Goal: Information Seeking & Learning: Learn about a topic

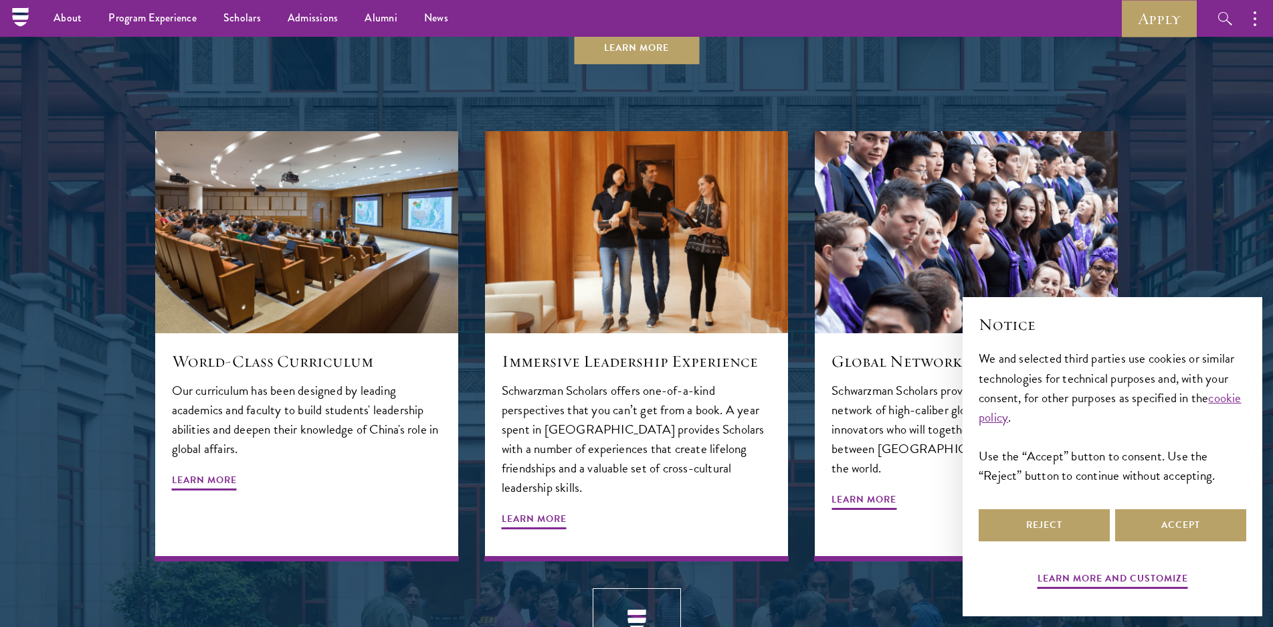
scroll to position [906, 0]
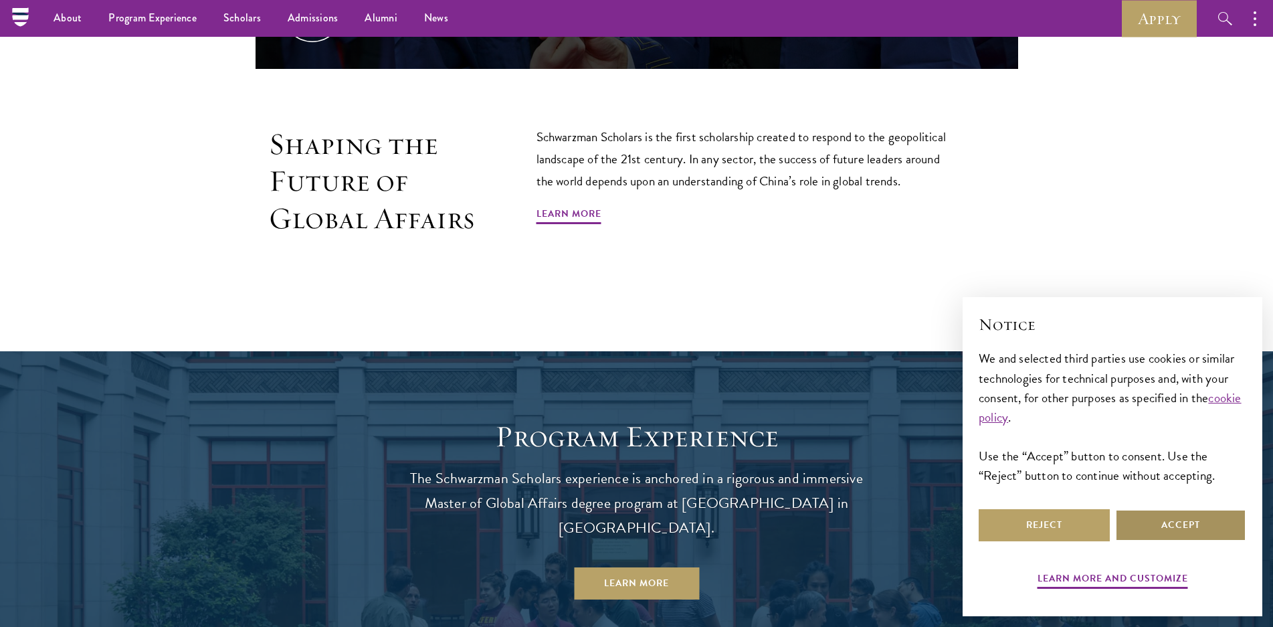
drag, startPoint x: 1172, startPoint y: 528, endPoint x: 1095, endPoint y: 502, distance: 81.2
click at [1171, 526] on button "Accept" at bounding box center [1180, 525] width 131 height 32
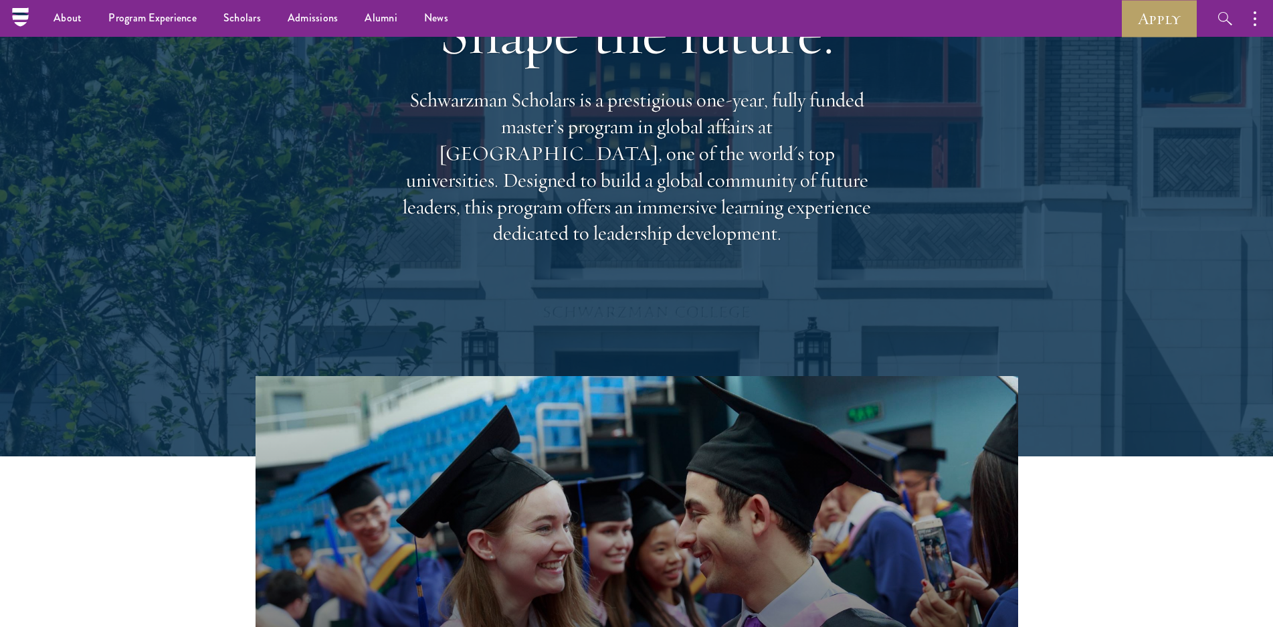
scroll to position [0, 0]
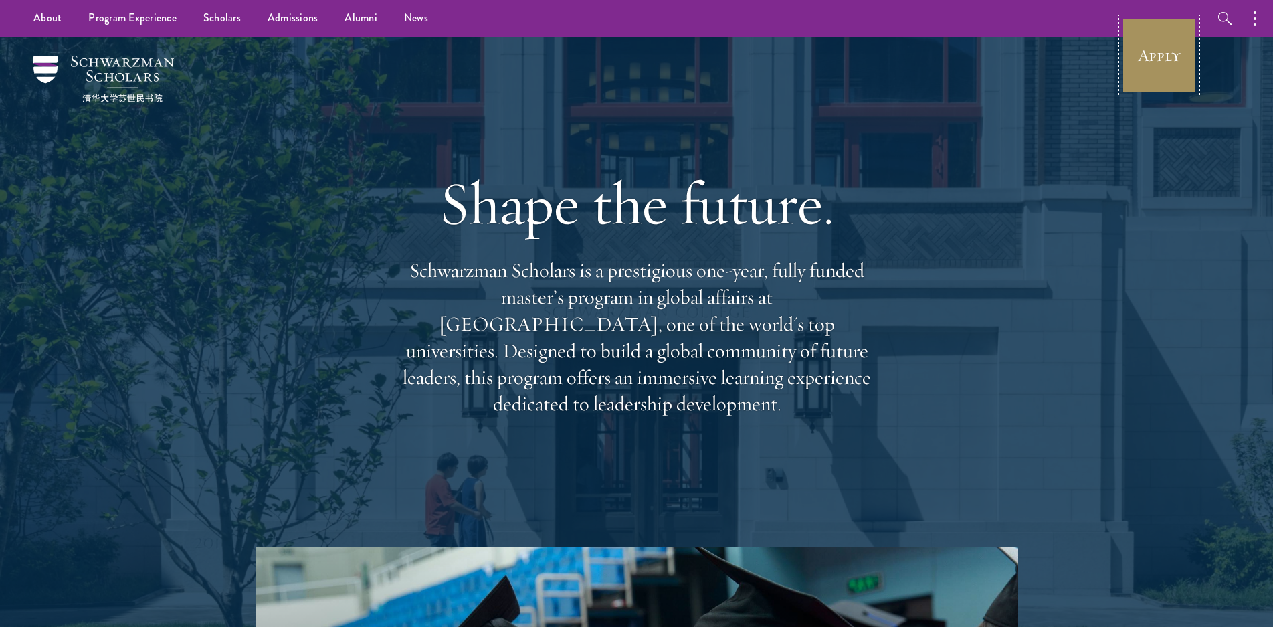
click at [1150, 72] on link "Apply" at bounding box center [1158, 55] width 75 height 75
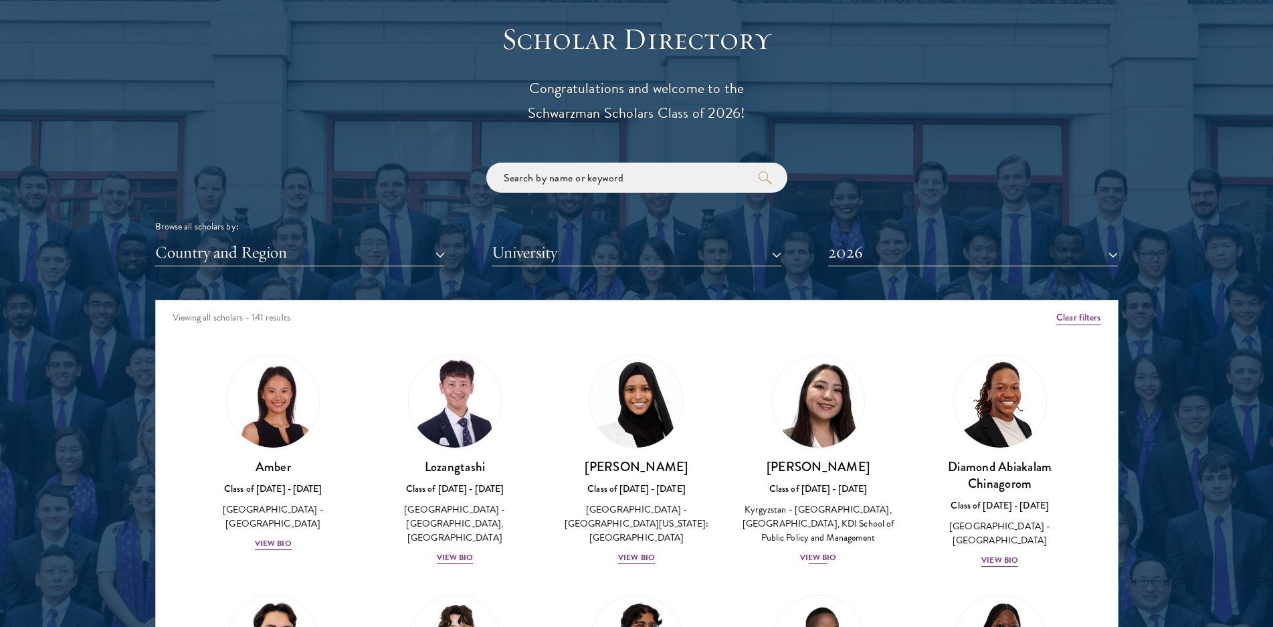
scroll to position [1538, 0]
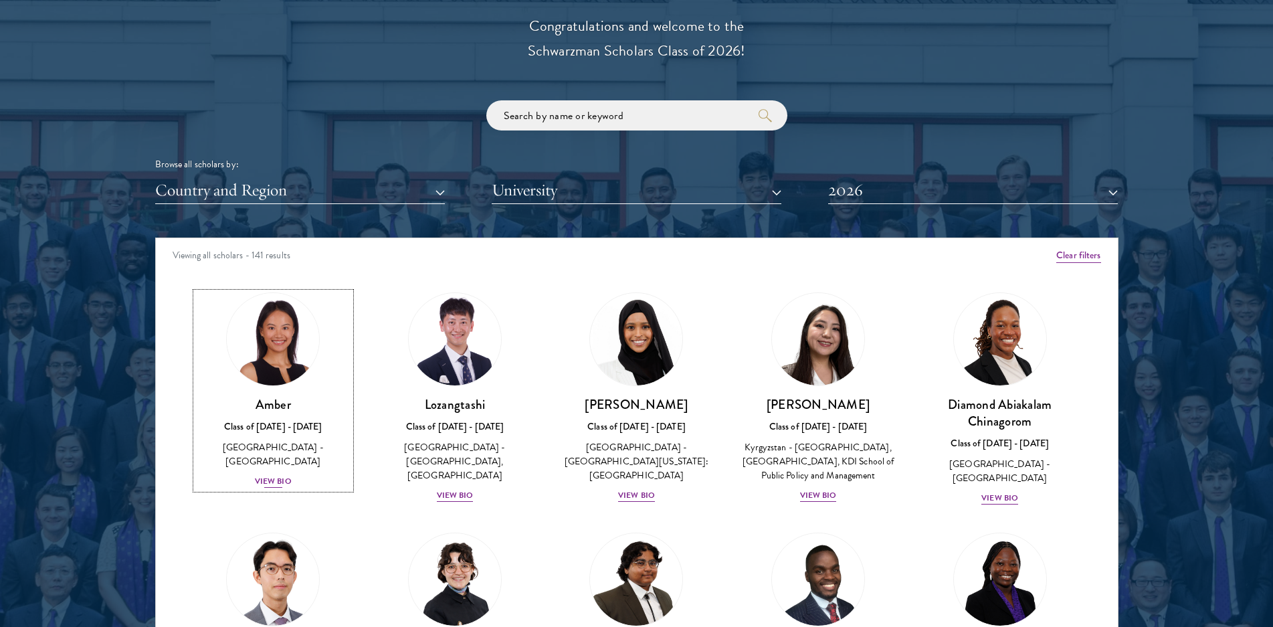
click at [282, 376] on img at bounding box center [273, 339] width 102 height 102
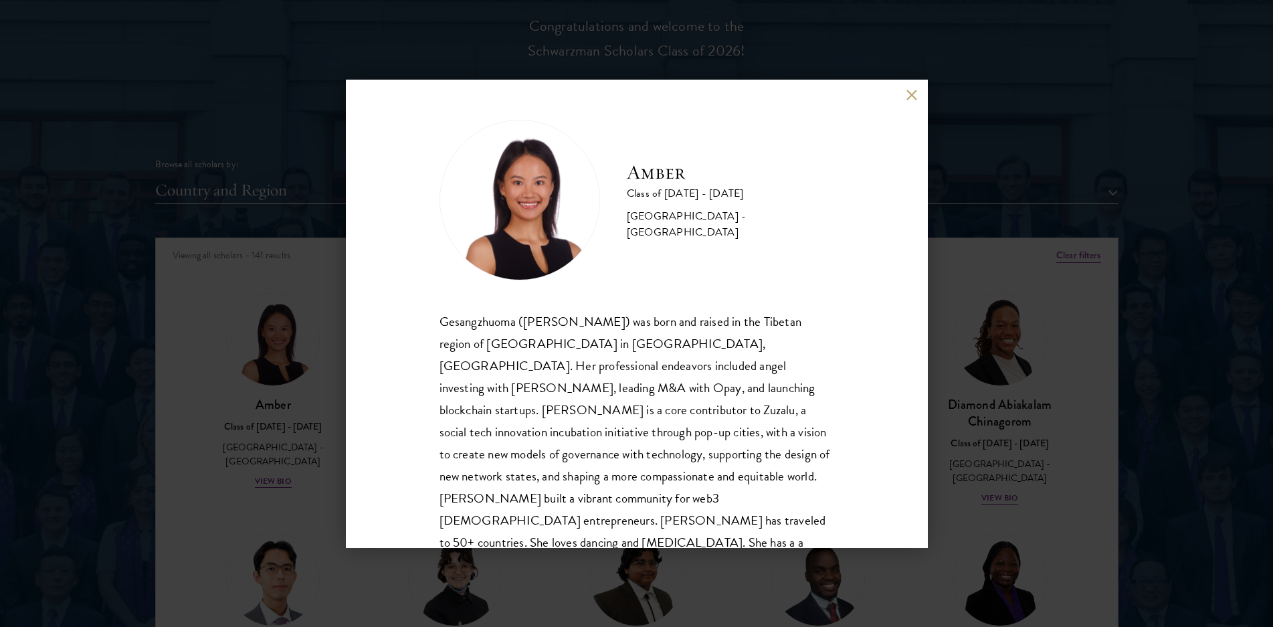
scroll to position [45, 0]
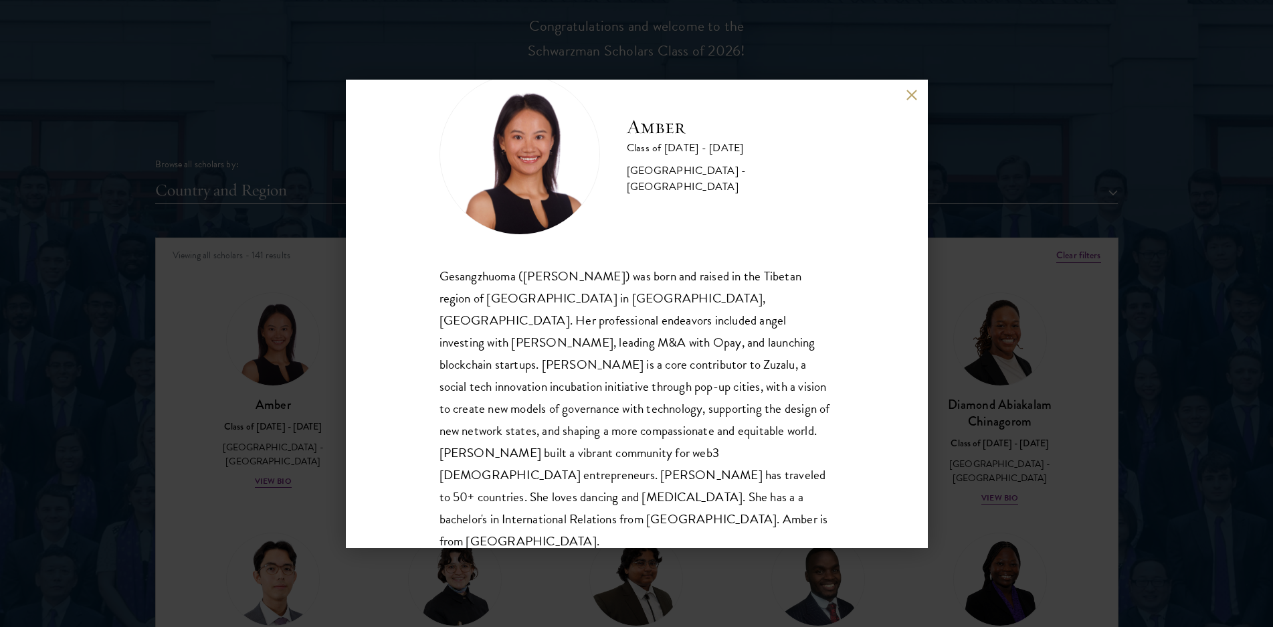
click at [909, 99] on button at bounding box center [911, 95] width 11 height 11
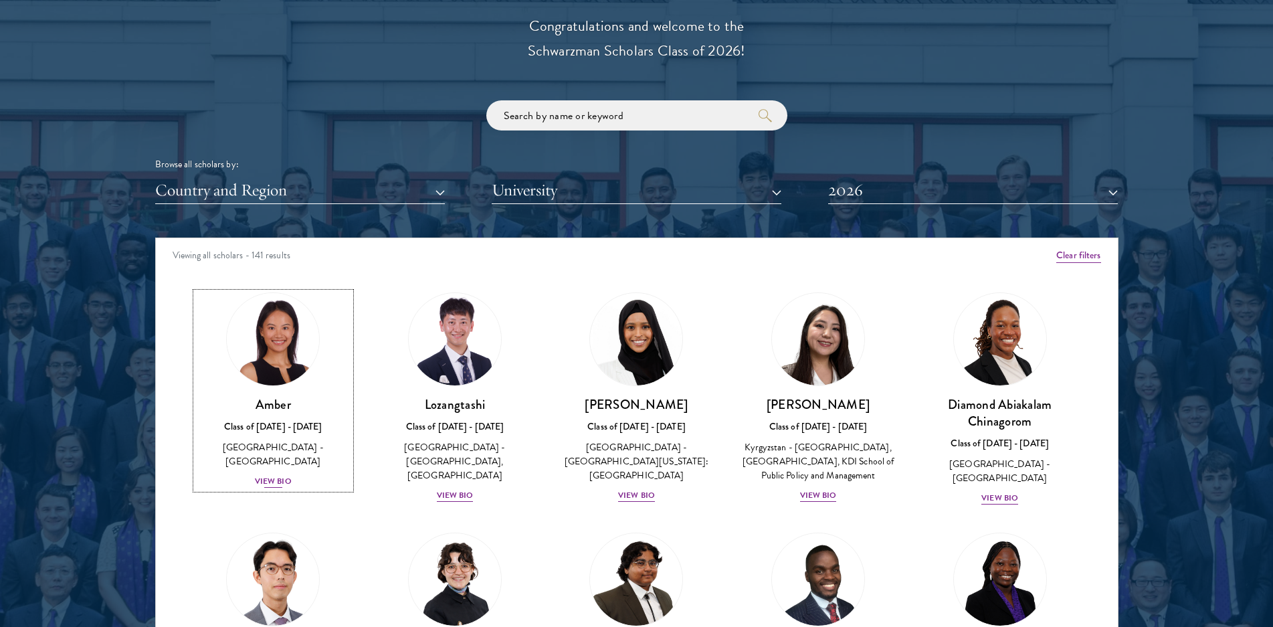
click at [278, 352] on img at bounding box center [273, 339] width 102 height 102
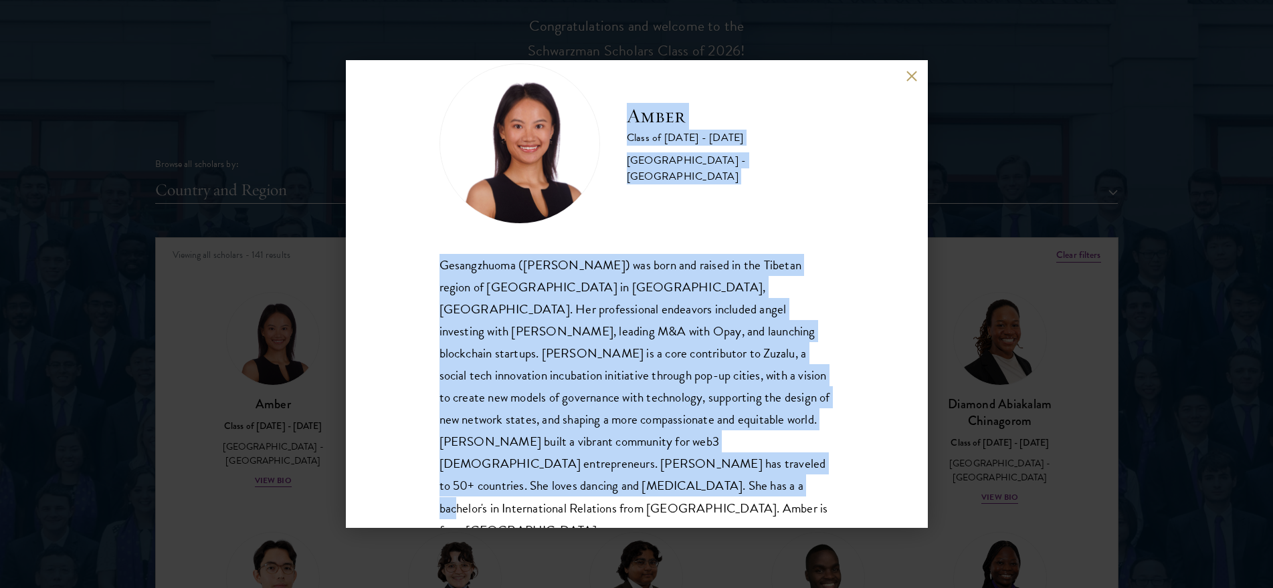
scroll to position [46, 0]
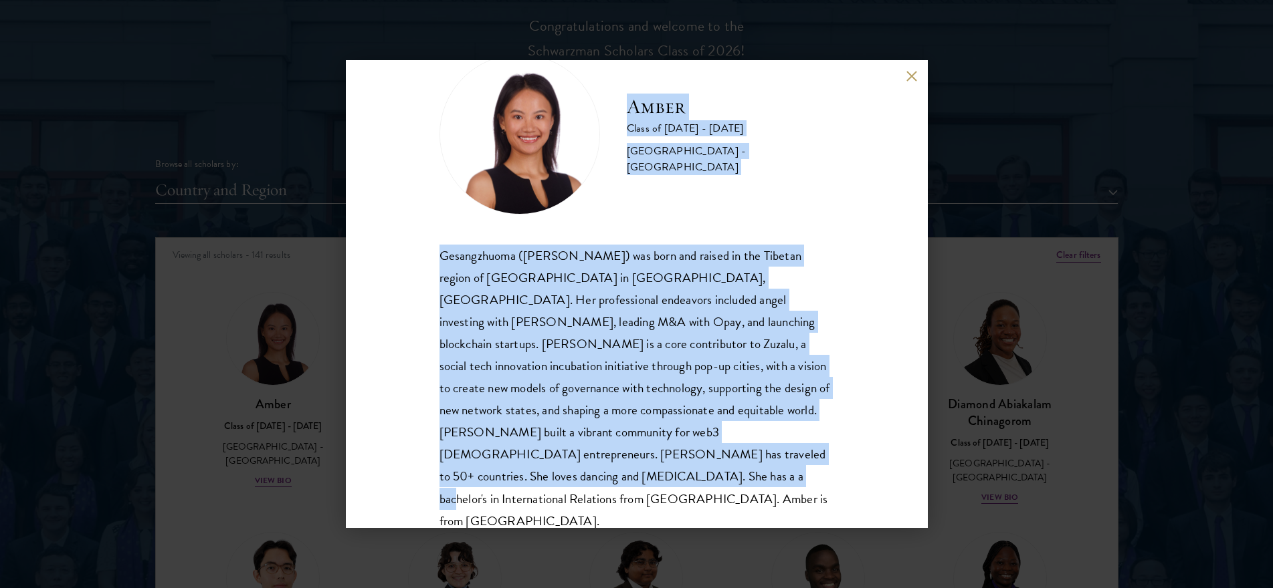
drag, startPoint x: 628, startPoint y: 160, endPoint x: 740, endPoint y: 486, distance: 345.1
click at [740, 486] on div "Amber Class of [DATE] - [DATE] [GEOGRAPHIC_DATA] - [GEOGRAPHIC_DATA] Gesangzhuo…" at bounding box center [636, 293] width 395 height 478
copy div "Amber Class of [DATE] - [DATE] [GEOGRAPHIC_DATA] - [GEOGRAPHIC_DATA] Gesangzhuo…"
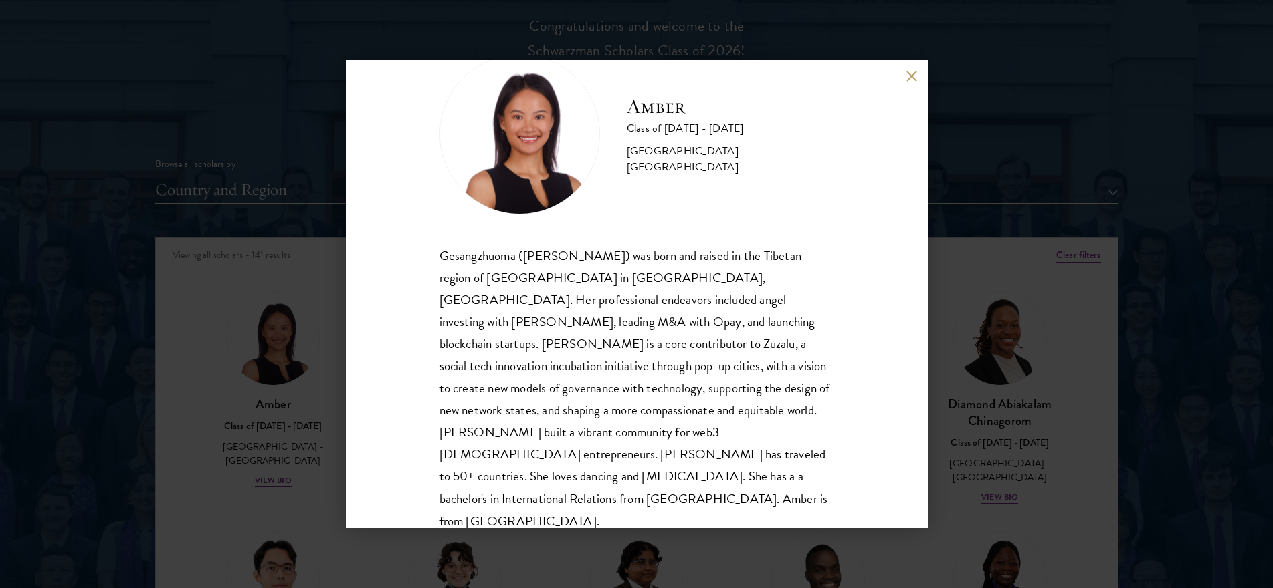
drag, startPoint x: 1061, startPoint y: 126, endPoint x: 819, endPoint y: 52, distance: 253.8
click at [1061, 126] on div "Amber Class of [DATE] - [DATE] [GEOGRAPHIC_DATA] - [GEOGRAPHIC_DATA] Gesangzhuo…" at bounding box center [636, 294] width 1273 height 588
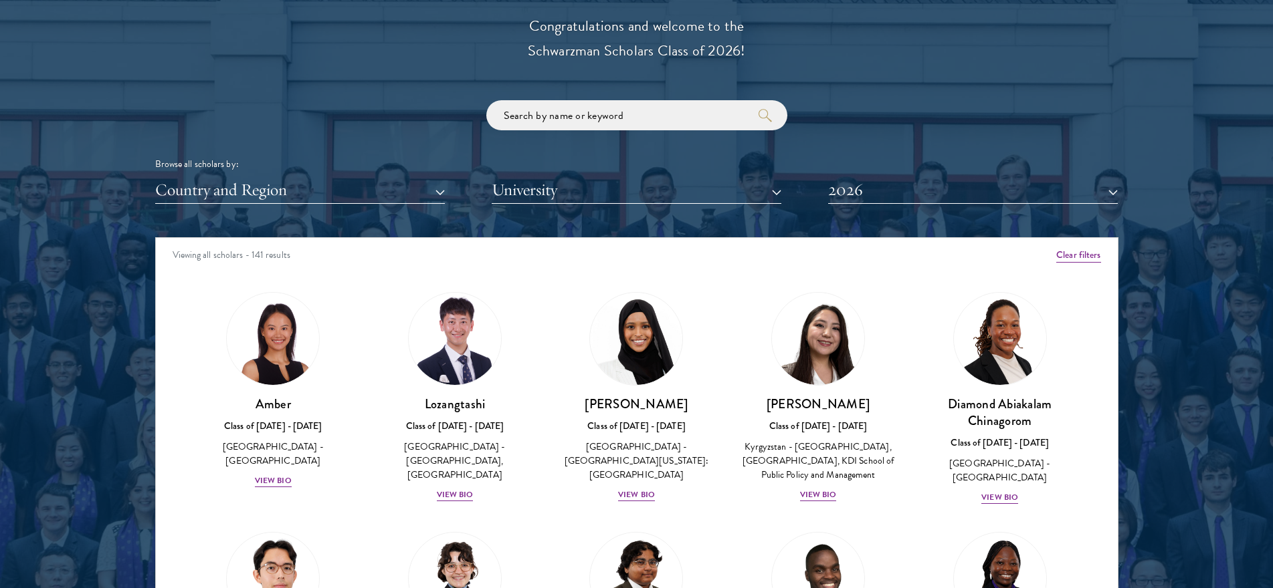
drag, startPoint x: 427, startPoint y: 331, endPoint x: 504, endPoint y: 284, distance: 90.0
click at [504, 284] on div "Lozangtashi Class of [DATE] - [DATE] [GEOGRAPHIC_DATA] - [GEOGRAPHIC_DATA], [GE…" at bounding box center [455, 397] width 182 height 237
click at [471, 325] on img at bounding box center [455, 339] width 102 height 102
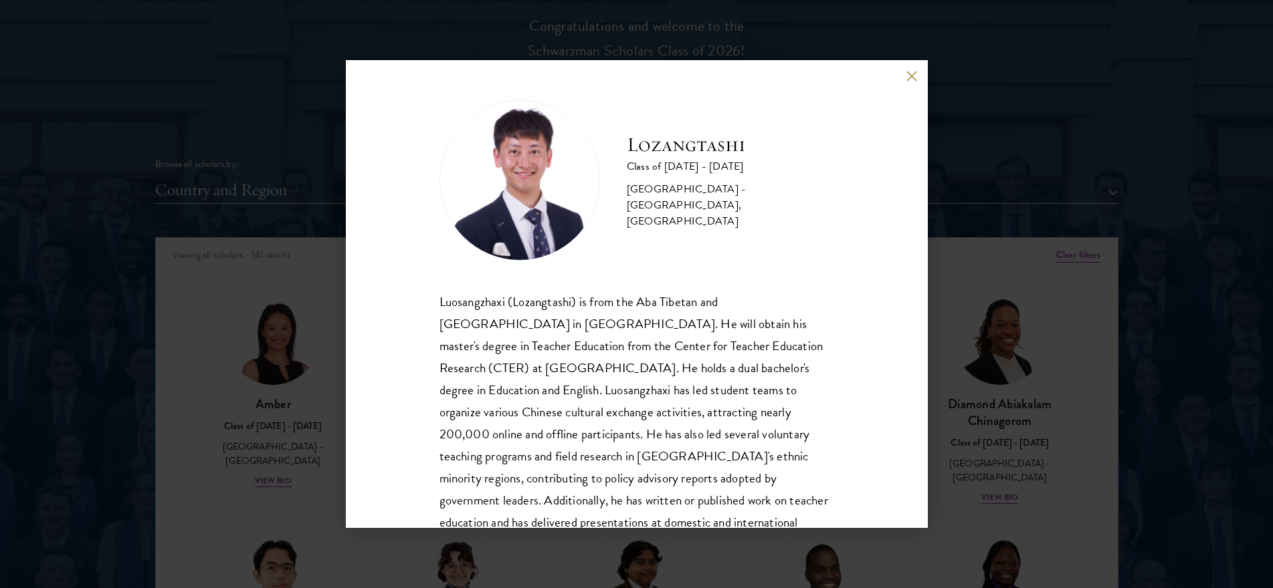
drag, startPoint x: 469, startPoint y: 219, endPoint x: 481, endPoint y: 219, distance: 12.1
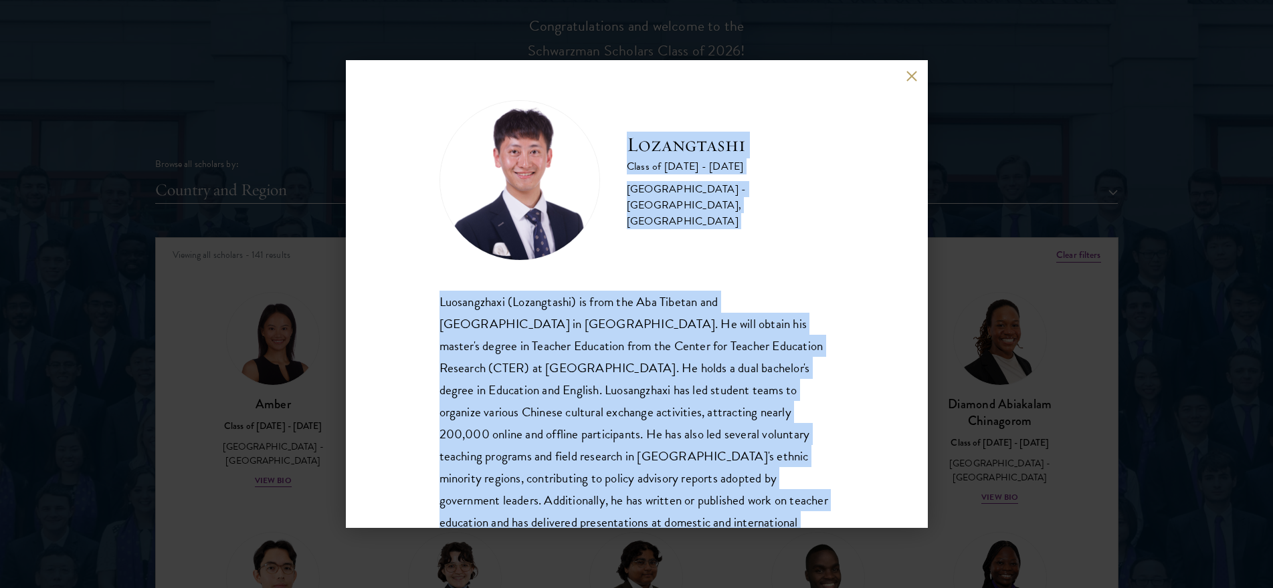
scroll to position [68, 0]
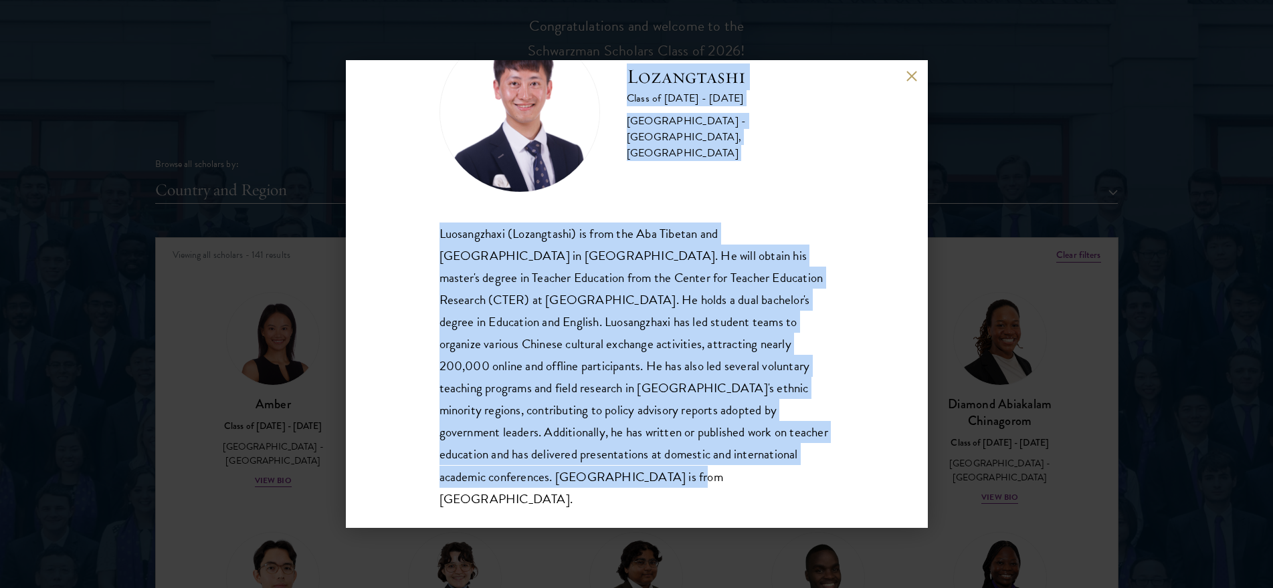
drag, startPoint x: 624, startPoint y: 150, endPoint x: 771, endPoint y: 492, distance: 372.0
click at [771, 492] on div "Lozangtashi Class of [DATE] - [DATE] [GEOGRAPHIC_DATA] - [GEOGRAPHIC_DATA], [GE…" at bounding box center [637, 294] width 582 height 468
copy div "Lozangtashi Class of [DATE] - [DATE] [GEOGRAPHIC_DATA] - [GEOGRAPHIC_DATA], [GE…"
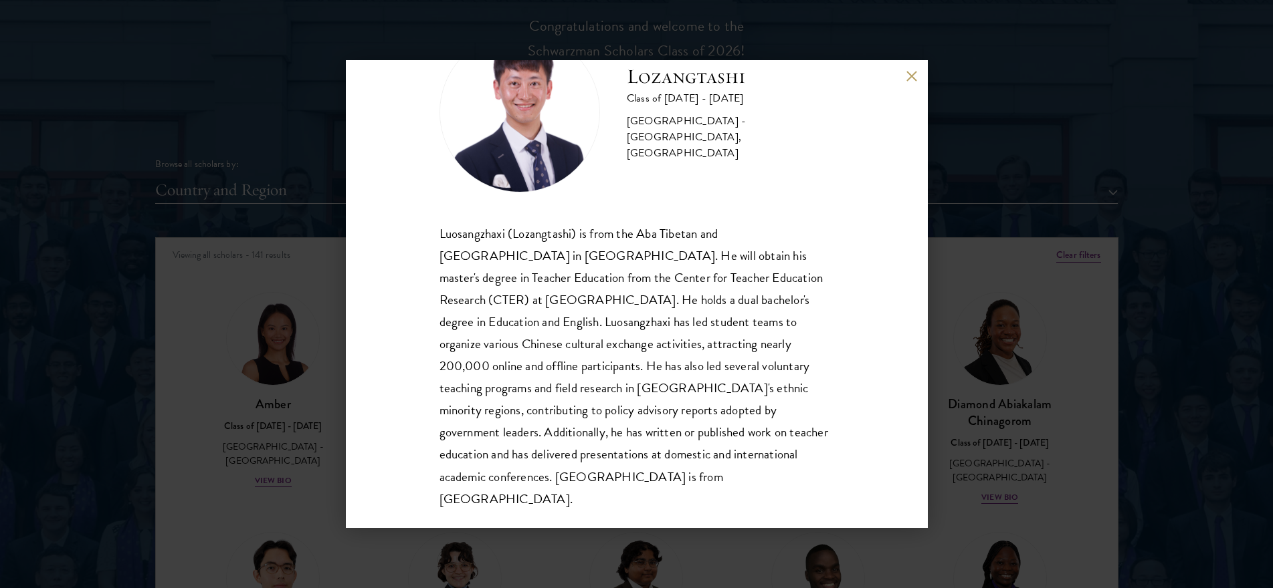
click at [246, 340] on div "Lozangtashi Class of [DATE] - [DATE] [GEOGRAPHIC_DATA] - [GEOGRAPHIC_DATA], [GE…" at bounding box center [636, 294] width 1273 height 588
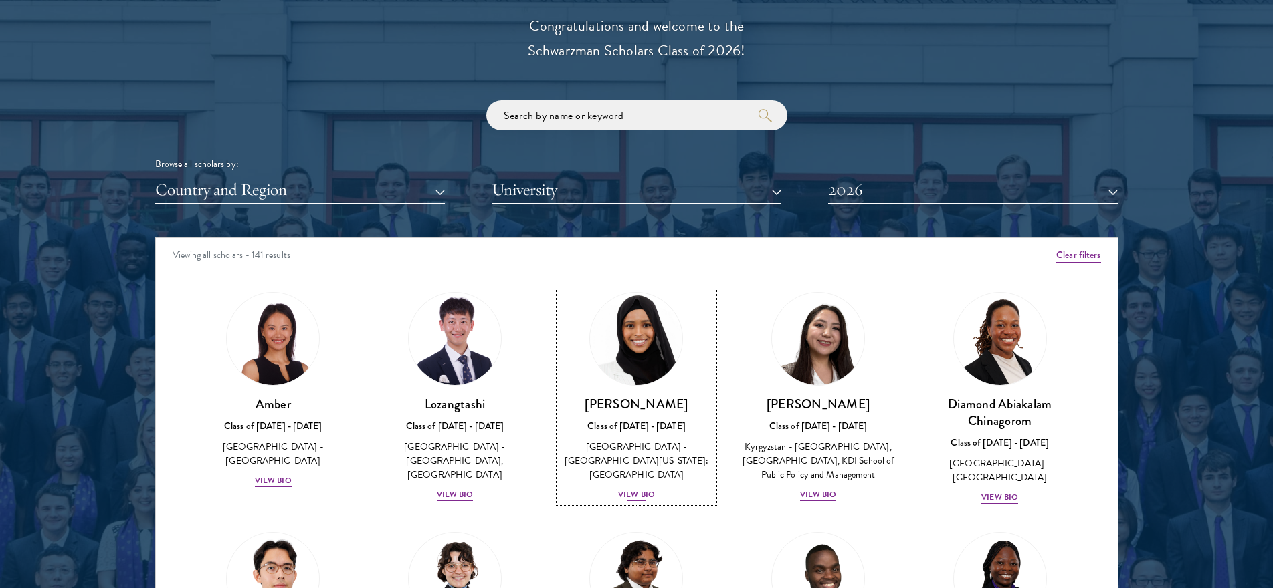
click at [662, 323] on img at bounding box center [637, 339] width 102 height 102
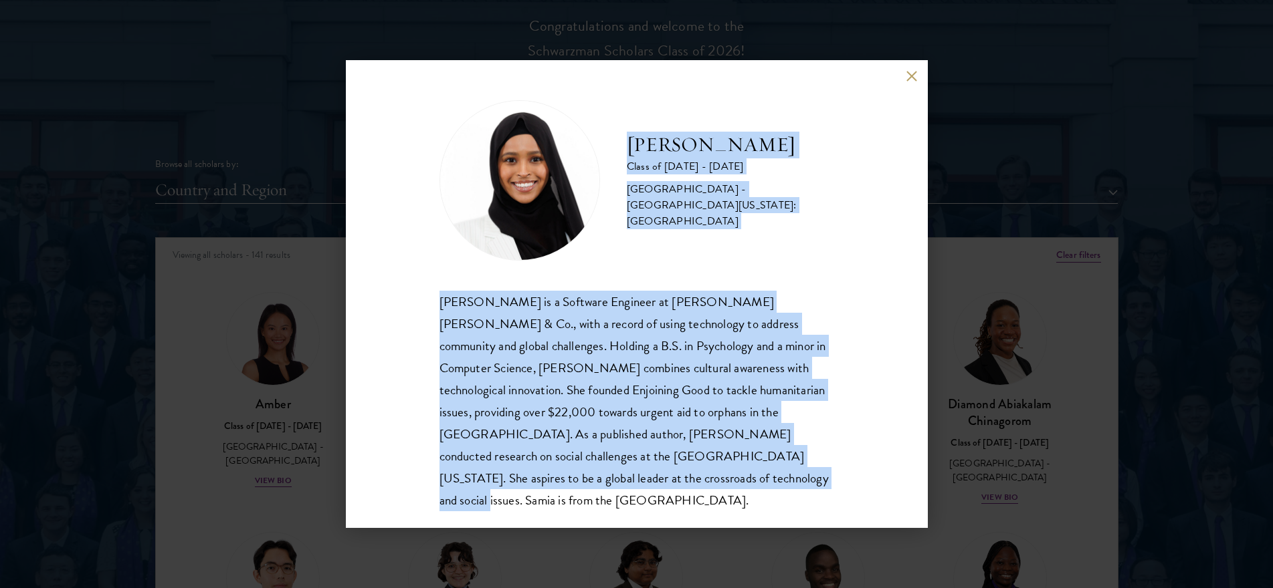
drag, startPoint x: 628, startPoint y: 154, endPoint x: 691, endPoint y: 501, distance: 352.2
click at [691, 501] on div "[PERSON_NAME] Class of [DATE] - [DATE] [GEOGRAPHIC_DATA] - [GEOGRAPHIC_DATA][US…" at bounding box center [637, 294] width 582 height 468
copy div "[PERSON_NAME] Class of [DATE] - [DATE] [GEOGRAPHIC_DATA] - [GEOGRAPHIC_DATA][US…"
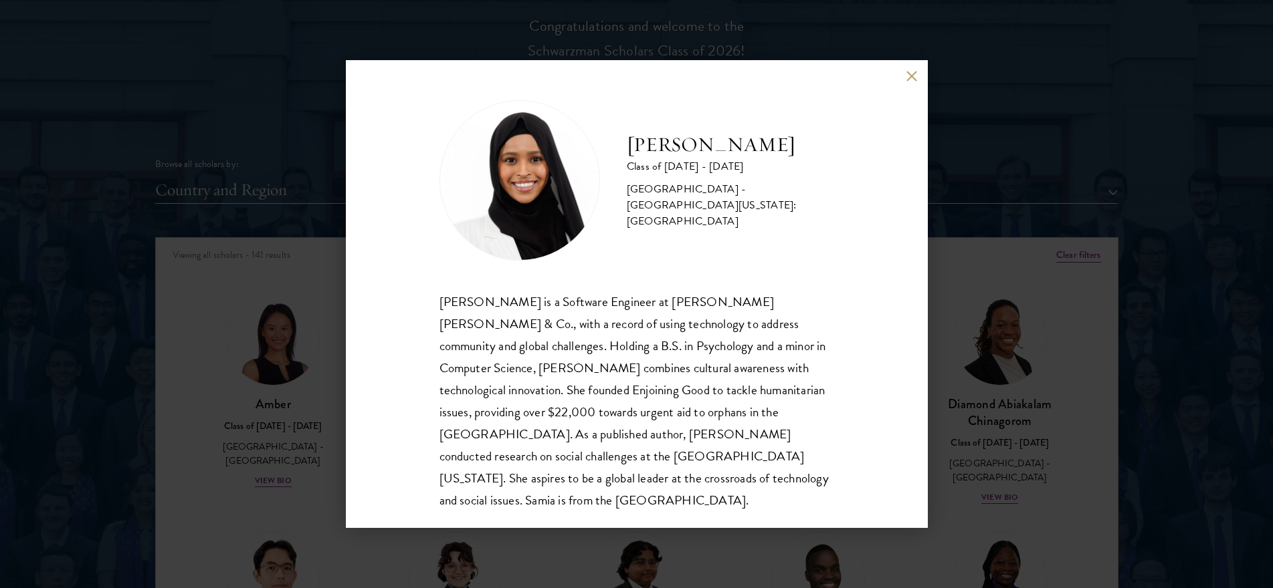
drag, startPoint x: 1130, startPoint y: 240, endPoint x: 934, endPoint y: 85, distance: 249.9
click at [1130, 240] on div "[PERSON_NAME] Class of [DATE] - [DATE] [GEOGRAPHIC_DATA] - [GEOGRAPHIC_DATA][US…" at bounding box center [636, 294] width 1273 height 588
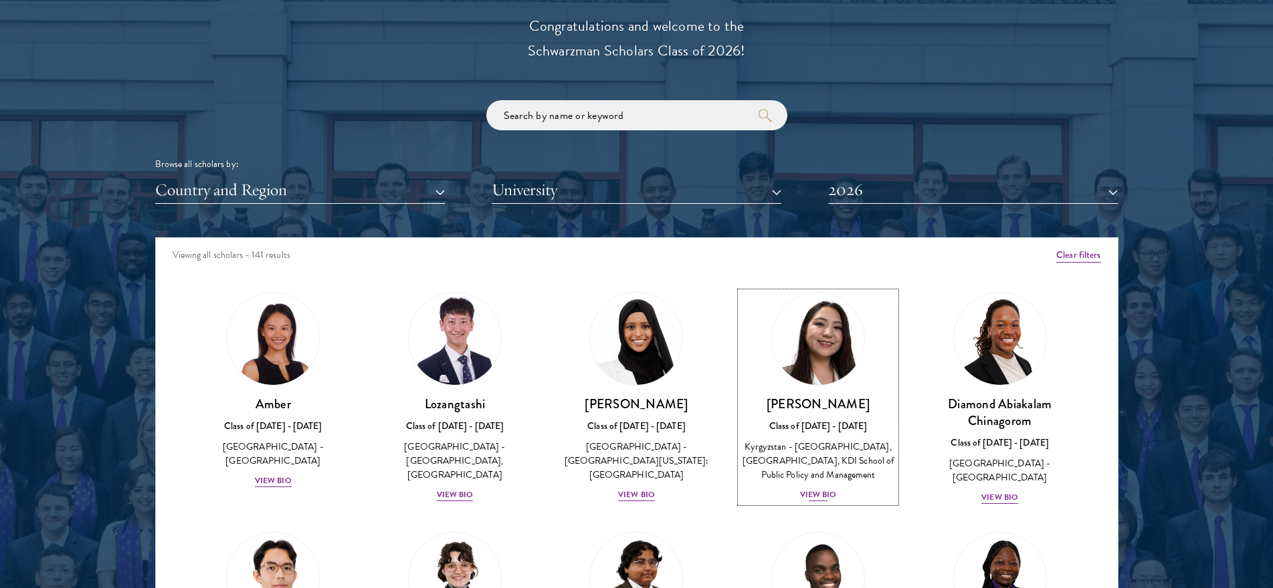
click at [839, 341] on img at bounding box center [818, 339] width 102 height 102
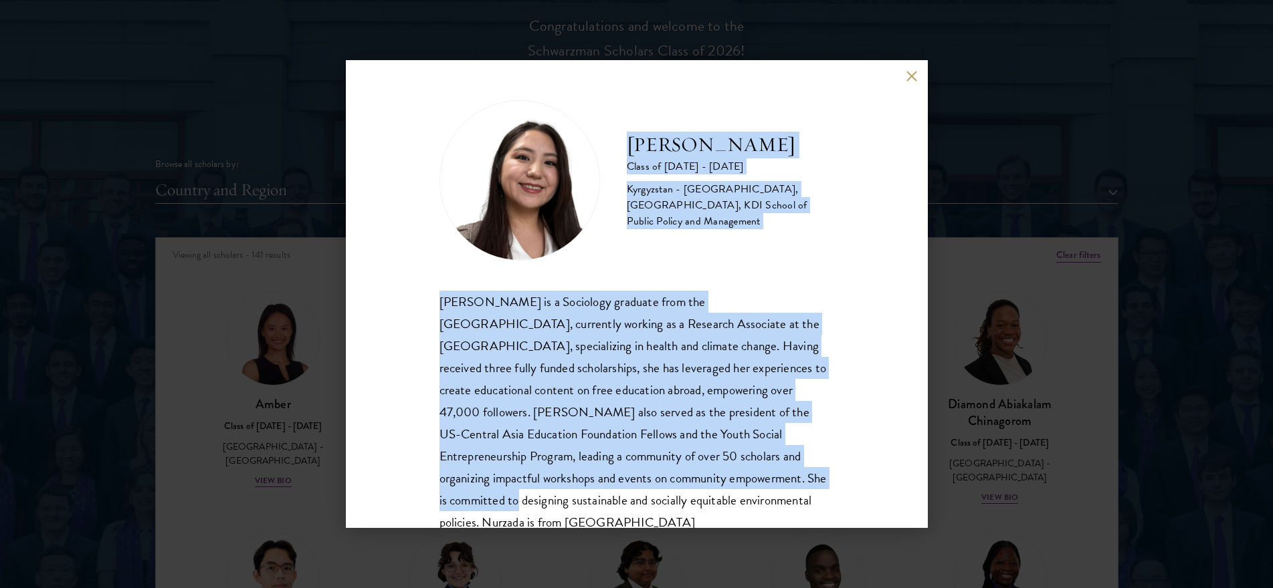
scroll to position [46, 0]
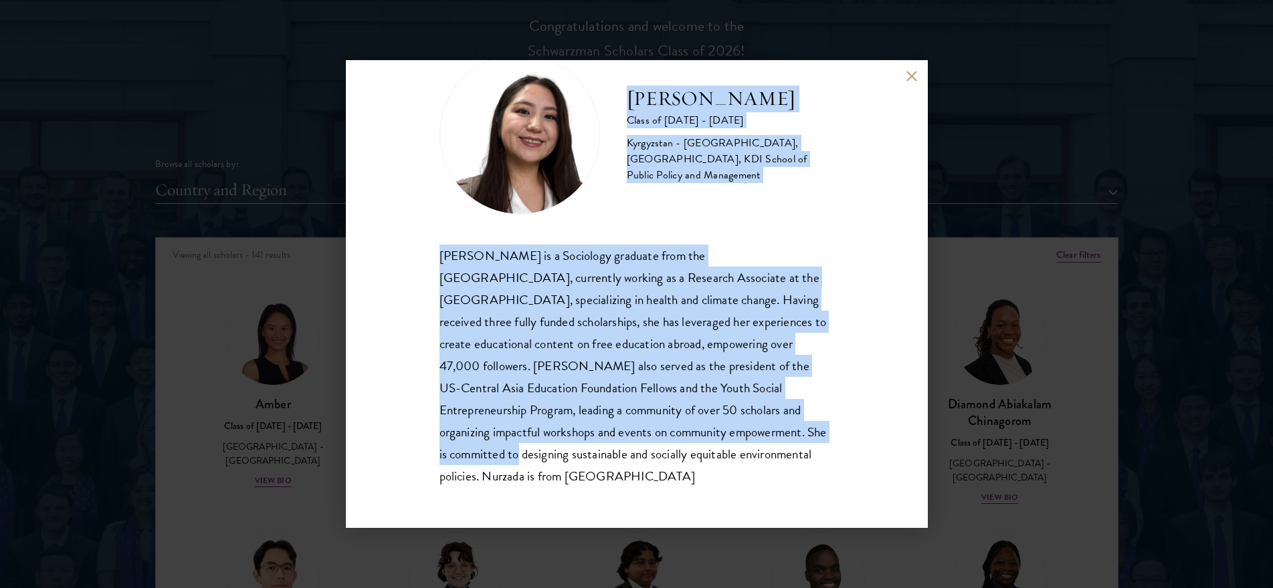
drag, startPoint x: 631, startPoint y: 134, endPoint x: 752, endPoint y: 504, distance: 388.9
click at [752, 504] on div "Nurzada Abdivalieva Class of [DATE] - [DATE] [GEOGRAPHIC_DATA] - [GEOGRAPHIC_DA…" at bounding box center [637, 294] width 582 height 468
copy div "[PERSON_NAME] Class of [DATE] - [DATE] [GEOGRAPHIC_DATA] - [GEOGRAPHIC_DATA], […"
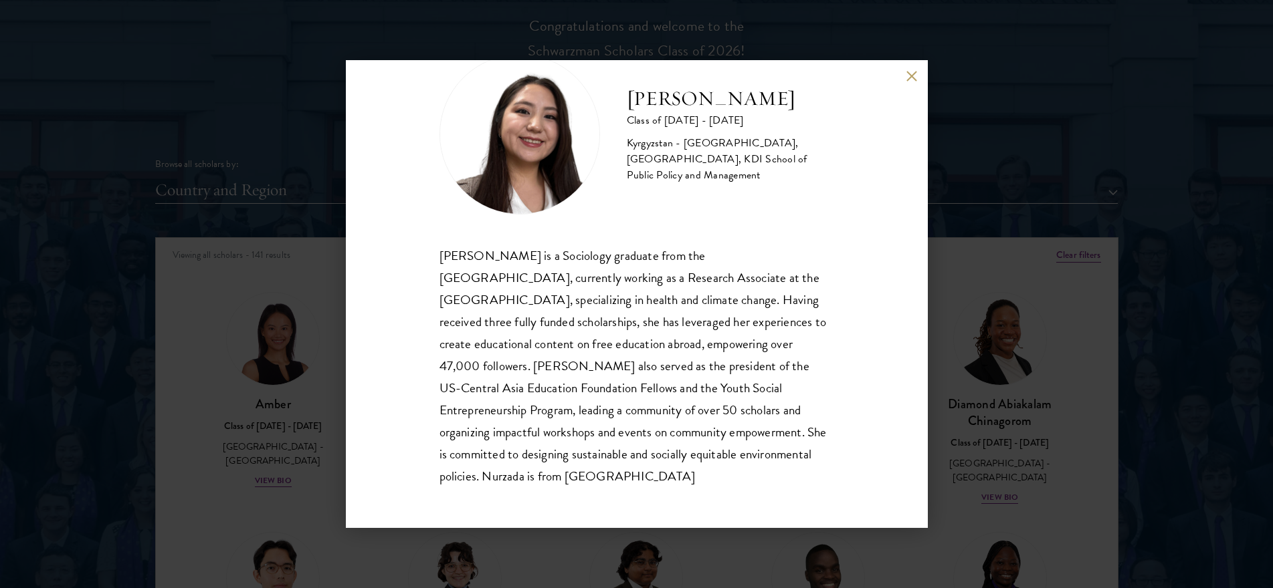
click at [965, 373] on div "Nurzada Abdivalieva Class of [DATE] - [DATE] [GEOGRAPHIC_DATA] - [GEOGRAPHIC_DA…" at bounding box center [636, 294] width 1273 height 588
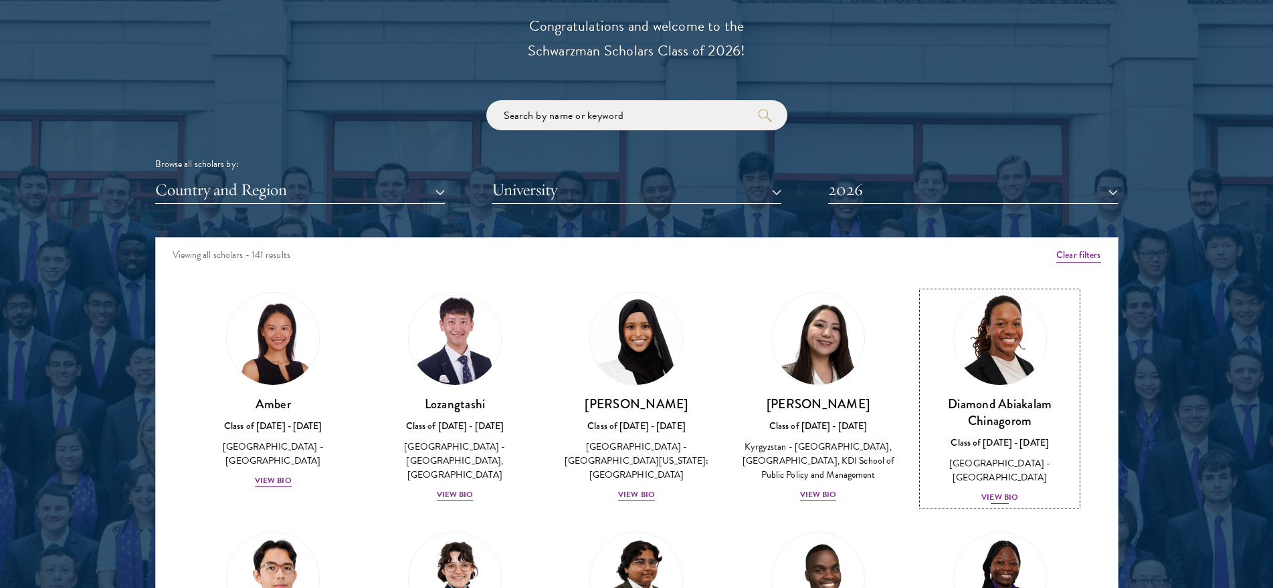
click at [974, 339] on img at bounding box center [1000, 339] width 102 height 102
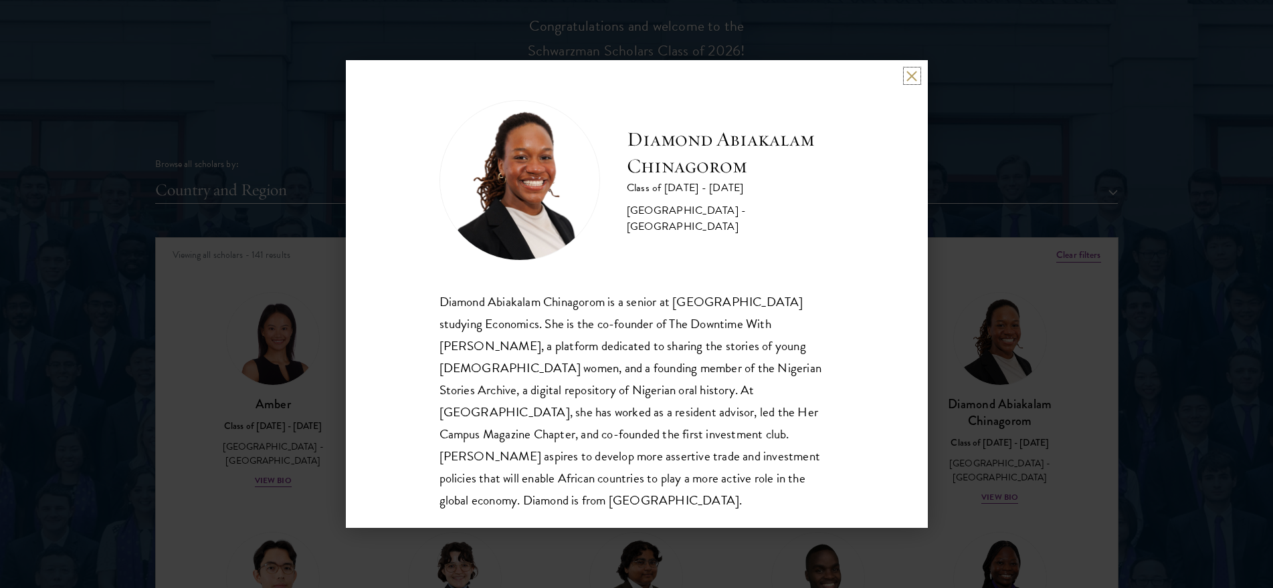
click at [906, 74] on button at bounding box center [911, 75] width 11 height 11
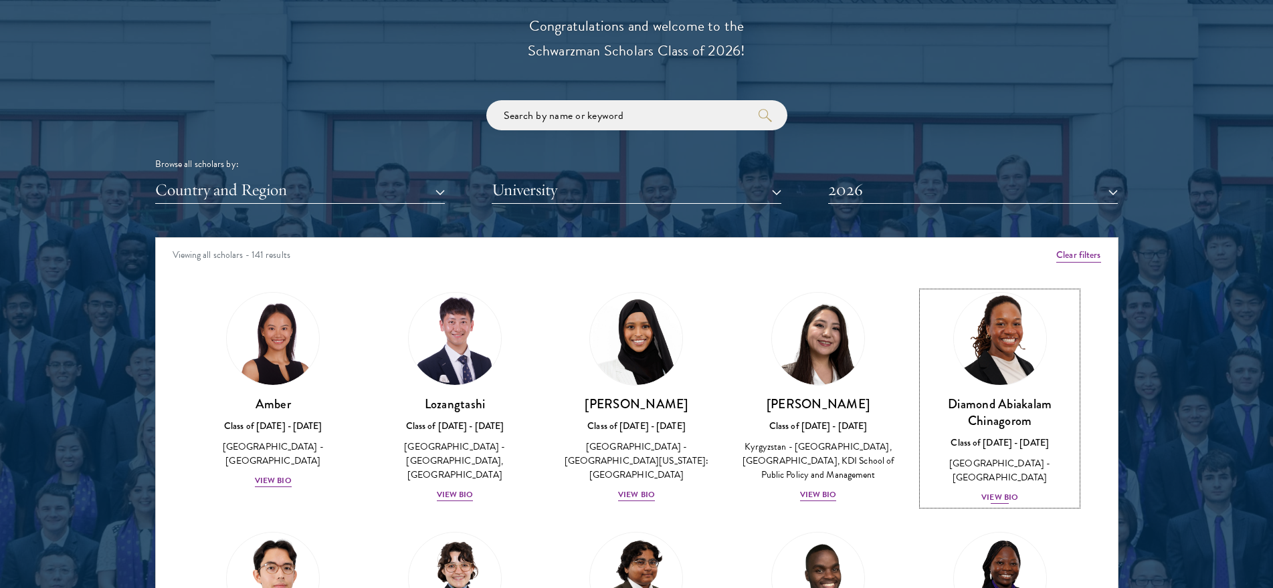
click at [995, 344] on img at bounding box center [1000, 339] width 102 height 102
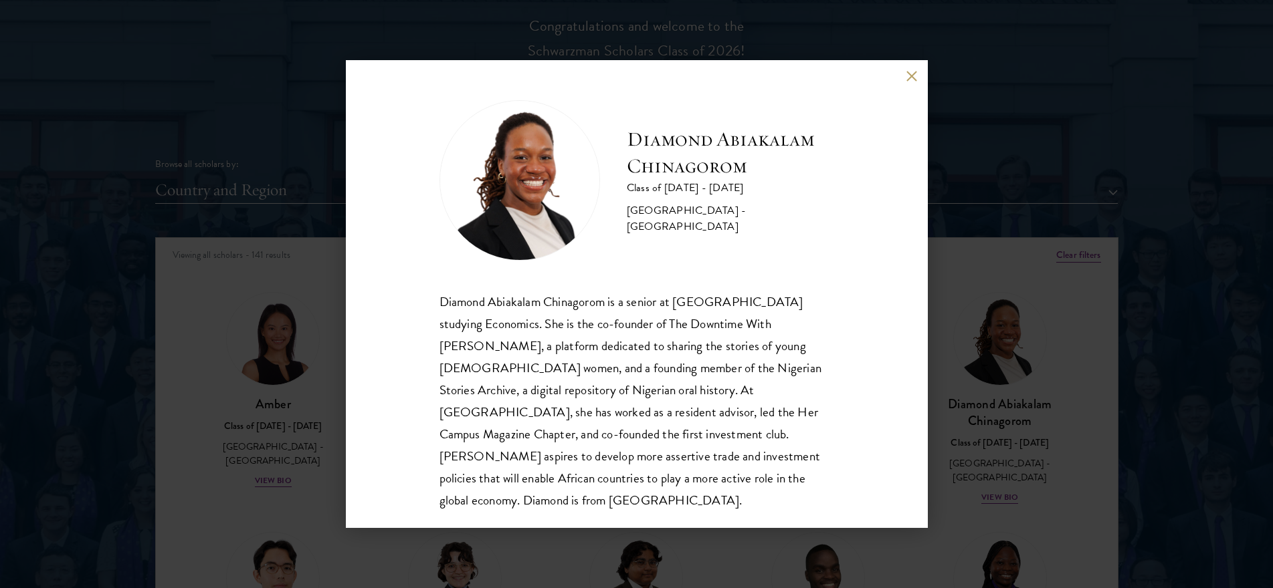
drag, startPoint x: 625, startPoint y: 145, endPoint x: 642, endPoint y: 152, distance: 18.3
click at [627, 146] on div "Diamond Abiakalam [GEOGRAPHIC_DATA] Class of [DATE] - [DATE] [GEOGRAPHIC_DATA] …" at bounding box center [636, 180] width 395 height 160
drag, startPoint x: 642, startPoint y: 152, endPoint x: 650, endPoint y: 182, distance: 30.5
click at [650, 180] on h2 "Diamond Abiakalam Chinagorom" at bounding box center [730, 152] width 207 height 53
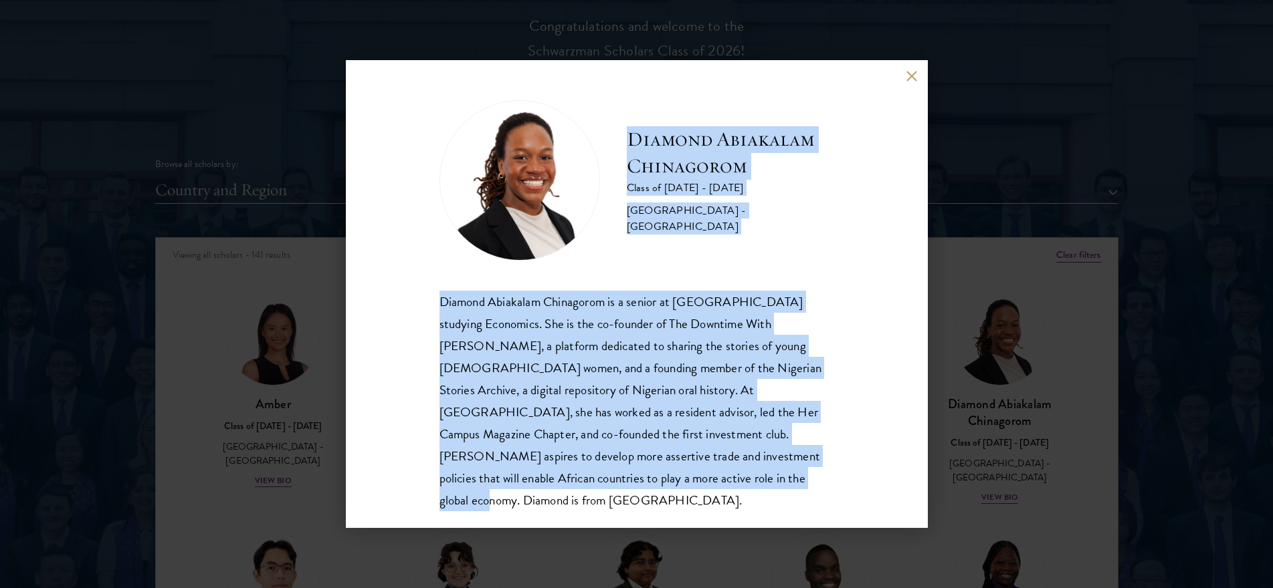
scroll to position [1, 0]
drag, startPoint x: 633, startPoint y: 144, endPoint x: 823, endPoint y: 487, distance: 392.1
click at [823, 487] on div "Diamond Abiakalam [GEOGRAPHIC_DATA] Class of [DATE] - [DATE] [GEOGRAPHIC_DATA] …" at bounding box center [637, 294] width 582 height 468
copy div "Diamond Abiakalam [GEOGRAPHIC_DATA] Class of [DATE] - [DATE] [GEOGRAPHIC_DATA] …"
click at [391, 503] on div "Diamond Abiakalam [GEOGRAPHIC_DATA] Class of [DATE] - [DATE] [GEOGRAPHIC_DATA] …" at bounding box center [637, 294] width 582 height 468
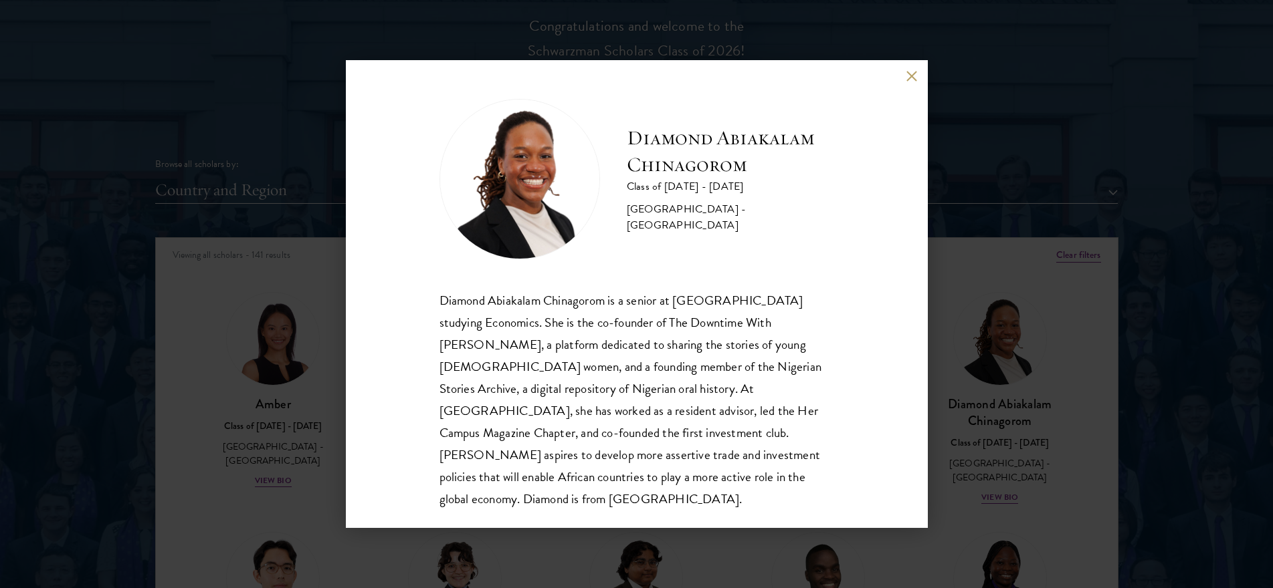
scroll to position [1739, 0]
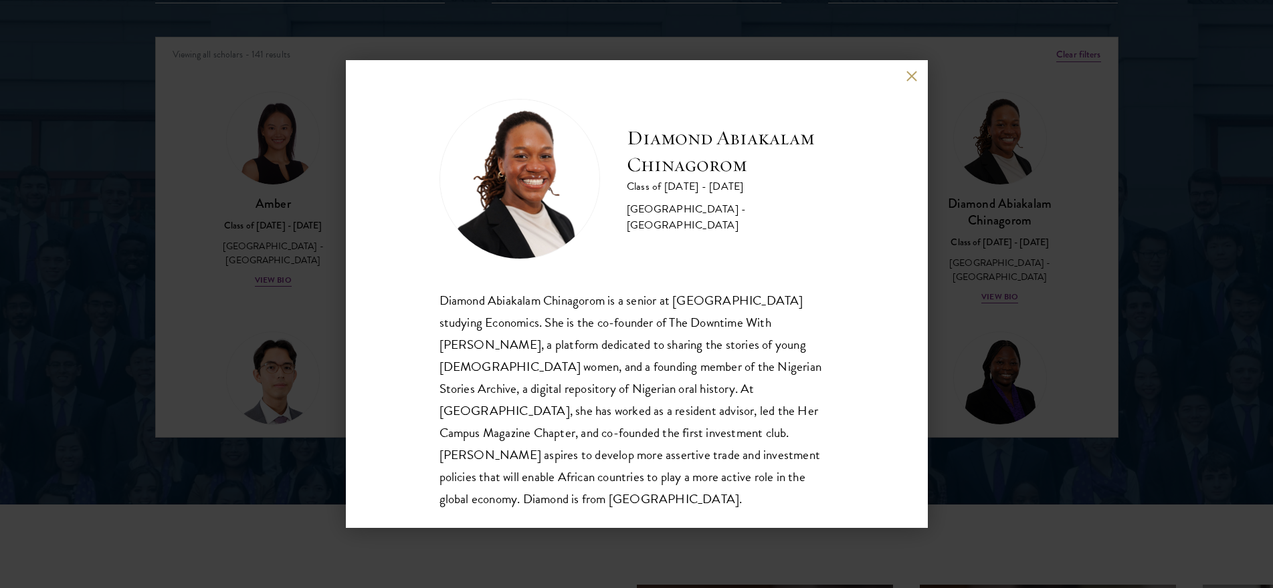
click at [911, 82] on div "Diamond Abiakalam [GEOGRAPHIC_DATA] Class of [DATE] - [DATE] [GEOGRAPHIC_DATA] …" at bounding box center [637, 294] width 582 height 468
click at [913, 76] on button at bounding box center [911, 75] width 11 height 11
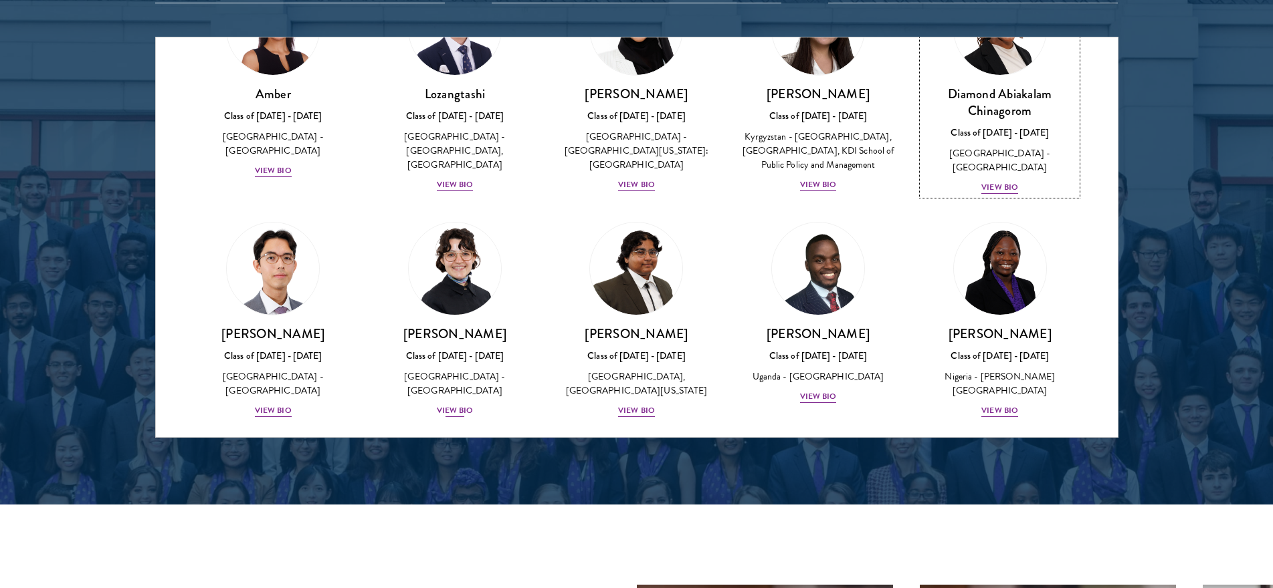
scroll to position [134, 0]
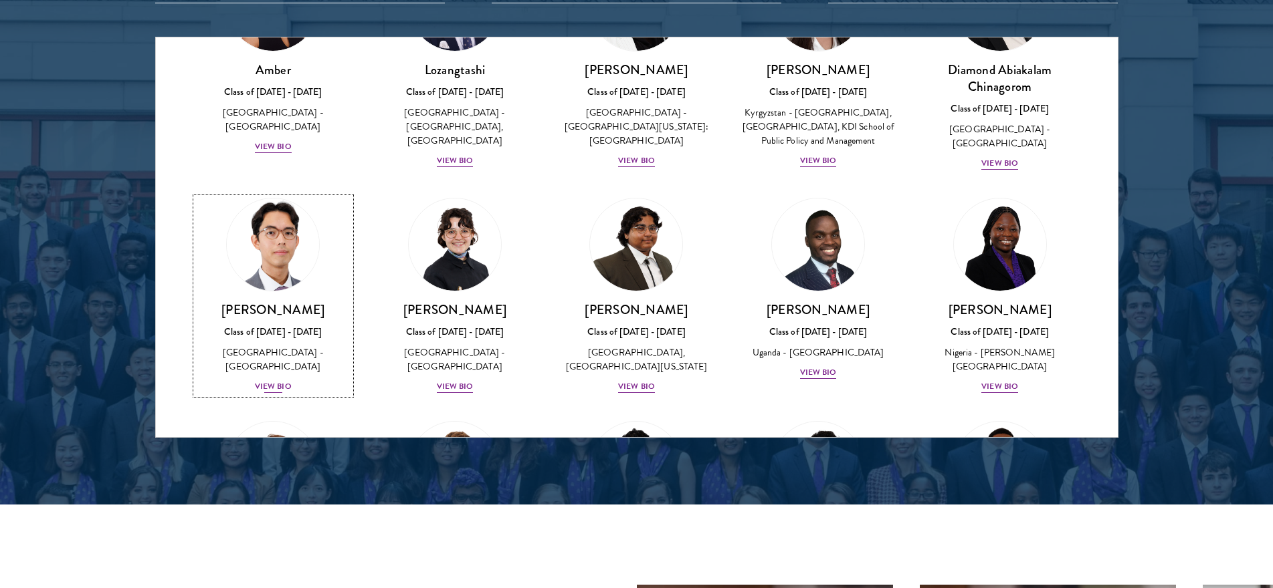
click at [252, 269] on img at bounding box center [273, 245] width 102 height 102
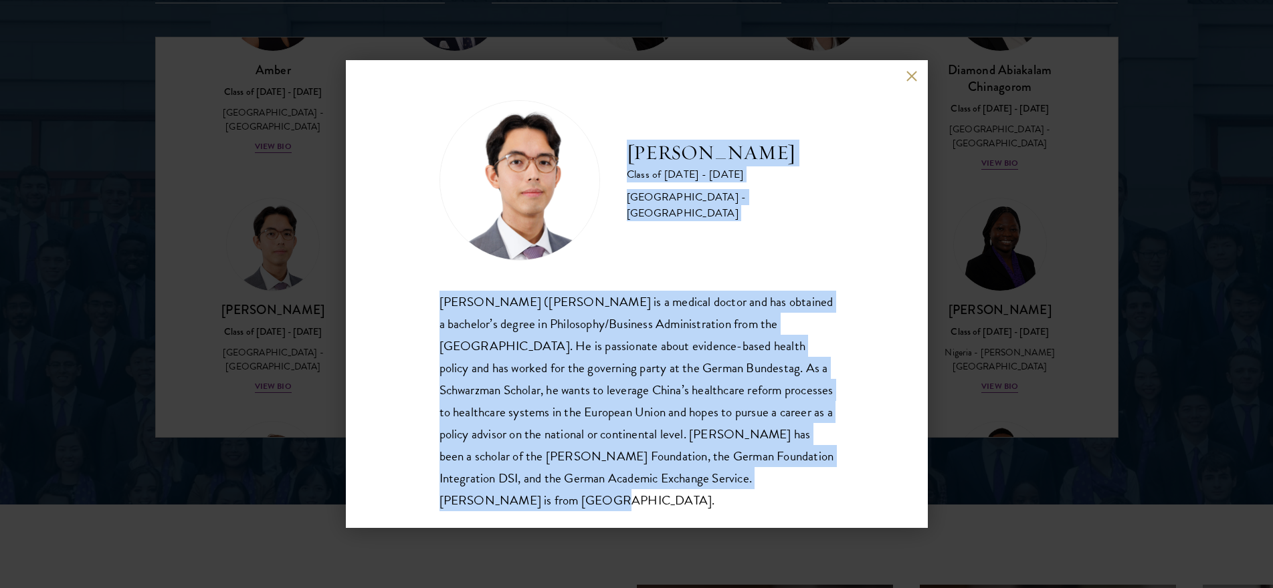
drag, startPoint x: 622, startPoint y: 165, endPoint x: 748, endPoint y: 499, distance: 356.8
click at [748, 499] on div "[PERSON_NAME] Class of [DATE] - [DATE] [GEOGRAPHIC_DATA] - [GEOGRAPHIC_DATA] [P…" at bounding box center [636, 305] width 395 height 411
copy div "[PERSON_NAME] Class of [DATE] - [DATE] [GEOGRAPHIC_DATA] - [GEOGRAPHIC_DATA] Si…"
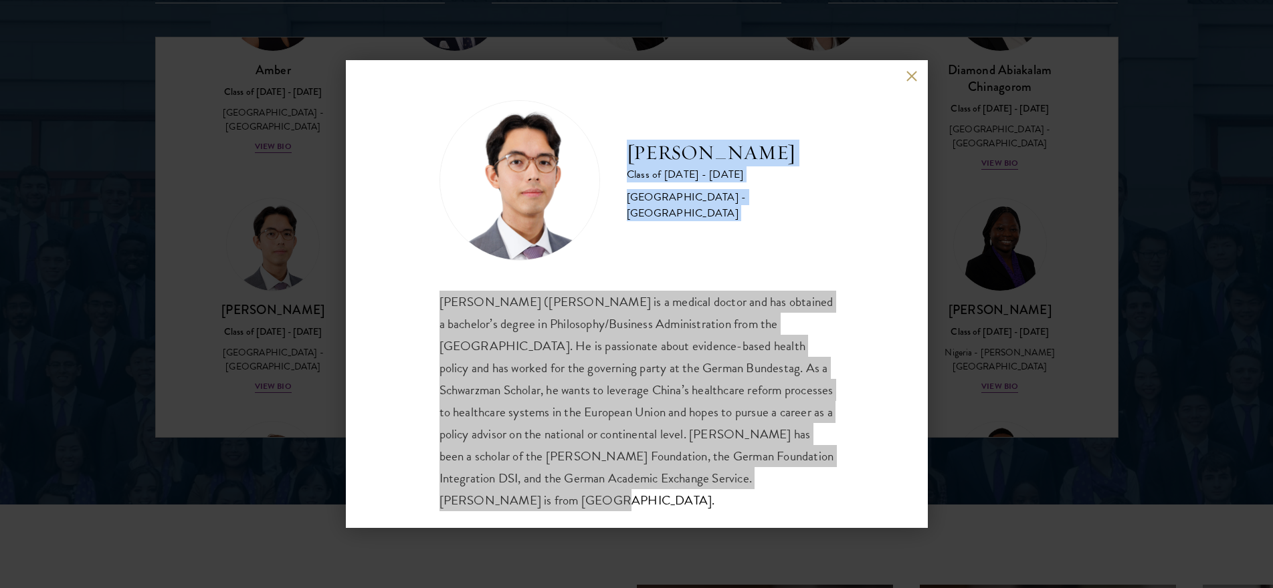
click at [396, 385] on div "[PERSON_NAME] Class of [DATE] - [DATE] [GEOGRAPHIC_DATA] - [GEOGRAPHIC_DATA] [P…" at bounding box center [637, 294] width 582 height 468
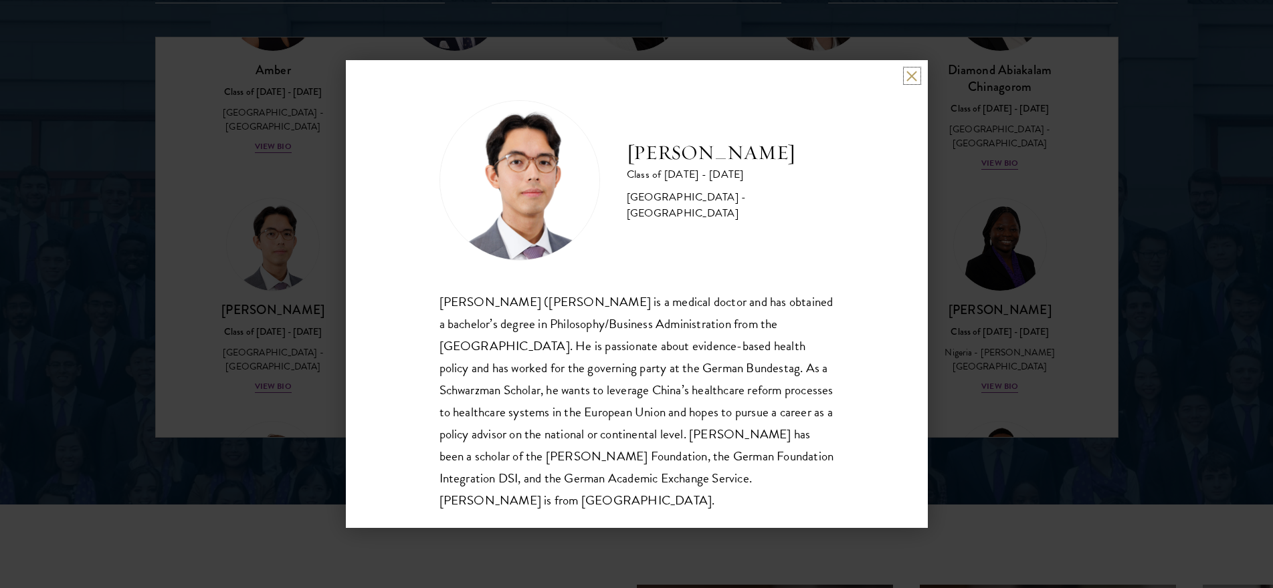
click at [909, 79] on button at bounding box center [911, 75] width 11 height 11
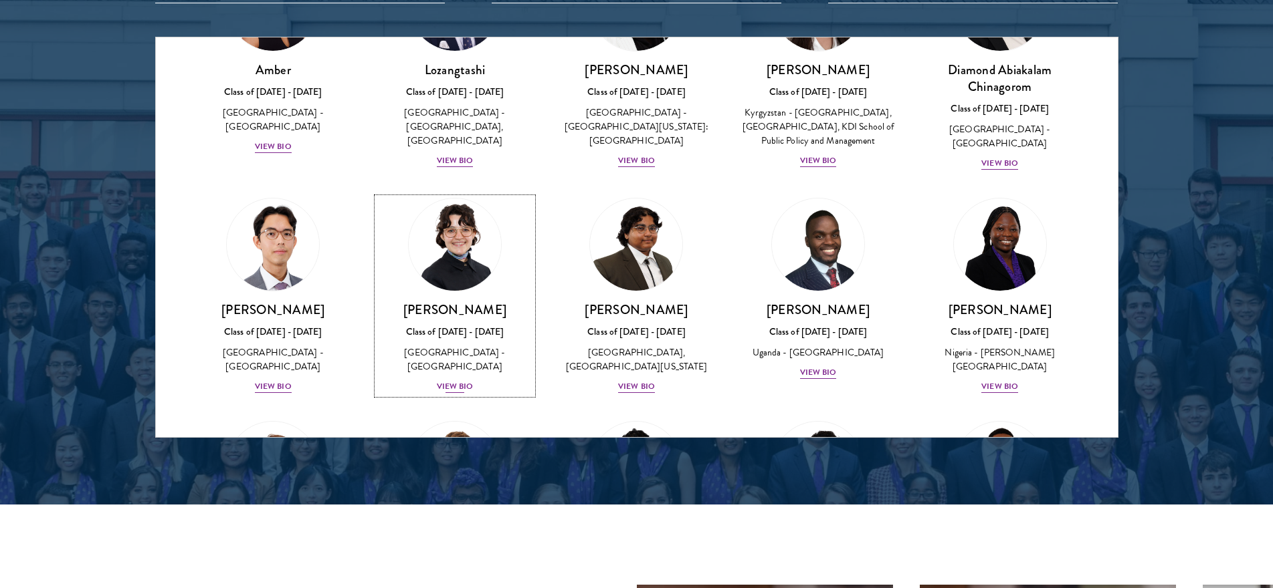
click at [442, 271] on img at bounding box center [455, 245] width 102 height 102
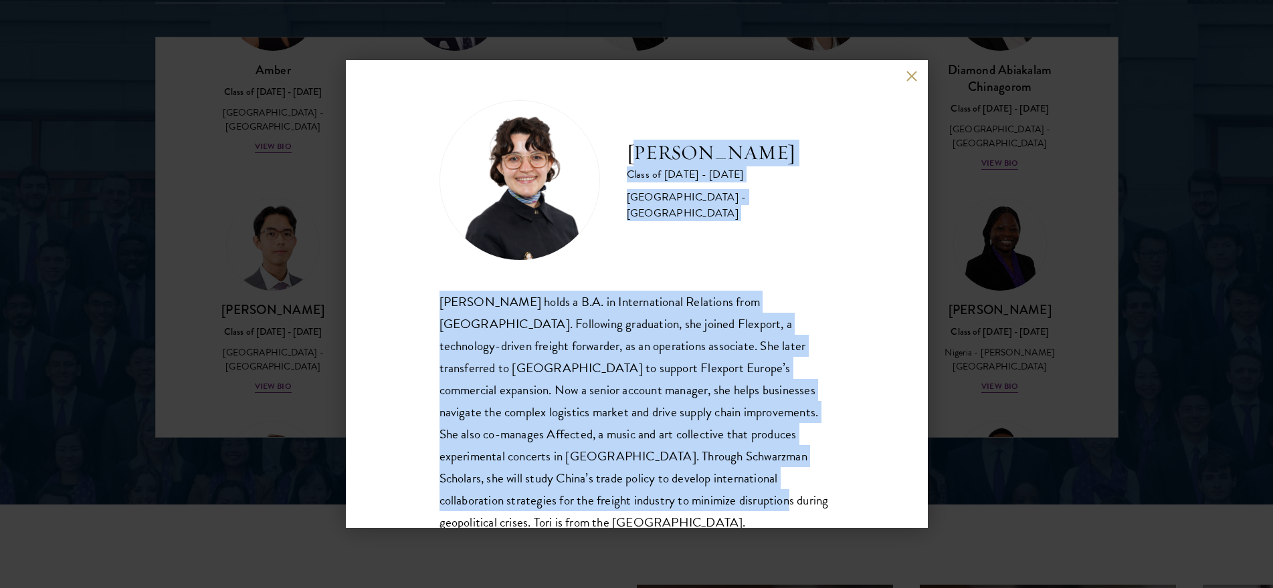
scroll to position [46, 0]
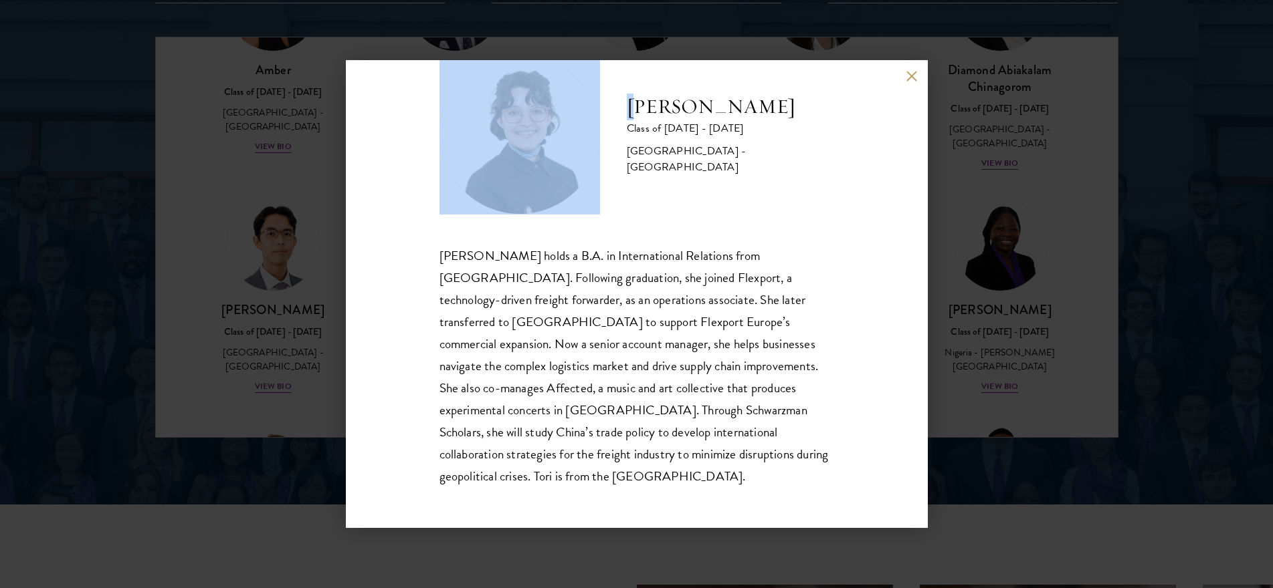
drag, startPoint x: 633, startPoint y: 164, endPoint x: 707, endPoint y: 337, distance: 188.2
click at [714, 581] on div "[PERSON_NAME] Class of [DATE] - [DATE] [GEOGRAPHIC_DATA] - [GEOGRAPHIC_DATA] [P…" at bounding box center [636, 294] width 1273 height 588
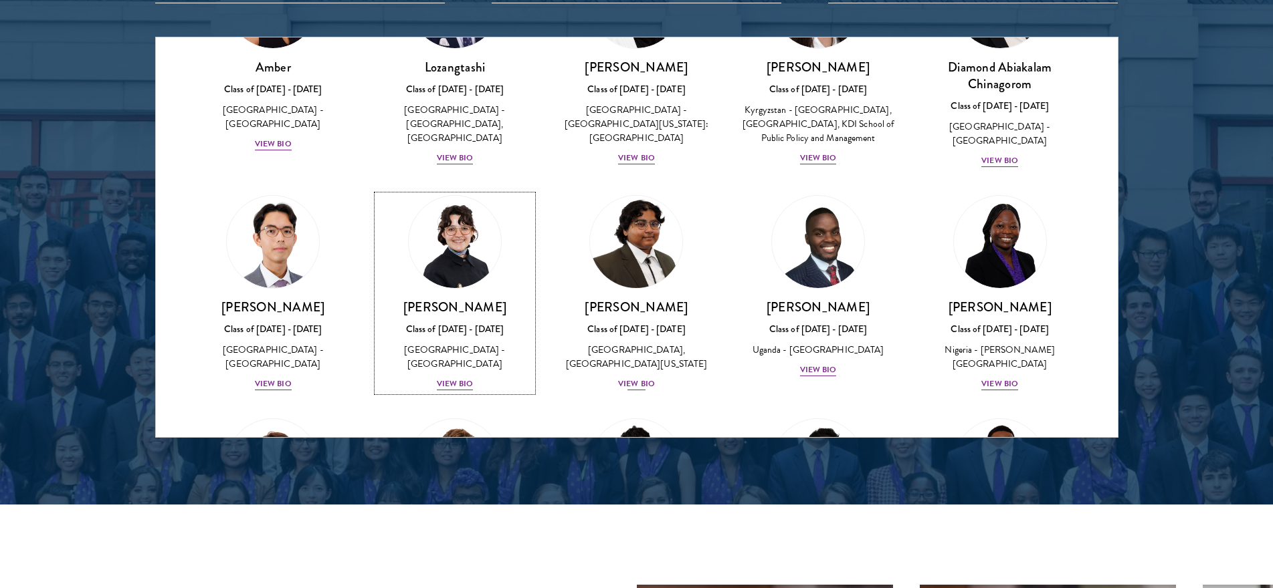
scroll to position [169, 0]
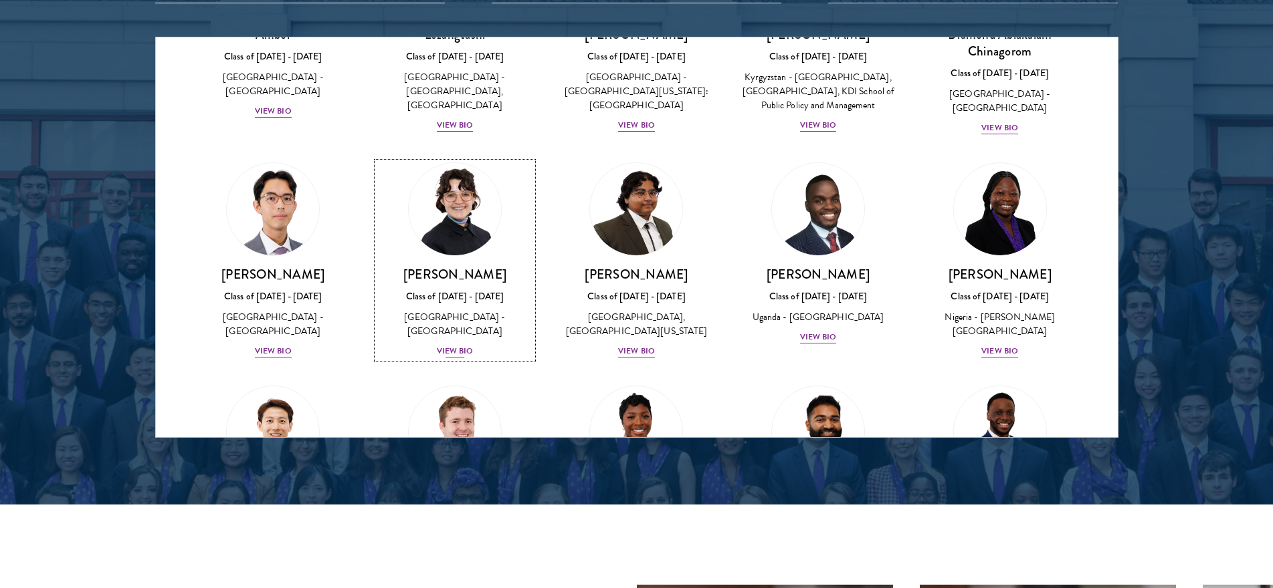
click at [489, 304] on div "Class of [DATE] - [DATE]" at bounding box center [454, 297] width 155 height 14
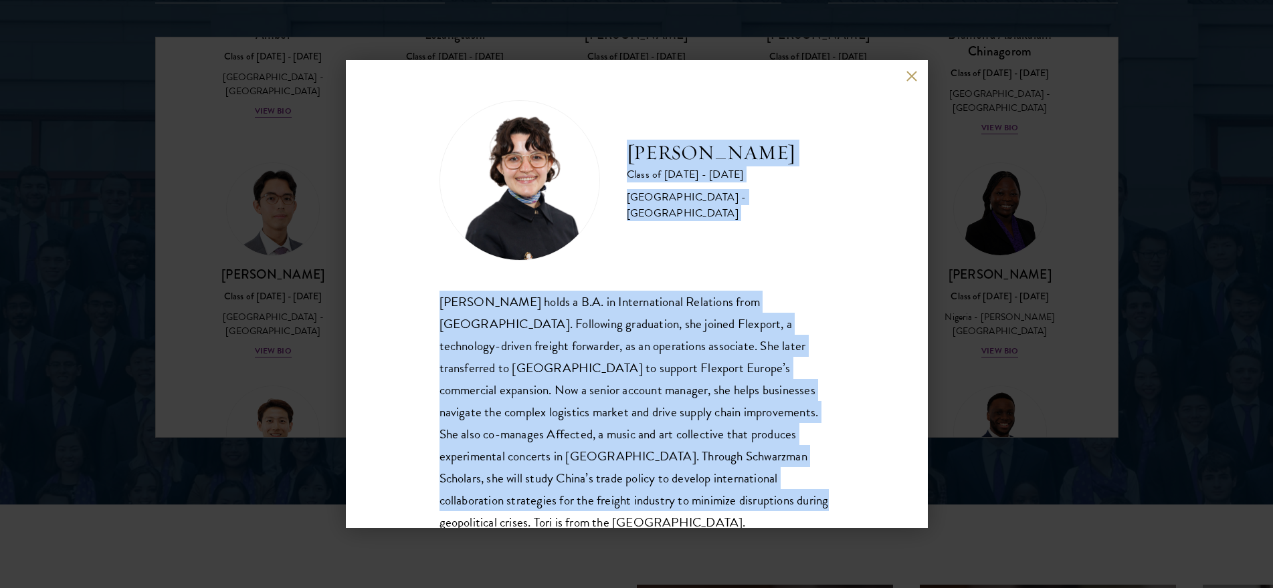
scroll to position [46, 0]
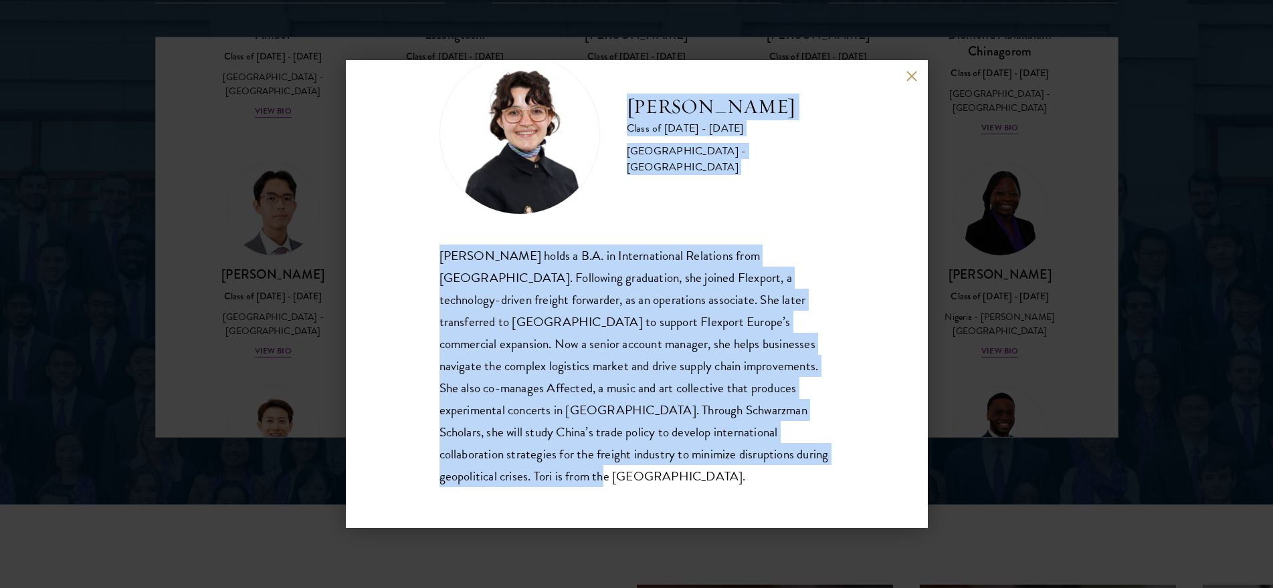
drag, startPoint x: 628, startPoint y: 150, endPoint x: 738, endPoint y: 475, distance: 343.2
click at [738, 475] on div "[PERSON_NAME] Class of [DATE] - [DATE] [GEOGRAPHIC_DATA] - [GEOGRAPHIC_DATA] [P…" at bounding box center [636, 271] width 395 height 434
copy div "[PERSON_NAME] Class of [DATE] - [DATE] [GEOGRAPHIC_DATA] - Pomona College [PERS…"
click at [903, 80] on div "[PERSON_NAME] Class of [DATE] - [DATE] [GEOGRAPHIC_DATA] - [GEOGRAPHIC_DATA] [P…" at bounding box center [637, 294] width 582 height 468
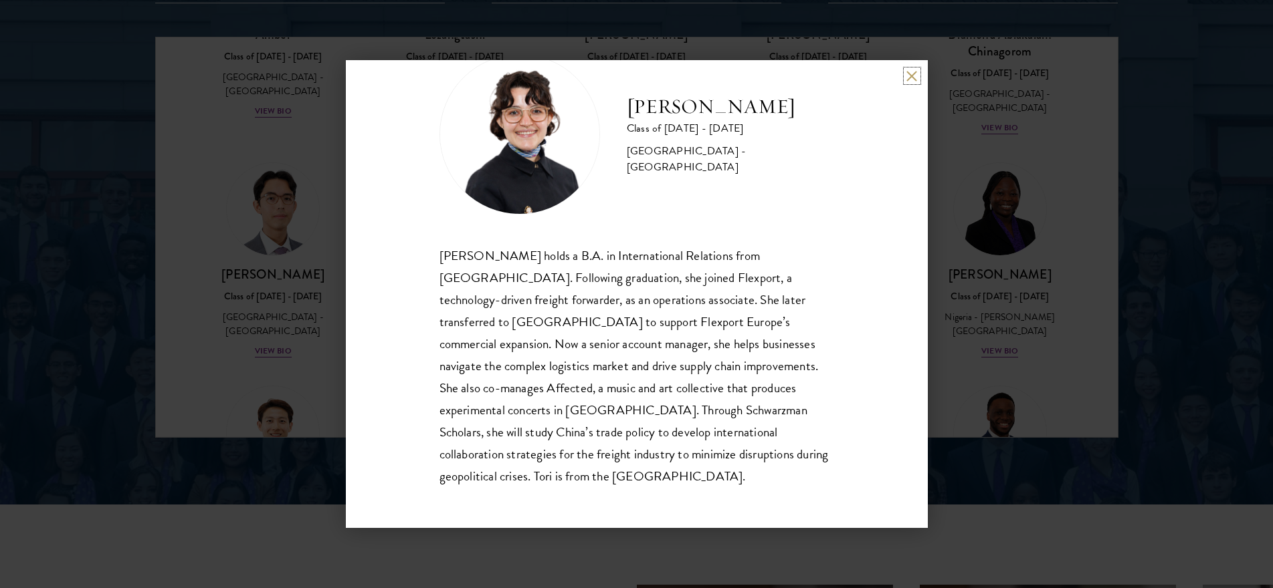
click at [911, 74] on button at bounding box center [911, 75] width 11 height 11
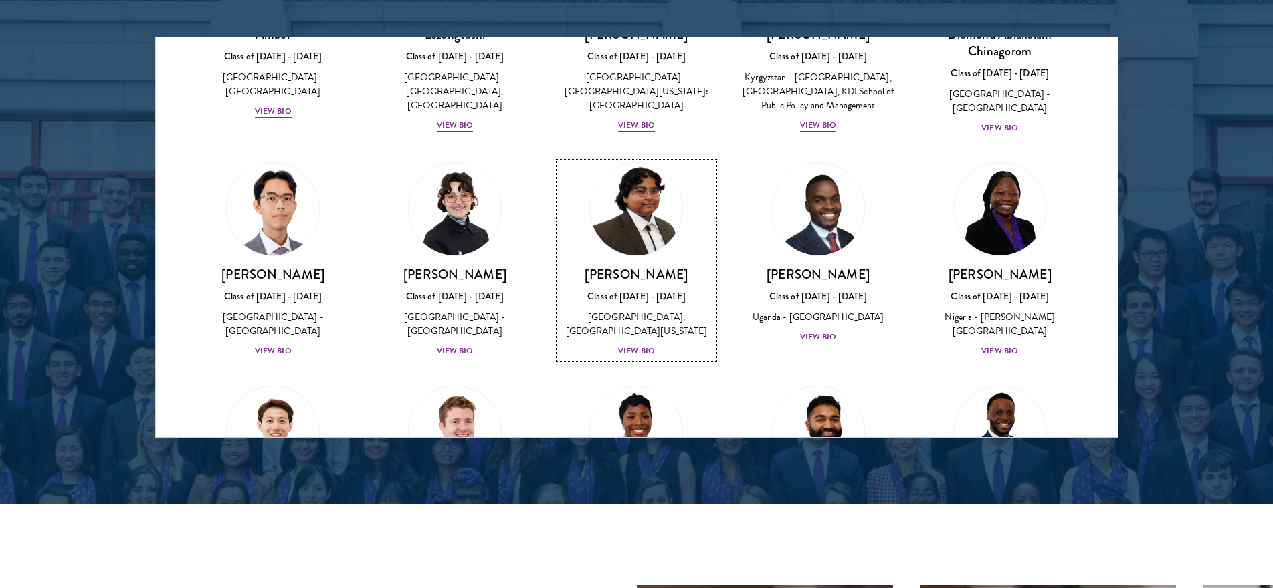
click at [643, 223] on img at bounding box center [637, 209] width 102 height 102
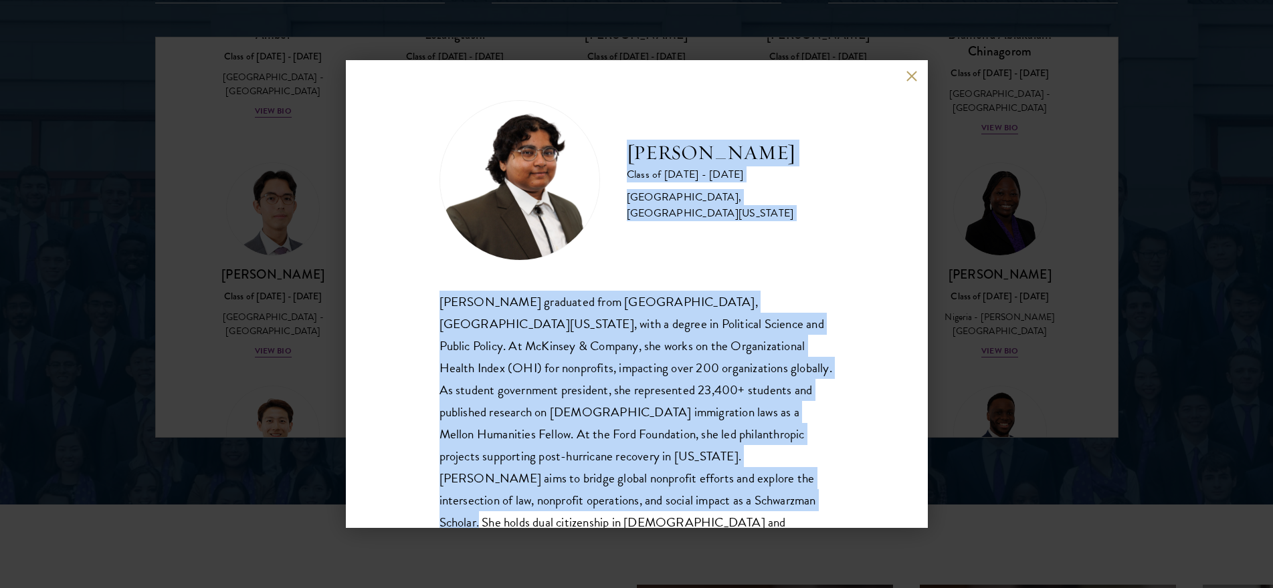
scroll to position [46, 0]
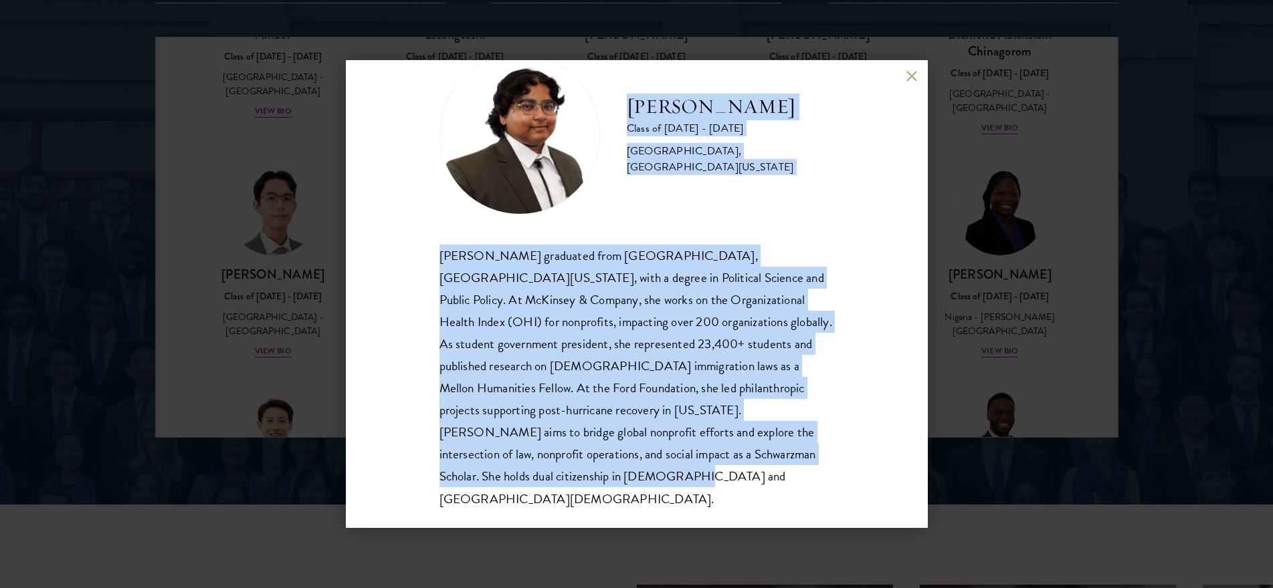
drag, startPoint x: 631, startPoint y: 154, endPoint x: 746, endPoint y: 503, distance: 366.7
click at [746, 503] on div "[PERSON_NAME] Class of [DATE] - [DATE] [GEOGRAPHIC_DATA] - [GEOGRAPHIC_DATA], […" at bounding box center [637, 294] width 582 height 468
copy div "[PERSON_NAME] Class of [DATE] - [DATE] [GEOGRAPHIC_DATA], [GEOGRAPHIC_DATA][US_…"
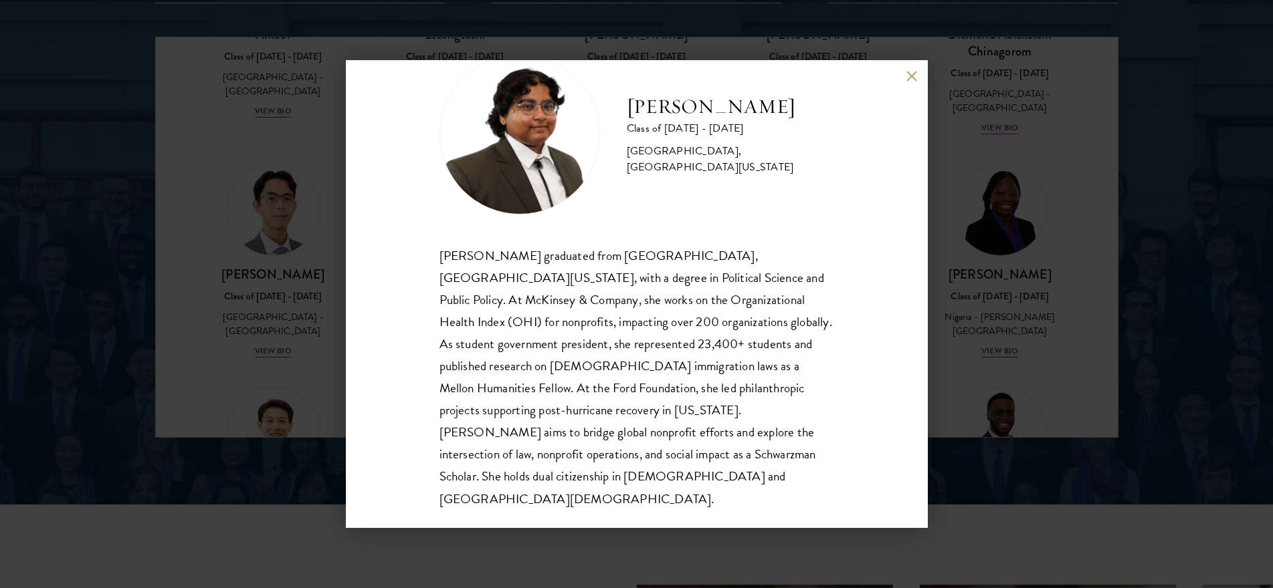
click at [966, 270] on div "[PERSON_NAME] Class of [DATE] - [DATE] [GEOGRAPHIC_DATA] - [GEOGRAPHIC_DATA], […" at bounding box center [636, 294] width 1273 height 588
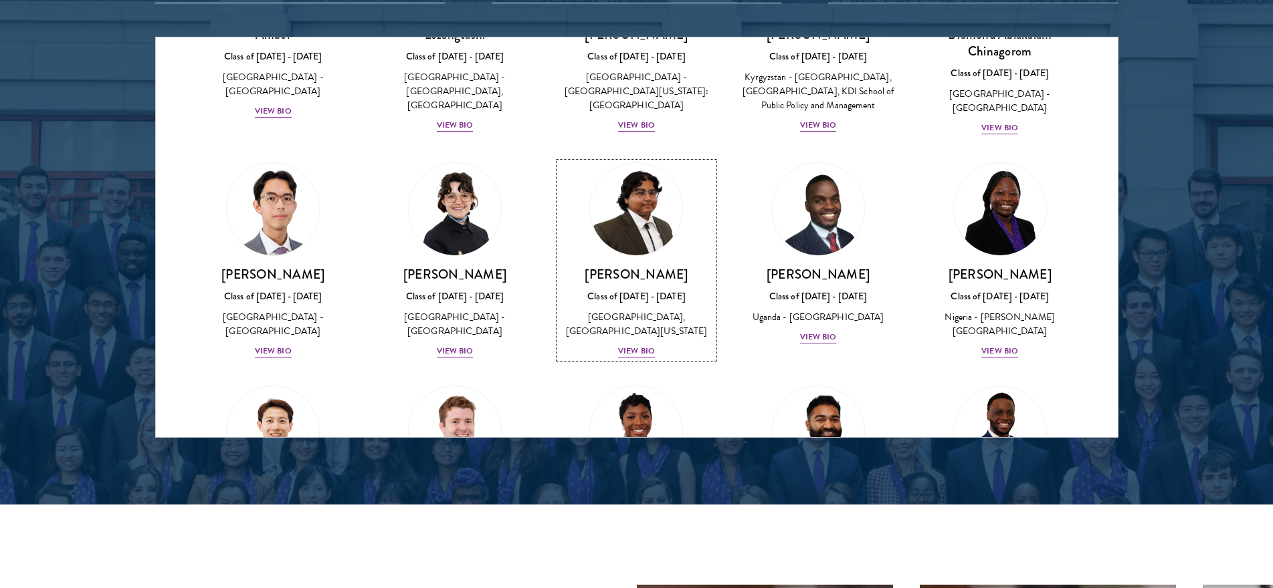
scroll to position [102, 0]
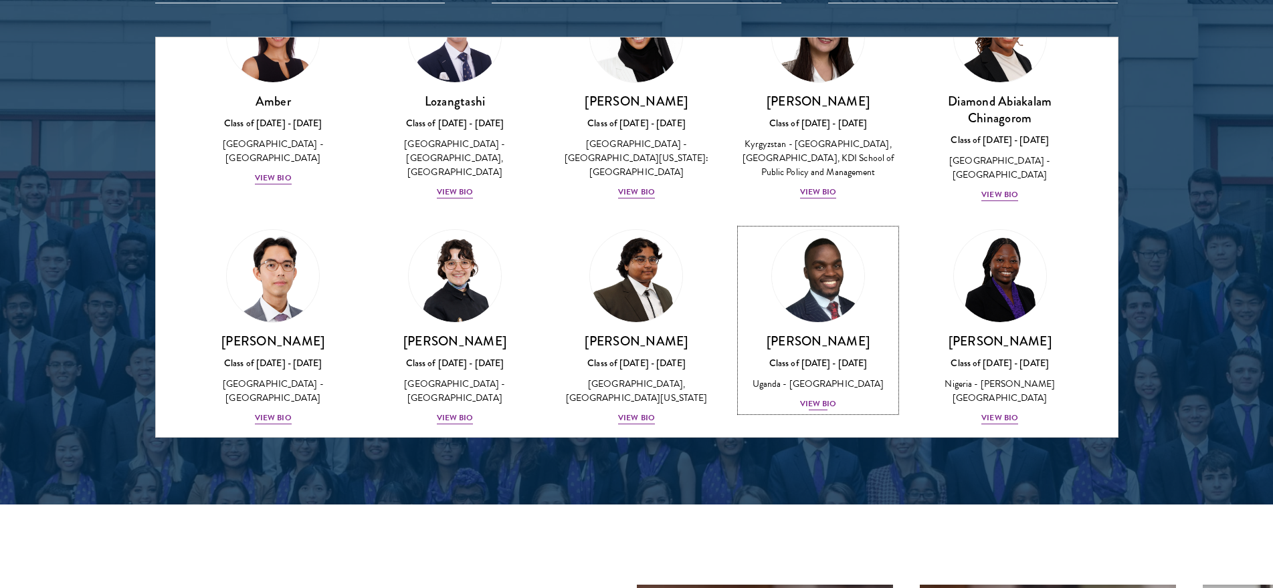
click at [787, 314] on img at bounding box center [818, 276] width 102 height 102
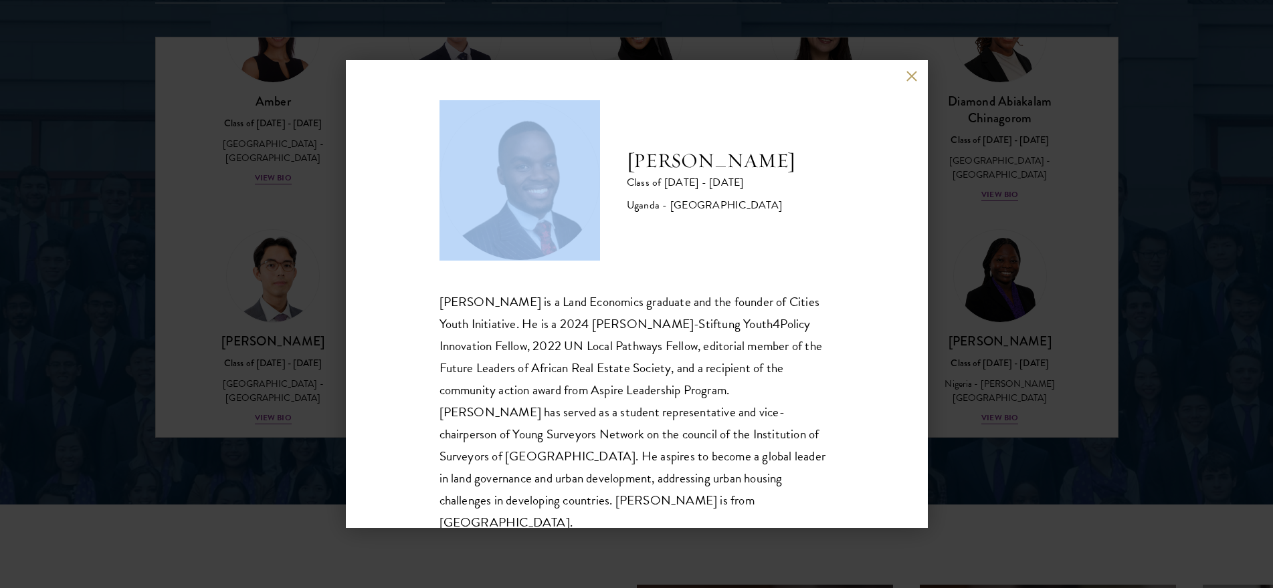
scroll to position [23, 0]
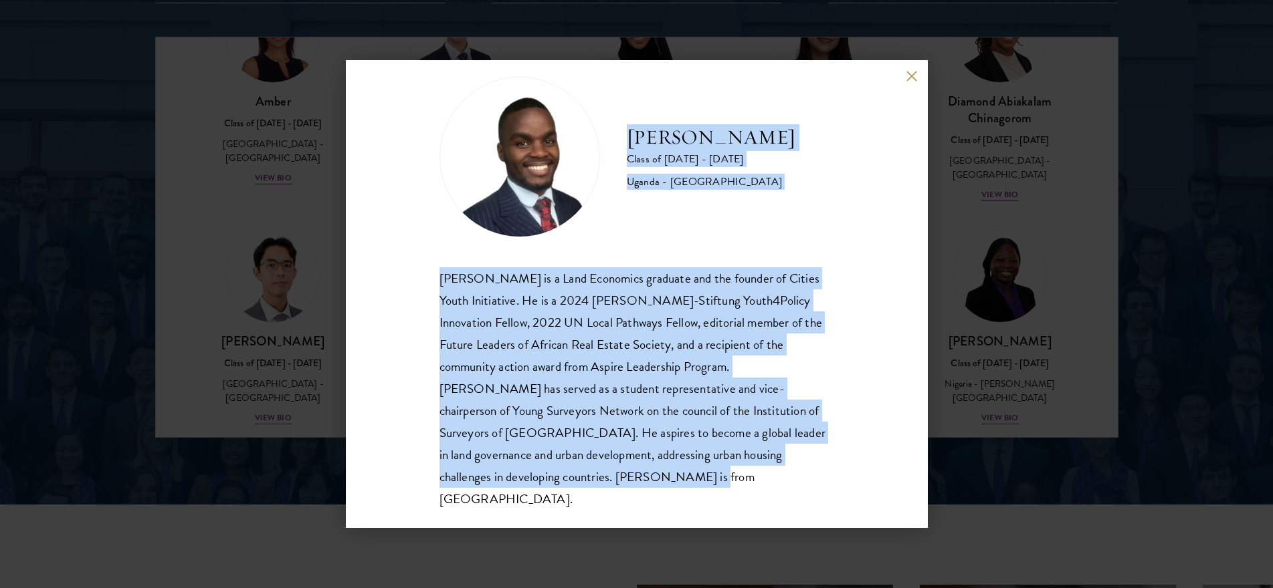
drag, startPoint x: 631, startPoint y: 147, endPoint x: 720, endPoint y: 471, distance: 336.3
click at [720, 471] on div "[PERSON_NAME] Class of [DATE] - [DATE] [GEOGRAPHIC_DATA] - [GEOGRAPHIC_DATA] [G…" at bounding box center [636, 294] width 395 height 434
copy div "[PERSON_NAME] Class of [DATE] - [DATE] [GEOGRAPHIC_DATA] - [GEOGRAPHIC_DATA] Ka…"
click at [909, 76] on button at bounding box center [911, 75] width 11 height 11
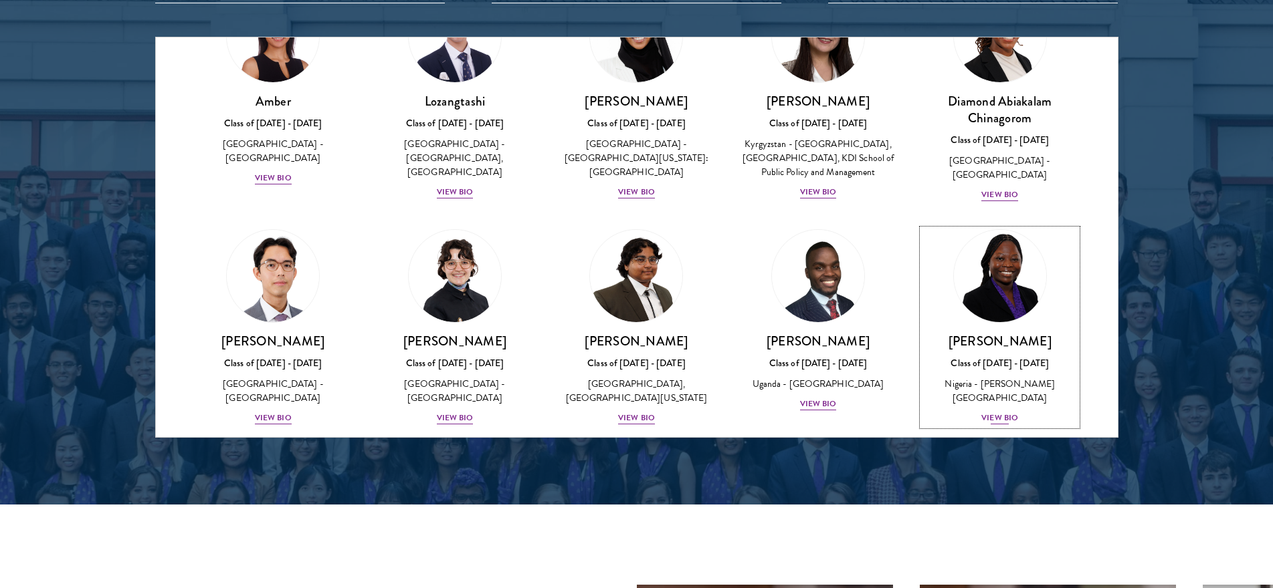
click at [995, 295] on img at bounding box center [1000, 276] width 102 height 102
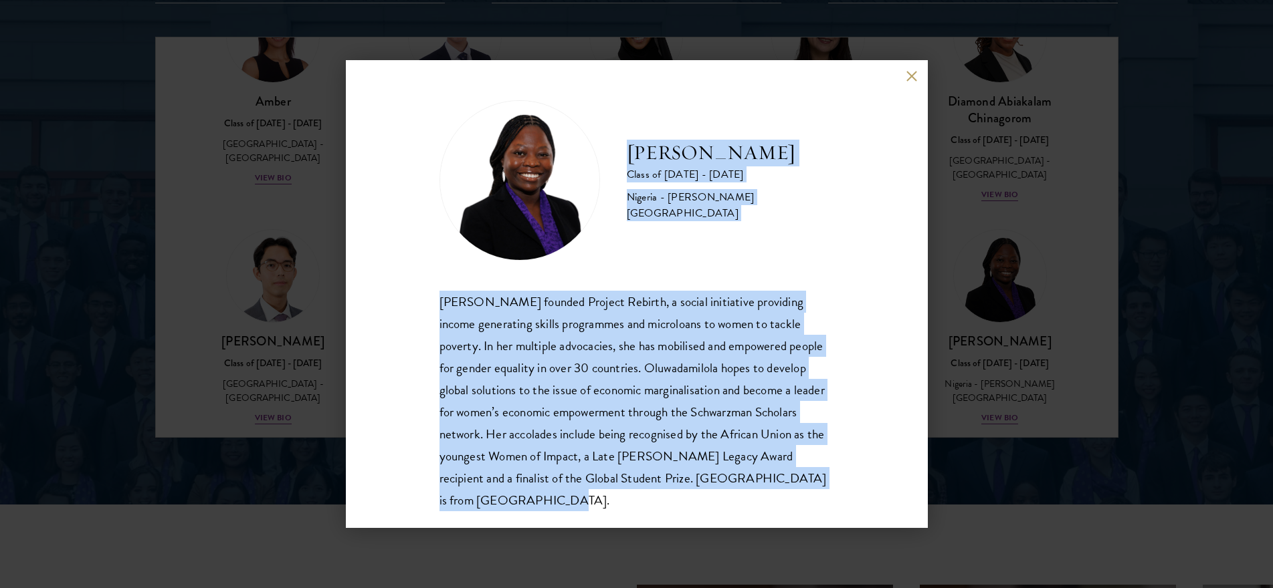
scroll to position [23, 0]
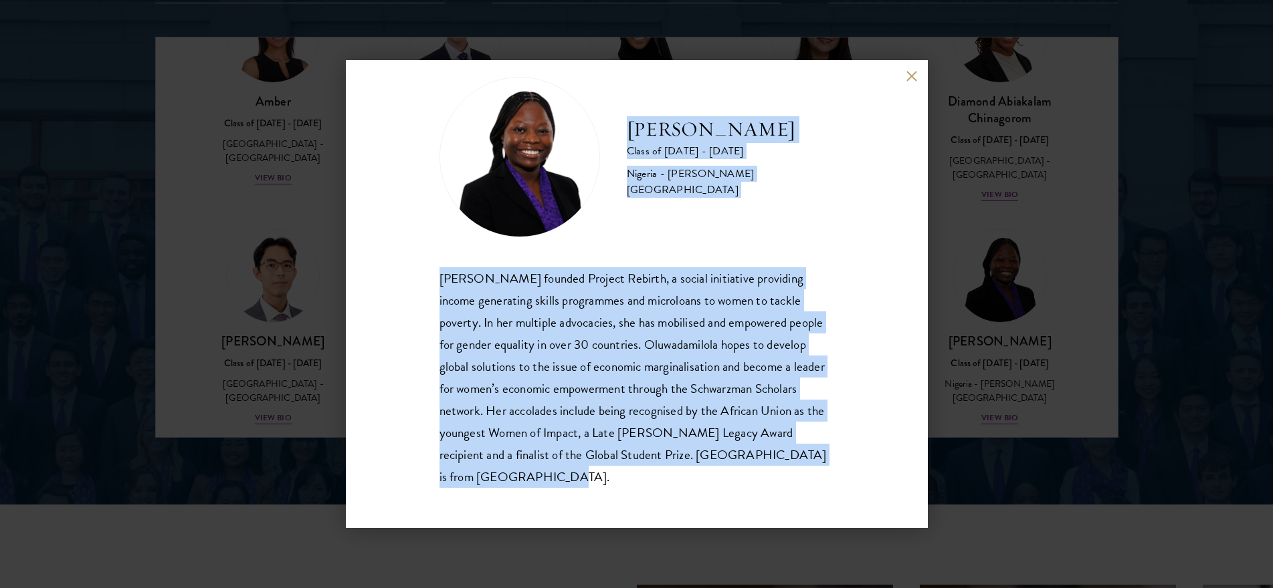
drag, startPoint x: 633, startPoint y: 146, endPoint x: 728, endPoint y: 476, distance: 343.9
click at [728, 476] on div "[PERSON_NAME] Class of [DATE] - [DATE] [GEOGRAPHIC_DATA] - [PERSON_NAME][GEOGRA…" at bounding box center [636, 282] width 395 height 411
copy div "[PERSON_NAME] Class of [DATE] - [DATE] [GEOGRAPHIC_DATA] - [PERSON_NAME][GEOGRA…"
click at [906, 75] on button at bounding box center [911, 75] width 11 height 11
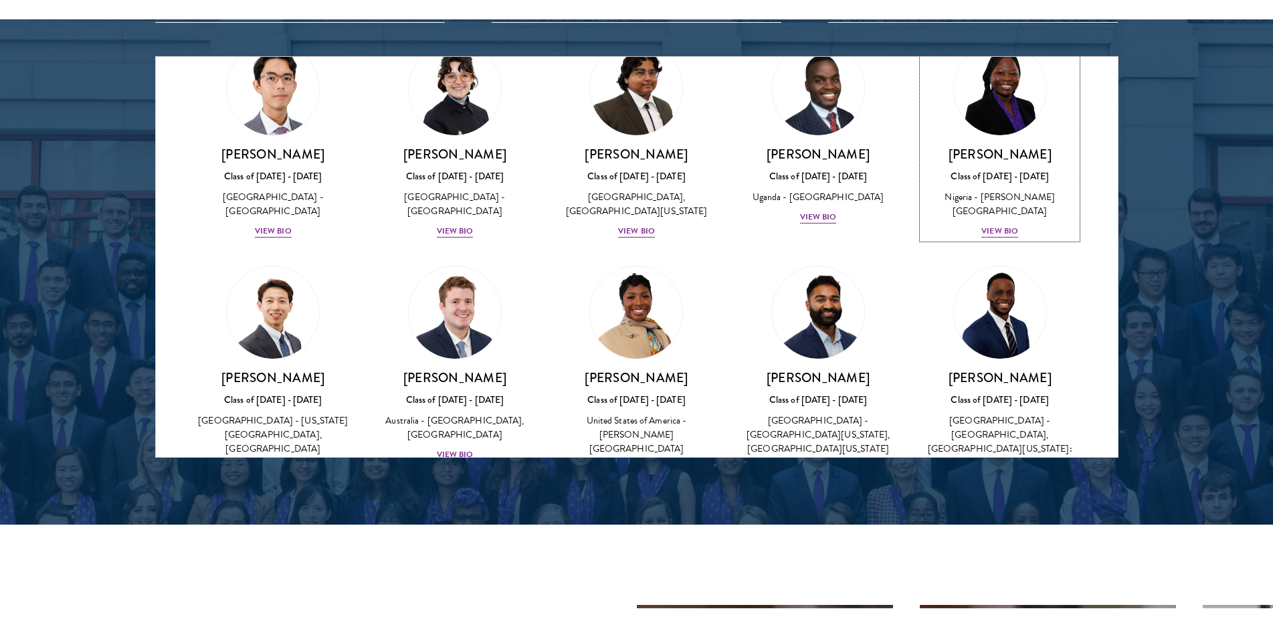
scroll to position [370, 0]
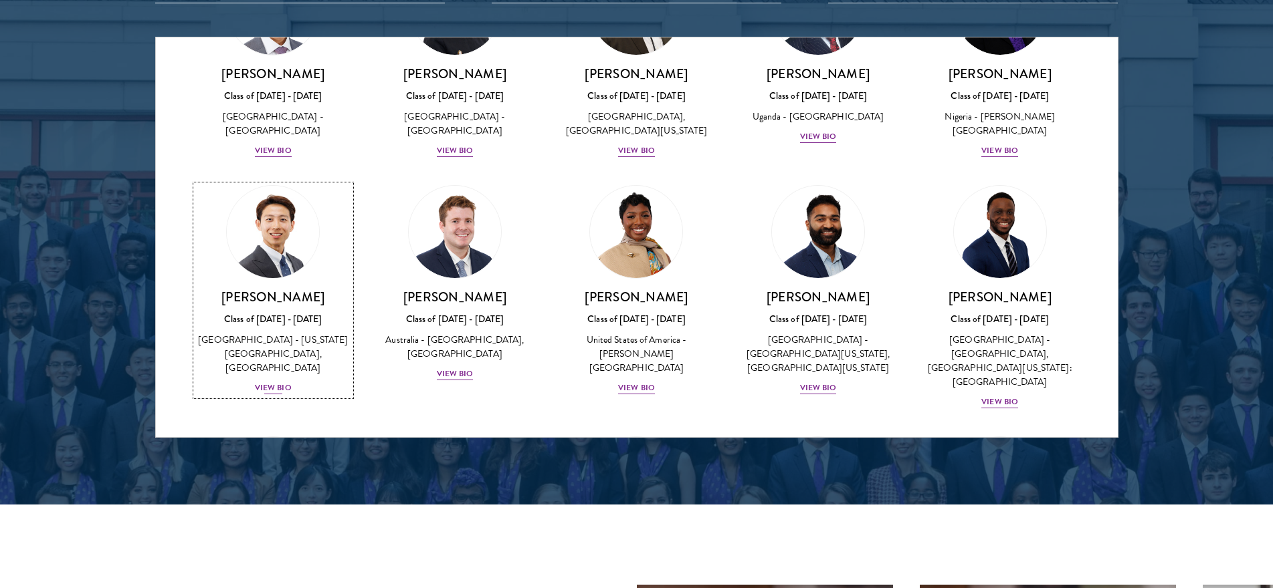
click at [251, 266] on img at bounding box center [273, 232] width 102 height 102
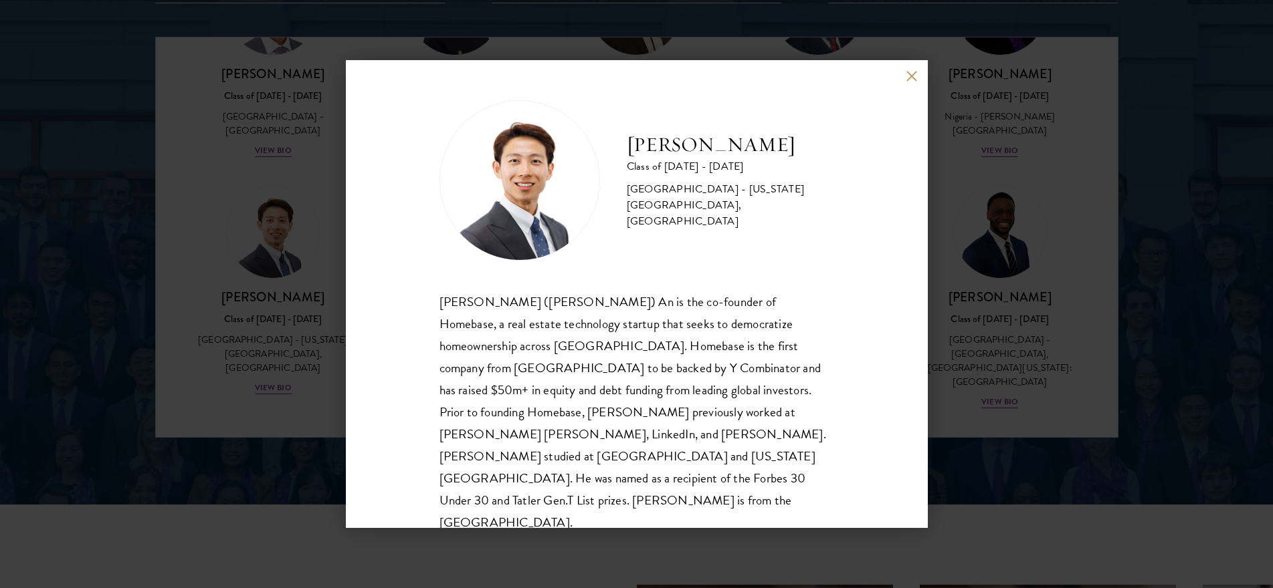
click at [685, 264] on div "[PERSON_NAME] Class of [DATE] - [DATE] [GEOGRAPHIC_DATA] - [US_STATE][GEOGRAPHI…" at bounding box center [636, 317] width 395 height 434
click at [532, 196] on img at bounding box center [519, 180] width 160 height 160
click at [552, 224] on img at bounding box center [519, 180] width 160 height 160
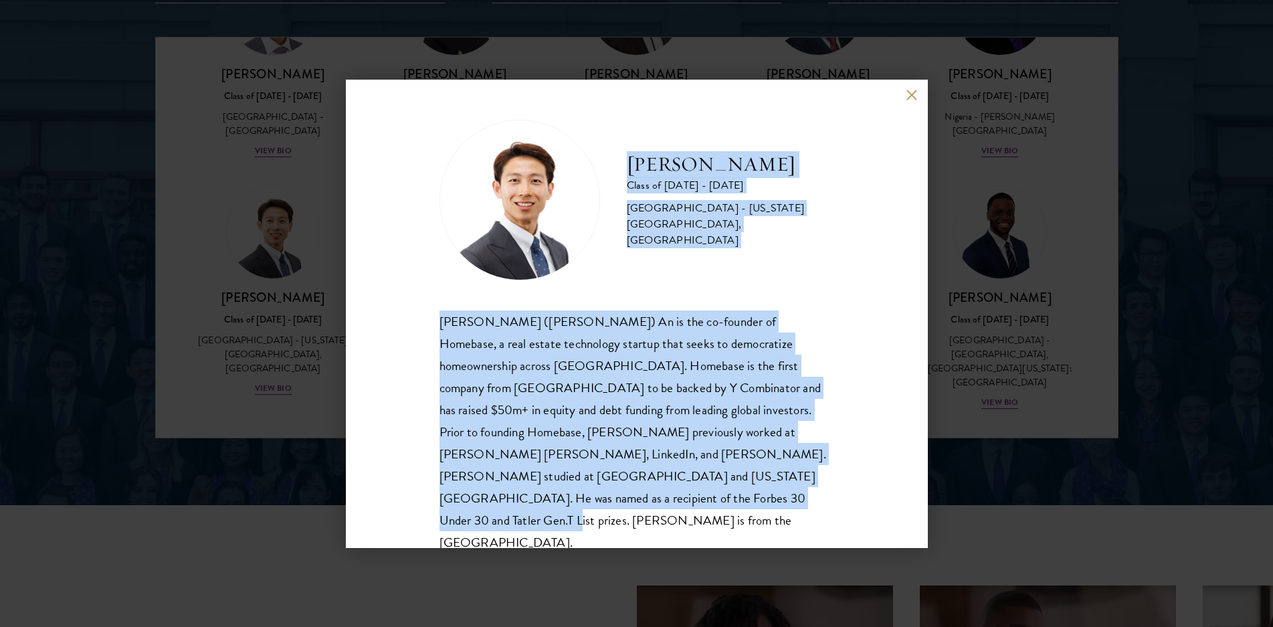
drag, startPoint x: 628, startPoint y: 174, endPoint x: 665, endPoint y: 494, distance: 321.8
click at [665, 494] on div "[PERSON_NAME] Class of [DATE] - [DATE] [GEOGRAPHIC_DATA] - [US_STATE][GEOGRAPHI…" at bounding box center [636, 337] width 395 height 434
click at [909, 96] on button at bounding box center [911, 95] width 11 height 11
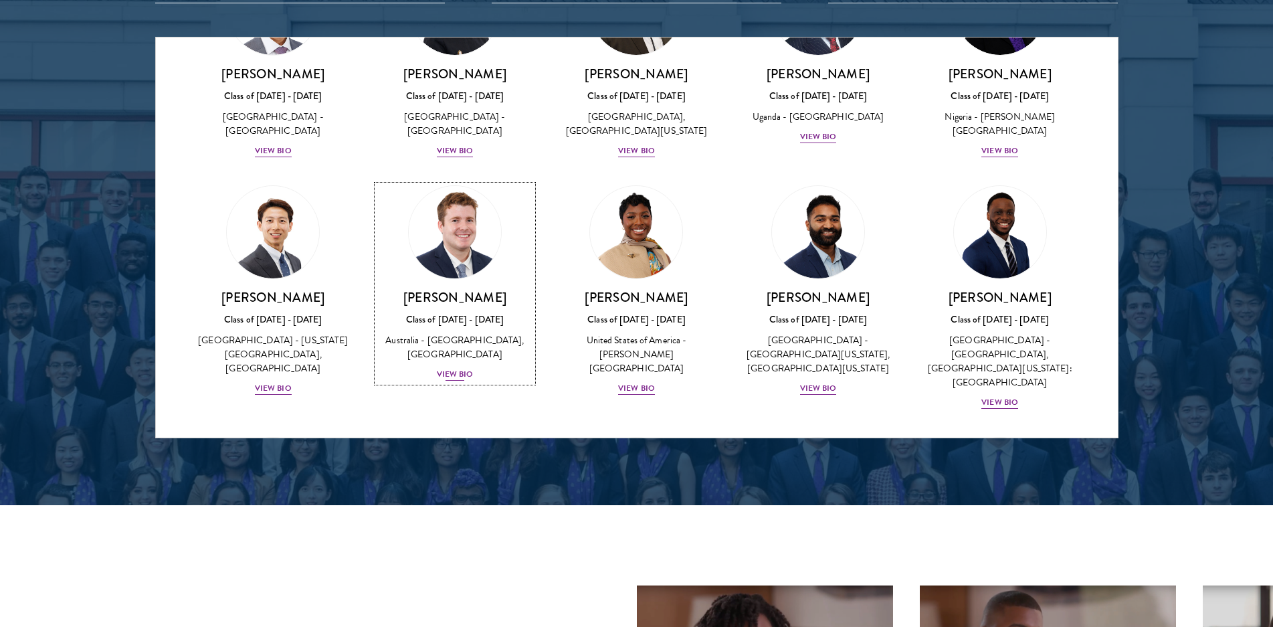
click at [447, 223] on img at bounding box center [455, 232] width 102 height 102
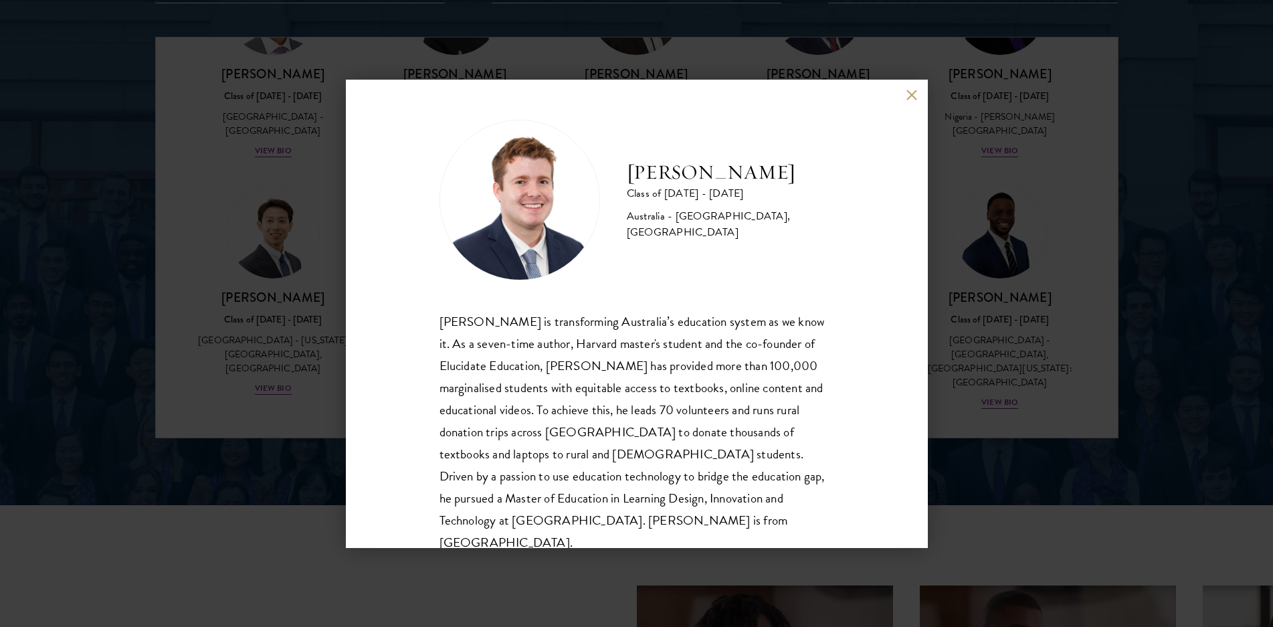
click at [181, 367] on div "[PERSON_NAME] Class of [DATE] - [DATE] [GEOGRAPHIC_DATA] - [GEOGRAPHIC_DATA], […" at bounding box center [636, 313] width 1273 height 627
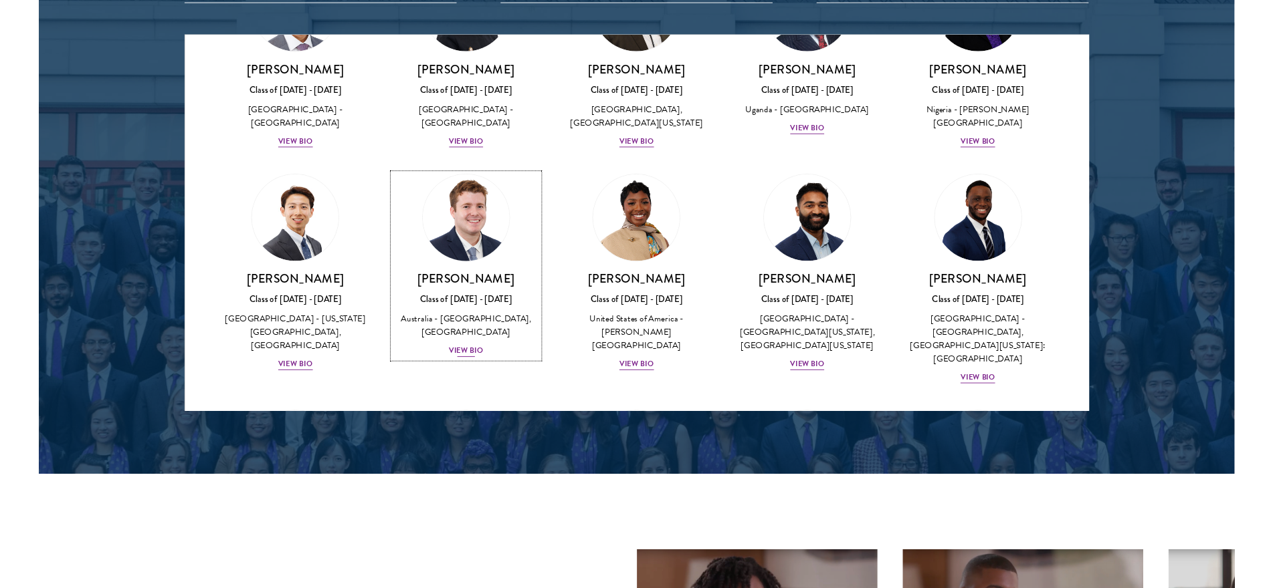
scroll to position [435, 0]
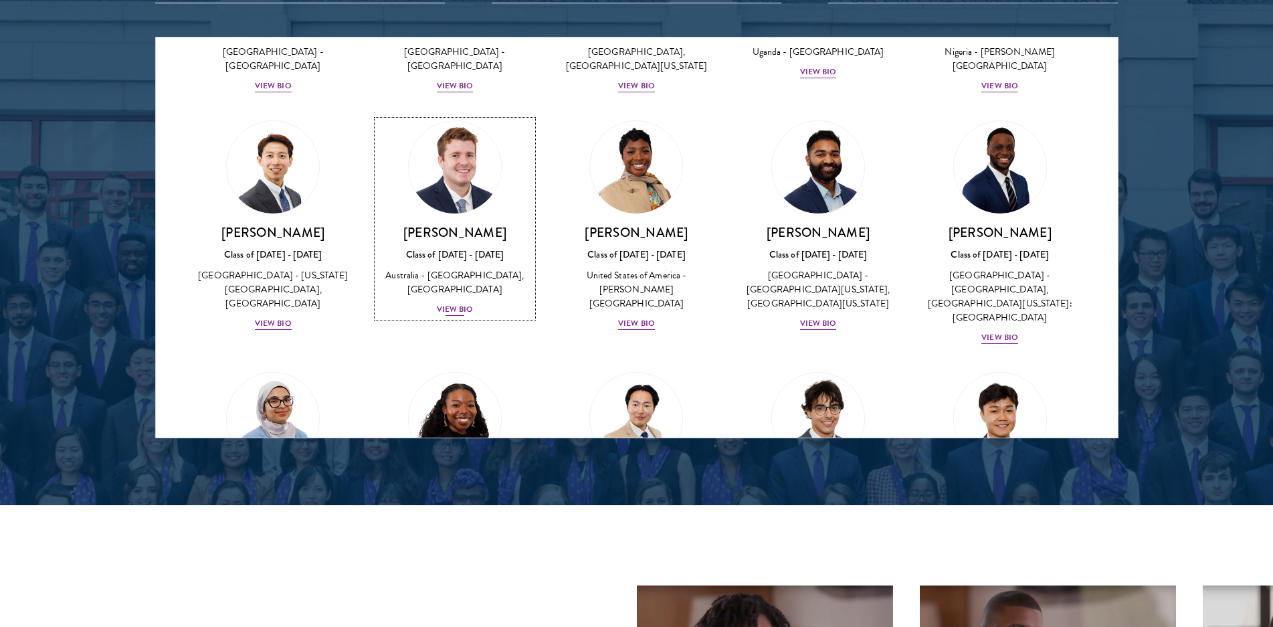
click at [509, 207] on link "[PERSON_NAME] Class of [DATE] - [DATE] [GEOGRAPHIC_DATA] - [GEOGRAPHIC_DATA], […" at bounding box center [454, 218] width 155 height 197
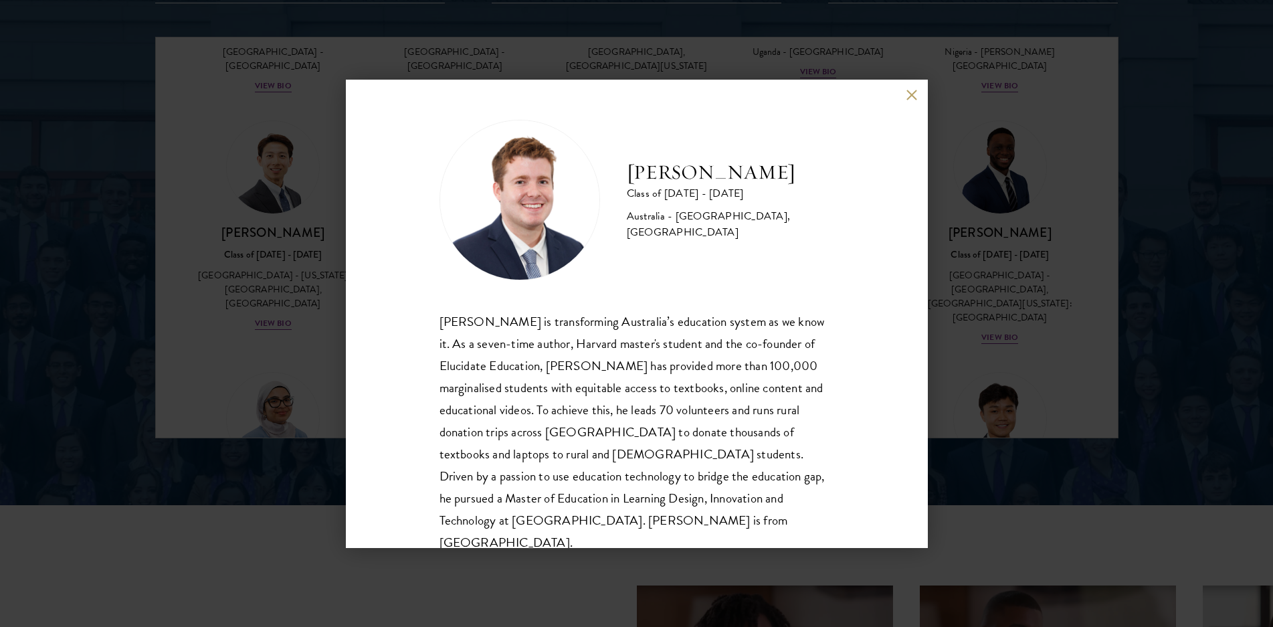
click at [538, 215] on img at bounding box center [519, 200] width 160 height 160
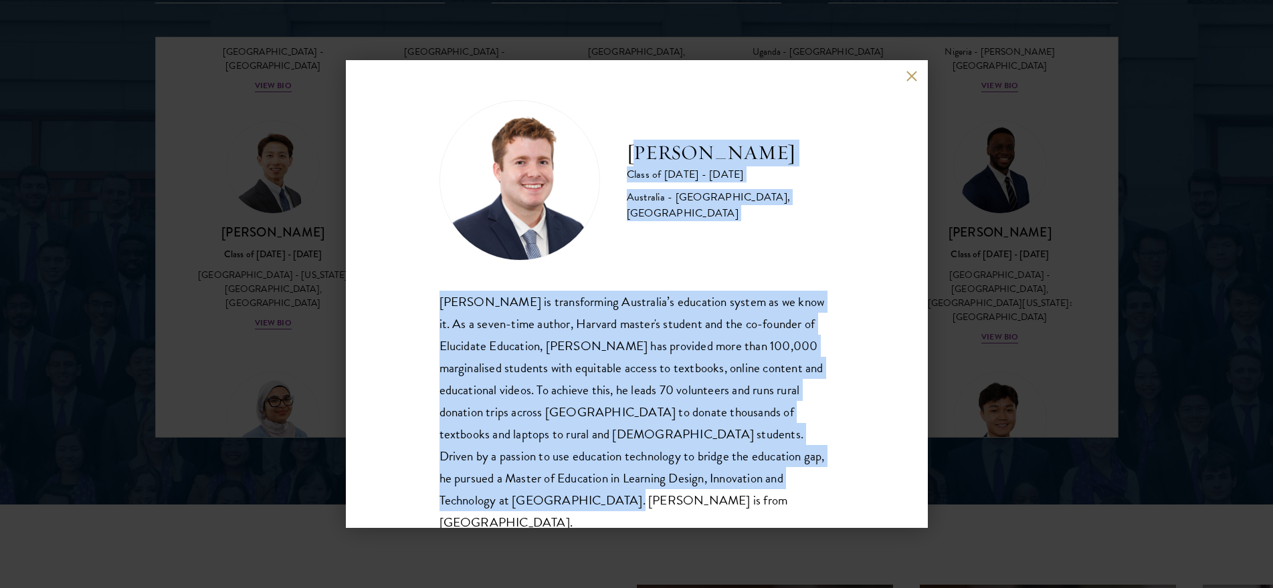
drag, startPoint x: 630, startPoint y: 152, endPoint x: 714, endPoint y: 508, distance: 365.6
click at [714, 508] on div "[PERSON_NAME] Class of [DATE] - [DATE] [GEOGRAPHIC_DATA] - [GEOGRAPHIC_DATA], […" at bounding box center [636, 317] width 395 height 434
click at [365, 395] on div "[PERSON_NAME] Class of [DATE] - [DATE] [GEOGRAPHIC_DATA] - [GEOGRAPHIC_DATA], […" at bounding box center [637, 294] width 582 height 468
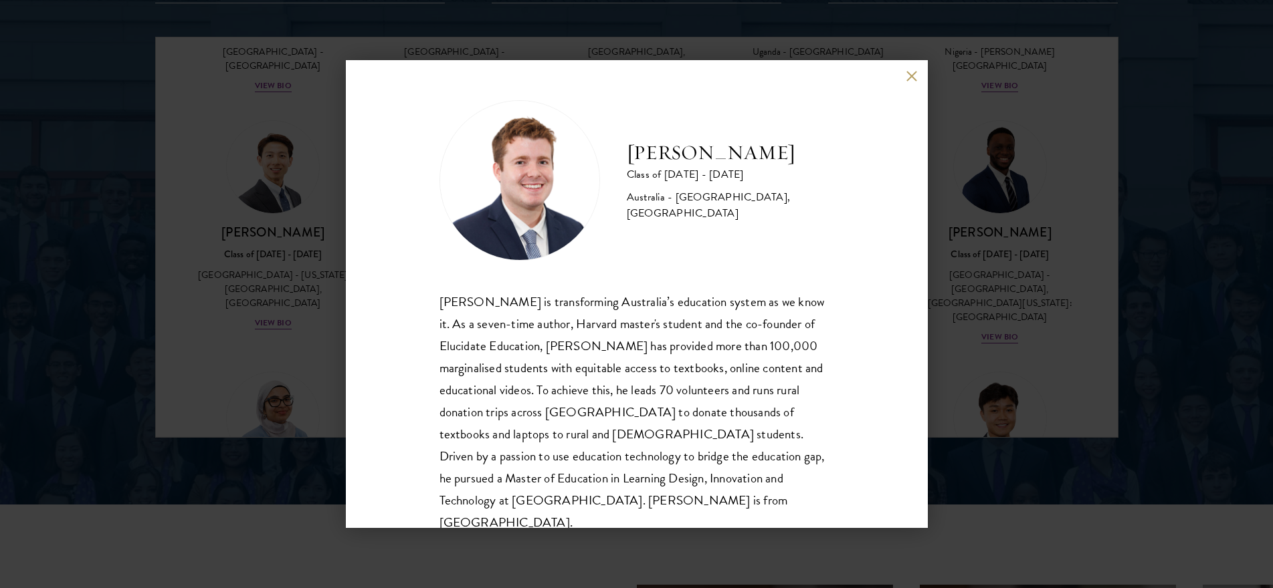
click at [909, 70] on div "[PERSON_NAME] Class of [DATE] - [DATE] [GEOGRAPHIC_DATA] - [GEOGRAPHIC_DATA], […" at bounding box center [637, 294] width 582 height 468
click at [907, 76] on button at bounding box center [911, 75] width 11 height 11
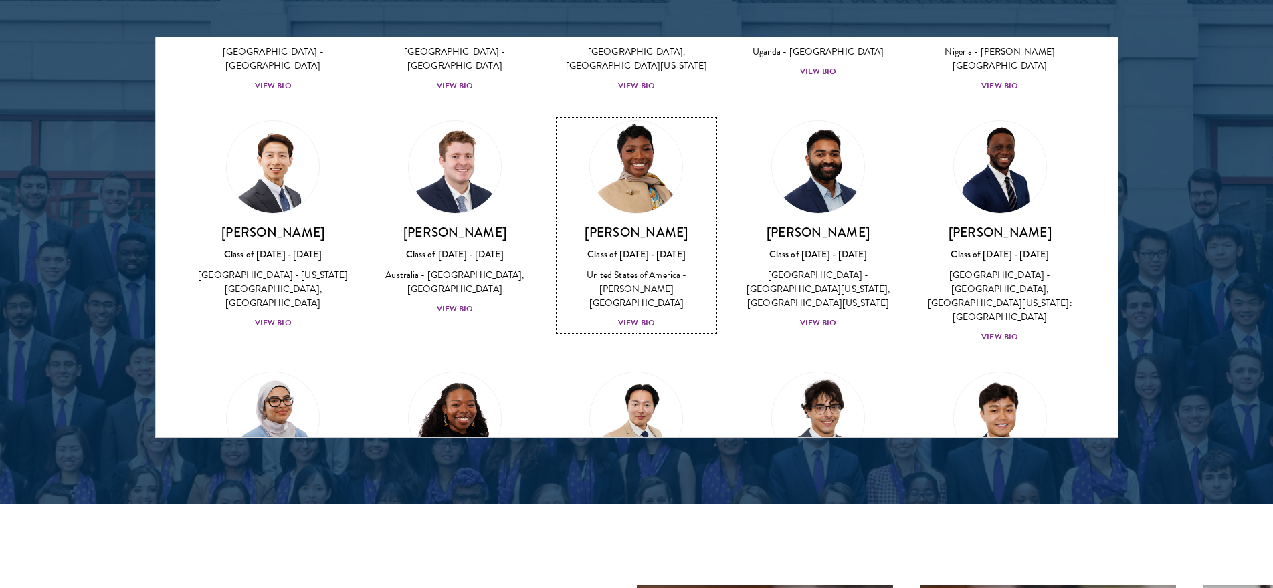
click at [649, 175] on img at bounding box center [637, 167] width 102 height 102
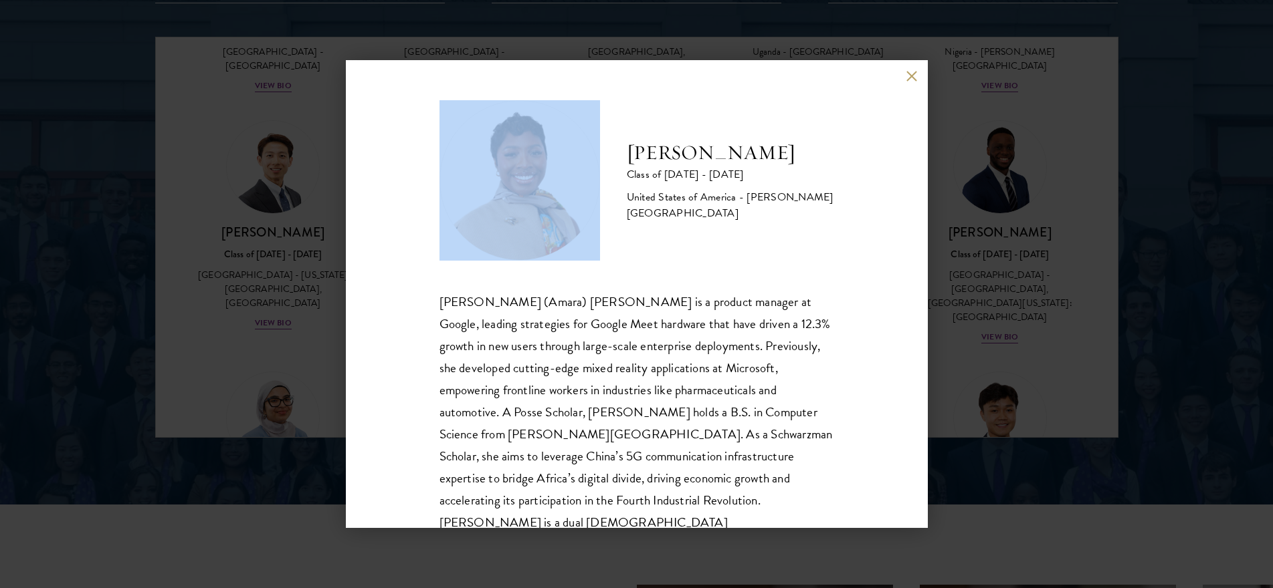
scroll to position [23, 0]
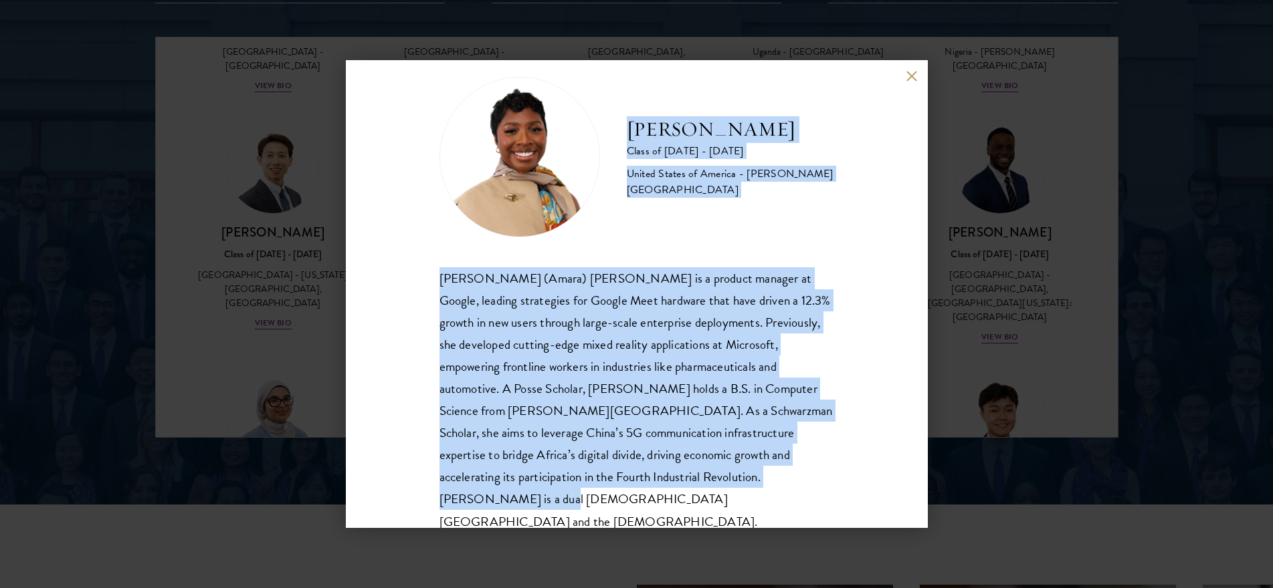
drag, startPoint x: 632, startPoint y: 155, endPoint x: 760, endPoint y: 475, distance: 345.1
click at [760, 475] on div "[PERSON_NAME] Class of [DATE] - [DATE] [GEOGRAPHIC_DATA] - [PERSON_NAME][GEOGRA…" at bounding box center [636, 305] width 395 height 456
click at [910, 72] on button at bounding box center [911, 75] width 11 height 11
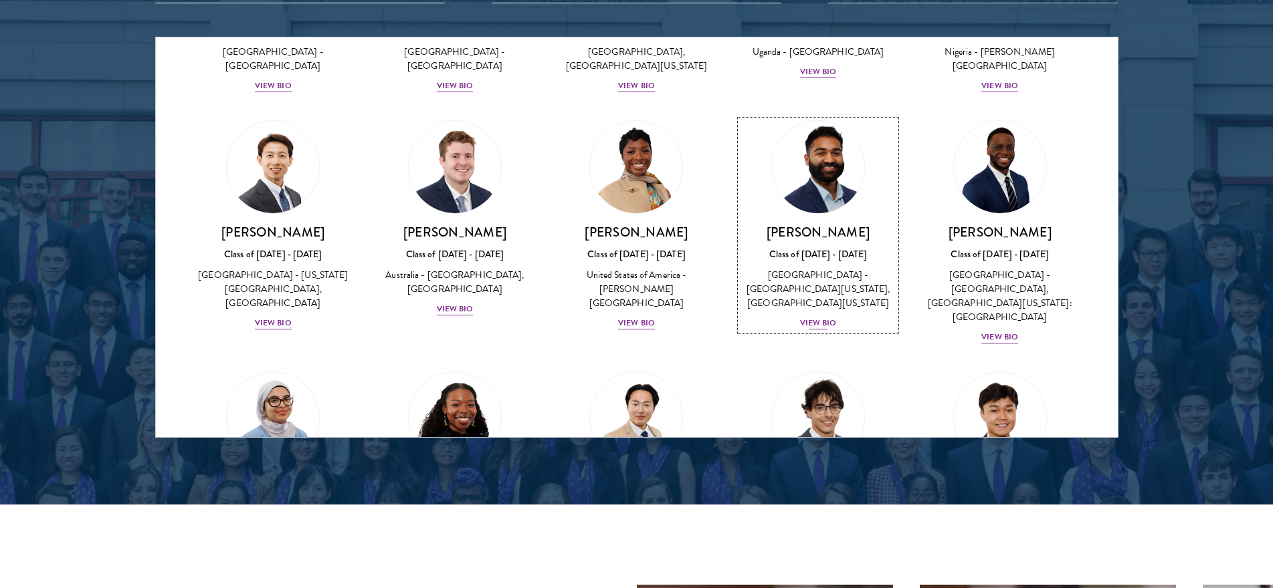
click at [806, 177] on img at bounding box center [818, 167] width 102 height 102
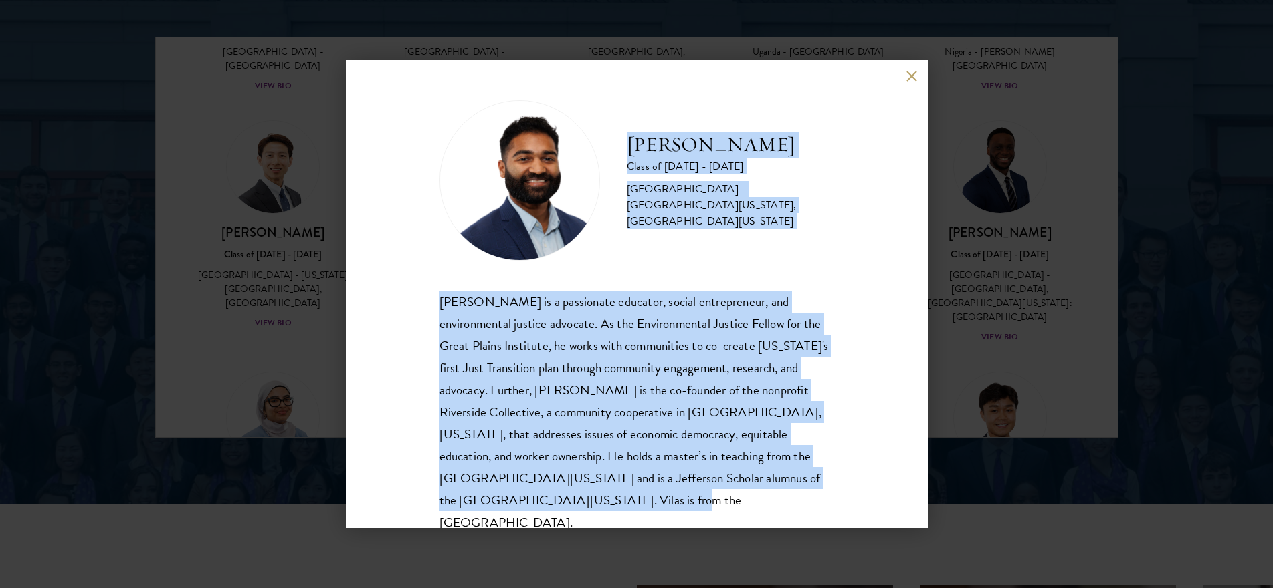
scroll to position [23, 0]
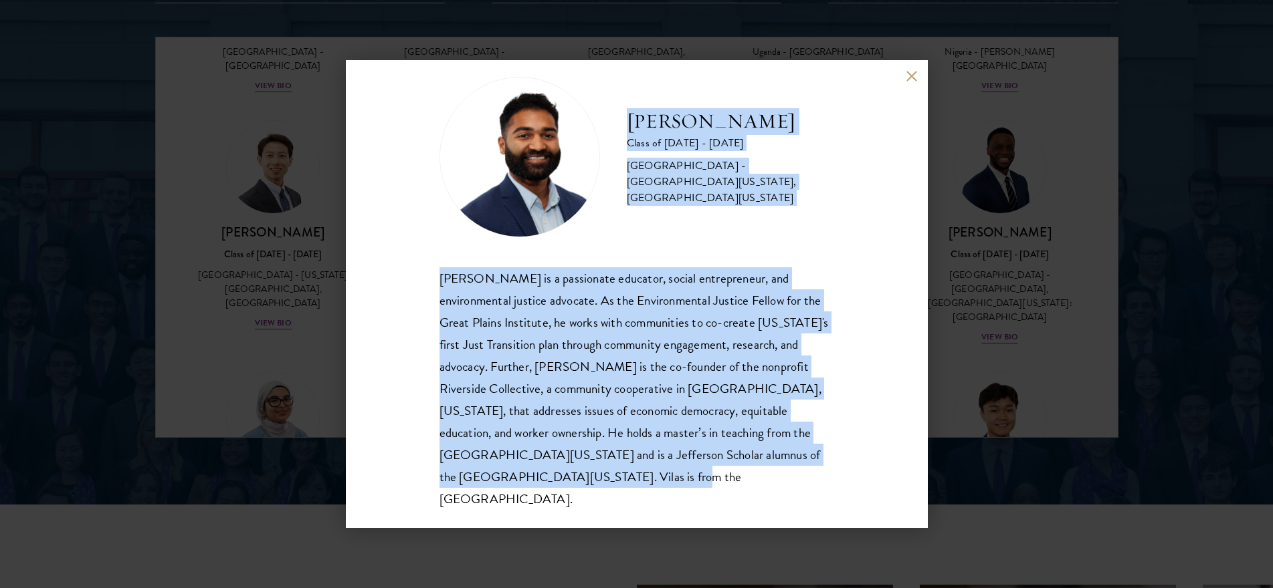
drag, startPoint x: 631, startPoint y: 151, endPoint x: 738, endPoint y: 474, distance: 340.2
click at [738, 474] on div "[PERSON_NAME] Class of [DATE] - [DATE] [GEOGRAPHIC_DATA] - [GEOGRAPHIC_DATA][US…" at bounding box center [636, 294] width 395 height 434
click at [906, 72] on button at bounding box center [911, 75] width 11 height 11
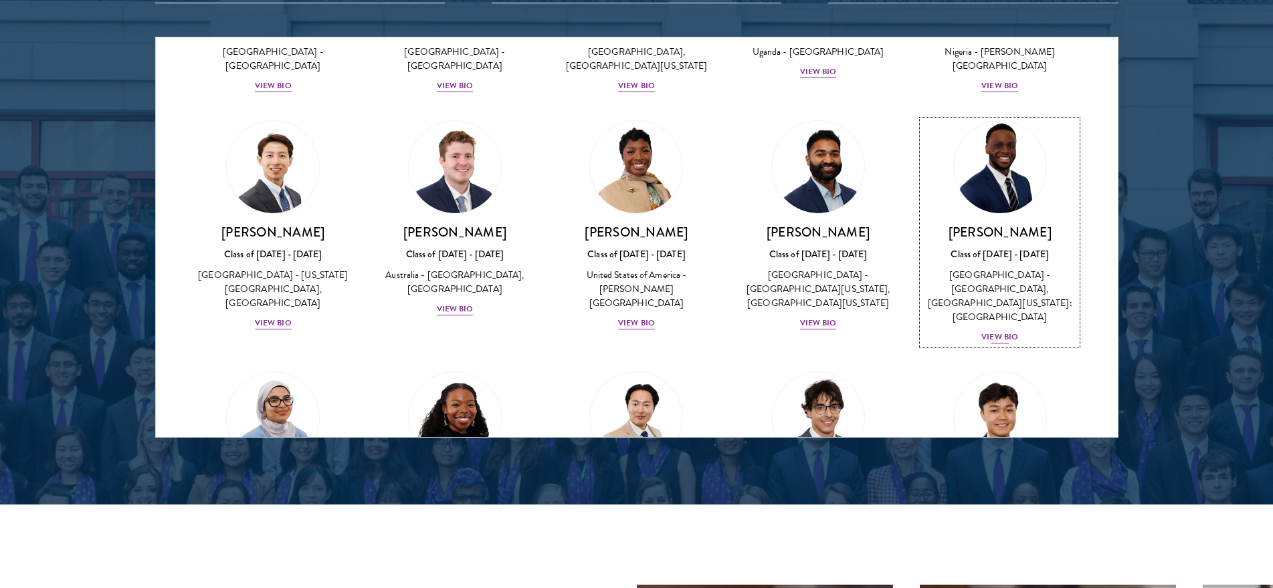
click at [1004, 187] on img at bounding box center [1000, 167] width 102 height 102
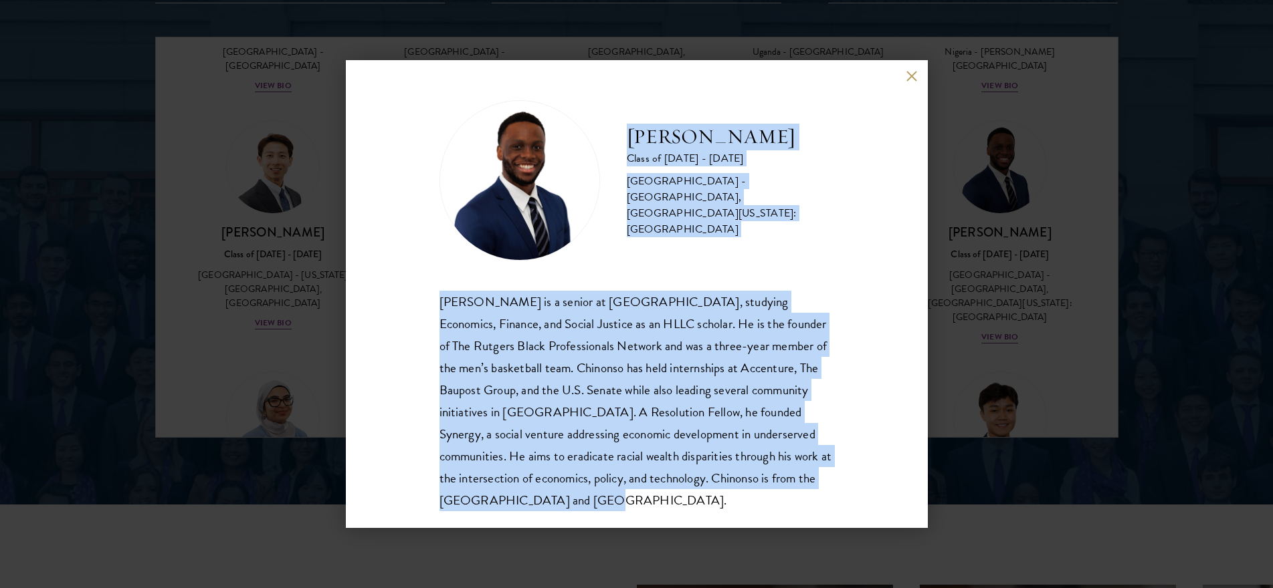
scroll to position [23, 0]
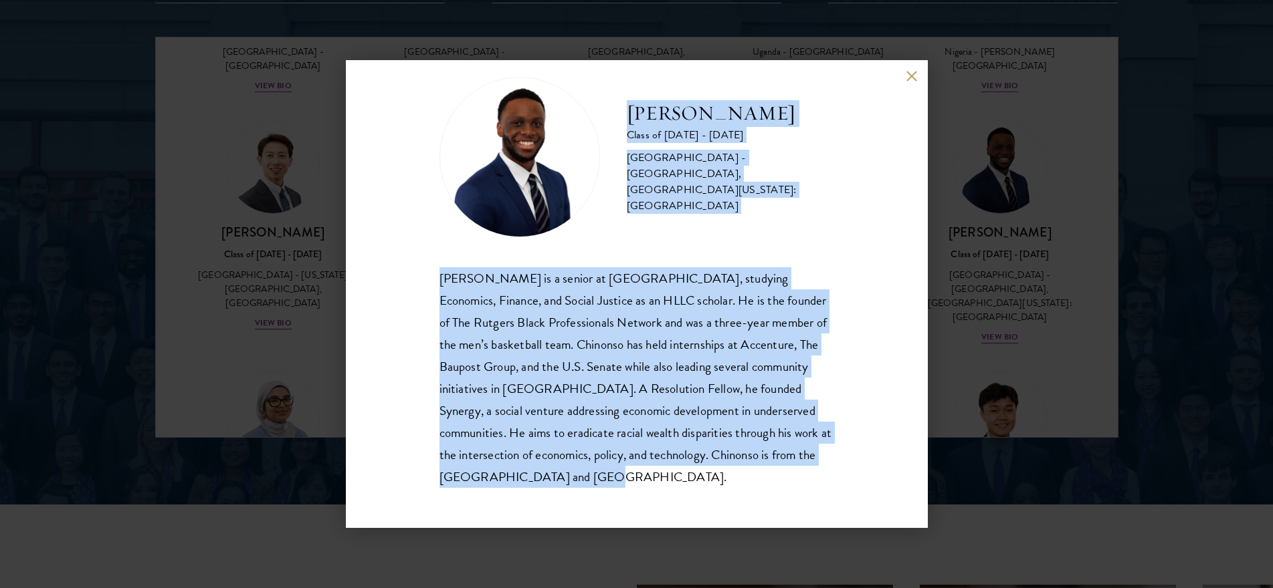
drag, startPoint x: 629, startPoint y: 145, endPoint x: 782, endPoint y: 490, distance: 377.5
click at [782, 490] on div "[PERSON_NAME] Class of [DATE] - [DATE] [GEOGRAPHIC_DATA] - [GEOGRAPHIC_DATA], […" at bounding box center [637, 294] width 582 height 468
click at [913, 76] on button at bounding box center [911, 75] width 11 height 11
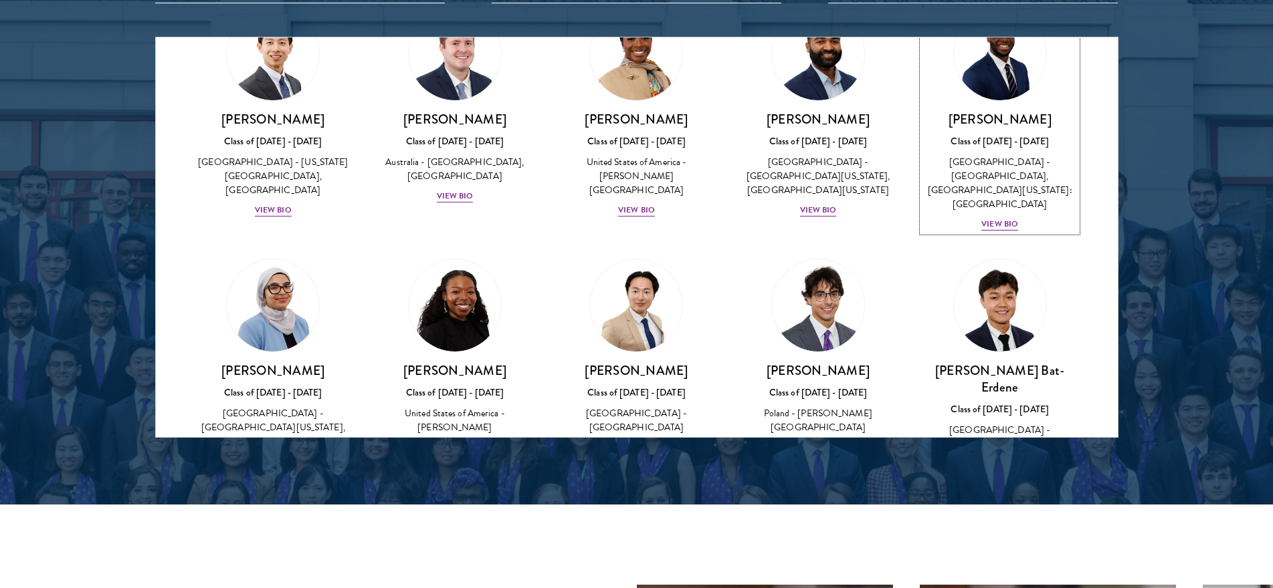
scroll to position [568, 0]
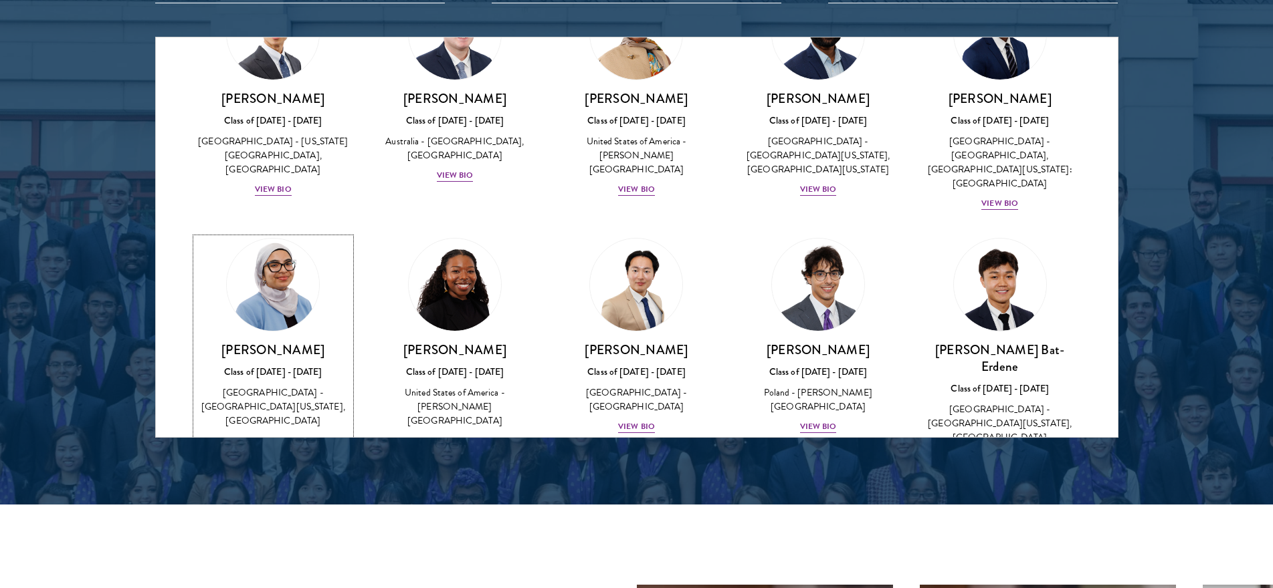
click at [275, 293] on img at bounding box center [273, 285] width 102 height 102
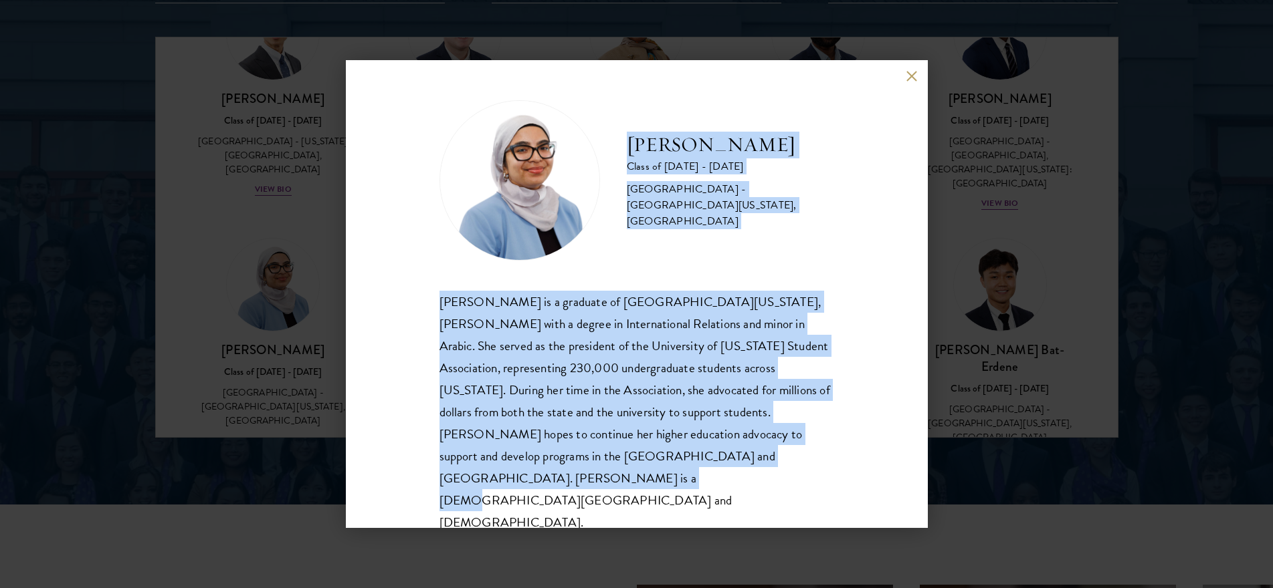
drag, startPoint x: 627, startPoint y: 157, endPoint x: 725, endPoint y: 493, distance: 349.6
click at [725, 493] on div "[PERSON_NAME] Class of [DATE] - [DATE] [GEOGRAPHIC_DATA] - [GEOGRAPHIC_DATA][US…" at bounding box center [637, 294] width 582 height 468
click at [913, 82] on button at bounding box center [911, 75] width 11 height 11
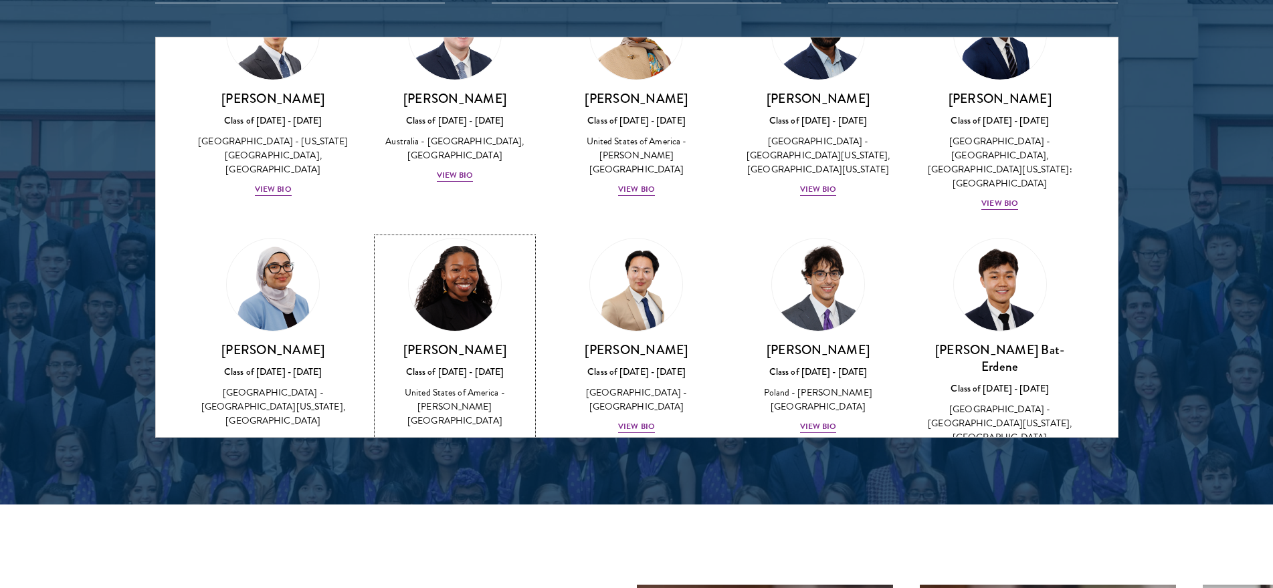
click at [469, 295] on img at bounding box center [455, 285] width 102 height 102
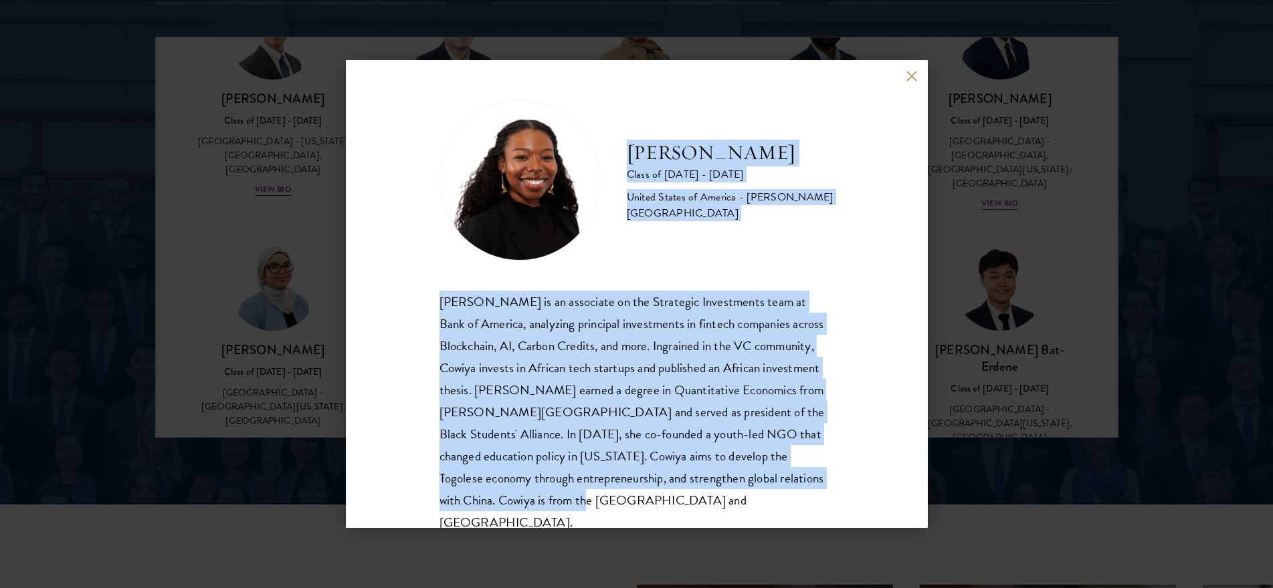
drag, startPoint x: 629, startPoint y: 159, endPoint x: 685, endPoint y: 502, distance: 347.6
click at [685, 502] on div "[PERSON_NAME] Class of [DATE] - [DATE] [GEOGRAPHIC_DATA] - [PERSON_NAME][GEOGRA…" at bounding box center [636, 317] width 395 height 434
click at [905, 82] on div "[PERSON_NAME] Class of [DATE] - [DATE] [GEOGRAPHIC_DATA] - [PERSON_NAME][GEOGRA…" at bounding box center [637, 294] width 582 height 468
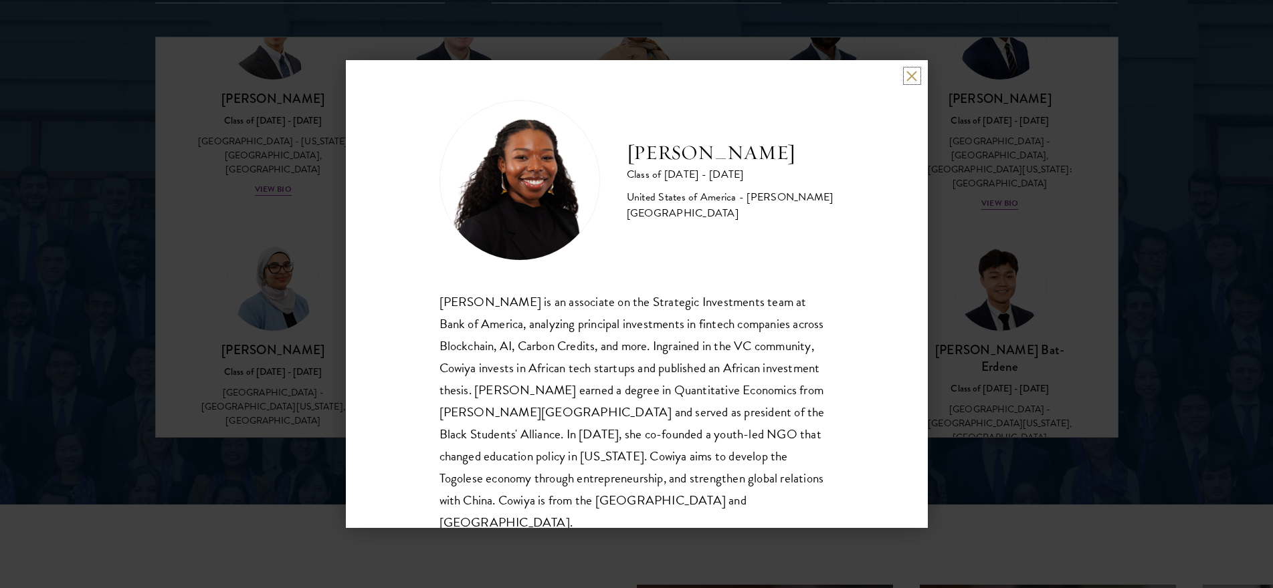
click at [909, 81] on button at bounding box center [911, 75] width 11 height 11
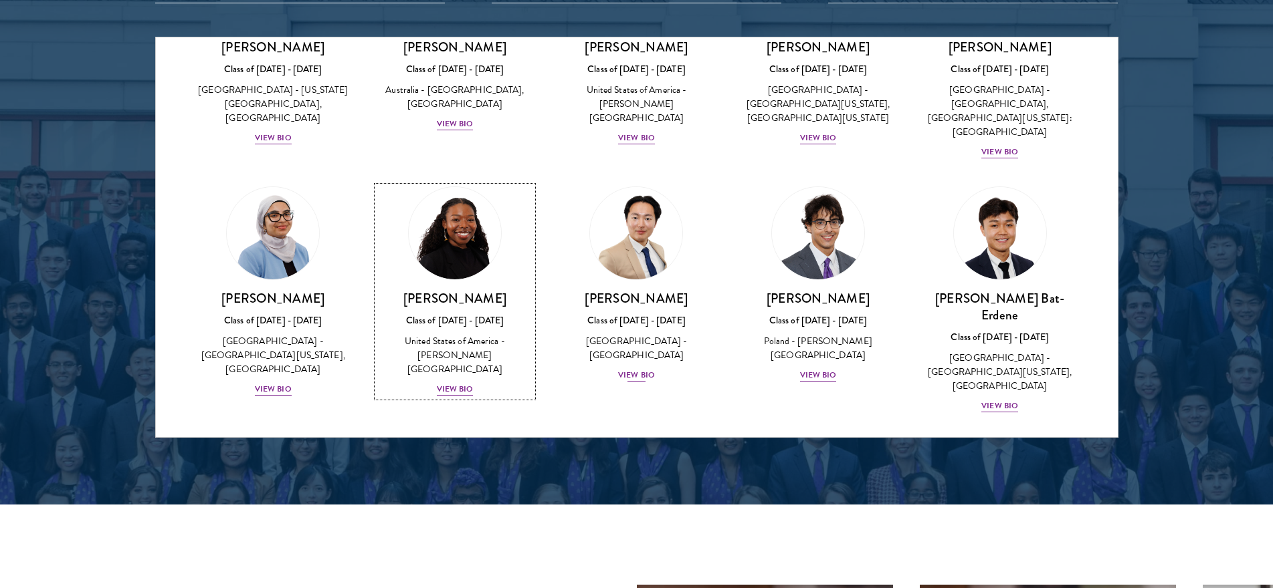
scroll to position [635, 0]
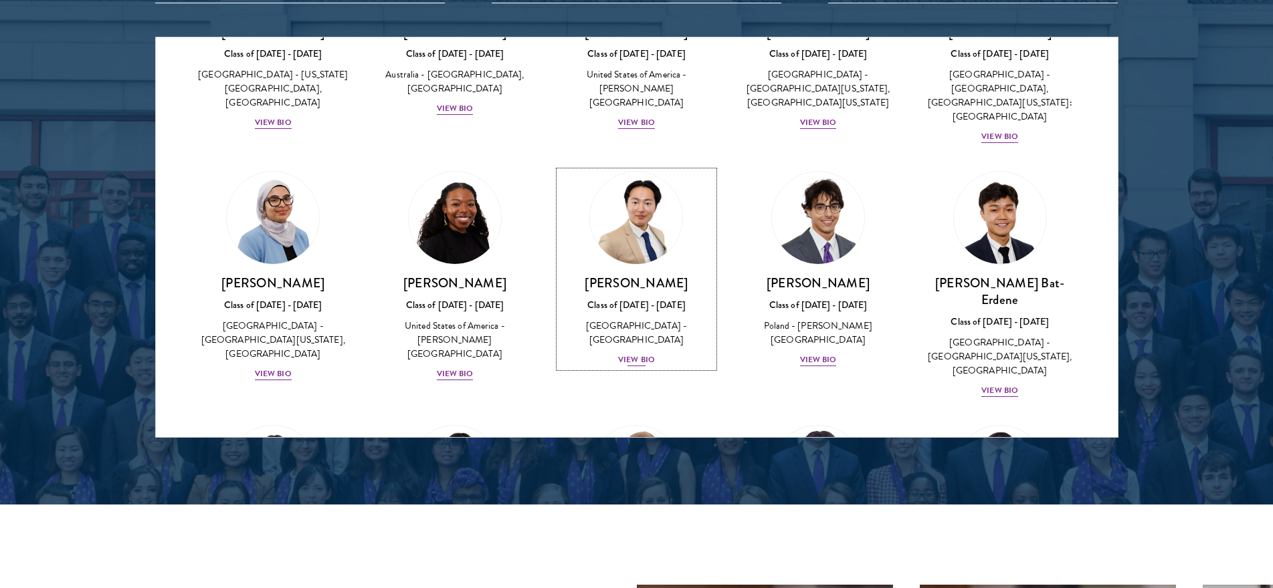
click at [632, 217] on img at bounding box center [637, 218] width 102 height 102
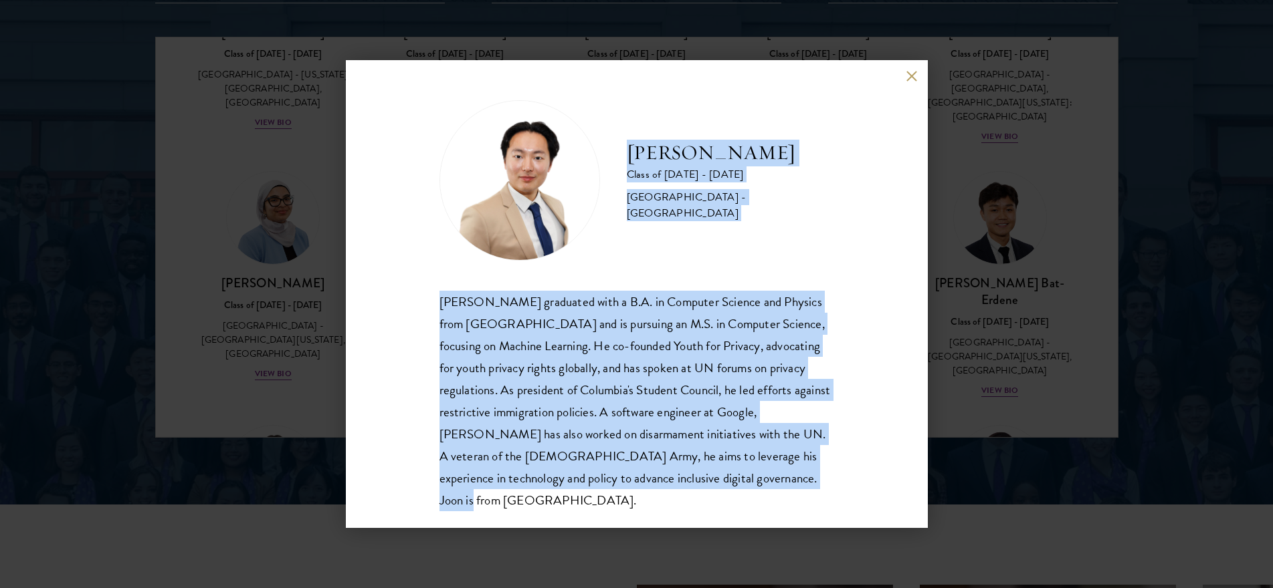
drag, startPoint x: 629, startPoint y: 162, endPoint x: 718, endPoint y: 510, distance: 359.4
click at [718, 510] on div "[PERSON_NAME] Class of [DATE] - [DATE] [GEOGRAPHIC_DATA] - [GEOGRAPHIC_DATA] [P…" at bounding box center [636, 305] width 395 height 411
click at [906, 79] on button at bounding box center [911, 75] width 11 height 11
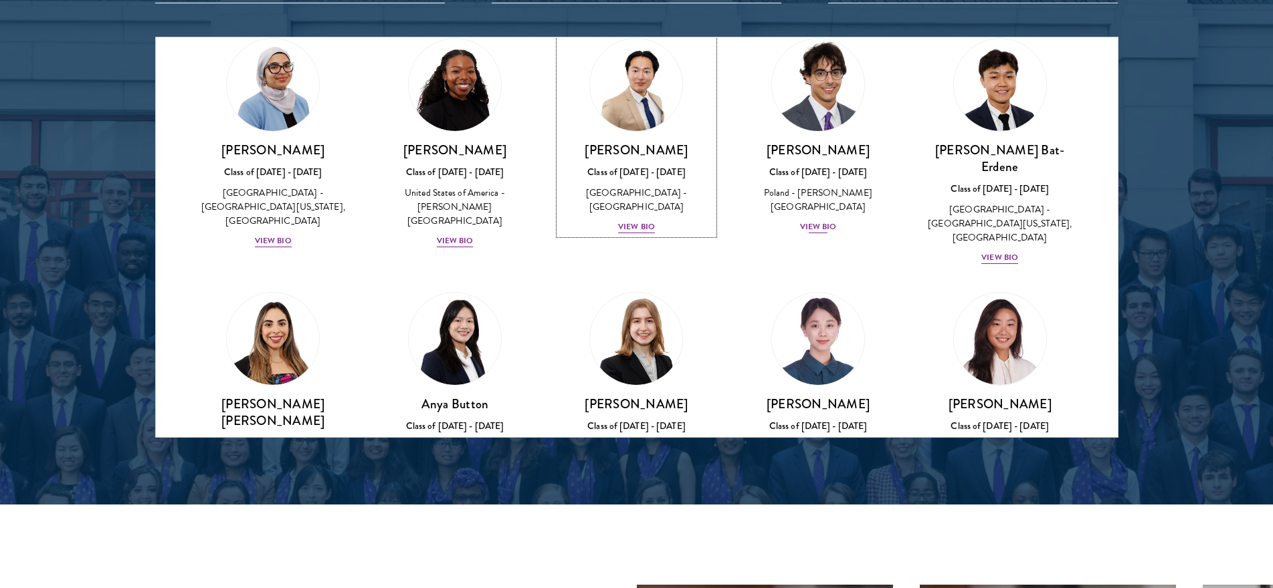
scroll to position [769, 0]
click at [810, 111] on img at bounding box center [818, 84] width 102 height 102
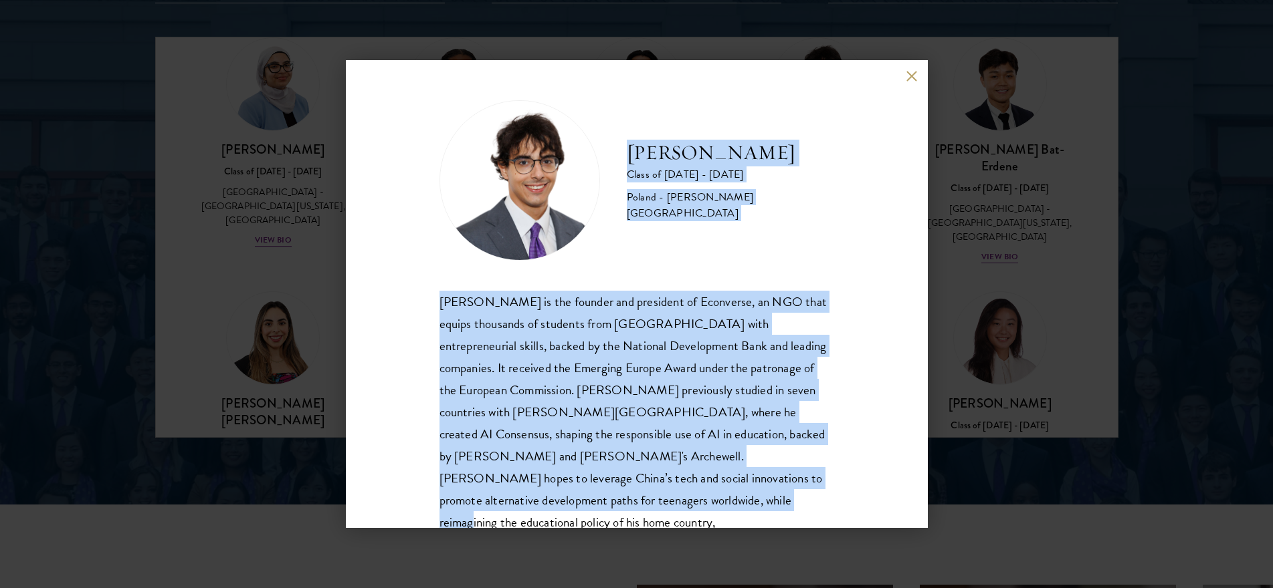
drag, startPoint x: 627, startPoint y: 158, endPoint x: 726, endPoint y: 514, distance: 369.7
click at [726, 514] on div "[PERSON_NAME] Class of [DATE] - [DATE] [GEOGRAPHIC_DATA] - [PERSON_NAME][GEOGRA…" at bounding box center [637, 294] width 582 height 468
click at [907, 78] on button at bounding box center [911, 75] width 11 height 11
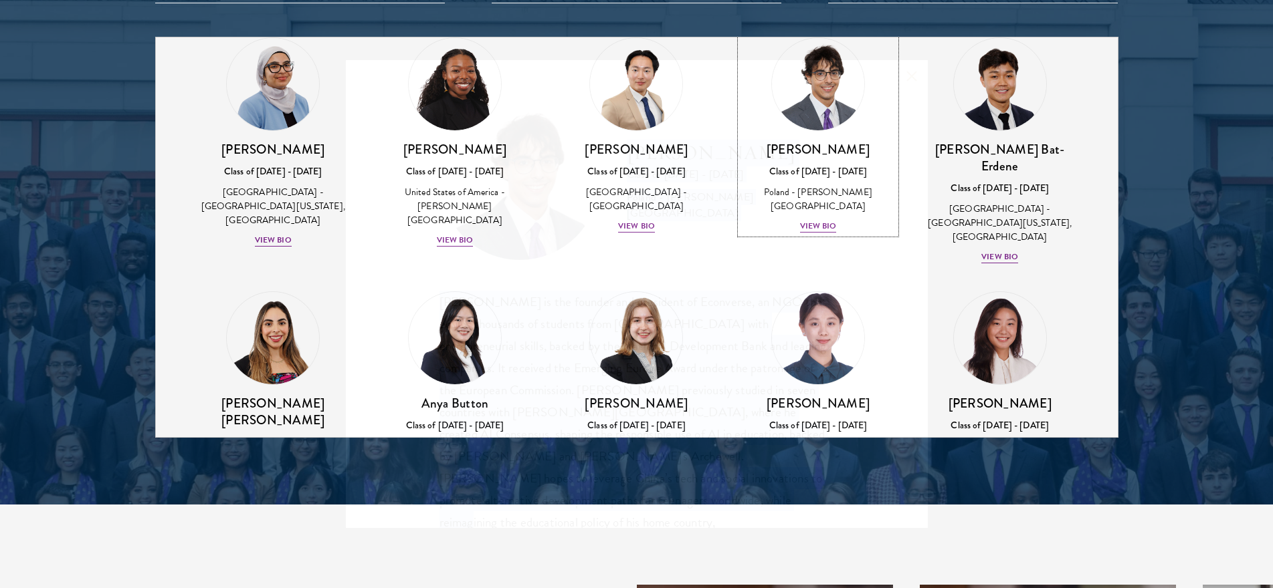
scroll to position [766, 0]
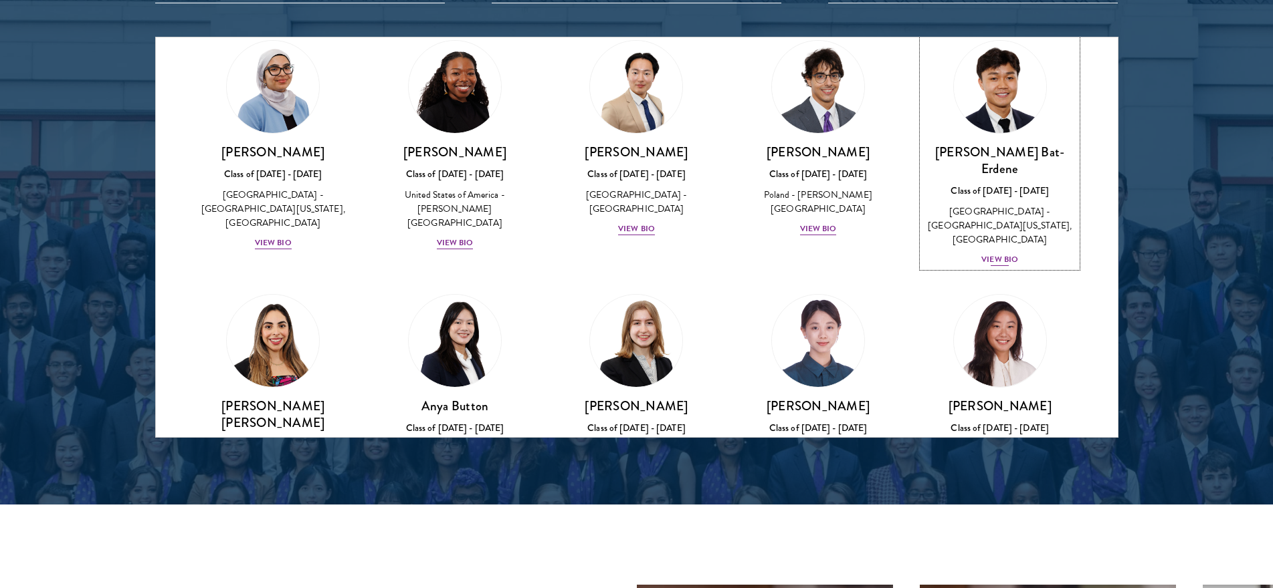
click at [982, 92] on img at bounding box center [1000, 87] width 102 height 102
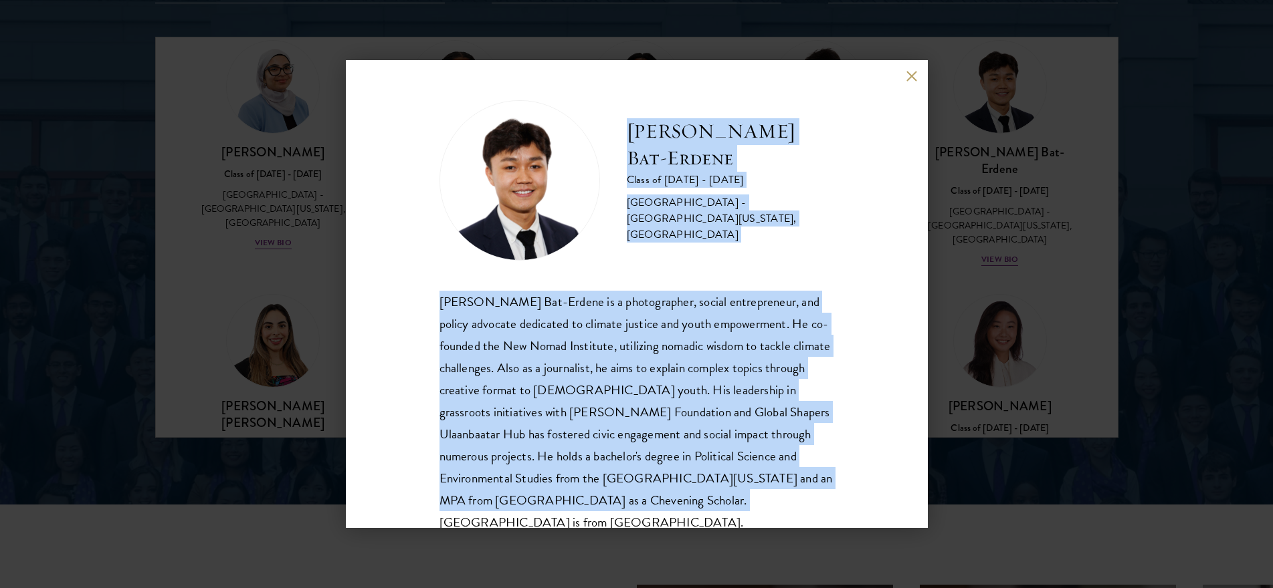
scroll to position [23, 0]
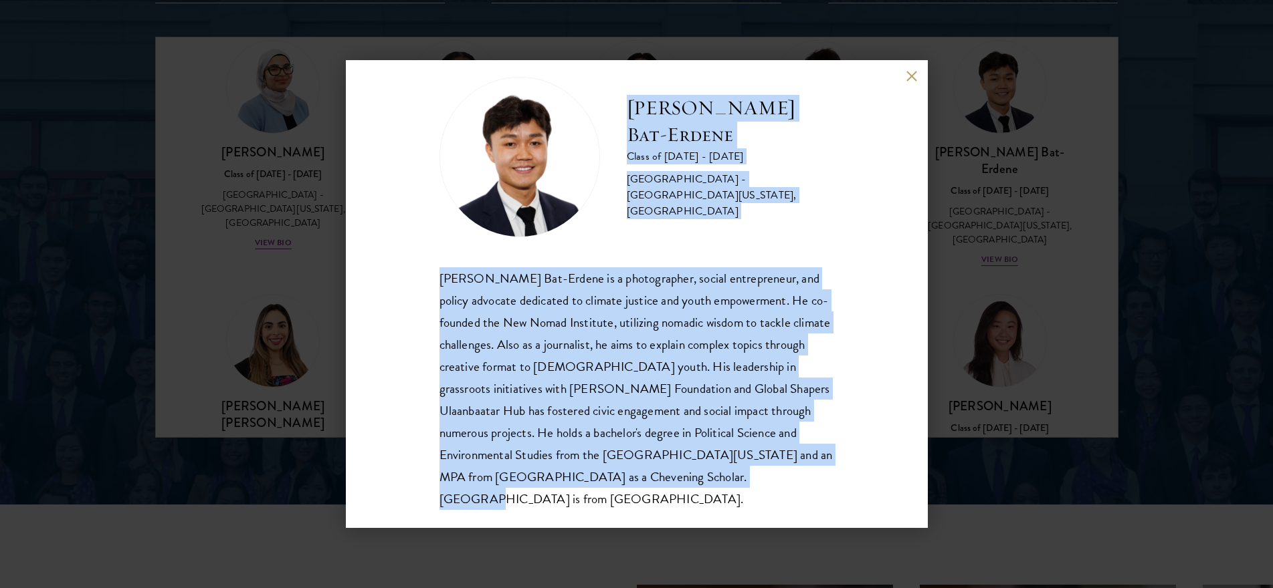
drag, startPoint x: 627, startPoint y: 134, endPoint x: 777, endPoint y: 500, distance: 395.9
click at [777, 500] on div "[PERSON_NAME] Bat-Erdene Class of [DATE] - [DATE] [GEOGRAPHIC_DATA] - [GEOGRAPH…" at bounding box center [637, 294] width 582 height 468
click at [631, 243] on div "[PERSON_NAME] Bat-Erdene Class of [DATE] - [DATE] [GEOGRAPHIC_DATA] - [GEOGRAPH…" at bounding box center [636, 294] width 395 height 434
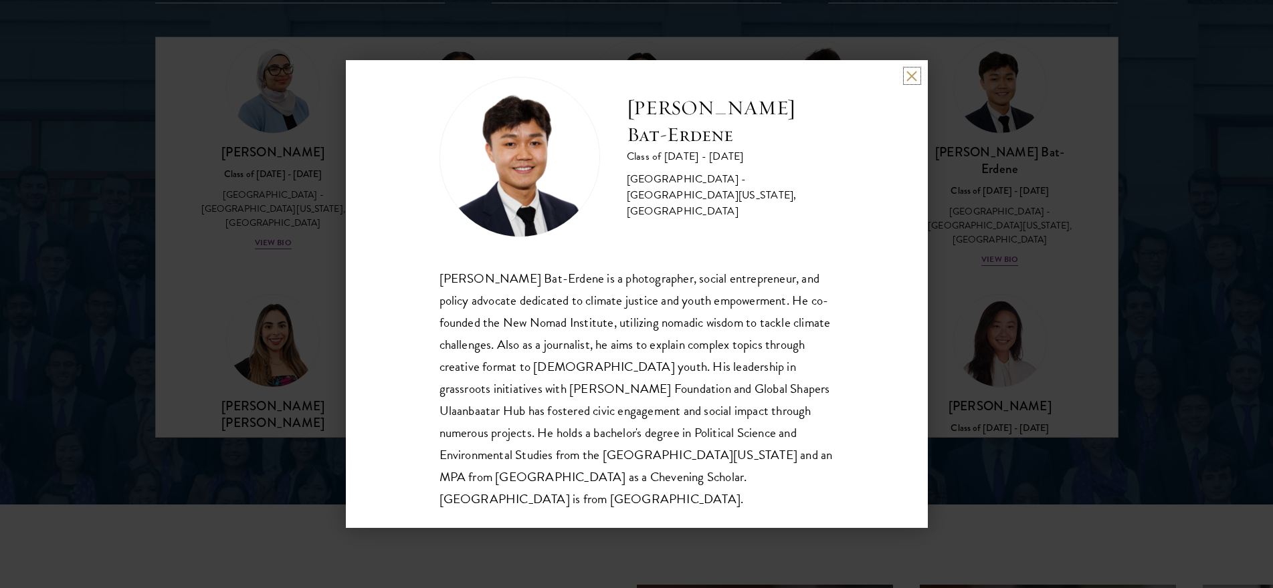
drag, startPoint x: 911, startPoint y: 78, endPoint x: 886, endPoint y: 92, distance: 29.4
click at [911, 78] on button at bounding box center [911, 75] width 11 height 11
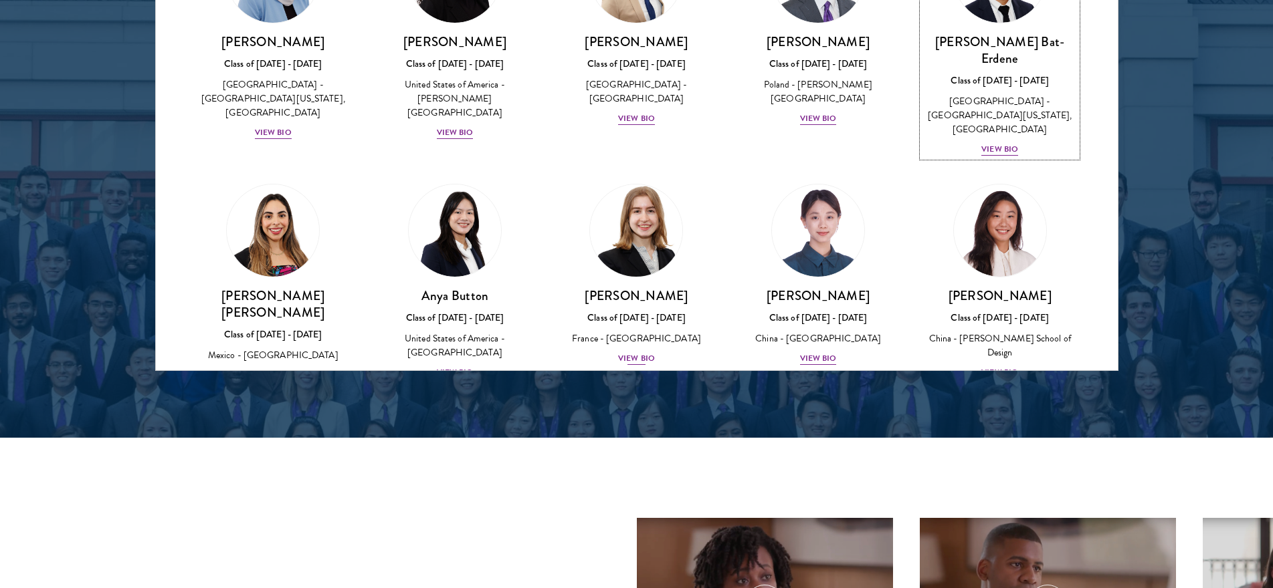
scroll to position [833, 0]
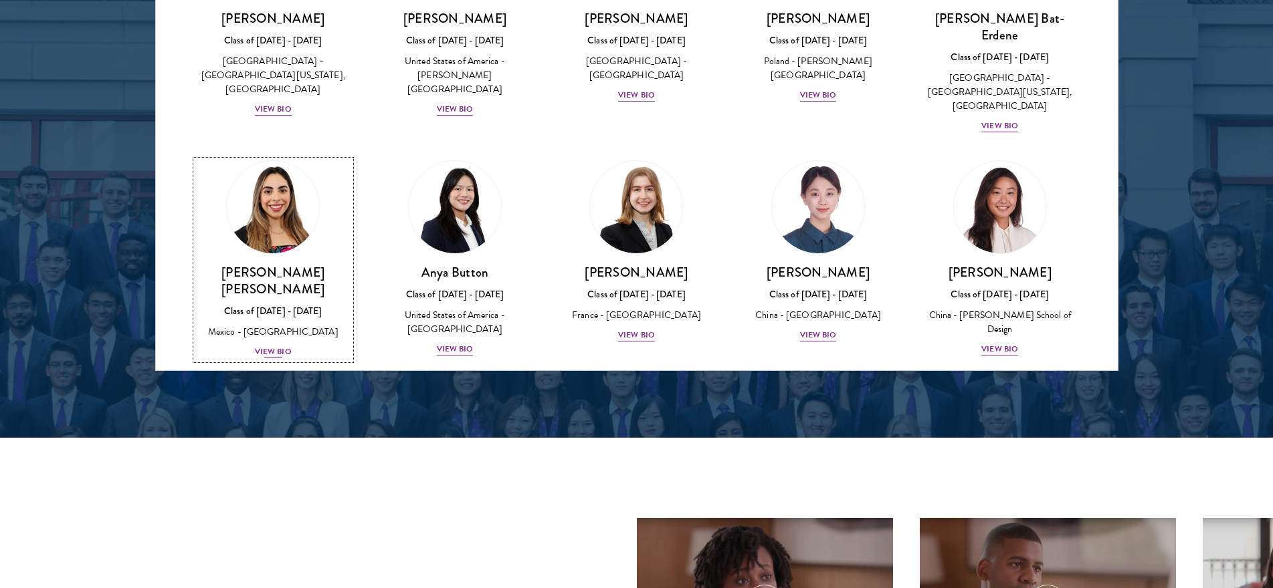
click at [282, 188] on img at bounding box center [273, 207] width 102 height 102
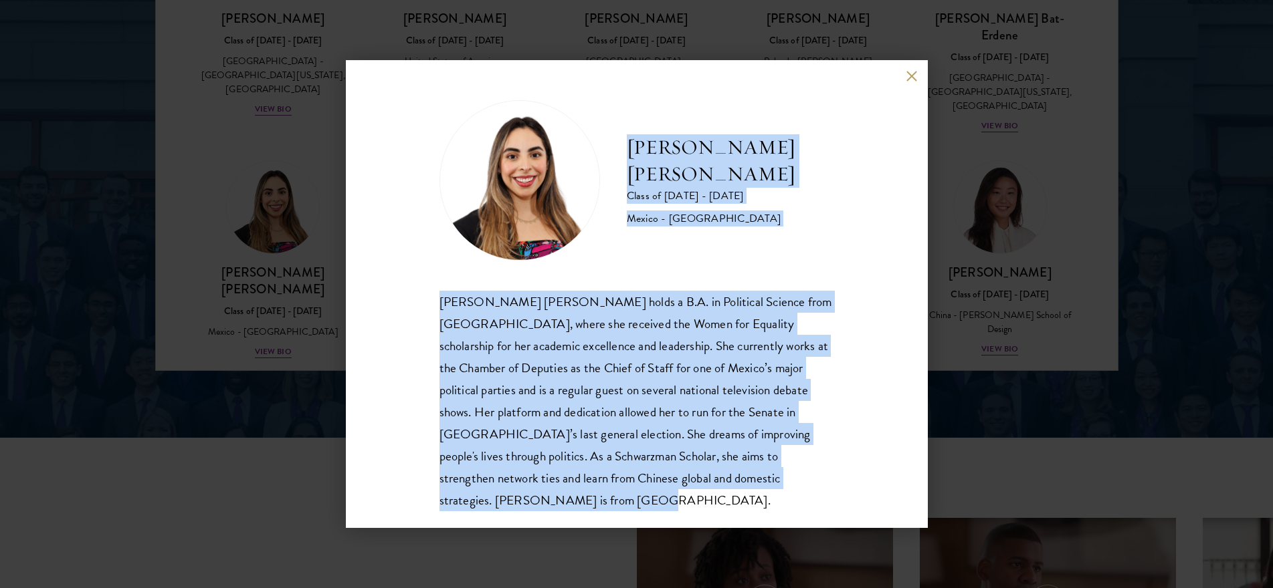
scroll to position [23, 0]
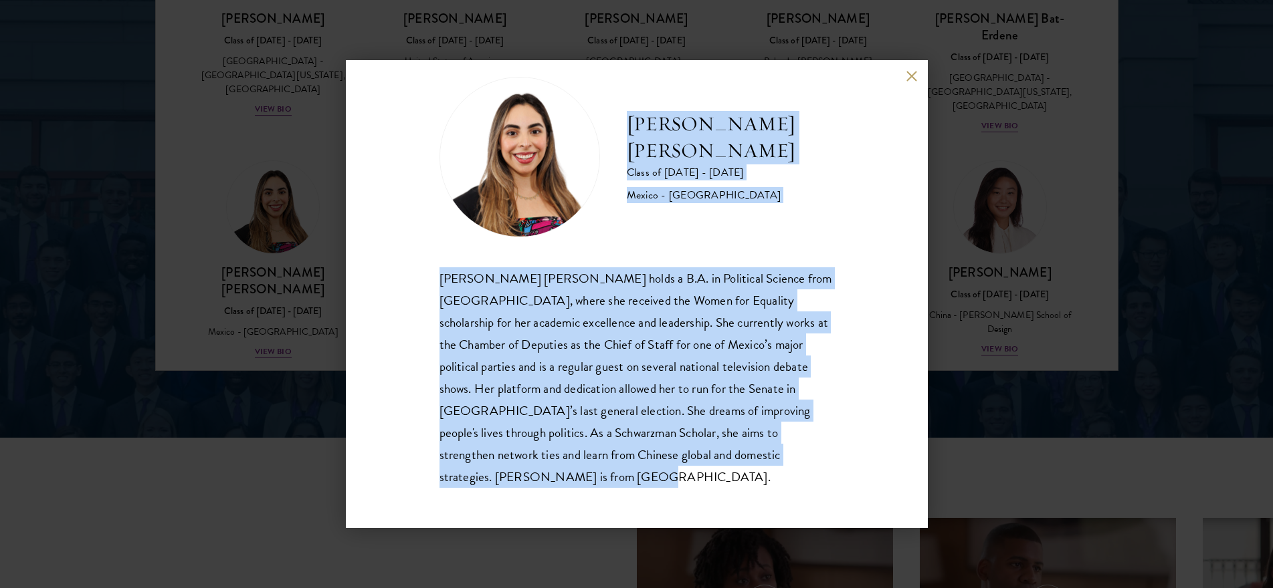
drag, startPoint x: 628, startPoint y: 144, endPoint x: 750, endPoint y: 494, distance: 370.9
click at [750, 494] on div "[PERSON_NAME] [PERSON_NAME] Class of [DATE] - [DATE] [GEOGRAPHIC_DATA] - [GEOGR…" at bounding box center [637, 294] width 582 height 468
click at [901, 76] on div "[PERSON_NAME] [PERSON_NAME] Class of [DATE] - [DATE] [GEOGRAPHIC_DATA] - [GEOGR…" at bounding box center [637, 294] width 582 height 468
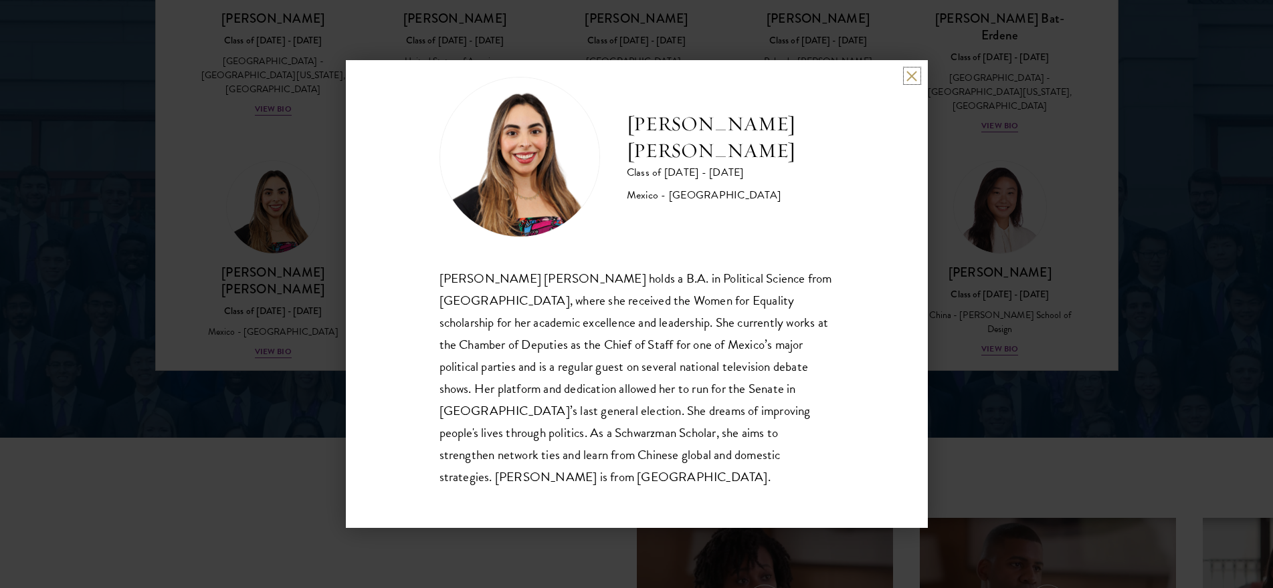
click at [908, 77] on button at bounding box center [911, 75] width 11 height 11
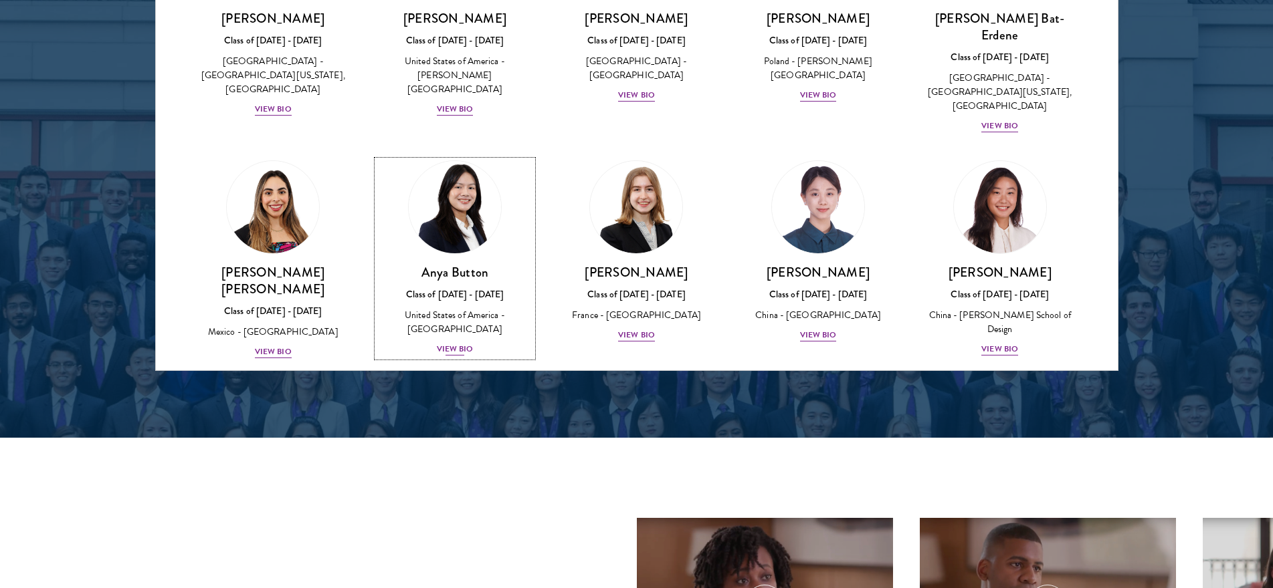
click at [463, 188] on img at bounding box center [455, 207] width 102 height 102
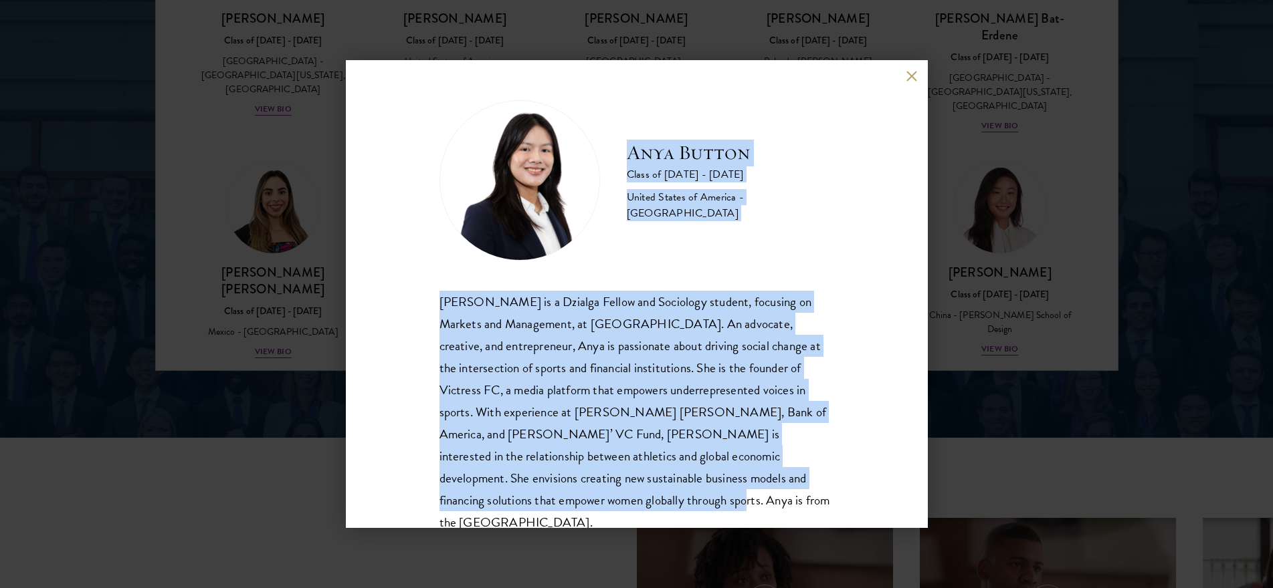
drag, startPoint x: 631, startPoint y: 159, endPoint x: 700, endPoint y: 506, distance: 354.0
click at [700, 506] on div "Anya Button Class of [DATE] - [DATE] [GEOGRAPHIC_DATA] - [GEOGRAPHIC_DATA] [PER…" at bounding box center [636, 317] width 395 height 434
click at [908, 76] on button at bounding box center [911, 75] width 11 height 11
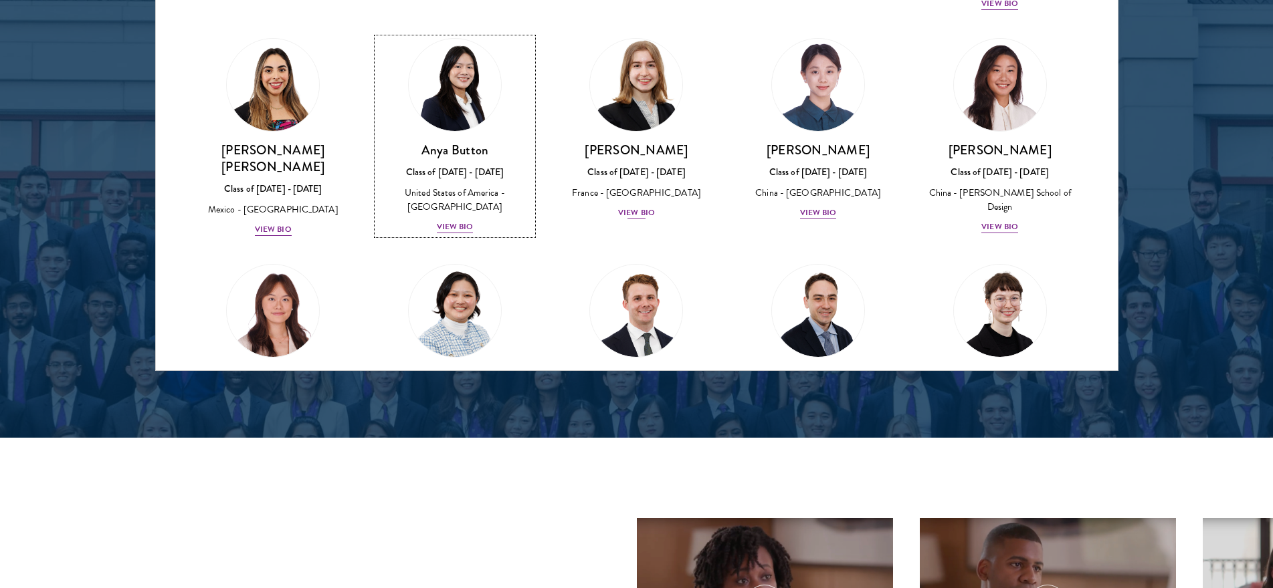
scroll to position [967, 0]
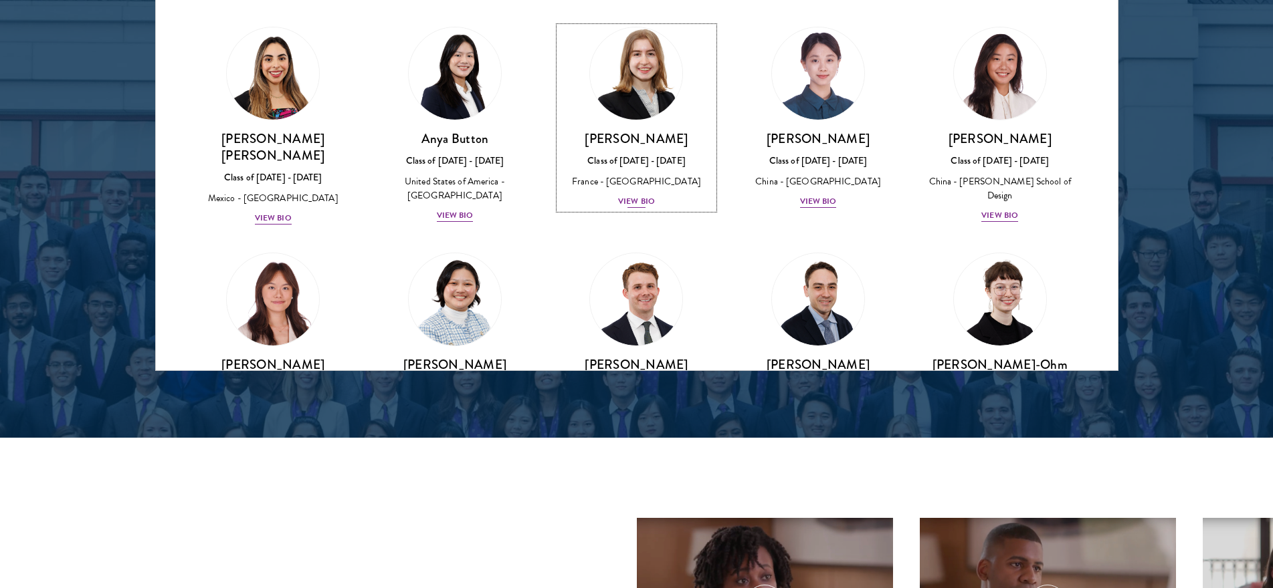
click at [628, 84] on img at bounding box center [637, 74] width 102 height 102
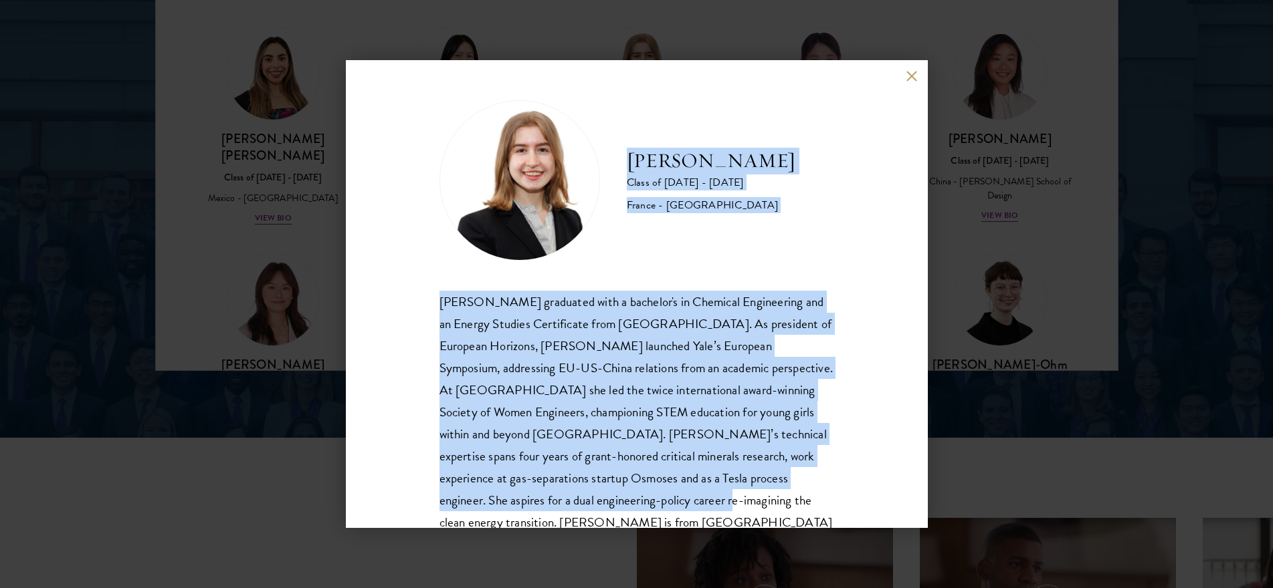
scroll to position [46, 0]
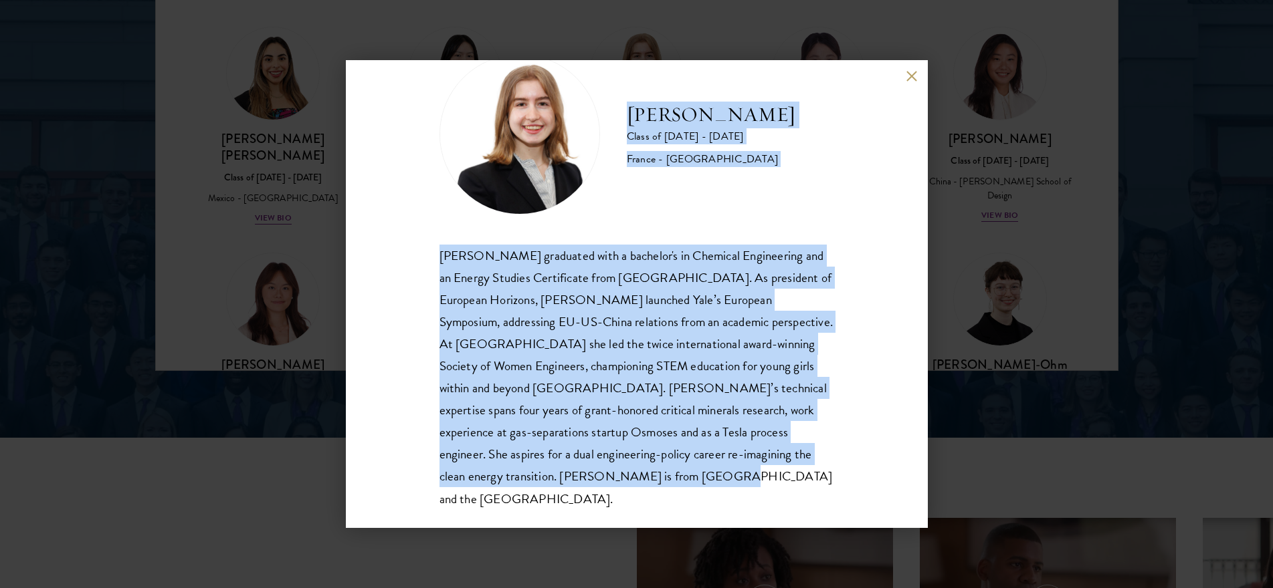
drag, startPoint x: 631, startPoint y: 149, endPoint x: 759, endPoint y: 493, distance: 366.9
click at [759, 493] on div "[PERSON_NAME] Class of [DATE] - [DATE] [GEOGRAPHIC_DATA] - [GEOGRAPHIC_DATA] [P…" at bounding box center [637, 294] width 582 height 468
click at [909, 74] on button at bounding box center [911, 75] width 11 height 11
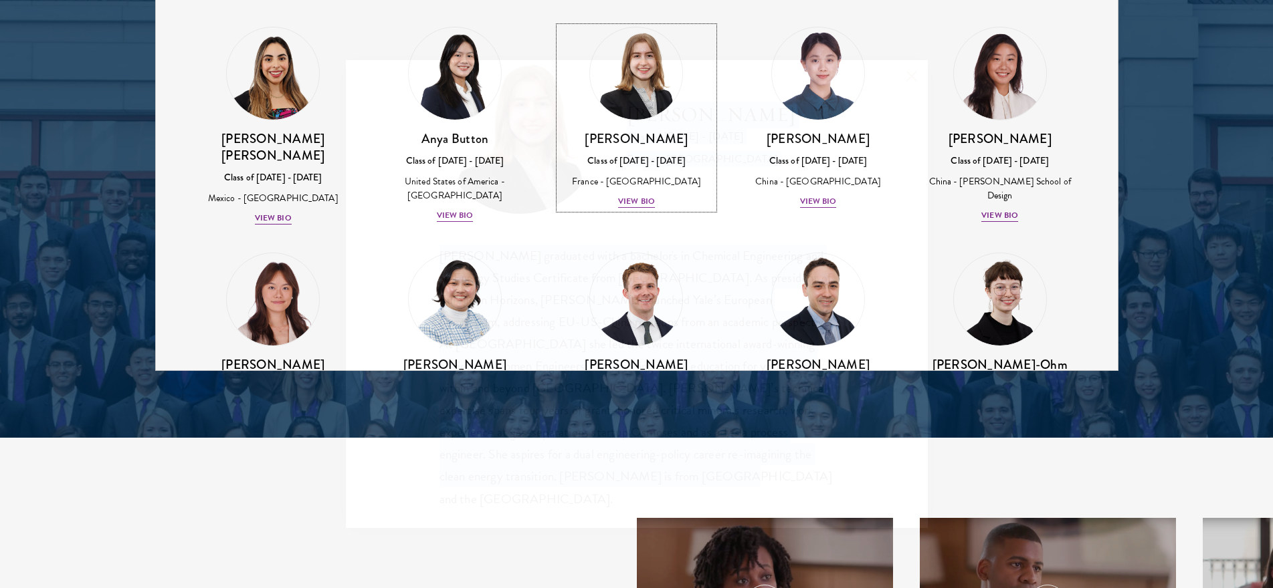
scroll to position [1799, 0]
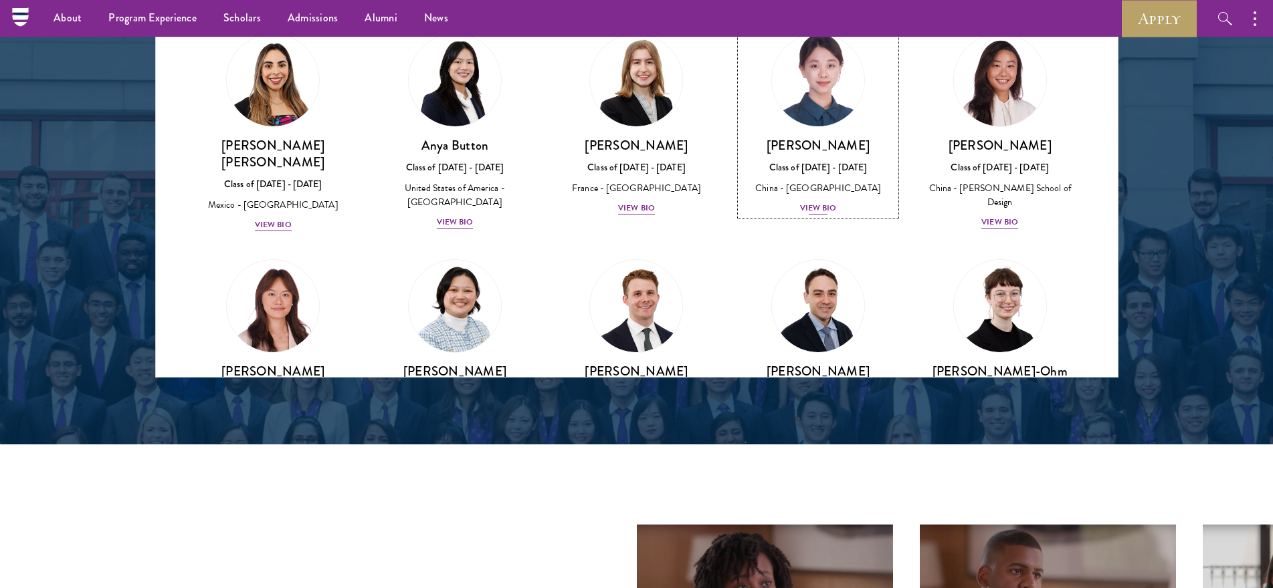
click at [821, 62] on img at bounding box center [818, 80] width 102 height 102
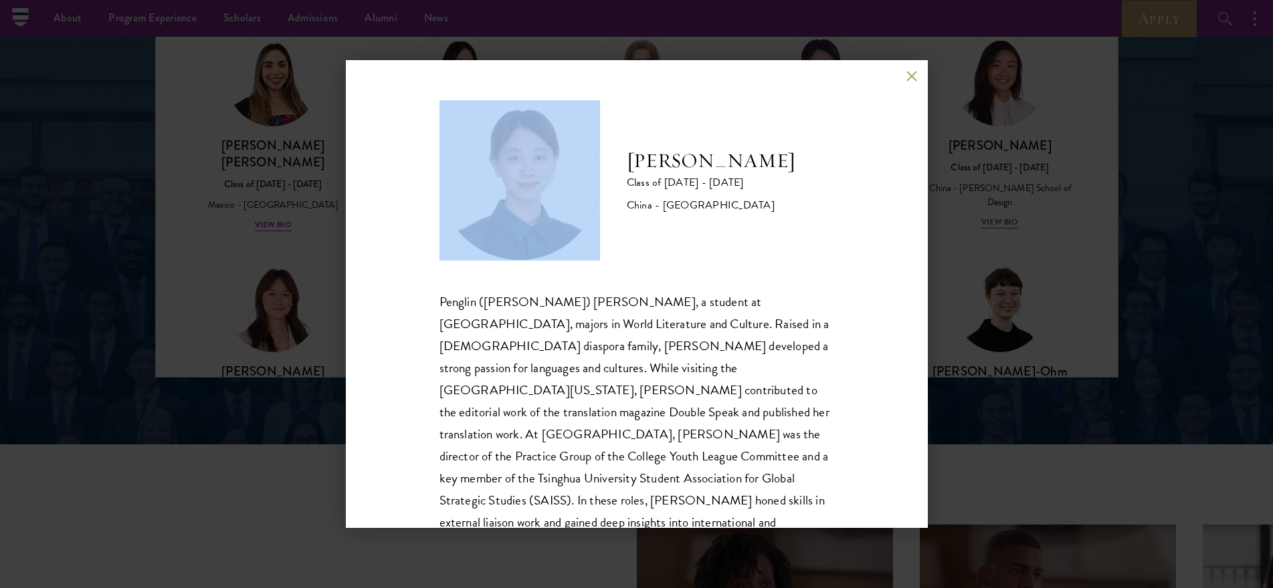
scroll to position [23, 0]
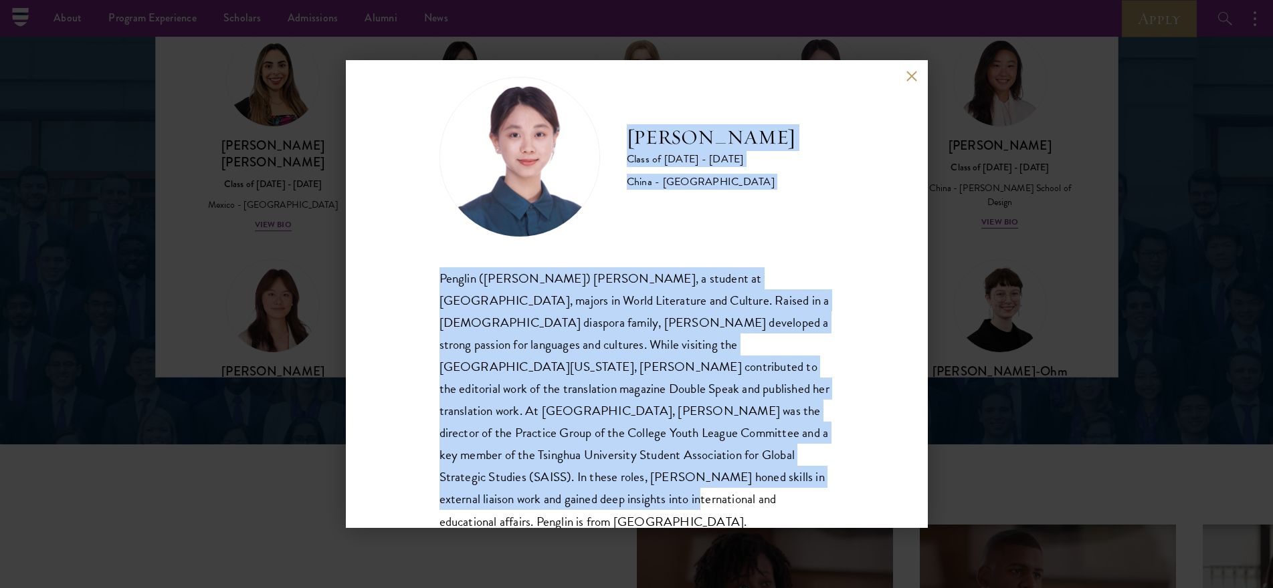
drag, startPoint x: 629, startPoint y: 157, endPoint x: 790, endPoint y: 498, distance: 377.2
click at [790, 498] on div "[PERSON_NAME] Class of [DATE] - [DATE] [GEOGRAPHIC_DATA] - [GEOGRAPHIC_DATA] Pe…" at bounding box center [637, 294] width 582 height 468
click at [910, 76] on button at bounding box center [911, 75] width 11 height 11
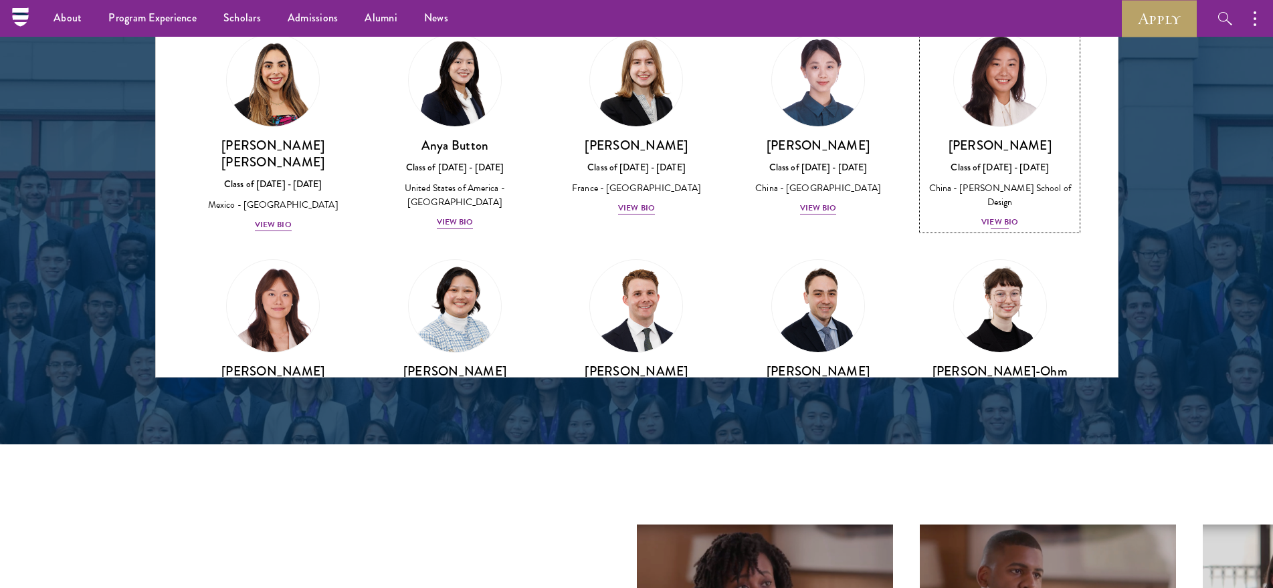
click at [980, 72] on img at bounding box center [1000, 80] width 102 height 102
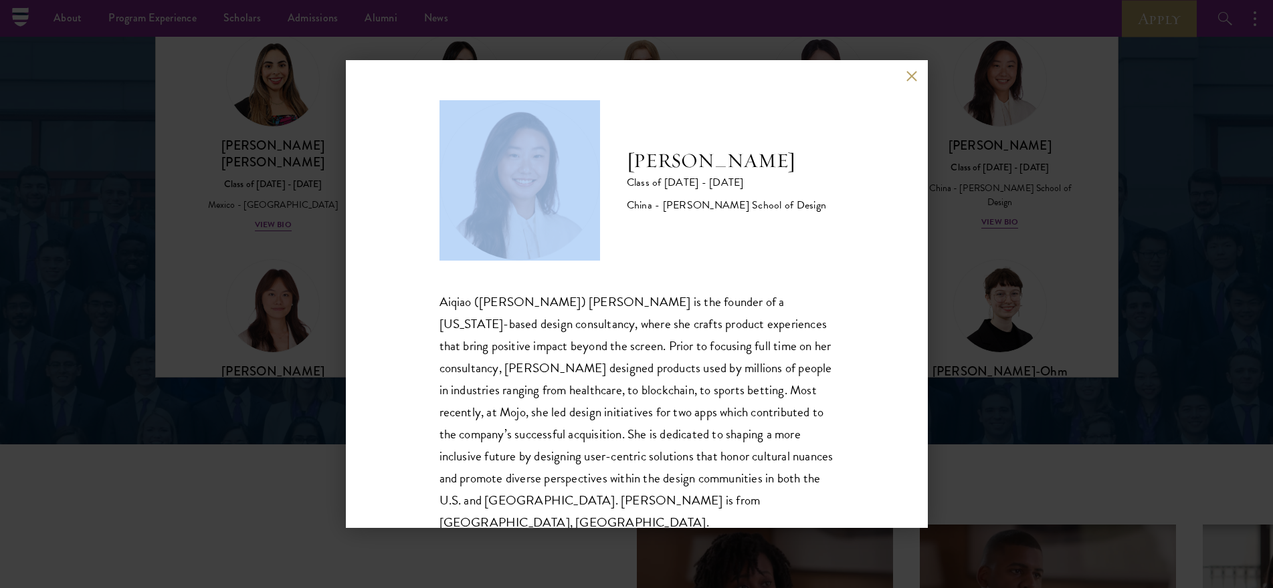
scroll to position [23, 0]
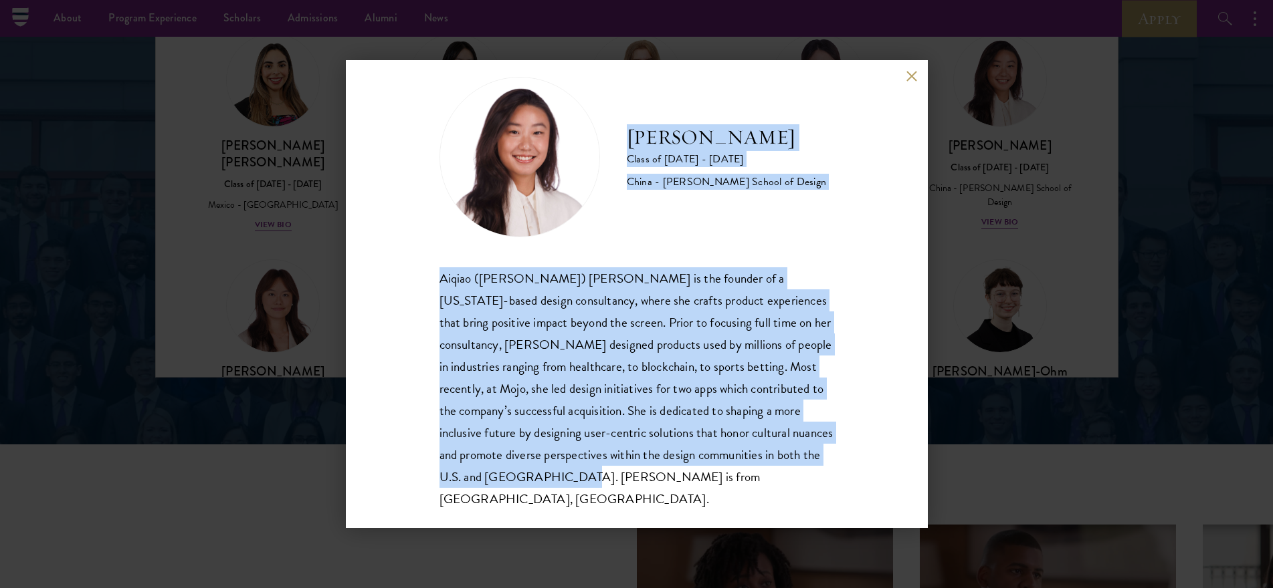
drag, startPoint x: 627, startPoint y: 155, endPoint x: 754, endPoint y: 485, distance: 353.3
click at [754, 485] on div "[PERSON_NAME] Class of [DATE] - [DATE] China - [PERSON_NAME] School of Design […" at bounding box center [636, 294] width 395 height 434
click at [907, 78] on button at bounding box center [911, 75] width 11 height 11
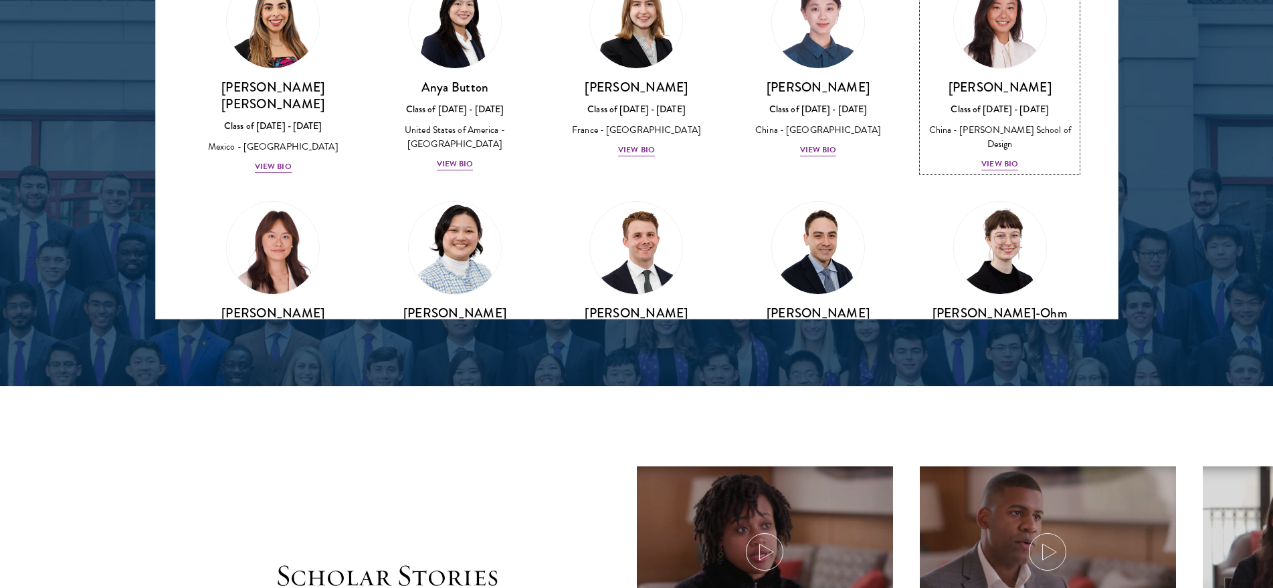
scroll to position [1034, 0]
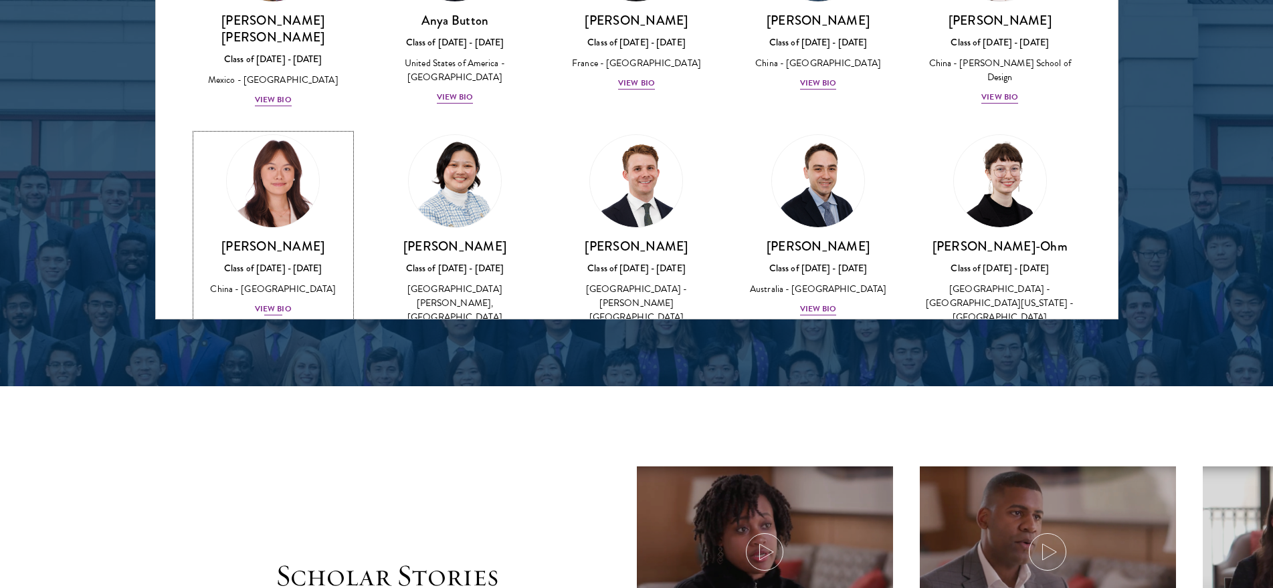
click at [301, 152] on img at bounding box center [273, 181] width 102 height 102
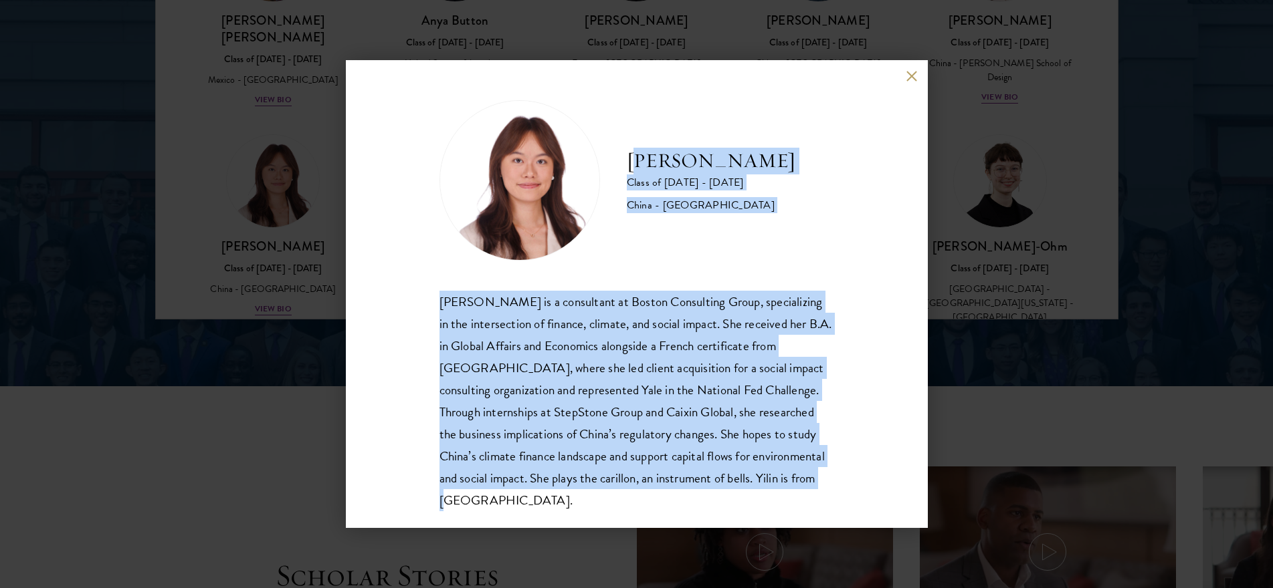
scroll to position [23, 0]
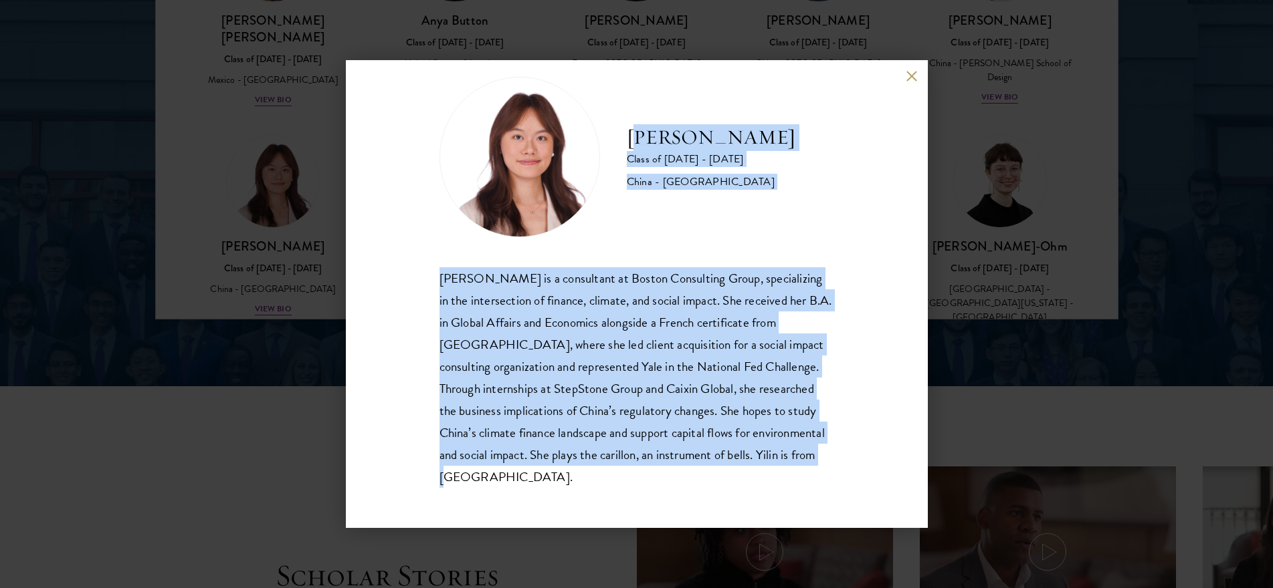
drag, startPoint x: 634, startPoint y: 154, endPoint x: 708, endPoint y: 521, distance: 373.9
click at [708, 521] on div "[PERSON_NAME] Class of [DATE] - [DATE] [GEOGRAPHIC_DATA] - [GEOGRAPHIC_DATA] [P…" at bounding box center [637, 294] width 582 height 468
click at [908, 74] on button at bounding box center [911, 75] width 11 height 11
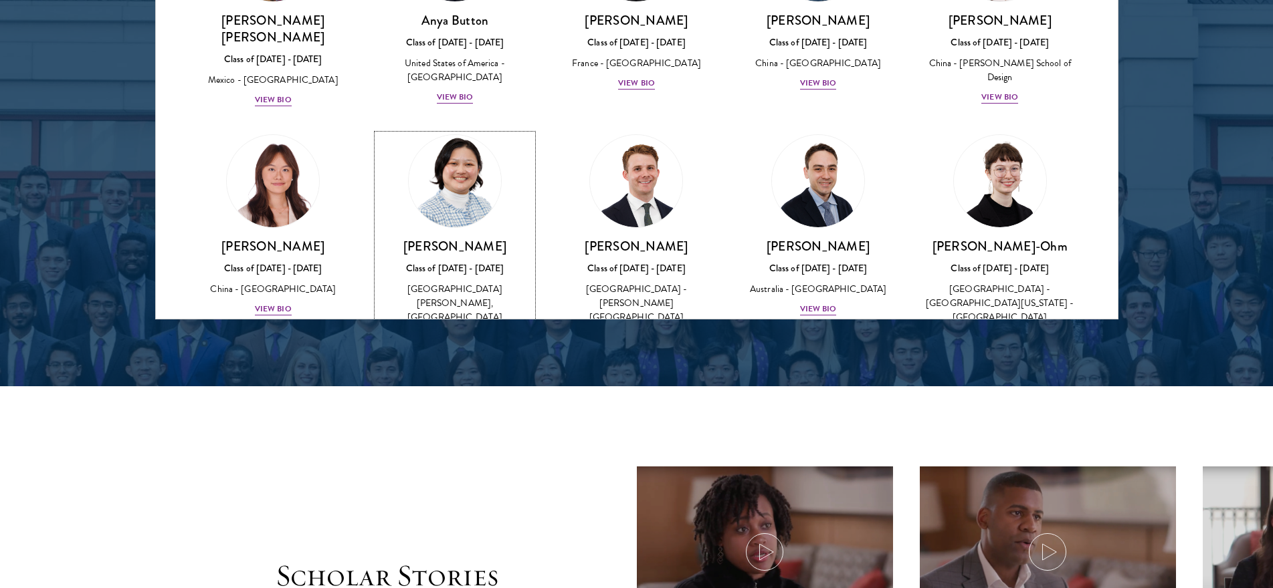
click at [459, 138] on img at bounding box center [455, 181] width 102 height 102
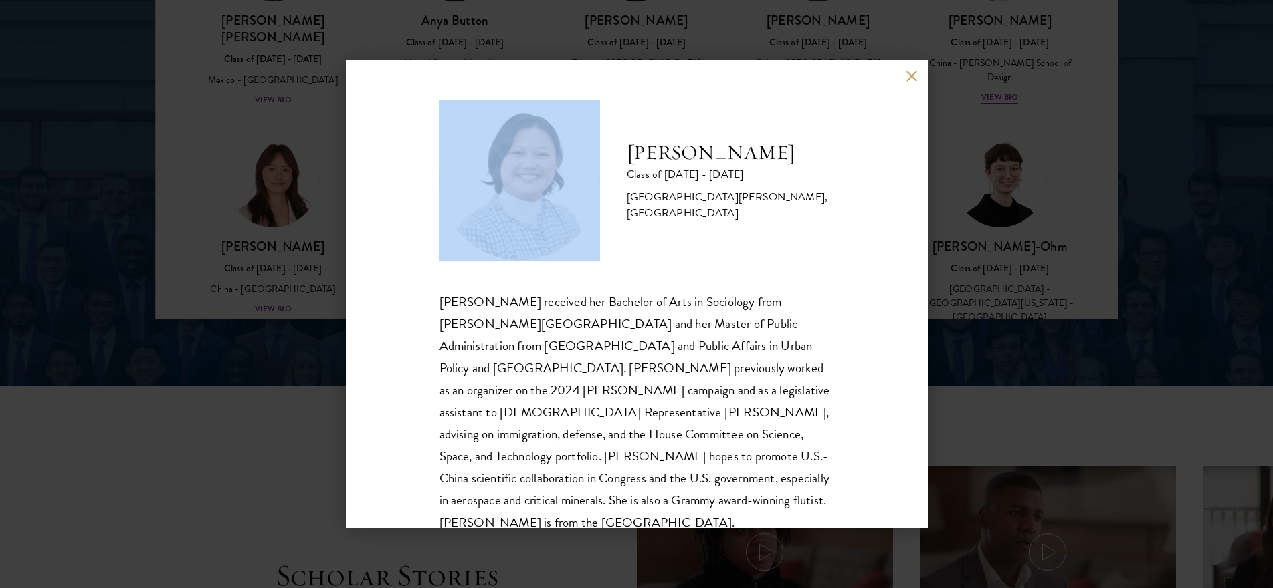
scroll to position [23, 0]
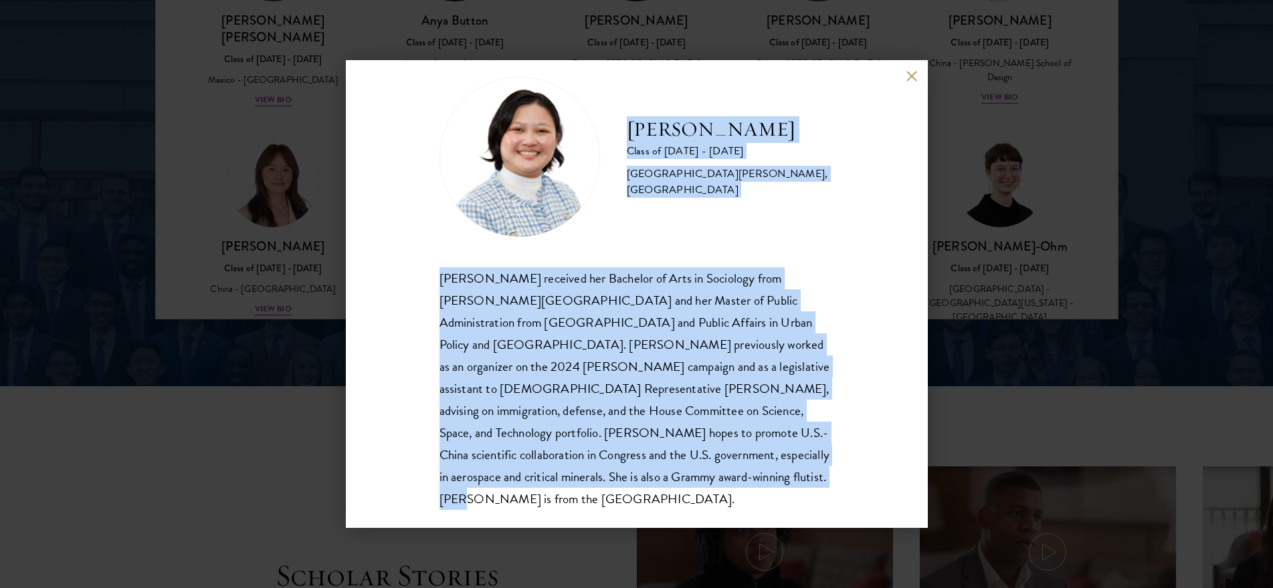
drag, startPoint x: 631, startPoint y: 153, endPoint x: 752, endPoint y: 471, distance: 340.2
click at [752, 471] on div "[PERSON_NAME] Class of [DATE] - [DATE] [GEOGRAPHIC_DATA] - [PERSON_NAME][GEOGRA…" at bounding box center [636, 294] width 395 height 434
click at [911, 79] on button at bounding box center [911, 75] width 11 height 11
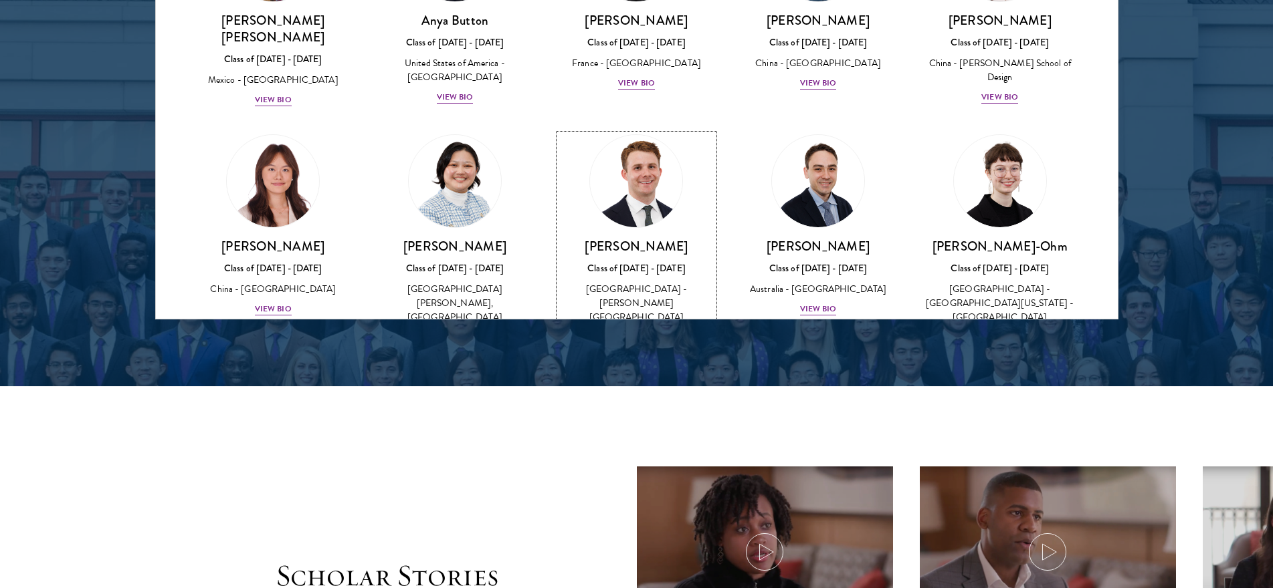
click at [644, 137] on img at bounding box center [637, 181] width 102 height 102
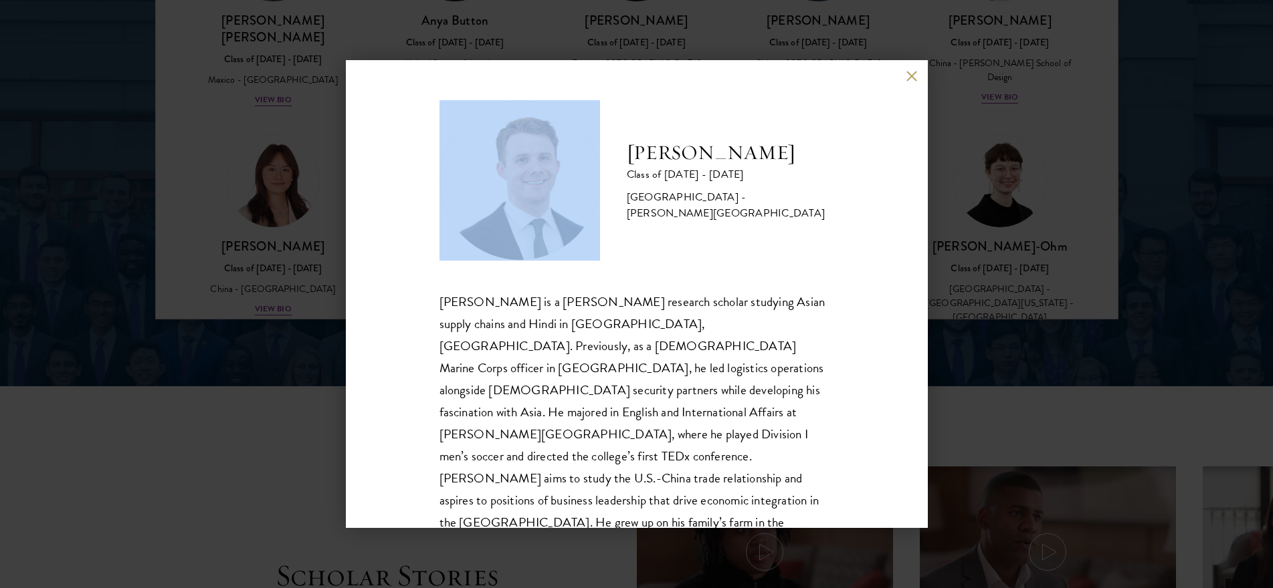
scroll to position [1, 0]
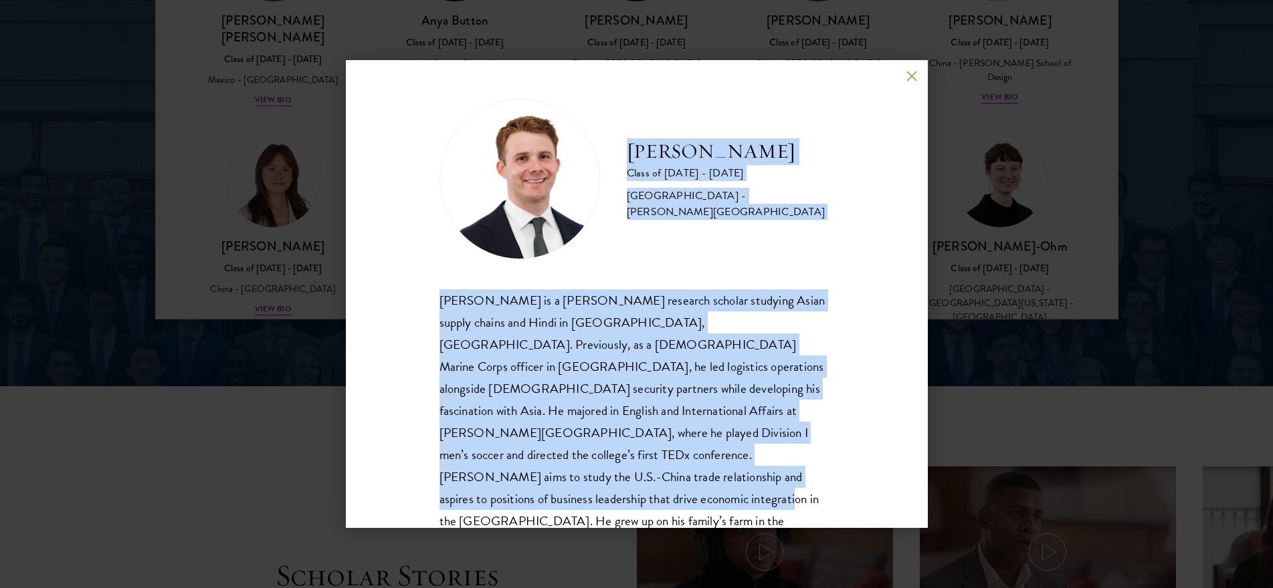
drag, startPoint x: 629, startPoint y: 165, endPoint x: 761, endPoint y: 480, distance: 342.3
click at [761, 480] on div "[PERSON_NAME] Class of [DATE] - [DATE] [GEOGRAPHIC_DATA] - [PERSON_NAME][GEOGRA…" at bounding box center [636, 327] width 395 height 456
click at [907, 81] on button at bounding box center [911, 75] width 11 height 11
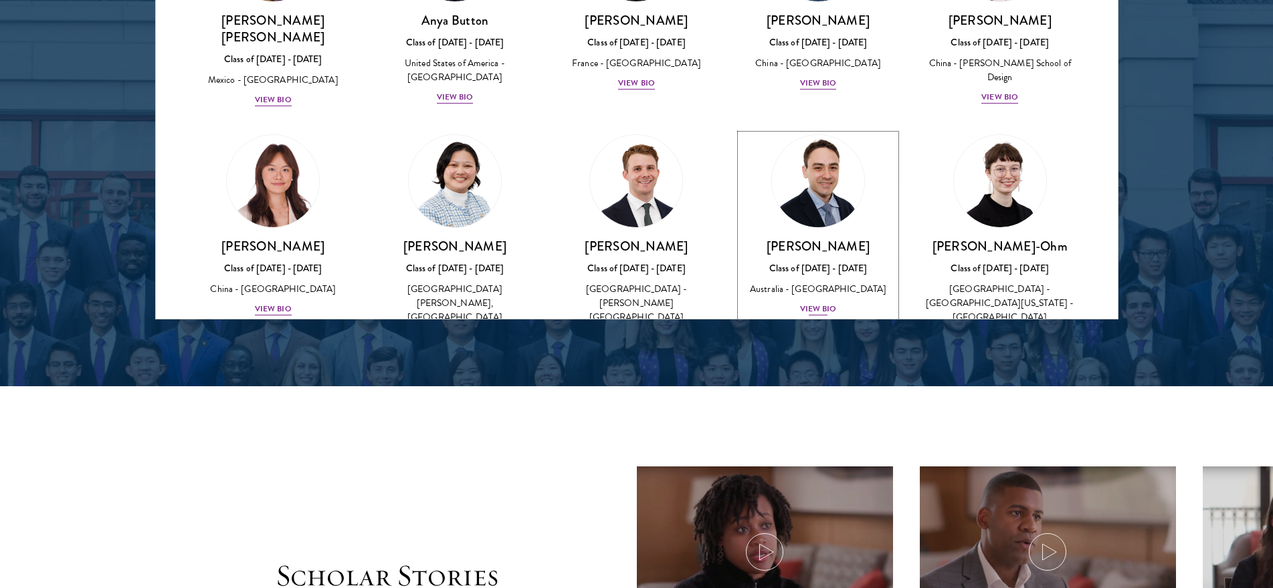
click at [837, 134] on img at bounding box center [818, 181] width 102 height 102
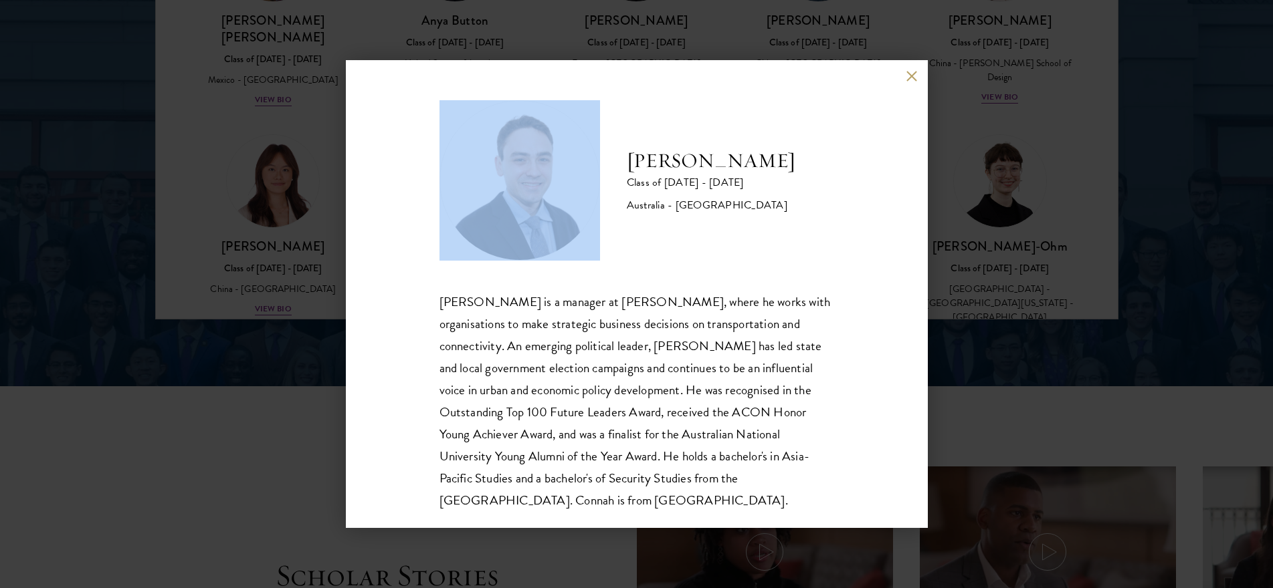
scroll to position [23, 0]
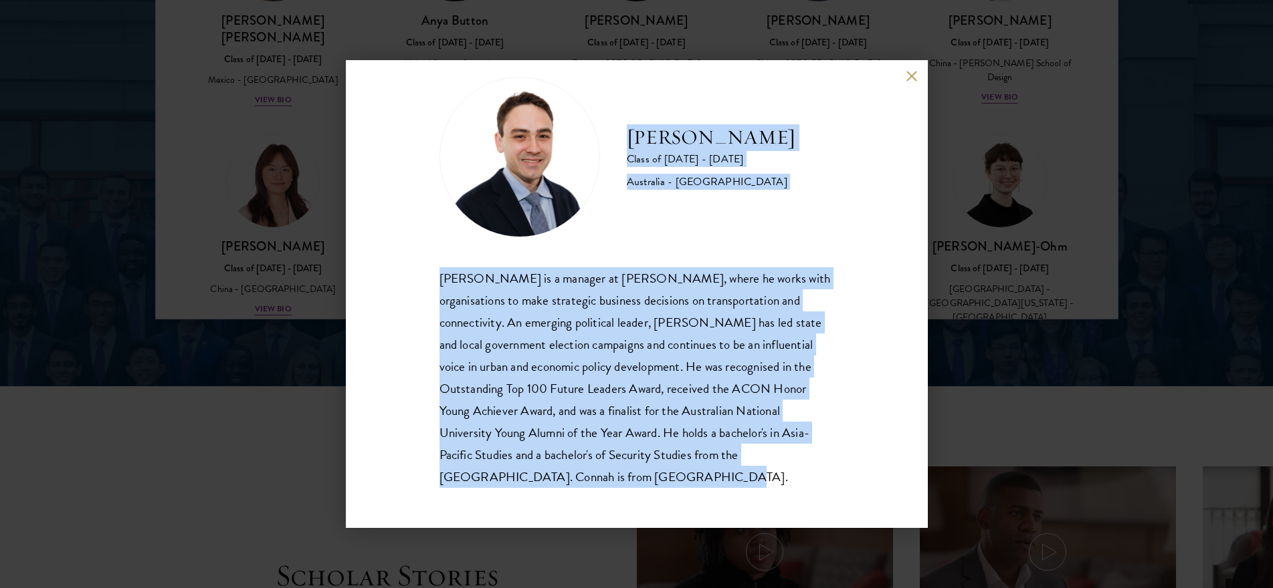
drag, startPoint x: 627, startPoint y: 156, endPoint x: 741, endPoint y: 499, distance: 361.4
click at [741, 499] on div "[PERSON_NAME] Class of [DATE] - [DATE] [GEOGRAPHIC_DATA] - [GEOGRAPHIC_DATA] [P…" at bounding box center [637, 294] width 582 height 468
click at [909, 77] on button at bounding box center [911, 75] width 11 height 11
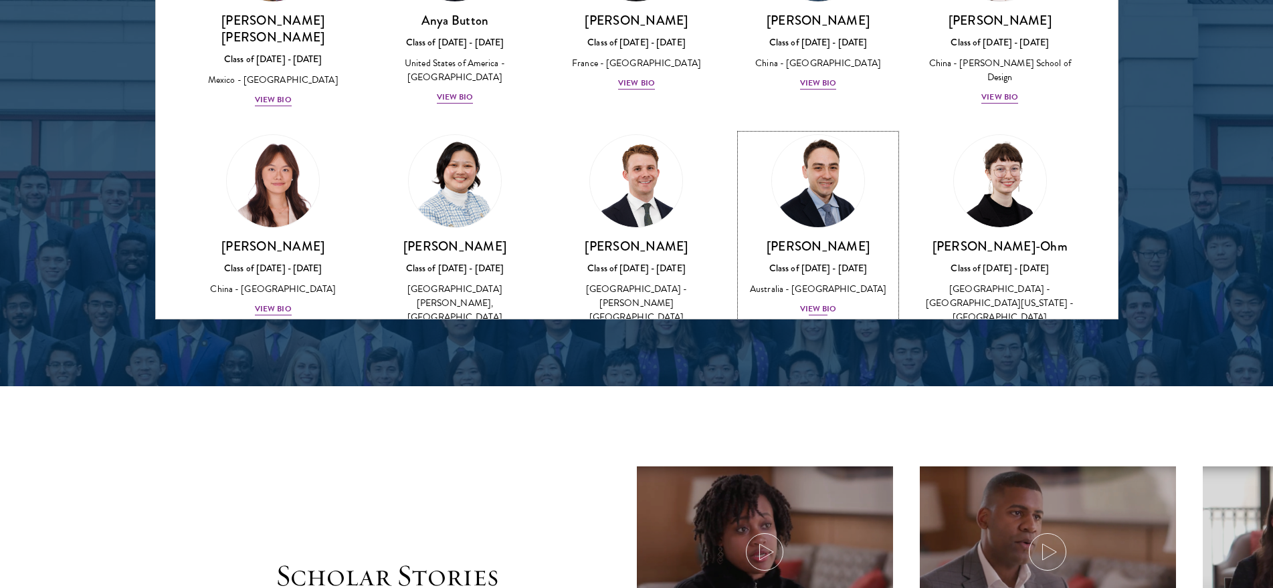
click at [806, 141] on img at bounding box center [818, 181] width 102 height 102
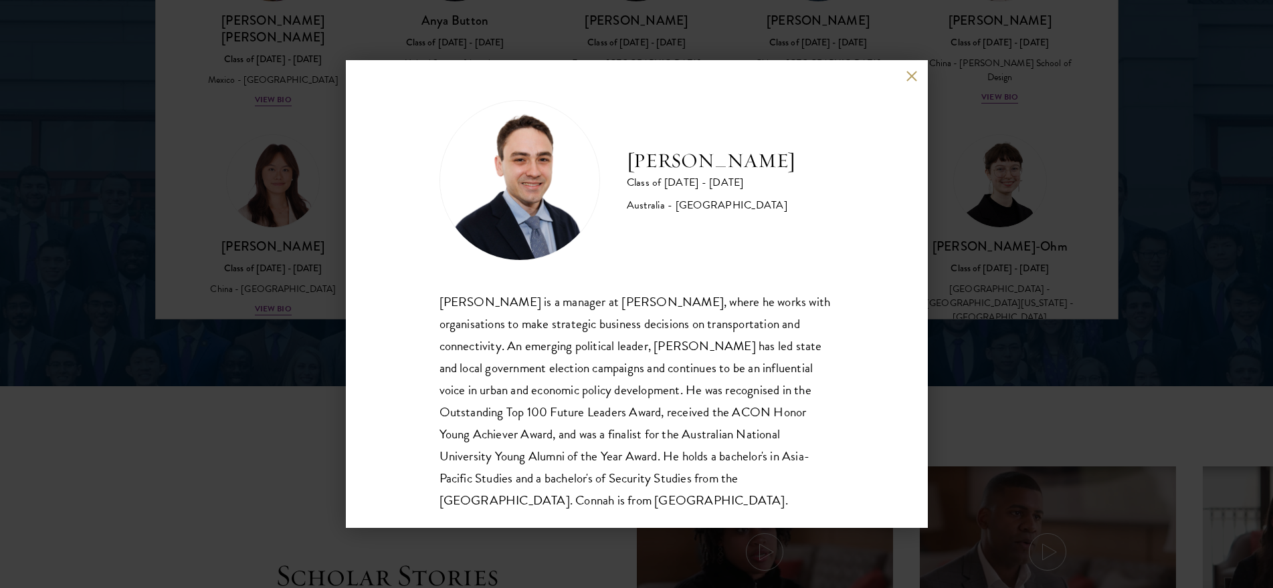
click at [907, 77] on button at bounding box center [911, 75] width 11 height 11
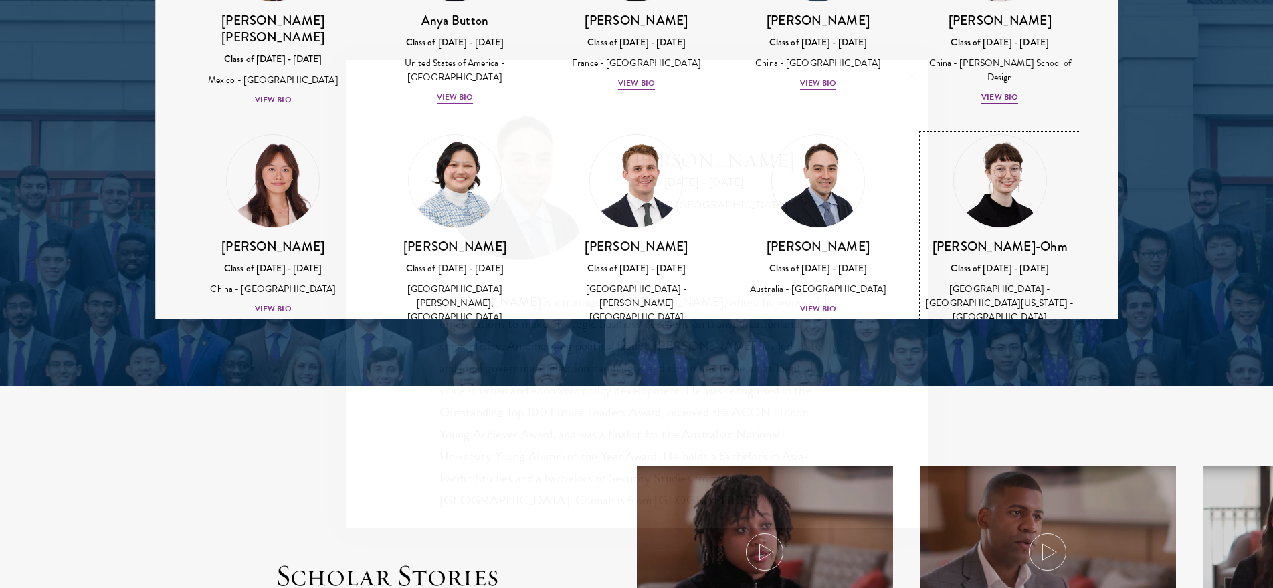
click at [1006, 142] on img at bounding box center [1000, 181] width 92 height 92
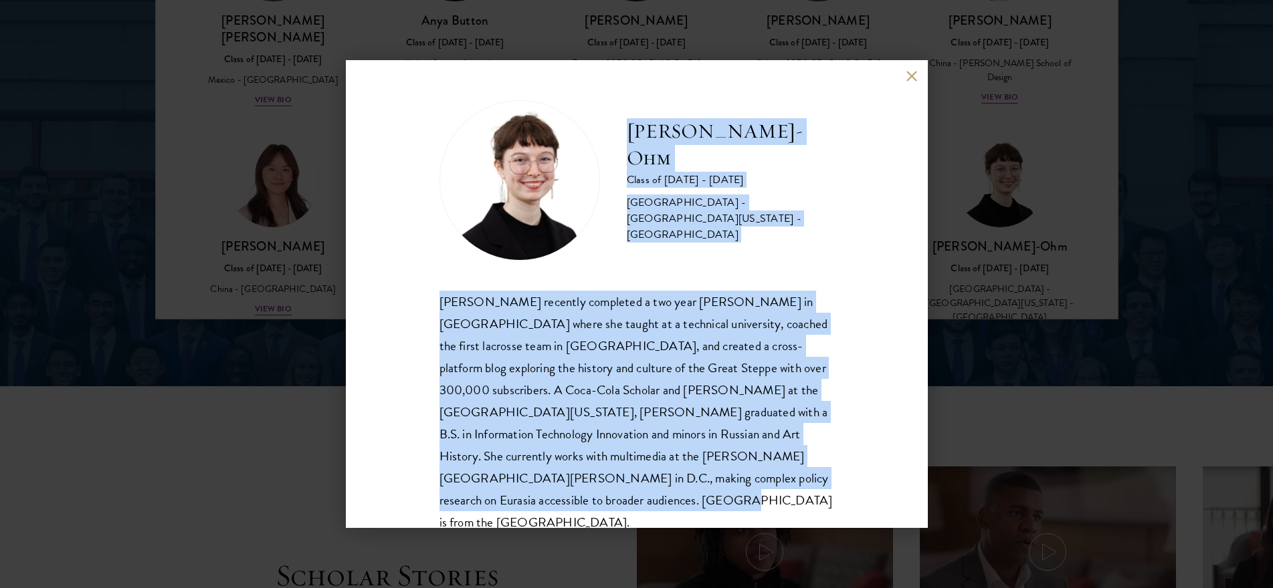
scroll to position [23, 0]
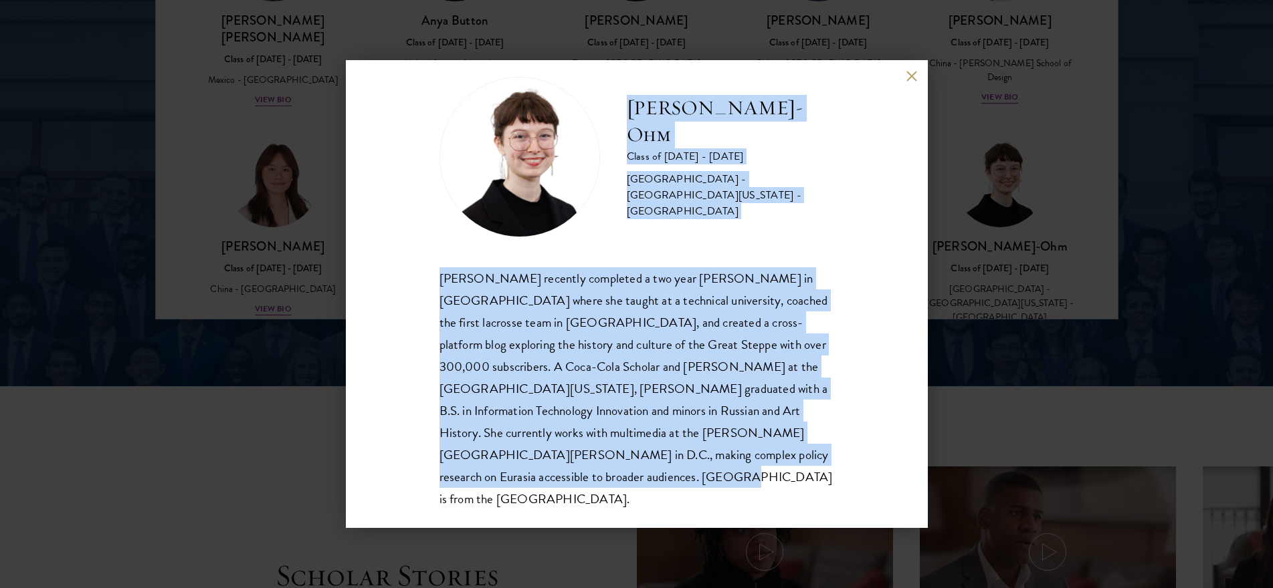
drag, startPoint x: 629, startPoint y: 160, endPoint x: 819, endPoint y: 518, distance: 405.0
click at [819, 518] on div "[PERSON_NAME]-Ohm Class of [DATE] - [DATE] [GEOGRAPHIC_DATA] - [GEOGRAPHIC_DATA…" at bounding box center [637, 294] width 582 height 468
click at [907, 78] on button at bounding box center [911, 75] width 11 height 11
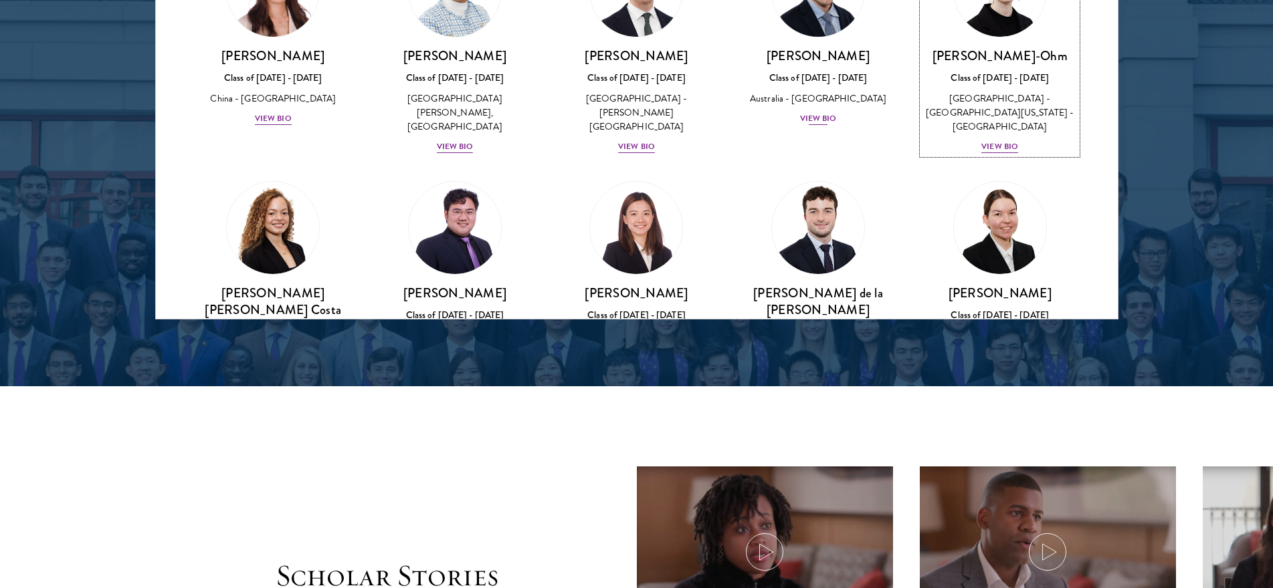
scroll to position [1234, 0]
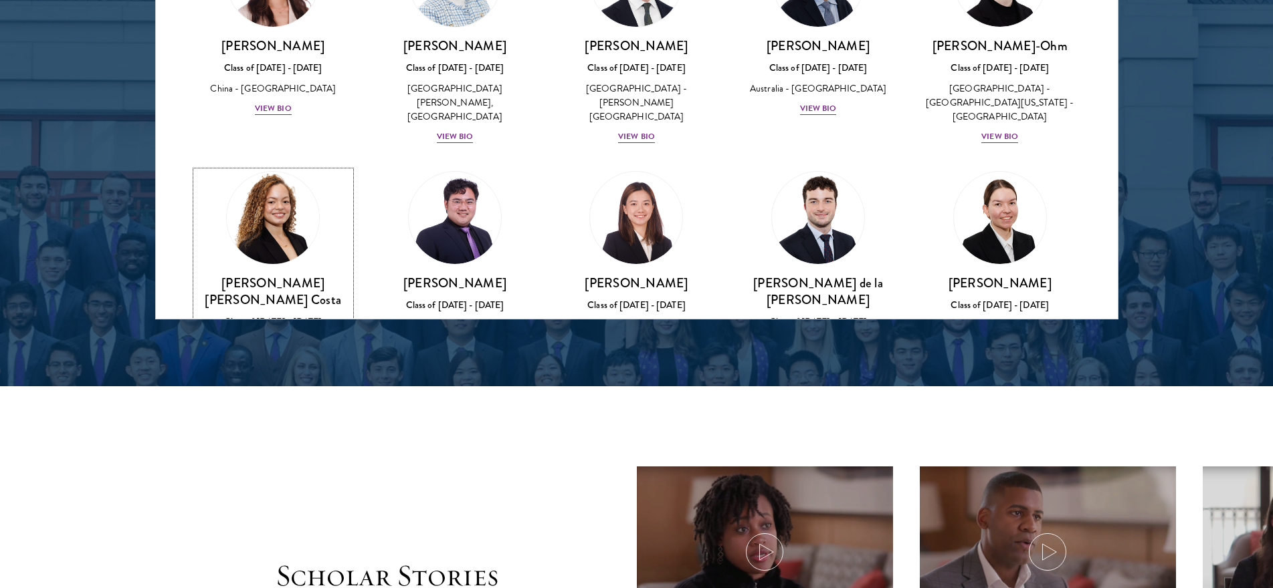
click at [303, 167] on img at bounding box center [273, 218] width 102 height 102
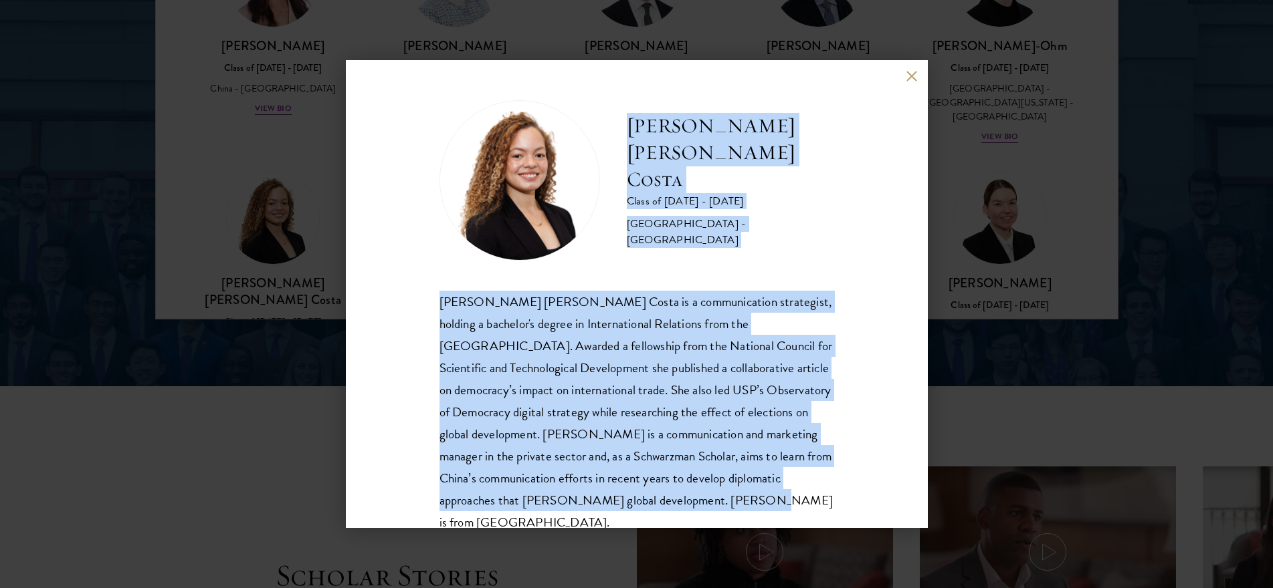
scroll to position [23, 0]
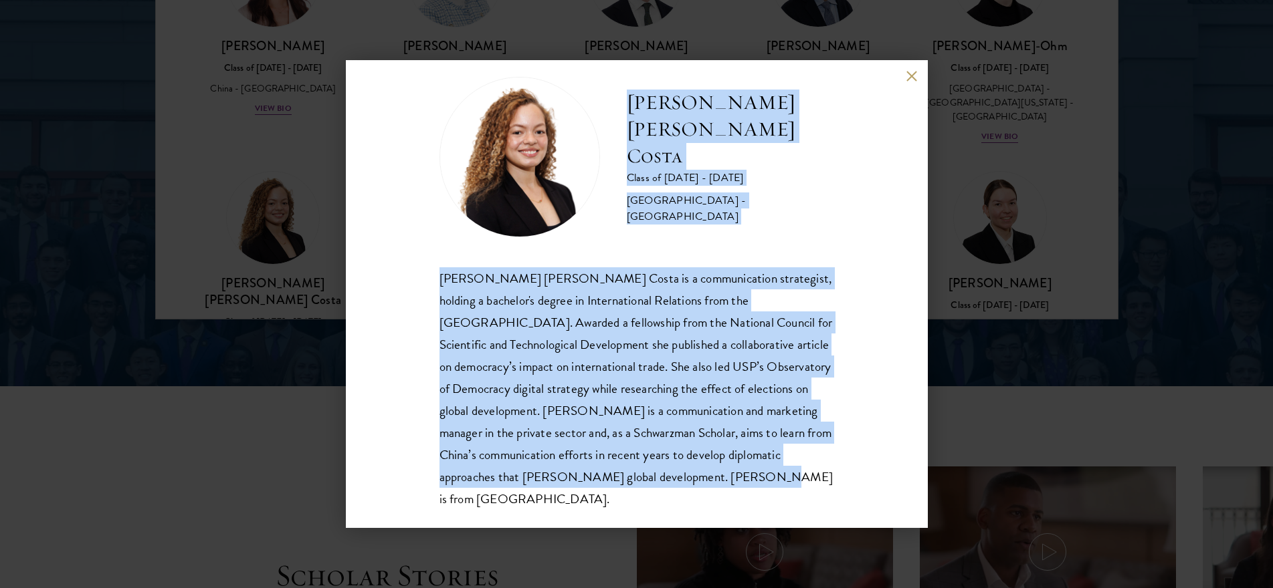
drag, startPoint x: 630, startPoint y: 150, endPoint x: 743, endPoint y: 516, distance: 382.2
click at [743, 516] on div "[PERSON_NAME] [PERSON_NAME] Costa Class of [DATE] - [DATE] [GEOGRAPHIC_DATA] - …" at bounding box center [637, 294] width 582 height 468
click at [911, 75] on button at bounding box center [911, 75] width 11 height 11
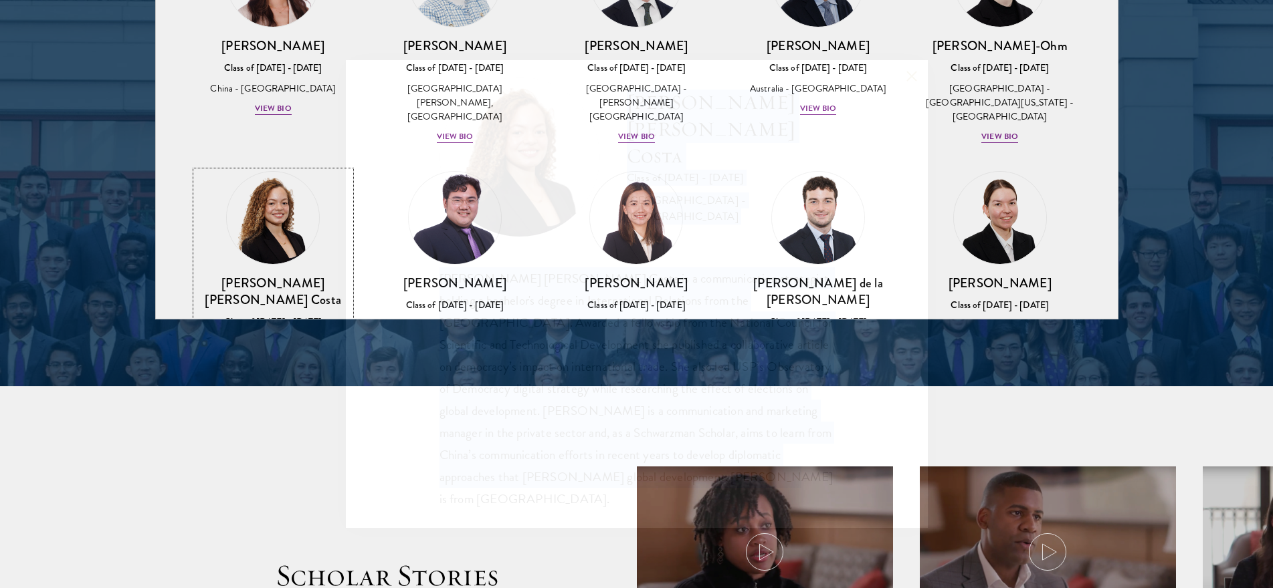
scroll to position [1236, 0]
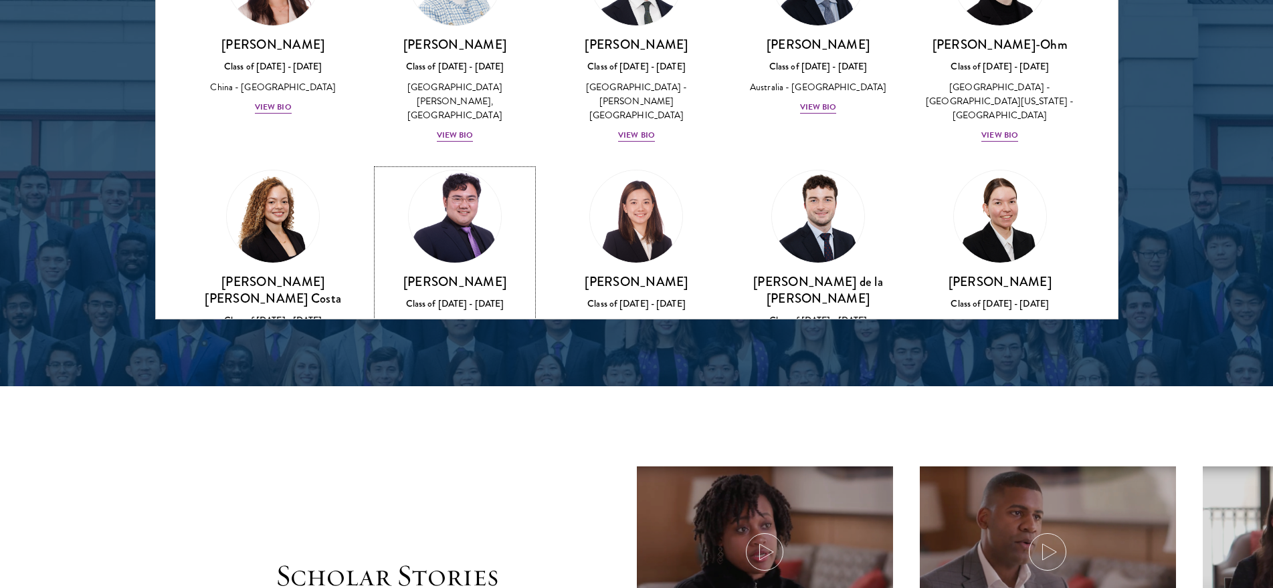
click at [477, 177] on img at bounding box center [455, 217] width 102 height 102
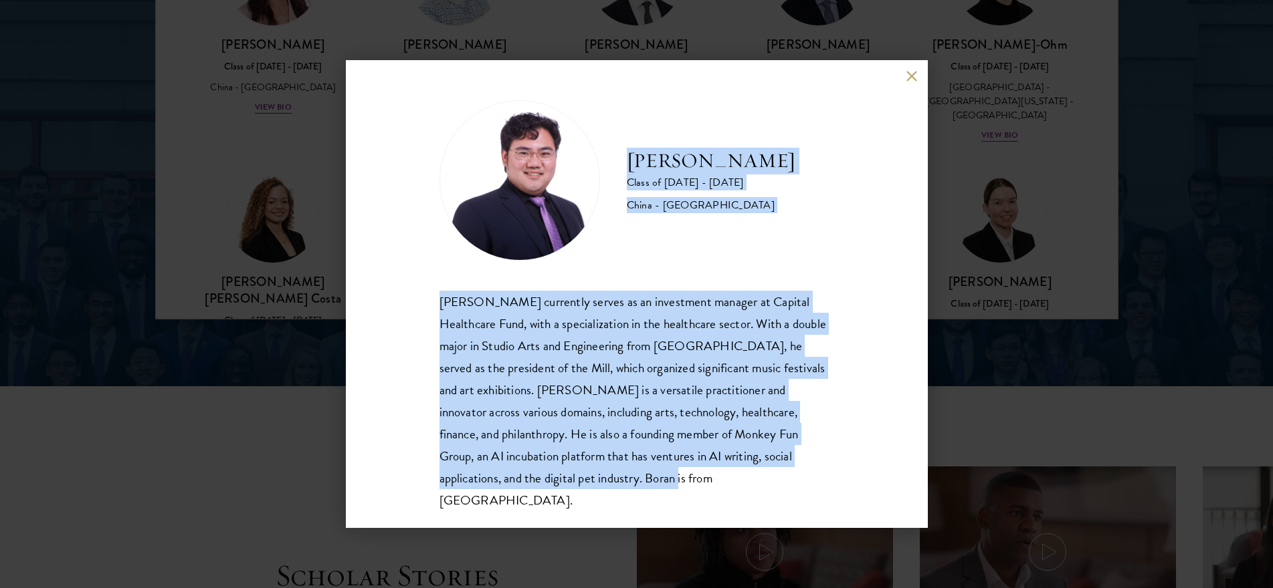
drag, startPoint x: 631, startPoint y: 162, endPoint x: 720, endPoint y: 481, distance: 331.1
click at [720, 481] on div "[PERSON_NAME] Class of [DATE] - [DATE] [GEOGRAPHIC_DATA] - [GEOGRAPHIC_DATA] [P…" at bounding box center [636, 305] width 395 height 411
click at [907, 78] on button at bounding box center [911, 75] width 11 height 11
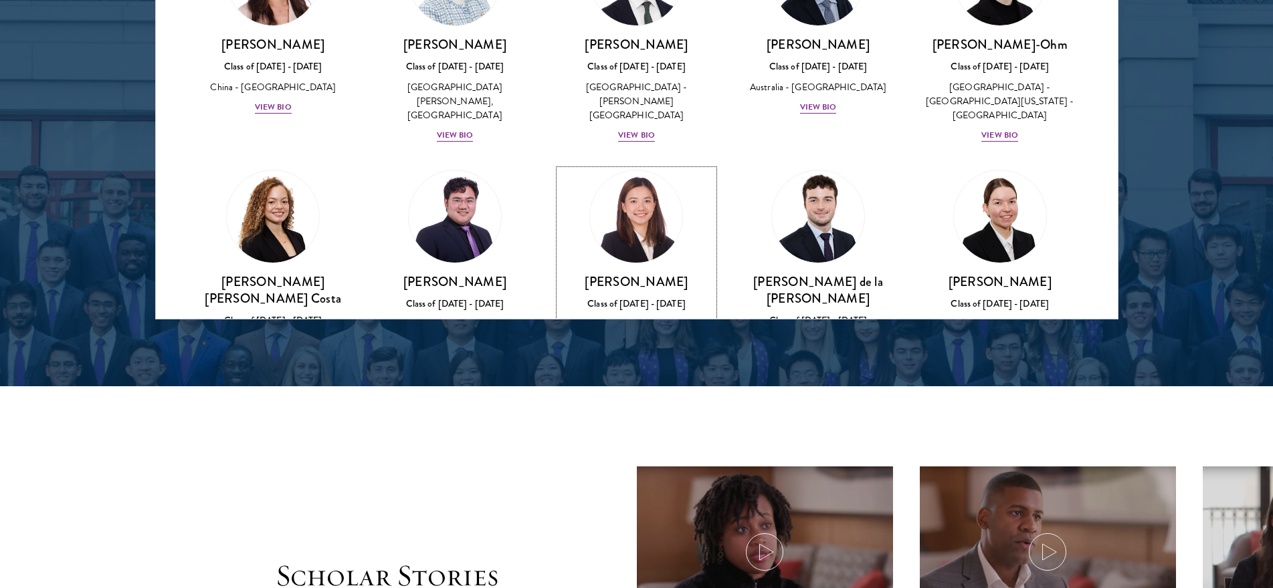
click at [647, 189] on img at bounding box center [637, 217] width 102 height 102
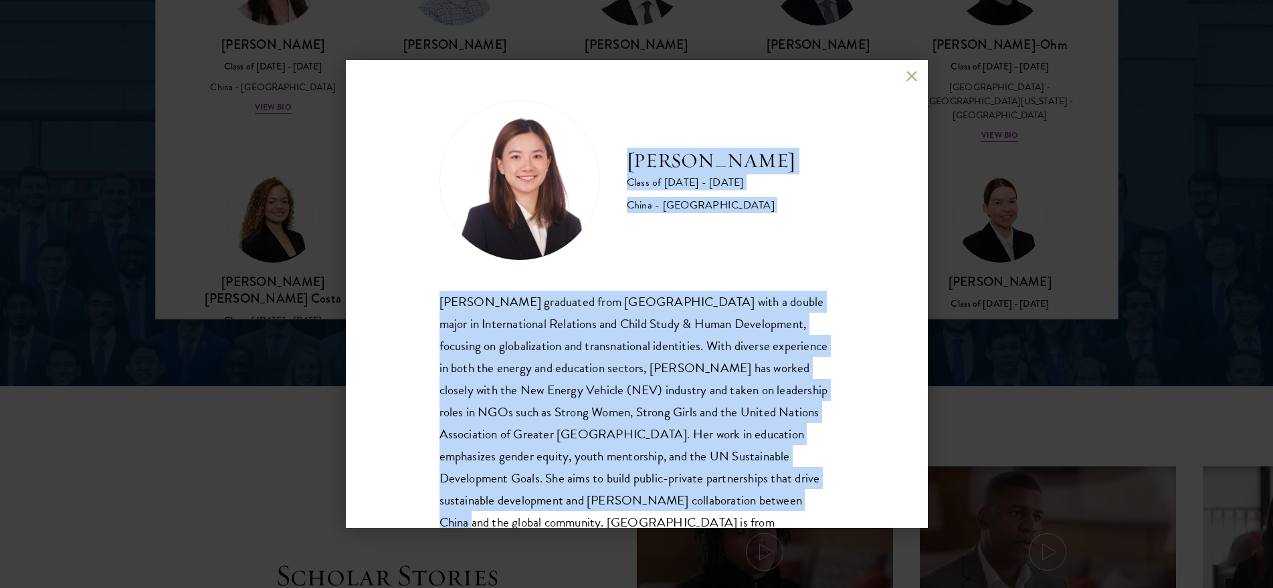
scroll to position [46, 0]
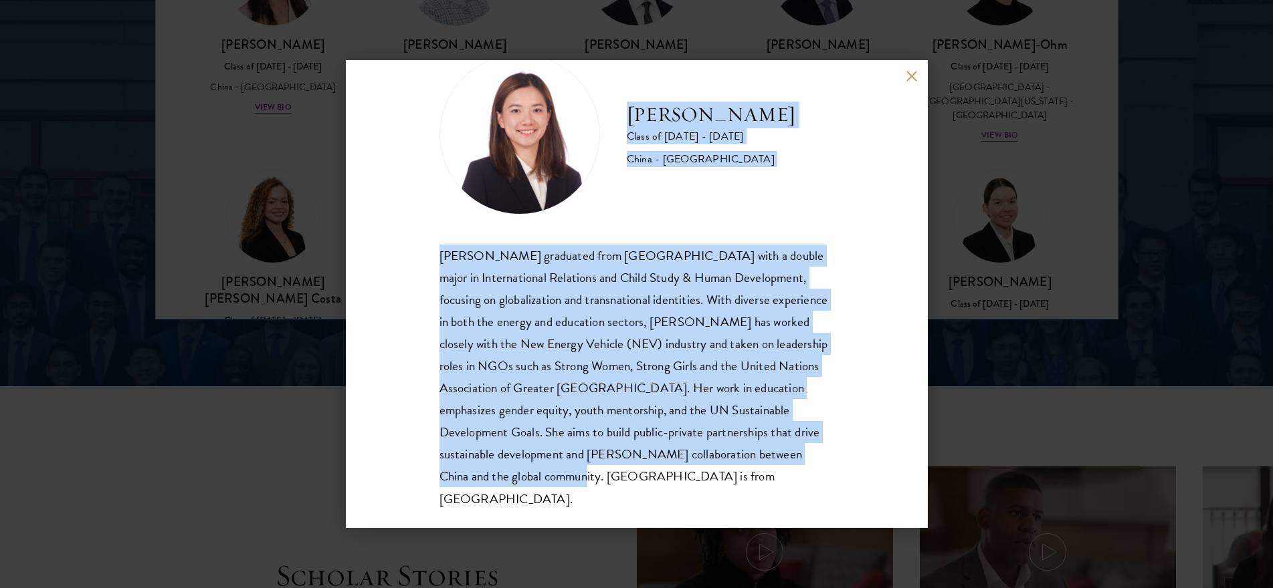
drag, startPoint x: 629, startPoint y: 159, endPoint x: 814, endPoint y: 488, distance: 377.6
click at [814, 488] on div "[PERSON_NAME] Class of [DATE] - [DATE] [GEOGRAPHIC_DATA] - [GEOGRAPHIC_DATA] [P…" at bounding box center [637, 294] width 582 height 468
click at [907, 81] on button at bounding box center [911, 75] width 11 height 11
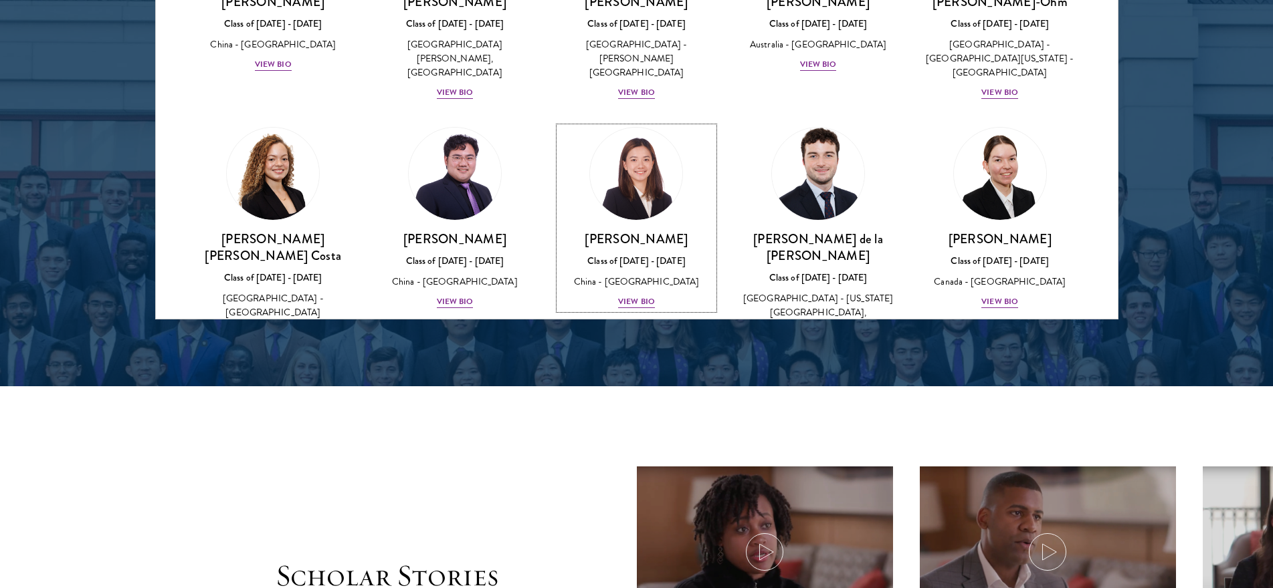
scroll to position [1303, 0]
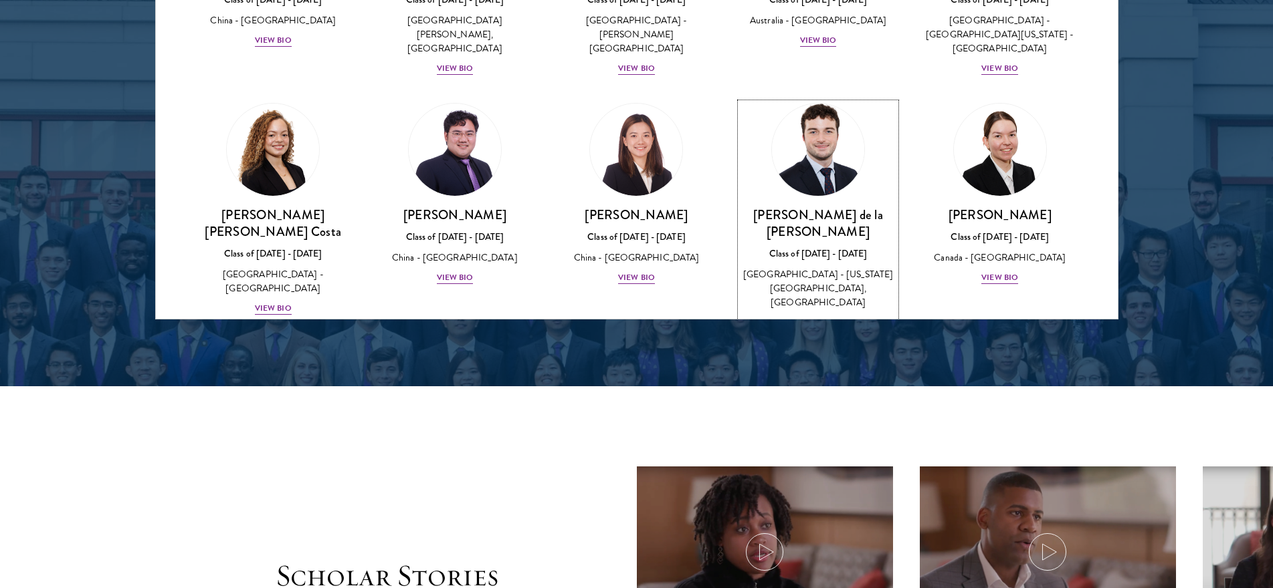
click at [838, 105] on img at bounding box center [818, 150] width 102 height 102
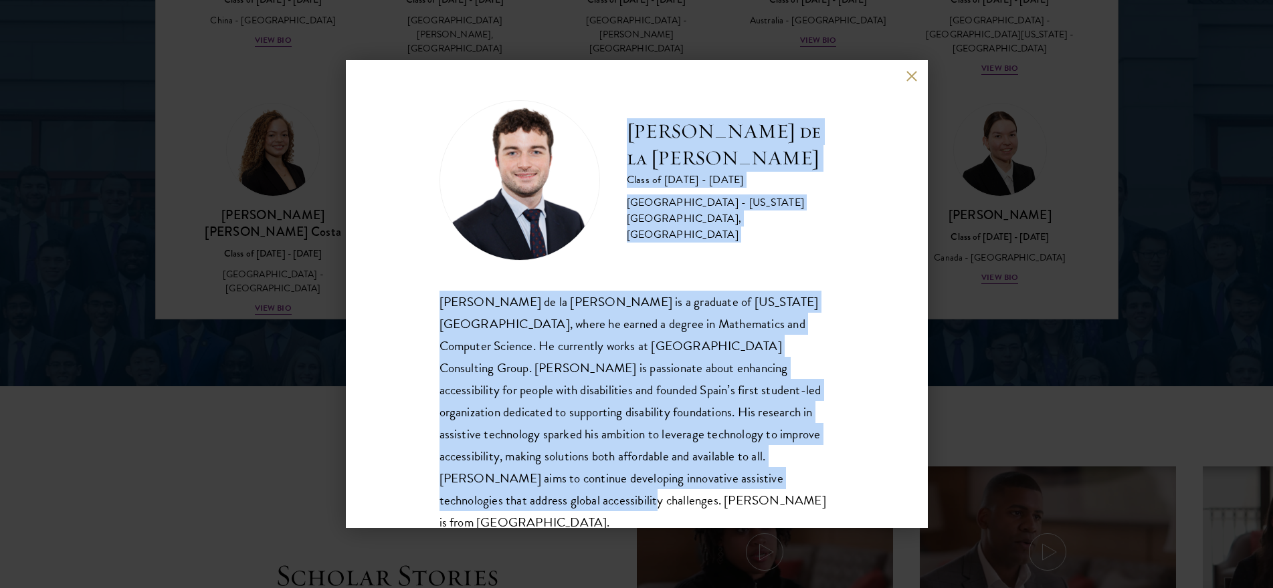
drag, startPoint x: 626, startPoint y: 153, endPoint x: 762, endPoint y: 479, distance: 353.4
click at [762, 479] on div "[PERSON_NAME] de la [PERSON_NAME] Class of [DATE] - [DATE] [GEOGRAPHIC_DATA] - …" at bounding box center [636, 317] width 395 height 434
click at [905, 76] on div "[PERSON_NAME] de la [PERSON_NAME] Class of [DATE] - [DATE] [GEOGRAPHIC_DATA] - …" at bounding box center [637, 294] width 582 height 468
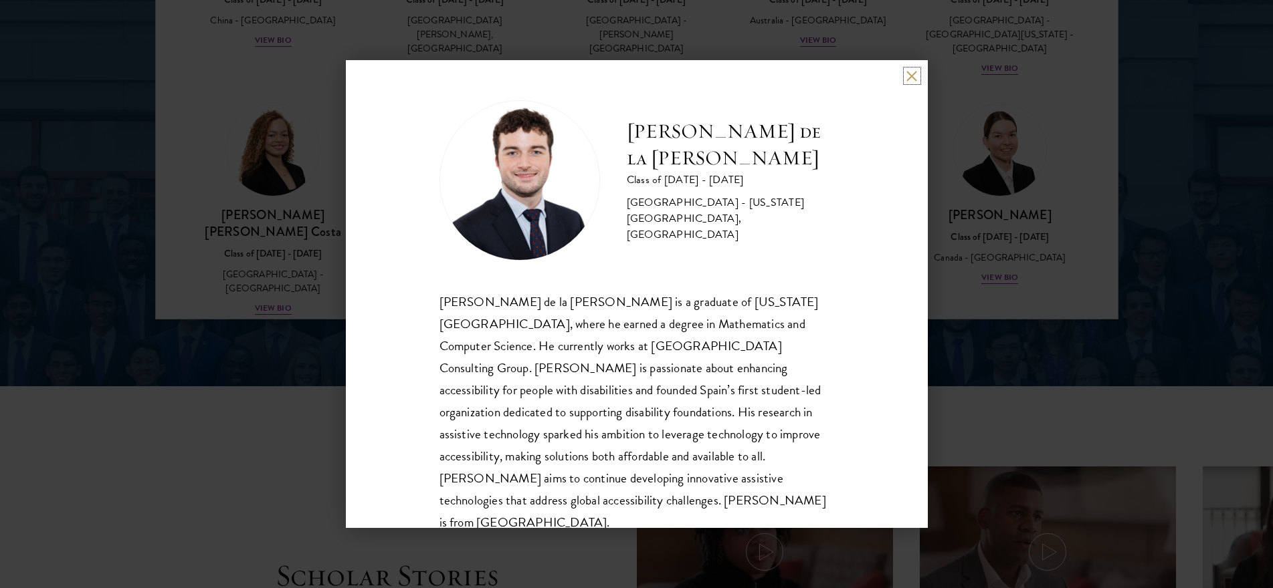
click at [906, 79] on button at bounding box center [911, 75] width 11 height 11
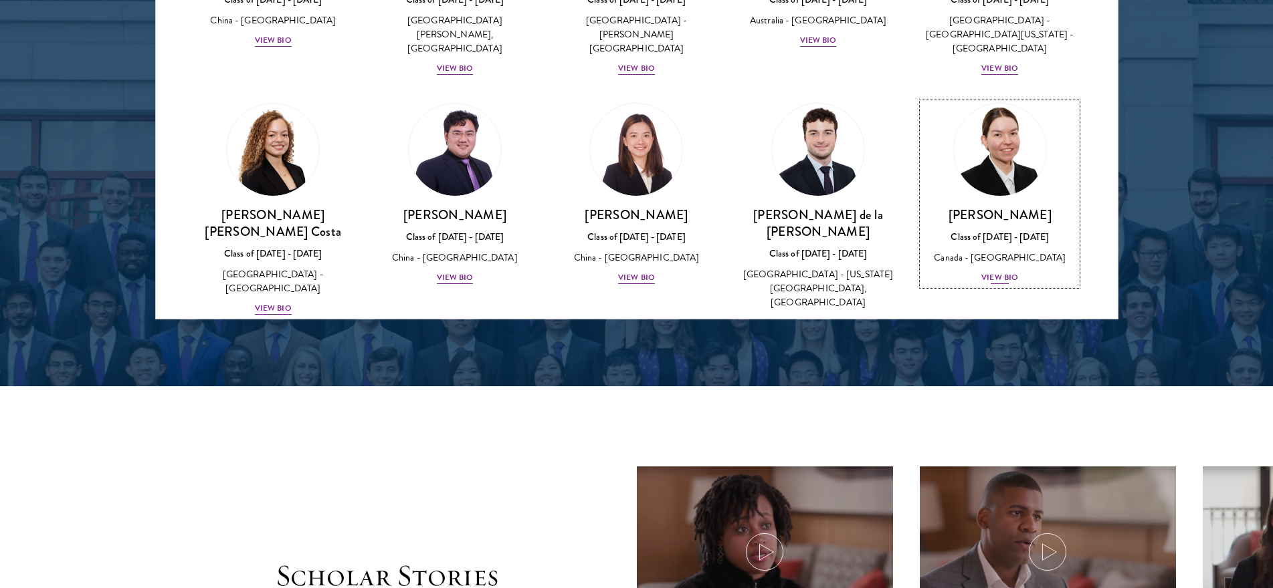
click at [968, 99] on img at bounding box center [1000, 150] width 102 height 102
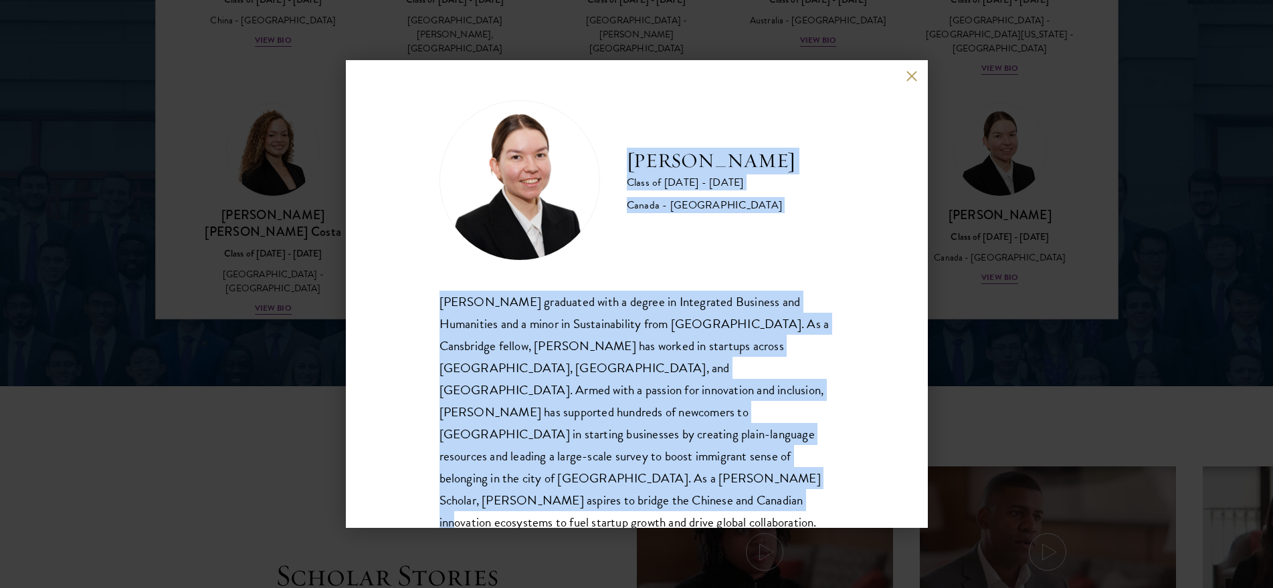
scroll to position [23, 0]
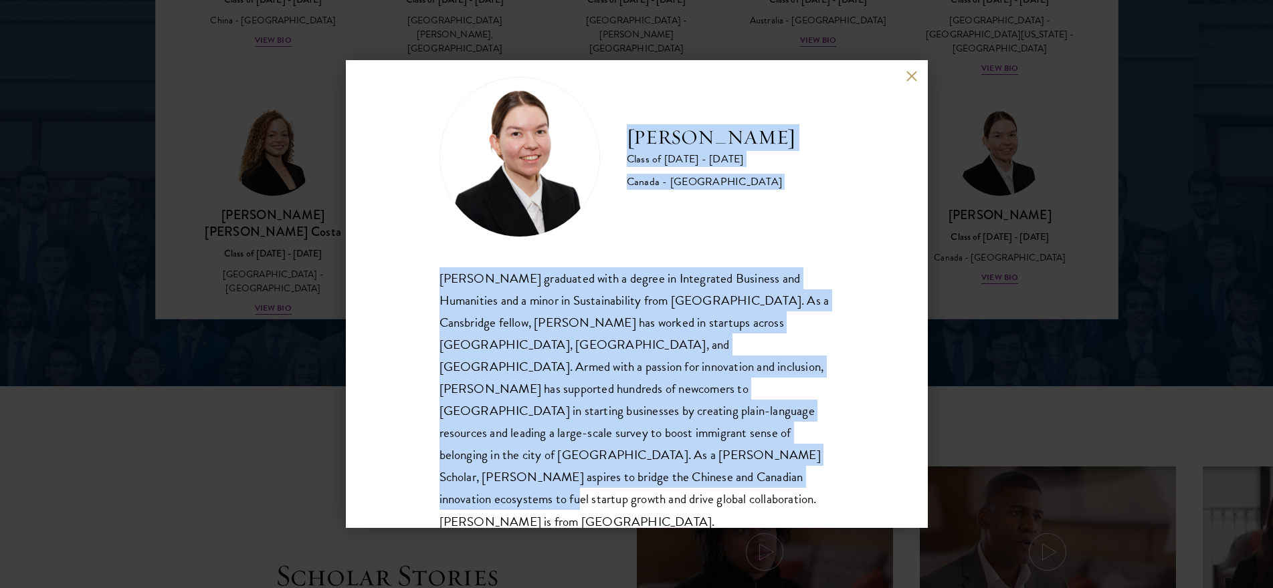
drag, startPoint x: 632, startPoint y: 159, endPoint x: 813, endPoint y: 498, distance: 383.8
click at [813, 498] on div "[PERSON_NAME] Class of [DATE] - [DATE] [GEOGRAPHIC_DATA] - [GEOGRAPHIC_DATA] [P…" at bounding box center [637, 294] width 582 height 468
click at [906, 78] on button at bounding box center [911, 75] width 11 height 11
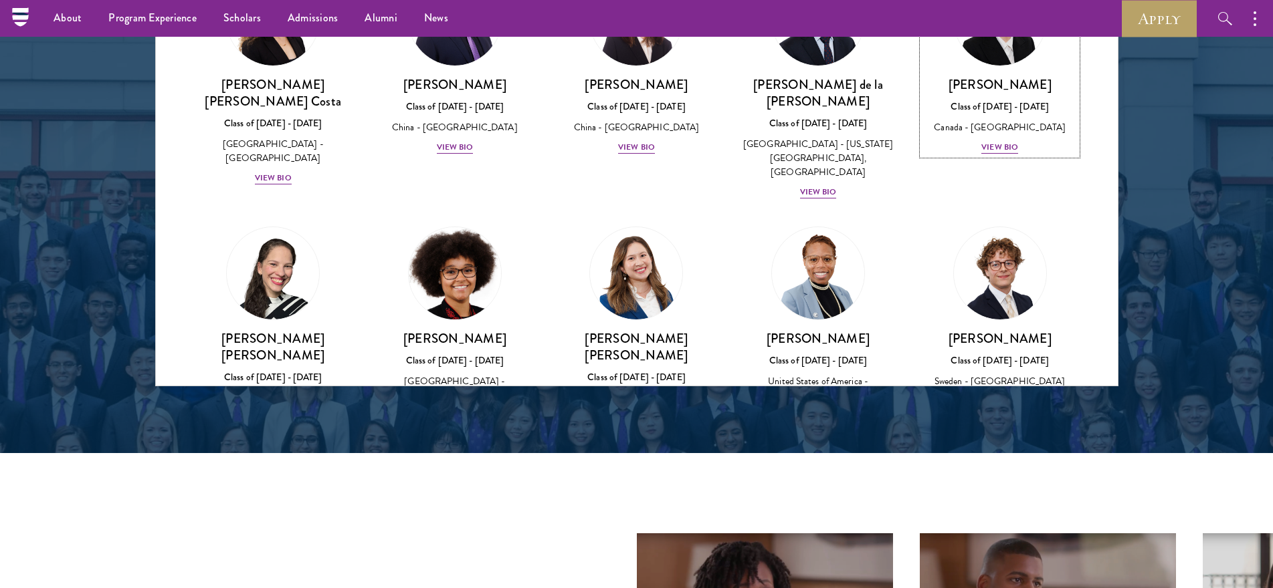
scroll to position [1503, 0]
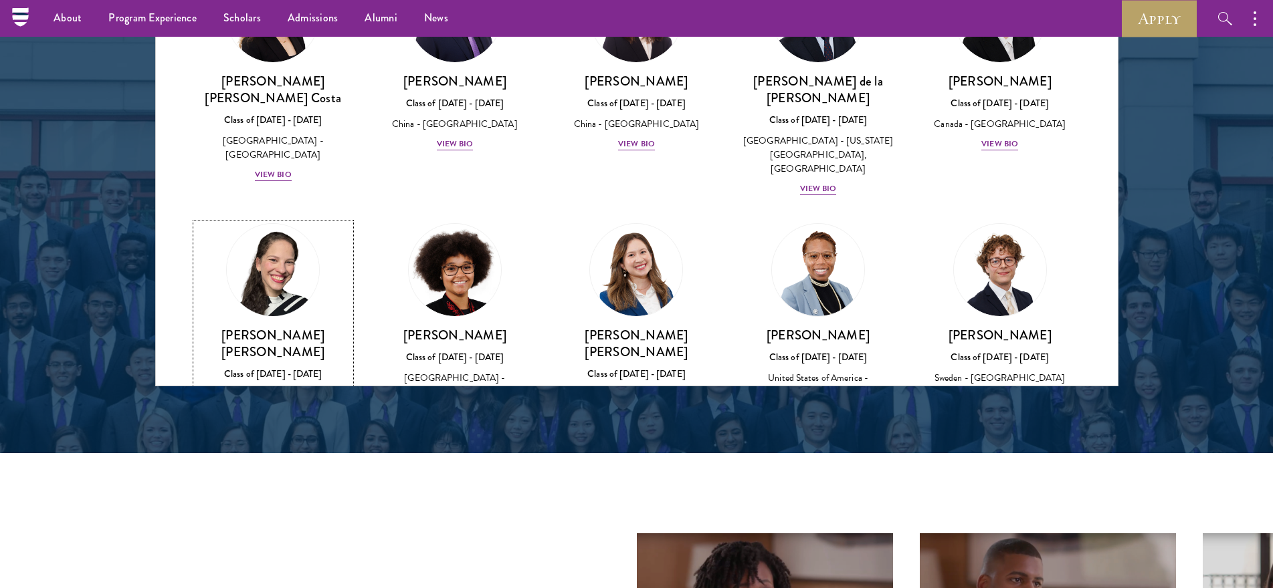
click at [263, 219] on img at bounding box center [273, 270] width 102 height 102
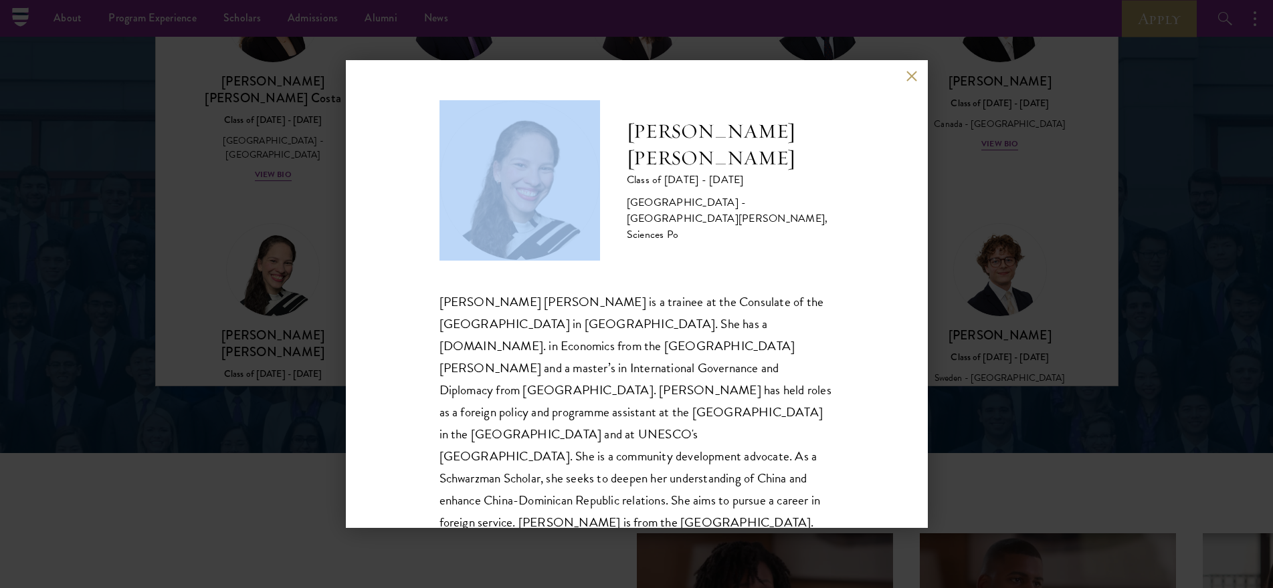
scroll to position [23, 0]
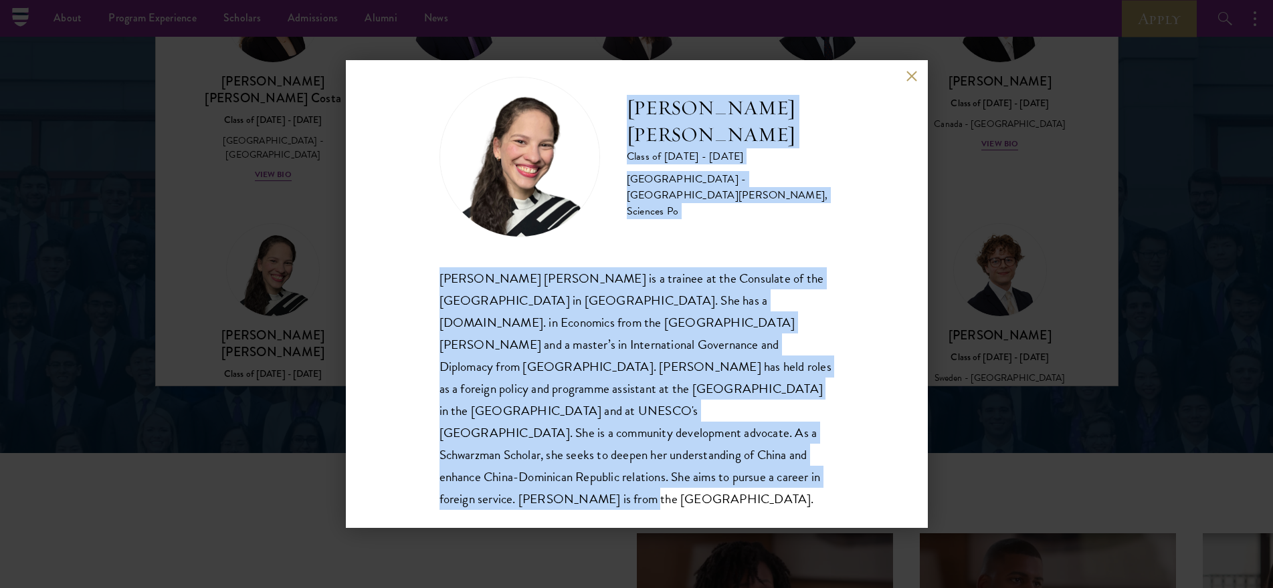
drag, startPoint x: 629, startPoint y: 143, endPoint x: 774, endPoint y: 499, distance: 384.0
click at [774, 499] on div "[PERSON_NAME] [PERSON_NAME] Class of [DATE] - [DATE] [GEOGRAPHIC_DATA] - [GEOGR…" at bounding box center [637, 294] width 582 height 468
click at [907, 81] on button at bounding box center [911, 75] width 11 height 11
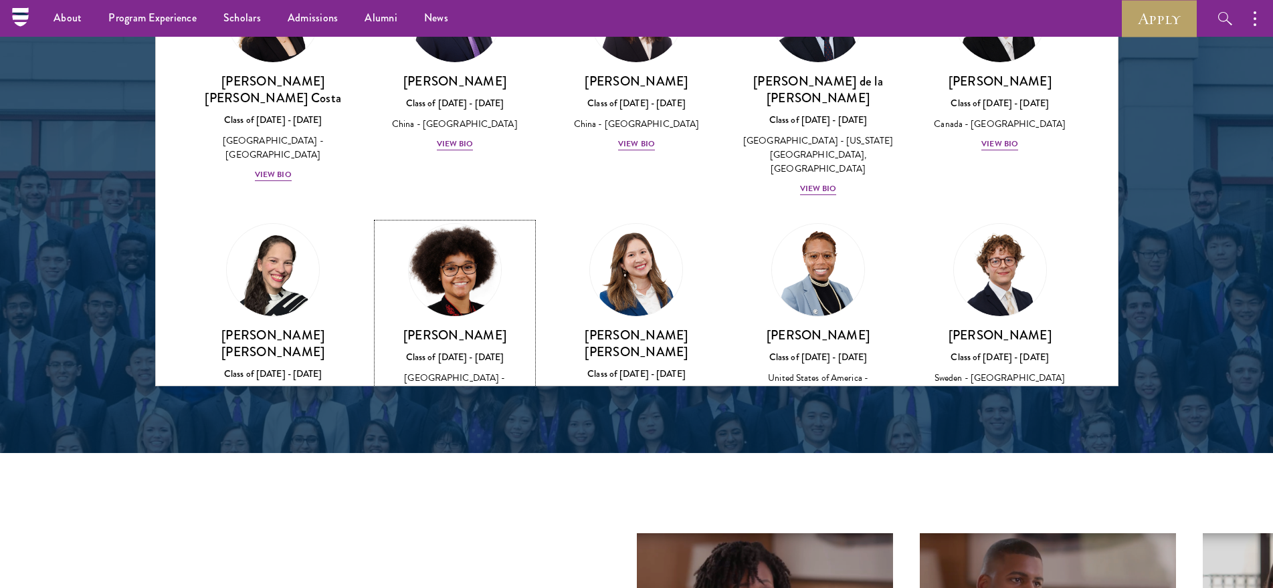
click at [448, 219] on img at bounding box center [455, 270] width 102 height 102
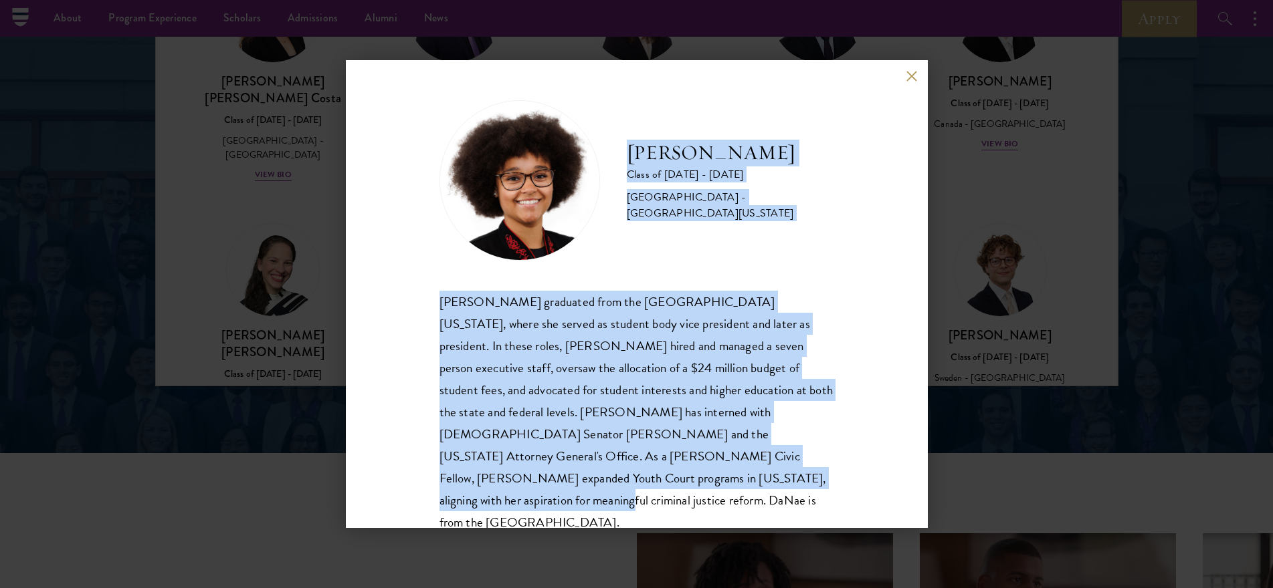
drag, startPoint x: 632, startPoint y: 150, endPoint x: 743, endPoint y: 496, distance: 363.1
click at [743, 496] on div "[PERSON_NAME] Class of [DATE] - [DATE] [GEOGRAPHIC_DATA] - [GEOGRAPHIC_DATA][US…" at bounding box center [637, 294] width 582 height 468
click at [909, 78] on button at bounding box center [911, 75] width 11 height 11
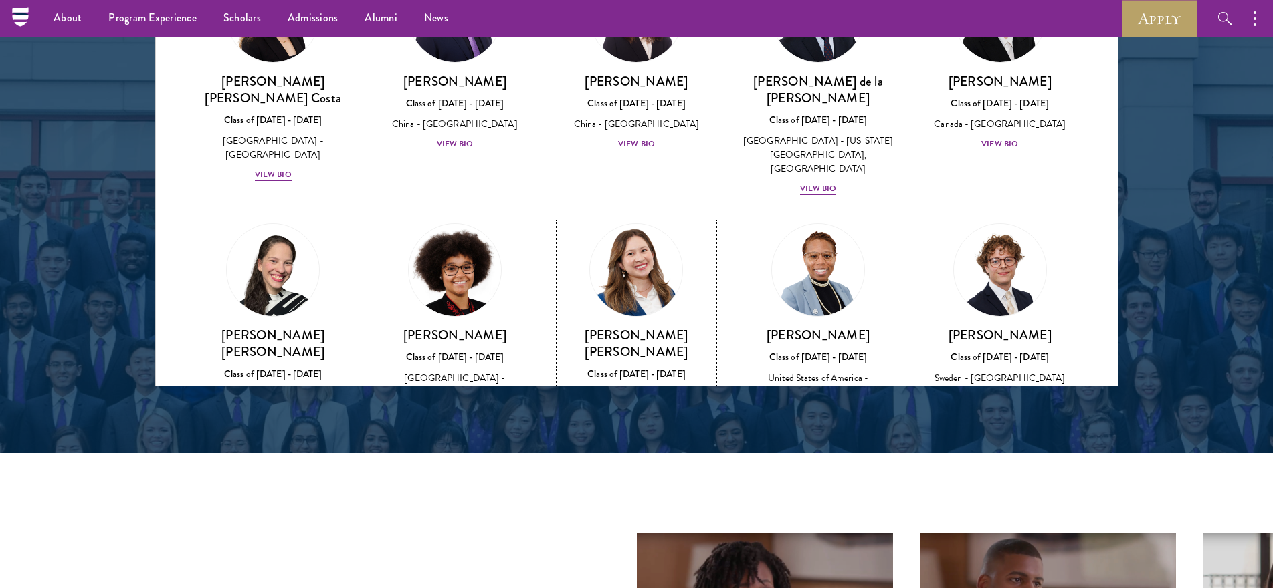
click at [645, 219] on img at bounding box center [637, 270] width 102 height 102
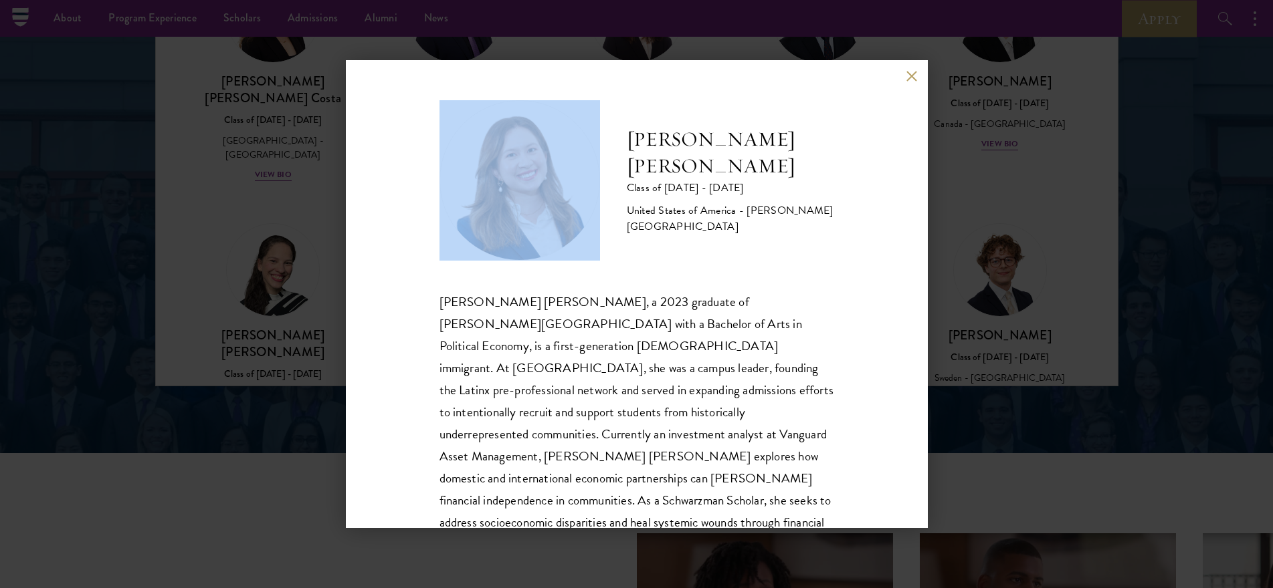
scroll to position [68, 0]
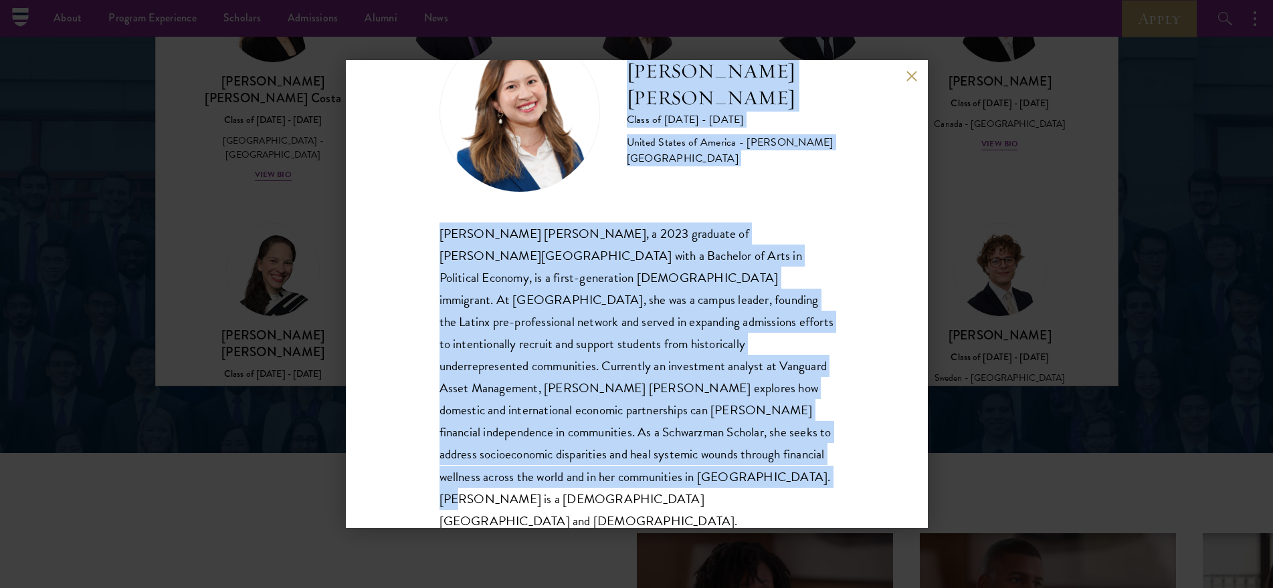
drag, startPoint x: 631, startPoint y: 148, endPoint x: 814, endPoint y: 487, distance: 385.4
click at [814, 487] on div "[PERSON_NAME] [PERSON_NAME] Class of [DATE] - [DATE] [GEOGRAPHIC_DATA] - [PERSO…" at bounding box center [636, 282] width 395 height 500
click at [906, 82] on div "[PERSON_NAME] [PERSON_NAME] Class of [DATE] - [DATE] [GEOGRAPHIC_DATA] - [PERSO…" at bounding box center [637, 294] width 582 height 468
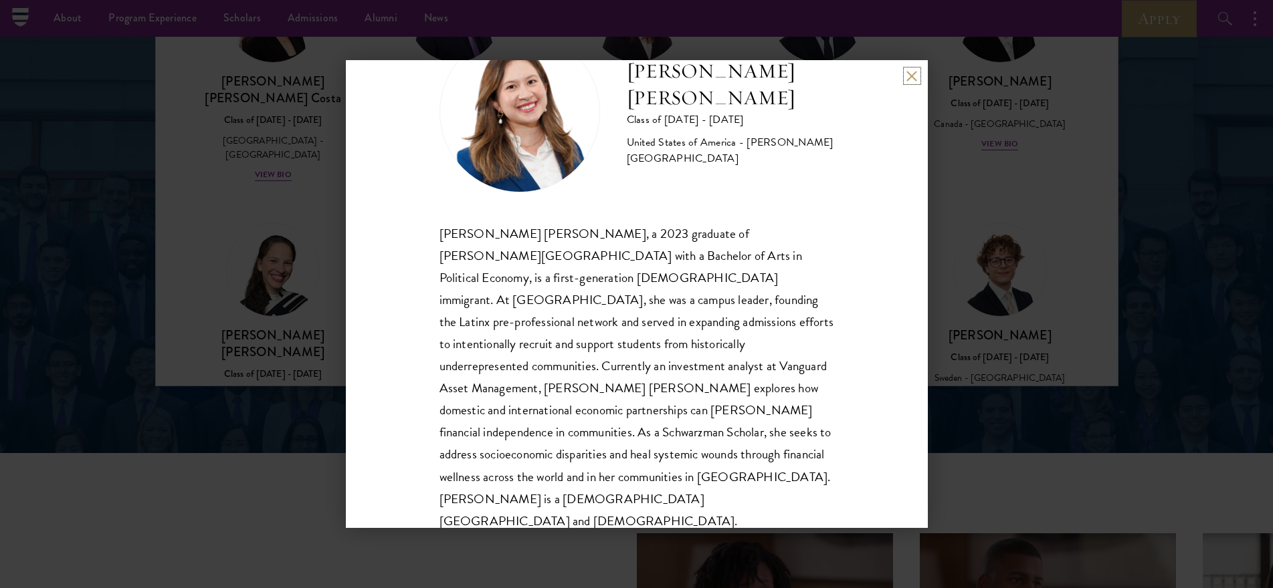
click at [907, 80] on button at bounding box center [911, 75] width 11 height 11
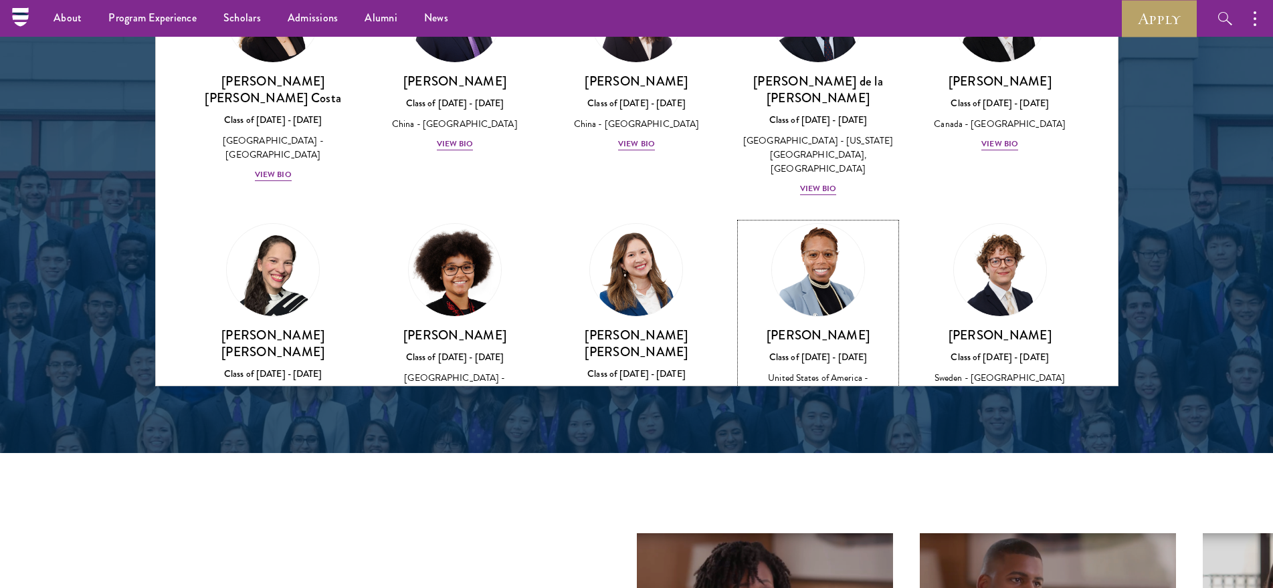
click at [827, 219] on img at bounding box center [818, 270] width 102 height 102
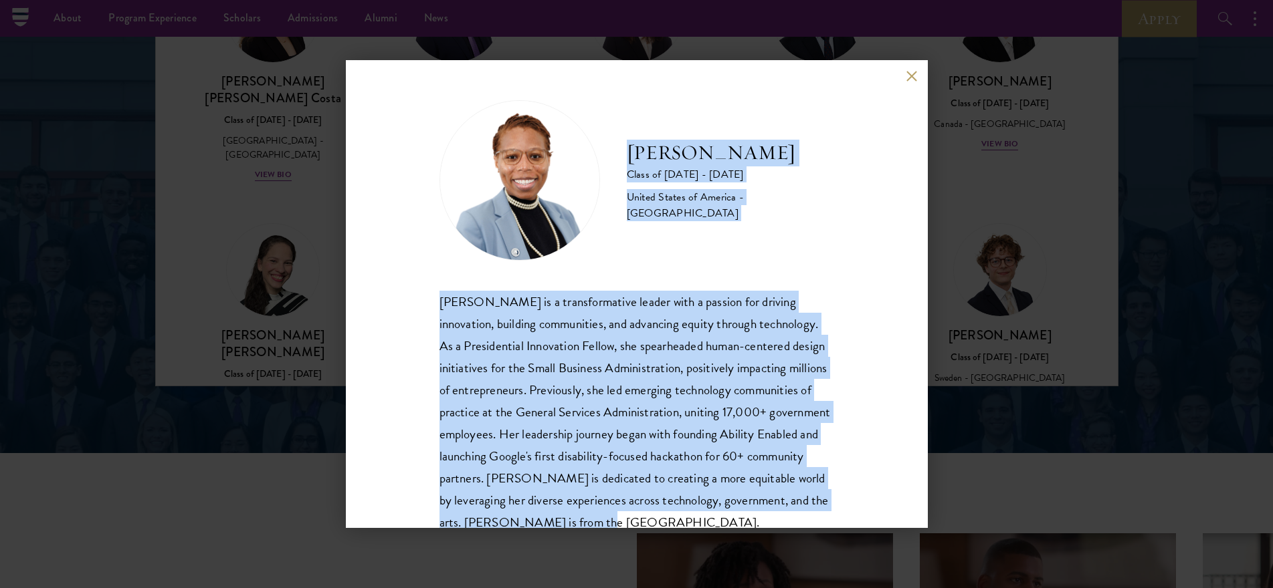
scroll to position [68, 0]
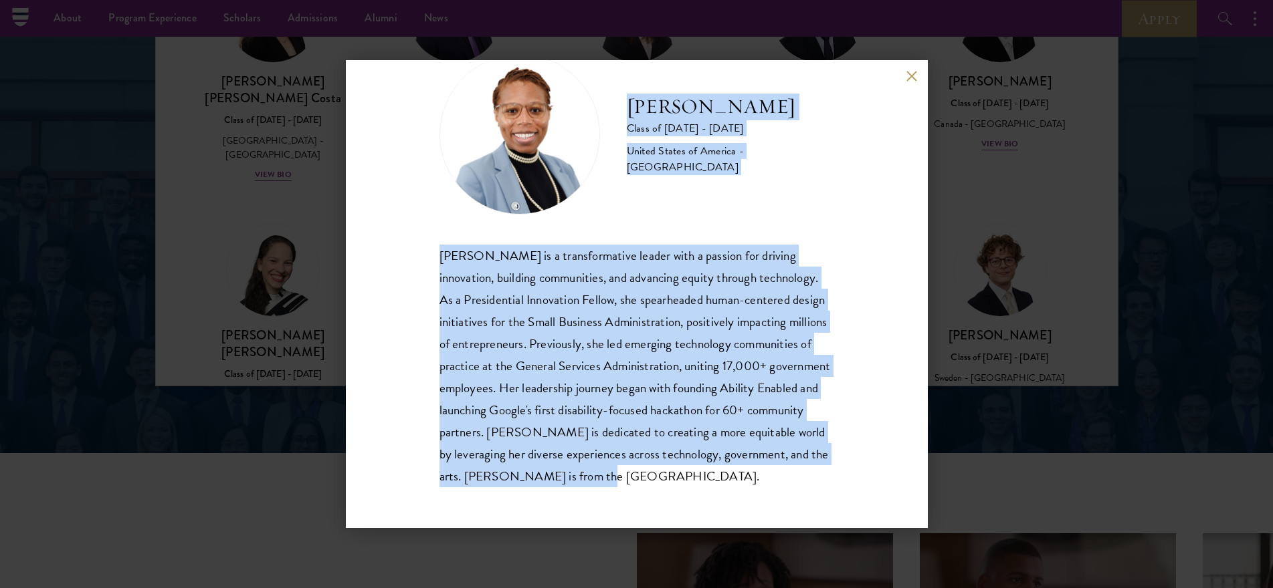
drag, startPoint x: 631, startPoint y: 160, endPoint x: 808, endPoint y: 469, distance: 356.7
click at [808, 469] on div "[PERSON_NAME] Class of [DATE] - [DATE] [GEOGRAPHIC_DATA] - [GEOGRAPHIC_DATA] [P…" at bounding box center [636, 271] width 395 height 434
click at [909, 77] on button at bounding box center [911, 75] width 11 height 11
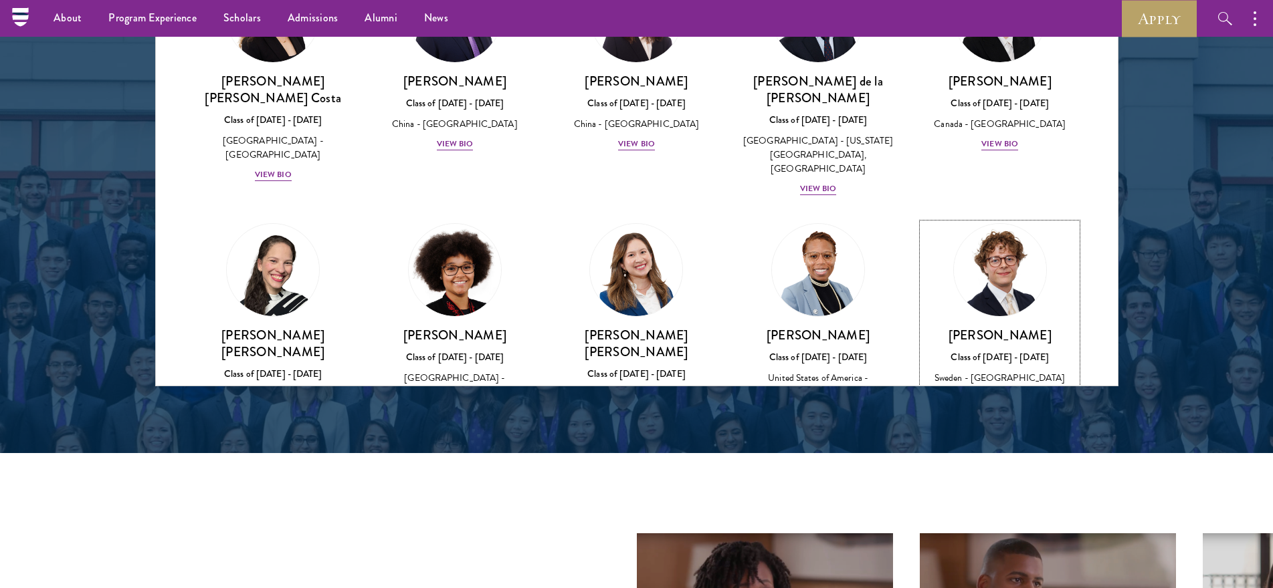
click at [976, 219] on img at bounding box center [1000, 270] width 102 height 102
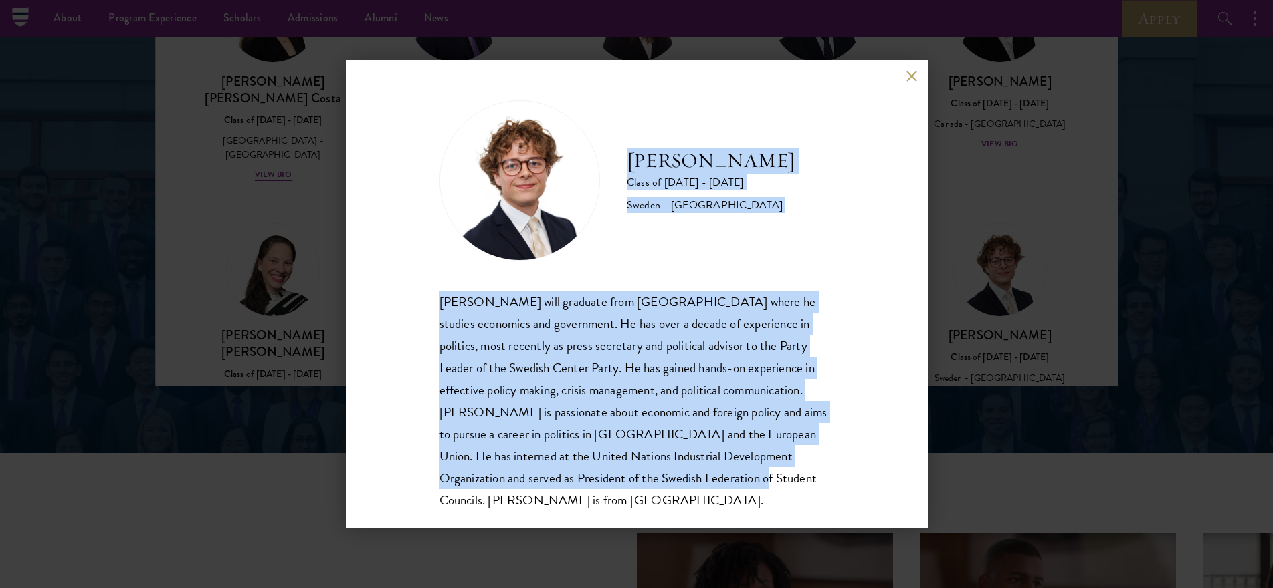
scroll to position [1, 0]
drag, startPoint x: 631, startPoint y: 155, endPoint x: 818, endPoint y: 486, distance: 380.3
click at [818, 486] on div "[PERSON_NAME] Class of [DATE] - [DATE] [GEOGRAPHIC_DATA] - [GEOGRAPHIC_DATA] [P…" at bounding box center [636, 304] width 395 height 411
click at [906, 77] on button at bounding box center [911, 75] width 11 height 11
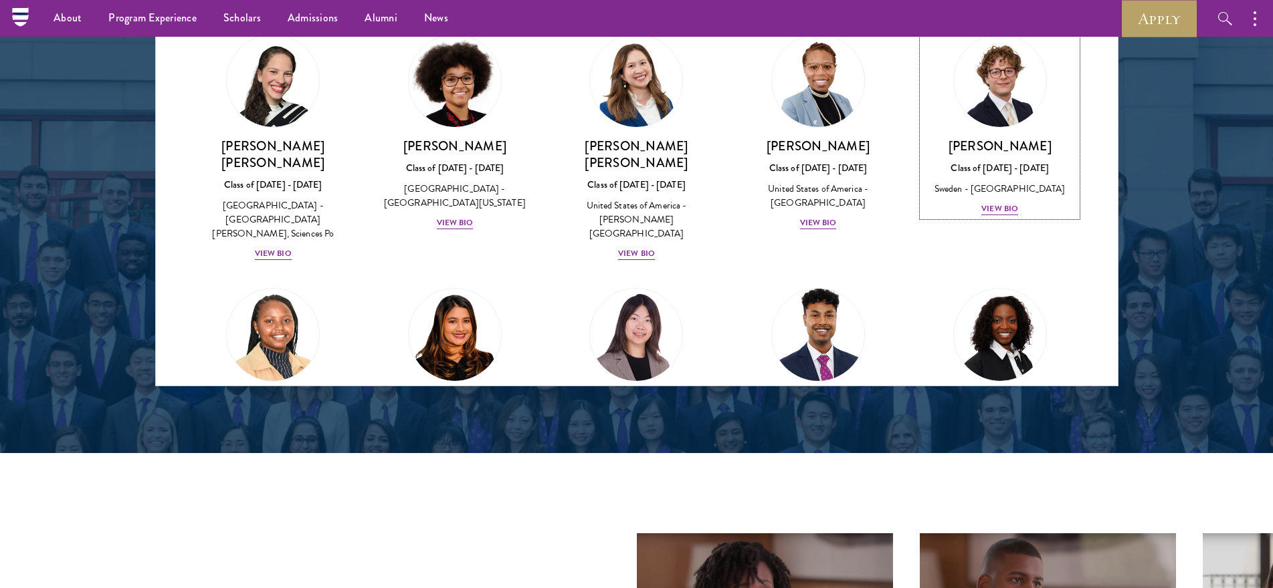
scroll to position [1704, 0]
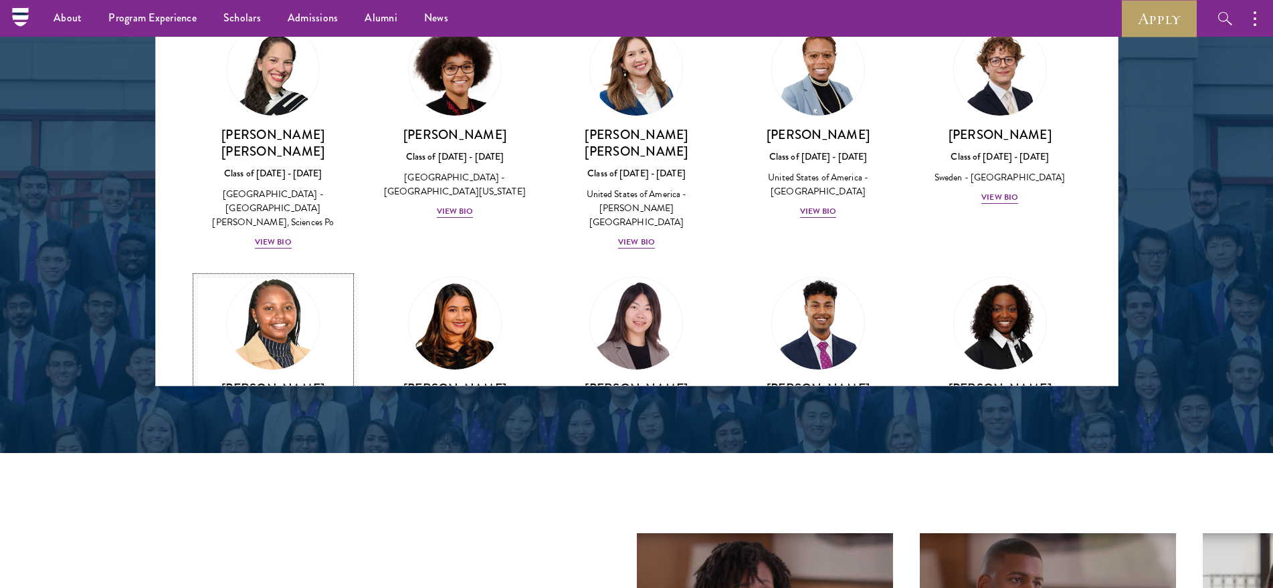
click at [260, 273] on img at bounding box center [273, 324] width 102 height 102
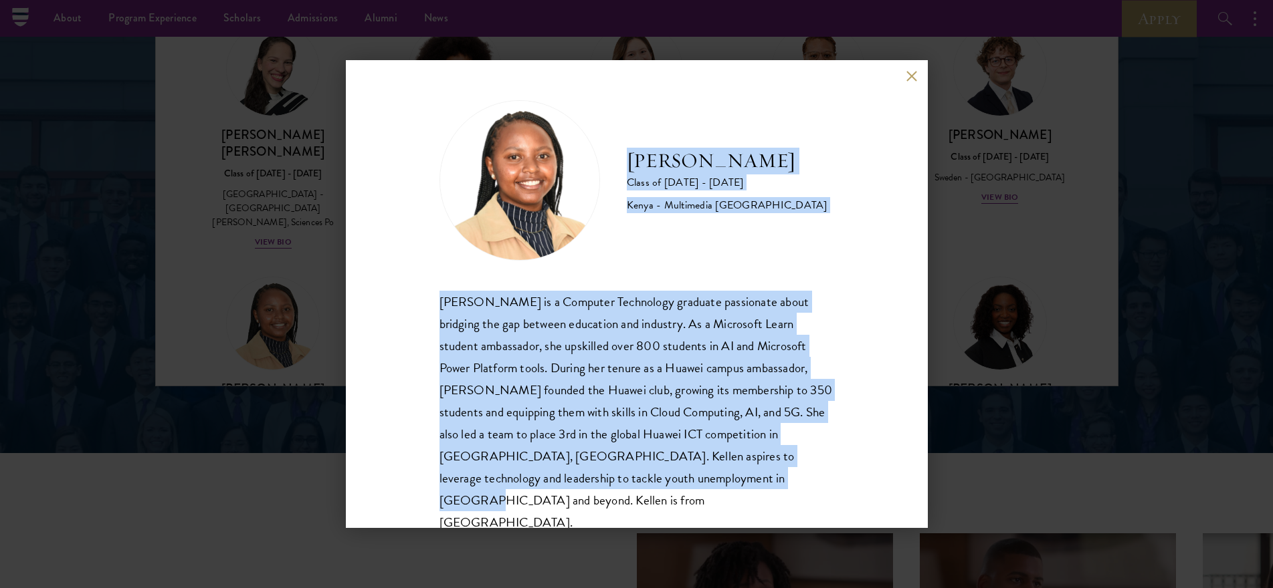
scroll to position [1, 0]
drag, startPoint x: 626, startPoint y: 166, endPoint x: 778, endPoint y: 483, distance: 352.0
click at [778, 483] on div "[PERSON_NAME] Class of [DATE] - [DATE] [GEOGRAPHIC_DATA] - Multimedia [GEOGRAPH…" at bounding box center [636, 316] width 395 height 434
click at [909, 78] on button at bounding box center [911, 75] width 11 height 11
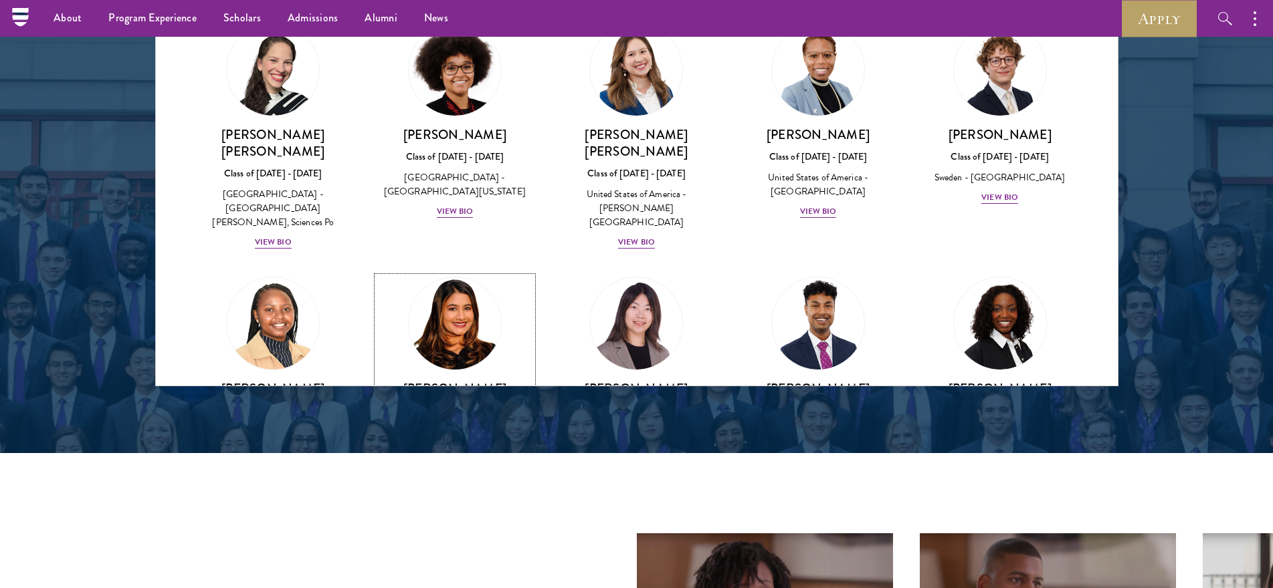
click at [442, 273] on img at bounding box center [455, 324] width 102 height 102
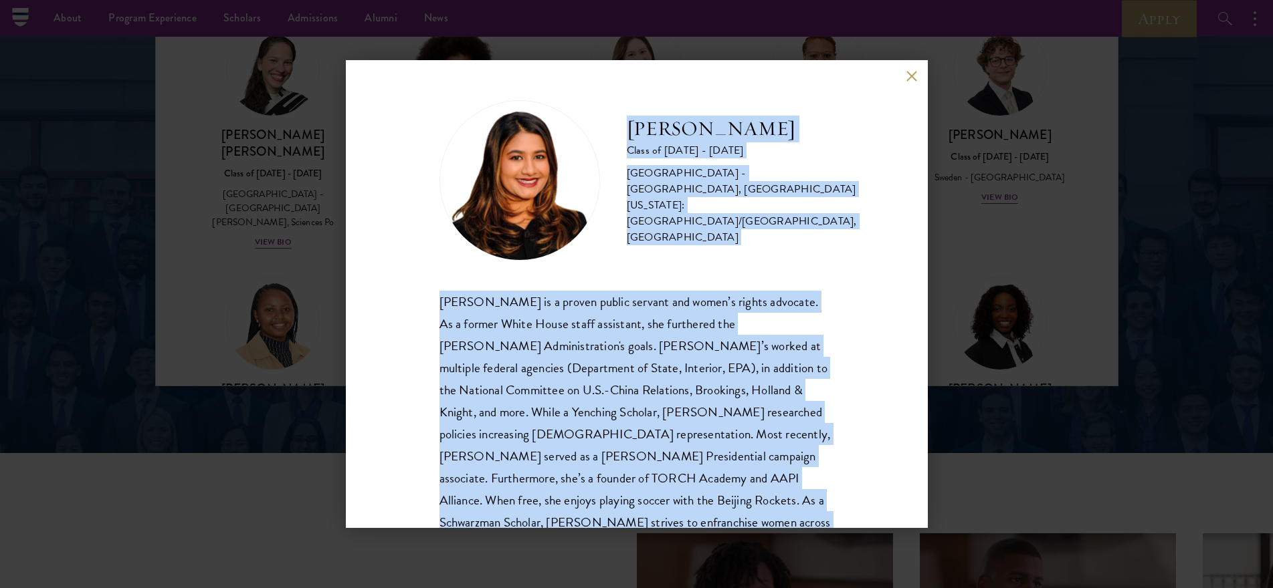
scroll to position [68, 0]
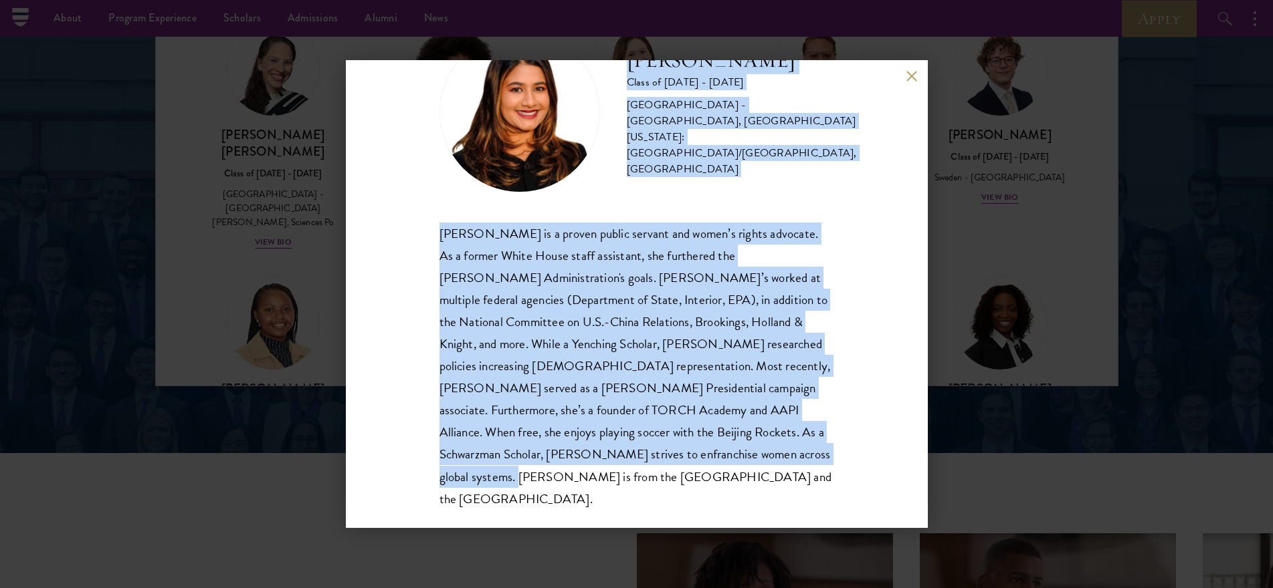
drag, startPoint x: 627, startPoint y: 134, endPoint x: 784, endPoint y: 500, distance: 398.4
click at [784, 500] on div "[PERSON_NAME] Class of [DATE] - [DATE] [GEOGRAPHIC_DATA] - [GEOGRAPHIC_DATA], […" at bounding box center [637, 294] width 582 height 468
click at [908, 78] on button at bounding box center [911, 75] width 11 height 11
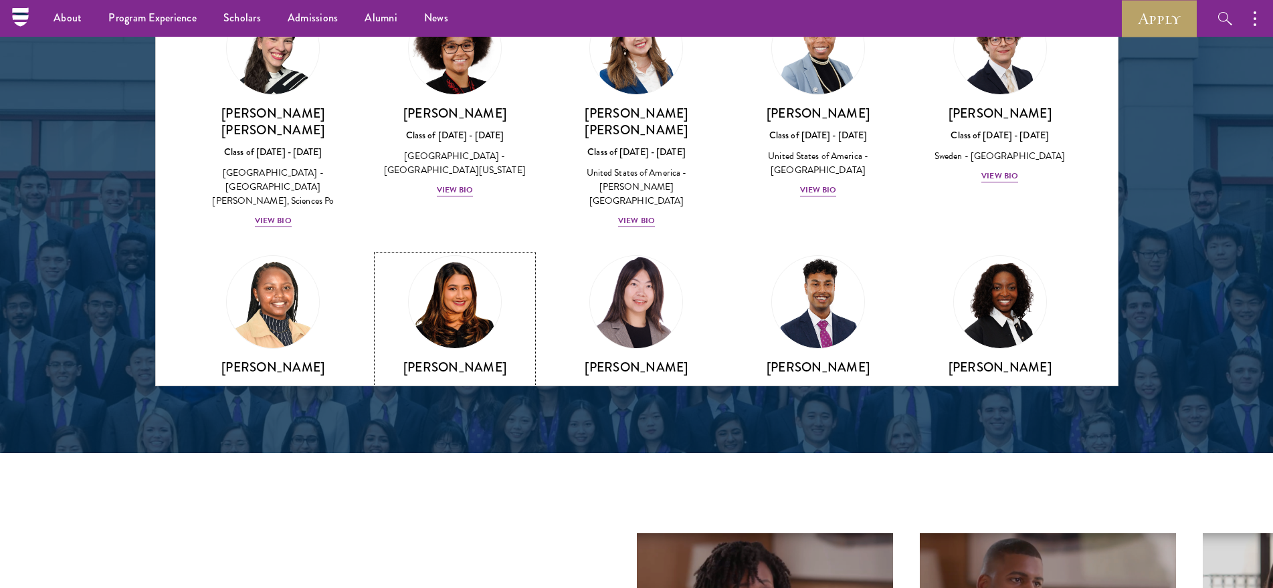
scroll to position [1791, 0]
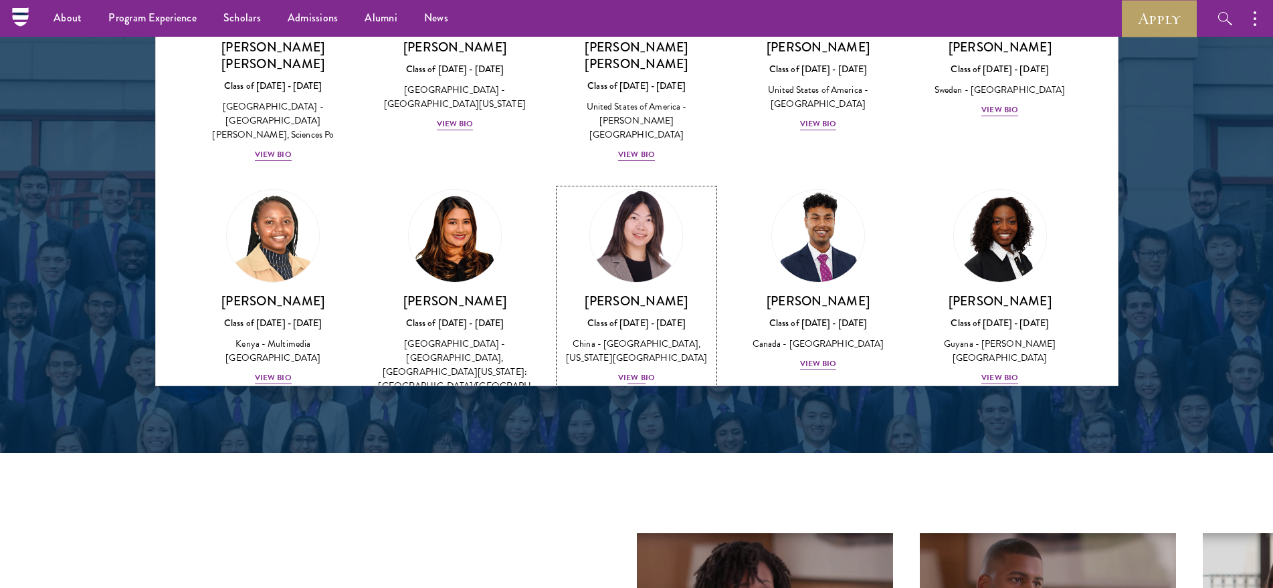
click at [635, 185] on img at bounding box center [637, 236] width 102 height 102
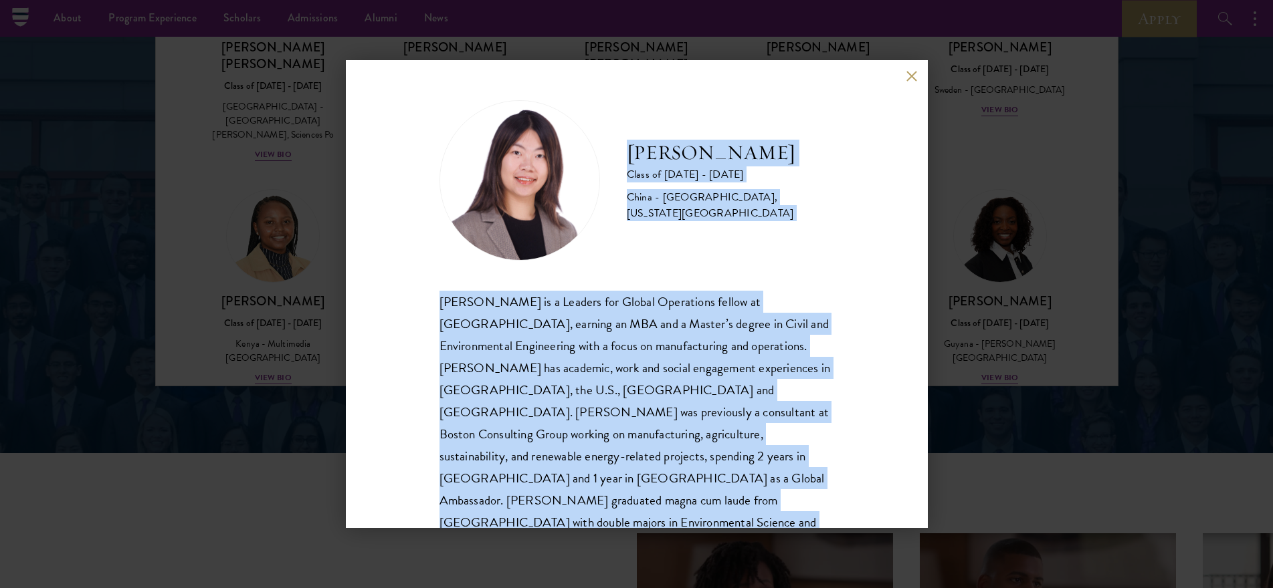
scroll to position [46, 0]
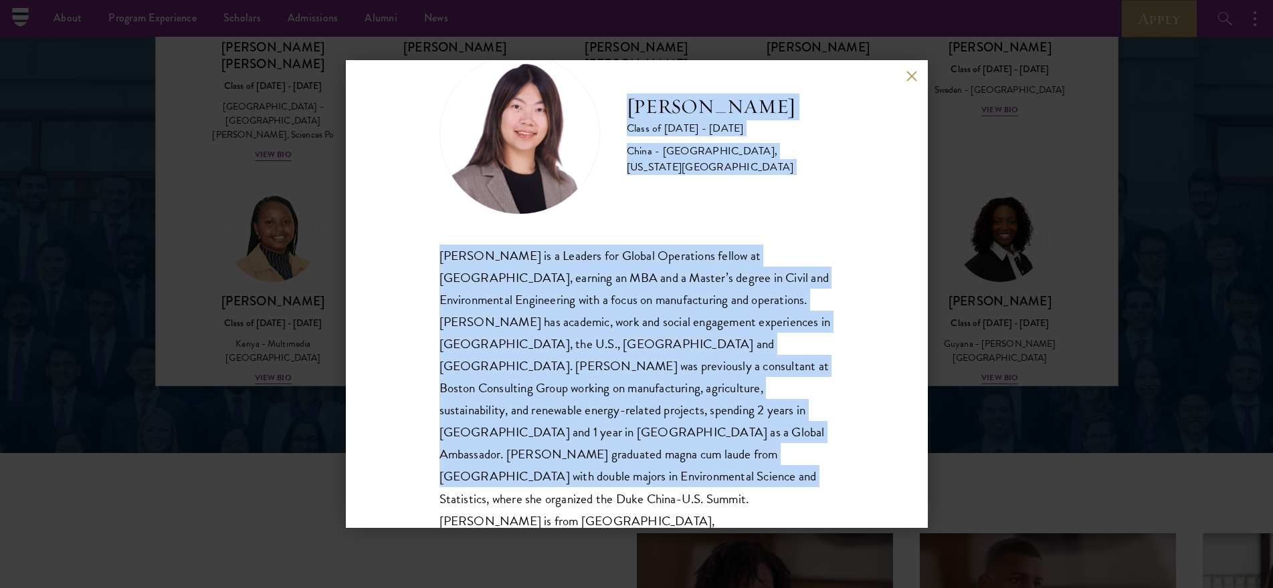
drag, startPoint x: 631, startPoint y: 154, endPoint x: 839, endPoint y: 496, distance: 399.7
click at [839, 496] on div "[PERSON_NAME] Class of [DATE] - [DATE] [GEOGRAPHIC_DATA] - [GEOGRAPHIC_DATA], […" at bounding box center [637, 294] width 582 height 468
click at [909, 74] on button at bounding box center [911, 75] width 11 height 11
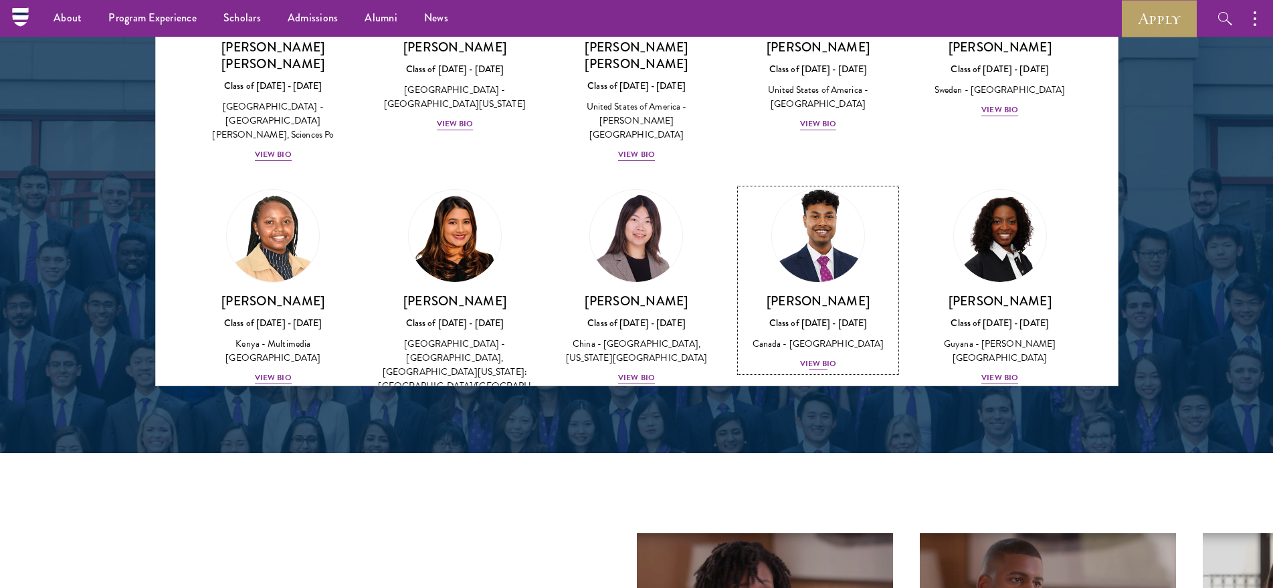
click at [847, 185] on img at bounding box center [818, 236] width 102 height 102
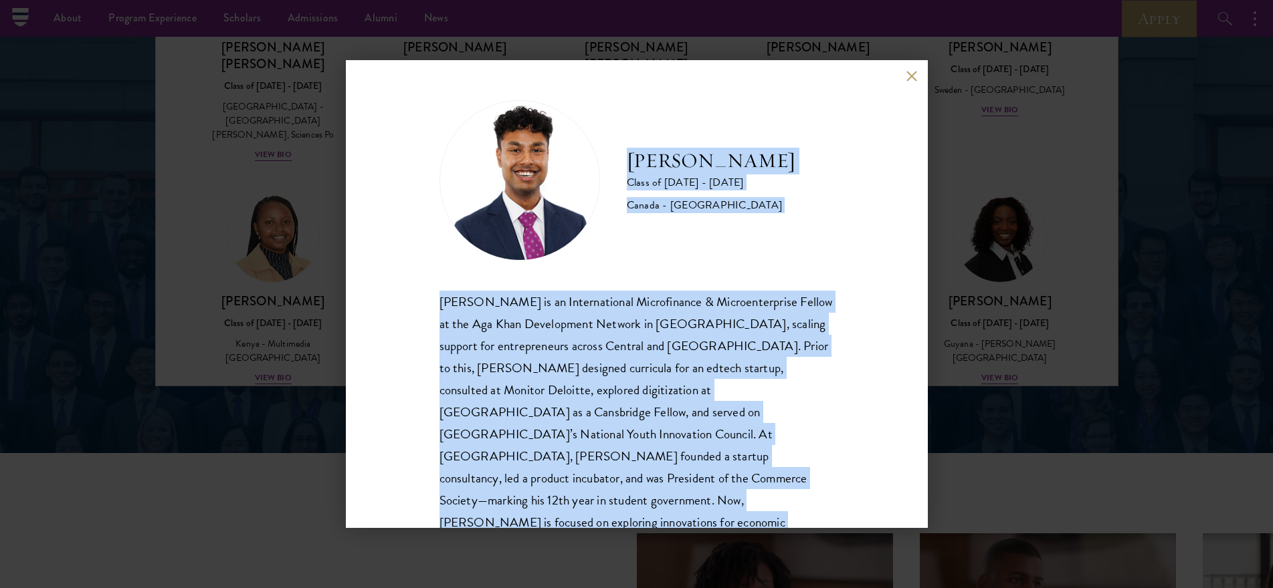
scroll to position [23, 0]
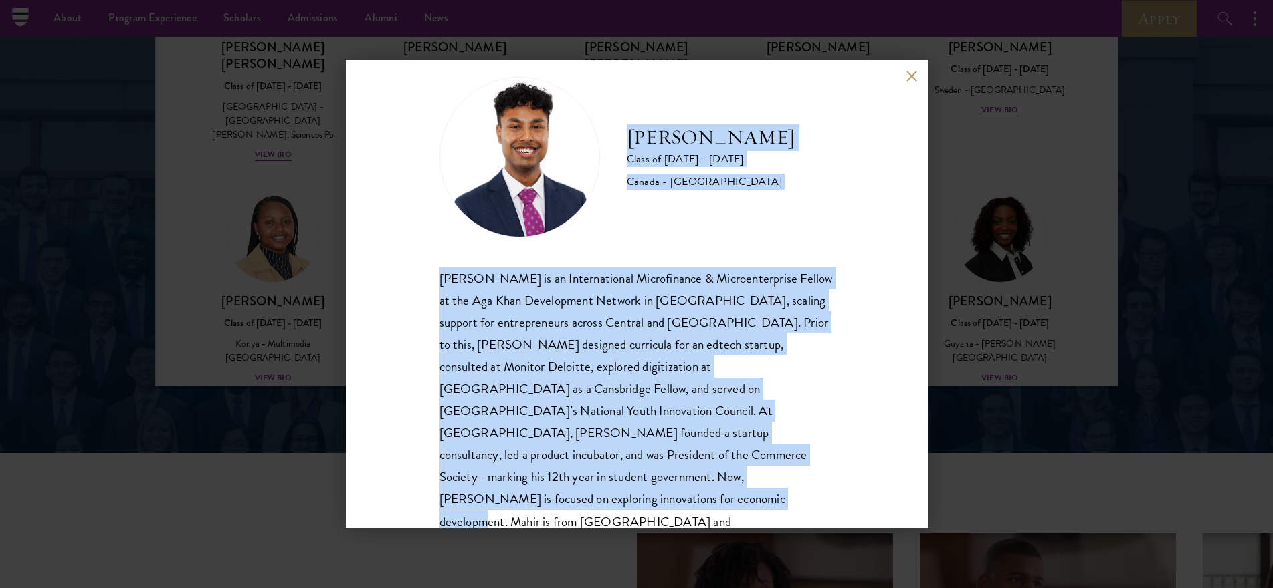
drag, startPoint x: 626, startPoint y: 160, endPoint x: 776, endPoint y: 494, distance: 365.2
click at [776, 494] on div "[PERSON_NAME] Class of [DATE] - [DATE] [GEOGRAPHIC_DATA] - [GEOGRAPHIC_DATA] [P…" at bounding box center [637, 294] width 582 height 468
click at [913, 78] on button at bounding box center [911, 75] width 11 height 11
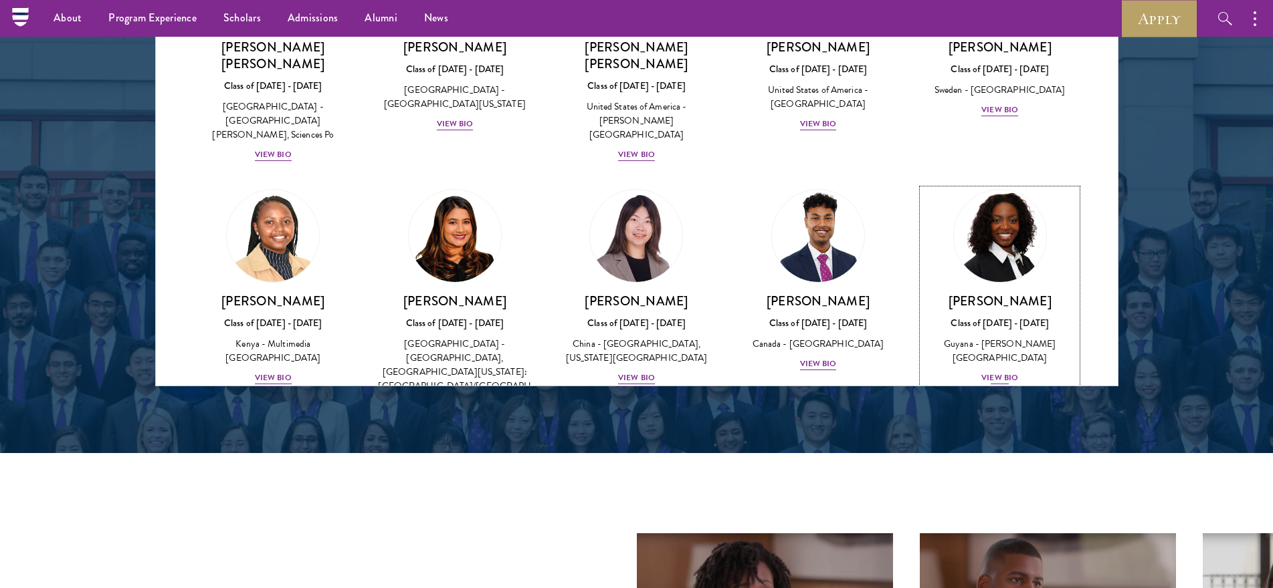
click at [982, 185] on img at bounding box center [1000, 236] width 102 height 102
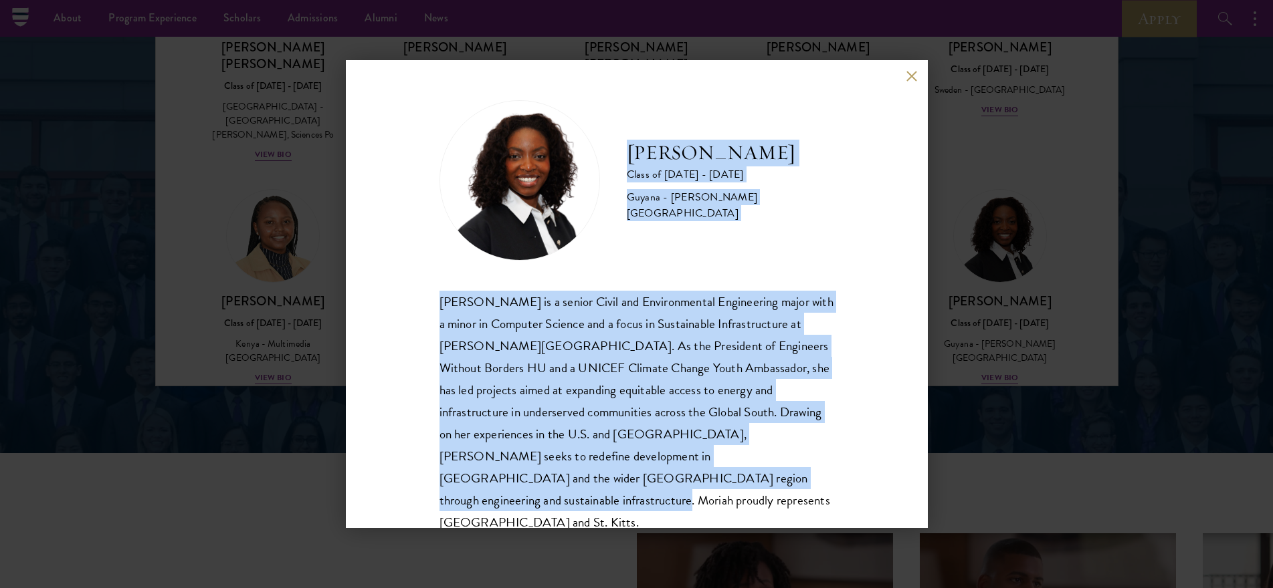
scroll to position [1, 0]
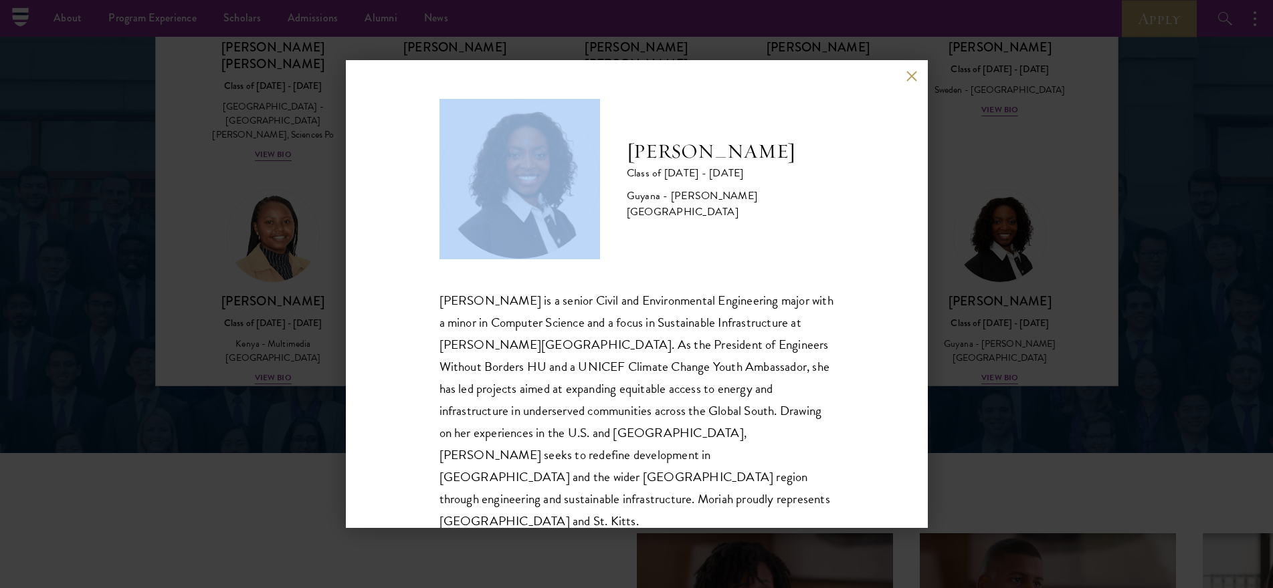
drag, startPoint x: 631, startPoint y: 165, endPoint x: 776, endPoint y: 548, distance: 409.7
click at [776, 548] on div "[PERSON_NAME] Class of [DATE] - [DATE] [GEOGRAPHIC_DATA] - [PERSON_NAME][GEOGRA…" at bounding box center [636, 294] width 1273 height 588
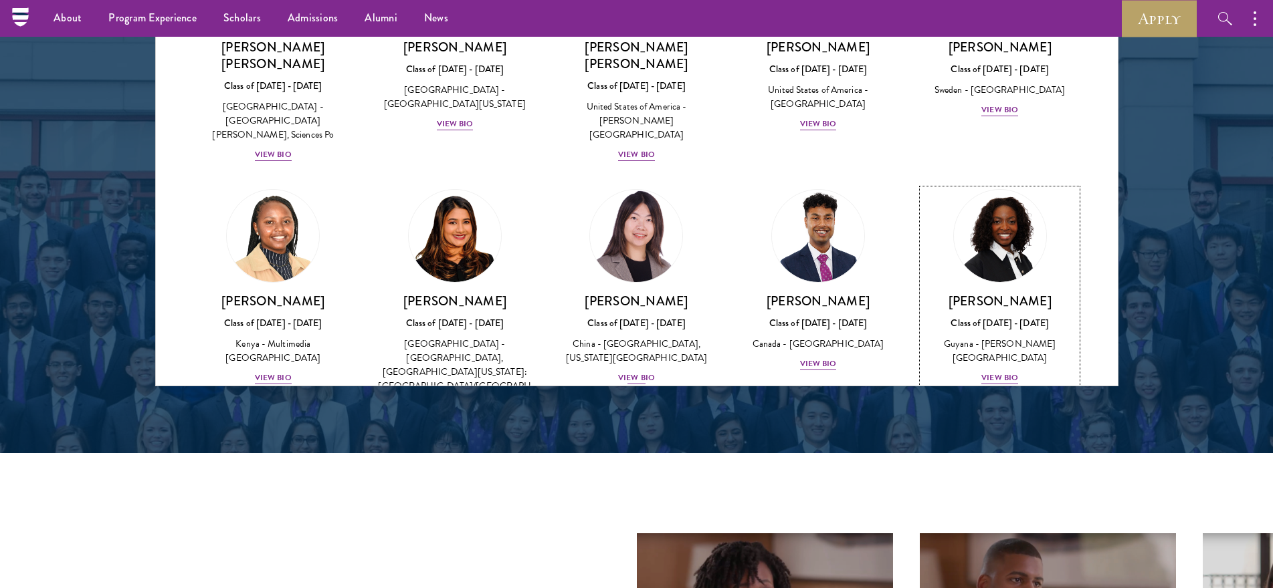
scroll to position [1791, 0]
click at [1005, 185] on img at bounding box center [1000, 236] width 102 height 102
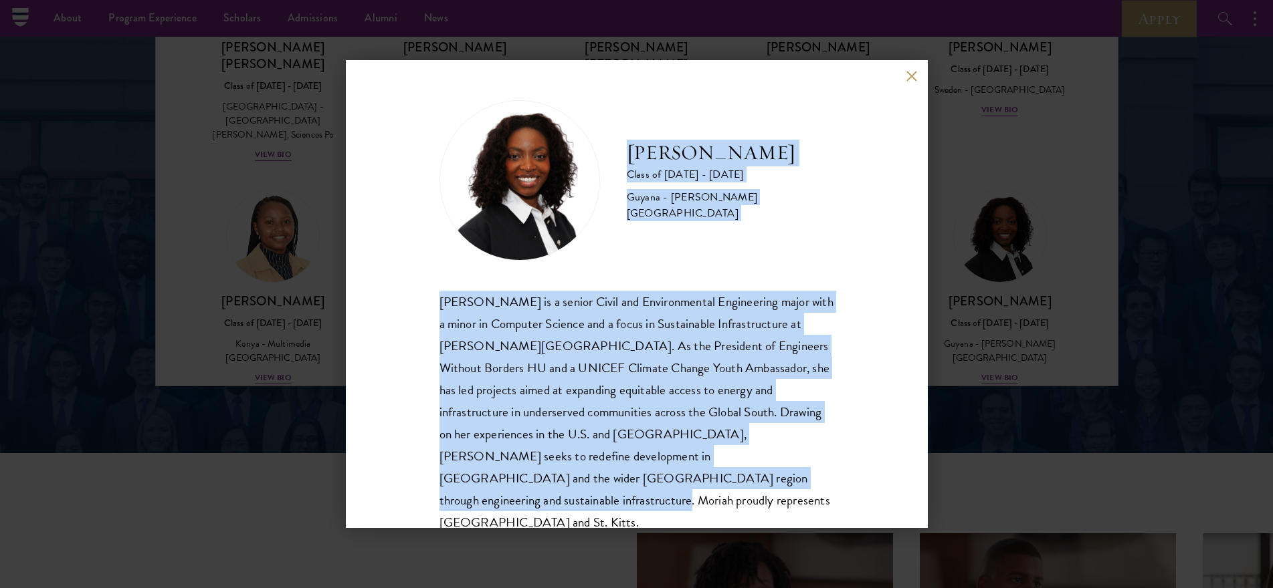
drag, startPoint x: 627, startPoint y: 154, endPoint x: 754, endPoint y: 496, distance: 364.6
click at [754, 496] on div "[PERSON_NAME] Class of [DATE] - [DATE] [GEOGRAPHIC_DATA] - [PERSON_NAME][GEOGRA…" at bounding box center [637, 294] width 582 height 468
click at [908, 76] on button at bounding box center [911, 75] width 11 height 11
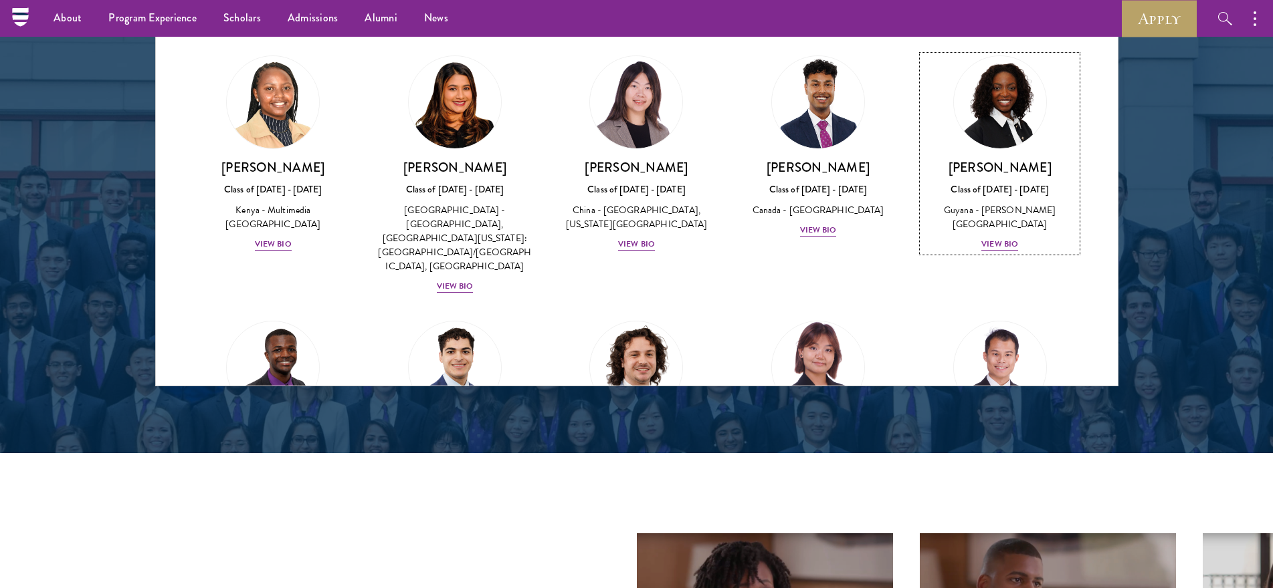
scroll to position [2059, 0]
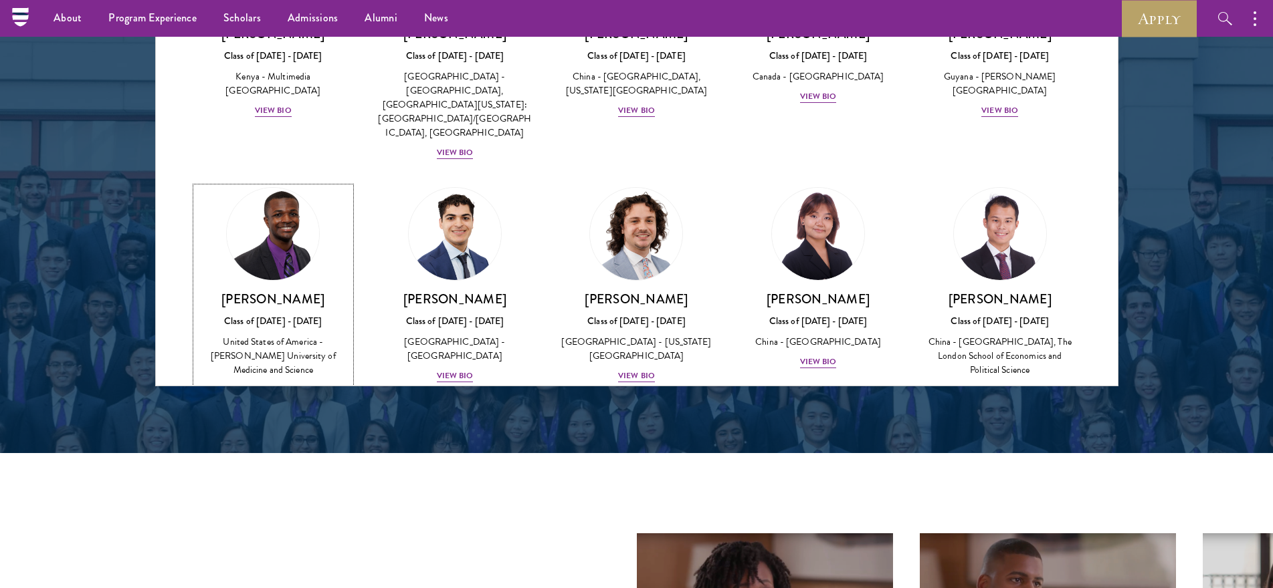
click at [303, 183] on img at bounding box center [273, 234] width 102 height 102
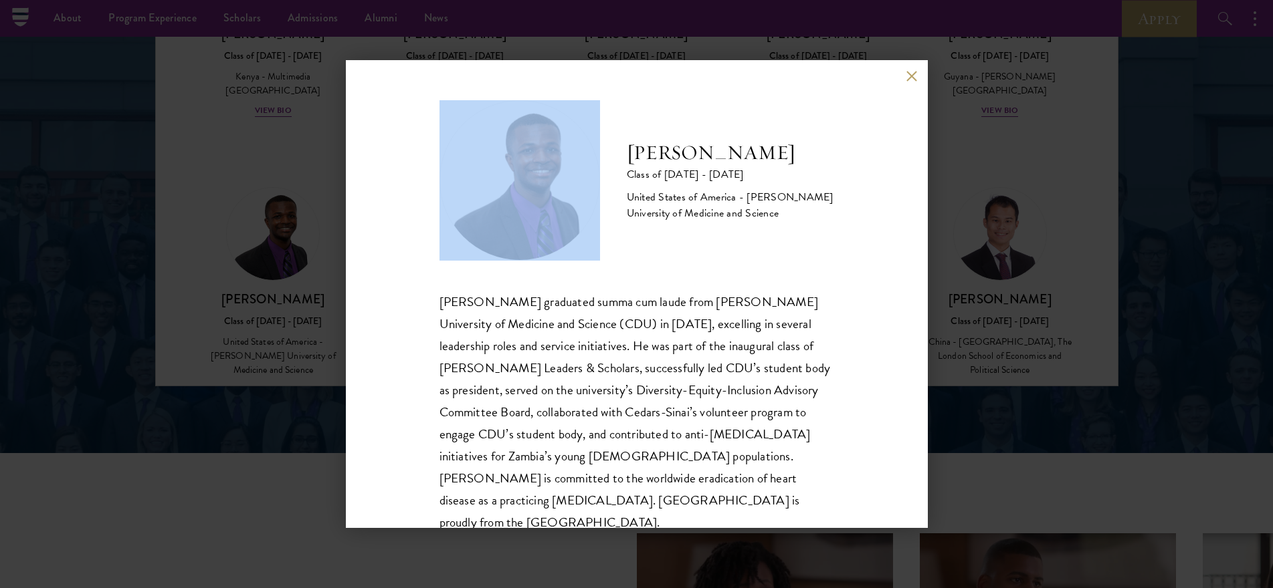
scroll to position [23, 0]
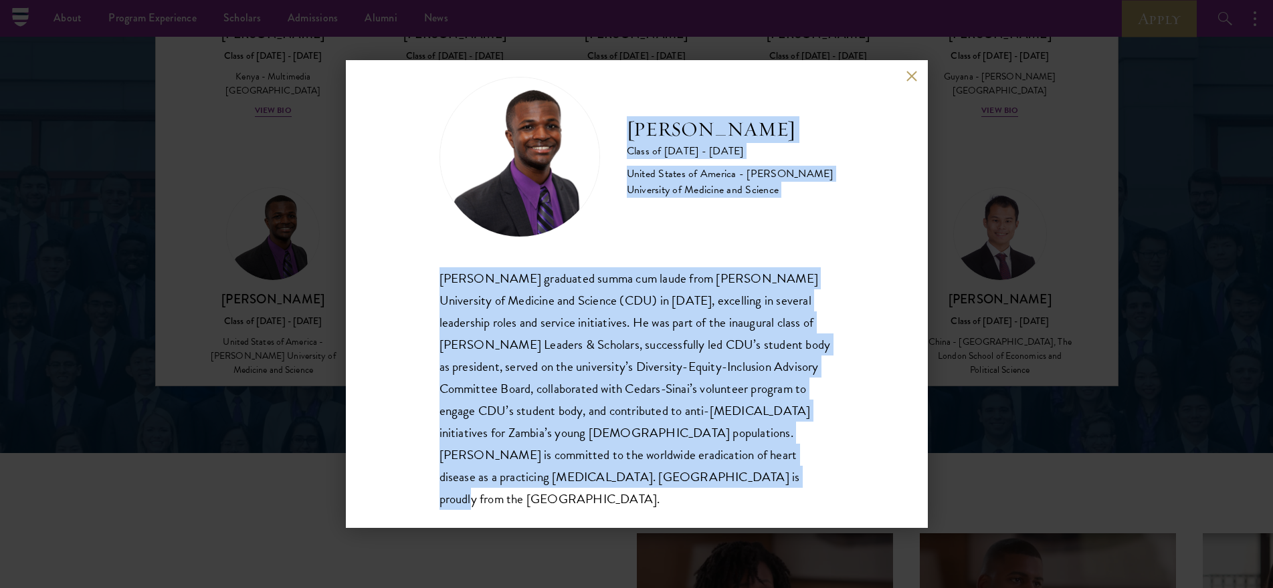
drag, startPoint x: 627, startPoint y: 137, endPoint x: 746, endPoint y: 486, distance: 368.6
click at [746, 486] on div "[PERSON_NAME] Class of [DATE] - [DATE] [GEOGRAPHIC_DATA] - [PERSON_NAME] Univer…" at bounding box center [636, 294] width 395 height 434
click at [907, 79] on button at bounding box center [911, 75] width 11 height 11
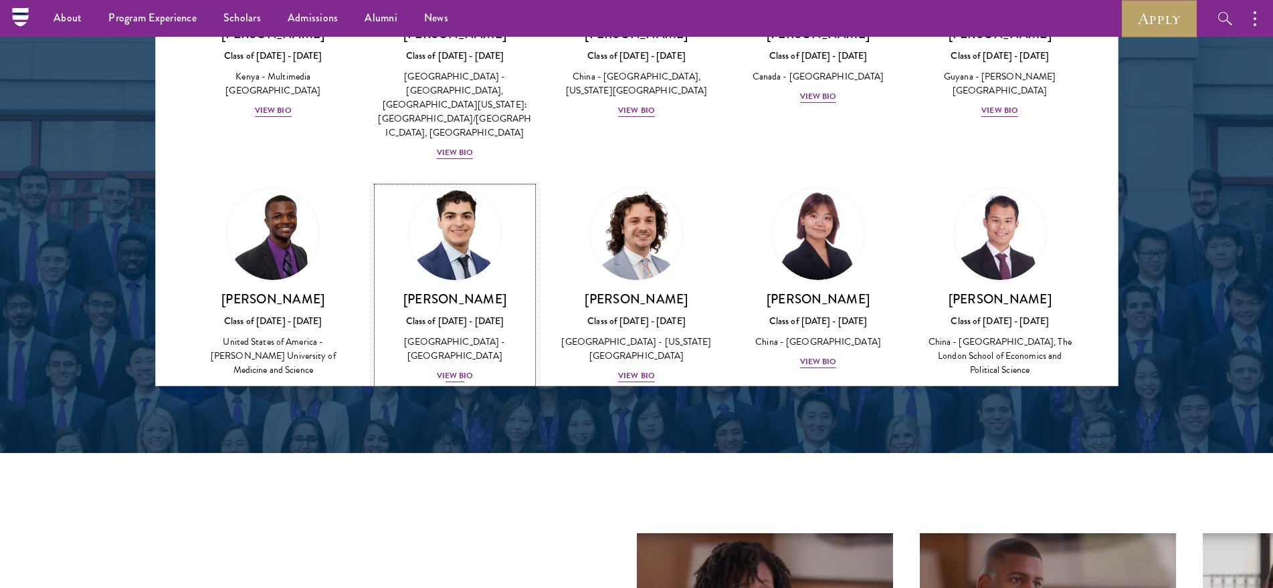
click at [479, 183] on img at bounding box center [455, 234] width 102 height 102
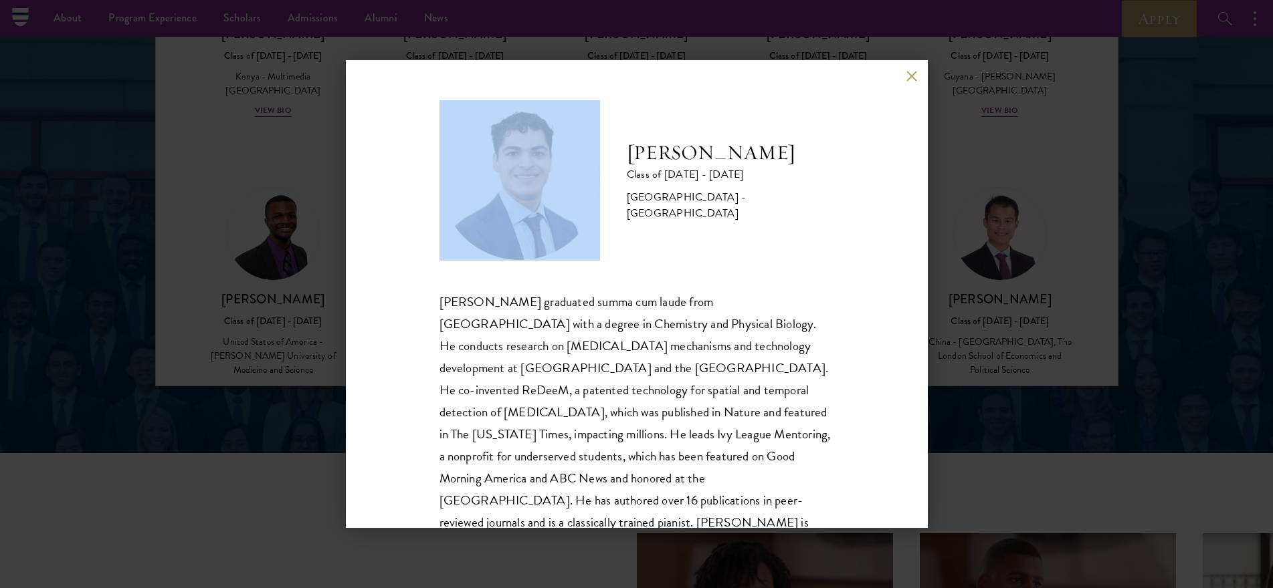
scroll to position [46, 0]
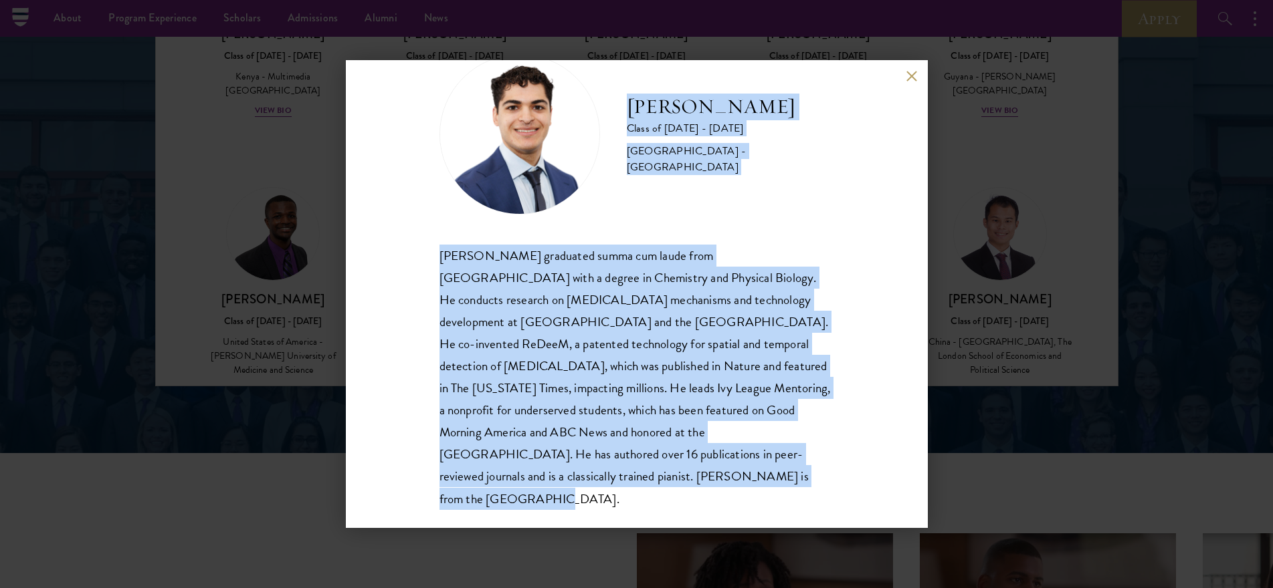
drag, startPoint x: 631, startPoint y: 138, endPoint x: 796, endPoint y: 487, distance: 386.5
click at [796, 487] on div "[PERSON_NAME] Class of [DATE] - [DATE] [GEOGRAPHIC_DATA] - [GEOGRAPHIC_DATA] [P…" at bounding box center [636, 282] width 395 height 456
click at [908, 76] on button at bounding box center [911, 75] width 11 height 11
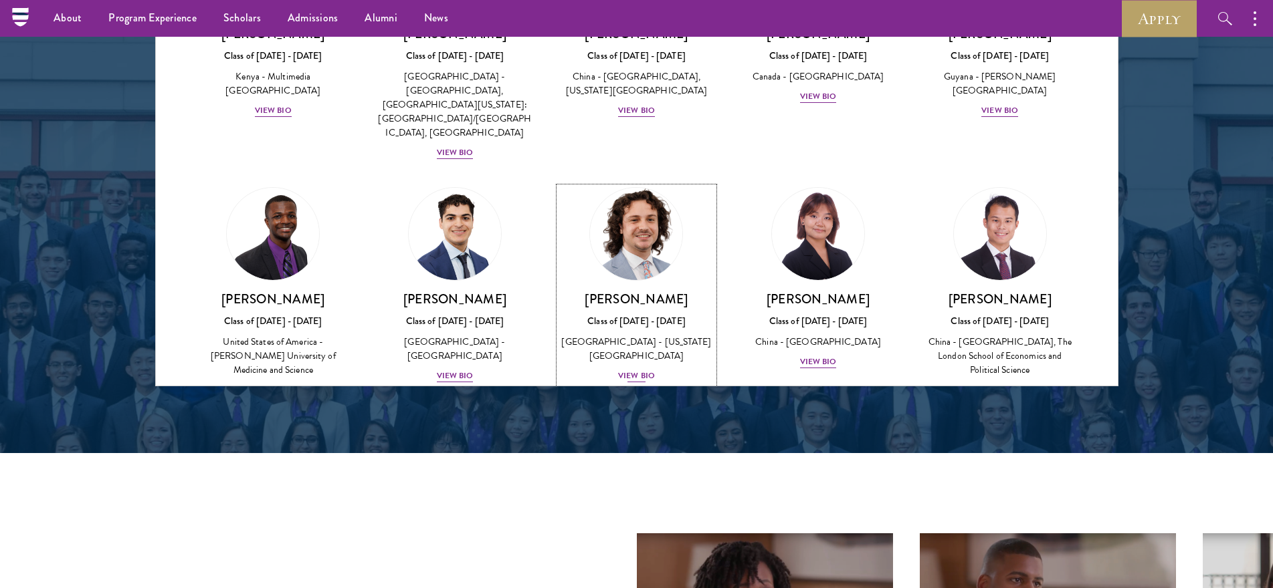
click at [637, 183] on img at bounding box center [637, 234] width 102 height 102
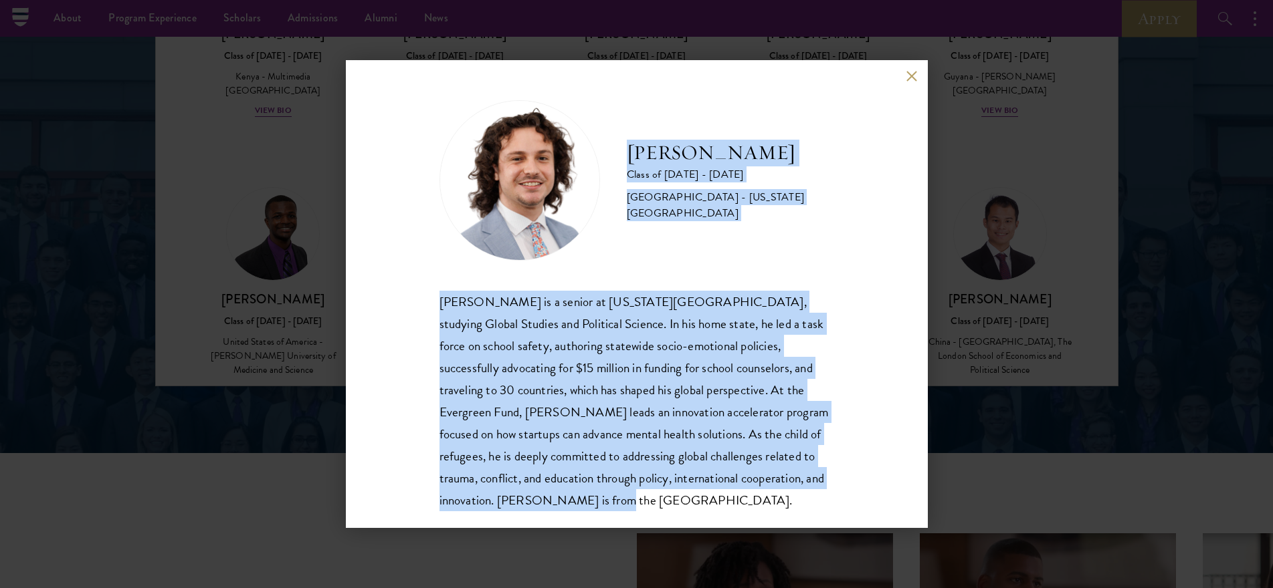
scroll to position [23, 0]
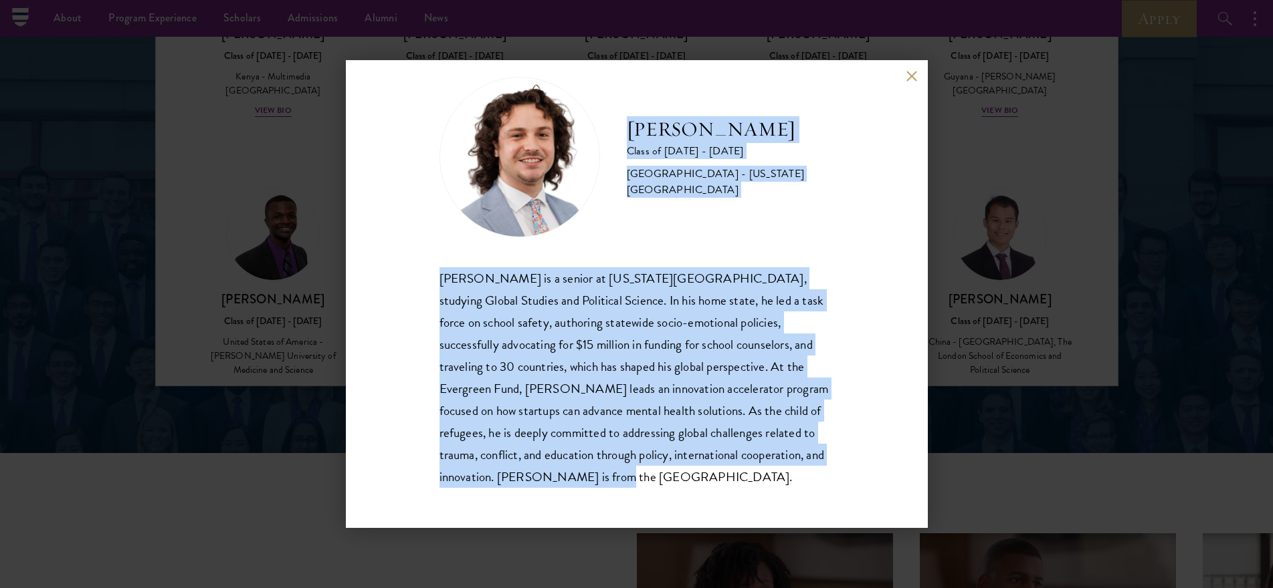
drag, startPoint x: 626, startPoint y: 157, endPoint x: 773, endPoint y: 497, distance: 370.2
click at [773, 497] on div "[PERSON_NAME] Class of [DATE] - [DATE] [GEOGRAPHIC_DATA] - [US_STATE][GEOGRAPHI…" at bounding box center [637, 294] width 582 height 468
click at [907, 78] on button at bounding box center [911, 75] width 11 height 11
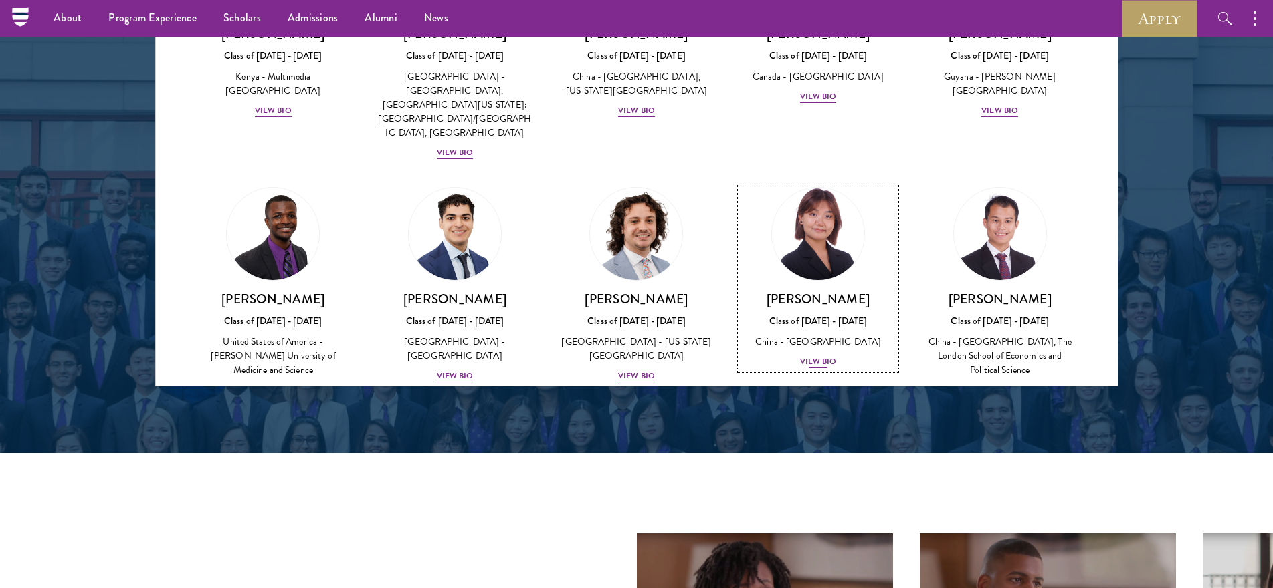
click at [774, 183] on img at bounding box center [818, 234] width 102 height 102
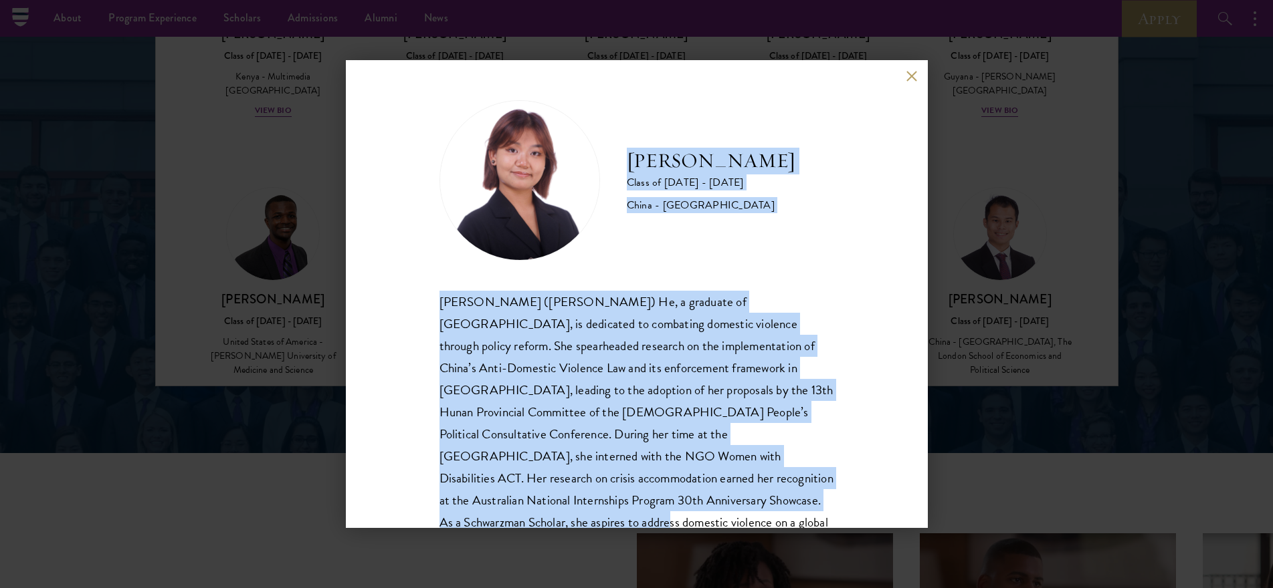
scroll to position [46, 0]
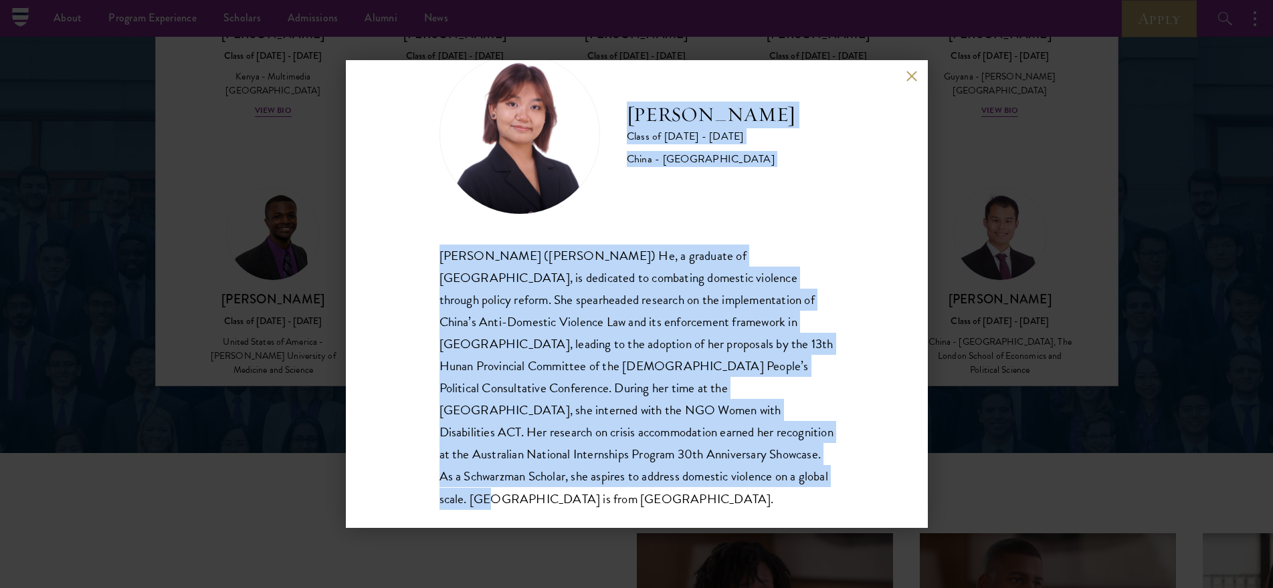
drag, startPoint x: 629, startPoint y: 156, endPoint x: 775, endPoint y: 501, distance: 374.2
click at [775, 501] on div "[PERSON_NAME] Class of [DATE] - [DATE] [GEOGRAPHIC_DATA] - [GEOGRAPHIC_DATA] [P…" at bounding box center [637, 294] width 582 height 468
click at [906, 77] on button at bounding box center [911, 75] width 11 height 11
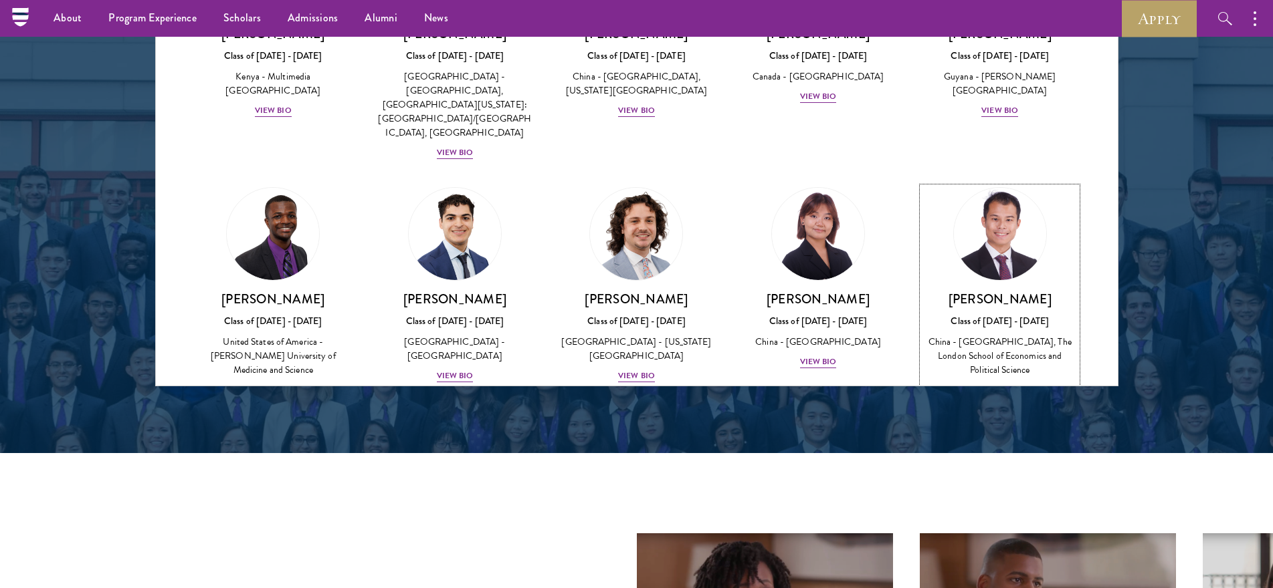
click at [994, 183] on img at bounding box center [1000, 234] width 102 height 102
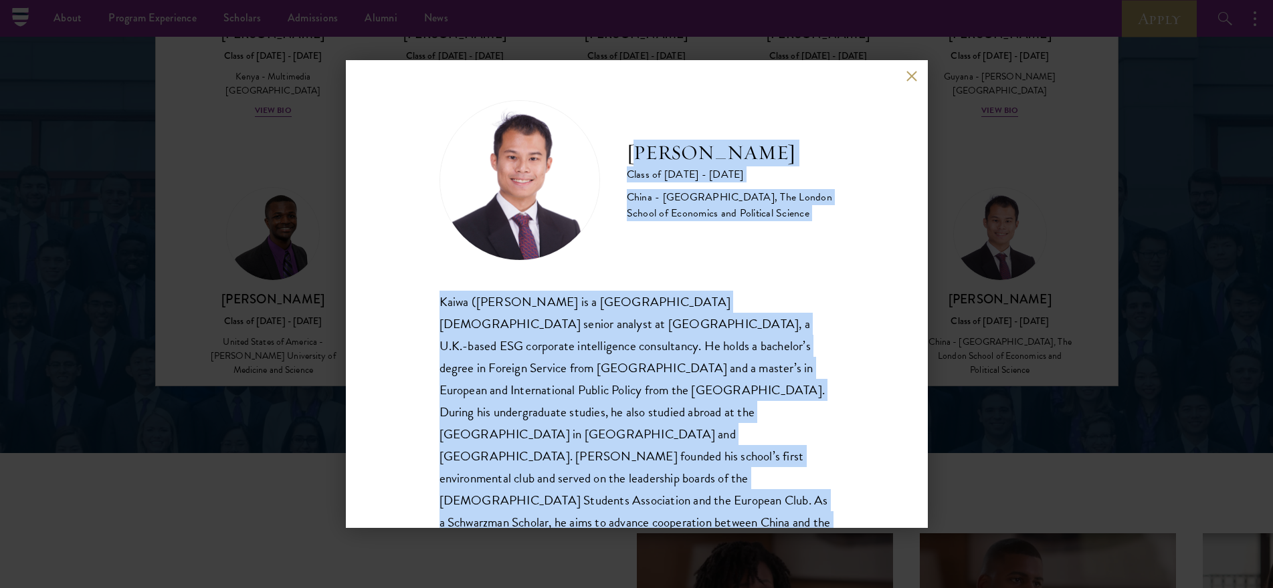
scroll to position [46, 0]
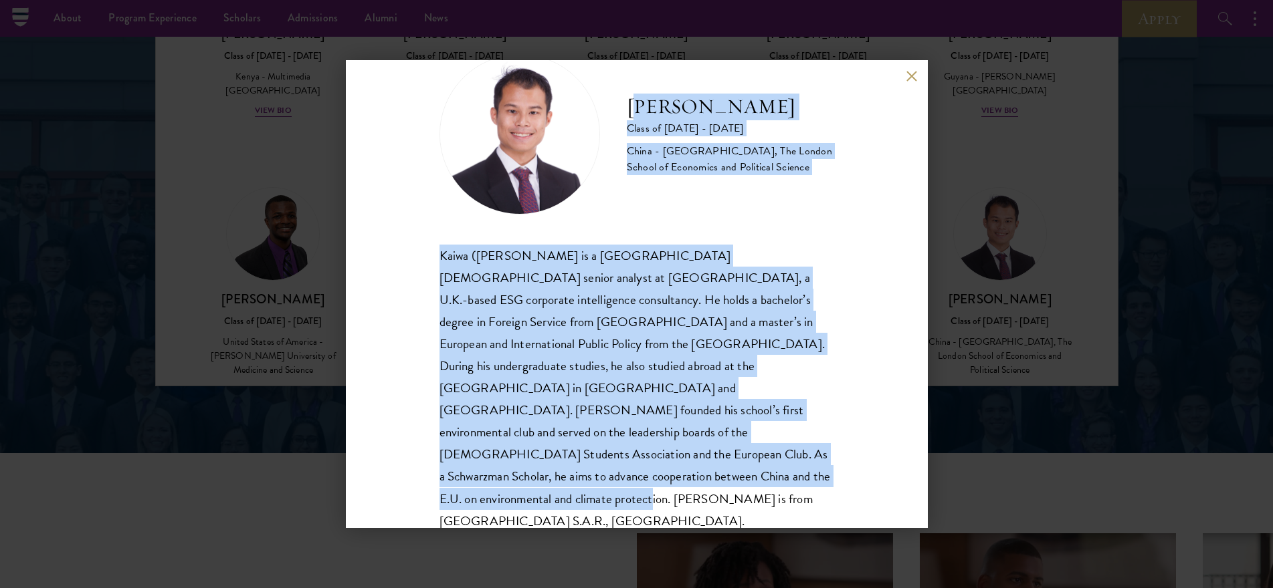
drag, startPoint x: 632, startPoint y: 148, endPoint x: 767, endPoint y: 509, distance: 384.9
click at [767, 509] on div "[PERSON_NAME] Class of [DATE] - [DATE] [GEOGRAPHIC_DATA] - [GEOGRAPHIC_DATA], T…" at bounding box center [637, 294] width 582 height 468
click at [907, 77] on button at bounding box center [911, 75] width 11 height 11
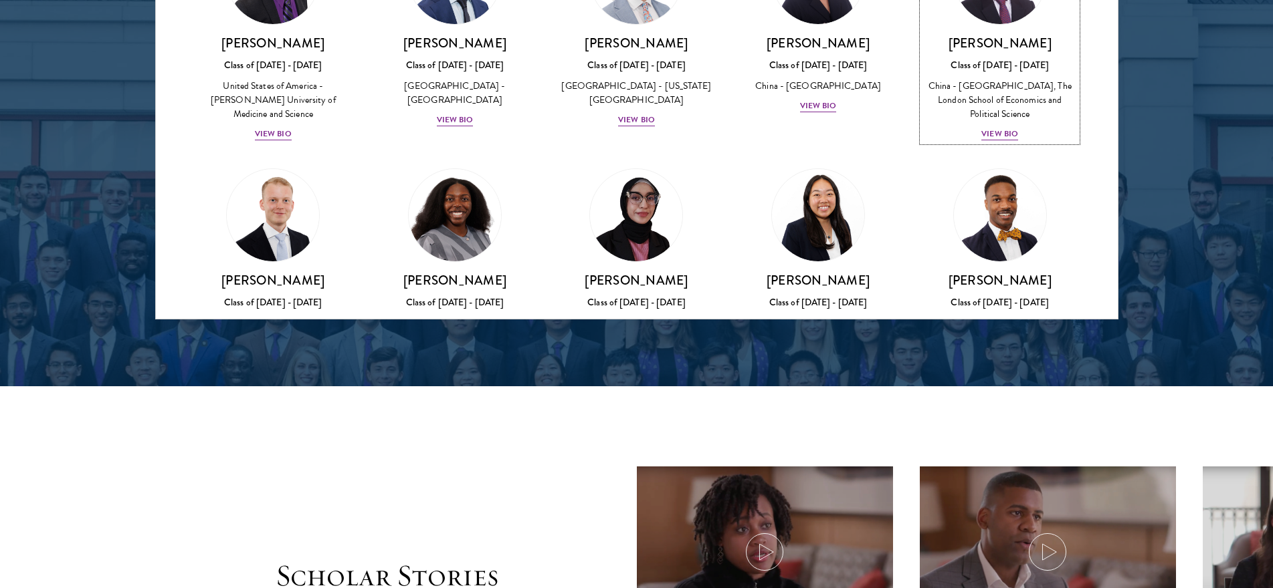
scroll to position [2260, 0]
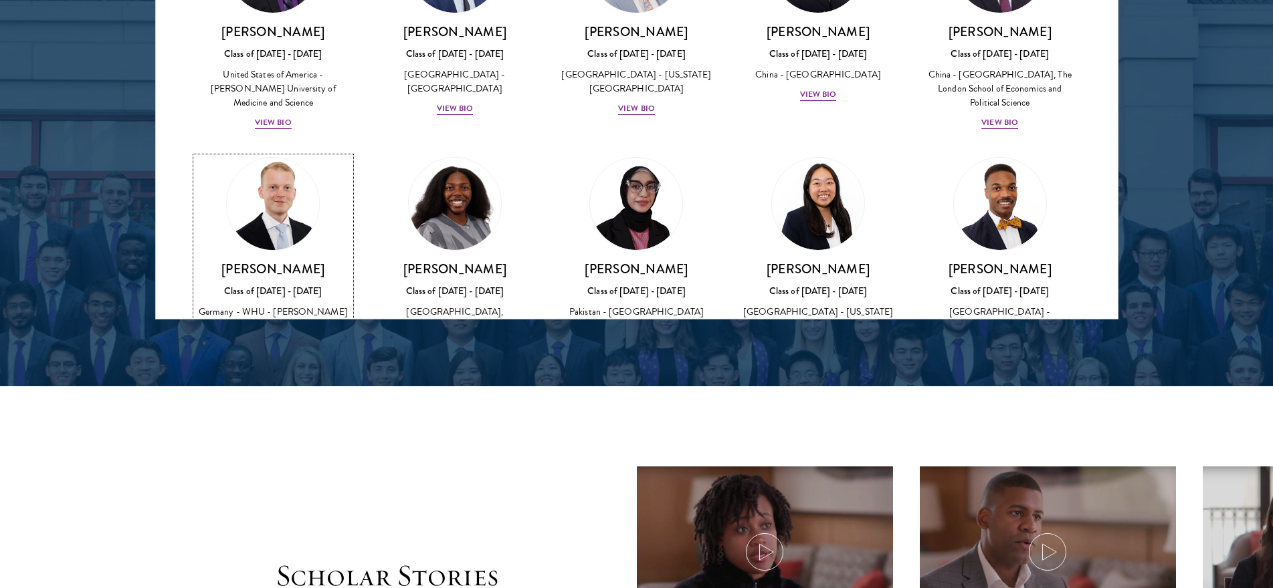
click at [286, 153] on img at bounding box center [273, 204] width 102 height 102
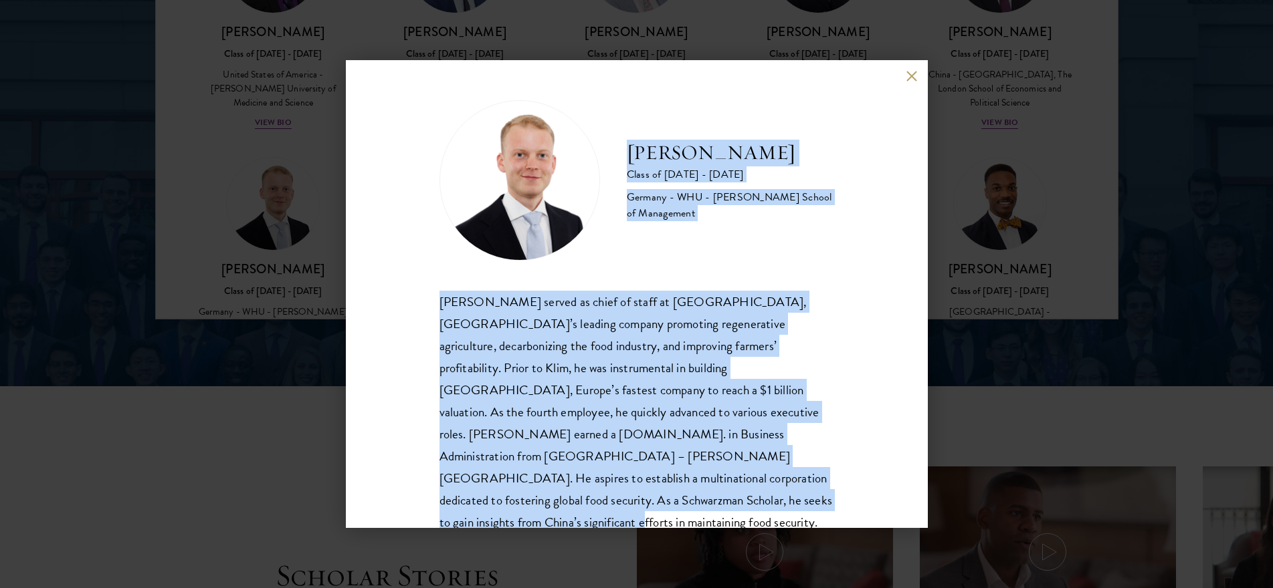
scroll to position [23, 0]
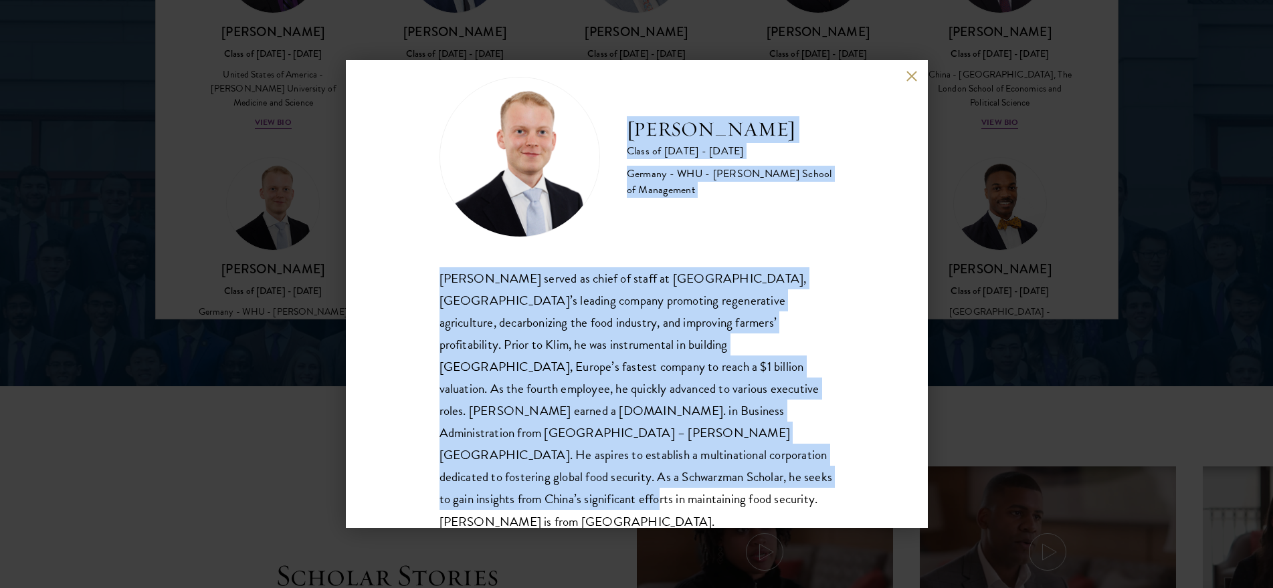
drag, startPoint x: 631, startPoint y: 153, endPoint x: 800, endPoint y: 496, distance: 382.8
click at [800, 496] on div "[PERSON_NAME] Class of [DATE] - [DATE] [GEOGRAPHIC_DATA] - [GEOGRAPHIC_DATA] - …" at bounding box center [637, 294] width 582 height 468
click at [911, 78] on button at bounding box center [911, 75] width 11 height 11
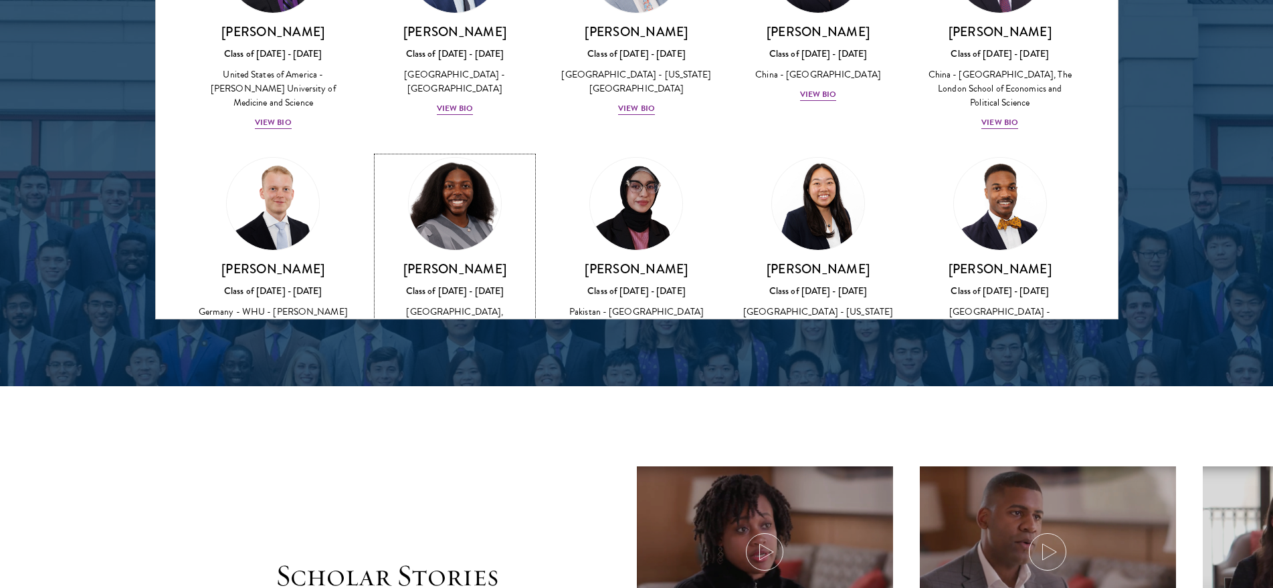
click at [456, 153] on img at bounding box center [455, 204] width 102 height 102
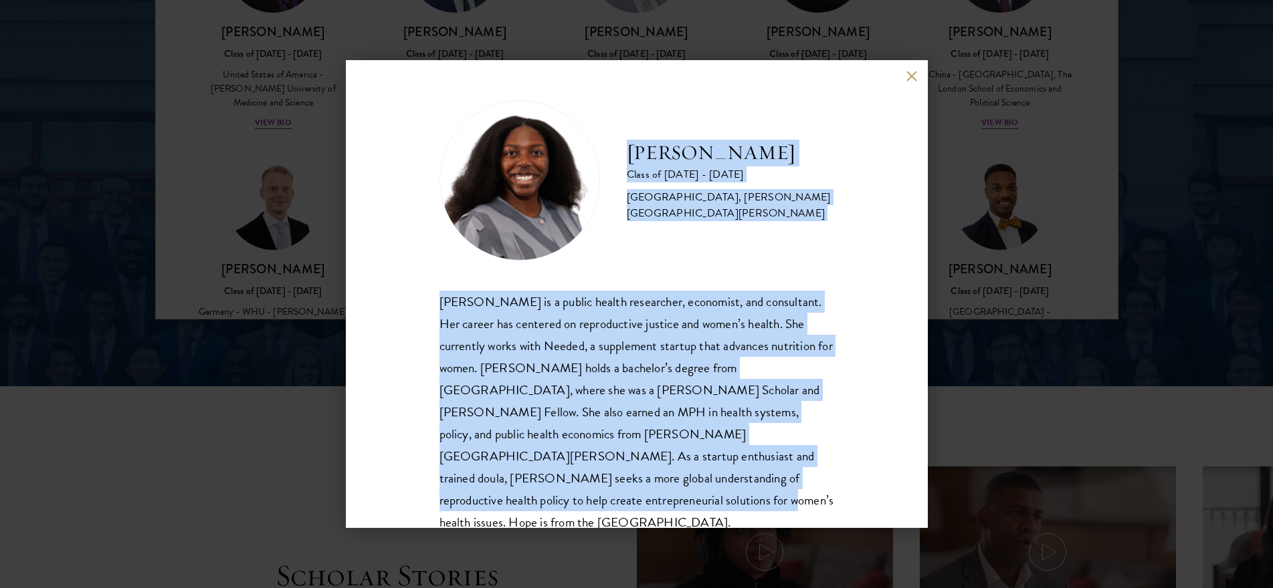
drag, startPoint x: 632, startPoint y: 151, endPoint x: 767, endPoint y: 498, distance: 371.8
click at [767, 498] on div "[PERSON_NAME] Class of [DATE] - [DATE] [GEOGRAPHIC_DATA] - [GEOGRAPHIC_DATA], […" at bounding box center [636, 317] width 395 height 434
click at [911, 78] on button at bounding box center [911, 75] width 11 height 11
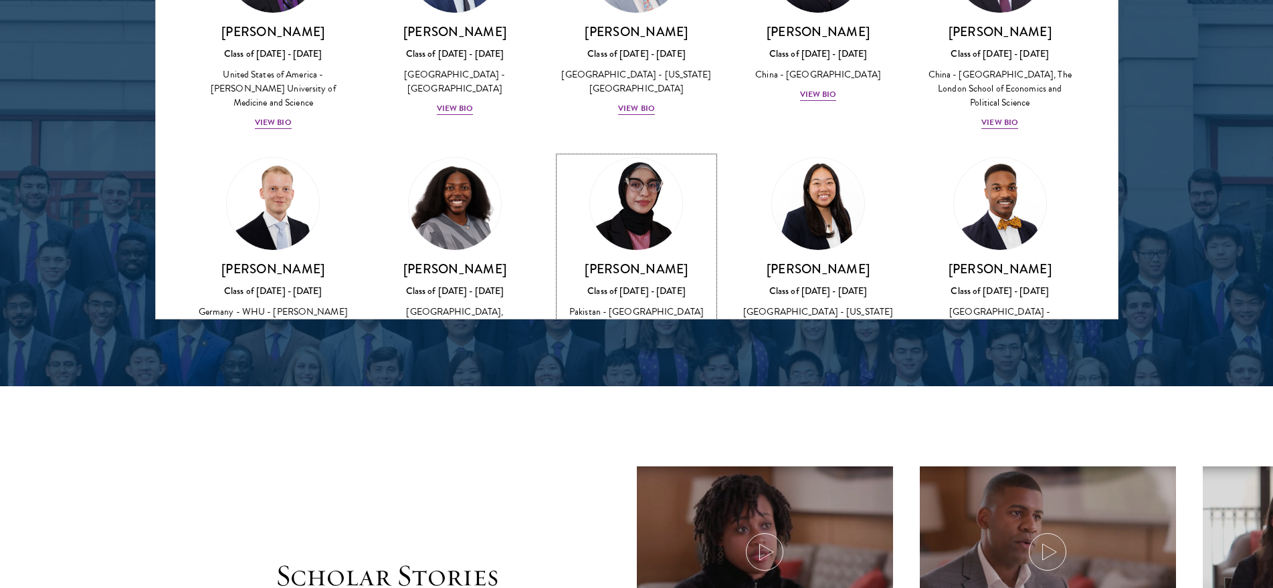
click at [663, 153] on img at bounding box center [637, 204] width 102 height 102
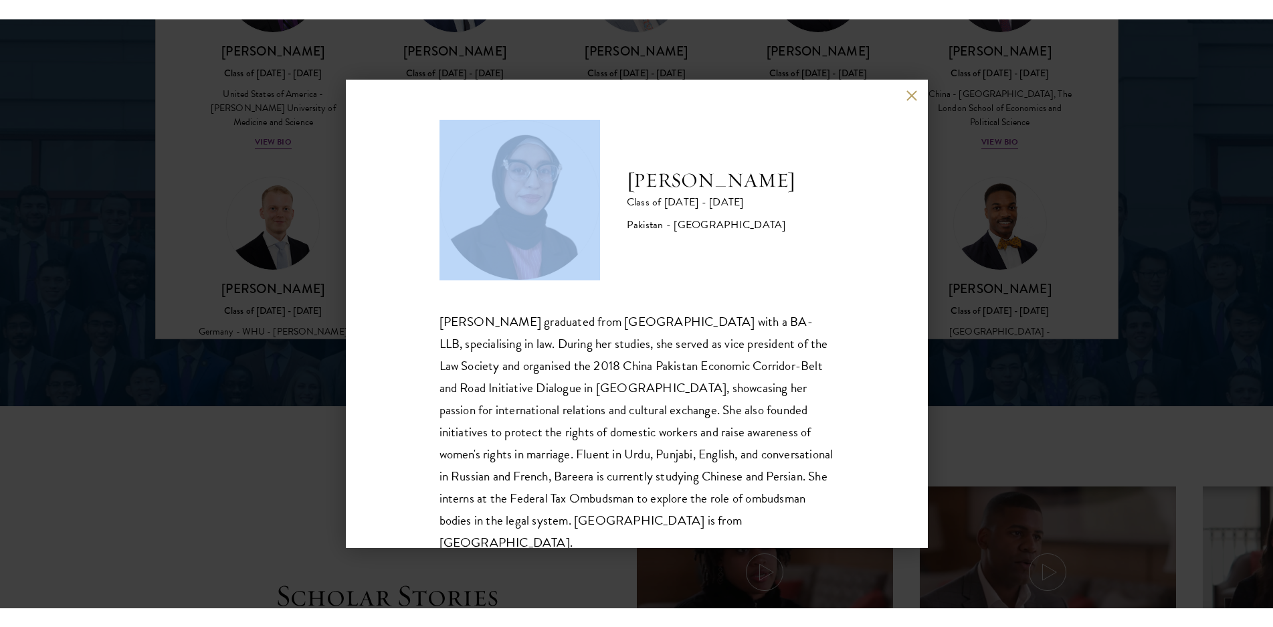
scroll to position [23, 0]
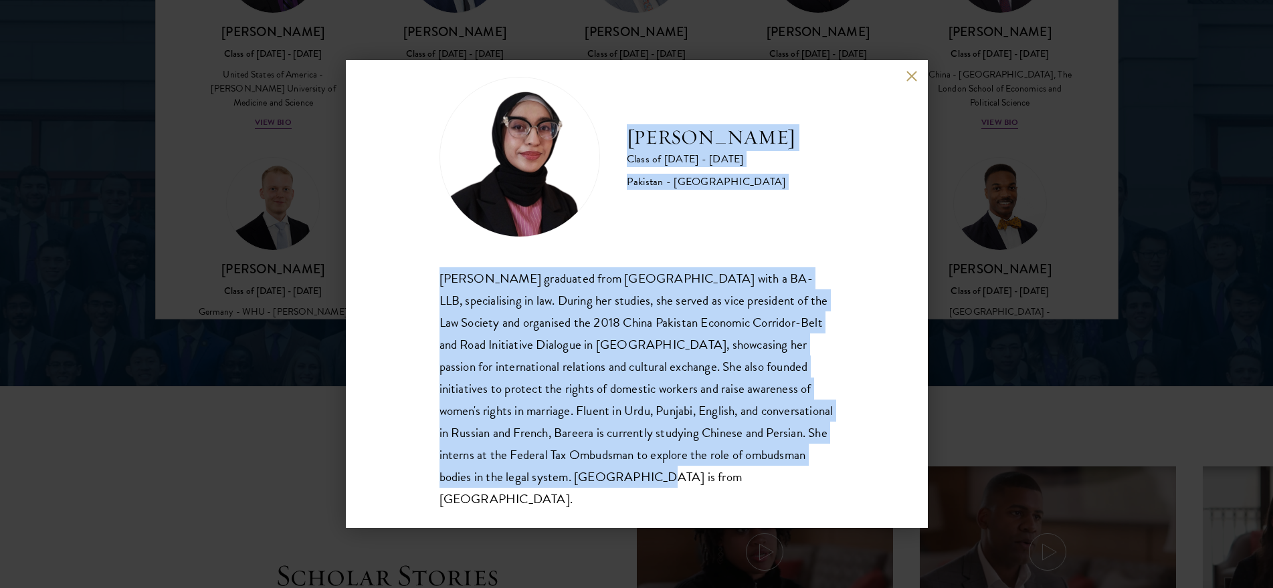
drag, startPoint x: 629, startPoint y: 161, endPoint x: 761, endPoint y: 502, distance: 365.6
click at [761, 502] on div "Bree Javed Class of [DATE] - [DATE] [GEOGRAPHIC_DATA] - [GEOGRAPHIC_DATA] [PERS…" at bounding box center [637, 294] width 582 height 468
click at [911, 77] on button at bounding box center [911, 75] width 11 height 11
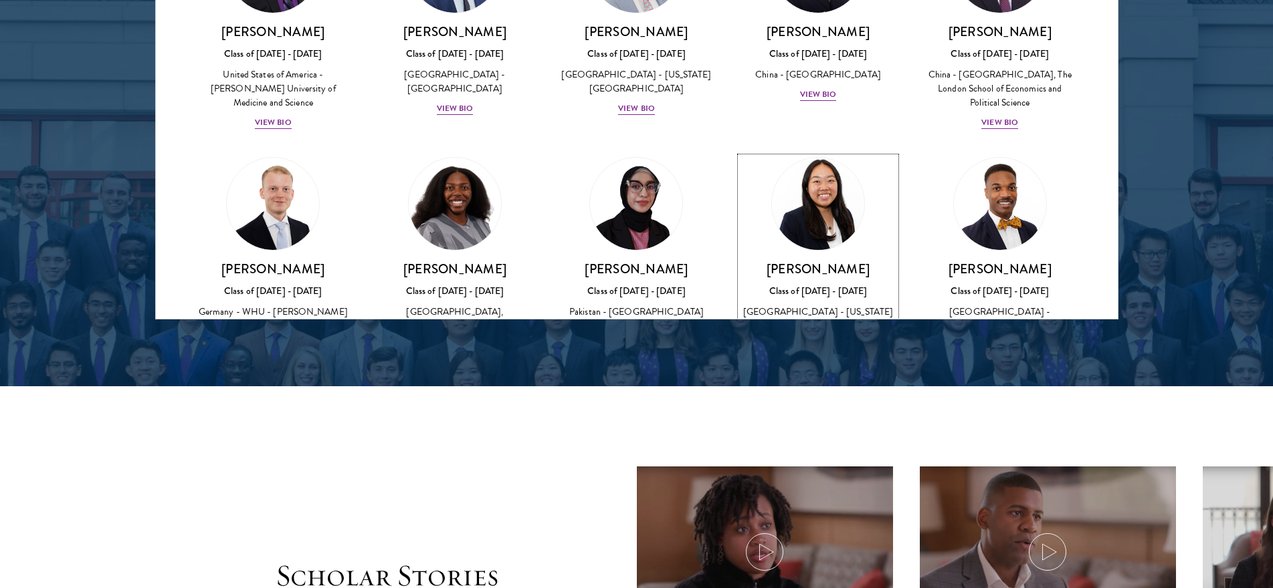
click at [825, 153] on img at bounding box center [818, 204] width 102 height 102
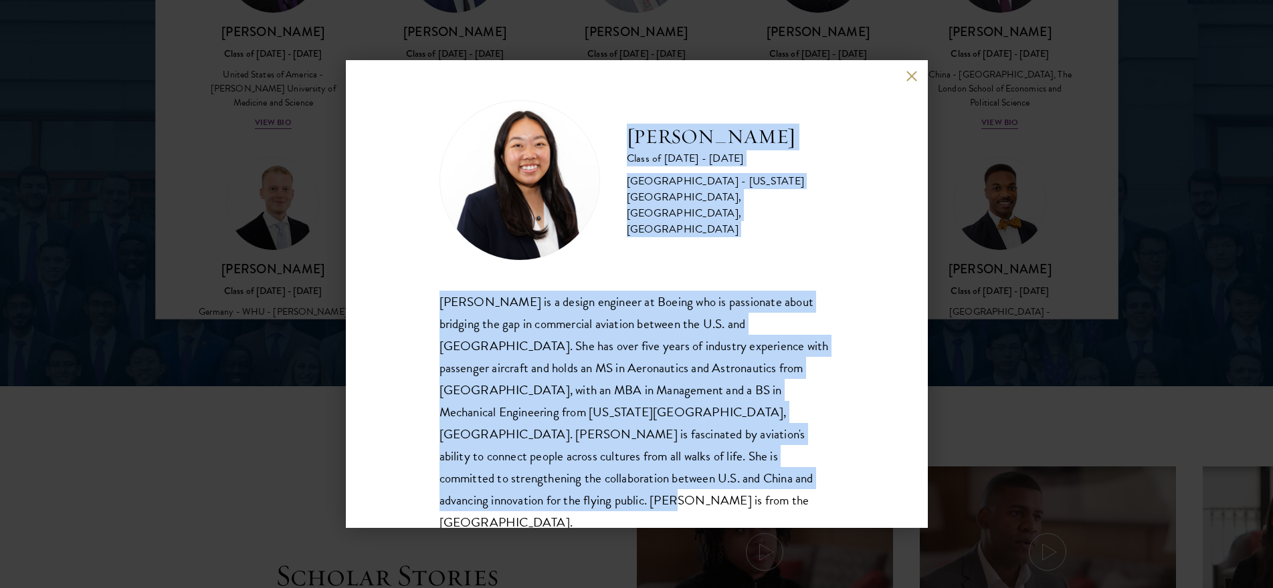
drag, startPoint x: 632, startPoint y: 153, endPoint x: 822, endPoint y: 489, distance: 386.3
click at [822, 489] on div "[PERSON_NAME] Class of [DATE] - [DATE] [GEOGRAPHIC_DATA] - [US_STATE][GEOGRAPHI…" at bounding box center [636, 317] width 395 height 434
click at [520, 181] on img at bounding box center [519, 180] width 160 height 160
click at [909, 77] on button at bounding box center [911, 75] width 11 height 11
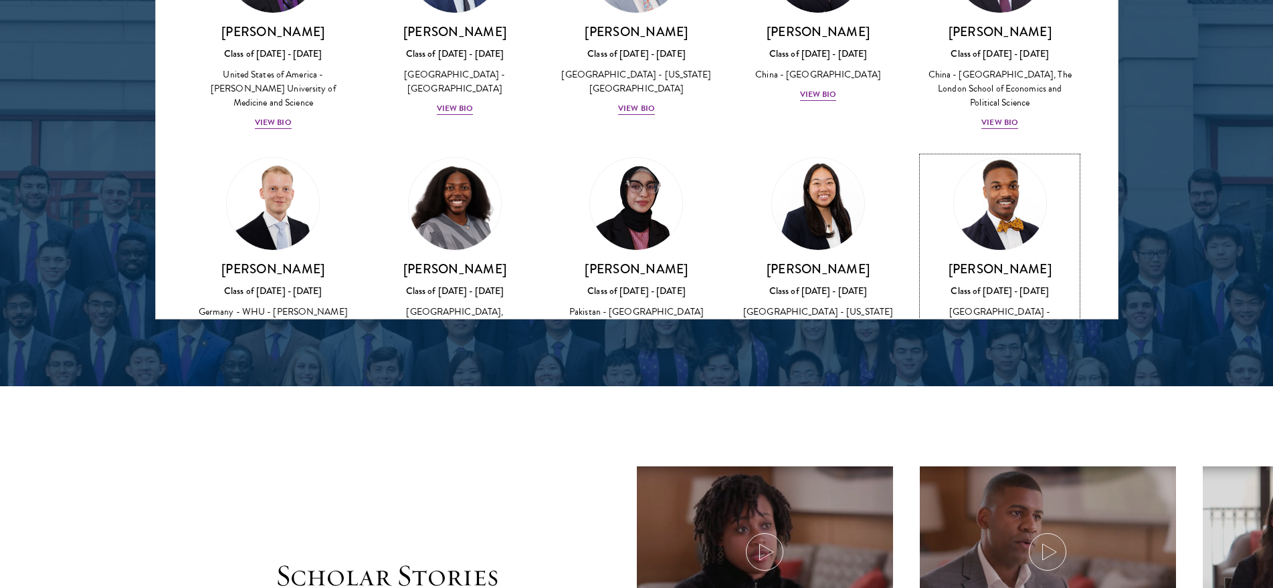
click at [1003, 153] on img at bounding box center [1000, 204] width 102 height 102
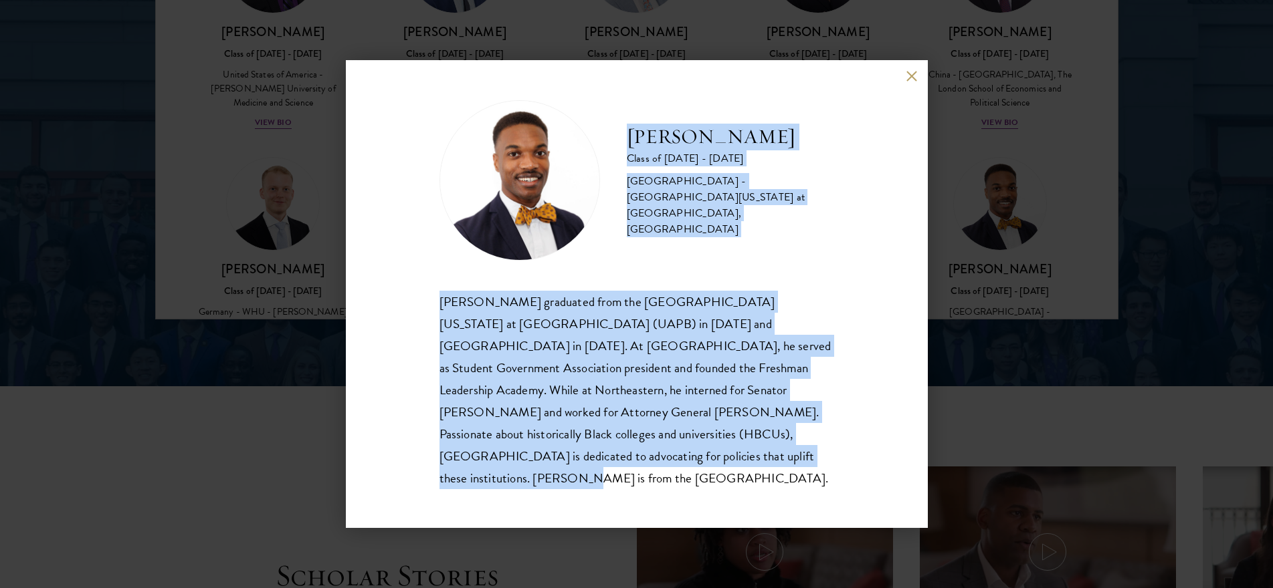
drag, startPoint x: 627, startPoint y: 155, endPoint x: 790, endPoint y: 472, distance: 356.8
click at [790, 472] on div "[PERSON_NAME] Class of [DATE] - [DATE] [GEOGRAPHIC_DATA] - [GEOGRAPHIC_DATA][US…" at bounding box center [636, 294] width 395 height 389
click at [912, 82] on button at bounding box center [911, 75] width 11 height 11
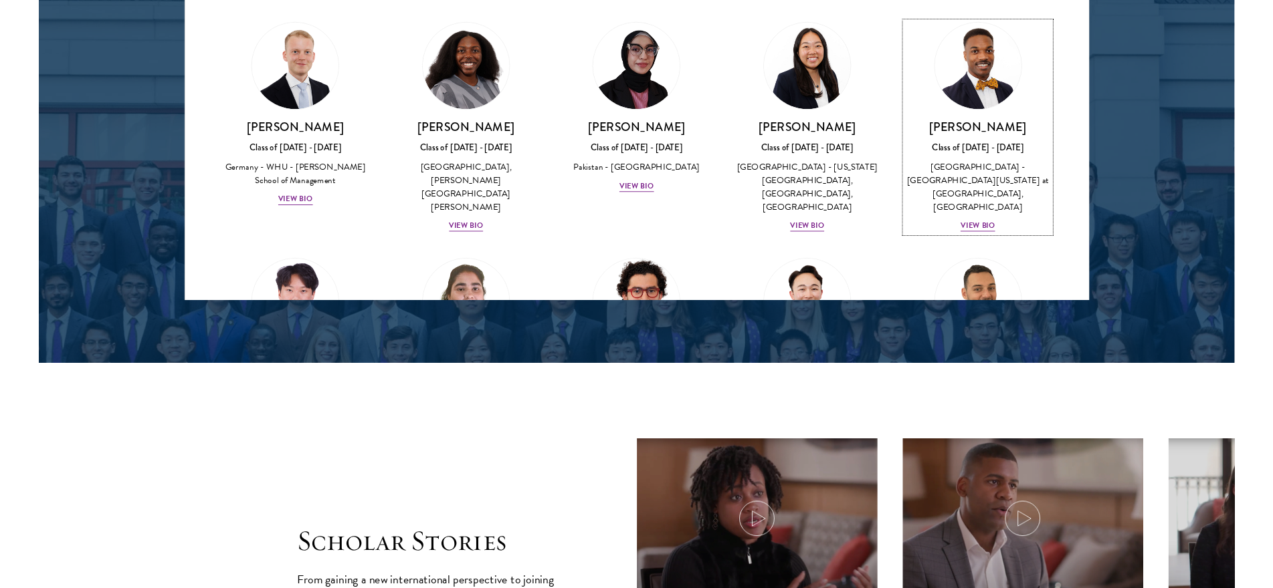
scroll to position [2460, 0]
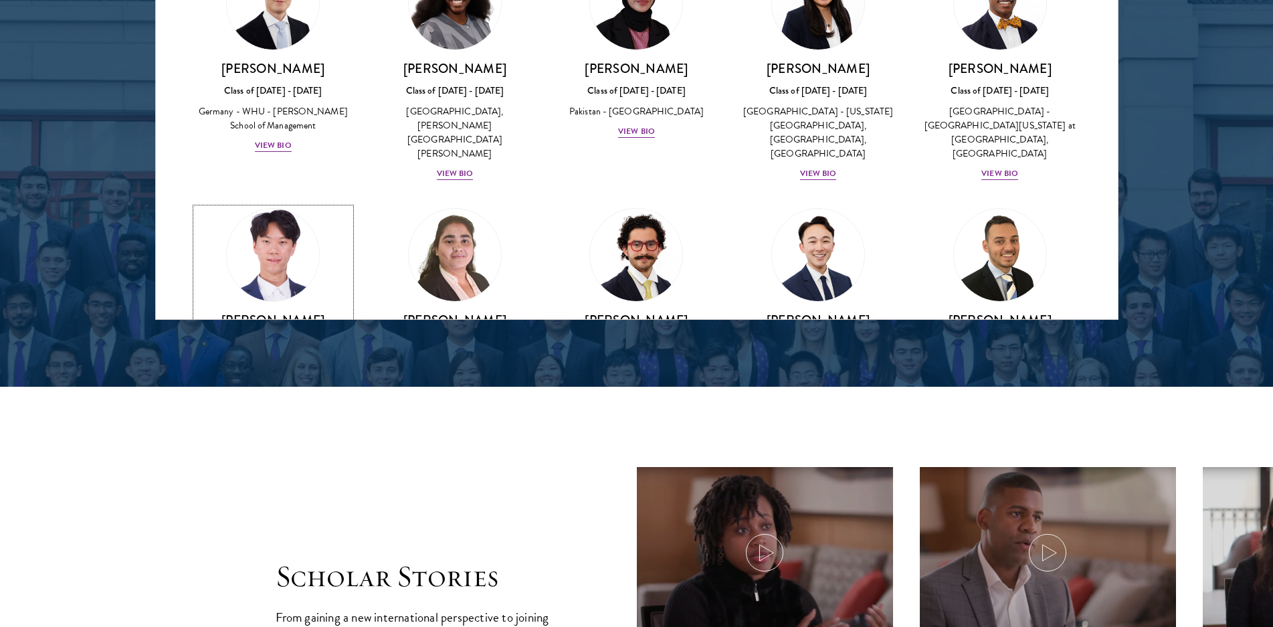
click at [255, 204] on img at bounding box center [273, 255] width 102 height 102
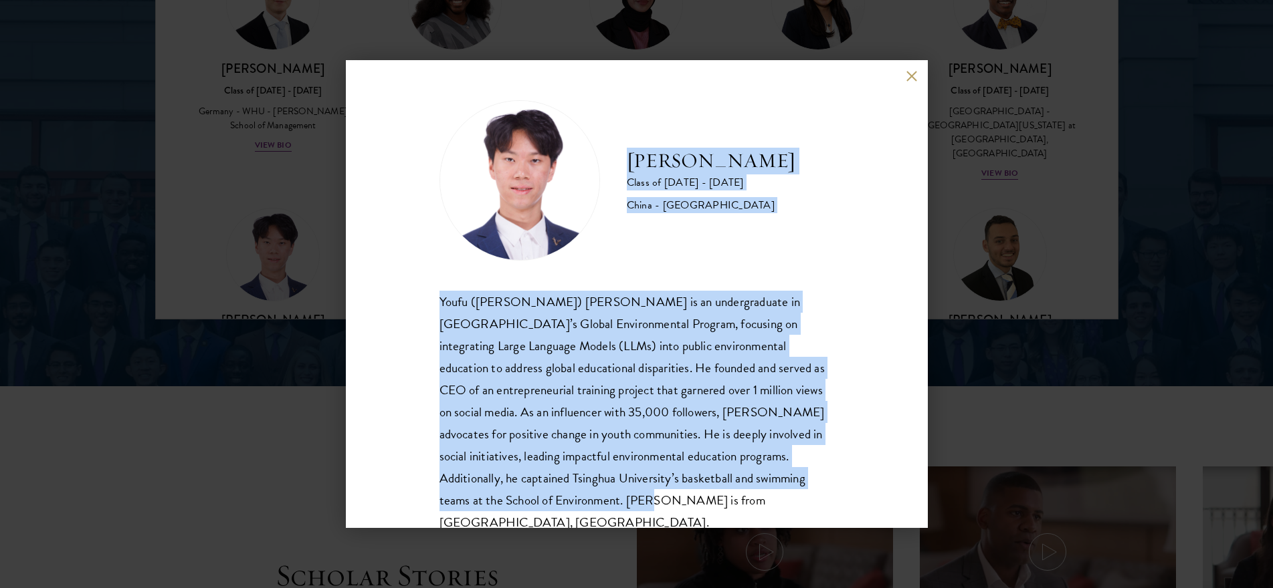
scroll to position [23, 0]
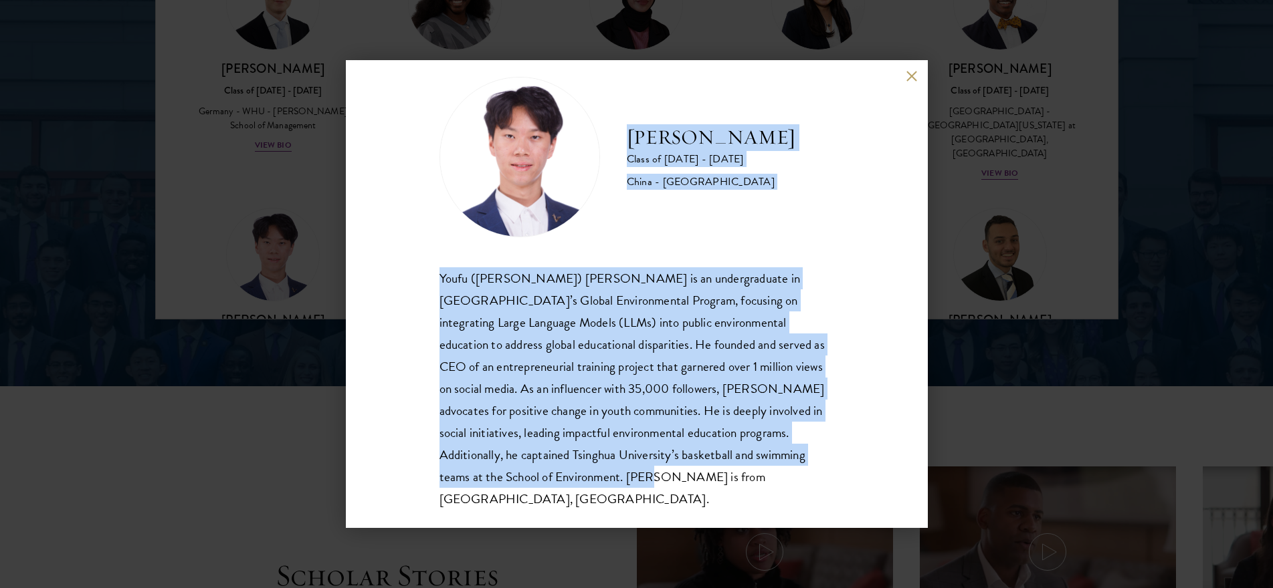
drag, startPoint x: 625, startPoint y: 165, endPoint x: 772, endPoint y: 477, distance: 345.5
click at [772, 477] on div "[PERSON_NAME] Class of [DATE] - [DATE] [GEOGRAPHIC_DATA] - [GEOGRAPHIC_DATA] [P…" at bounding box center [636, 294] width 395 height 434
click at [909, 73] on button at bounding box center [911, 75] width 11 height 11
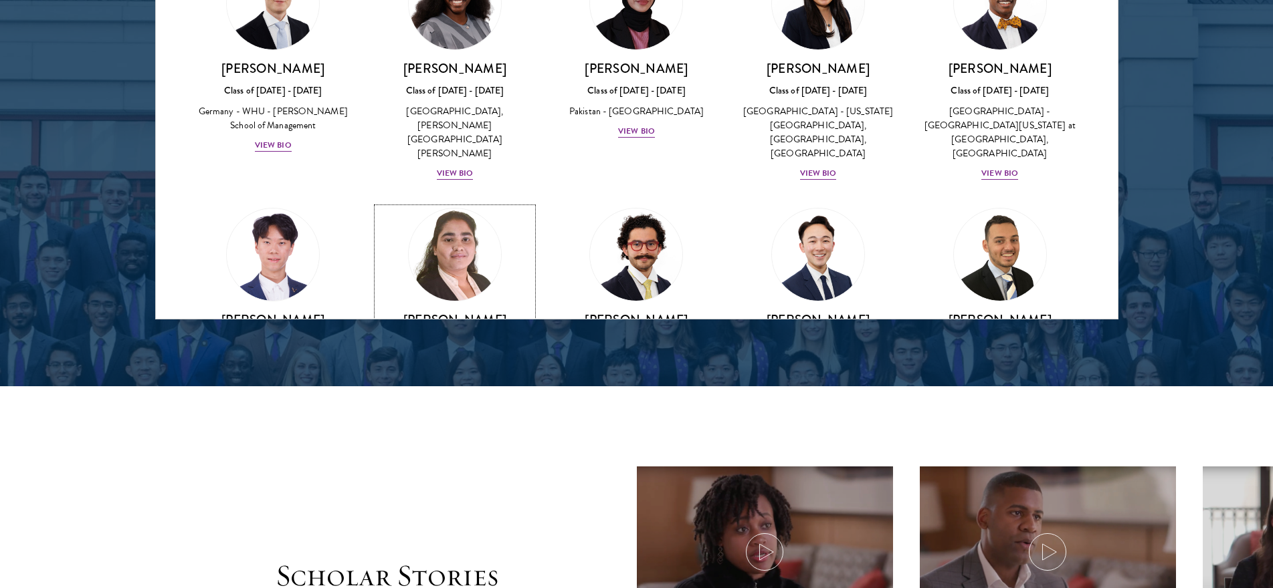
click at [455, 204] on img at bounding box center [455, 255] width 102 height 102
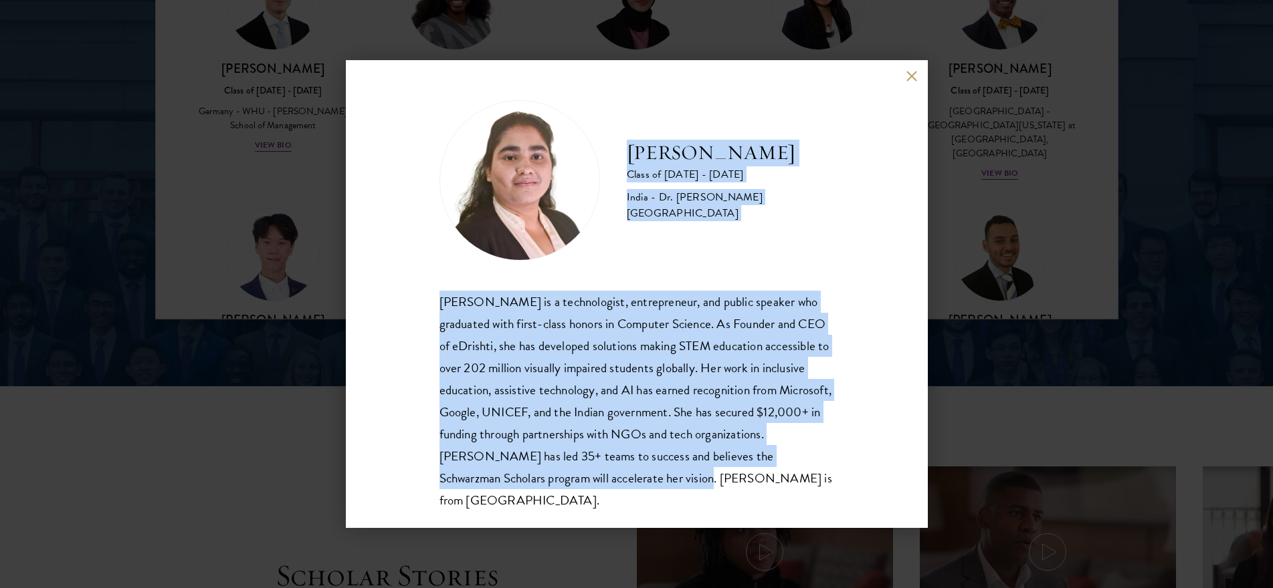
scroll to position [1, 0]
drag, startPoint x: 629, startPoint y: 152, endPoint x: 837, endPoint y: 481, distance: 388.9
click at [837, 481] on div "[PERSON_NAME] Class of [DATE] - [DATE] [GEOGRAPHIC_DATA] - Dr. [PERSON_NAME][GE…" at bounding box center [637, 294] width 582 height 468
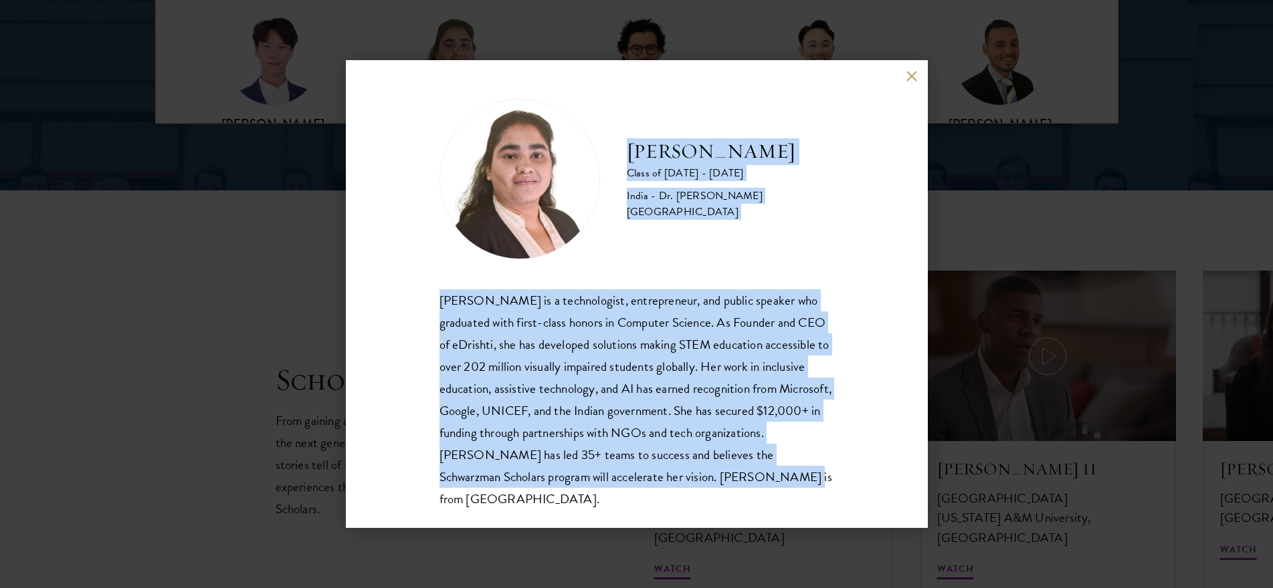
scroll to position [2058, 0]
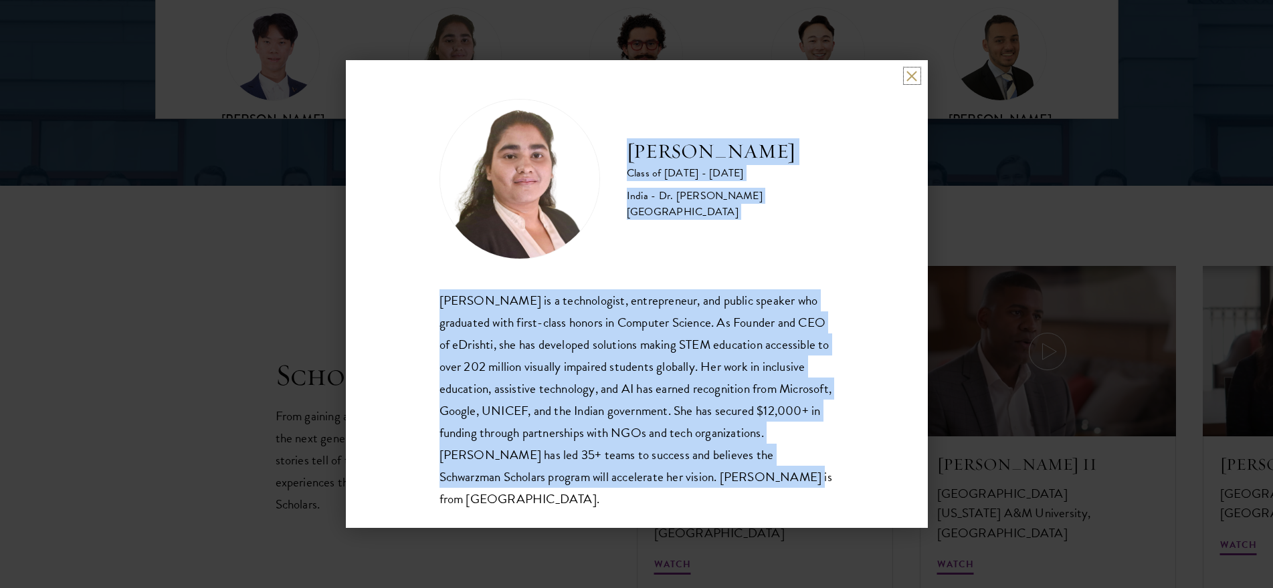
click at [911, 73] on button at bounding box center [911, 75] width 11 height 11
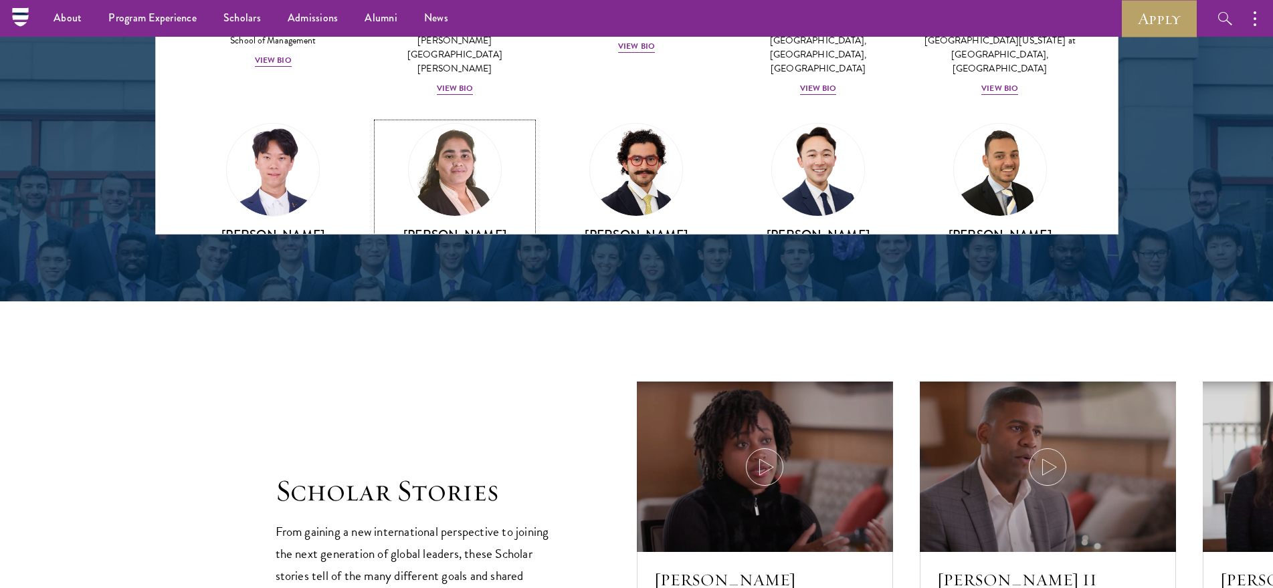
scroll to position [2393, 0]
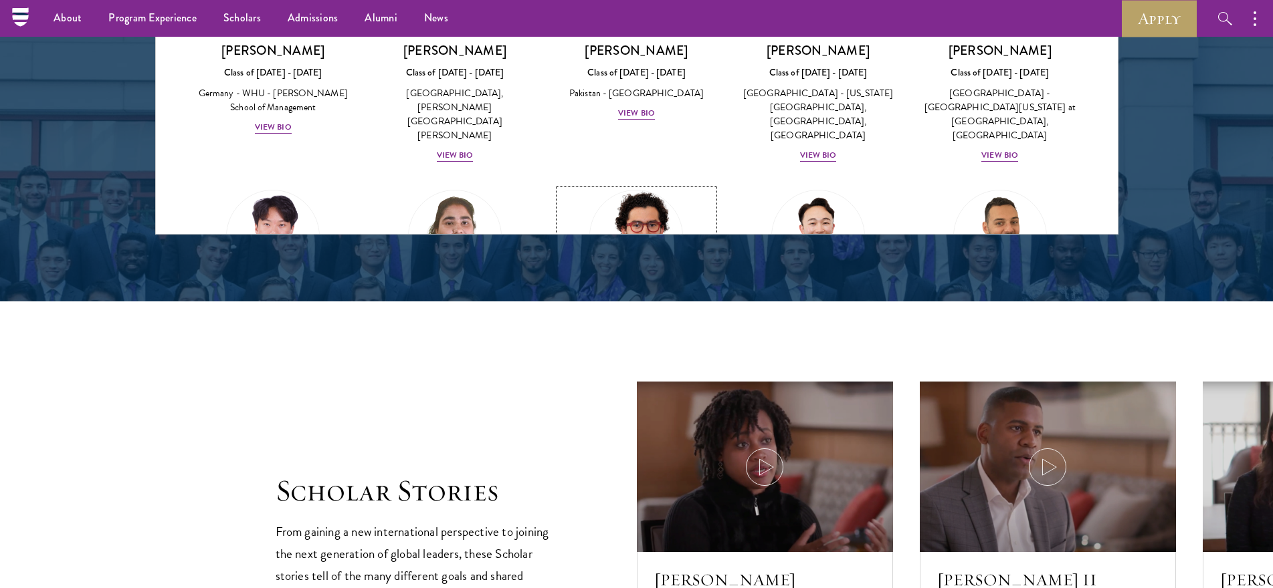
click at [625, 186] on img at bounding box center [637, 237] width 102 height 102
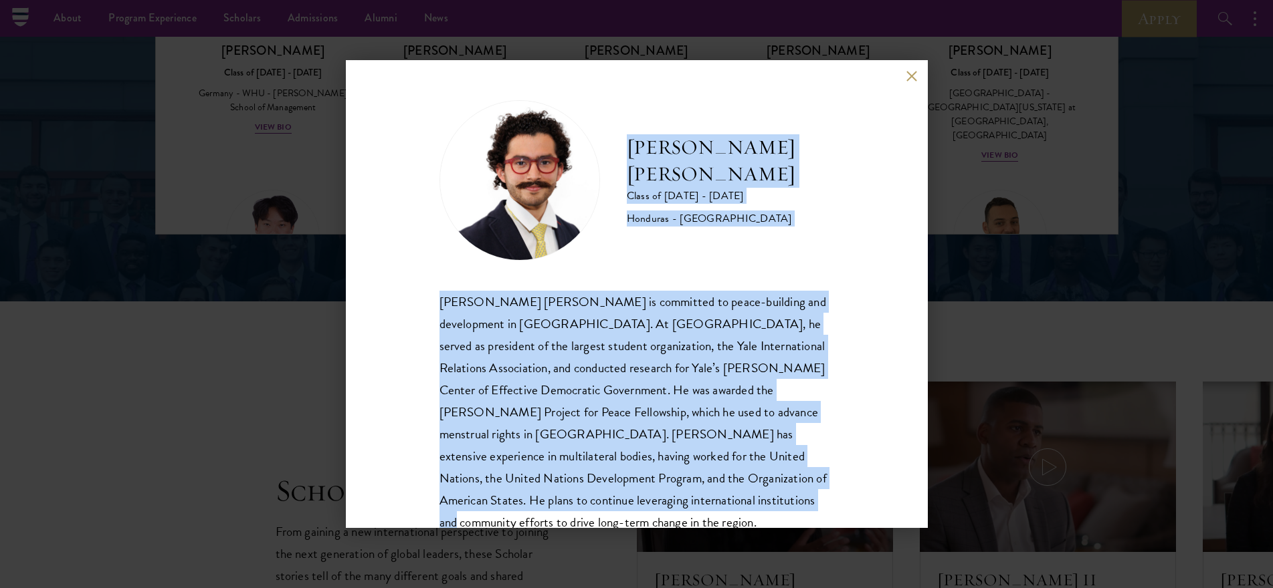
scroll to position [46, 0]
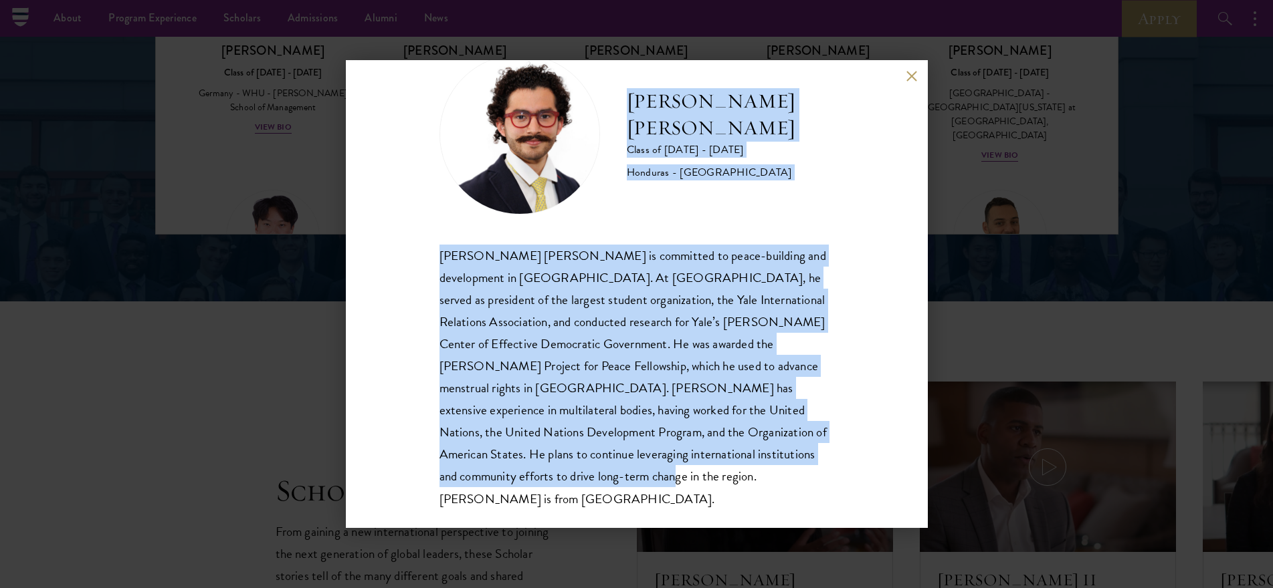
drag, startPoint x: 630, startPoint y: 141, endPoint x: 794, endPoint y: 510, distance: 403.5
click at [794, 510] on div "[PERSON_NAME] [PERSON_NAME] Class of [DATE] - [DATE] [GEOGRAPHIC_DATA] - [GEOGR…" at bounding box center [637, 294] width 582 height 468
click at [910, 79] on button at bounding box center [911, 75] width 11 height 11
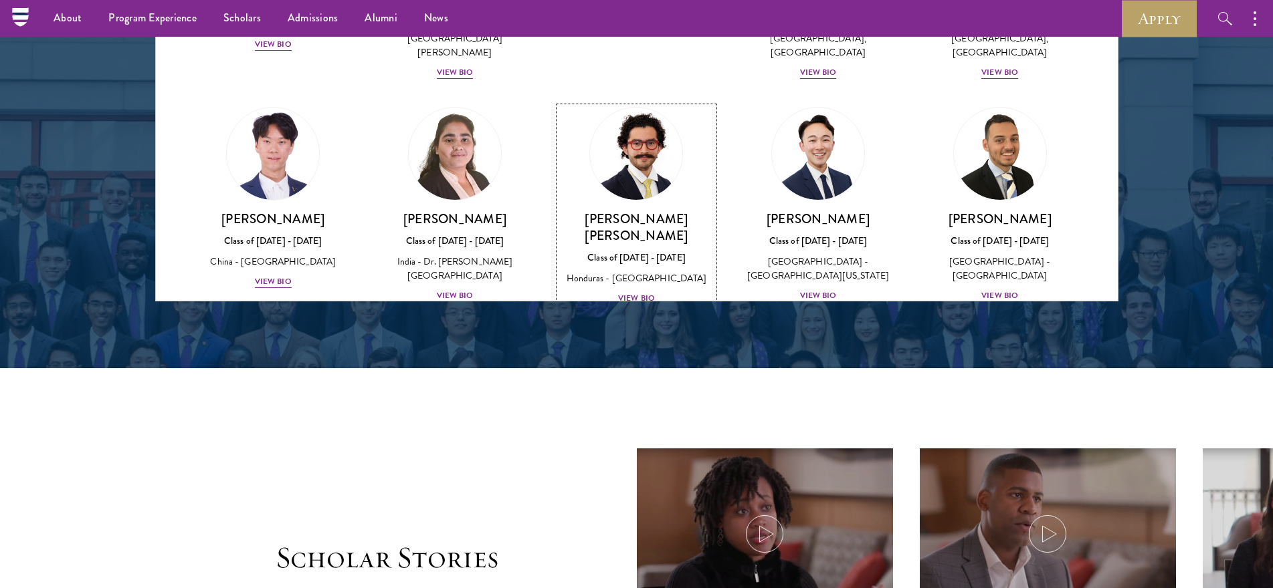
scroll to position [2542, 0]
click at [815, 108] on link "[PERSON_NAME] Class of [DATE] - [DATE] [GEOGRAPHIC_DATA] - [GEOGRAPHIC_DATA][US…" at bounding box center [817, 206] width 155 height 197
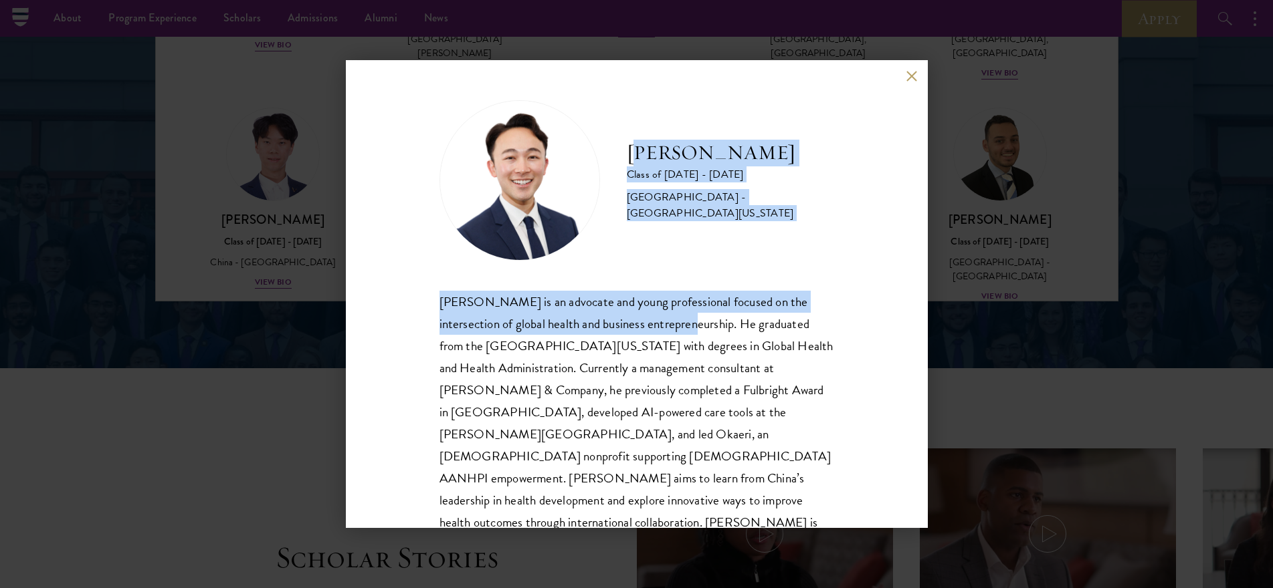
drag, startPoint x: 631, startPoint y: 154, endPoint x: 684, endPoint y: 314, distance: 167.9
click at [684, 314] on div "[PERSON_NAME] Class of [DATE] - [DATE] [GEOGRAPHIC_DATA] - [GEOGRAPHIC_DATA][US…" at bounding box center [636, 328] width 395 height 456
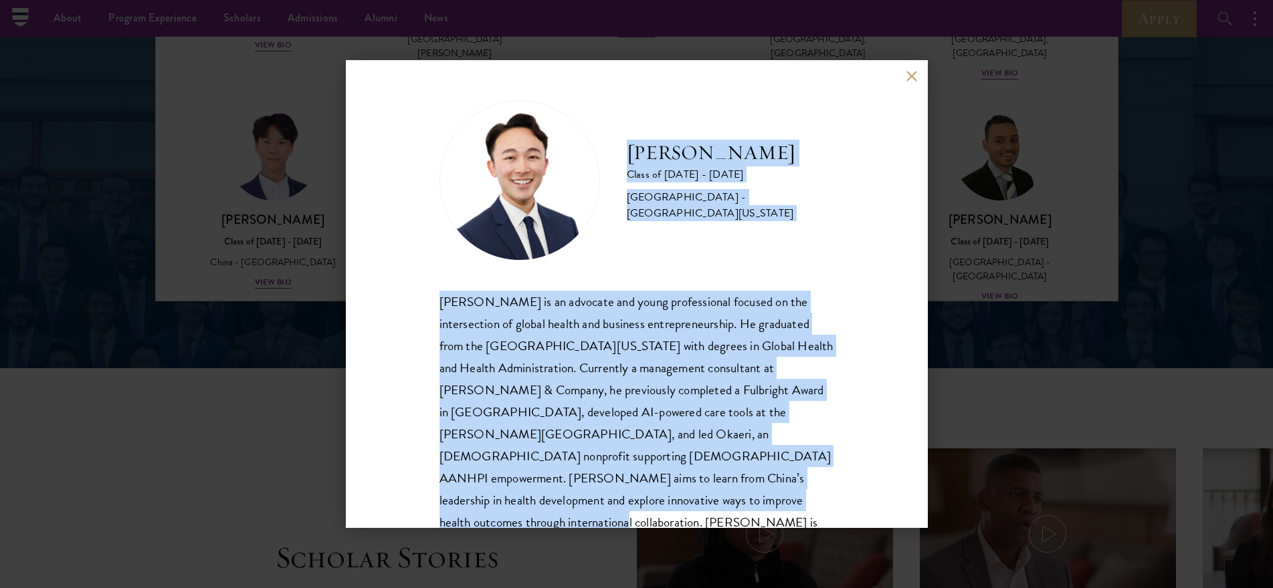
drag, startPoint x: 625, startPoint y: 149, endPoint x: 760, endPoint y: 496, distance: 372.4
click at [760, 496] on div "[PERSON_NAME] Class of [DATE] - [DATE] [GEOGRAPHIC_DATA] - [GEOGRAPHIC_DATA][US…" at bounding box center [636, 328] width 395 height 456
click at [913, 78] on button at bounding box center [911, 75] width 11 height 11
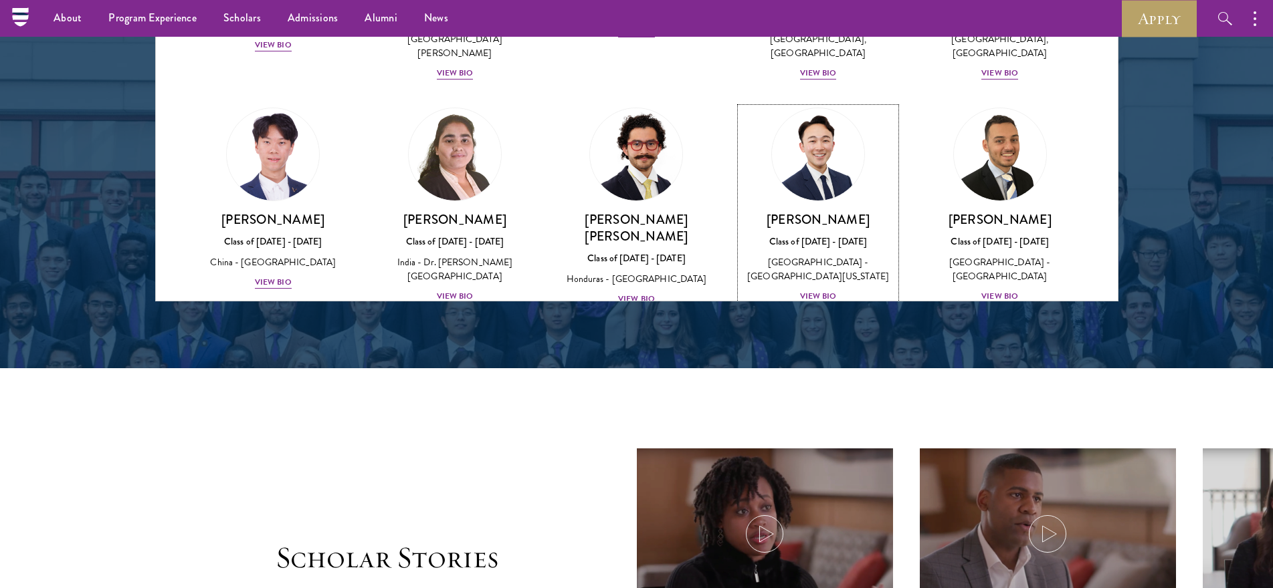
scroll to position [1860, 0]
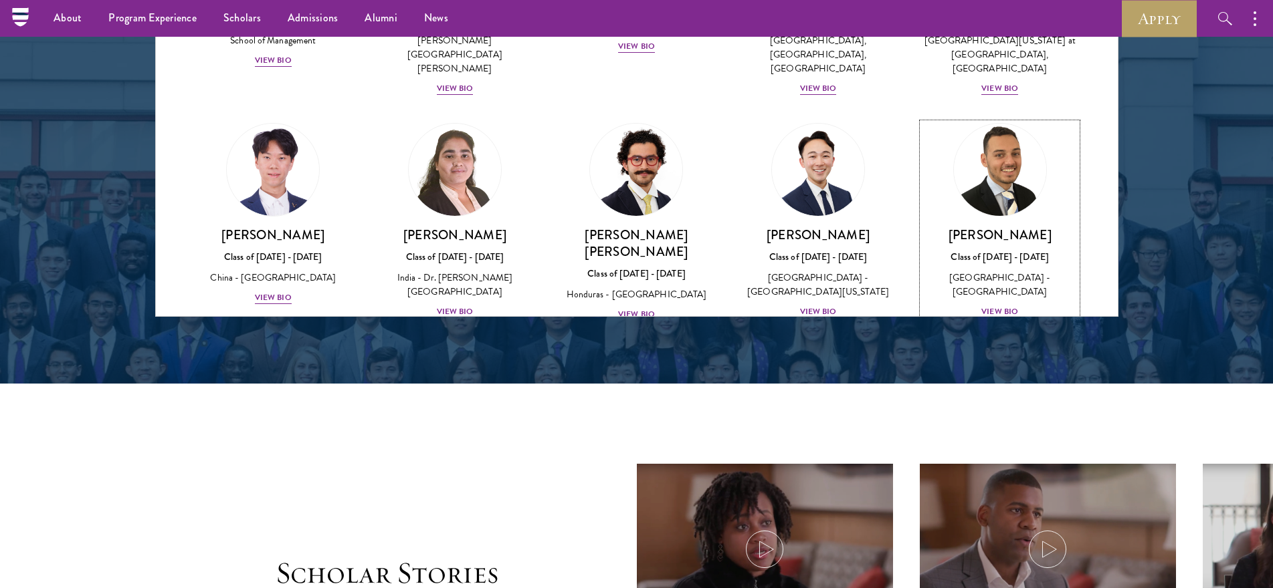
click at [962, 119] on img at bounding box center [1000, 170] width 102 height 102
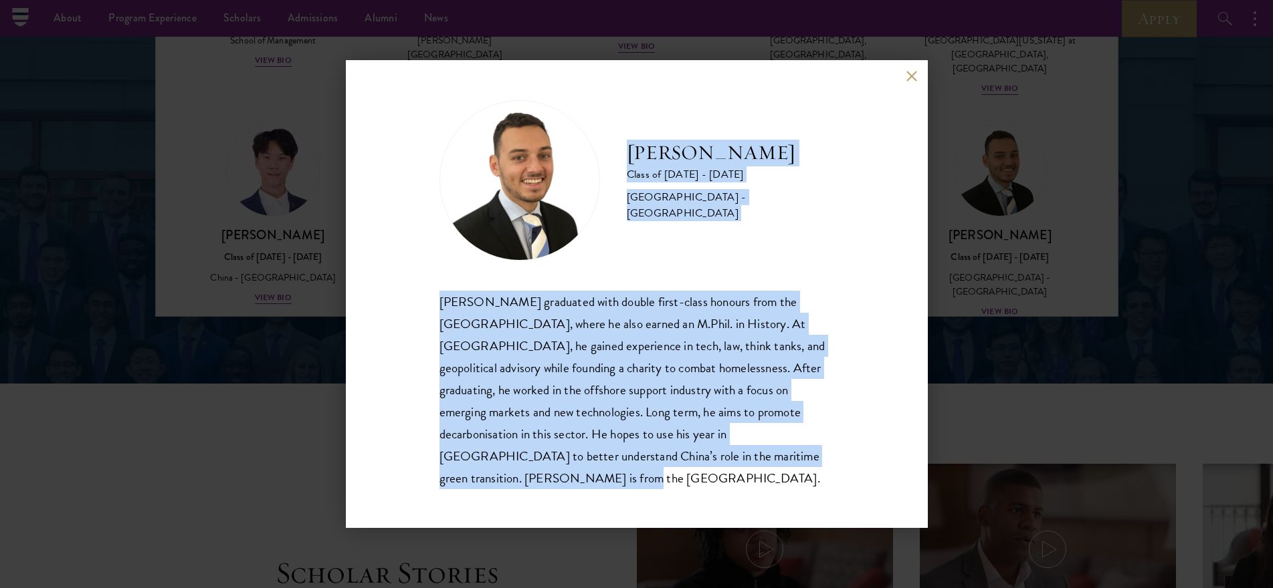
drag, startPoint x: 627, startPoint y: 167, endPoint x: 771, endPoint y: 469, distance: 335.0
click at [771, 469] on div "[PERSON_NAME] Class of [DATE] - [DATE] [GEOGRAPHIC_DATA] - [GEOGRAPHIC_DATA] [P…" at bounding box center [636, 294] width 395 height 389
click at [910, 82] on button at bounding box center [911, 75] width 11 height 11
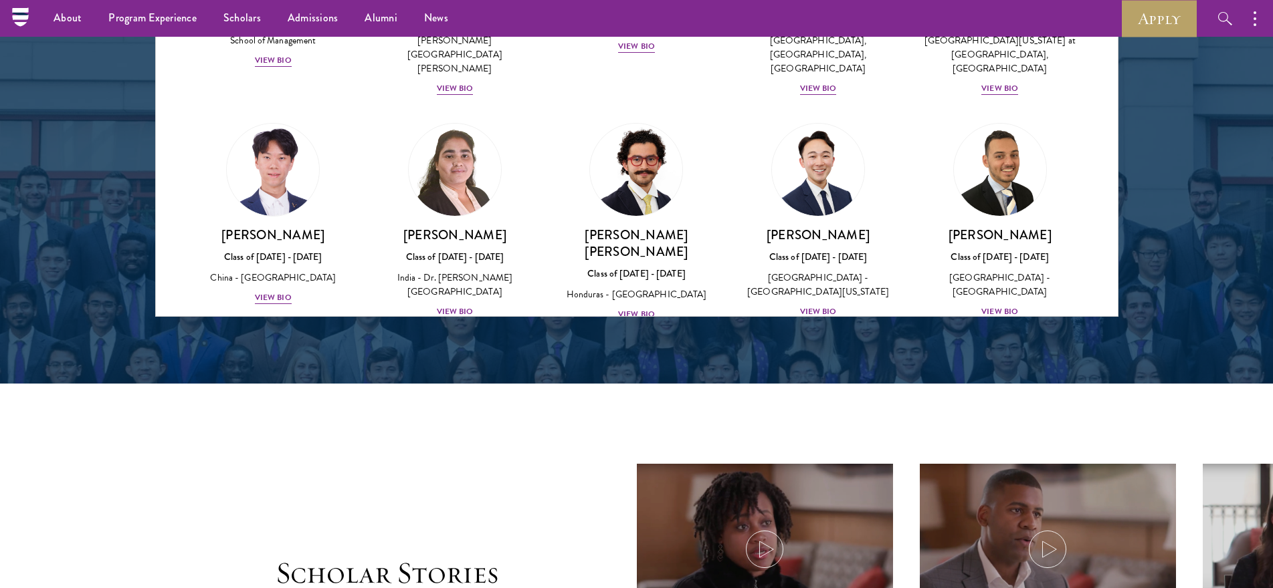
click at [279, 345] on img at bounding box center [273, 396] width 102 height 102
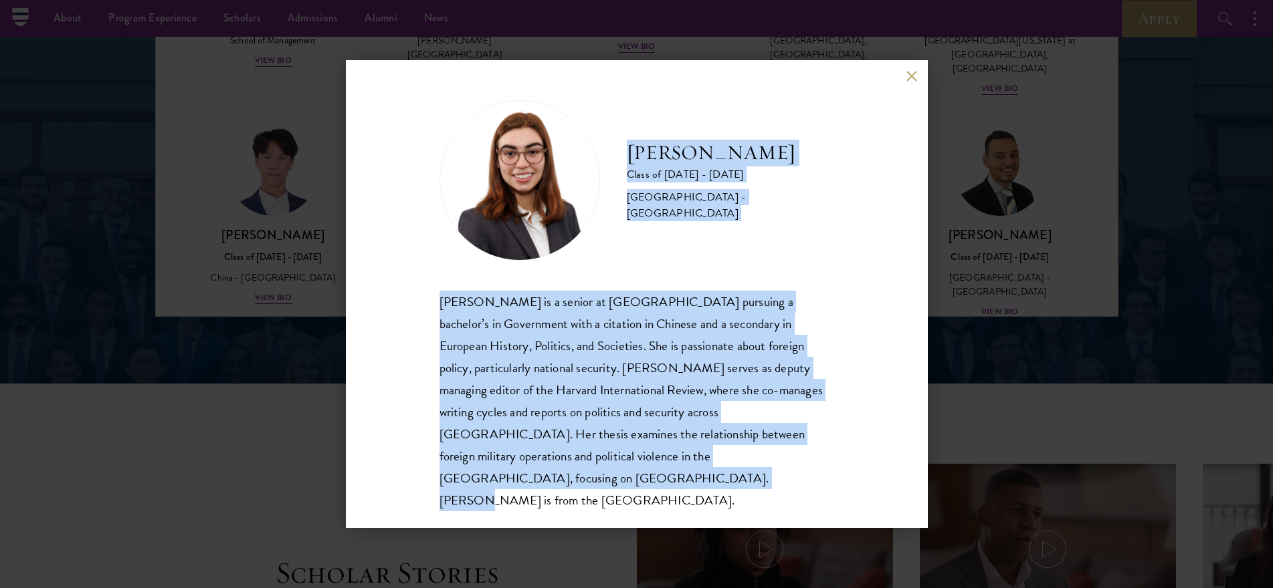
drag, startPoint x: 627, startPoint y: 175, endPoint x: 792, endPoint y: 471, distance: 338.9
click at [792, 471] on div "[PERSON_NAME] Class of [DATE] - [DATE] [GEOGRAPHIC_DATA] - [GEOGRAPHIC_DATA] [P…" at bounding box center [636, 305] width 395 height 411
click at [909, 82] on button at bounding box center [911, 75] width 11 height 11
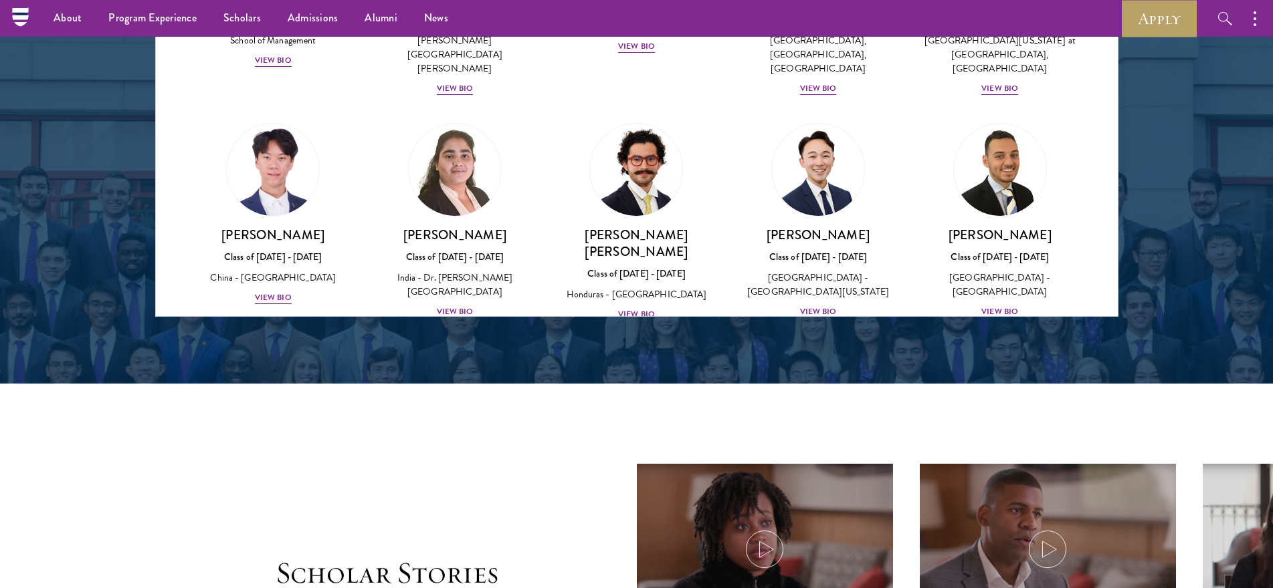
scroll to position [2646, 0]
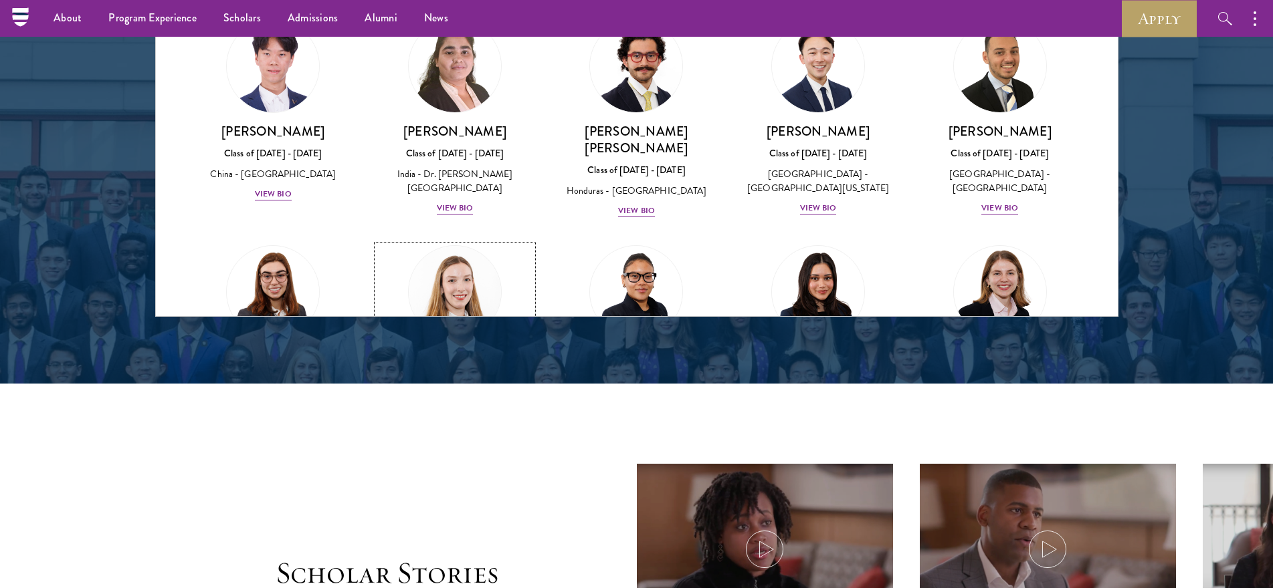
click at [467, 241] on img at bounding box center [455, 292] width 102 height 102
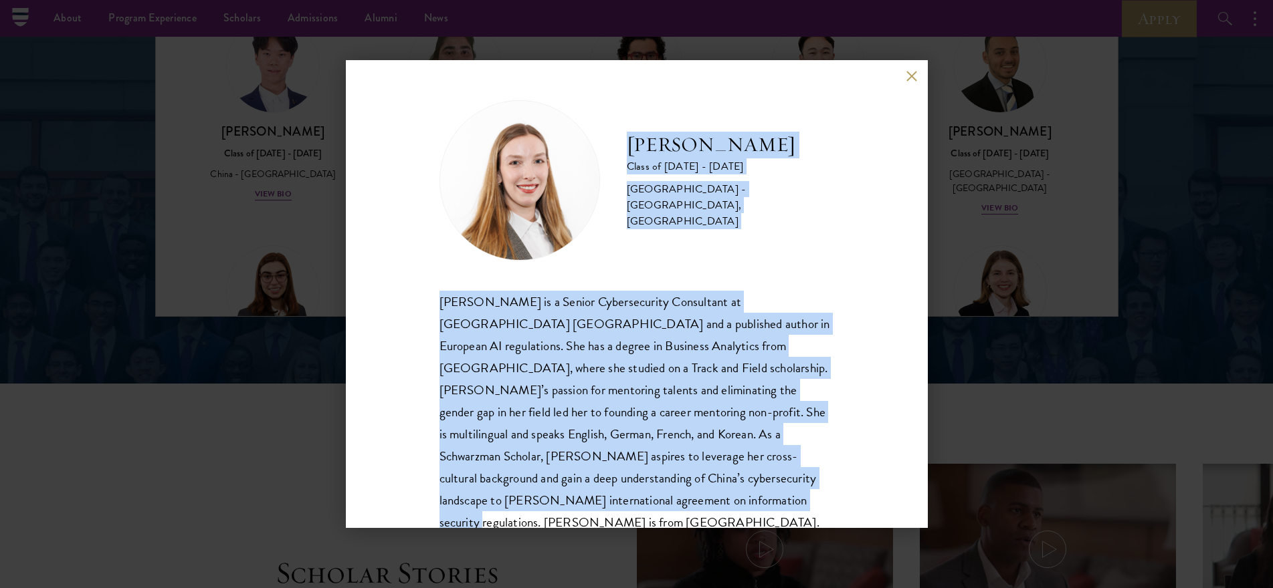
drag, startPoint x: 619, startPoint y: 147, endPoint x: 712, endPoint y: 505, distance: 369.6
click at [712, 505] on div "[PERSON_NAME] Class of [DATE] - [DATE] [GEOGRAPHIC_DATA] - [GEOGRAPHIC_DATA], […" at bounding box center [636, 317] width 395 height 434
click at [906, 72] on button at bounding box center [911, 75] width 11 height 11
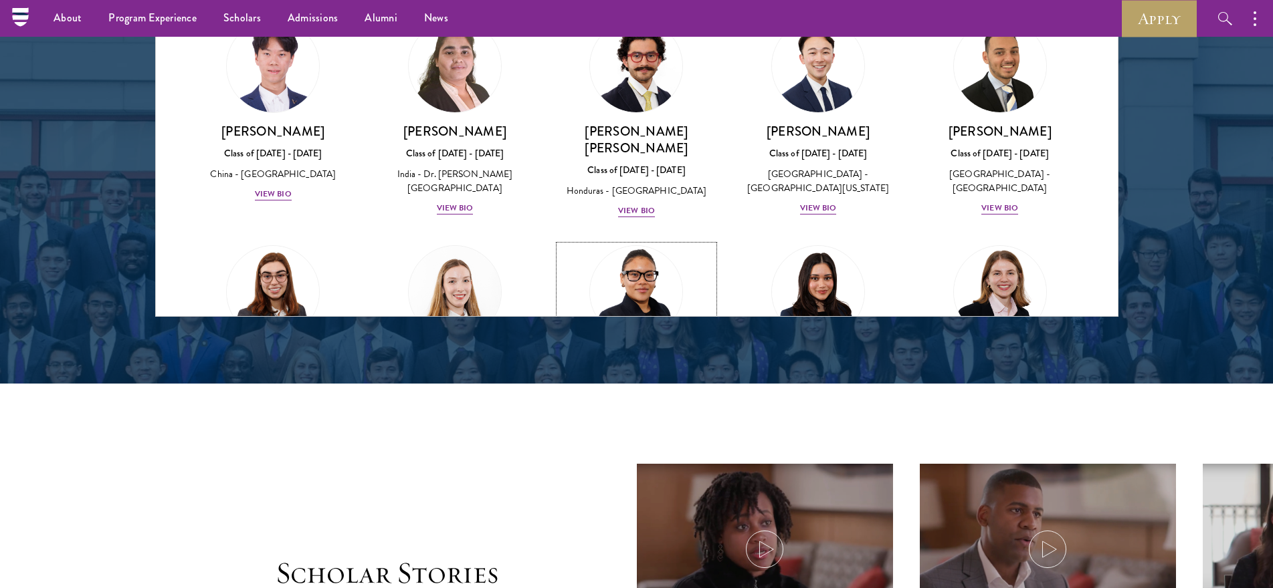
click at [635, 241] on img at bounding box center [637, 292] width 102 height 102
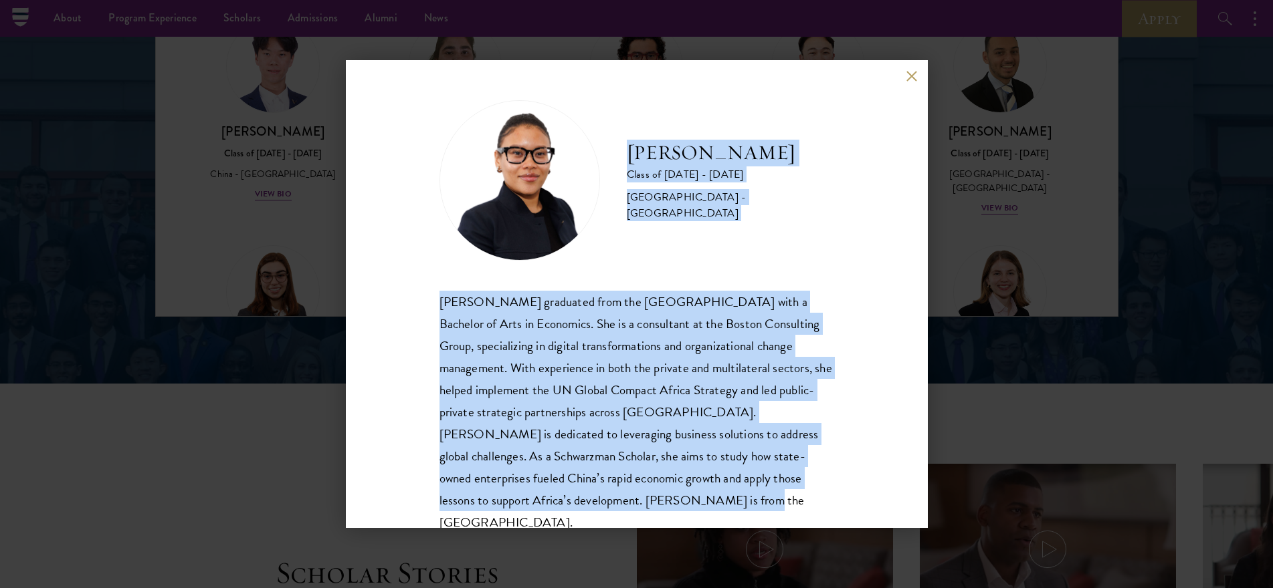
scroll to position [23, 0]
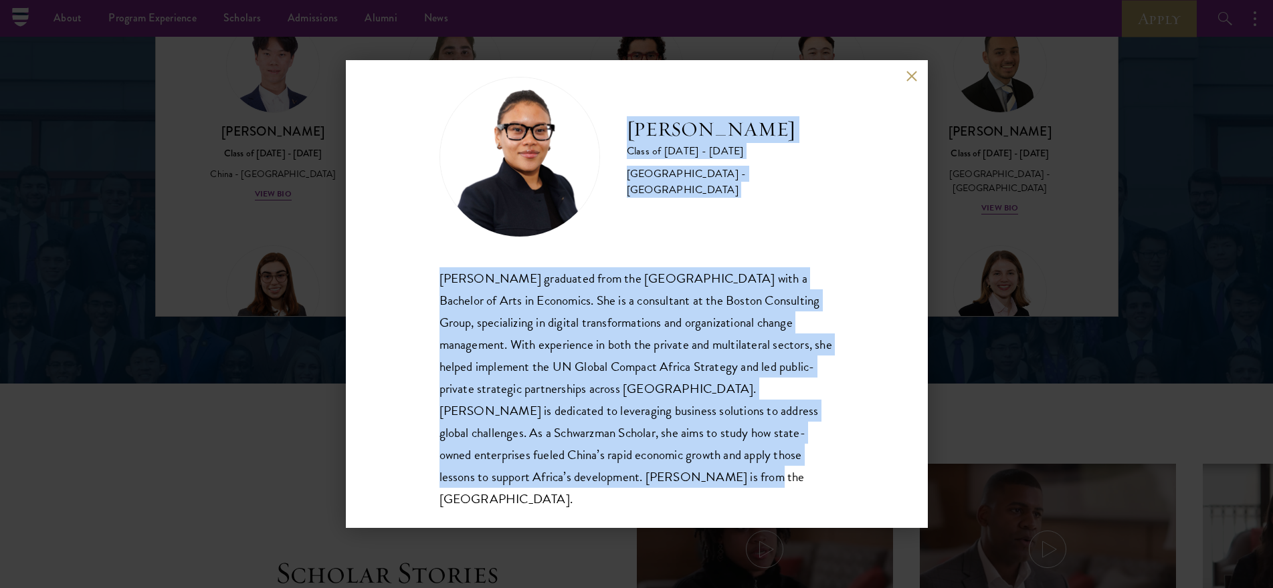
drag, startPoint x: 616, startPoint y: 149, endPoint x: 789, endPoint y: 485, distance: 377.7
click at [789, 485] on div "[PERSON_NAME] Class of [DATE] - [DATE] [GEOGRAPHIC_DATA] - [GEOGRAPHIC_DATA] [P…" at bounding box center [636, 294] width 395 height 434
click at [904, 74] on div "[PERSON_NAME] Class of [DATE] - [DATE] [GEOGRAPHIC_DATA] - [GEOGRAPHIC_DATA] [P…" at bounding box center [637, 294] width 582 height 468
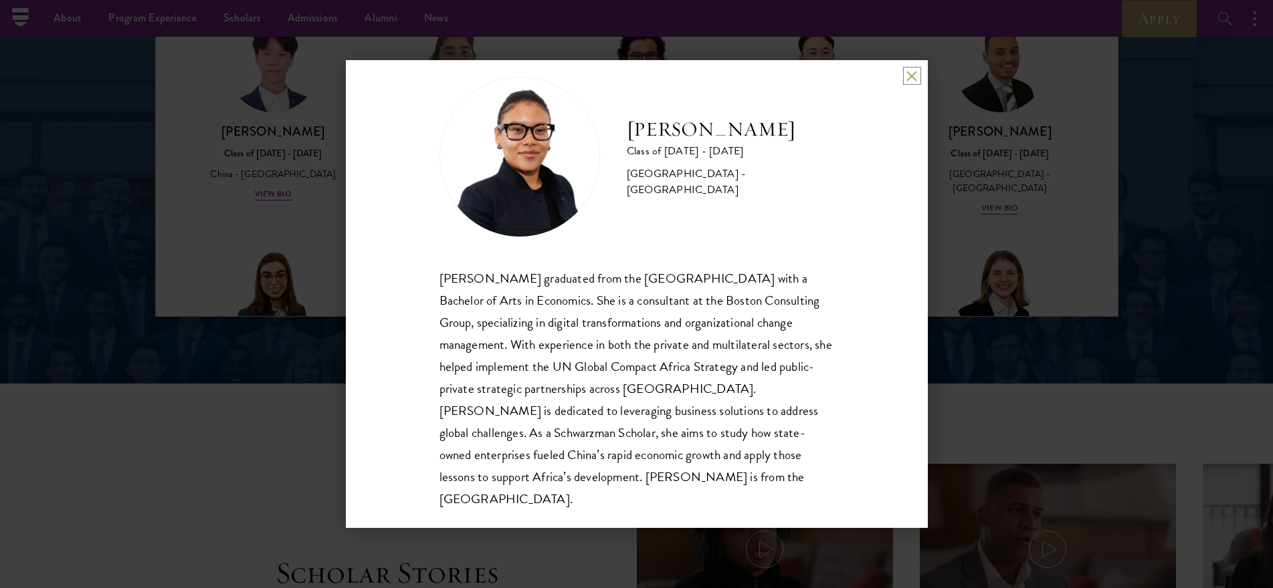
click at [907, 76] on button at bounding box center [911, 75] width 11 height 11
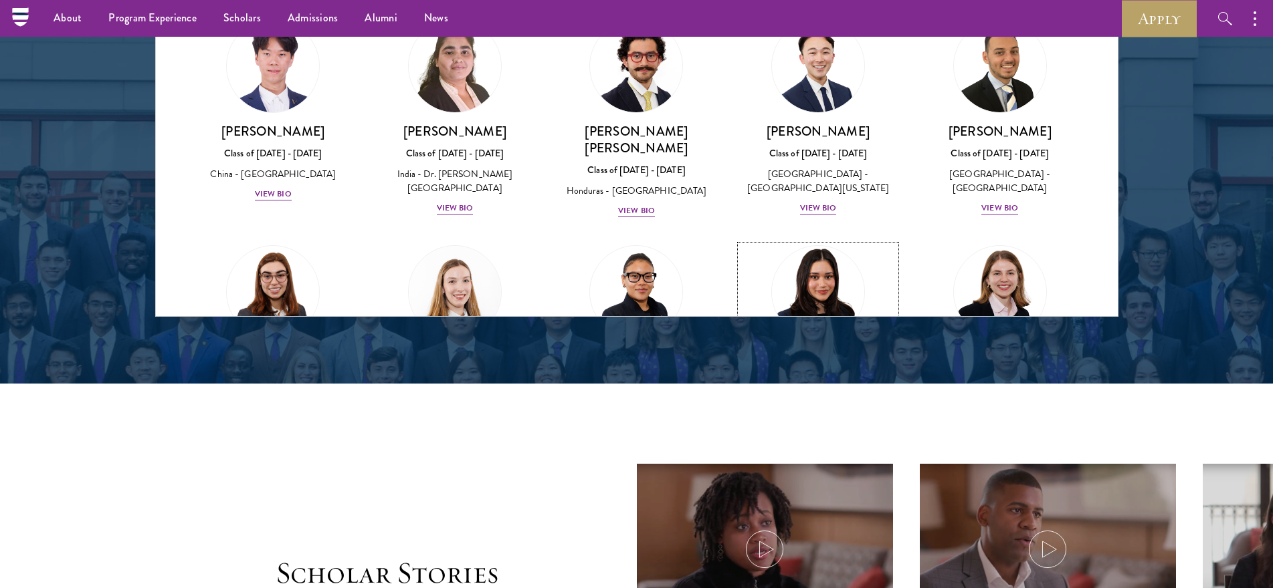
click at [792, 241] on img at bounding box center [818, 292] width 102 height 102
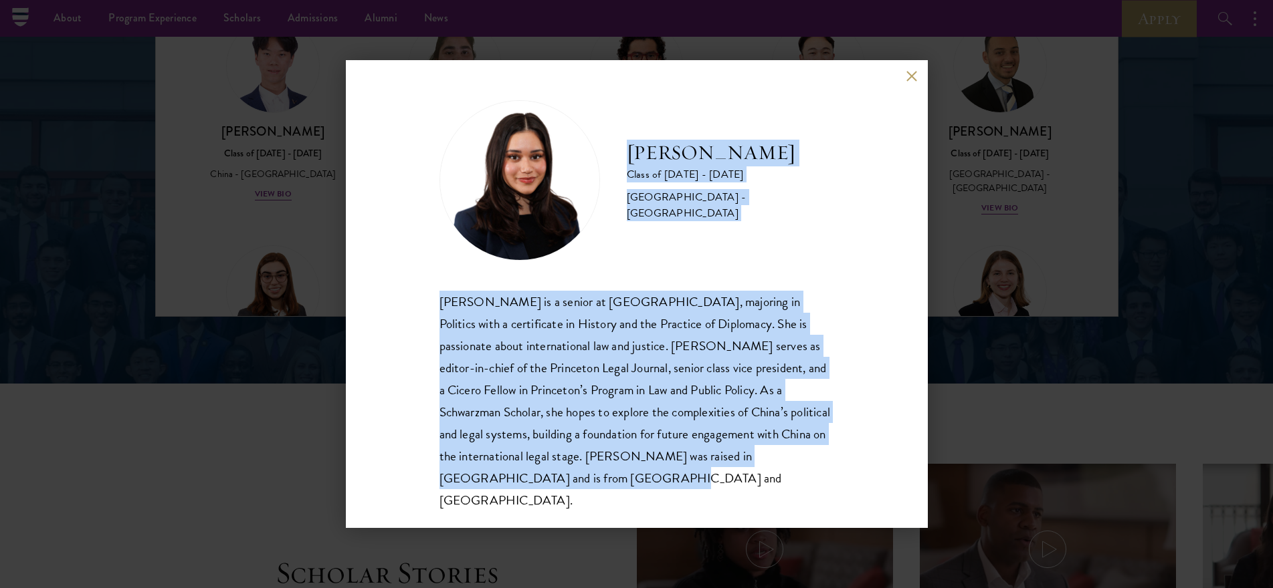
drag, startPoint x: 624, startPoint y: 163, endPoint x: 875, endPoint y: 504, distance: 423.3
click at [875, 504] on div "[PERSON_NAME] Class of [DATE] - [DATE] [GEOGRAPHIC_DATA] - [GEOGRAPHIC_DATA] [P…" at bounding box center [637, 294] width 582 height 468
click at [912, 82] on button at bounding box center [911, 75] width 11 height 11
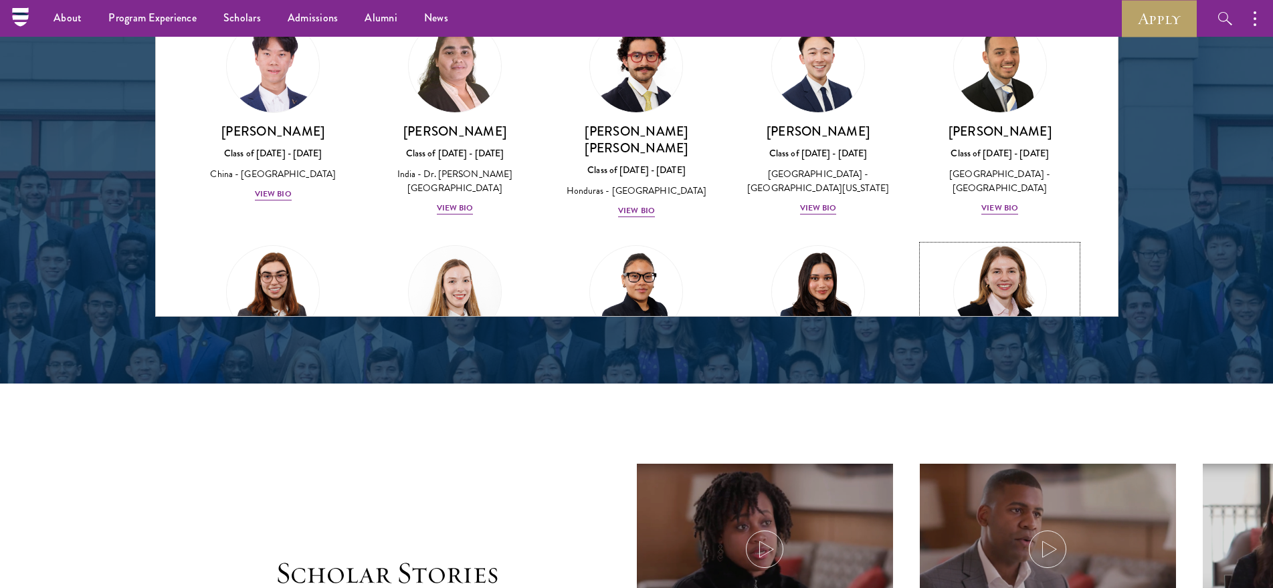
click at [1000, 241] on img at bounding box center [1000, 292] width 102 height 102
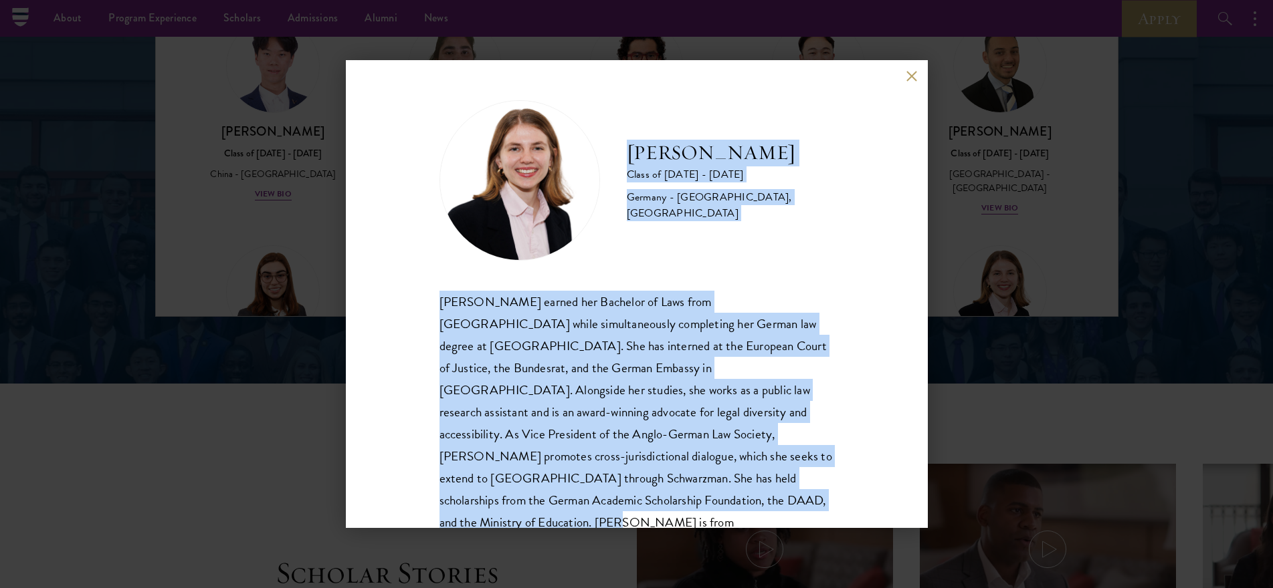
drag, startPoint x: 623, startPoint y: 154, endPoint x: 787, endPoint y: 500, distance: 382.3
click at [787, 500] on div "[PERSON_NAME] Class of [DATE] - [DATE] [GEOGRAPHIC_DATA] - [GEOGRAPHIC_DATA], […" at bounding box center [636, 328] width 395 height 456
click at [909, 81] on button at bounding box center [911, 75] width 11 height 11
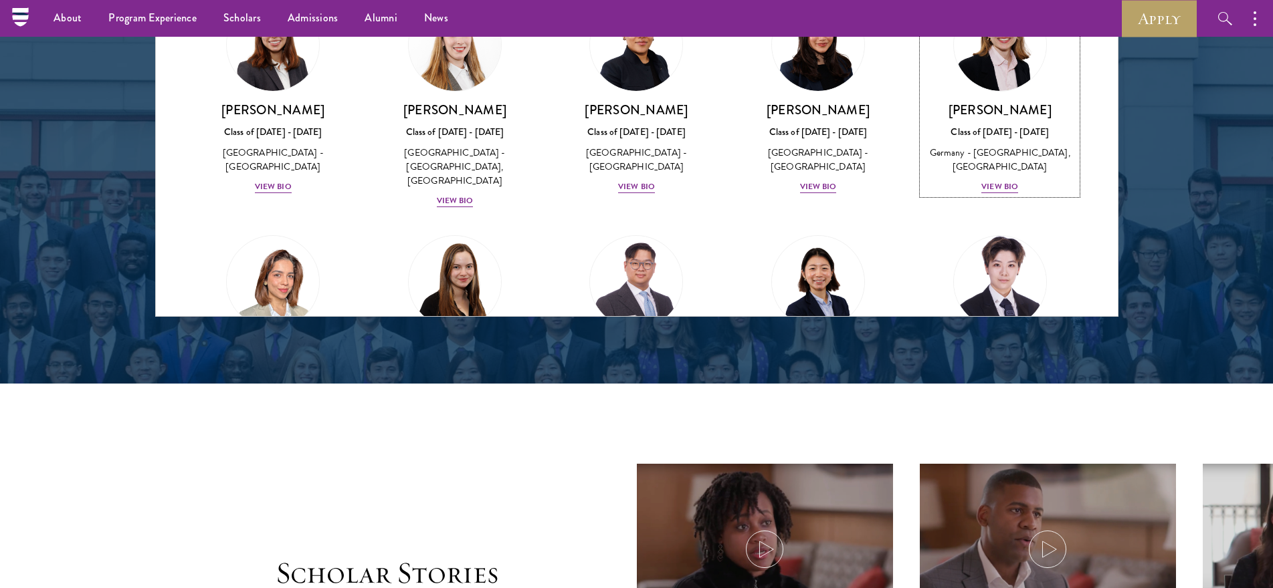
scroll to position [2914, 0]
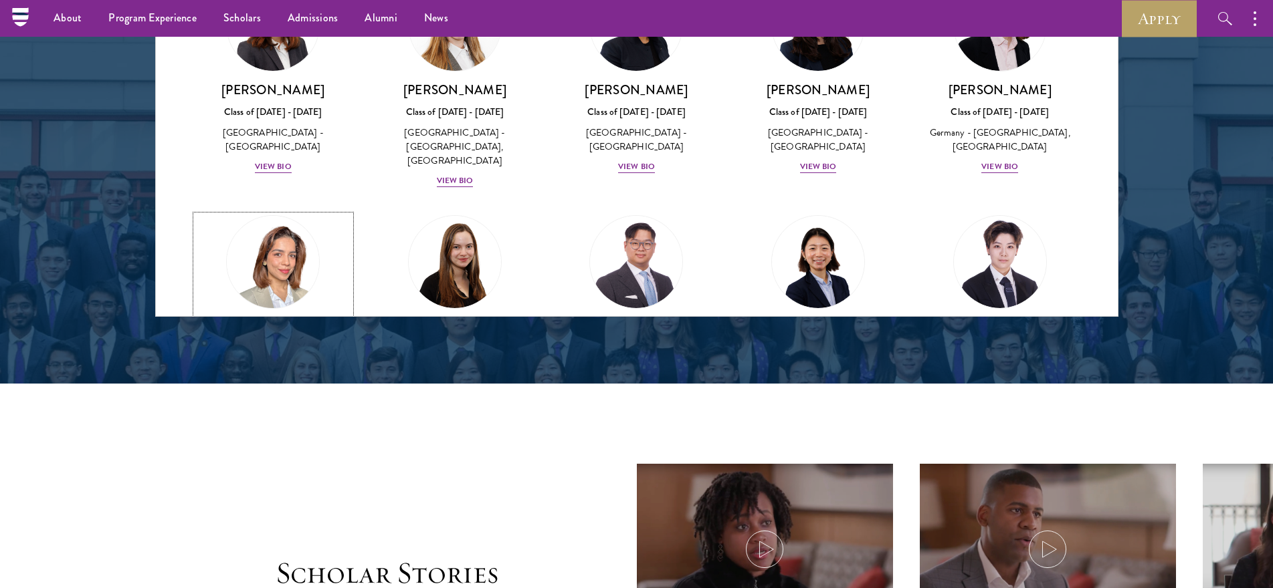
click at [294, 211] on img at bounding box center [273, 262] width 102 height 102
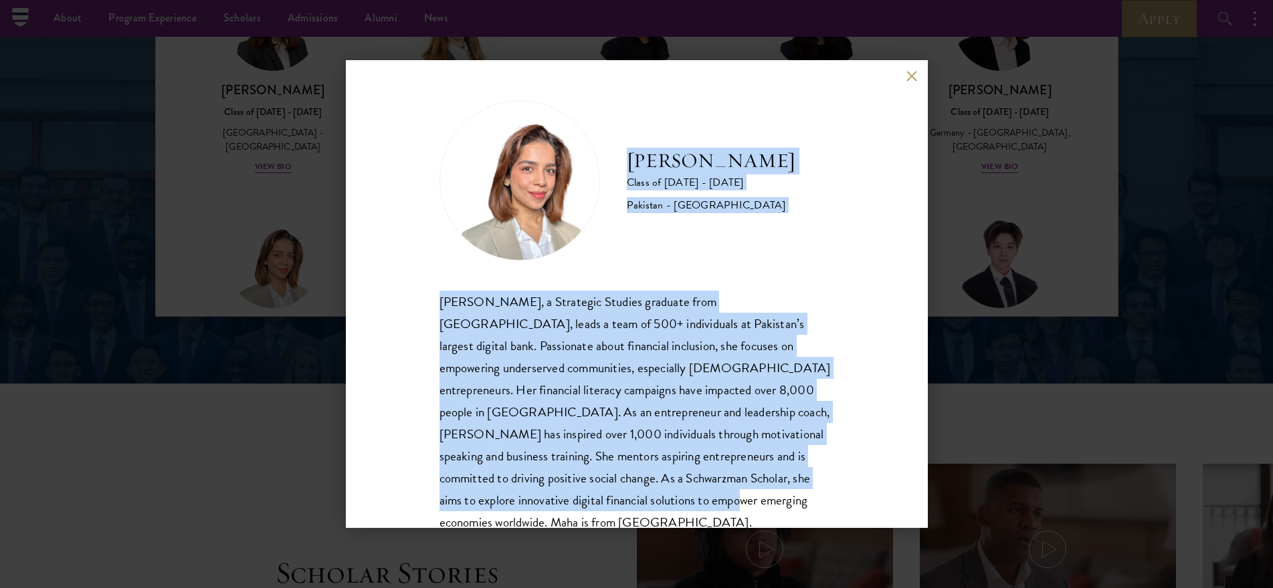
scroll to position [46, 0]
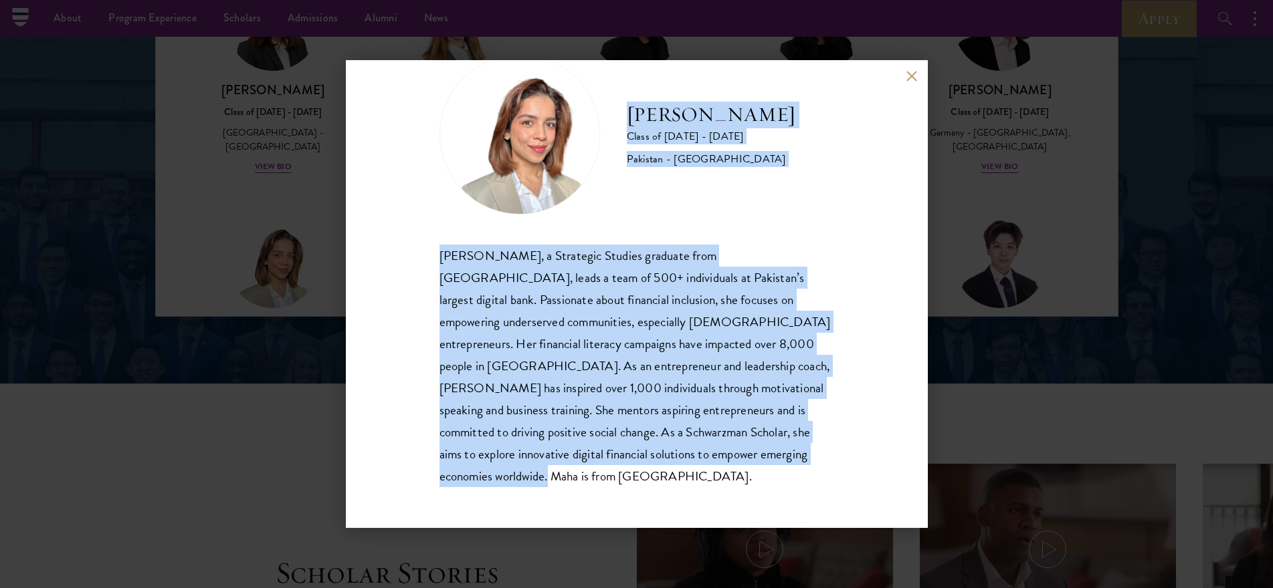
drag, startPoint x: 630, startPoint y: 161, endPoint x: 803, endPoint y: 481, distance: 364.1
click at [803, 481] on div "[PERSON_NAME] Class of [DATE] - [DATE] Pakistan - [GEOGRAPHIC_DATA] [PERSON_NAM…" at bounding box center [636, 271] width 395 height 434
click at [909, 78] on button at bounding box center [911, 75] width 11 height 11
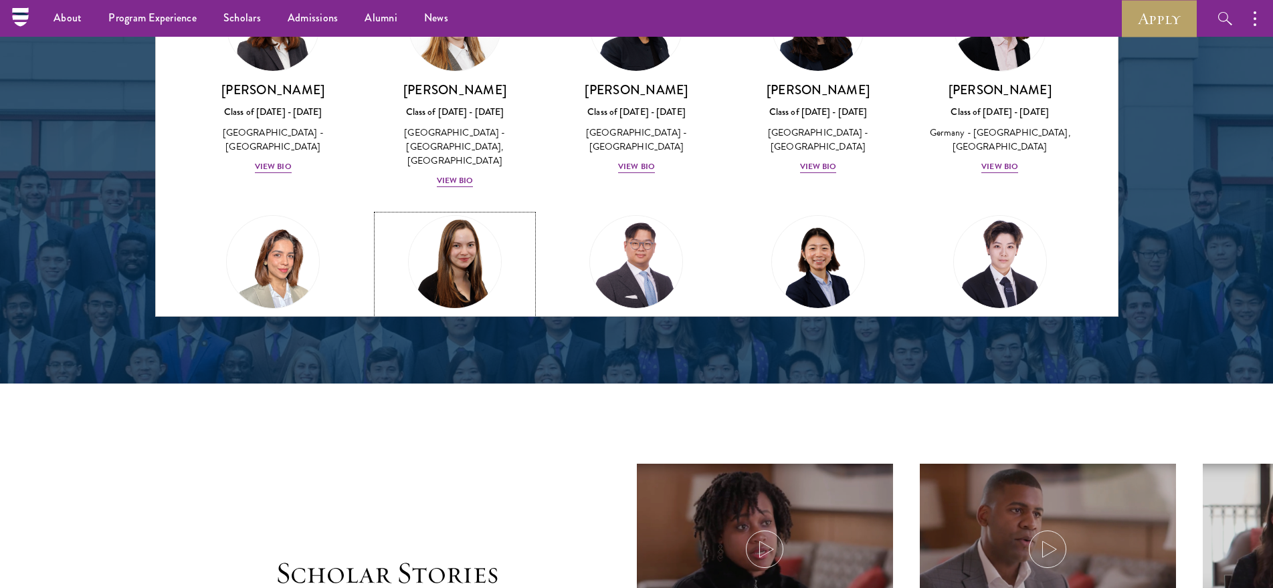
click at [468, 211] on img at bounding box center [455, 262] width 102 height 102
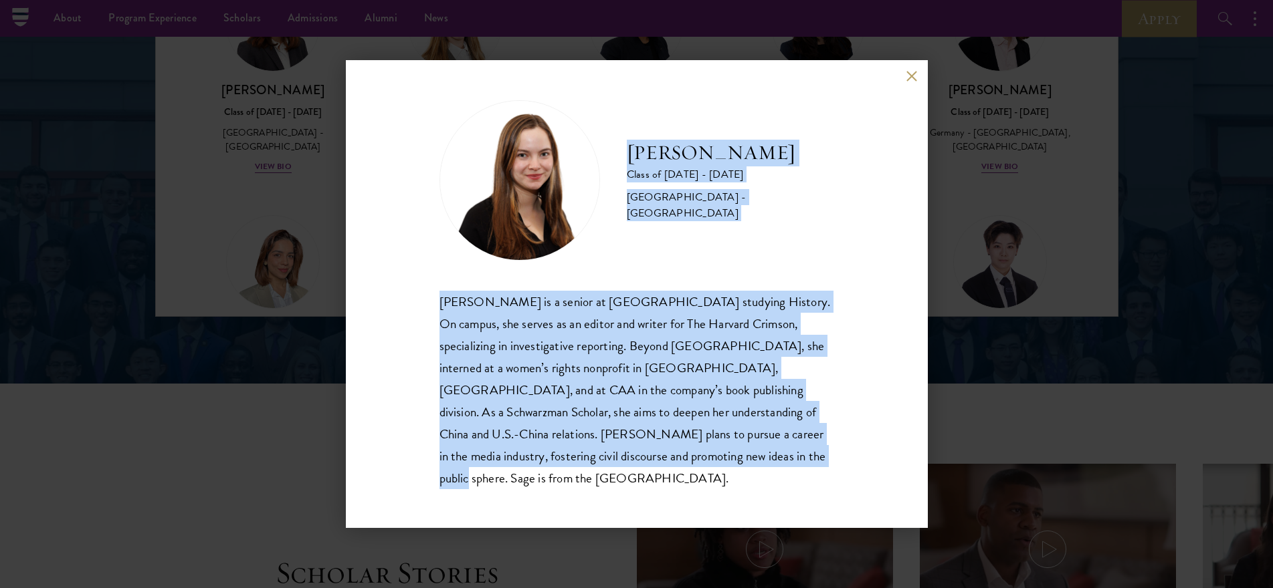
drag, startPoint x: 627, startPoint y: 171, endPoint x: 778, endPoint y: 498, distance: 360.2
click at [778, 498] on div "[PERSON_NAME] Class of [DATE] - [DATE] [GEOGRAPHIC_DATA] - [GEOGRAPHIC_DATA] [P…" at bounding box center [637, 294] width 582 height 468
click at [907, 82] on button at bounding box center [911, 75] width 11 height 11
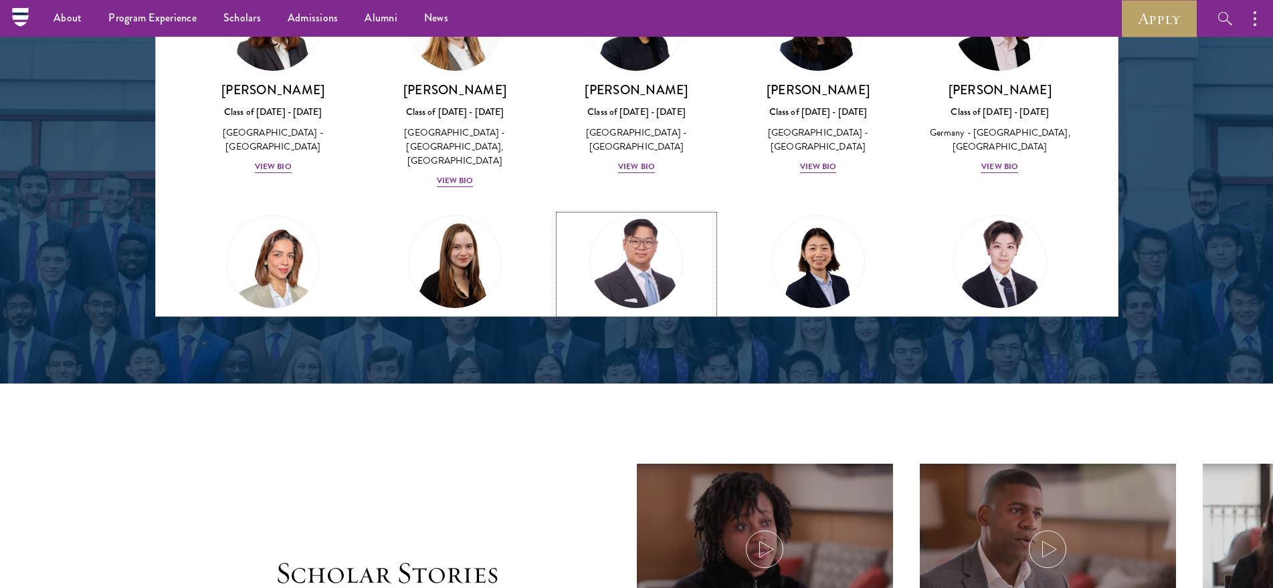
click at [619, 211] on img at bounding box center [637, 262] width 102 height 102
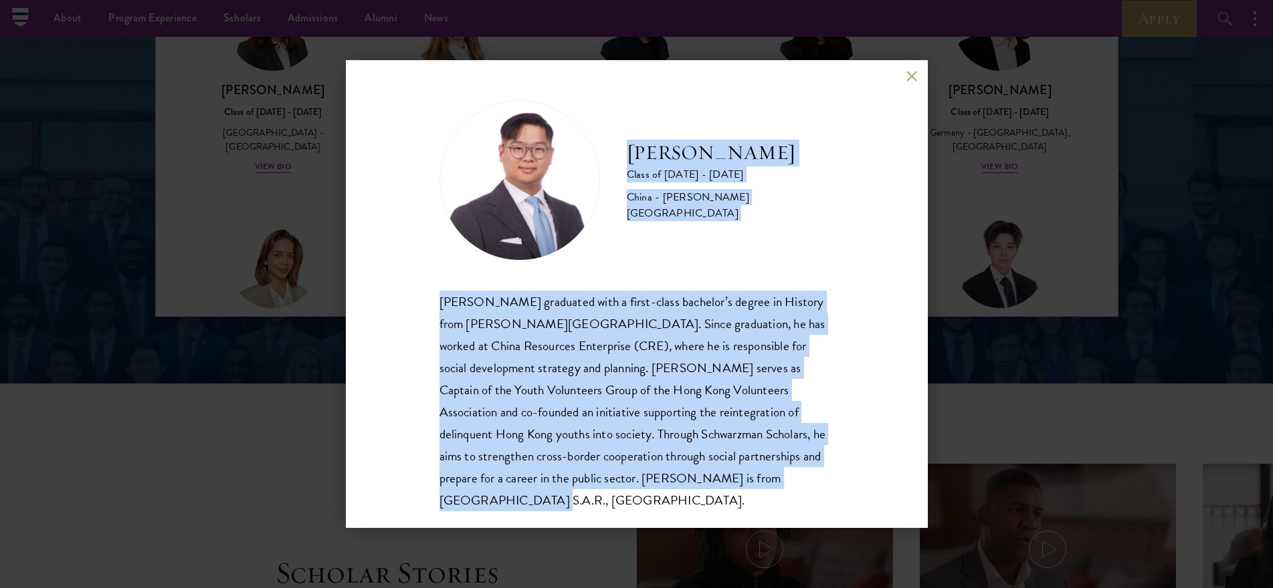
scroll to position [1, 0]
drag, startPoint x: 635, startPoint y: 160, endPoint x: 856, endPoint y: 487, distance: 394.9
click at [856, 487] on div "[PERSON_NAME] Class of [DATE] - [DATE] [GEOGRAPHIC_DATA] - [PERSON_NAME][GEOGRA…" at bounding box center [637, 294] width 582 height 468
click at [909, 78] on button at bounding box center [911, 75] width 11 height 11
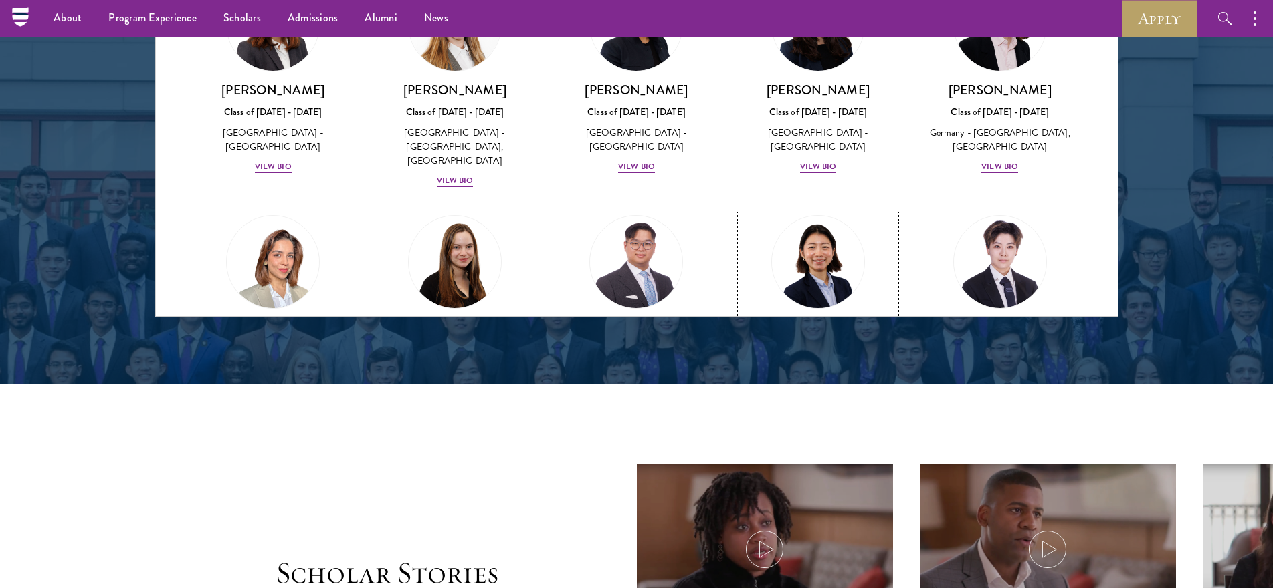
click at [825, 211] on img at bounding box center [818, 262] width 102 height 102
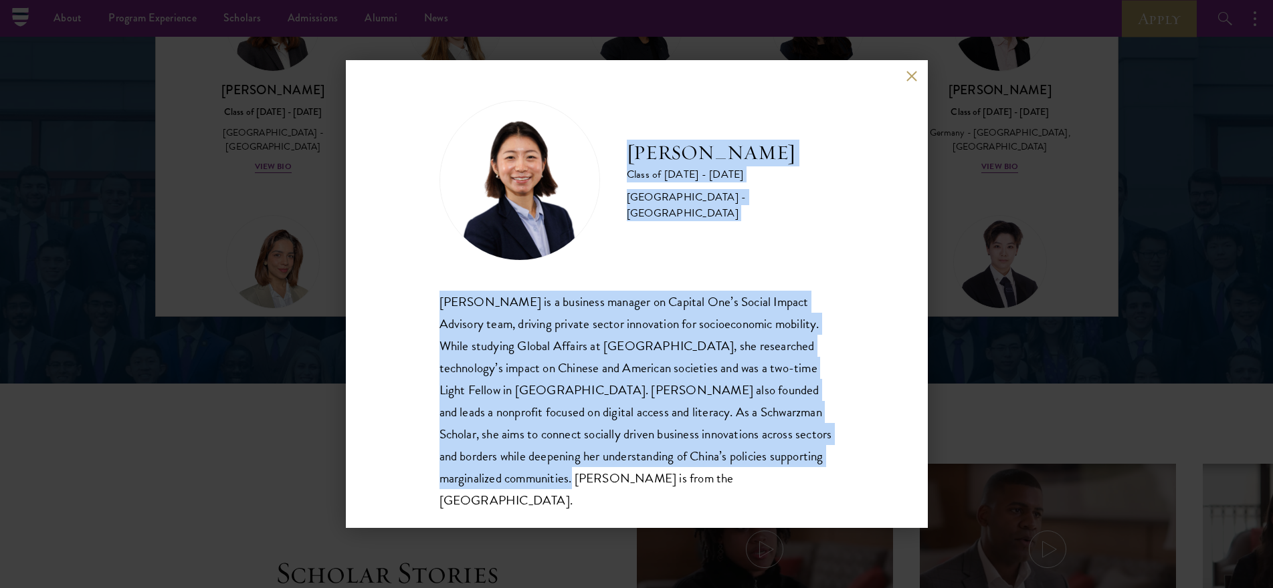
drag, startPoint x: 630, startPoint y: 158, endPoint x: 739, endPoint y: 475, distance: 335.2
click at [739, 475] on div "[PERSON_NAME] Class of [DATE] - [DATE] [GEOGRAPHIC_DATA] - [GEOGRAPHIC_DATA] [P…" at bounding box center [636, 305] width 395 height 411
click at [906, 81] on button at bounding box center [911, 75] width 11 height 11
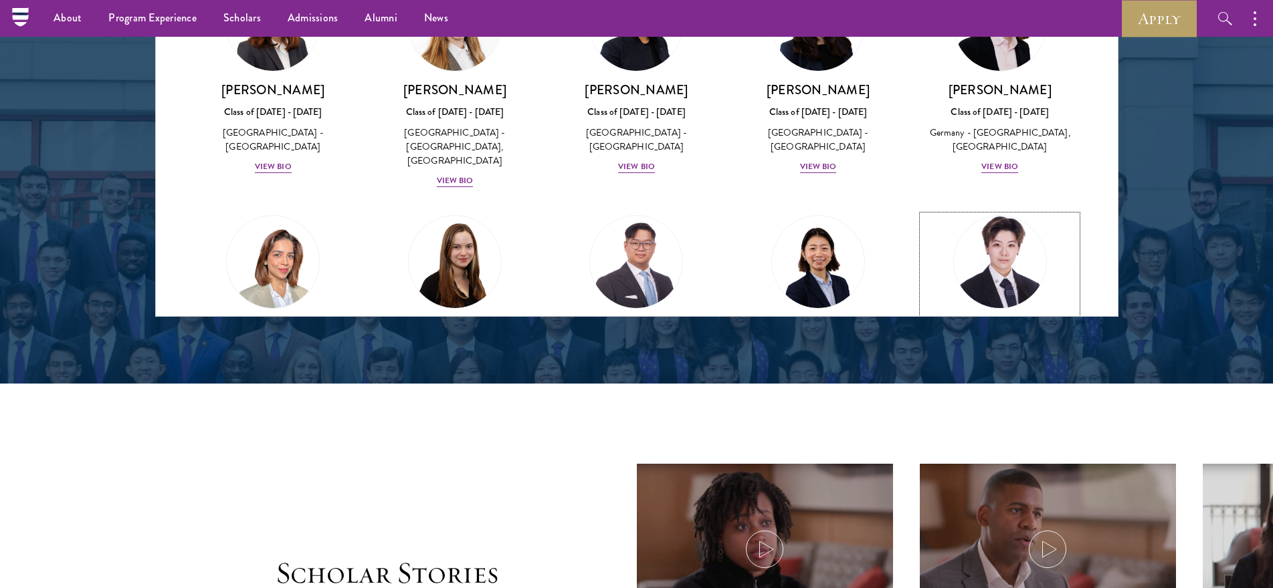
click at [1018, 211] on img at bounding box center [1000, 262] width 102 height 102
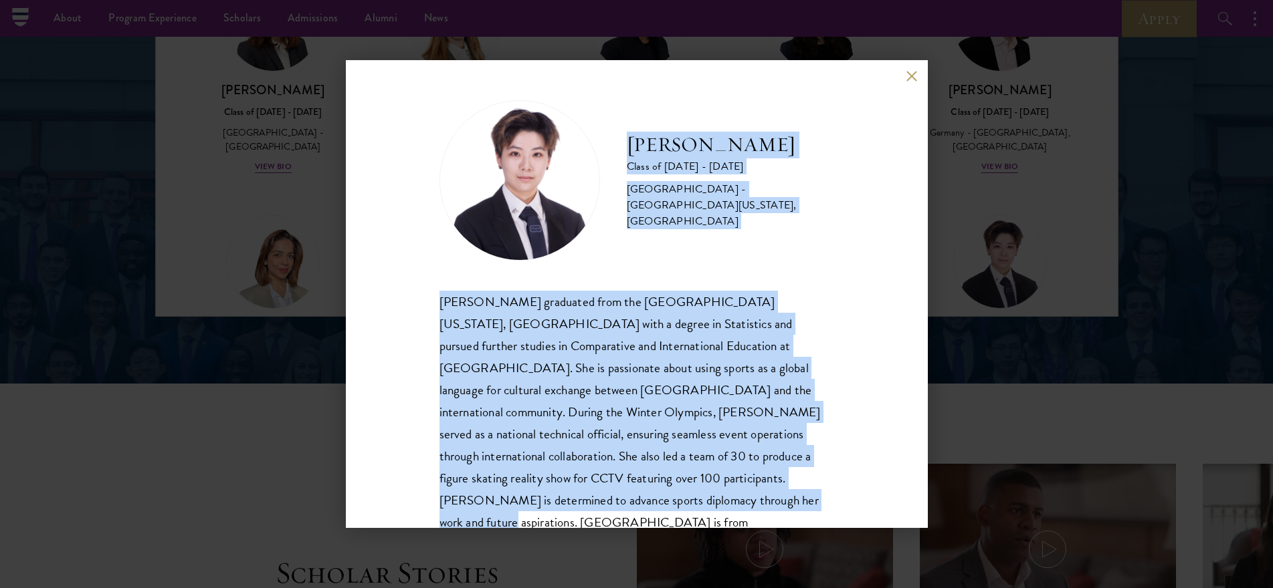
drag, startPoint x: 630, startPoint y: 152, endPoint x: 773, endPoint y: 499, distance: 375.4
click at [773, 499] on div "[PERSON_NAME] Class of [DATE] - [DATE] [GEOGRAPHIC_DATA] - [GEOGRAPHIC_DATA][US…" at bounding box center [636, 328] width 395 height 456
click at [910, 79] on button at bounding box center [911, 75] width 11 height 11
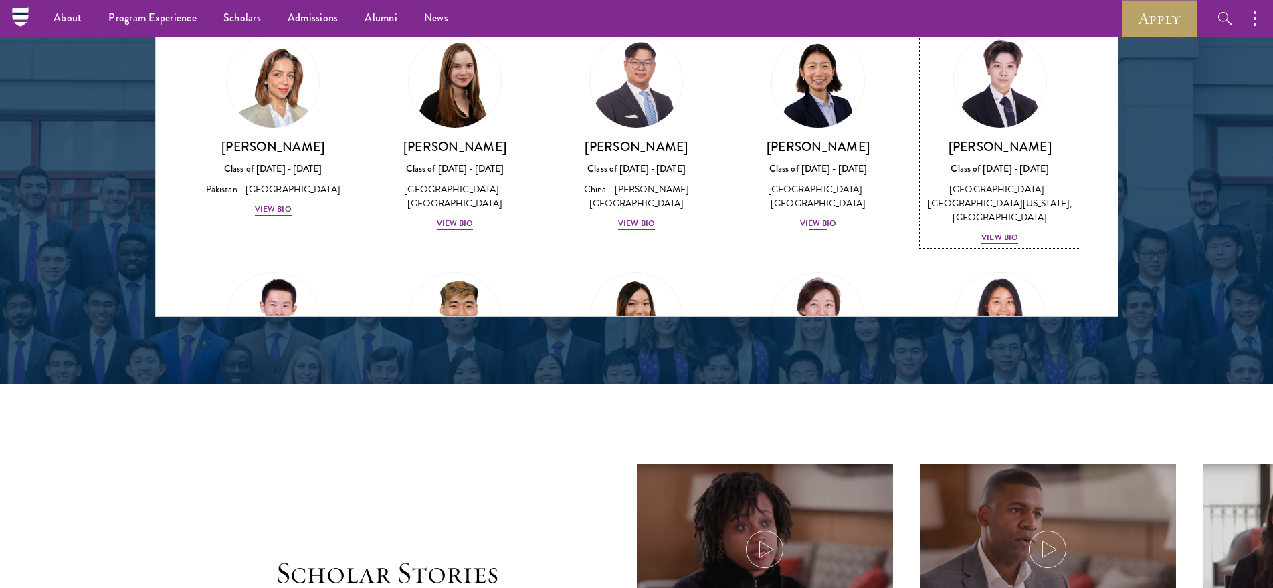
scroll to position [3114, 0]
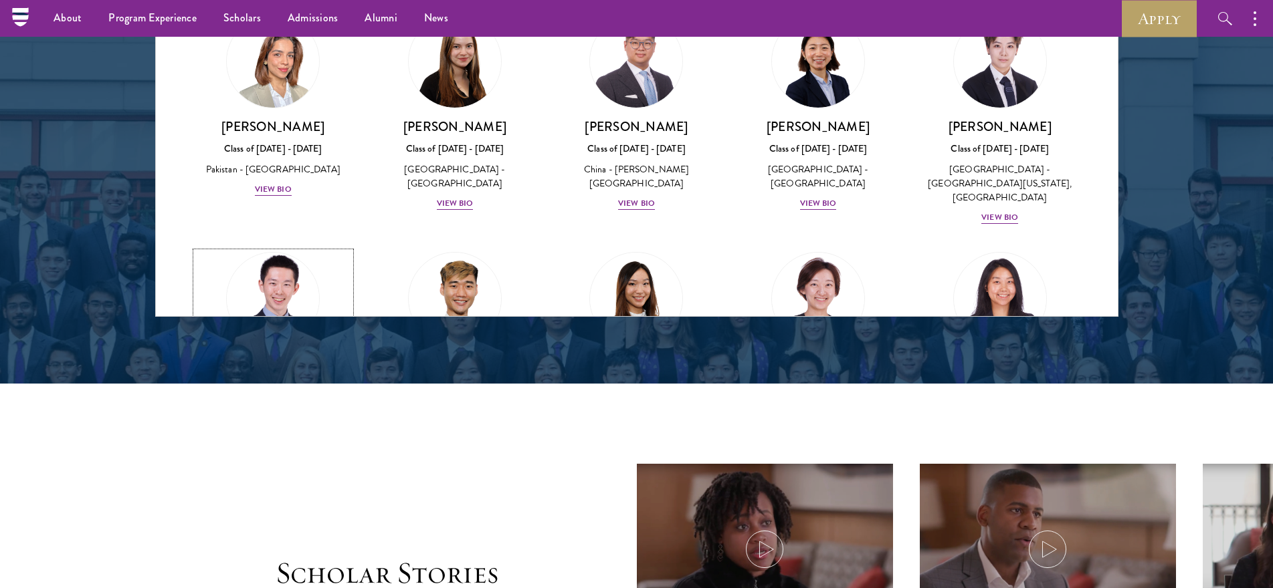
click at [284, 248] on img at bounding box center [273, 299] width 102 height 102
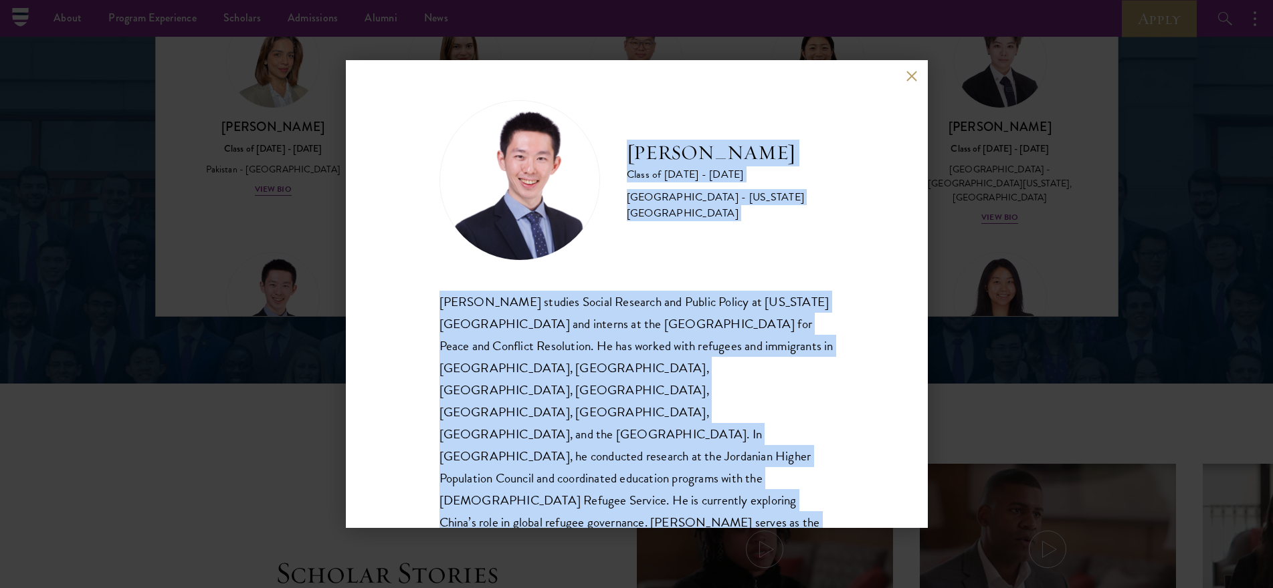
drag, startPoint x: 629, startPoint y: 160, endPoint x: 720, endPoint y: 504, distance: 355.7
click at [720, 504] on div "[PERSON_NAME] Class of [DATE] - [DATE] [GEOGRAPHIC_DATA] - [US_STATE][GEOGRAPHI…" at bounding box center [636, 361] width 395 height 522
drag, startPoint x: 907, startPoint y: 76, endPoint x: 779, endPoint y: 133, distance: 140.4
click at [907, 76] on button at bounding box center [911, 75] width 11 height 11
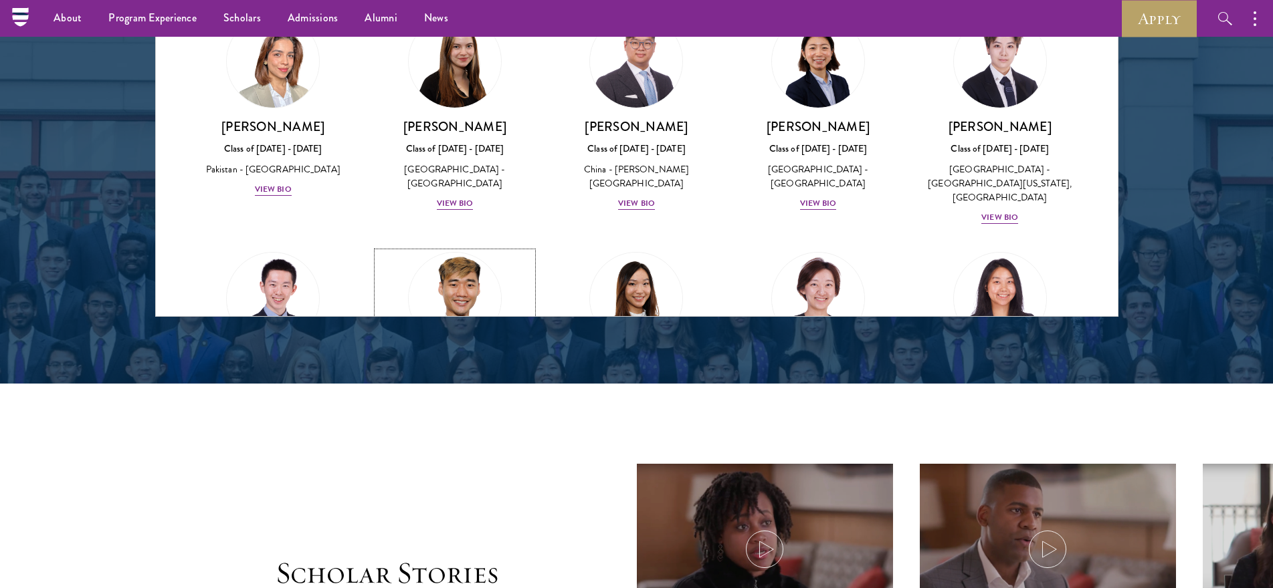
click at [460, 248] on img at bounding box center [455, 299] width 102 height 102
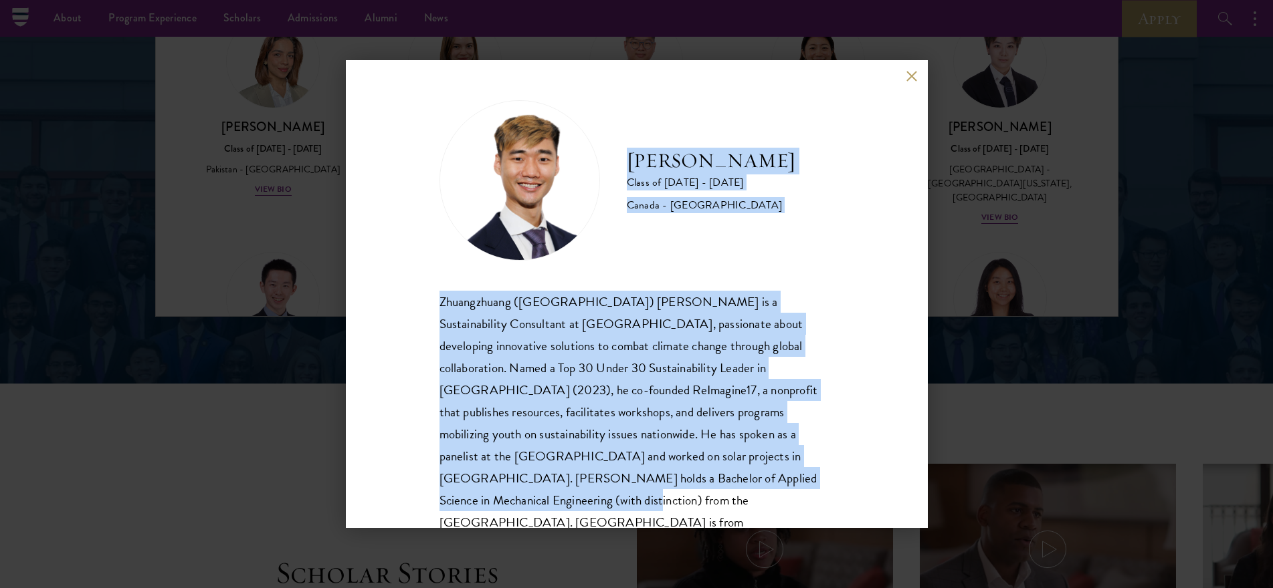
drag, startPoint x: 645, startPoint y: 280, endPoint x: 768, endPoint y: 505, distance: 255.9
click at [768, 505] on div "[PERSON_NAME] Class of [DATE] - [DATE] [GEOGRAPHIC_DATA] - [GEOGRAPHIC_DATA] Zh…" at bounding box center [637, 294] width 582 height 468
click at [909, 76] on button at bounding box center [911, 75] width 11 height 11
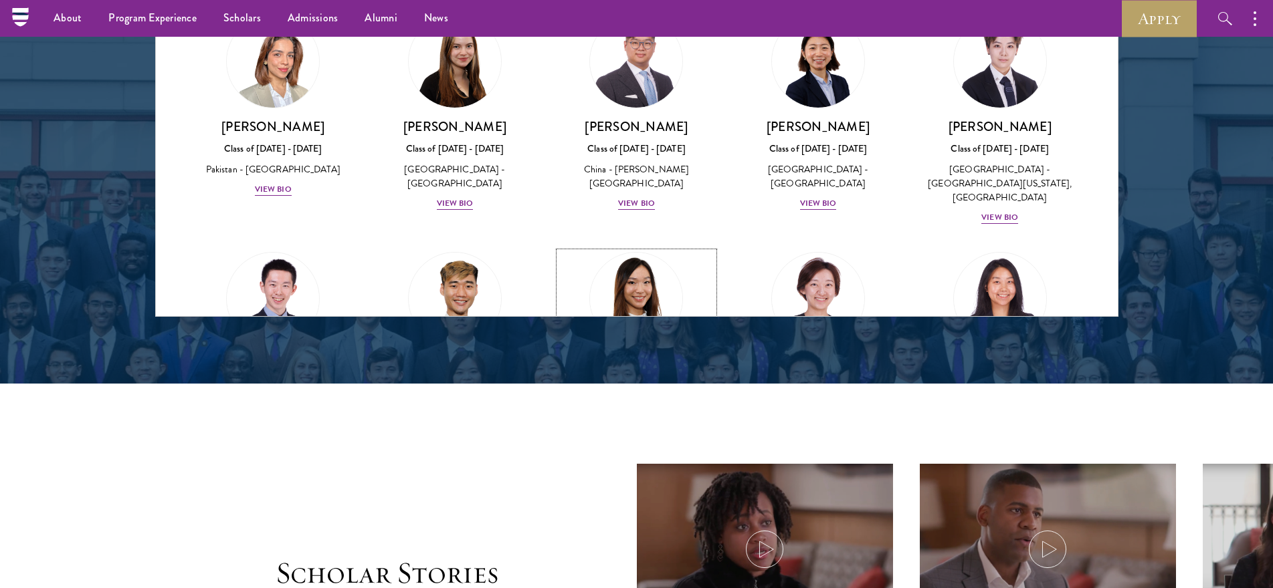
click at [627, 248] on img at bounding box center [637, 299] width 102 height 102
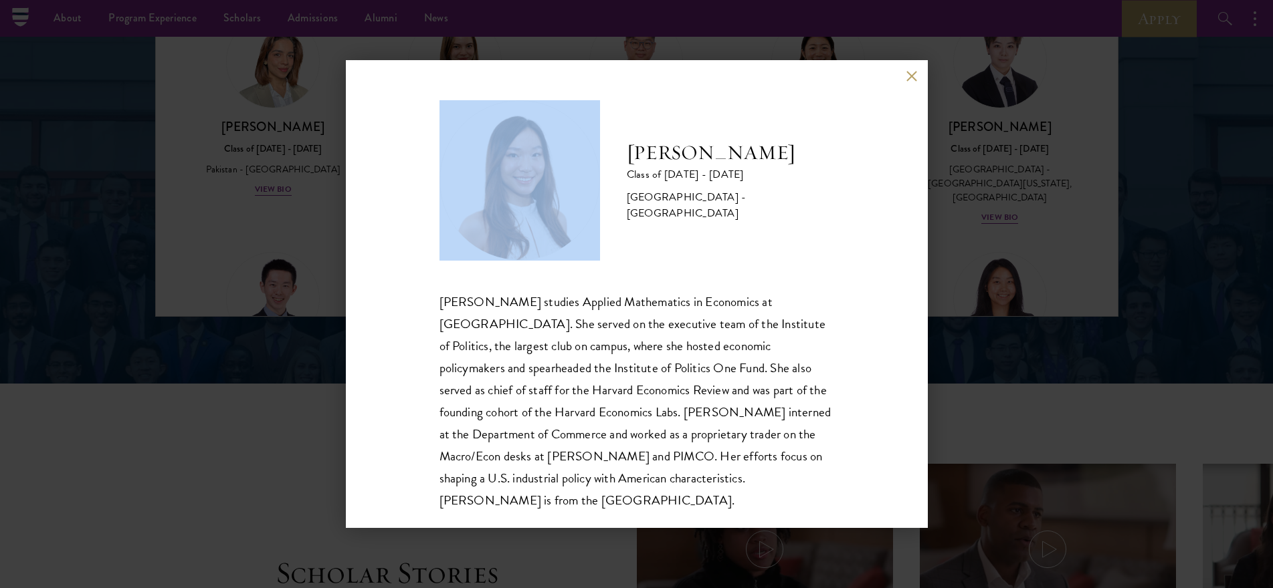
scroll to position [1, 0]
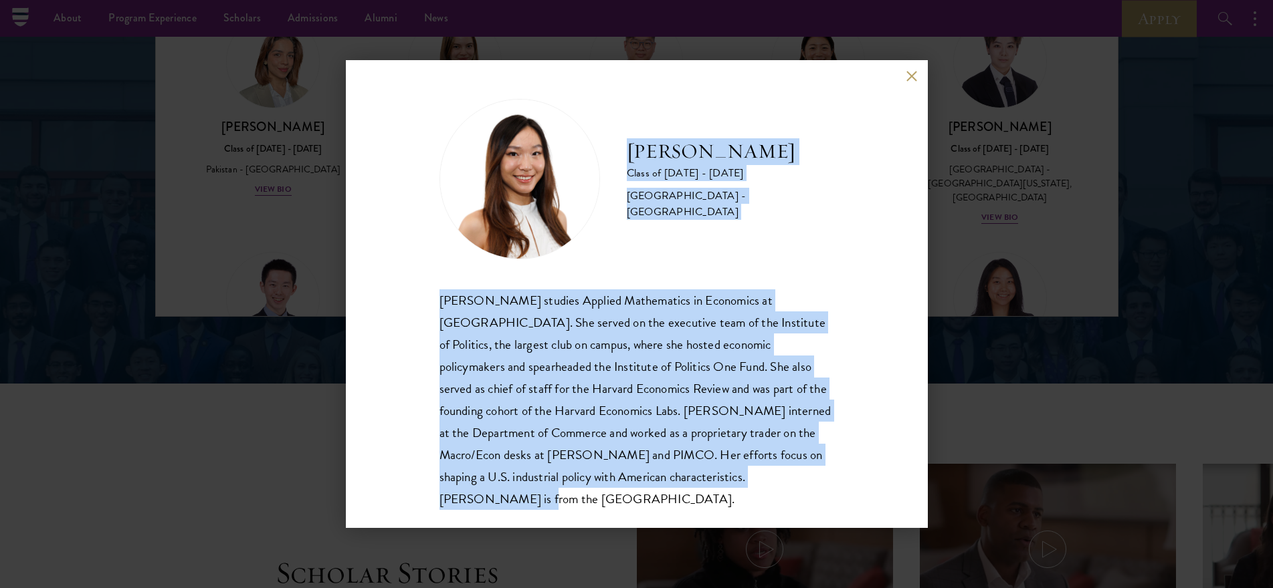
drag, startPoint x: 629, startPoint y: 154, endPoint x: 823, endPoint y: 470, distance: 370.4
click at [823, 470] on div "[PERSON_NAME] Class of [DATE] - [DATE] [GEOGRAPHIC_DATA] - [GEOGRAPHIC_DATA] [P…" at bounding box center [637, 294] width 582 height 468
click at [907, 81] on button at bounding box center [911, 75] width 11 height 11
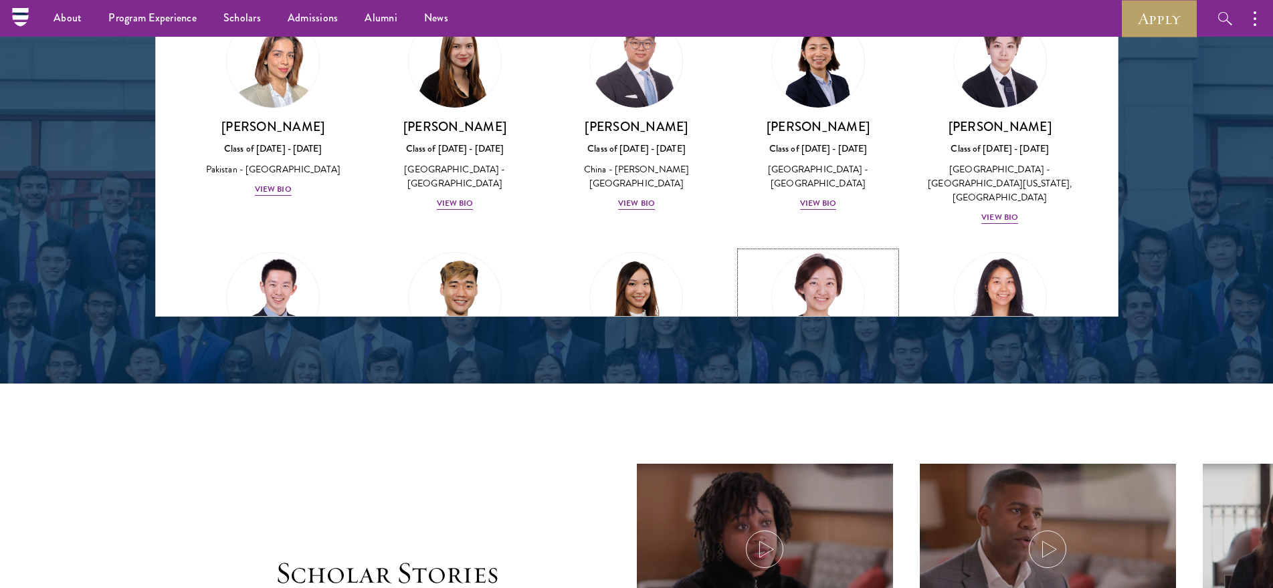
click at [791, 248] on img at bounding box center [818, 299] width 102 height 102
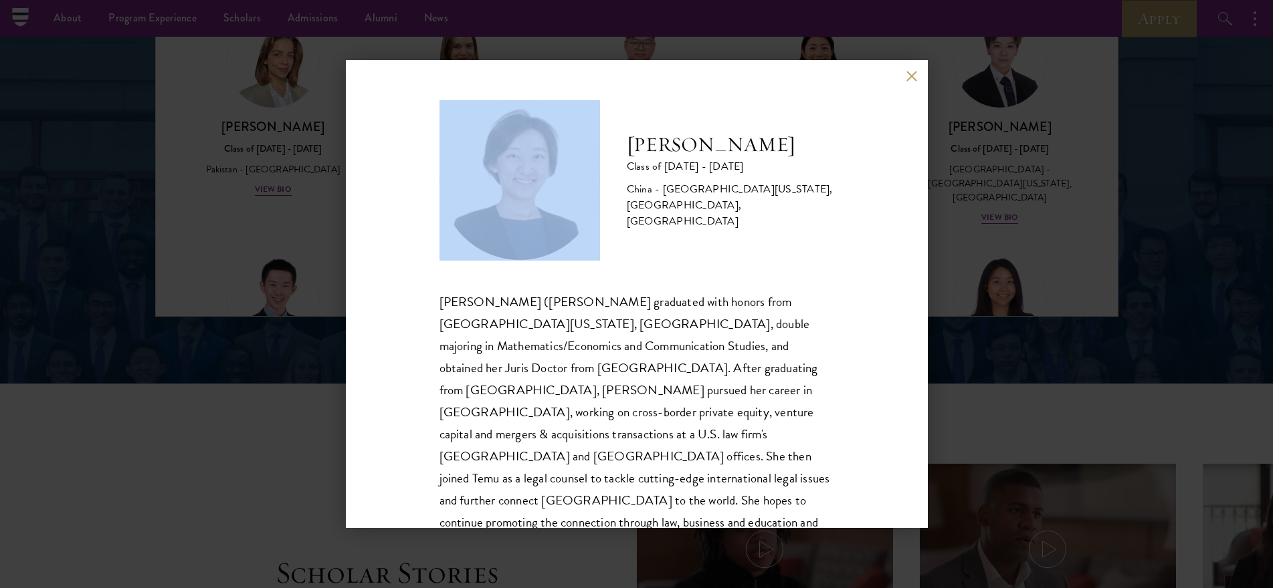
scroll to position [23, 0]
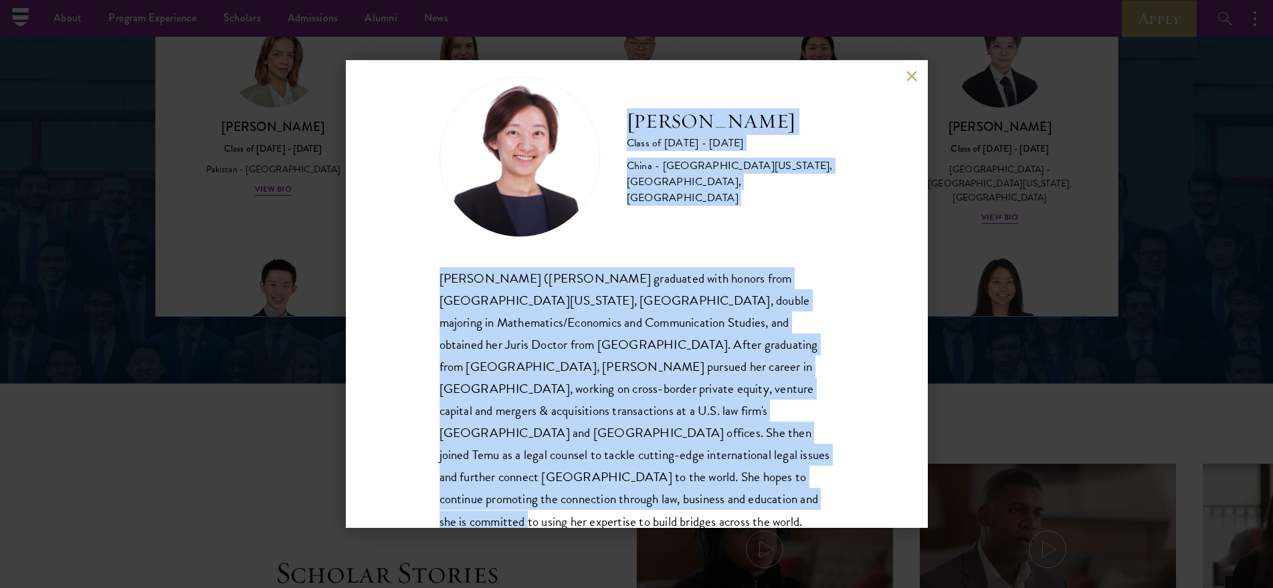
drag, startPoint x: 624, startPoint y: 150, endPoint x: 859, endPoint y: 494, distance: 417.1
click at [859, 494] on div "[PERSON_NAME] Class of [DATE] - [DATE] [GEOGRAPHIC_DATA] - [GEOGRAPHIC_DATA][US…" at bounding box center [637, 294] width 582 height 468
click at [909, 74] on button at bounding box center [911, 75] width 11 height 11
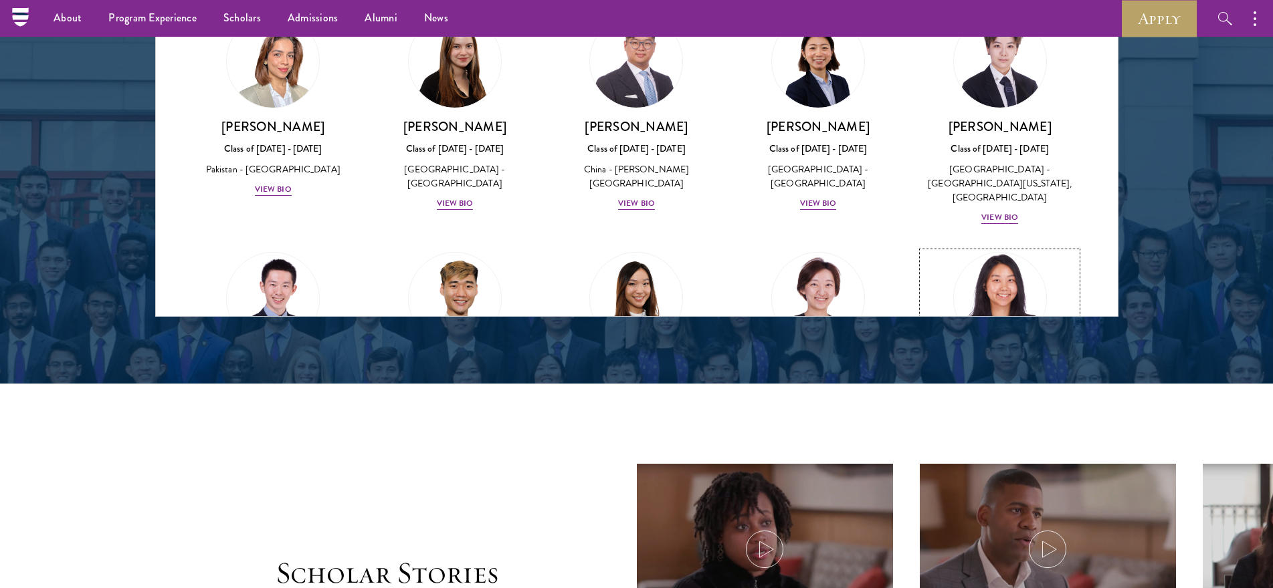
click at [978, 248] on img at bounding box center [1000, 299] width 102 height 102
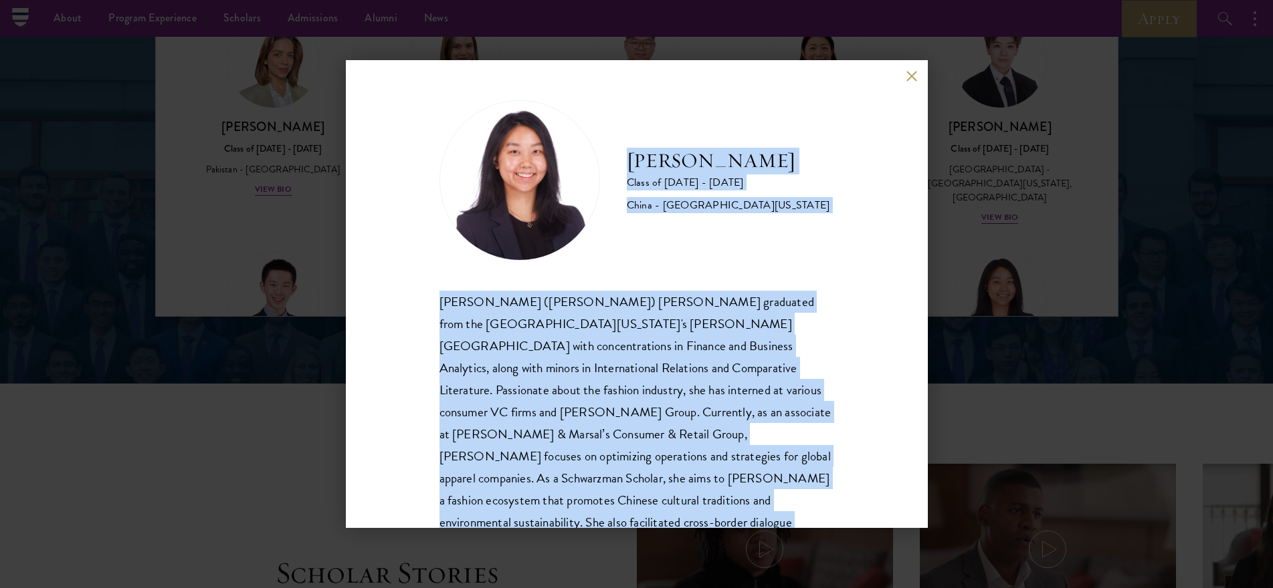
scroll to position [46, 0]
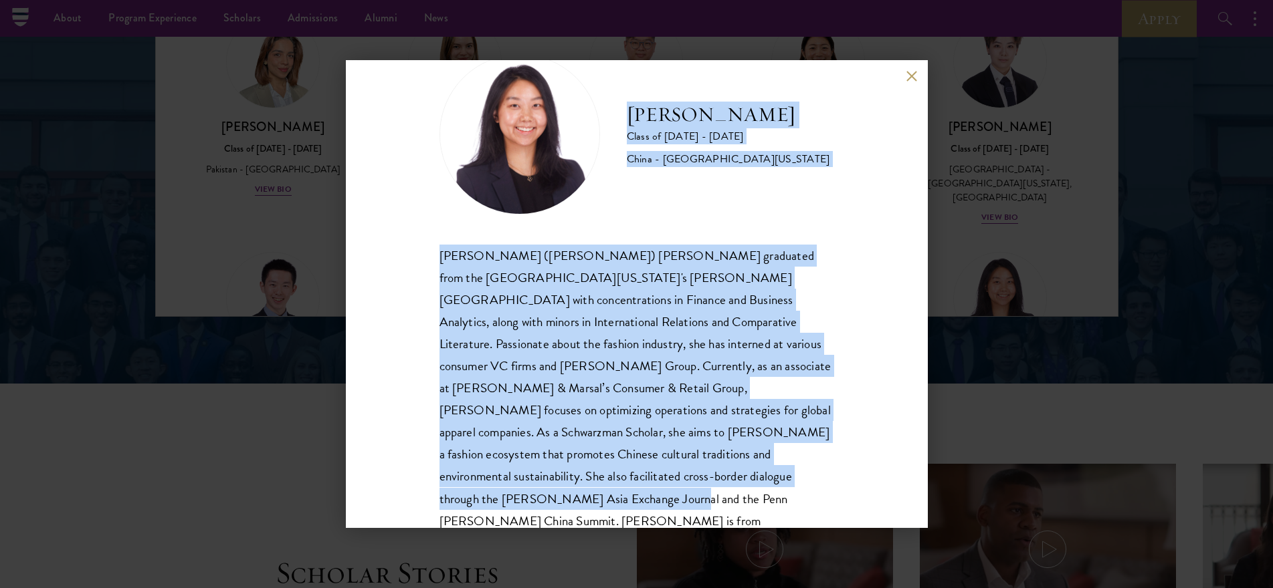
drag, startPoint x: 627, startPoint y: 162, endPoint x: 814, endPoint y: 516, distance: 399.7
click at [814, 516] on div "[PERSON_NAME] Class of [DATE] - [DATE] [GEOGRAPHIC_DATA] - [GEOGRAPHIC_DATA][US…" at bounding box center [637, 294] width 582 height 468
drag, startPoint x: 907, startPoint y: 80, endPoint x: 898, endPoint y: 84, distance: 9.9
click at [907, 80] on button at bounding box center [911, 75] width 11 height 11
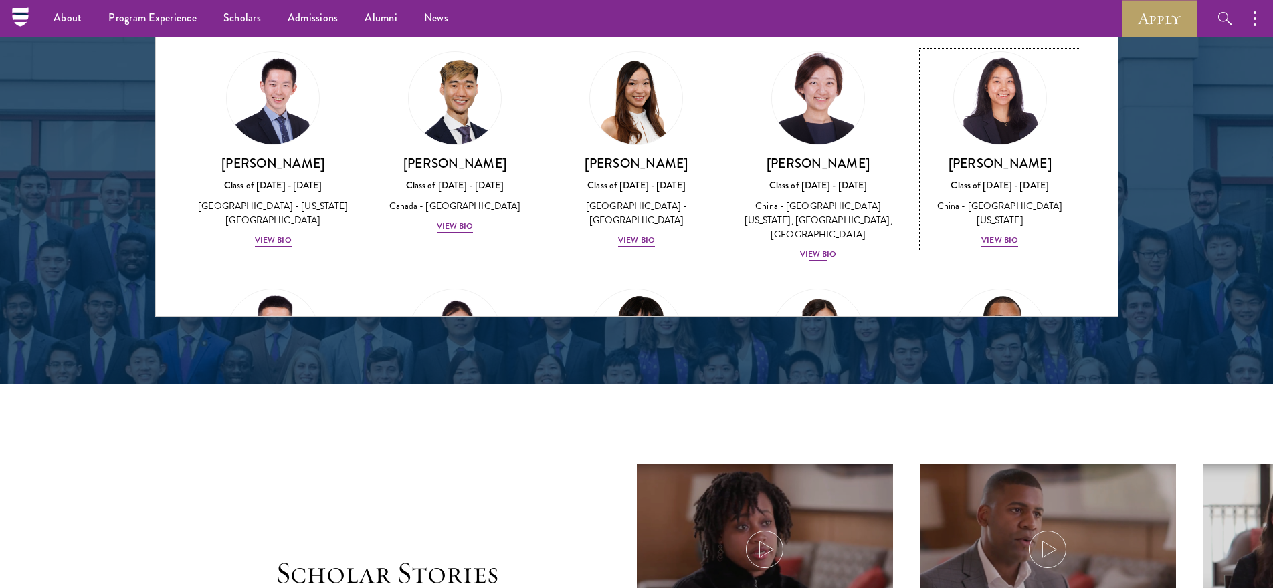
scroll to position [3382, 0]
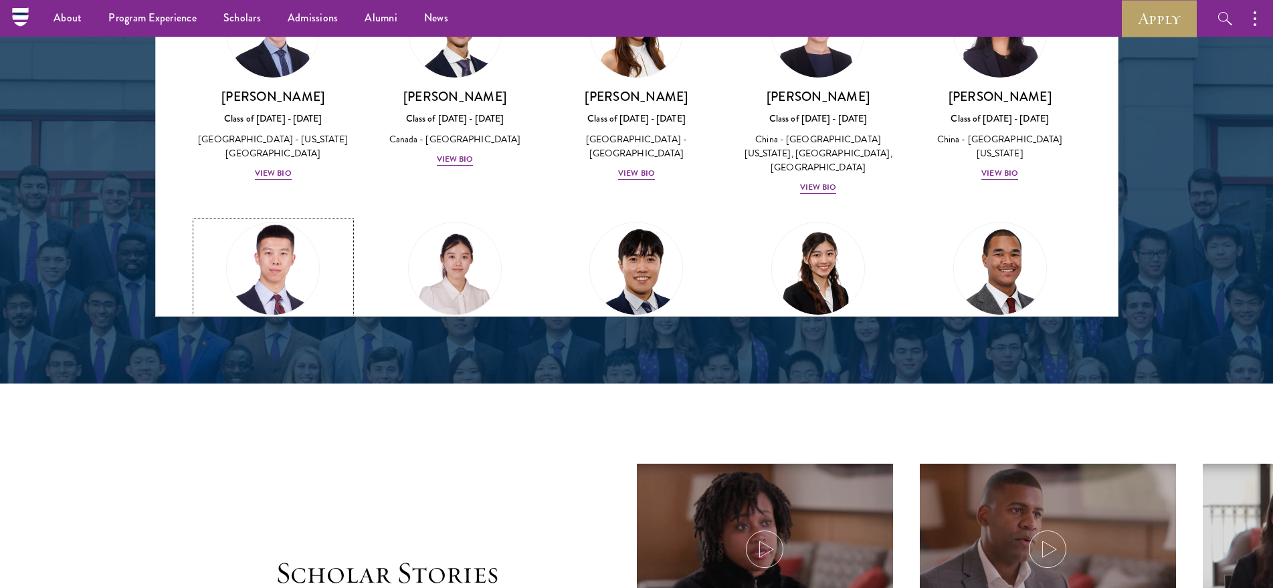
click at [283, 218] on img at bounding box center [273, 269] width 102 height 102
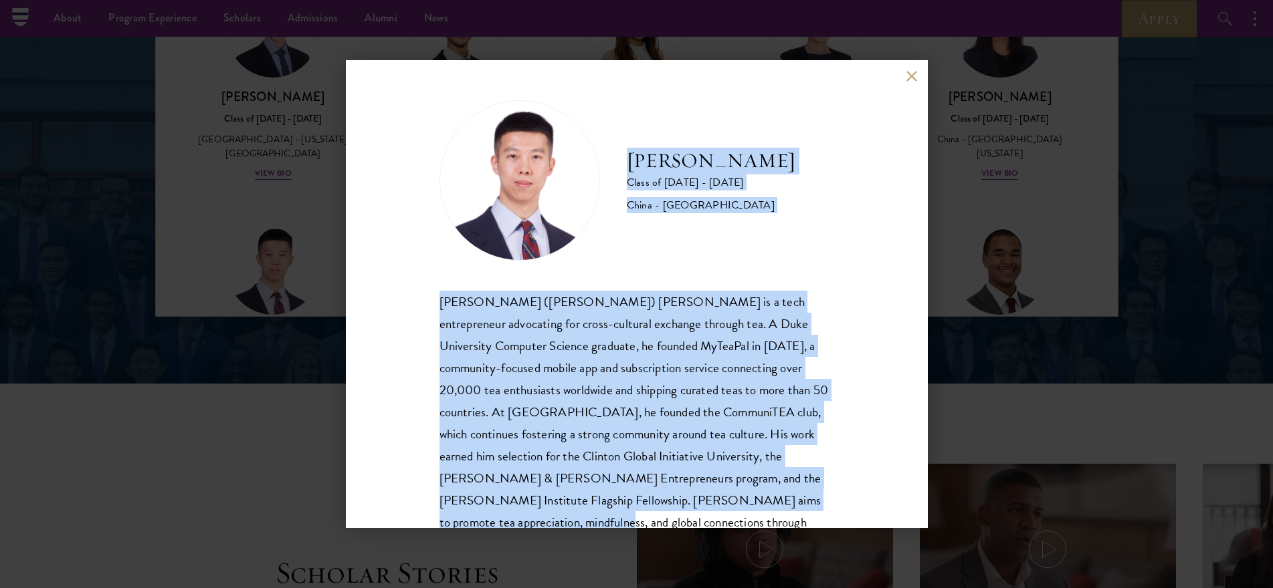
scroll to position [46, 0]
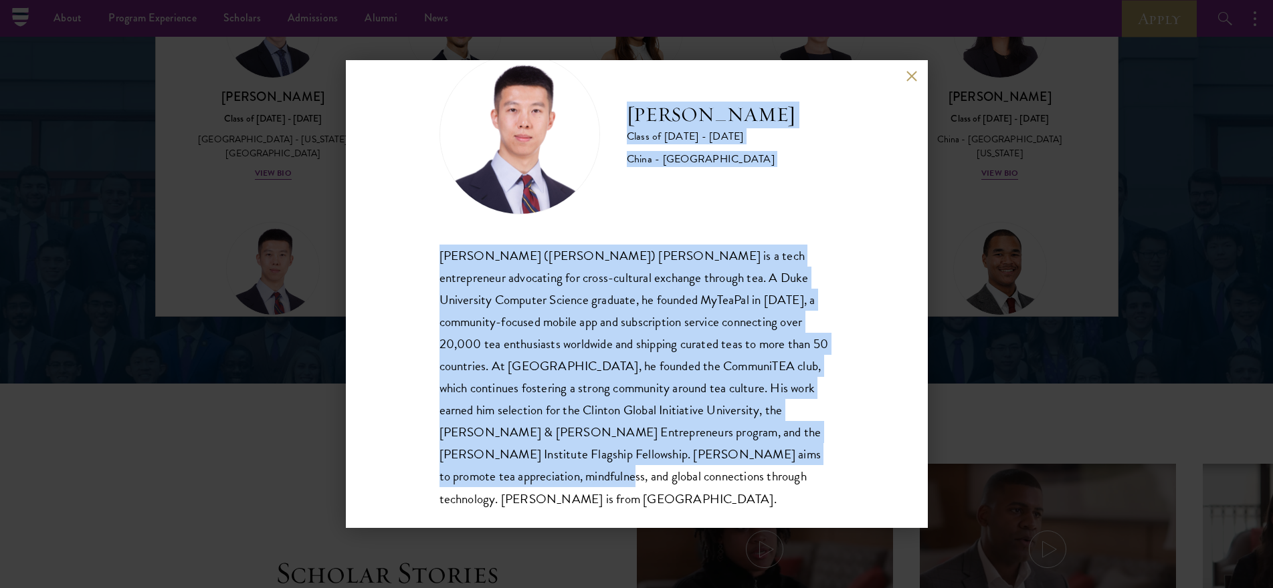
drag, startPoint x: 627, startPoint y: 158, endPoint x: 787, endPoint y: 492, distance: 370.0
click at [787, 492] on div "[PERSON_NAME] Class of [DATE] - [DATE] [GEOGRAPHIC_DATA] - [GEOGRAPHIC_DATA] [P…" at bounding box center [637, 294] width 582 height 468
click at [907, 76] on button at bounding box center [911, 75] width 11 height 11
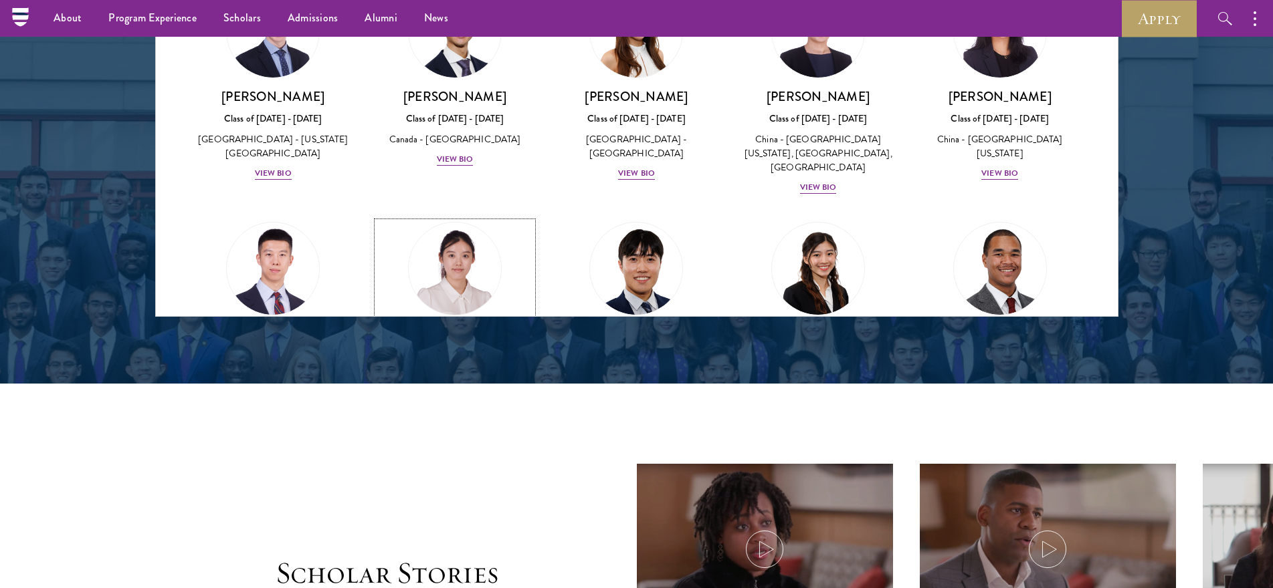
click at [458, 218] on img at bounding box center [455, 269] width 102 height 102
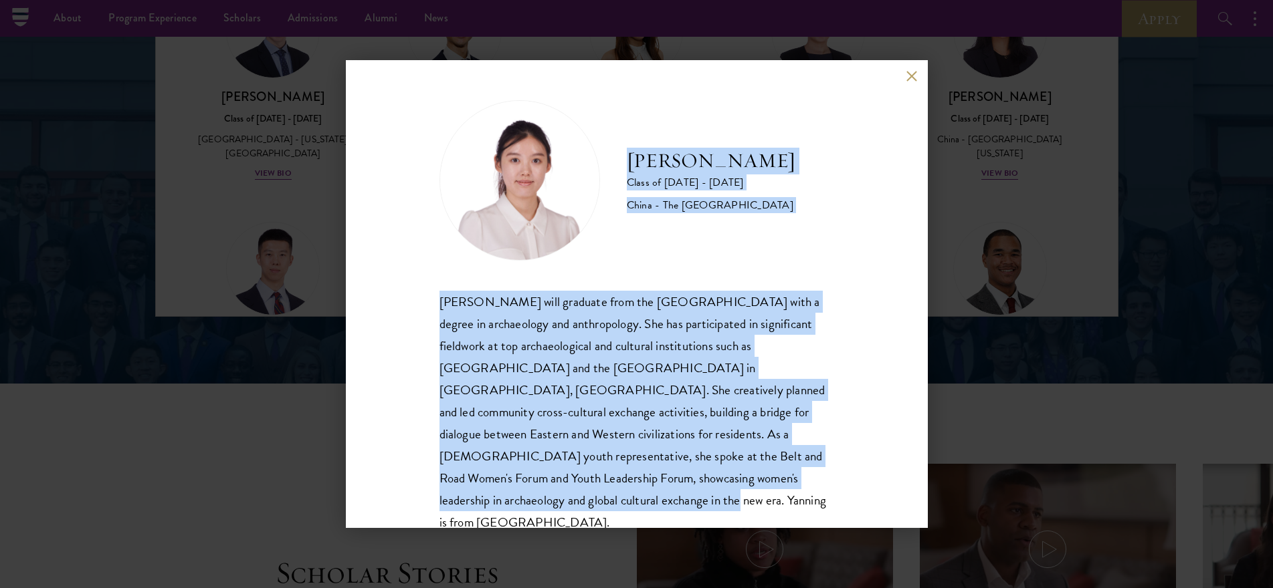
drag, startPoint x: 631, startPoint y: 161, endPoint x: 805, endPoint y: 508, distance: 388.5
click at [805, 508] on div "[PERSON_NAME] Class of [DATE] - [DATE] [GEOGRAPHIC_DATA] - The [GEOGRAPHIC_DATA…" at bounding box center [636, 317] width 395 height 434
click at [910, 75] on button at bounding box center [911, 75] width 11 height 11
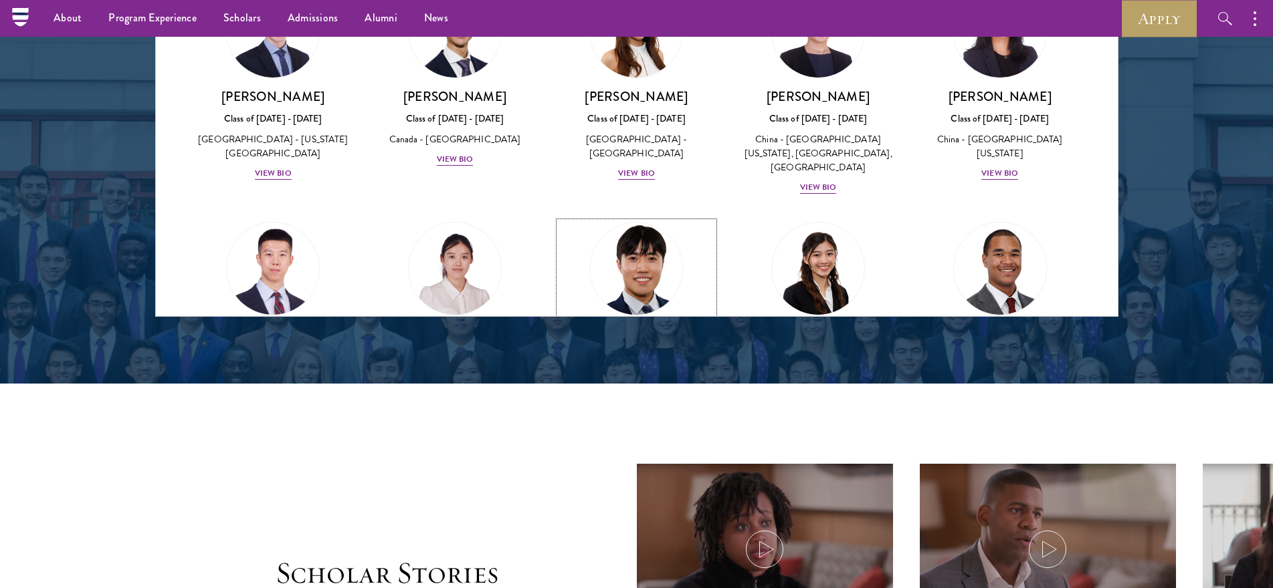
click at [643, 218] on img at bounding box center [637, 269] width 102 height 102
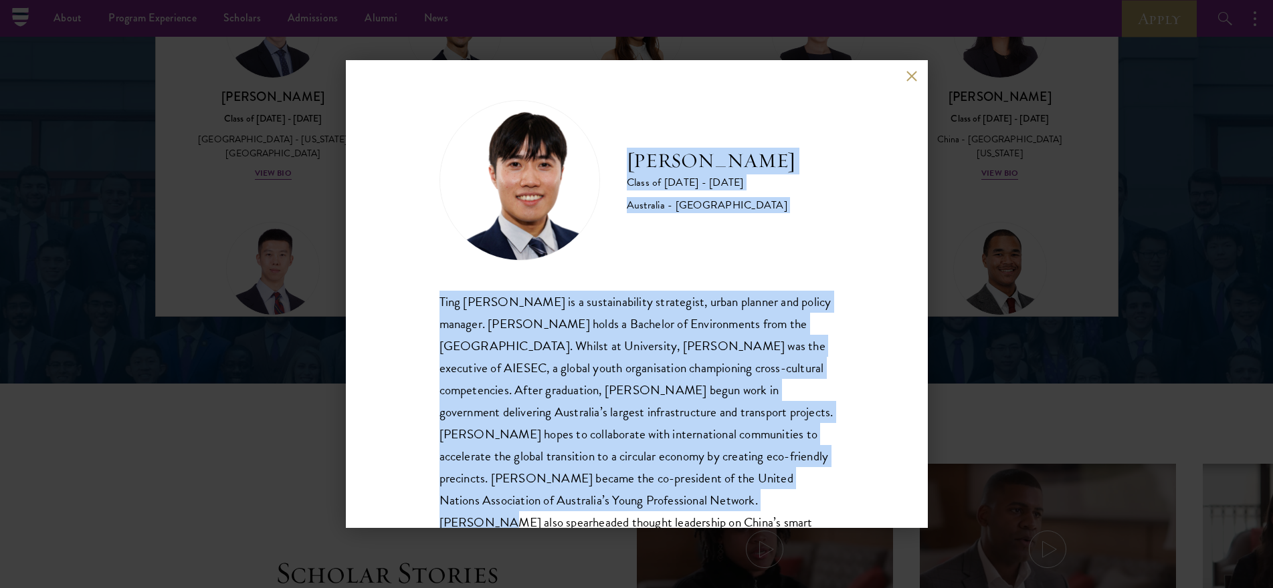
scroll to position [46, 0]
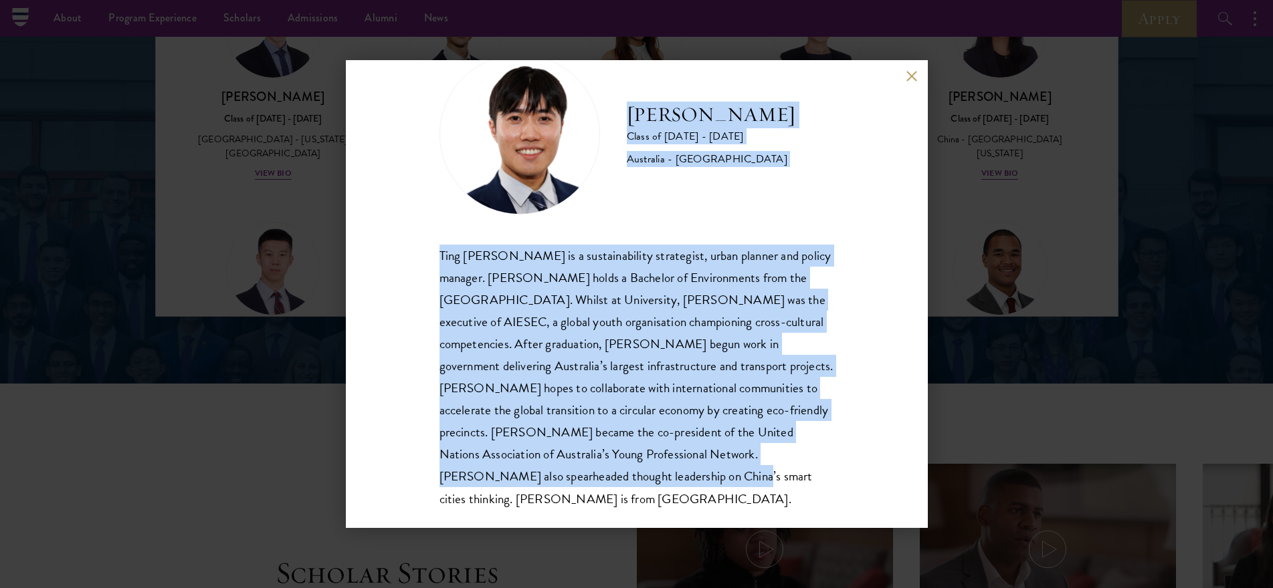
drag, startPoint x: 629, startPoint y: 161, endPoint x: 774, endPoint y: 473, distance: 343.8
click at [774, 473] on div "[PERSON_NAME] Class of [DATE] - [DATE] [GEOGRAPHIC_DATA] - [GEOGRAPHIC_DATA] Ti…" at bounding box center [636, 282] width 395 height 456
click at [909, 78] on button at bounding box center [911, 75] width 11 height 11
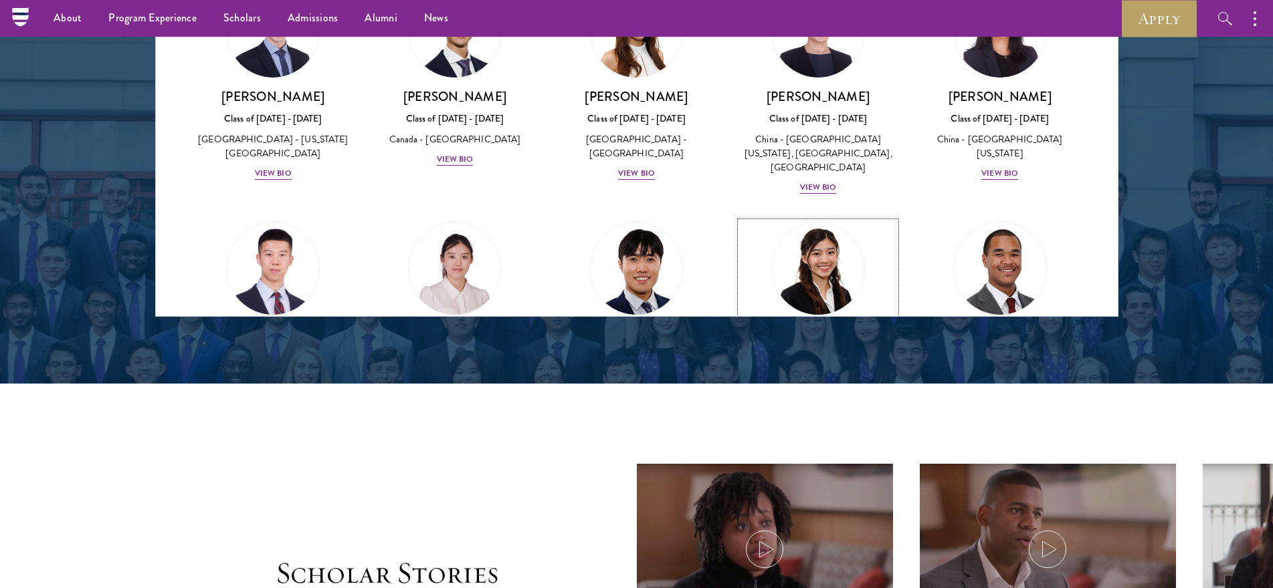
click at [803, 218] on img at bounding box center [818, 269] width 102 height 102
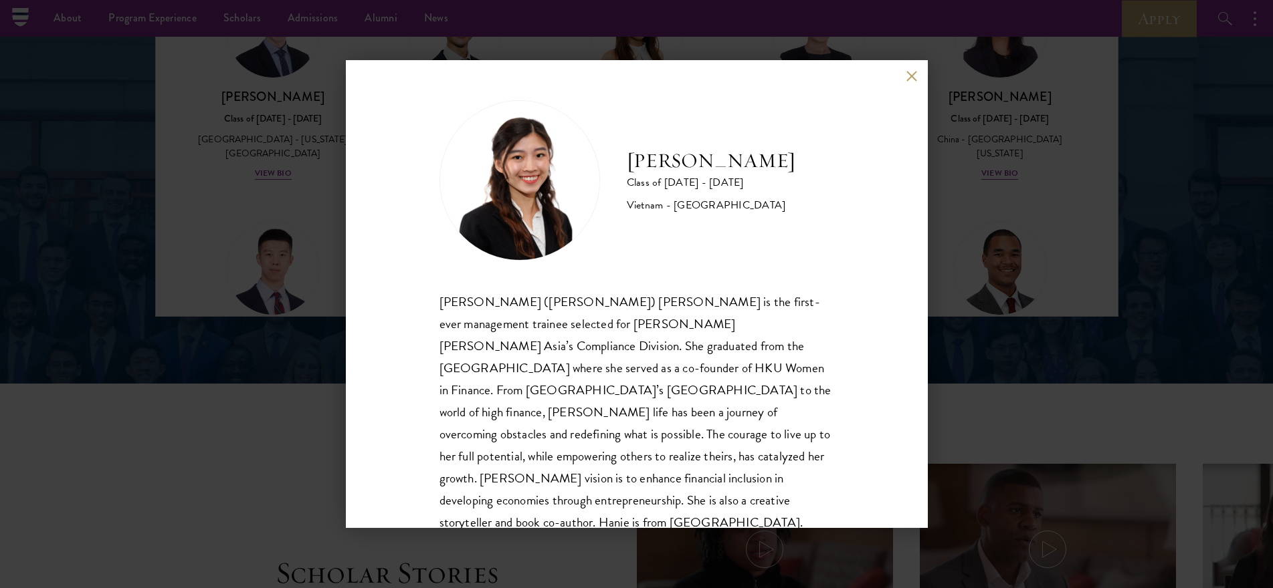
click at [514, 183] on img at bounding box center [519, 180] width 160 height 160
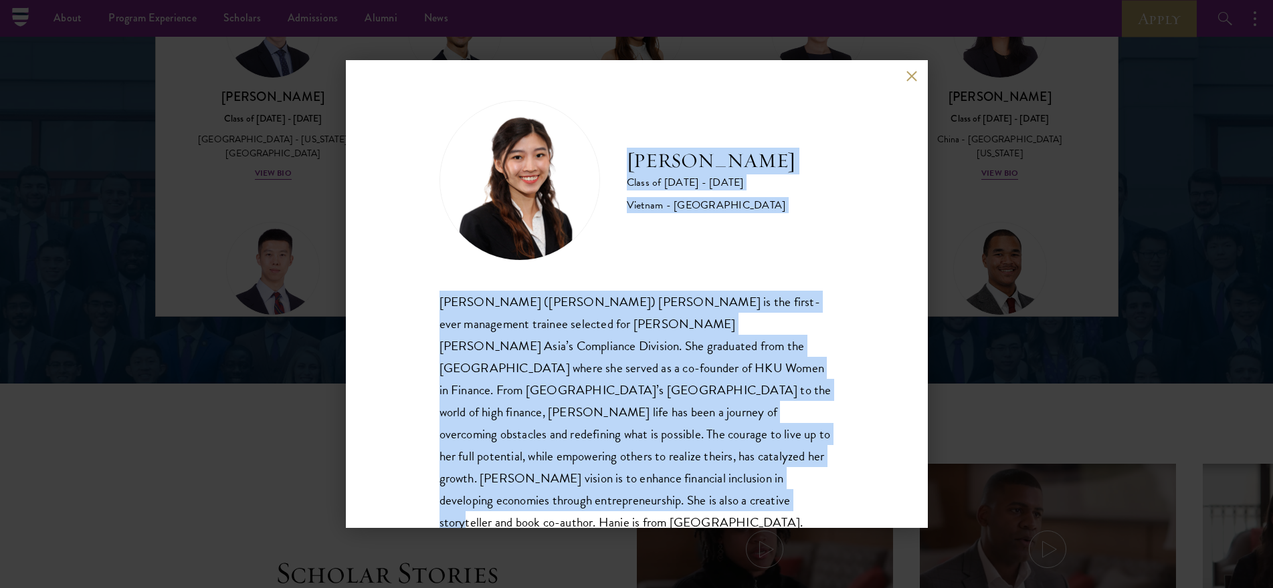
drag, startPoint x: 627, startPoint y: 156, endPoint x: 776, endPoint y: 491, distance: 365.8
click at [776, 491] on div "[PERSON_NAME] Class of [DATE] - [DATE] [GEOGRAPHIC_DATA] - [GEOGRAPHIC_DATA] [P…" at bounding box center [636, 317] width 395 height 434
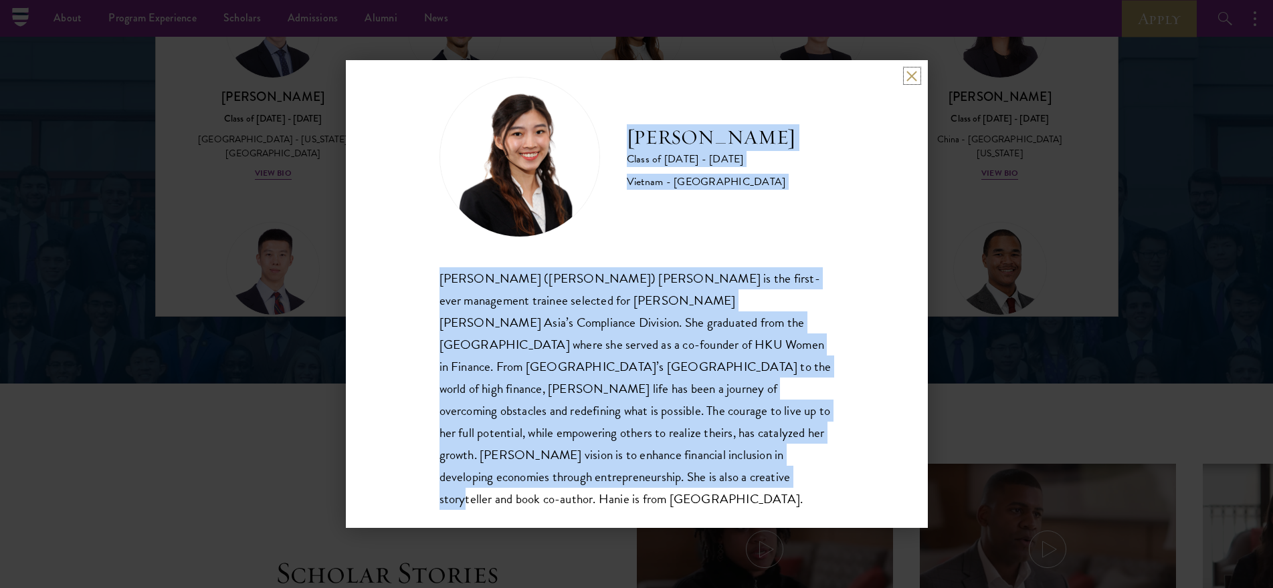
click at [909, 78] on button at bounding box center [911, 75] width 11 height 11
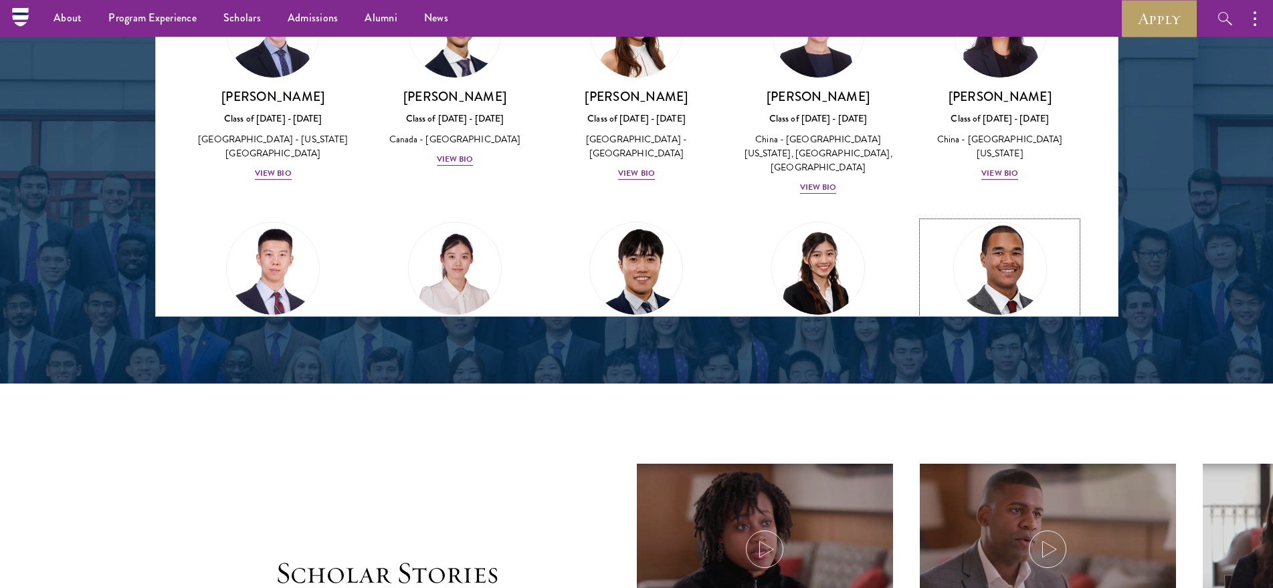
click at [978, 218] on img at bounding box center [1000, 269] width 102 height 102
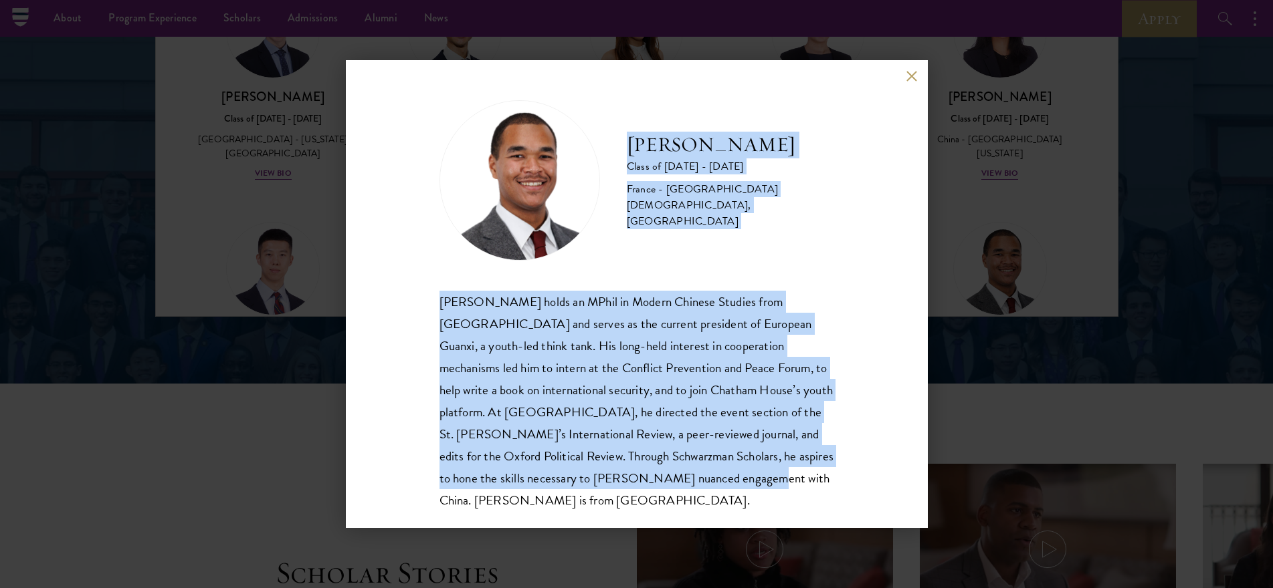
drag, startPoint x: 627, startPoint y: 157, endPoint x: 746, endPoint y: 499, distance: 361.9
click at [746, 499] on div "[PERSON_NAME] Class of [DATE] - [DATE] France - [GEOGRAPHIC_DATA][DEMOGRAPHIC_D…" at bounding box center [637, 294] width 582 height 468
drag, startPoint x: 908, startPoint y: 78, endPoint x: 873, endPoint y: 88, distance: 36.2
click at [908, 78] on button at bounding box center [911, 75] width 11 height 11
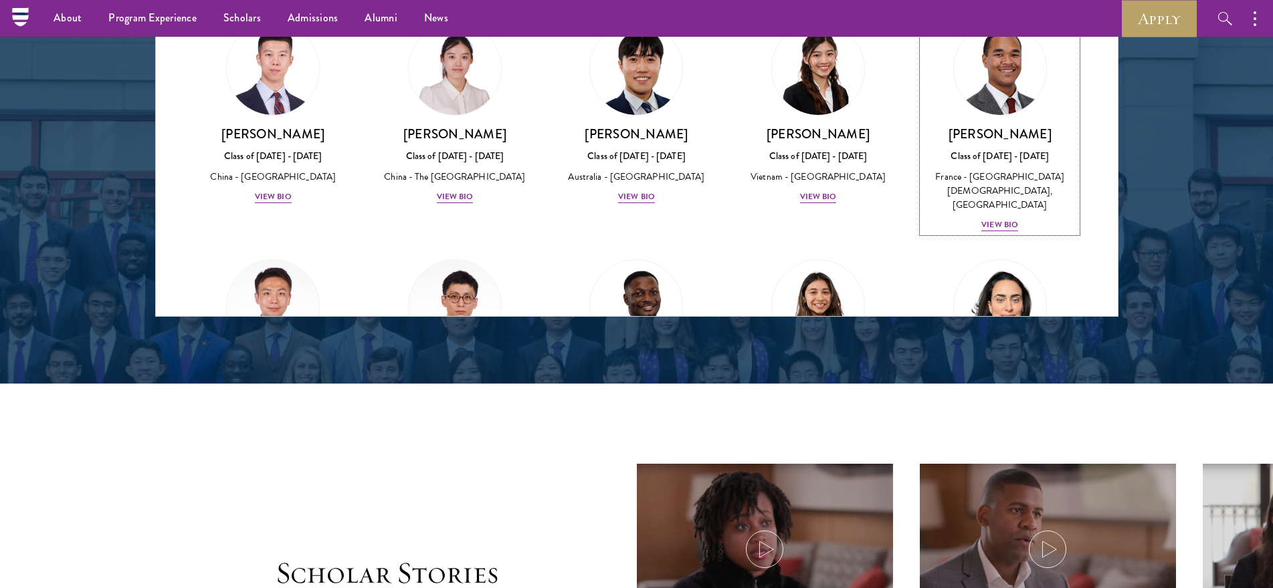
scroll to position [3582, 0]
click at [288, 255] on img at bounding box center [273, 306] width 102 height 102
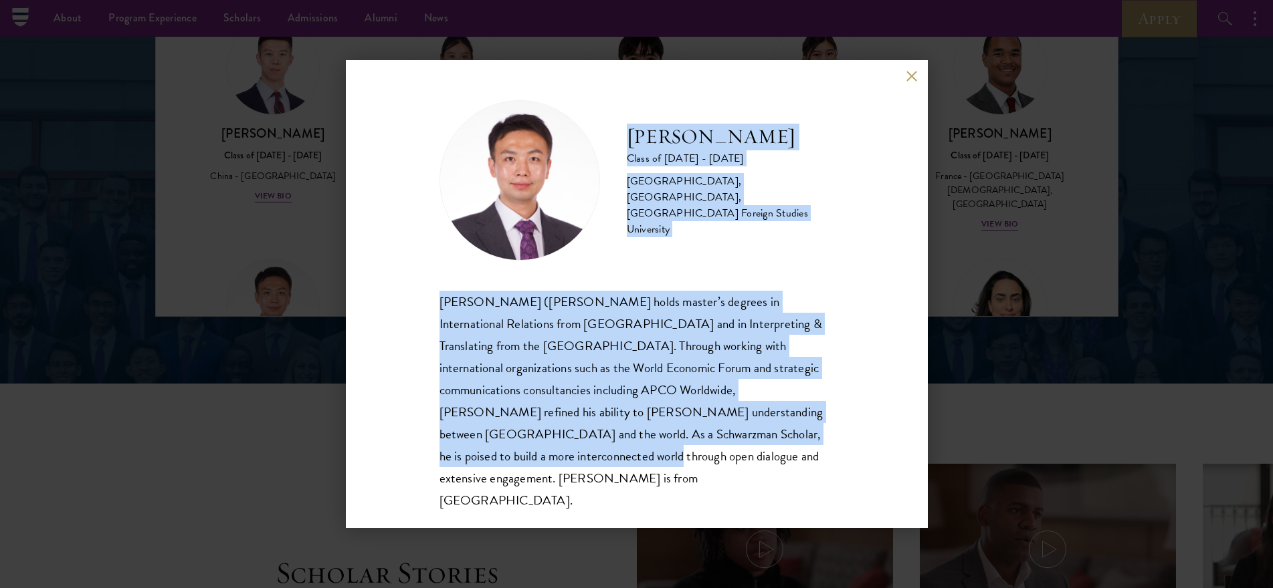
drag, startPoint x: 632, startPoint y: 162, endPoint x: 747, endPoint y: 455, distance: 315.3
click at [747, 455] on div "[PERSON_NAME] Class of [DATE] - [DATE] [GEOGRAPHIC_DATA] - [GEOGRAPHIC_DATA], […" at bounding box center [636, 305] width 395 height 411
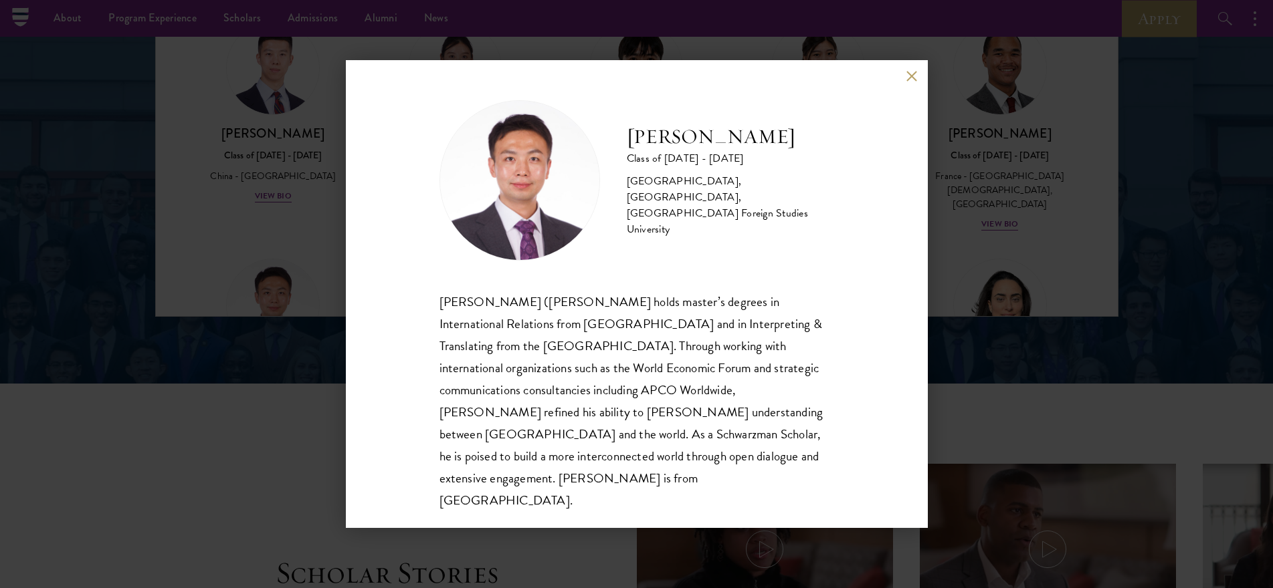
drag, startPoint x: 739, startPoint y: 468, endPoint x: 730, endPoint y: 458, distance: 13.3
click at [738, 469] on div "[PERSON_NAME] ([PERSON_NAME] holds master’s degrees in International Relations …" at bounding box center [636, 401] width 395 height 221
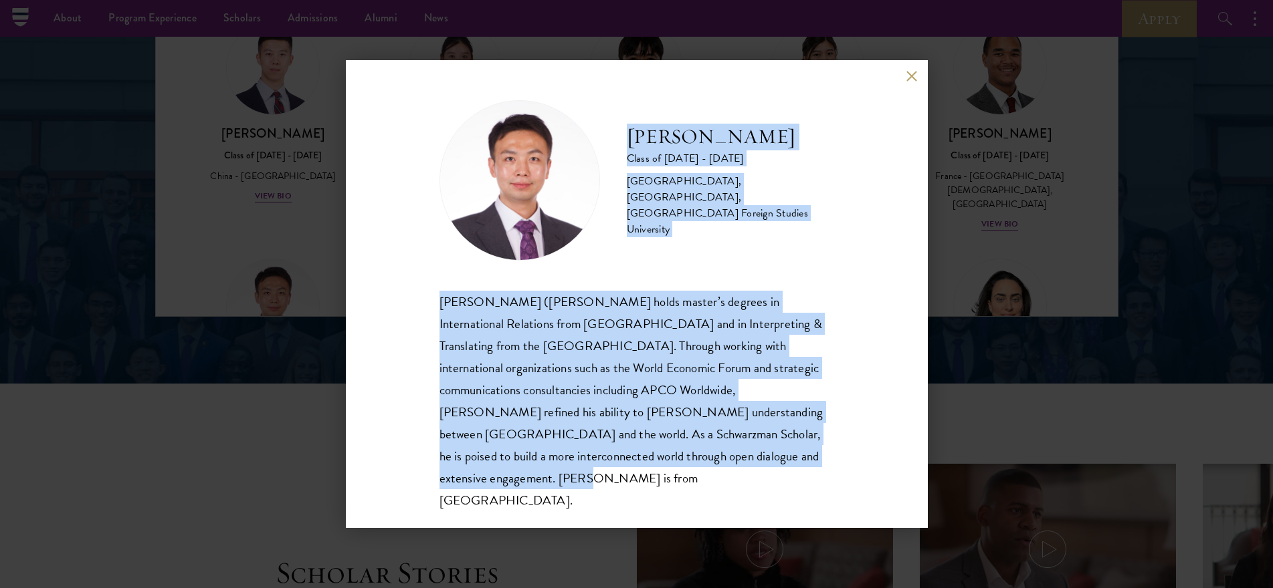
drag, startPoint x: 626, startPoint y: 159, endPoint x: 738, endPoint y: 489, distance: 348.7
click at [738, 489] on div "[PERSON_NAME] Class of [DATE] - [DATE] [GEOGRAPHIC_DATA] - [GEOGRAPHIC_DATA], […" at bounding box center [637, 294] width 582 height 468
click at [910, 82] on button at bounding box center [911, 75] width 11 height 11
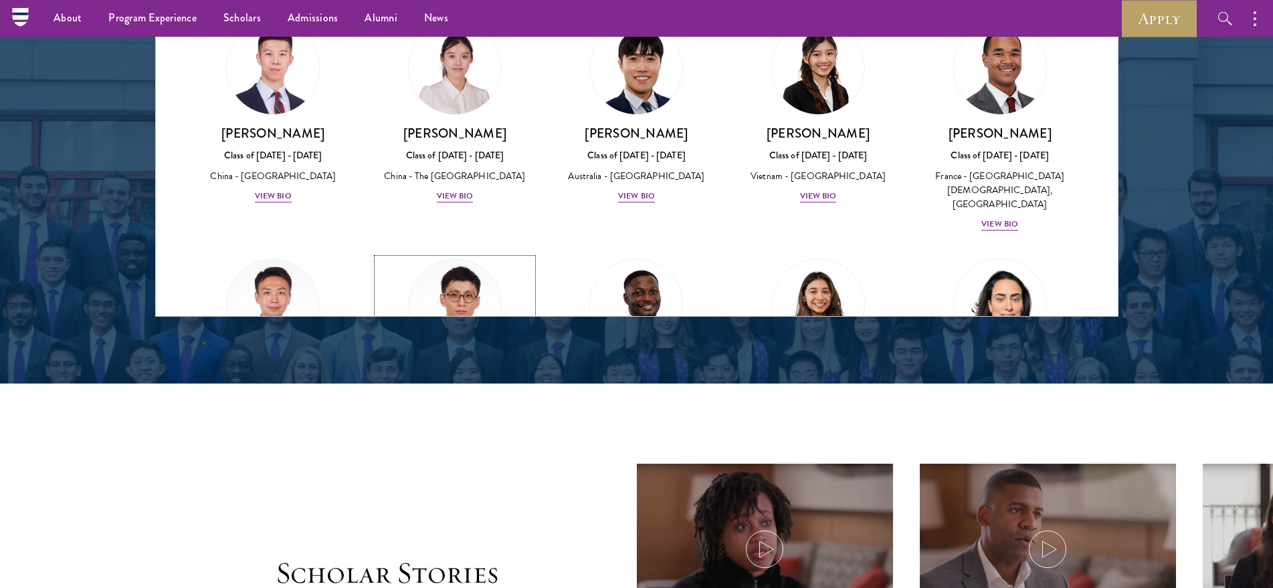
click at [447, 255] on img at bounding box center [455, 306] width 102 height 102
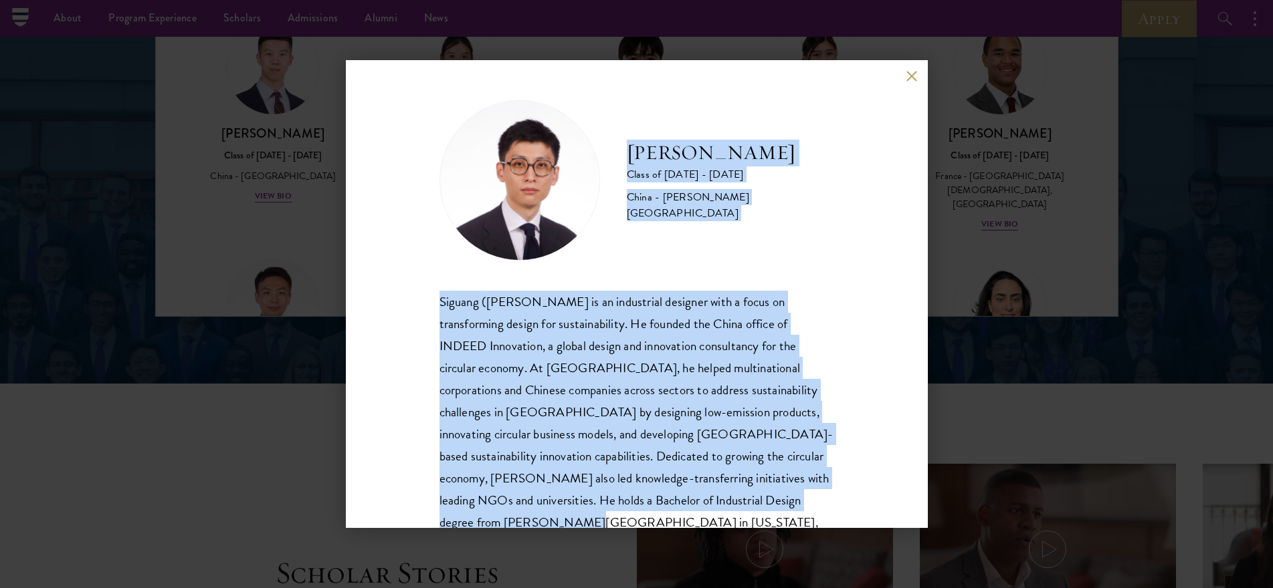
scroll to position [46, 0]
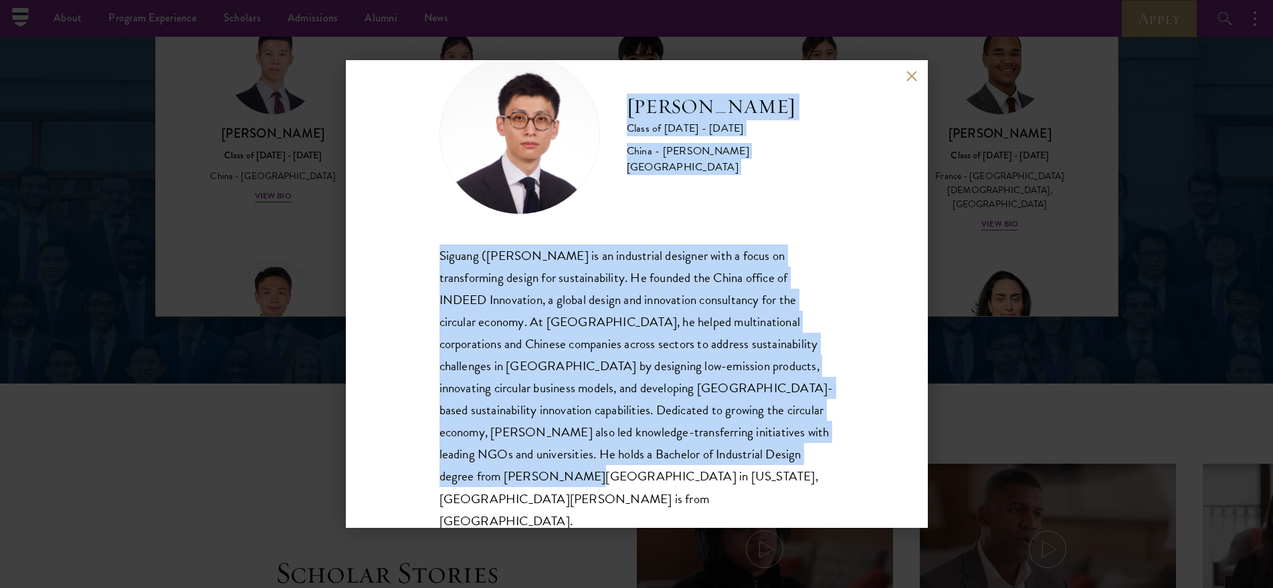
drag, startPoint x: 629, startPoint y: 166, endPoint x: 772, endPoint y: 483, distance: 347.8
click at [772, 483] on div "[PERSON_NAME] Class of [DATE] - [DATE] [GEOGRAPHIC_DATA] - [PERSON_NAME][GEOGRA…" at bounding box center [636, 293] width 395 height 478
click at [907, 74] on button at bounding box center [911, 75] width 11 height 11
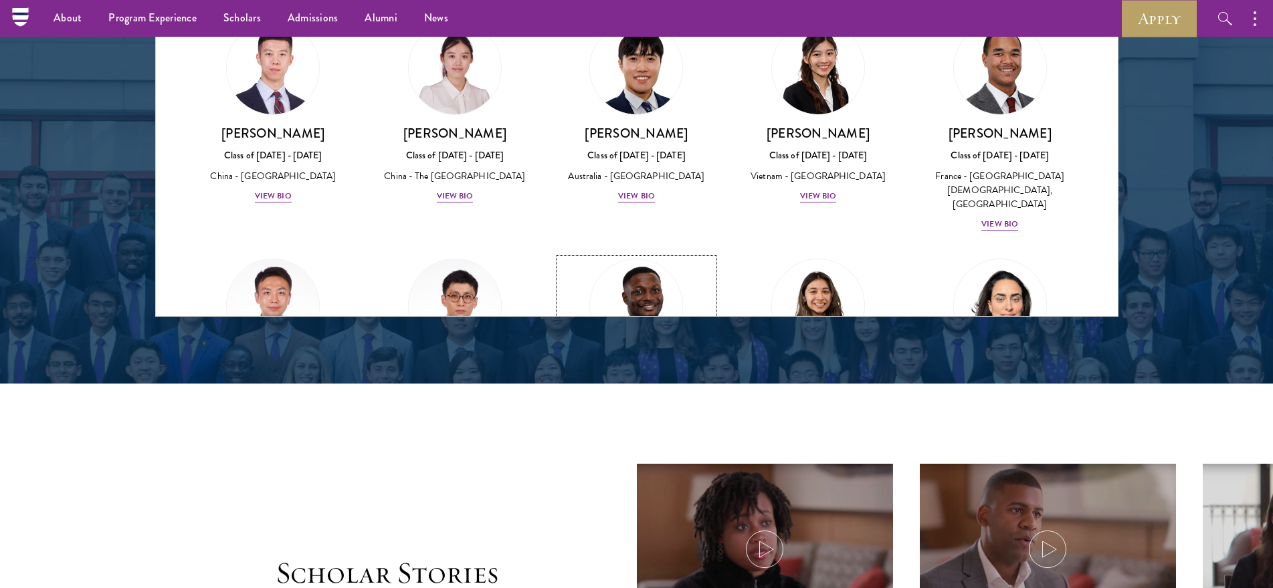
click at [639, 255] on img at bounding box center [637, 306] width 102 height 102
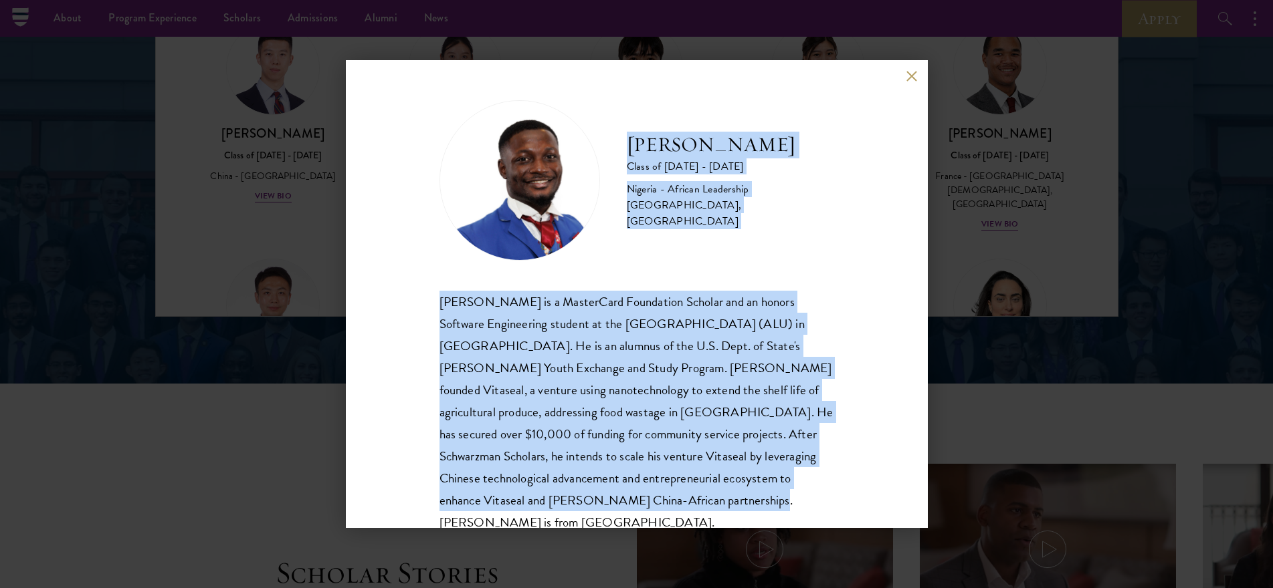
drag, startPoint x: 627, startPoint y: 144, endPoint x: 782, endPoint y: 498, distance: 385.4
click at [782, 500] on div "[PERSON_NAME] Class of [DATE] - [DATE] [GEOGRAPHIC_DATA] - African Leadership […" at bounding box center [636, 317] width 395 height 434
click at [911, 78] on button at bounding box center [911, 75] width 11 height 11
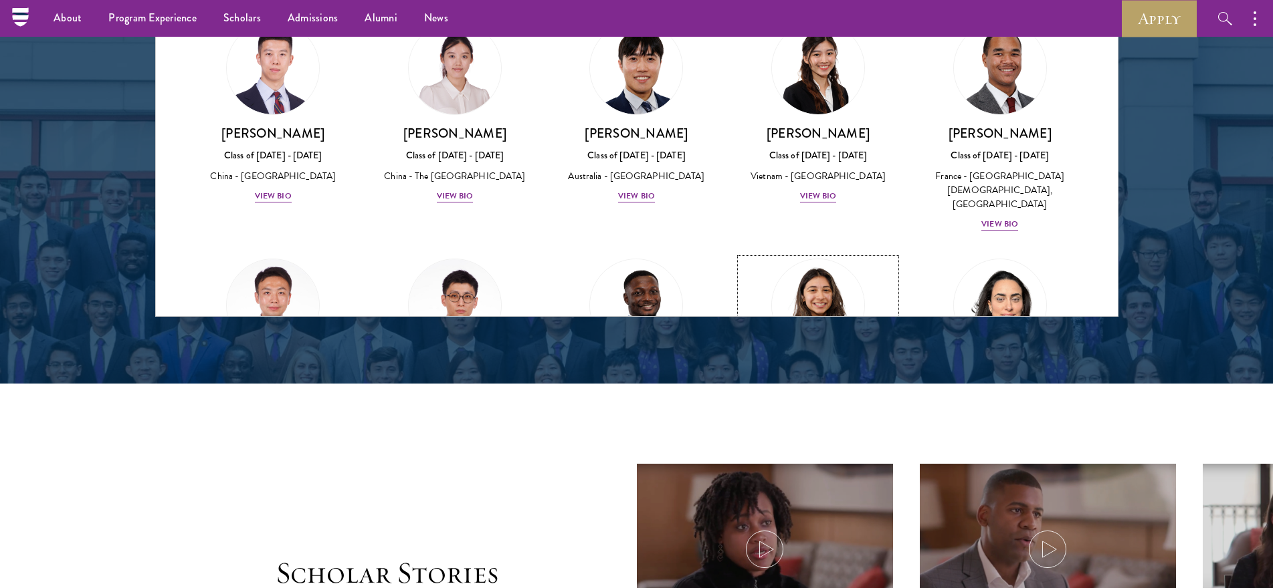
click at [823, 255] on img at bounding box center [818, 306] width 102 height 102
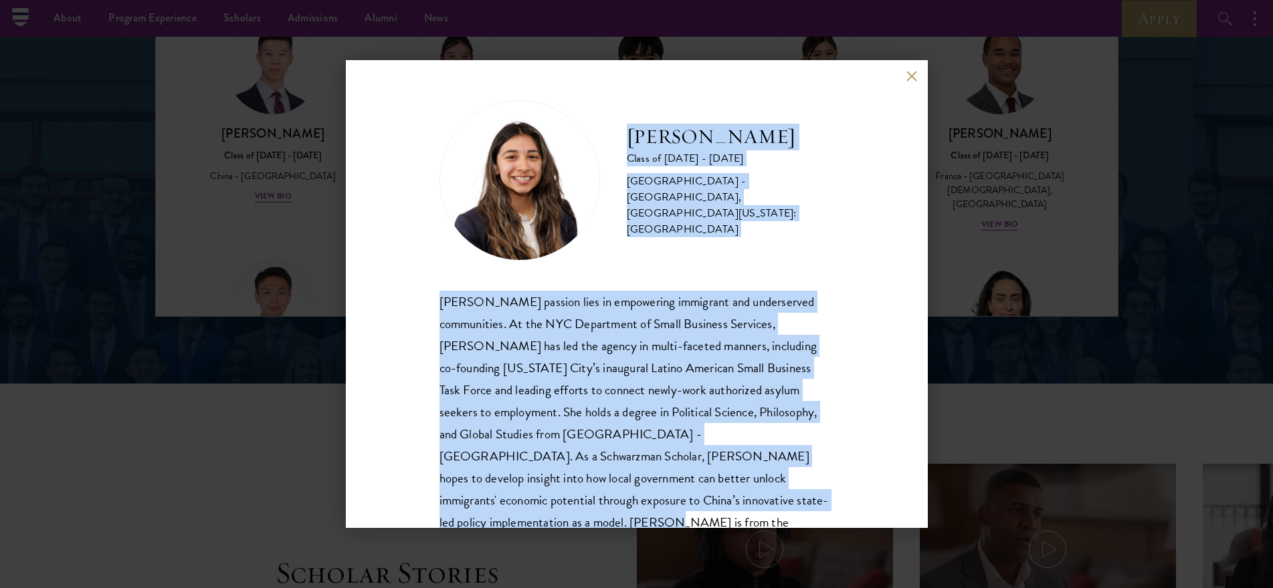
scroll to position [46, 0]
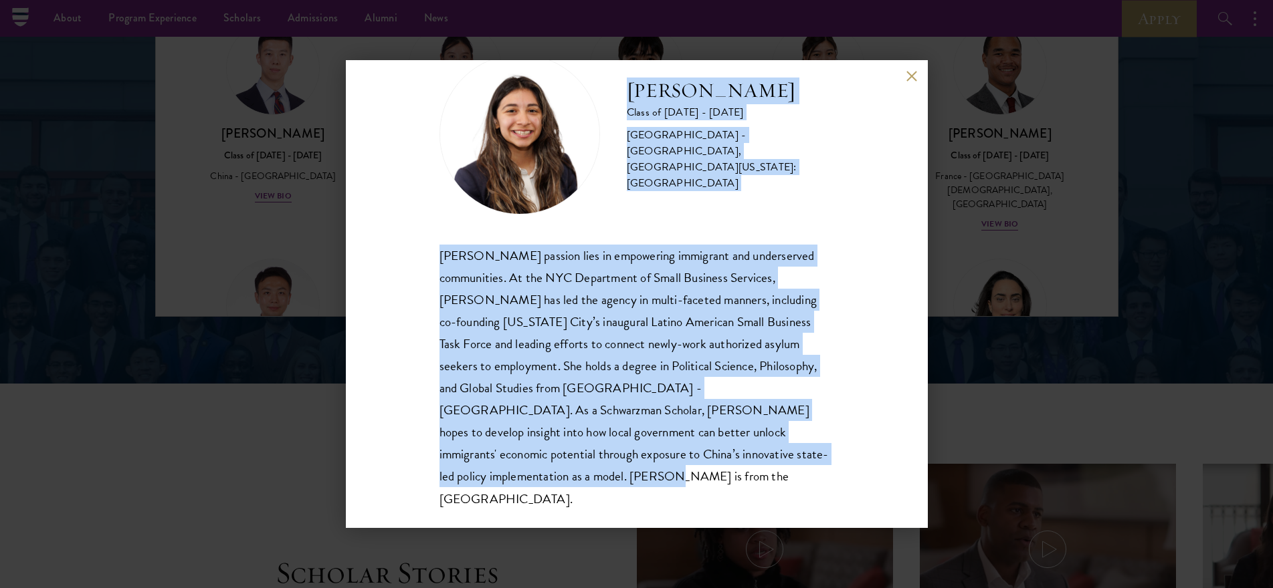
drag, startPoint x: 628, startPoint y: 140, endPoint x: 839, endPoint y: 510, distance: 425.9
click at [839, 510] on div "[PERSON_NAME] Class of [DATE] - [DATE] [GEOGRAPHIC_DATA] - [GEOGRAPHIC_DATA], […" at bounding box center [637, 294] width 582 height 468
click at [907, 78] on button at bounding box center [911, 75] width 11 height 11
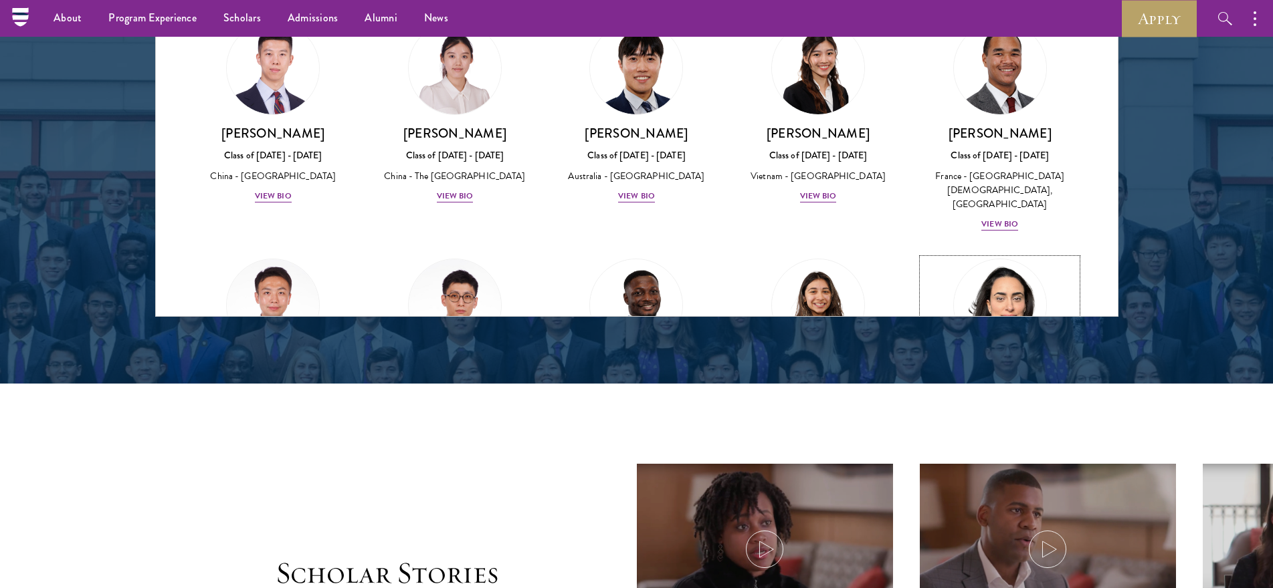
click at [980, 255] on img at bounding box center [1000, 306] width 102 height 102
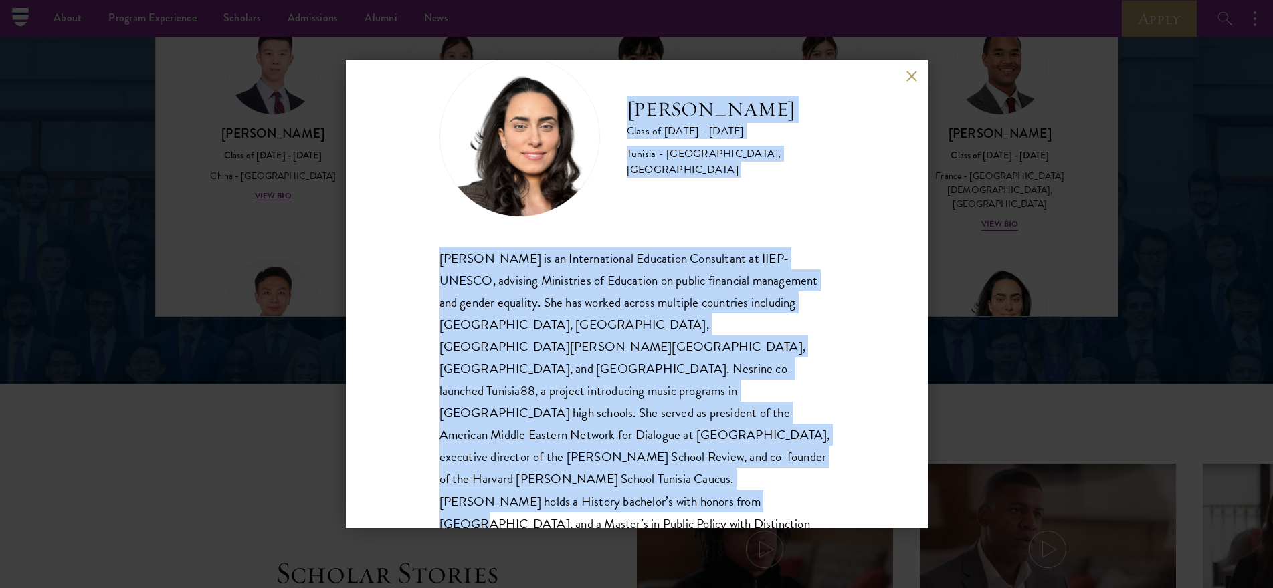
scroll to position [46, 0]
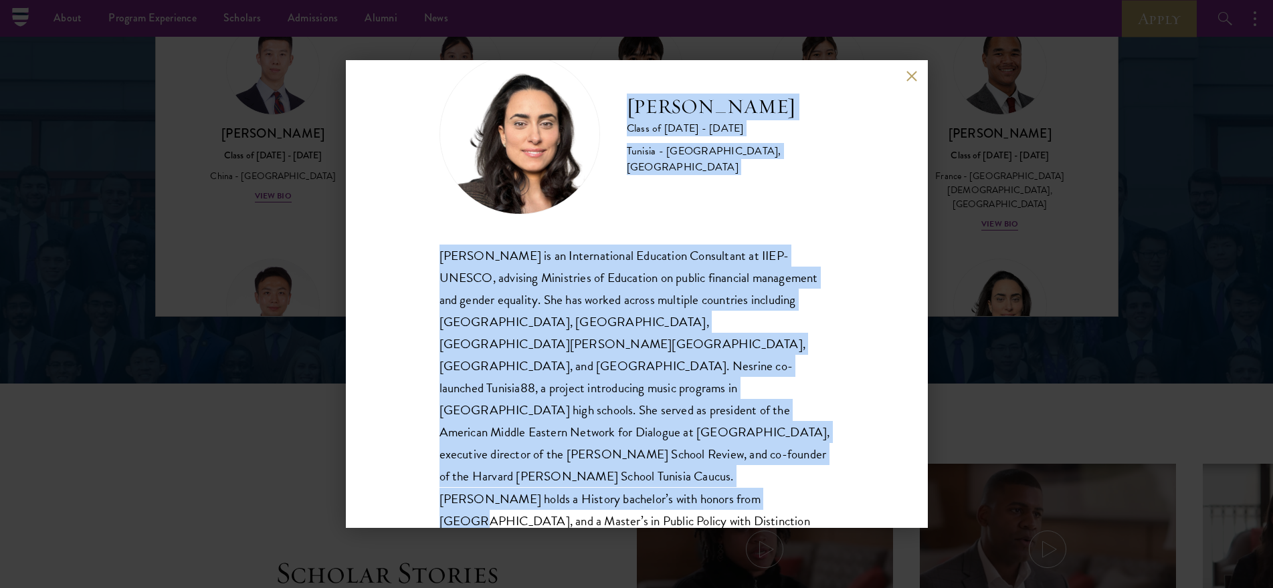
drag, startPoint x: 631, startPoint y: 152, endPoint x: 806, endPoint y: 518, distance: 405.3
click at [806, 518] on div "[PERSON_NAME] Class of [DATE] - [DATE] [GEOGRAPHIC_DATA] - [GEOGRAPHIC_DATA], […" at bounding box center [637, 294] width 582 height 468
click at [905, 80] on div "[PERSON_NAME] Class of [DATE] - [DATE] [GEOGRAPHIC_DATA] - [GEOGRAPHIC_DATA], […" at bounding box center [637, 294] width 582 height 468
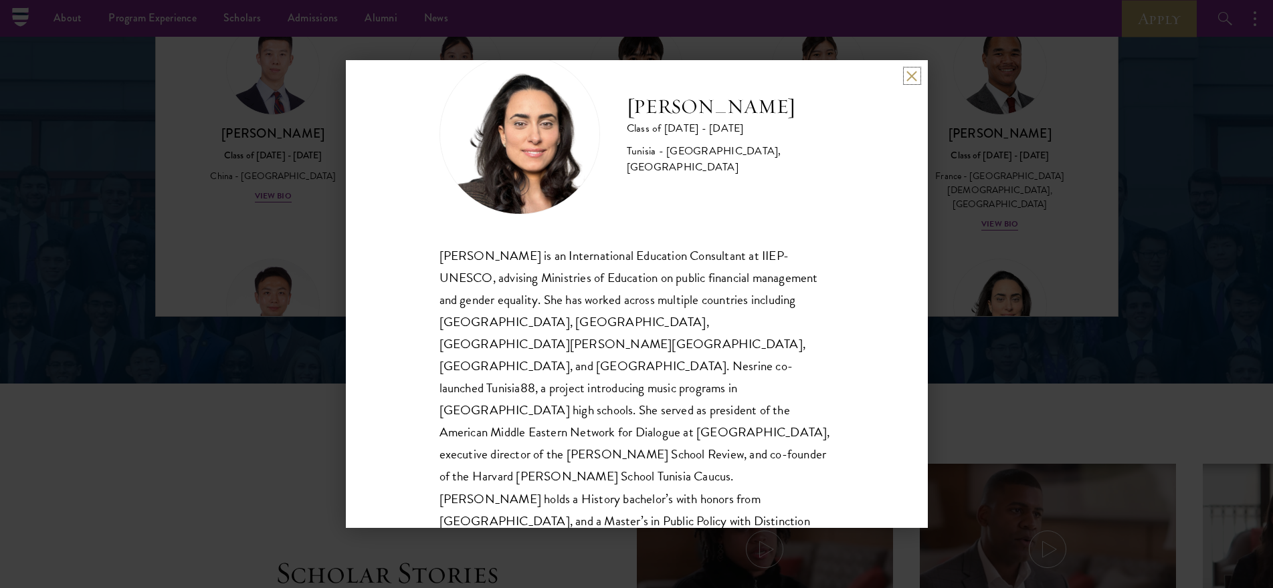
click at [910, 79] on button at bounding box center [911, 75] width 11 height 11
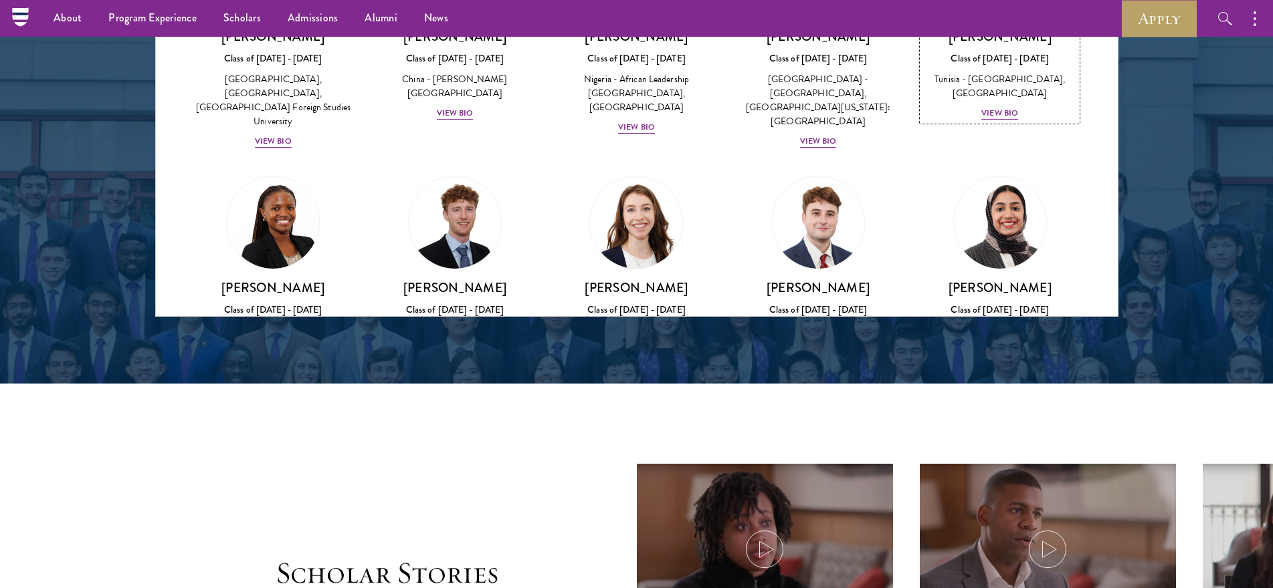
scroll to position [3850, 0]
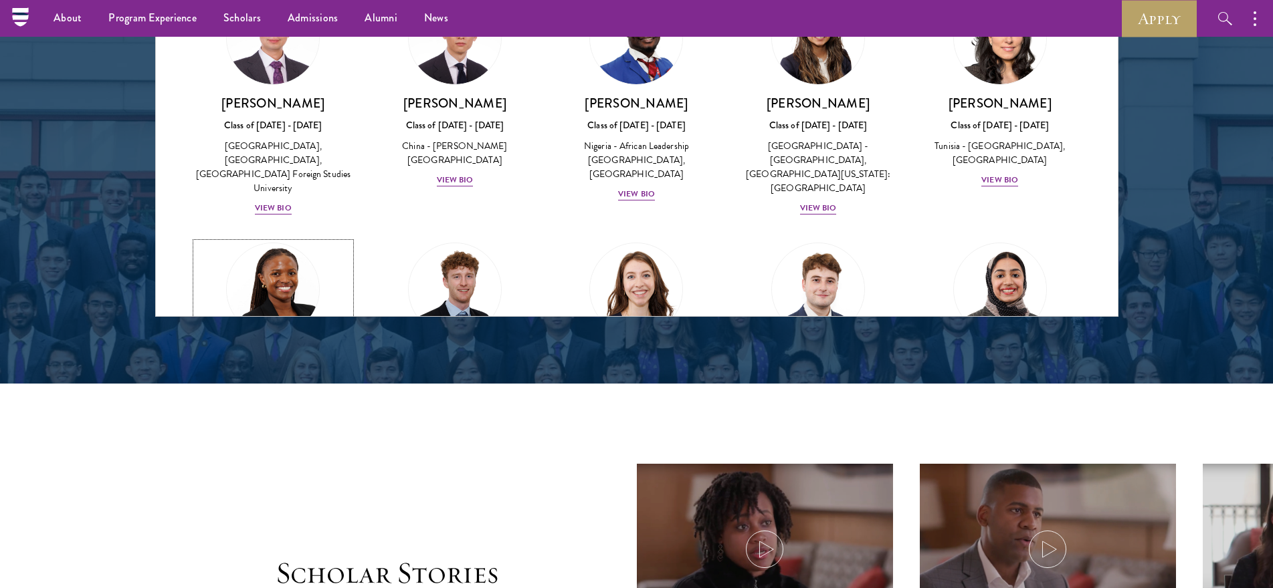
click at [274, 239] on img at bounding box center [273, 290] width 102 height 102
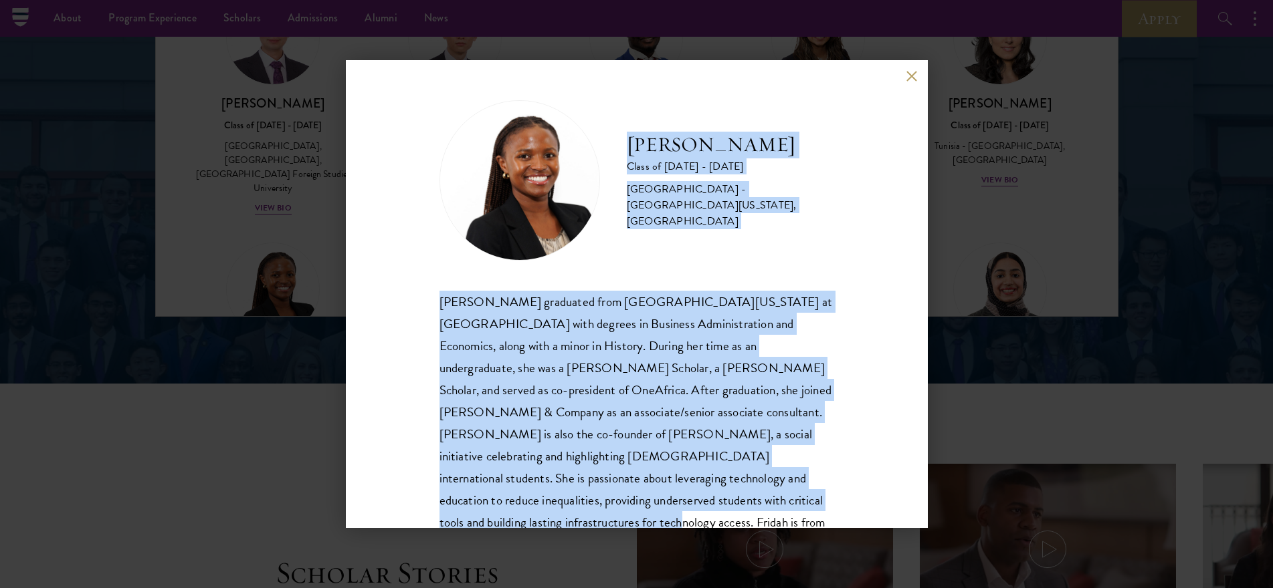
scroll to position [23, 0]
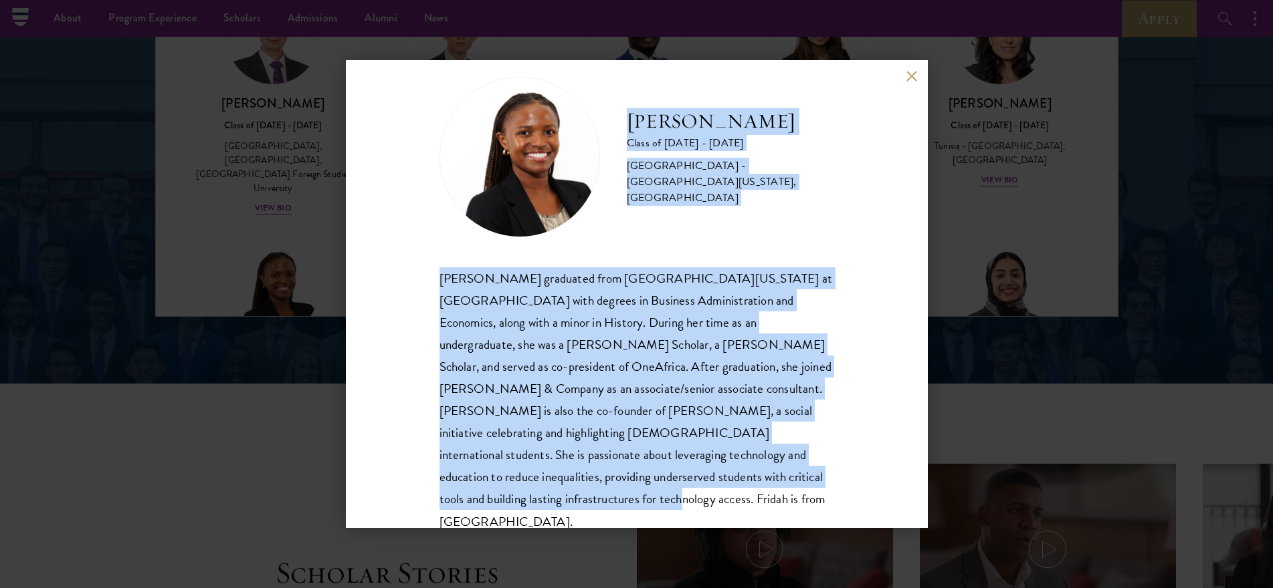
drag, startPoint x: 627, startPoint y: 151, endPoint x: 802, endPoint y: 517, distance: 405.9
click at [802, 517] on div "[PERSON_NAME] Class of [DATE] - [DATE] [GEOGRAPHIC_DATA] - [GEOGRAPHIC_DATA][US…" at bounding box center [637, 294] width 582 height 468
click at [908, 82] on div "[PERSON_NAME] Class of [DATE] - [DATE] [GEOGRAPHIC_DATA] - [GEOGRAPHIC_DATA][US…" at bounding box center [637, 294] width 582 height 468
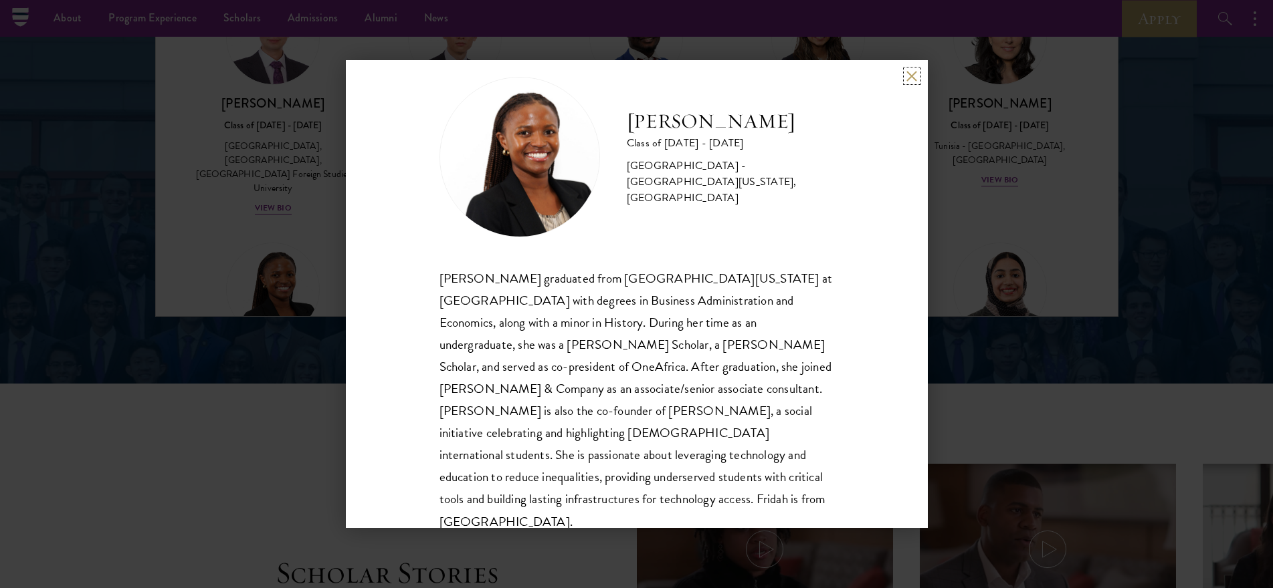
click at [913, 70] on button at bounding box center [911, 75] width 11 height 11
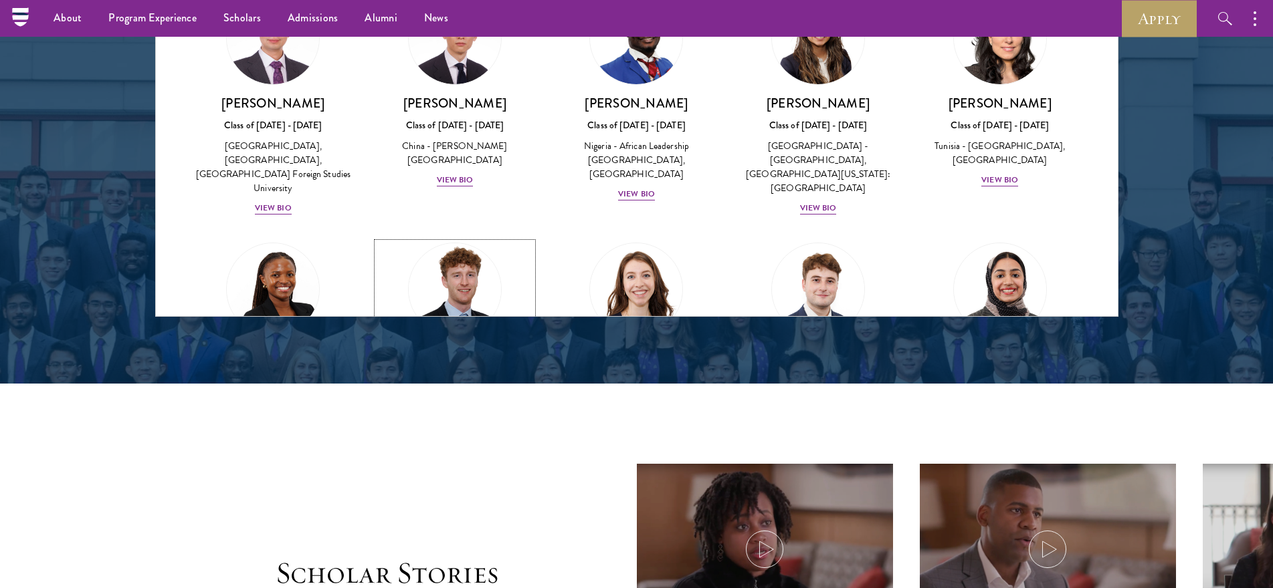
click at [482, 239] on img at bounding box center [455, 290] width 102 height 102
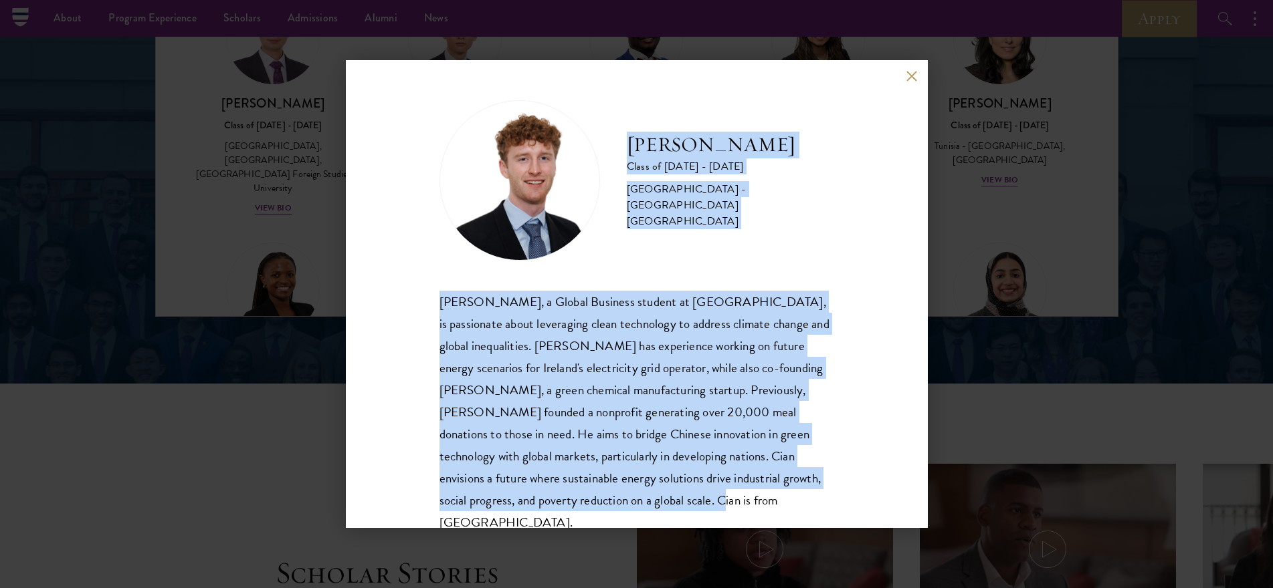
scroll to position [23, 0]
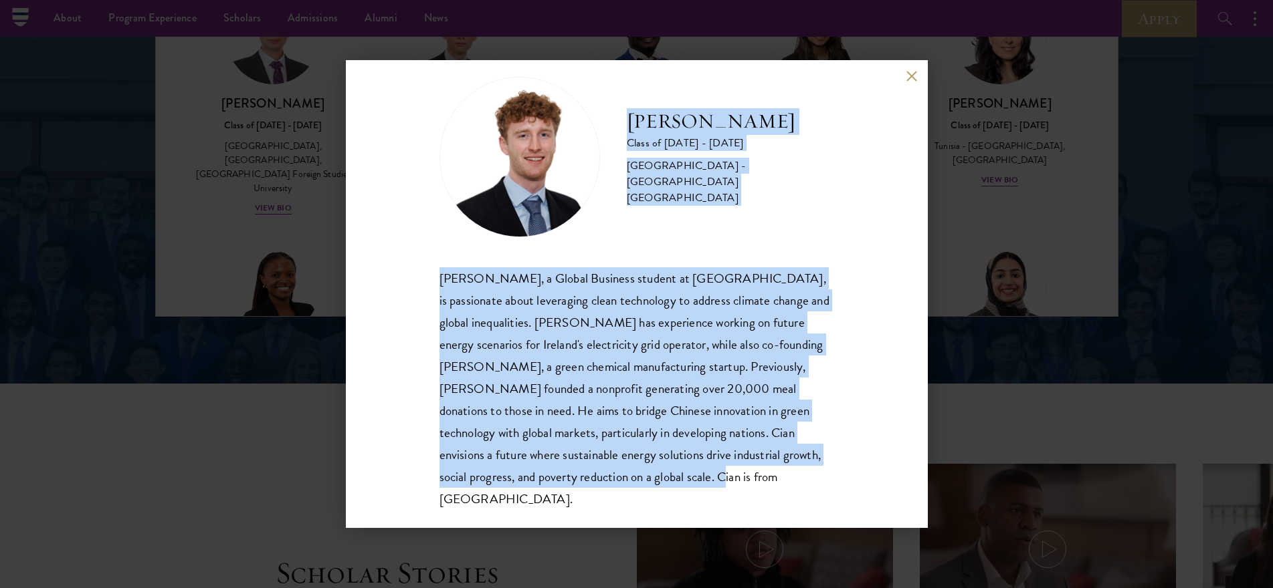
drag, startPoint x: 629, startPoint y: 167, endPoint x: 798, endPoint y: 492, distance: 366.1
click at [798, 492] on div "[PERSON_NAME] Class of [DATE] - [DATE] [GEOGRAPHIC_DATA] - [GEOGRAPHIC_DATA] [G…" at bounding box center [637, 294] width 582 height 468
click at [908, 76] on button at bounding box center [911, 75] width 11 height 11
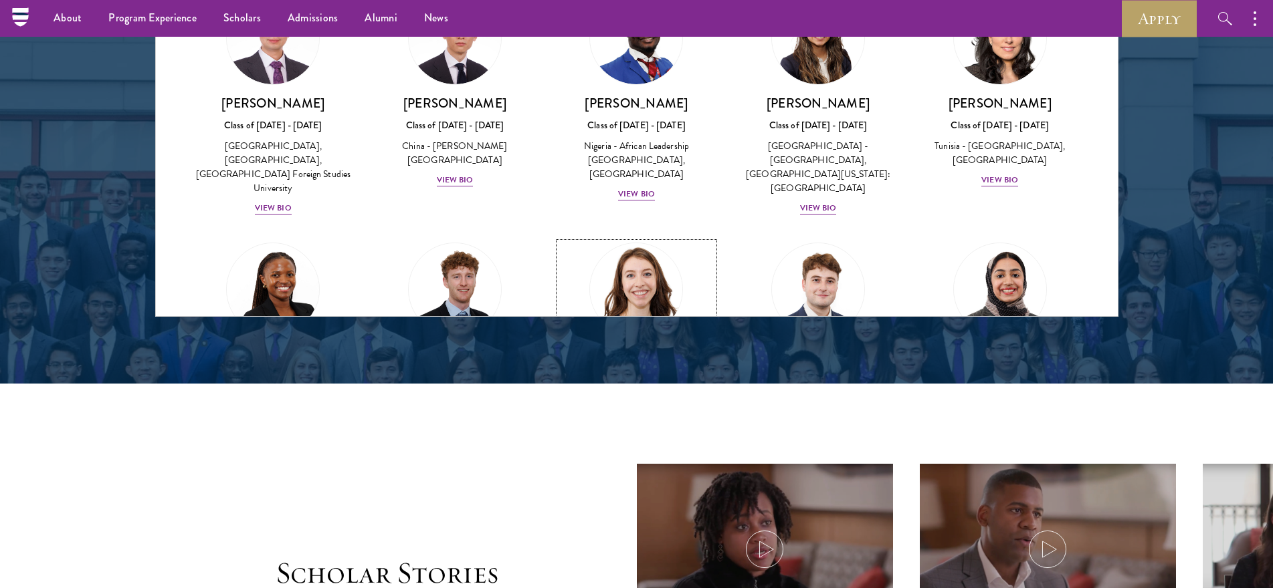
click at [652, 239] on img at bounding box center [637, 290] width 102 height 102
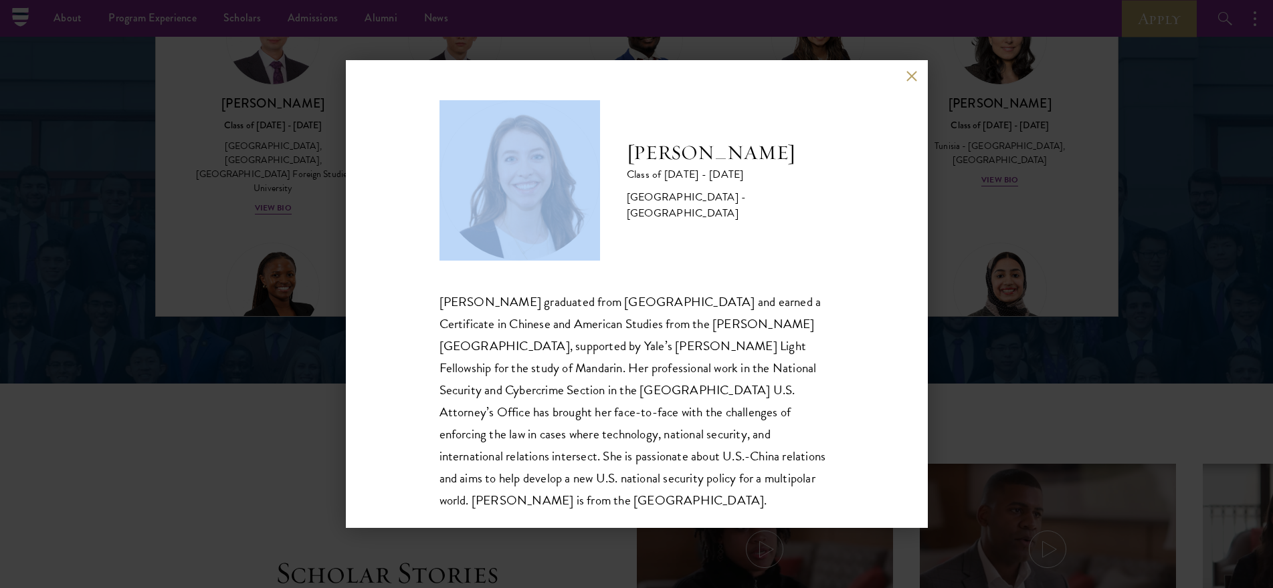
scroll to position [1, 0]
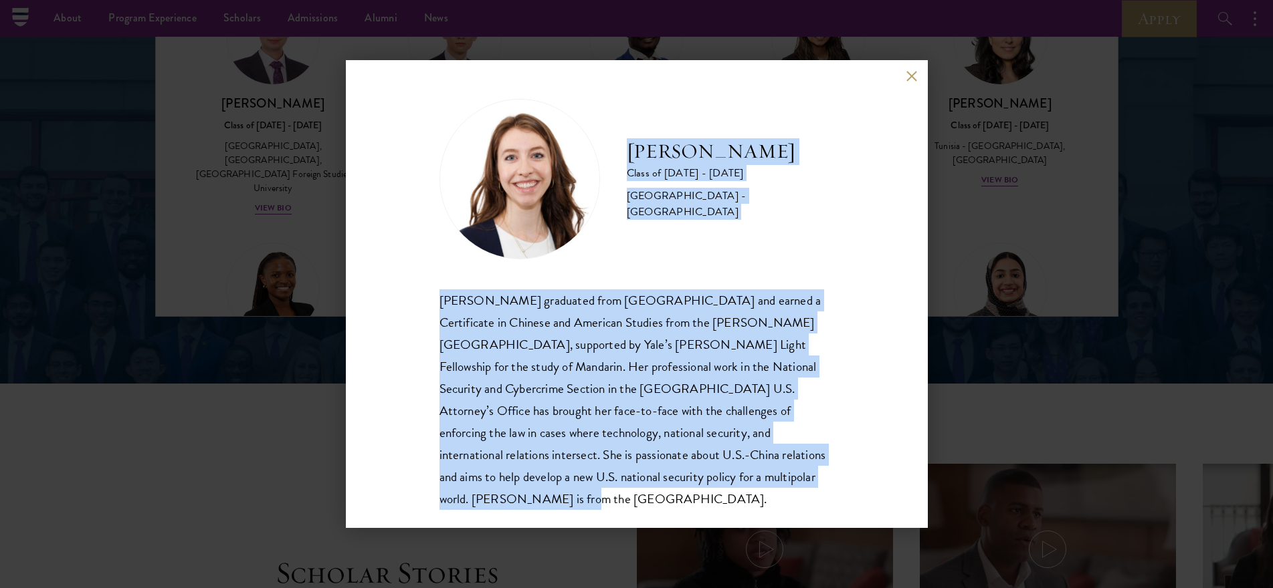
drag, startPoint x: 635, startPoint y: 144, endPoint x: 847, endPoint y: 492, distance: 407.6
click at [847, 492] on div "[PERSON_NAME] Class of [DATE] - [DATE] [GEOGRAPHIC_DATA] - [GEOGRAPHIC_DATA] [P…" at bounding box center [637, 294] width 582 height 468
click at [910, 78] on button at bounding box center [911, 75] width 11 height 11
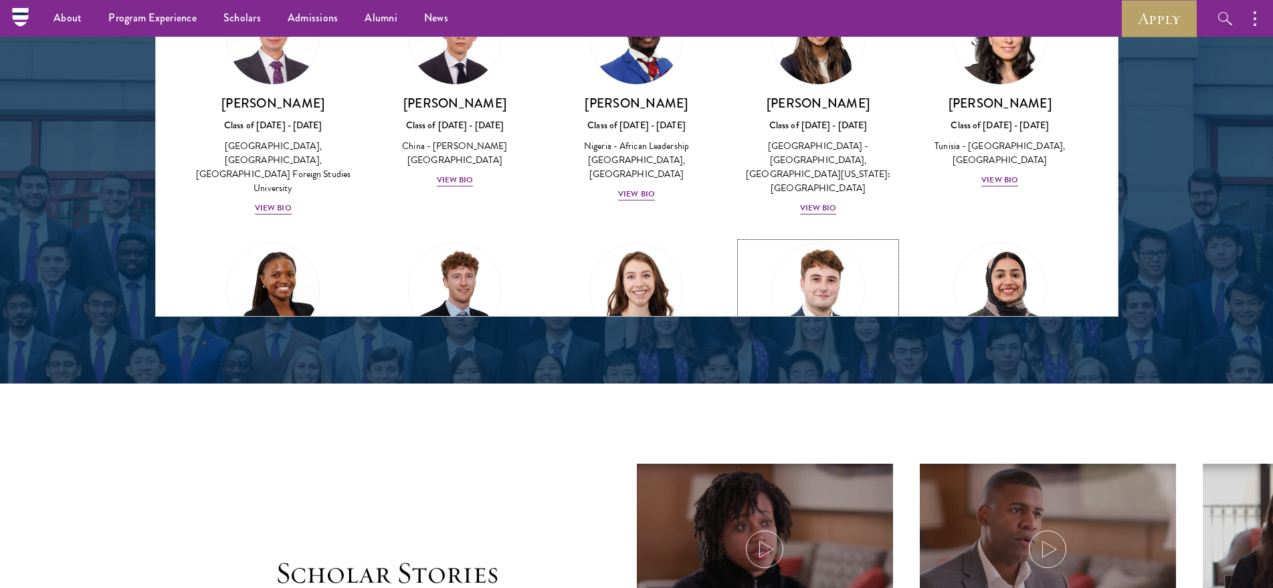
click at [796, 239] on img at bounding box center [818, 290] width 102 height 102
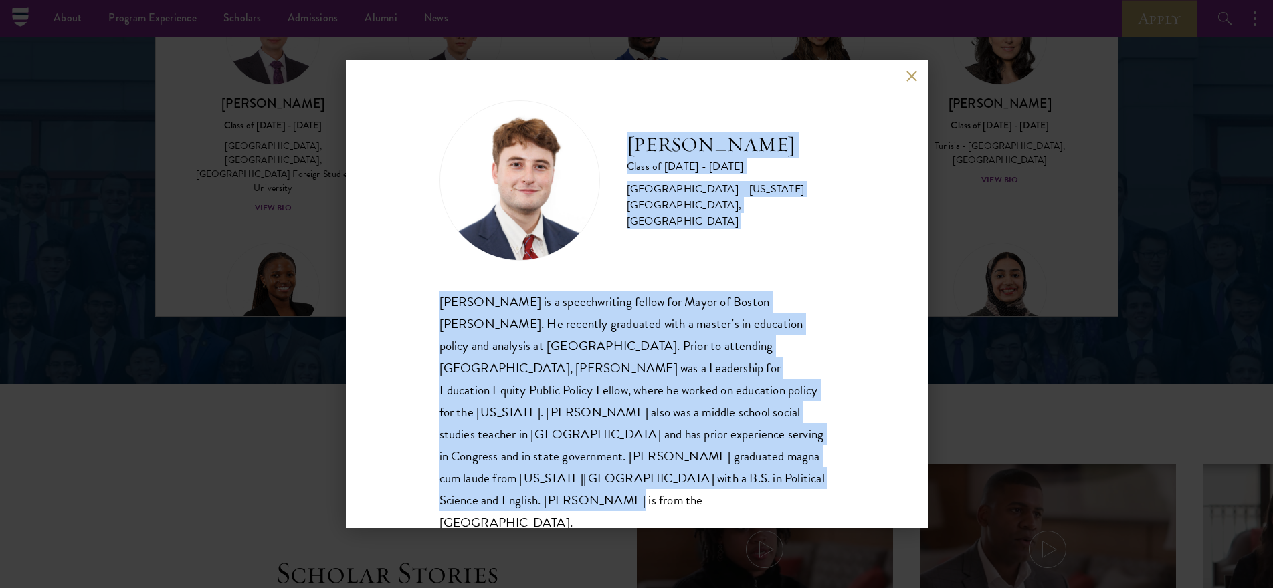
drag, startPoint x: 624, startPoint y: 154, endPoint x: 760, endPoint y: 500, distance: 371.4
click at [760, 500] on div "[PERSON_NAME] Class of [DATE] - [DATE] [GEOGRAPHIC_DATA] - [US_STATE][GEOGRAPHI…" at bounding box center [637, 294] width 582 height 468
click at [909, 72] on button at bounding box center [911, 75] width 11 height 11
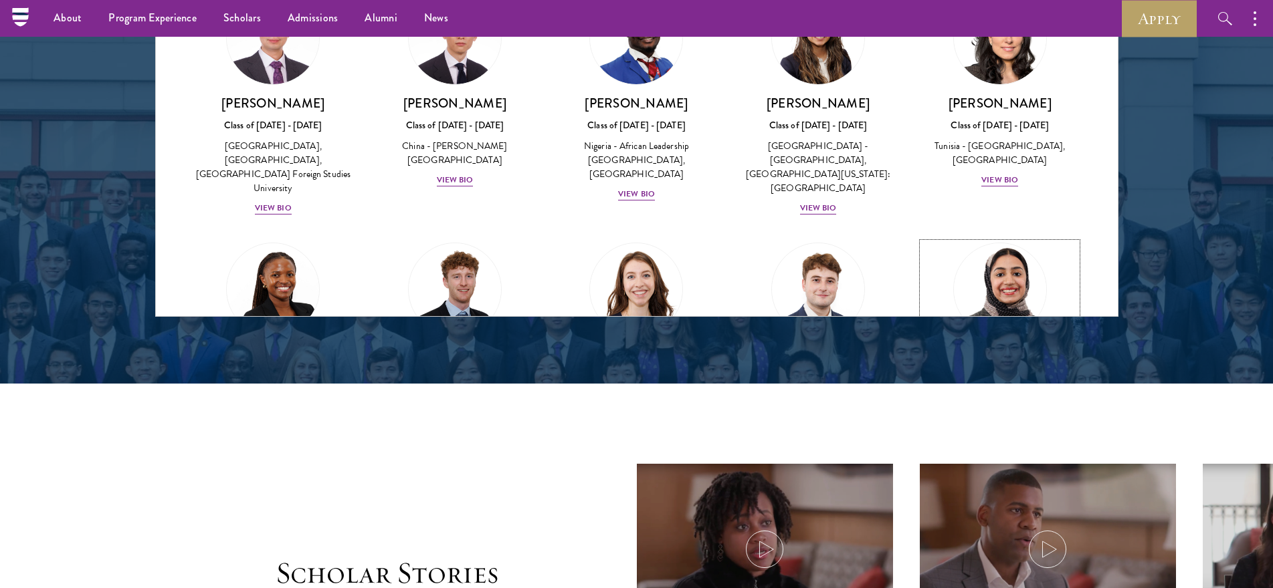
click at [995, 239] on img at bounding box center [1000, 290] width 102 height 102
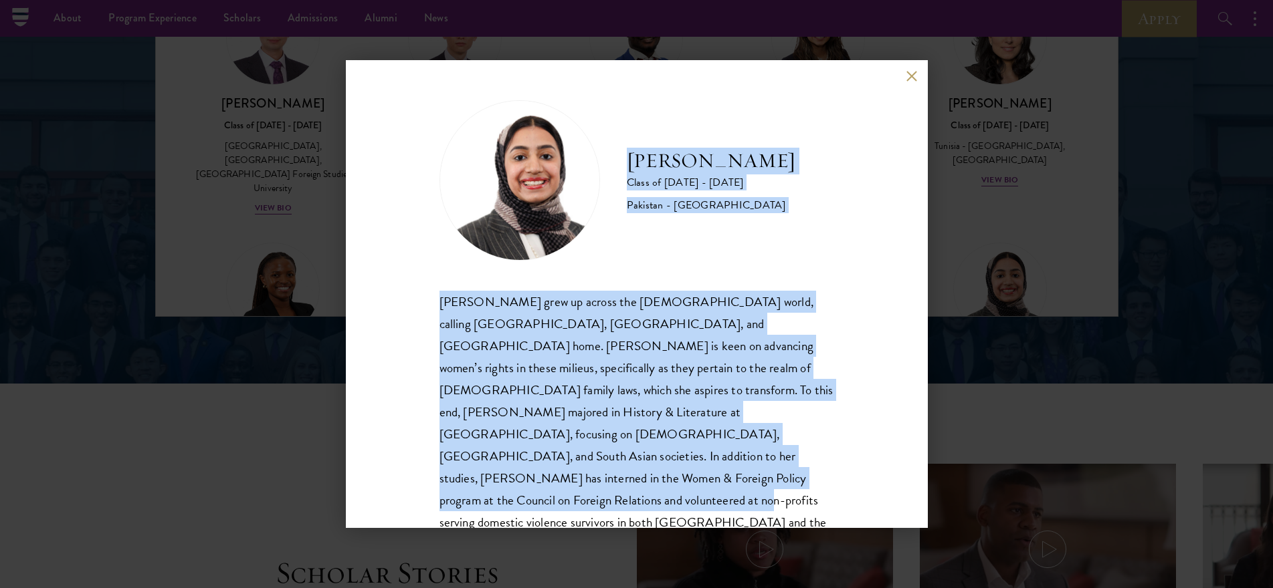
drag, startPoint x: 627, startPoint y: 154, endPoint x: 721, endPoint y: 477, distance: 336.3
click at [721, 477] on div "[PERSON_NAME] Class of [DATE] - [DATE] [GEOGRAPHIC_DATA] - [GEOGRAPHIC_DATA] [P…" at bounding box center [636, 328] width 395 height 456
click at [910, 76] on button at bounding box center [911, 75] width 11 height 11
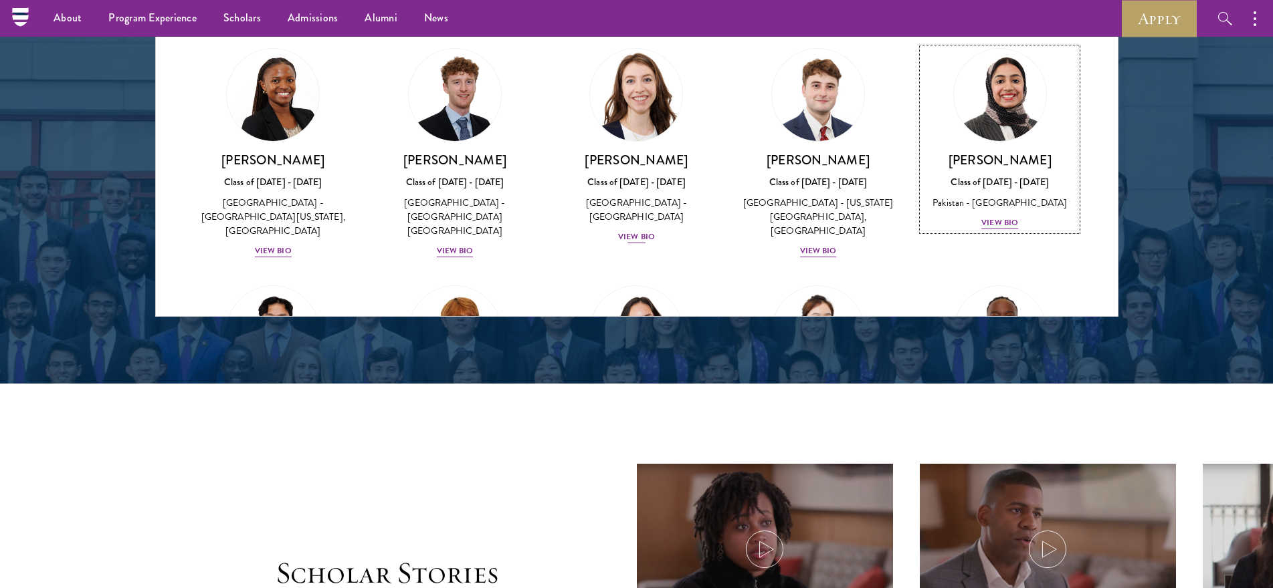
scroll to position [4050, 0]
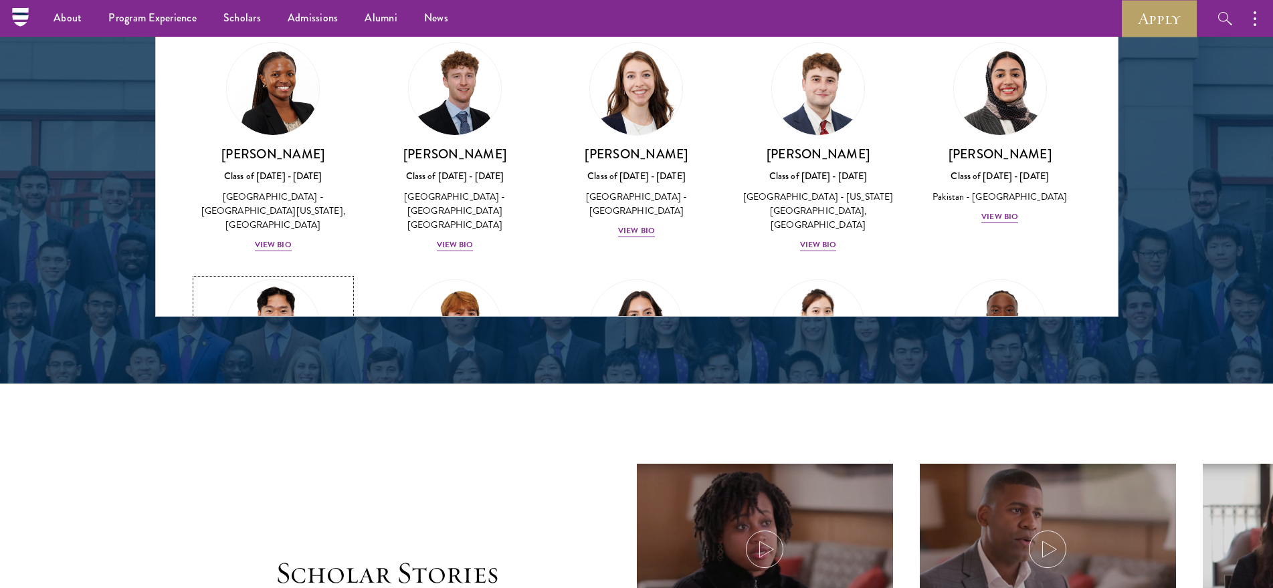
click at [259, 276] on img at bounding box center [273, 327] width 102 height 102
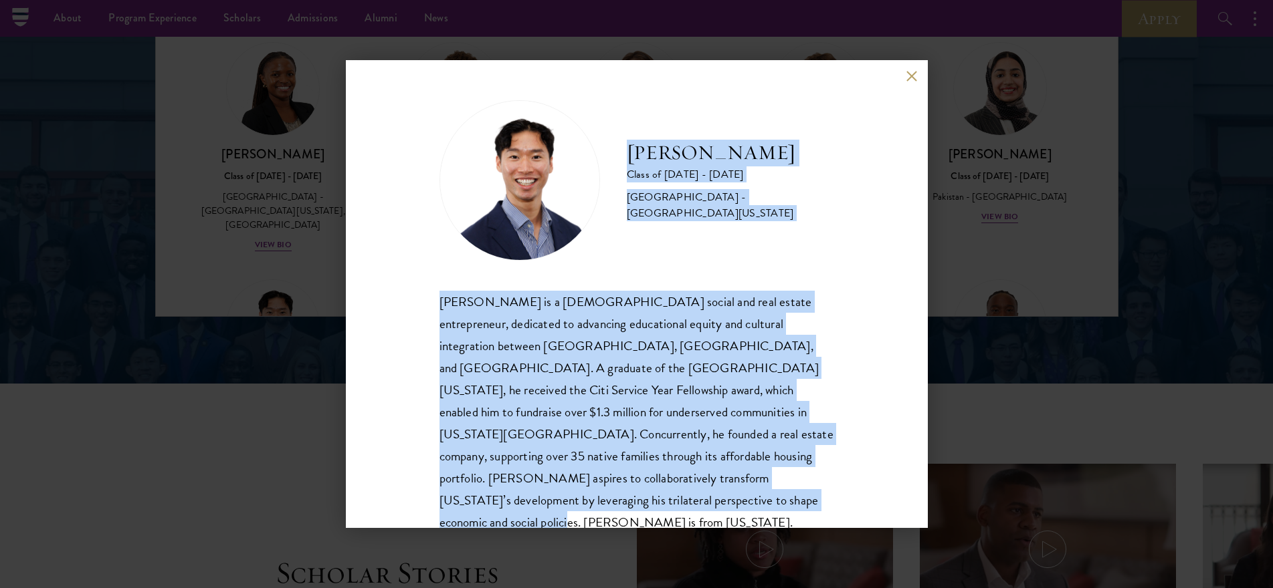
scroll to position [23, 0]
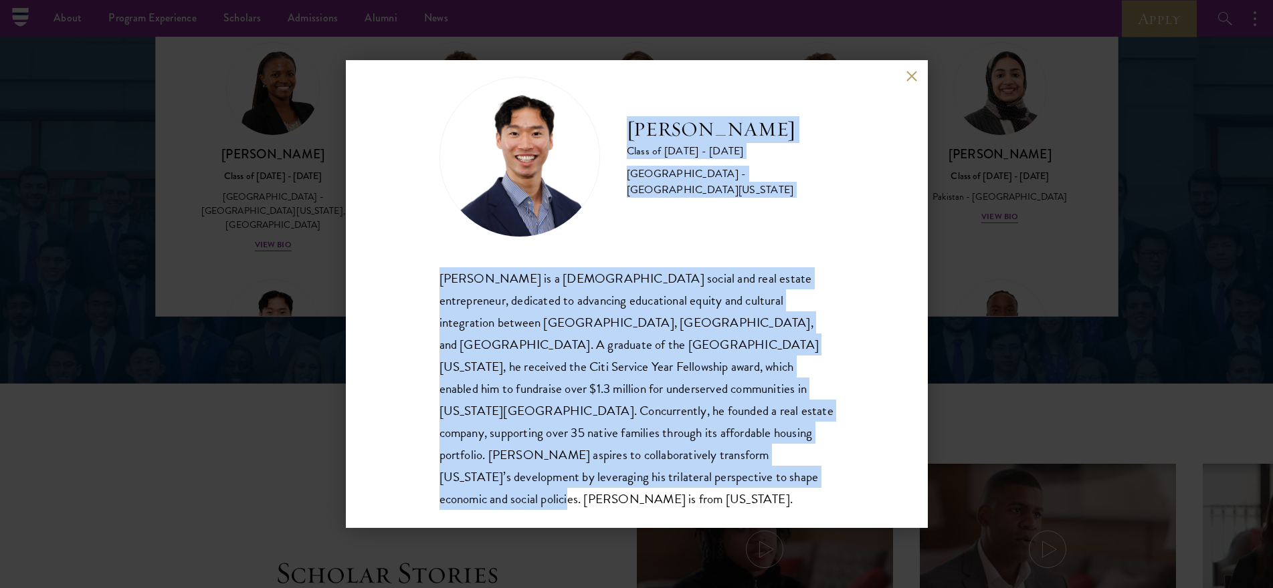
drag, startPoint x: 628, startPoint y: 152, endPoint x: 824, endPoint y: 488, distance: 389.3
click at [824, 488] on div "[PERSON_NAME] Class of [DATE] - [DATE] [GEOGRAPHIC_DATA] - [GEOGRAPHIC_DATA][US…" at bounding box center [637, 294] width 582 height 468
click at [910, 79] on button at bounding box center [911, 75] width 11 height 11
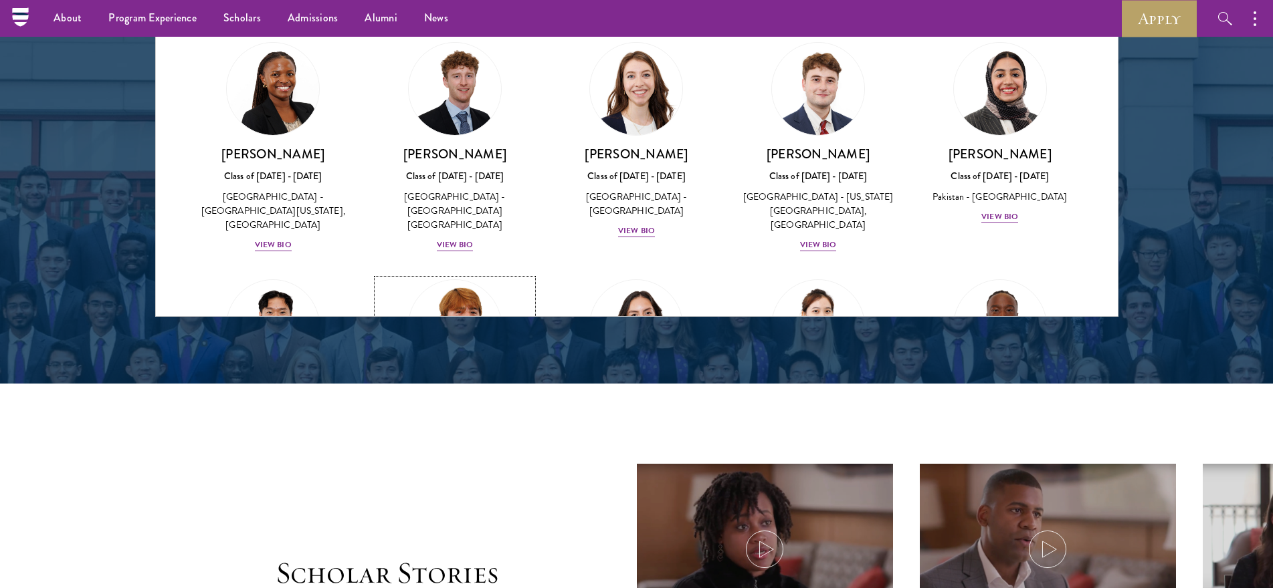
click at [447, 276] on img at bounding box center [455, 327] width 102 height 102
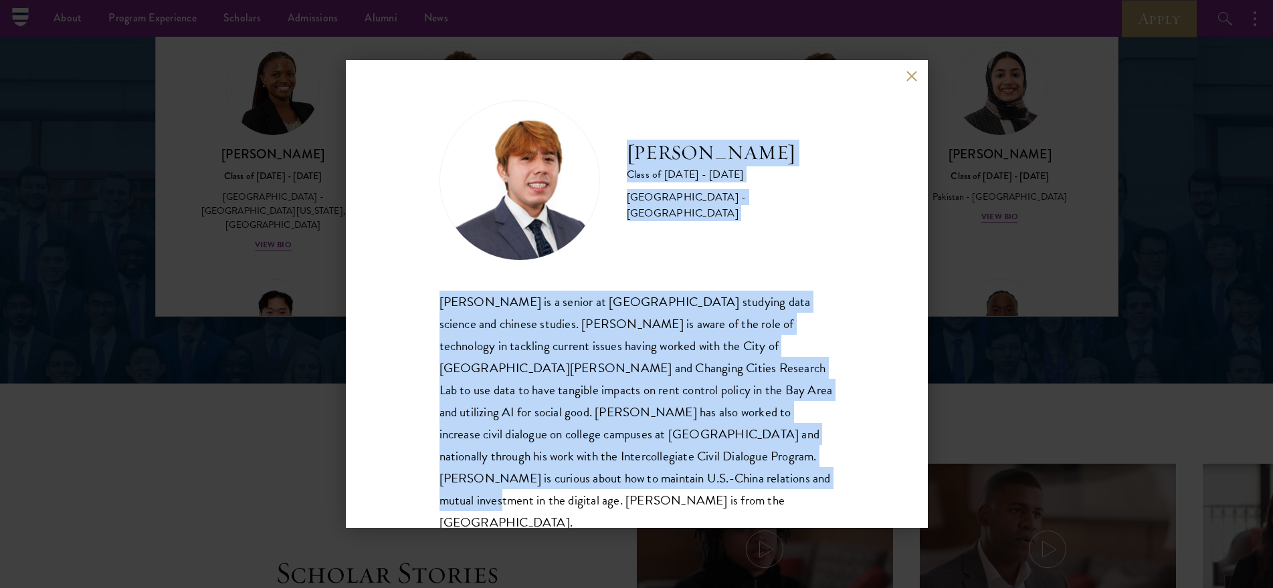
scroll to position [1, 0]
drag, startPoint x: 626, startPoint y: 138, endPoint x: 772, endPoint y: 494, distance: 384.7
click at [772, 494] on div "[PERSON_NAME] Class of [DATE] - [DATE] [GEOGRAPHIC_DATA] - [GEOGRAPHIC_DATA] [P…" at bounding box center [637, 294] width 582 height 468
drag, startPoint x: 910, startPoint y: 76, endPoint x: 857, endPoint y: 110, distance: 62.5
click at [910, 76] on button at bounding box center [911, 75] width 11 height 11
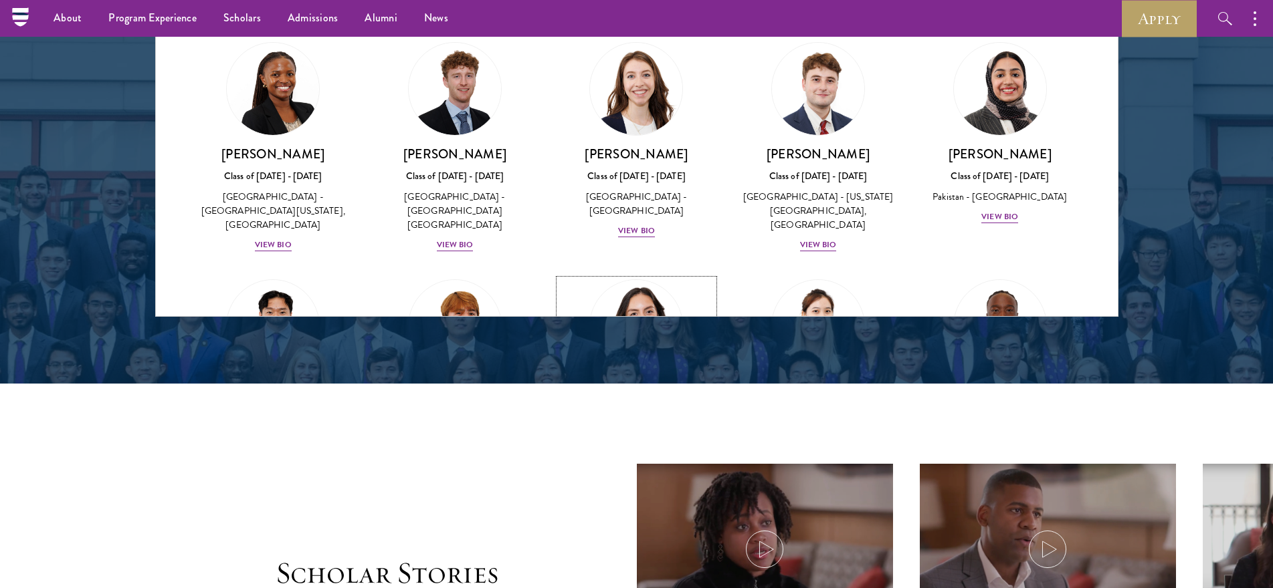
click at [639, 276] on img at bounding box center [637, 327] width 102 height 102
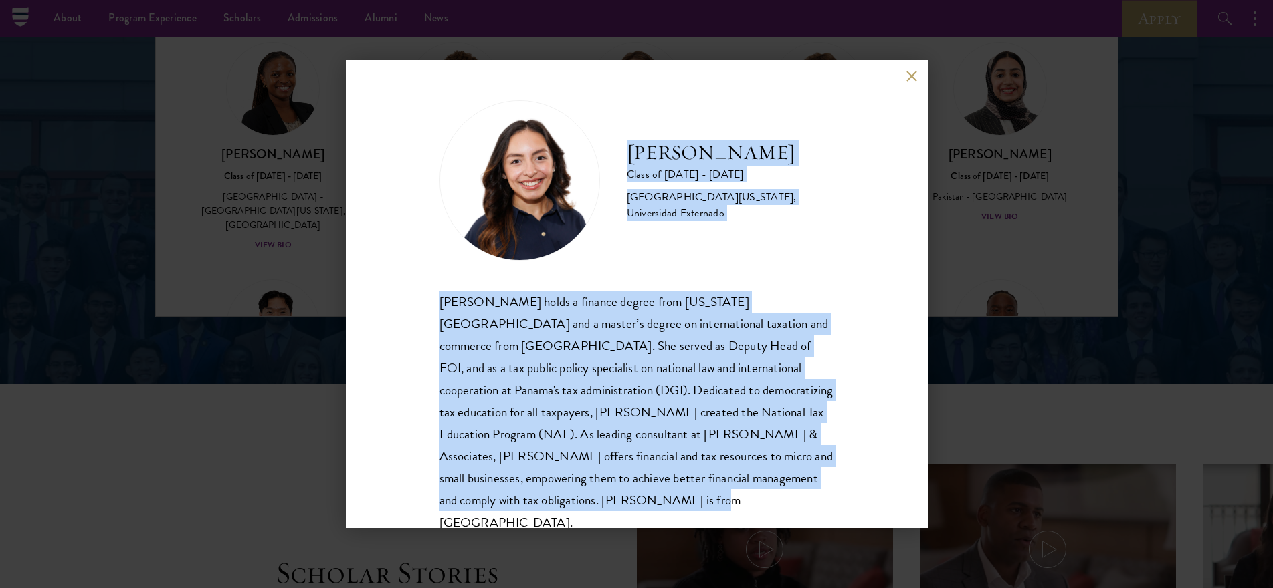
drag, startPoint x: 630, startPoint y: 152, endPoint x: 791, endPoint y: 502, distance: 384.5
click at [791, 502] on div "[PERSON_NAME] Class of [DATE] - [DATE] [GEOGRAPHIC_DATA] - [US_STATE][GEOGRAPHI…" at bounding box center [636, 317] width 395 height 434
click at [906, 76] on button at bounding box center [911, 75] width 11 height 11
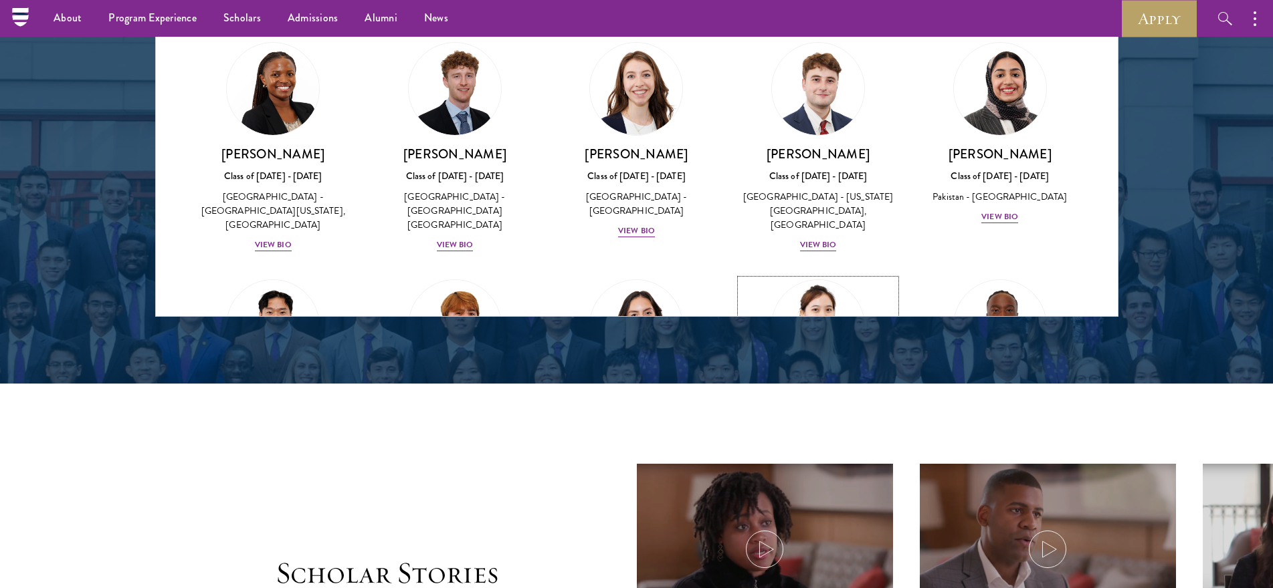
click at [815, 276] on img at bounding box center [818, 327] width 102 height 102
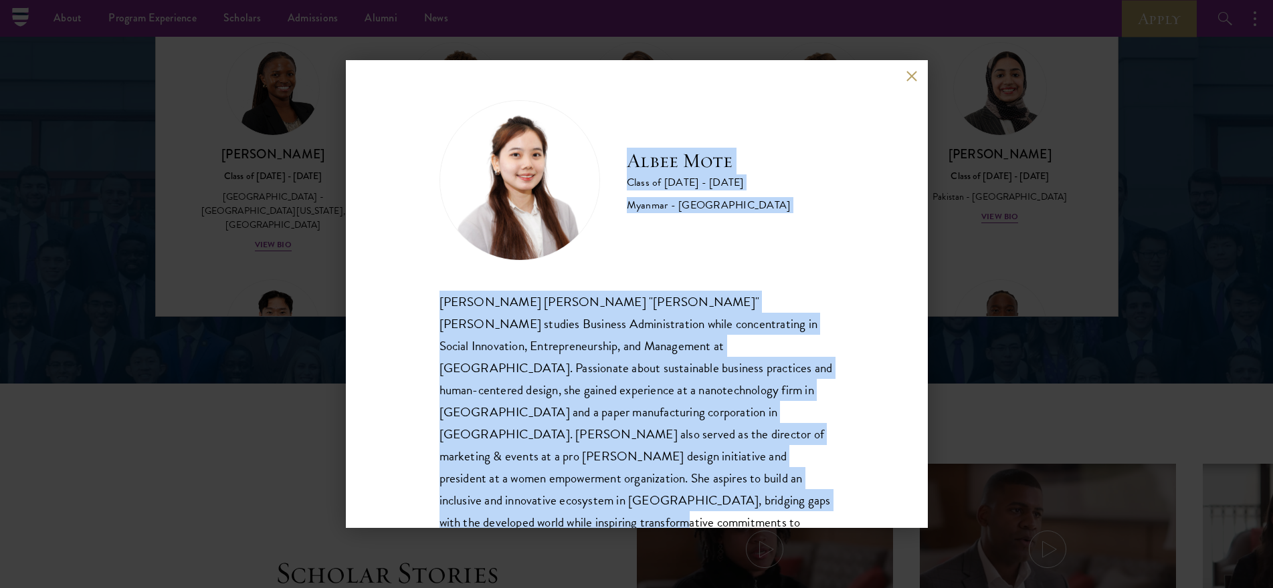
drag, startPoint x: 631, startPoint y: 158, endPoint x: 758, endPoint y: 492, distance: 357.4
click at [755, 502] on div "[PERSON_NAME] [PERSON_NAME] Class of [DATE] - [DATE] [GEOGRAPHIC_DATA] - [GEOGR…" at bounding box center [636, 339] width 395 height 478
click at [907, 78] on button at bounding box center [911, 75] width 11 height 11
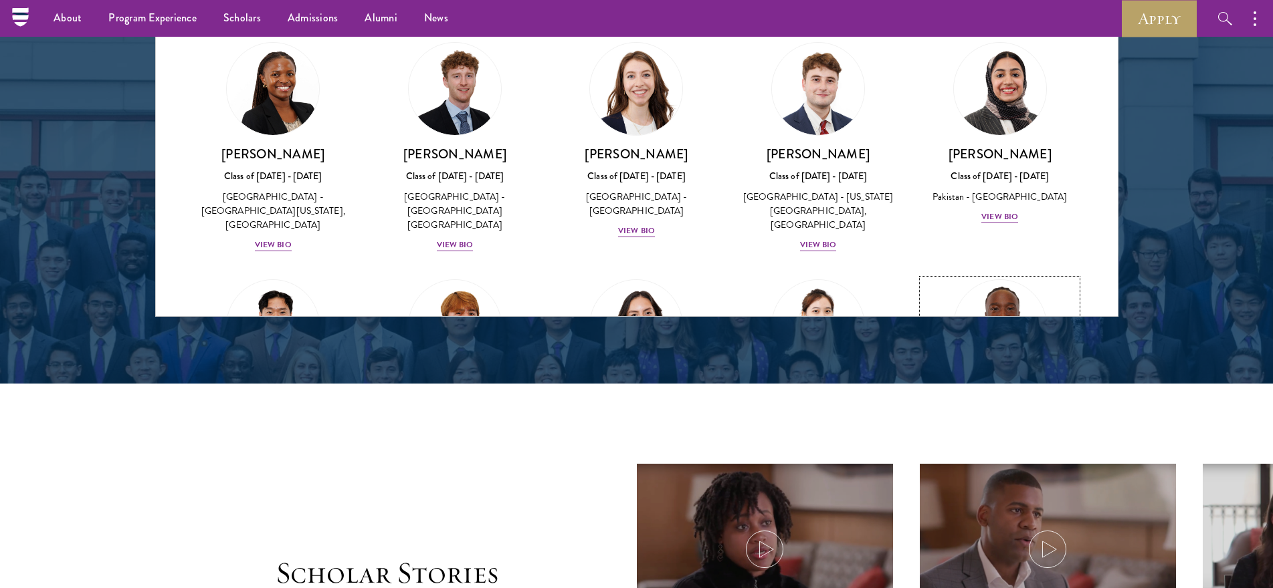
click at [979, 276] on img at bounding box center [1000, 327] width 102 height 102
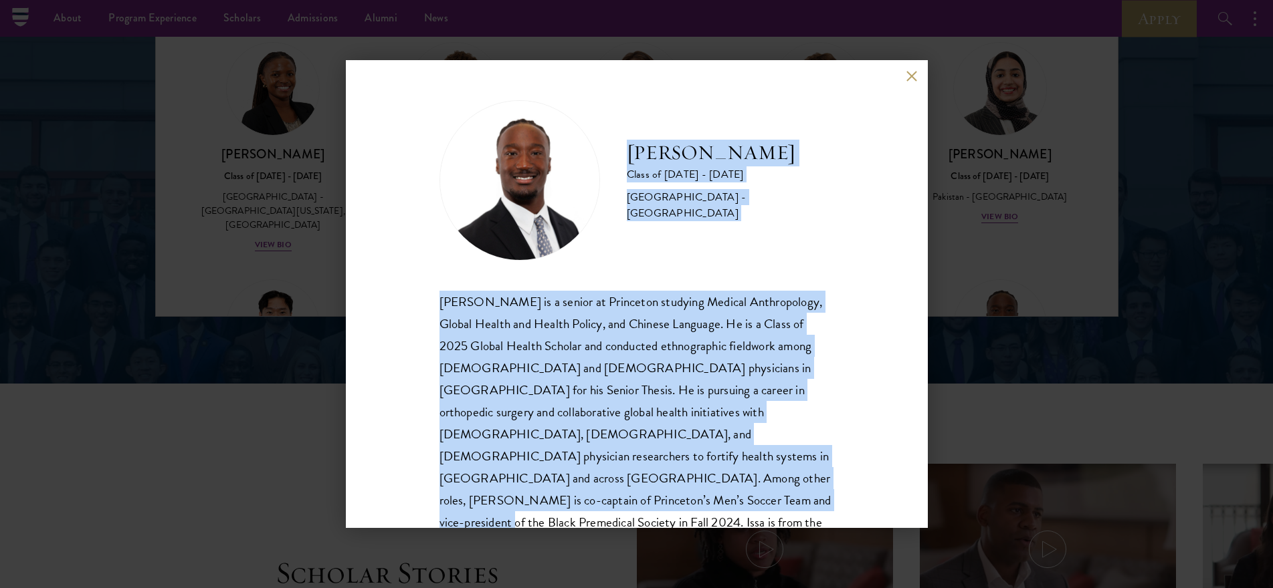
scroll to position [1, 0]
drag, startPoint x: 629, startPoint y: 152, endPoint x: 848, endPoint y: 471, distance: 386.6
click at [848, 471] on div "[PERSON_NAME] Class of [DATE] - [DATE] [GEOGRAPHIC_DATA] - [GEOGRAPHIC_DATA] [P…" at bounding box center [637, 294] width 582 height 468
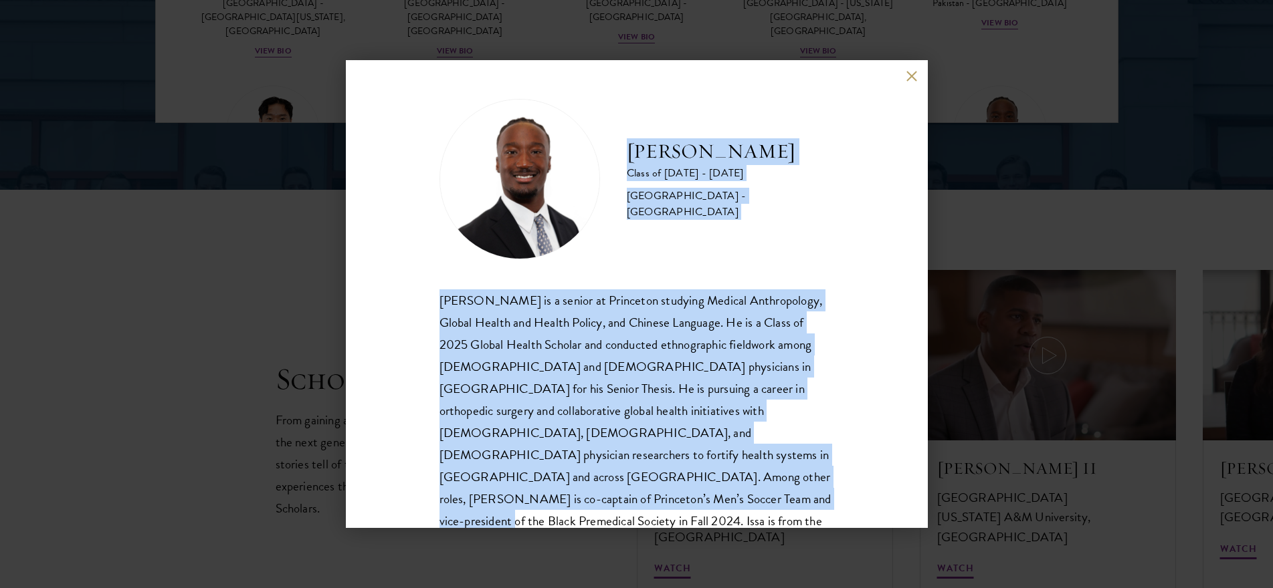
scroll to position [2060, 0]
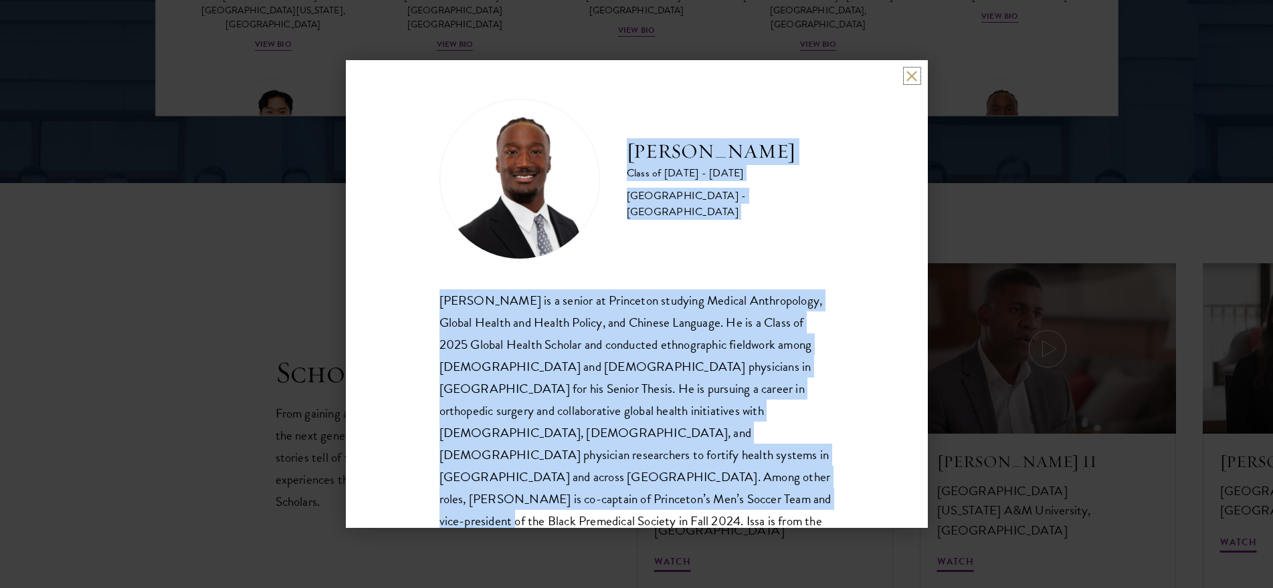
click at [909, 78] on button at bounding box center [911, 75] width 11 height 11
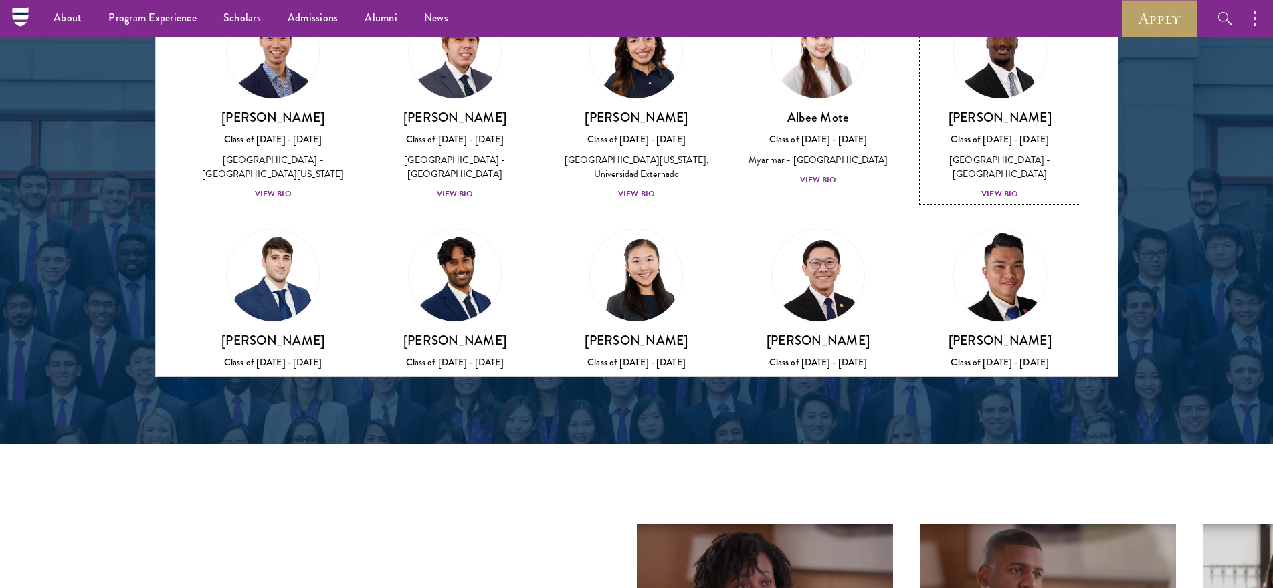
scroll to position [4318, 0]
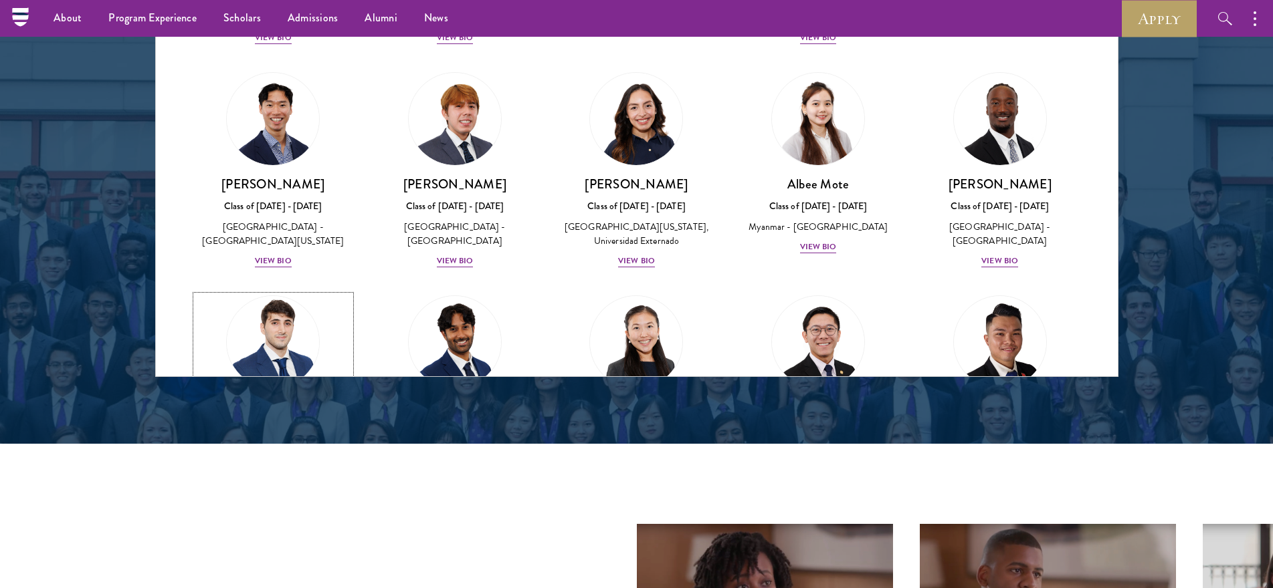
click at [295, 292] on img at bounding box center [273, 343] width 102 height 102
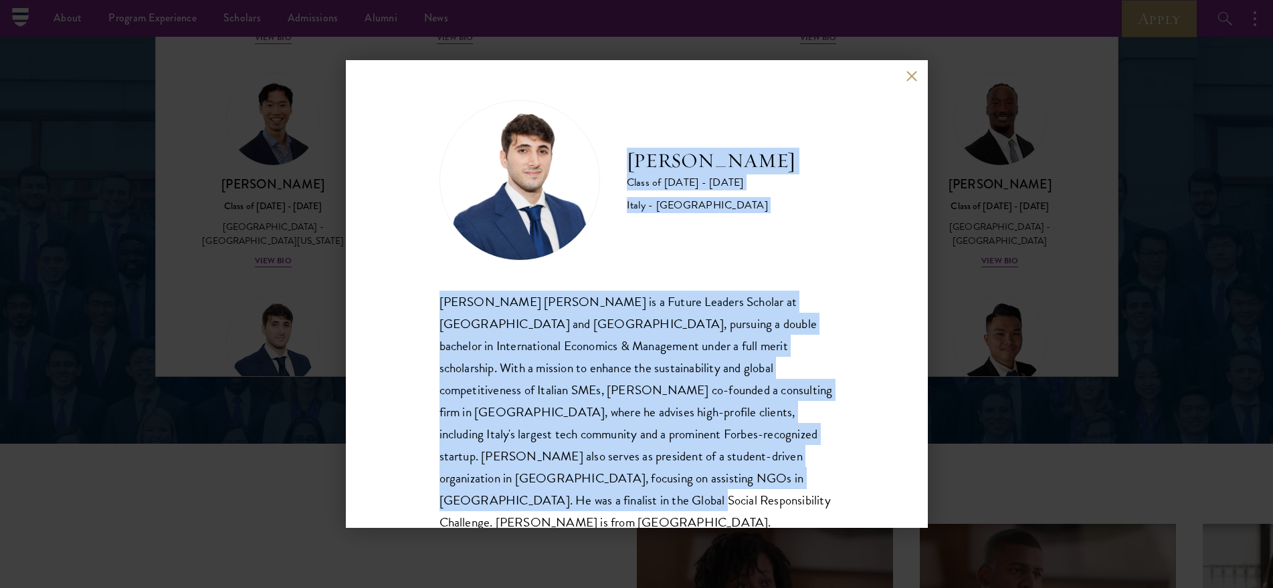
scroll to position [1, 0]
drag, startPoint x: 625, startPoint y: 165, endPoint x: 853, endPoint y: 489, distance: 395.9
click at [853, 489] on div "[PERSON_NAME] Class of [DATE] - [DATE] [GEOGRAPHIC_DATA] - [GEOGRAPHIC_DATA] [P…" at bounding box center [637, 294] width 582 height 468
drag, startPoint x: 911, startPoint y: 76, endPoint x: 881, endPoint y: 79, distance: 30.2
click at [911, 76] on button at bounding box center [911, 75] width 11 height 11
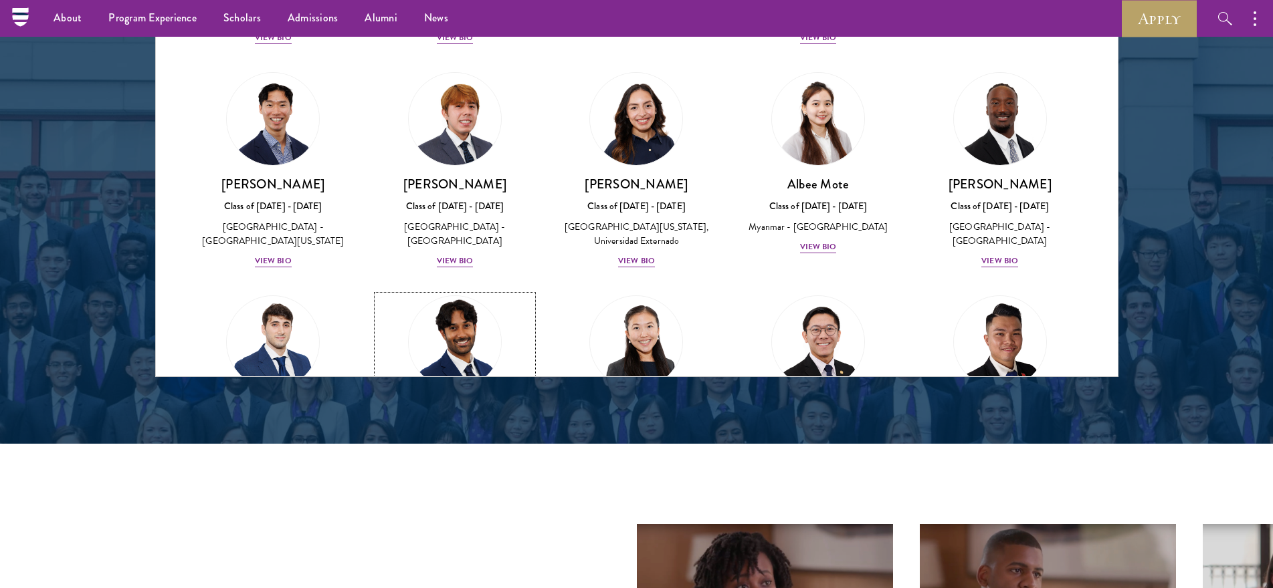
click at [464, 292] on img at bounding box center [455, 343] width 102 height 102
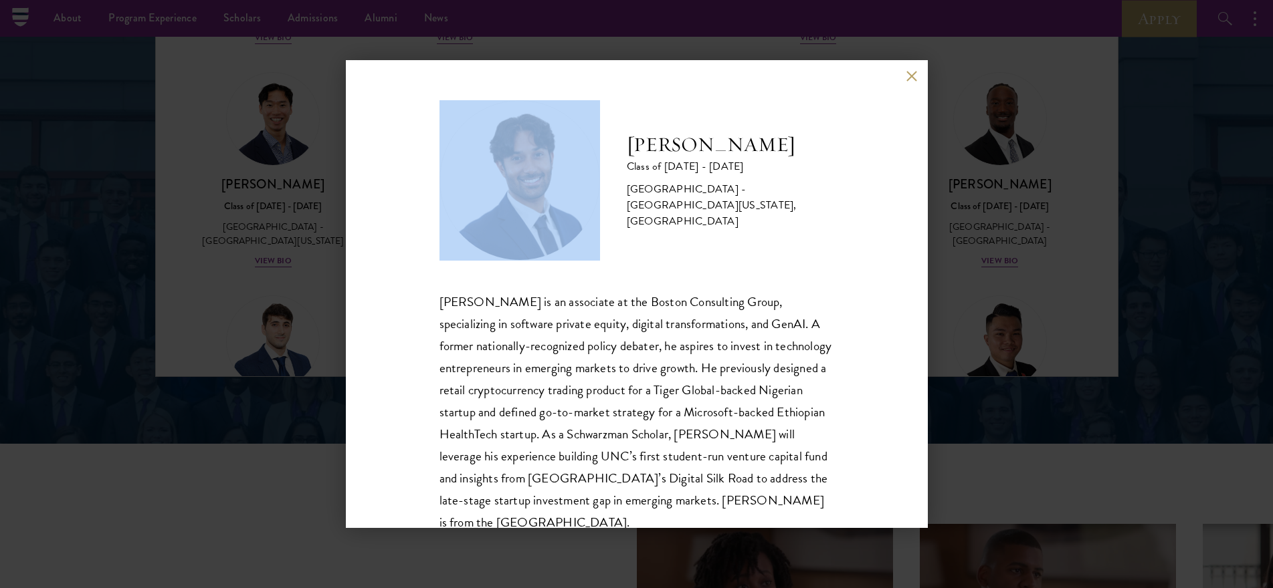
scroll to position [46, 0]
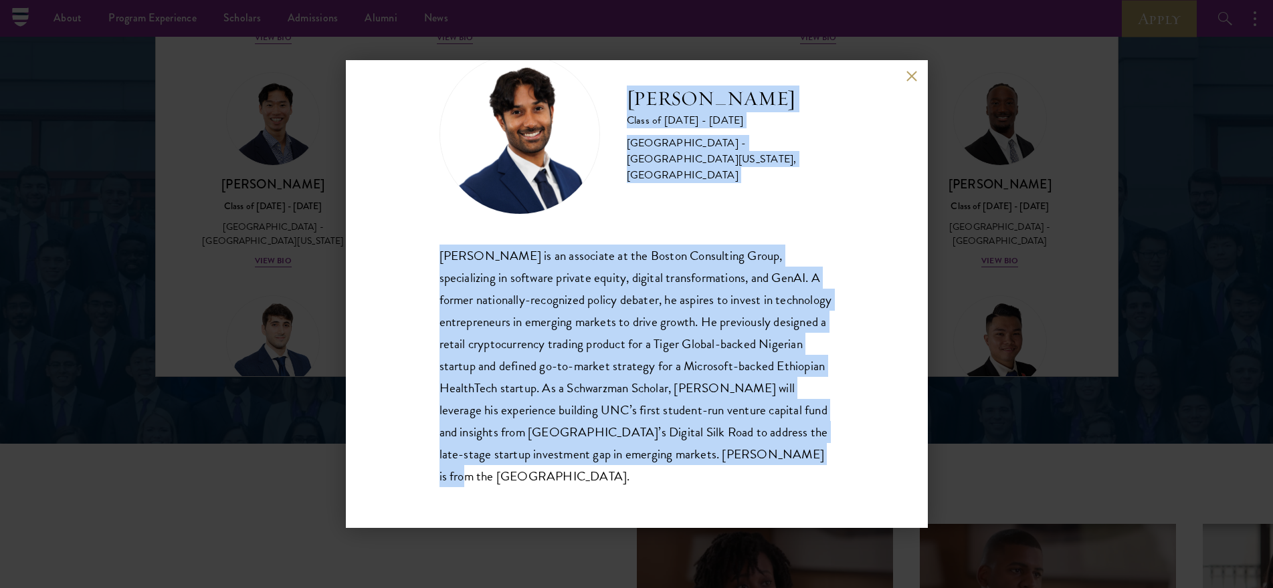
drag, startPoint x: 621, startPoint y: 147, endPoint x: 826, endPoint y: 496, distance: 404.0
click at [826, 496] on div "[PERSON_NAME] Class of [DATE] - [DATE] [GEOGRAPHIC_DATA] - [GEOGRAPHIC_DATA][US…" at bounding box center [637, 294] width 582 height 468
click at [908, 76] on button at bounding box center [911, 75] width 11 height 11
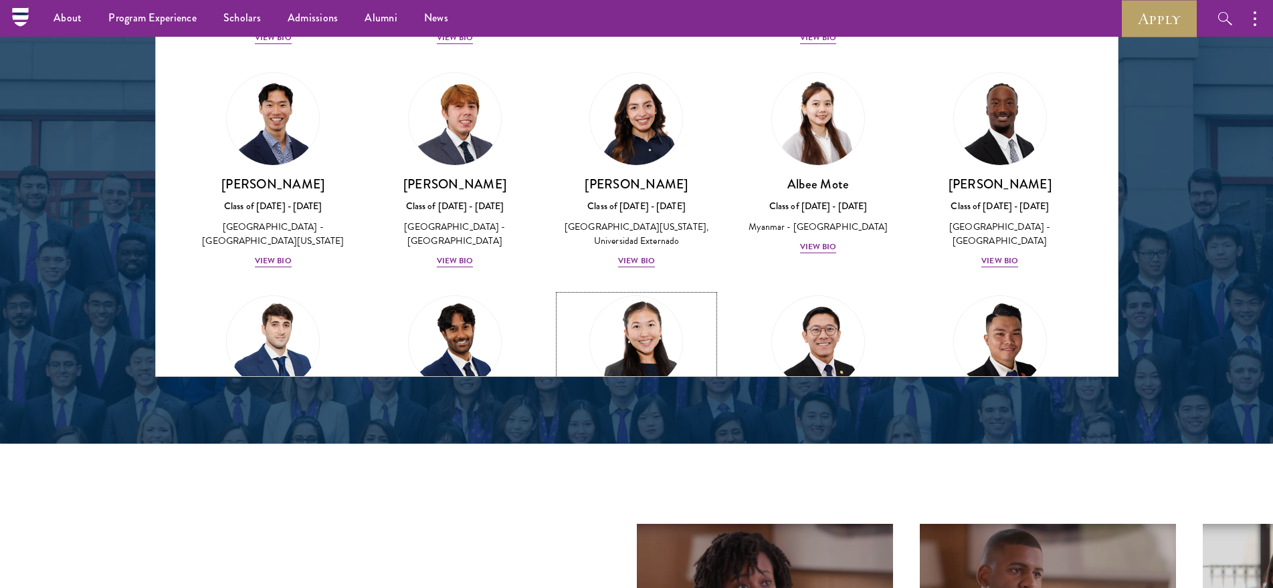
click at [637, 292] on img at bounding box center [637, 343] width 102 height 102
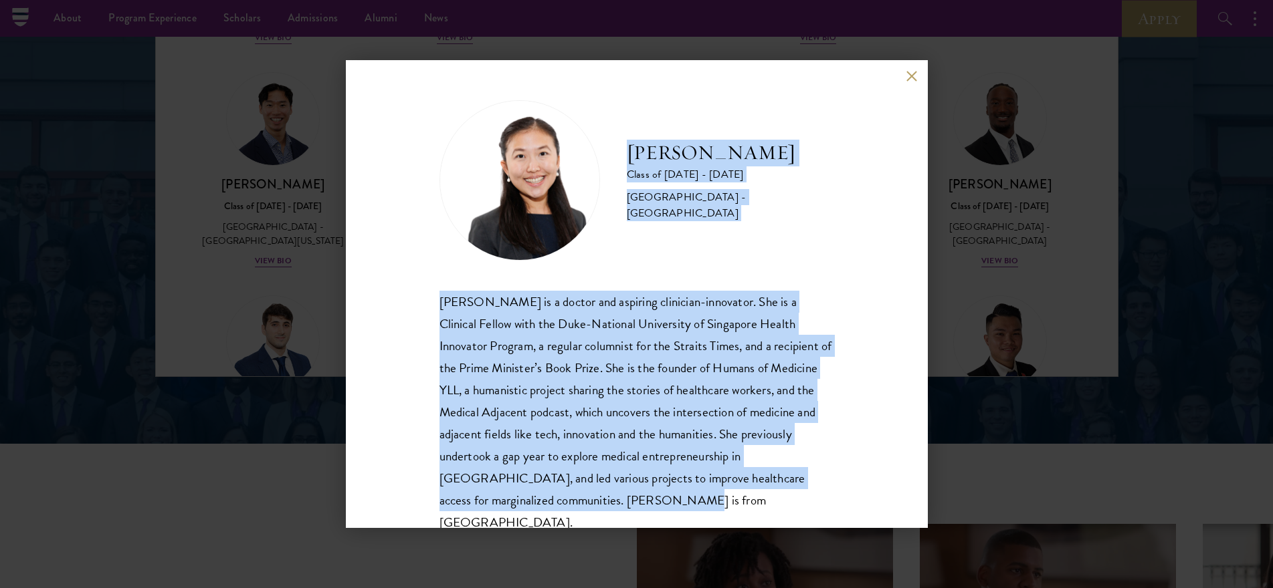
scroll to position [23, 0]
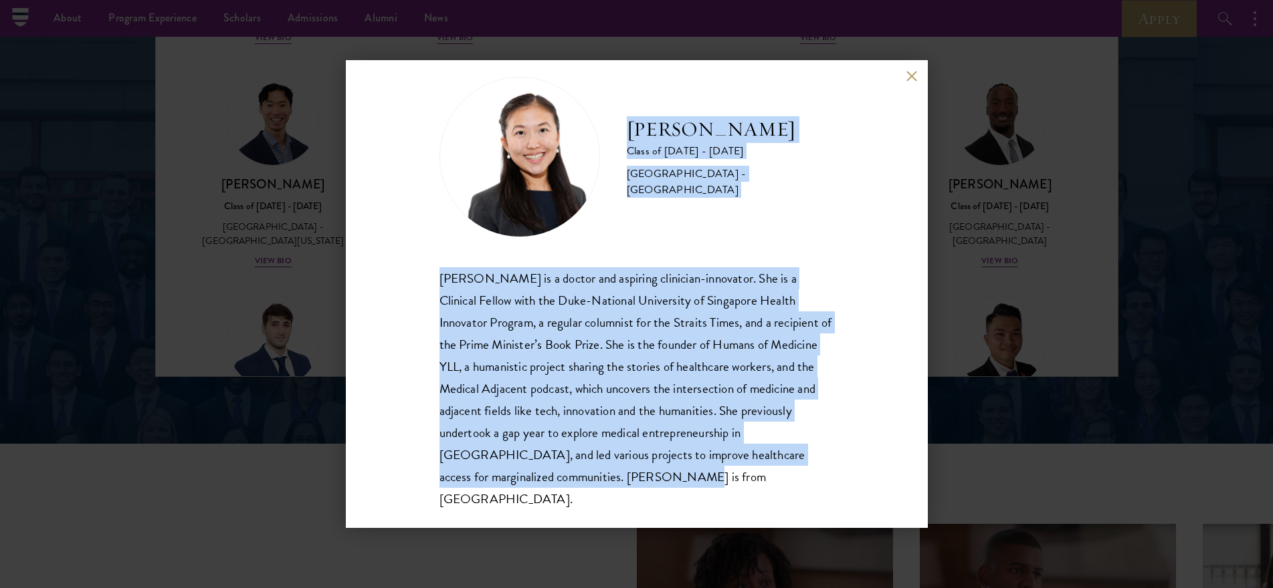
drag, startPoint x: 627, startPoint y: 160, endPoint x: 784, endPoint y: 518, distance: 390.8
click at [784, 518] on div "[PERSON_NAME] Class of [DATE] - [DATE] [GEOGRAPHIC_DATA] - [GEOGRAPHIC_DATA] [P…" at bounding box center [637, 294] width 582 height 468
click at [911, 76] on button at bounding box center [911, 75] width 11 height 11
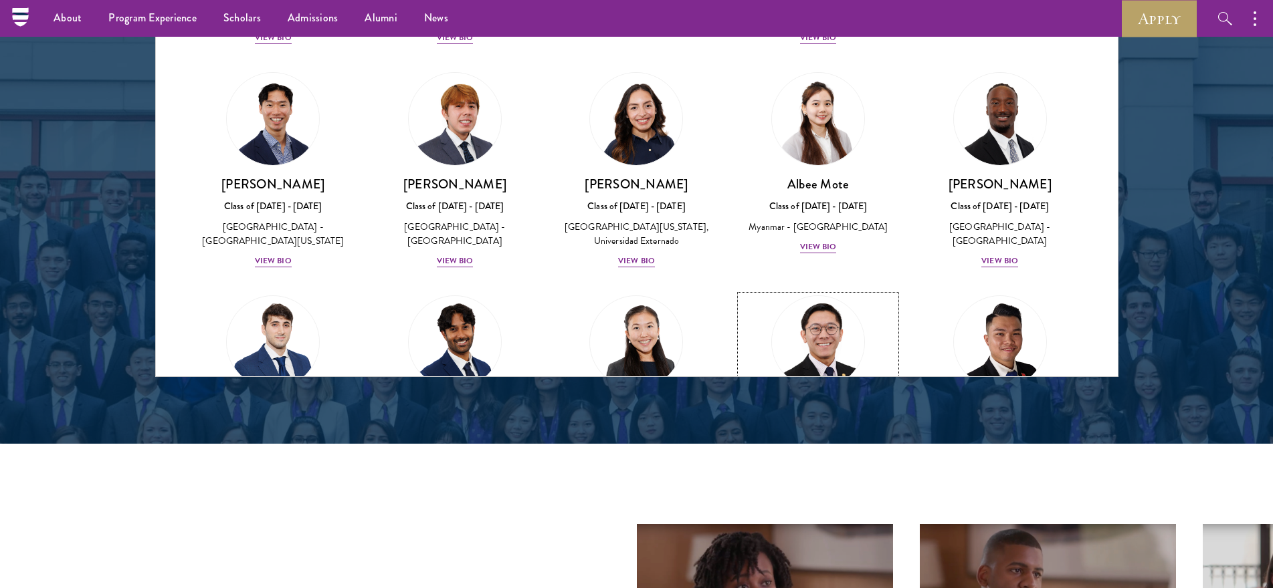
click at [821, 292] on img at bounding box center [818, 343] width 102 height 102
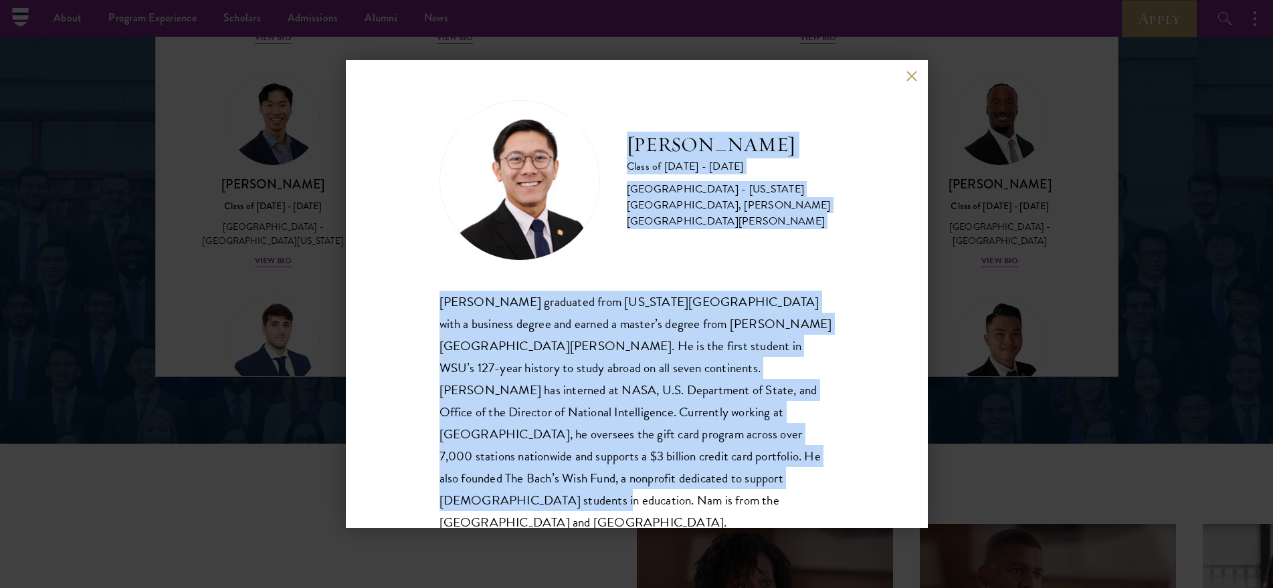
scroll to position [1, 0]
drag, startPoint x: 630, startPoint y: 144, endPoint x: 786, endPoint y: 522, distance: 408.9
click at [786, 522] on div "[PERSON_NAME] Class of [DATE] - [DATE] [GEOGRAPHIC_DATA] - [US_STATE][GEOGRAPHI…" at bounding box center [637, 294] width 582 height 468
click at [907, 72] on button at bounding box center [911, 75] width 11 height 11
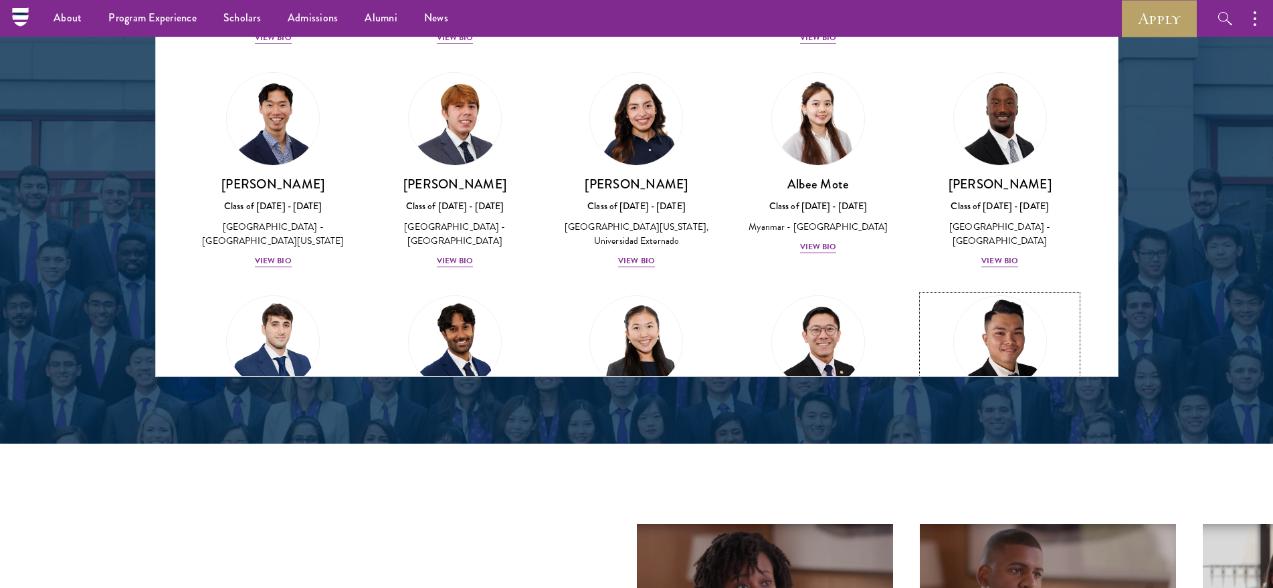
click at [964, 292] on img at bounding box center [1000, 343] width 102 height 102
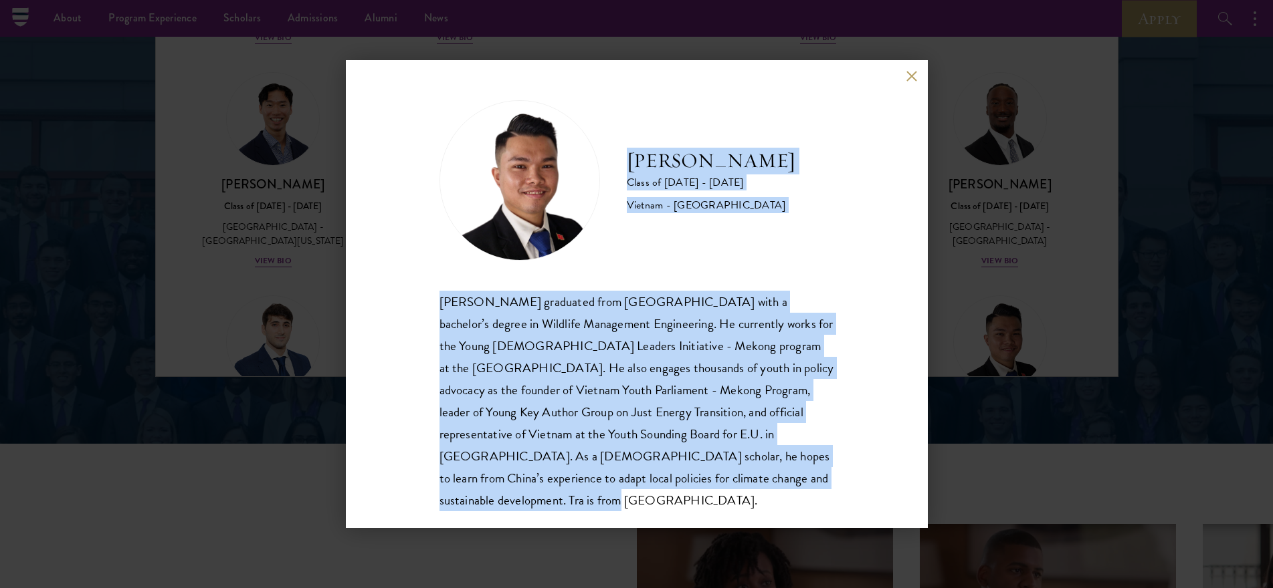
drag, startPoint x: 625, startPoint y: 163, endPoint x: 745, endPoint y: 506, distance: 362.9
click at [745, 506] on div "[PERSON_NAME] Class of [DATE] - [DATE] [GEOGRAPHIC_DATA] - [GEOGRAPHIC_DATA] [P…" at bounding box center [636, 305] width 395 height 411
click at [907, 76] on button at bounding box center [911, 75] width 11 height 11
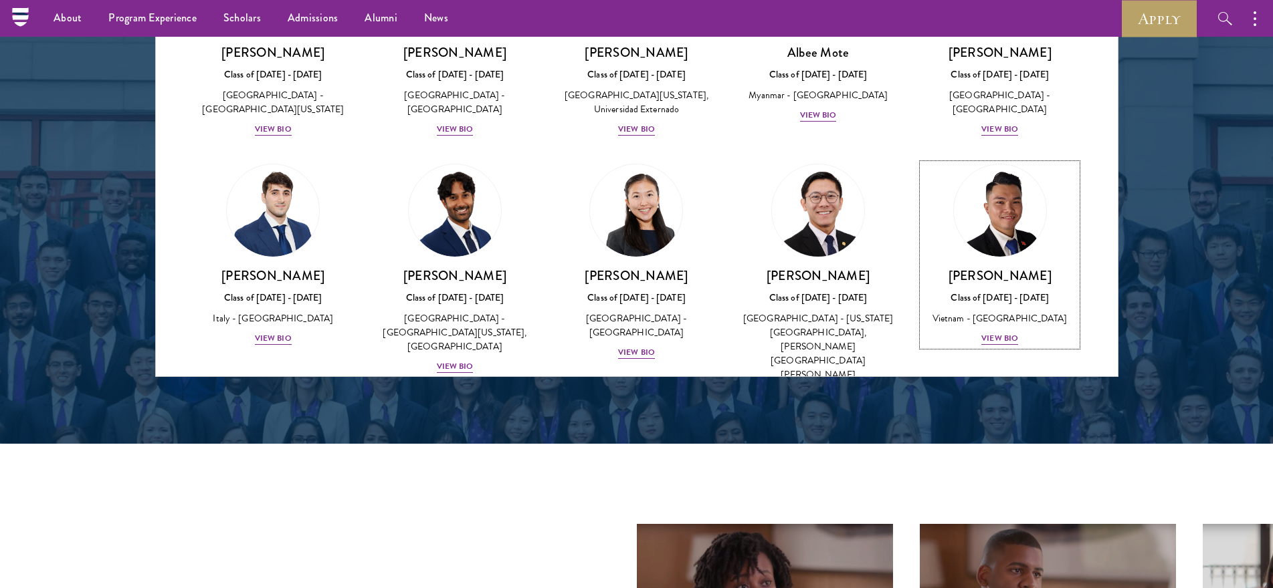
scroll to position [4519, 0]
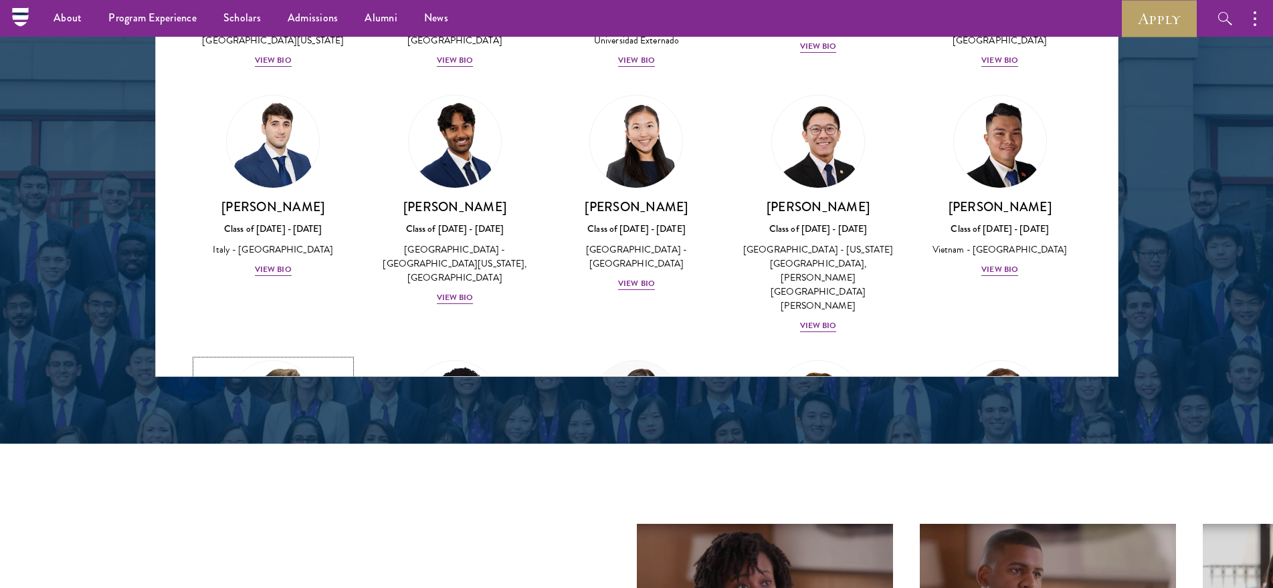
click at [296, 356] on img at bounding box center [273, 407] width 102 height 102
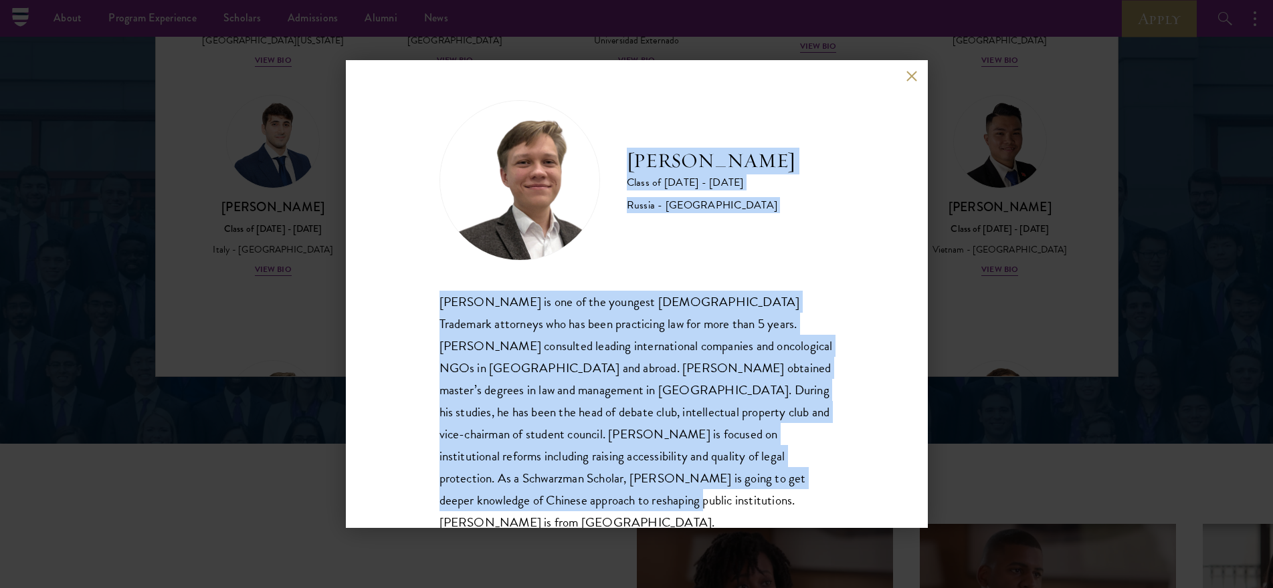
drag, startPoint x: 623, startPoint y: 160, endPoint x: 777, endPoint y: 499, distance: 372.6
click at [777, 499] on div "[PERSON_NAME] Class of [DATE] - [DATE] [GEOGRAPHIC_DATA] - [GEOGRAPHIC_DATA] [P…" at bounding box center [636, 317] width 395 height 434
click at [904, 76] on div "[PERSON_NAME] Class of [DATE] - [DATE] [GEOGRAPHIC_DATA] - [GEOGRAPHIC_DATA] [P…" at bounding box center [637, 294] width 582 height 468
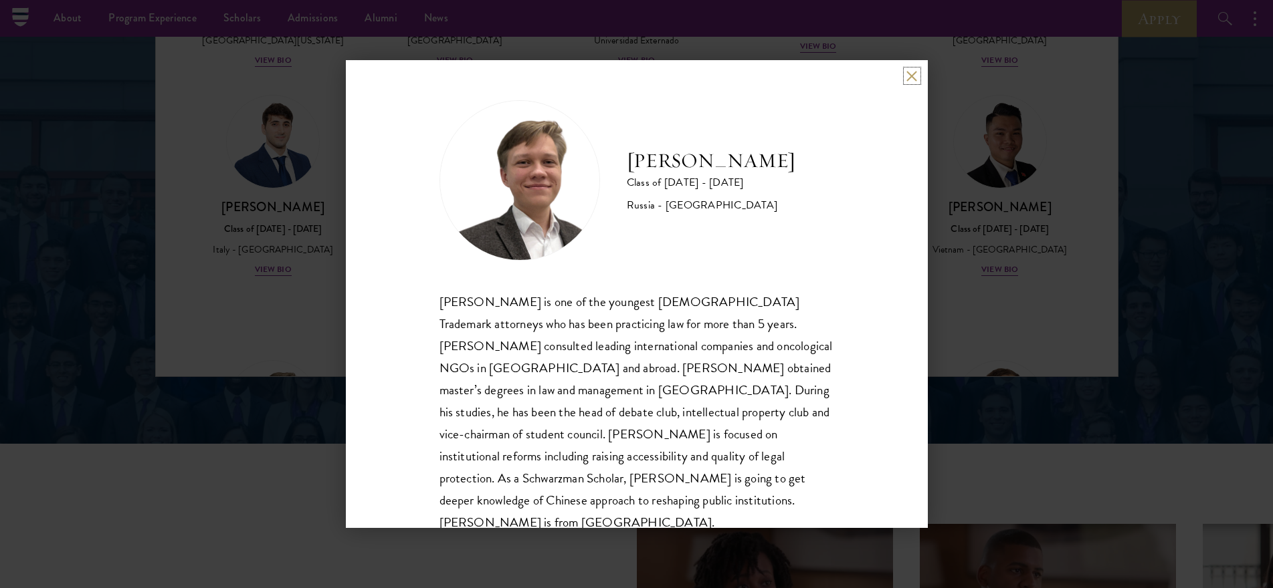
click at [906, 78] on button at bounding box center [911, 75] width 11 height 11
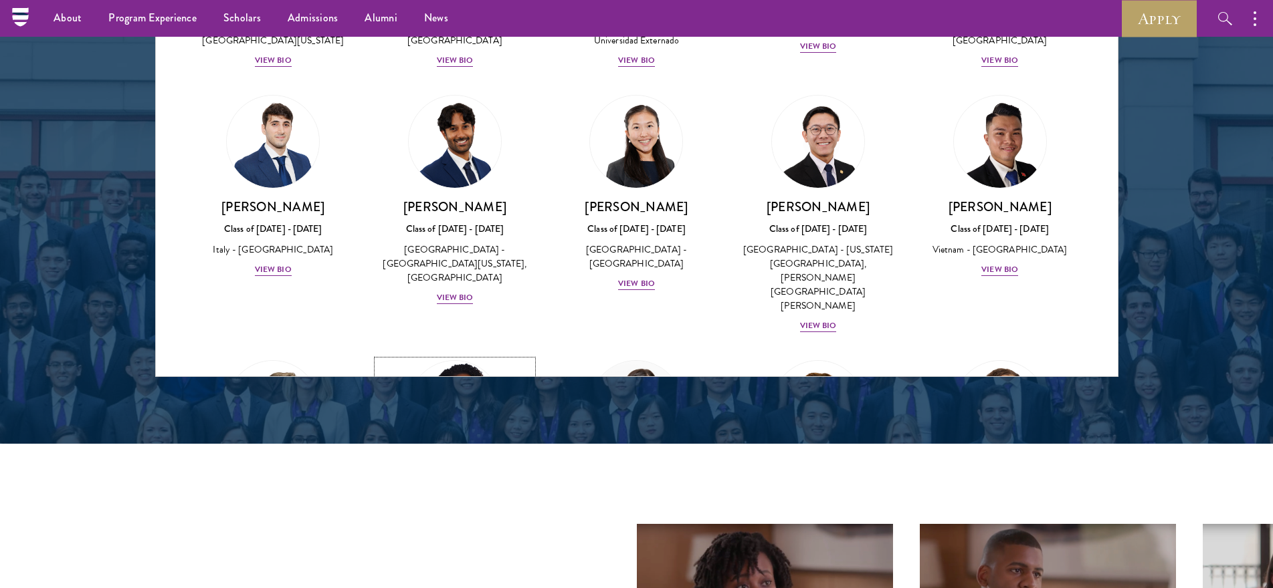
click at [465, 356] on img at bounding box center [455, 407] width 102 height 102
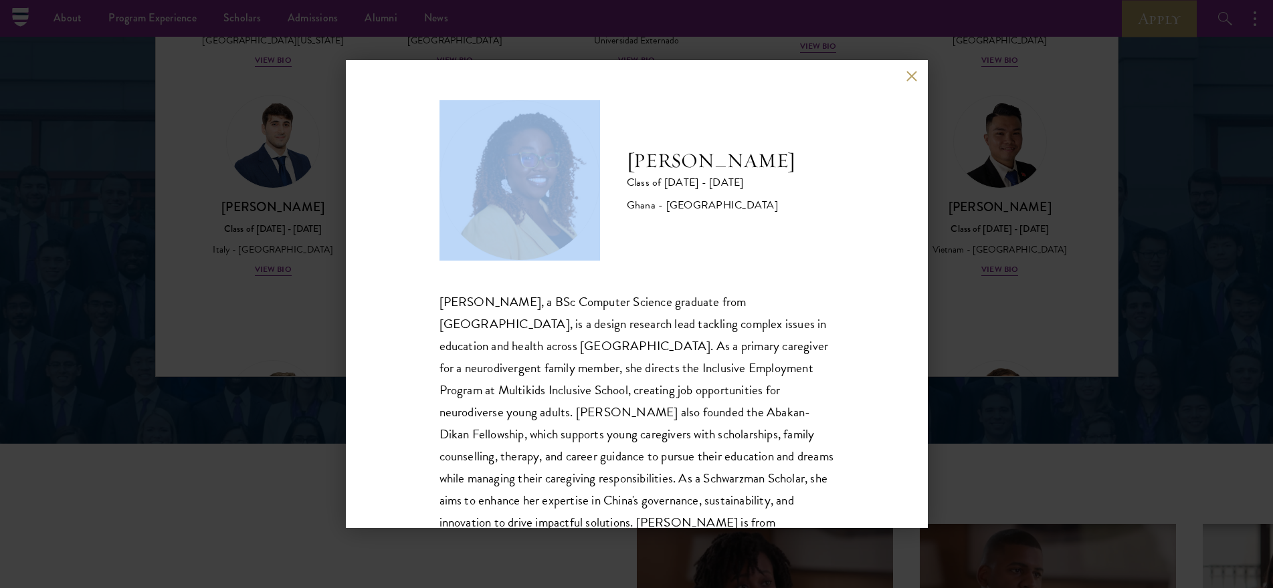
scroll to position [46, 0]
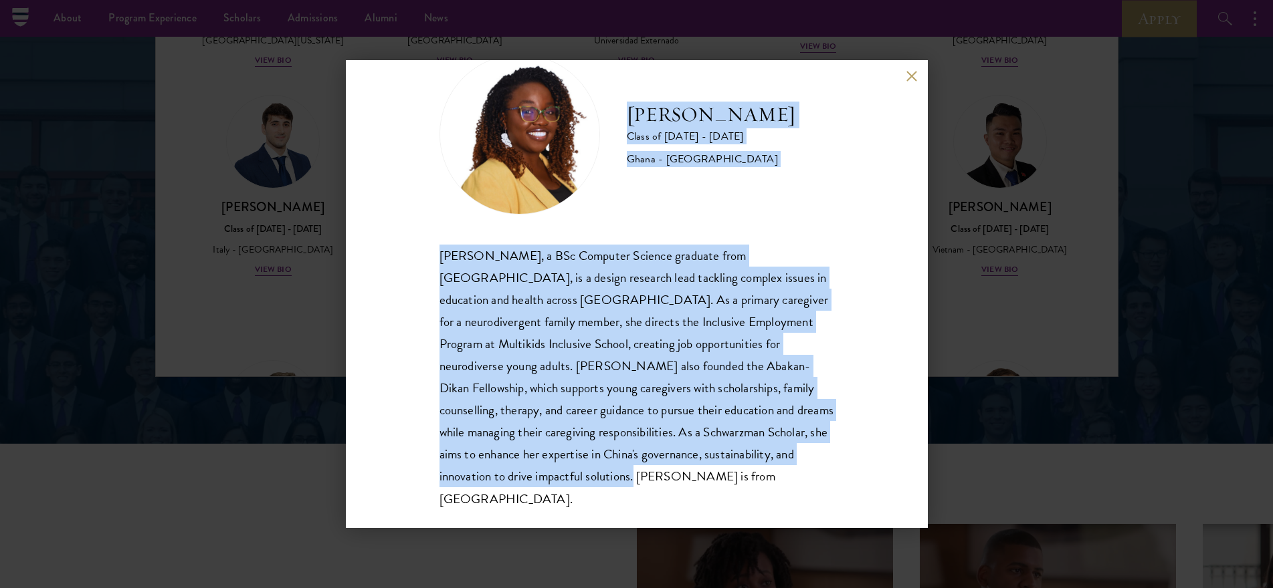
drag, startPoint x: 630, startPoint y: 159, endPoint x: 816, endPoint y: 491, distance: 380.2
click at [816, 491] on div "[PERSON_NAME] Class of [DATE] - [DATE] Ghana - [GEOGRAPHIC_DATA] [PERSON_NAME],…" at bounding box center [637, 294] width 582 height 468
click at [915, 78] on button at bounding box center [911, 75] width 11 height 11
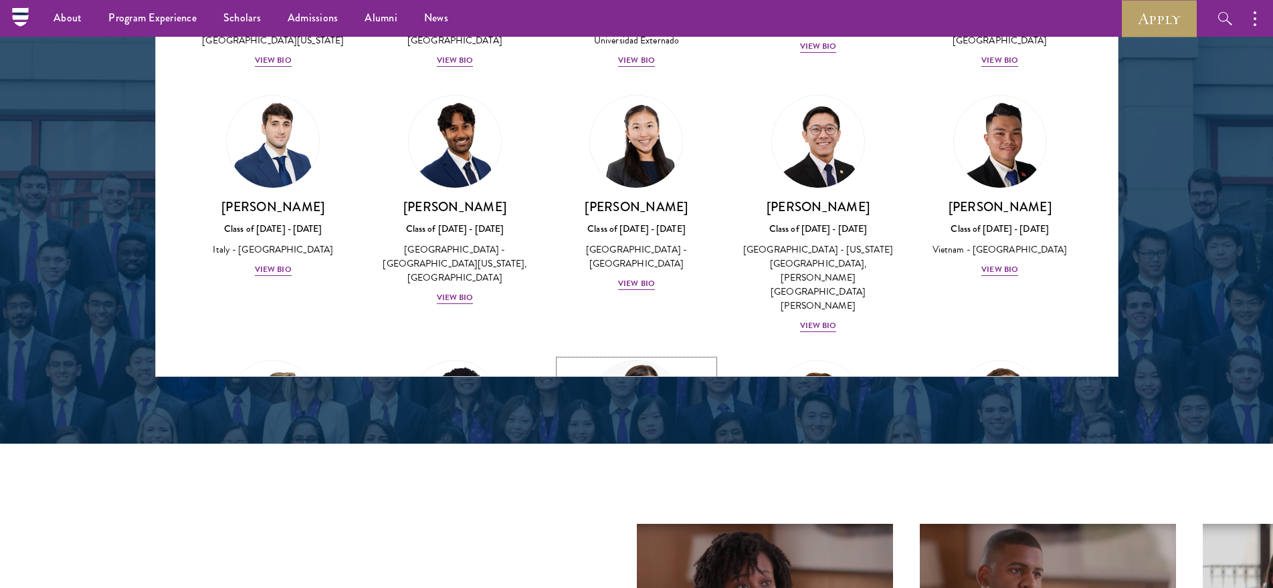
click at [663, 356] on img at bounding box center [637, 407] width 102 height 102
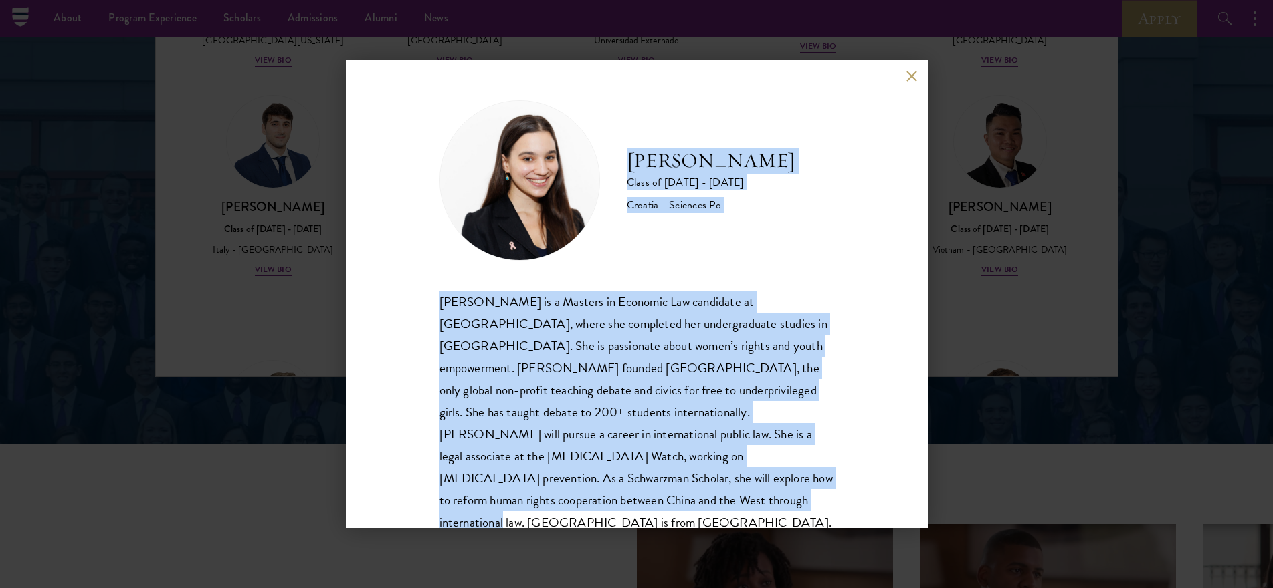
drag, startPoint x: 626, startPoint y: 158, endPoint x: 751, endPoint y: 503, distance: 367.0
click at [751, 503] on div "[PERSON_NAME] Class of [DATE] - [DATE] Croatia - Sciences Po [PERSON_NAME] is a…" at bounding box center [636, 317] width 395 height 434
click at [910, 79] on button at bounding box center [911, 75] width 11 height 11
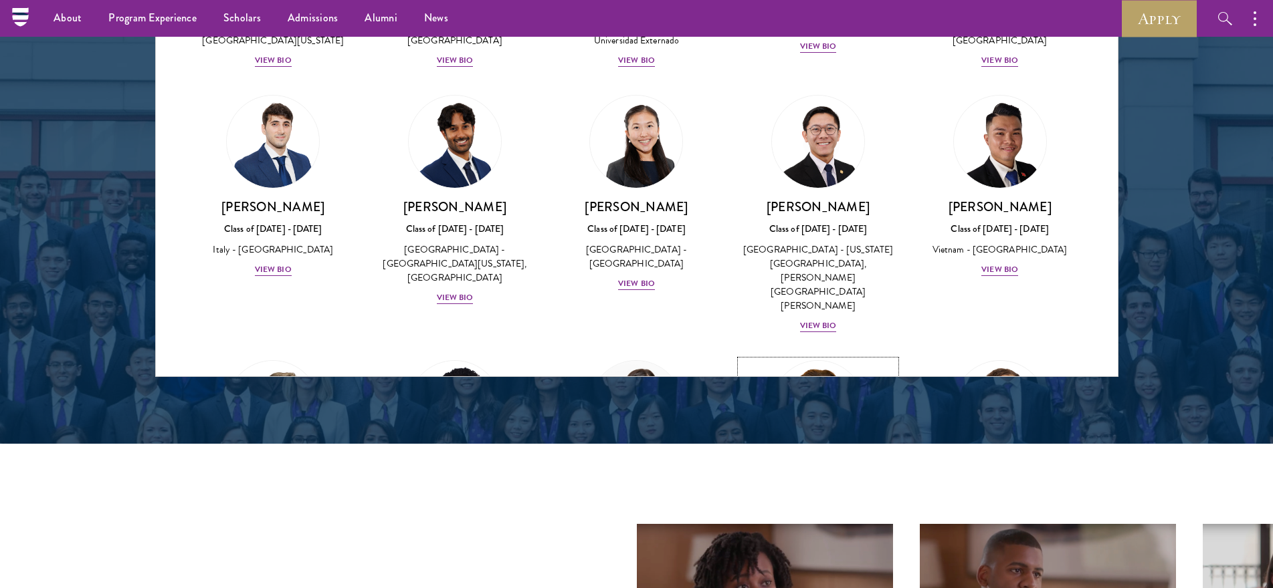
click at [821, 356] on img at bounding box center [818, 407] width 102 height 102
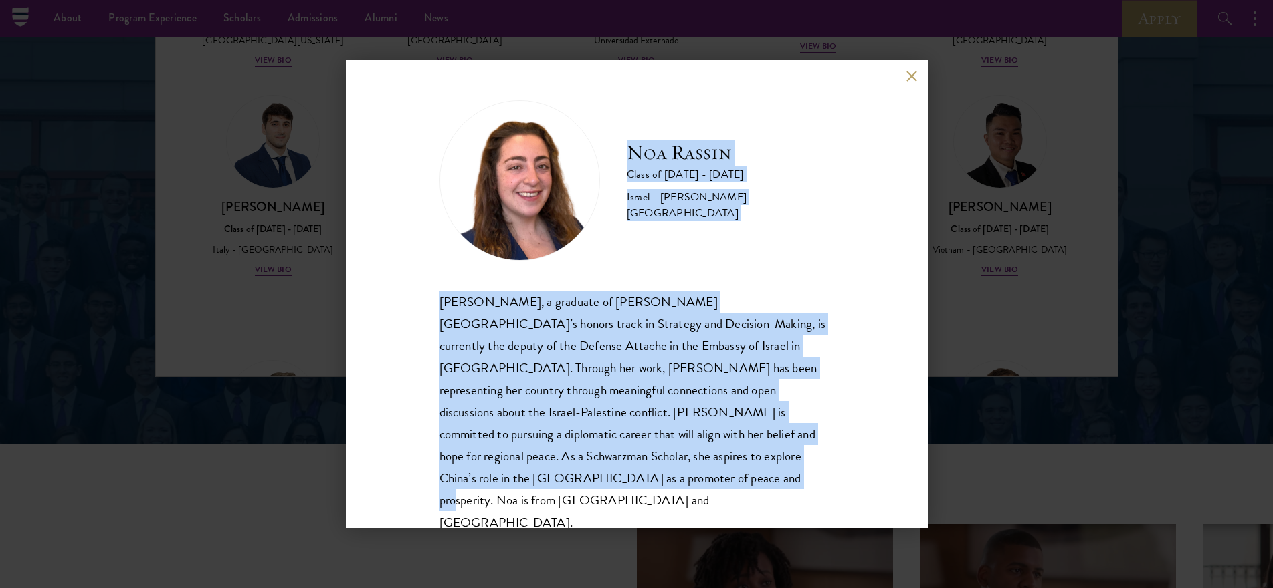
drag, startPoint x: 629, startPoint y: 166, endPoint x: 804, endPoint y: 496, distance: 373.6
click at [804, 496] on div "[PERSON_NAME] Class of [DATE] - [DATE] Israel - [PERSON_NAME][GEOGRAPHIC_DATA] …" at bounding box center [637, 294] width 582 height 468
click at [917, 82] on button at bounding box center [911, 75] width 11 height 11
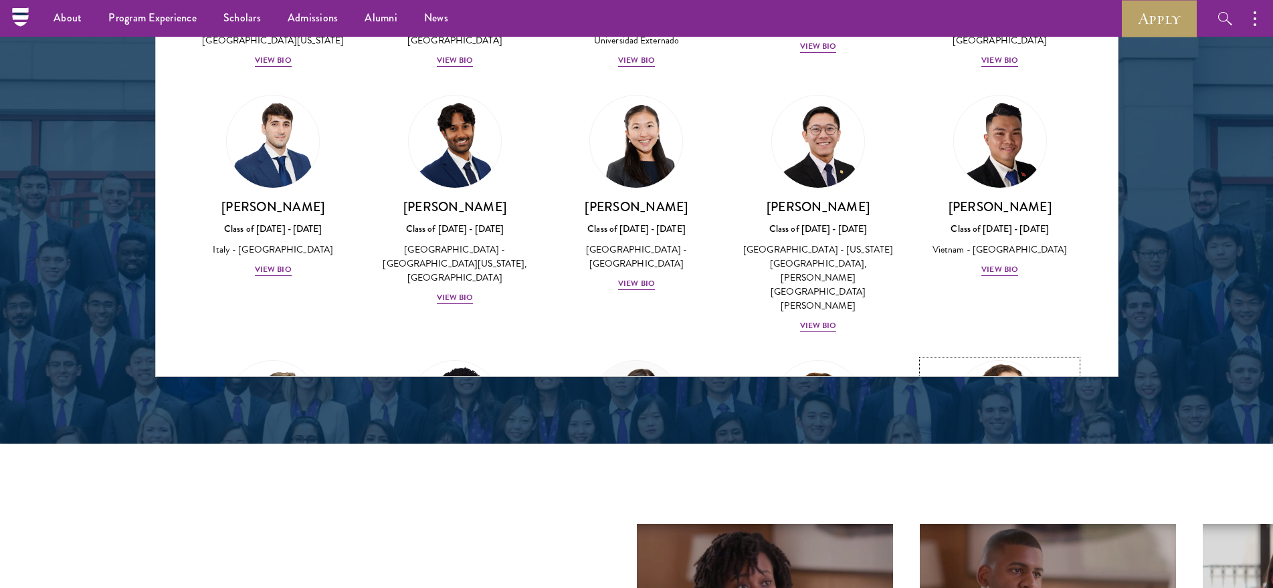
click at [956, 356] on img at bounding box center [1000, 407] width 102 height 102
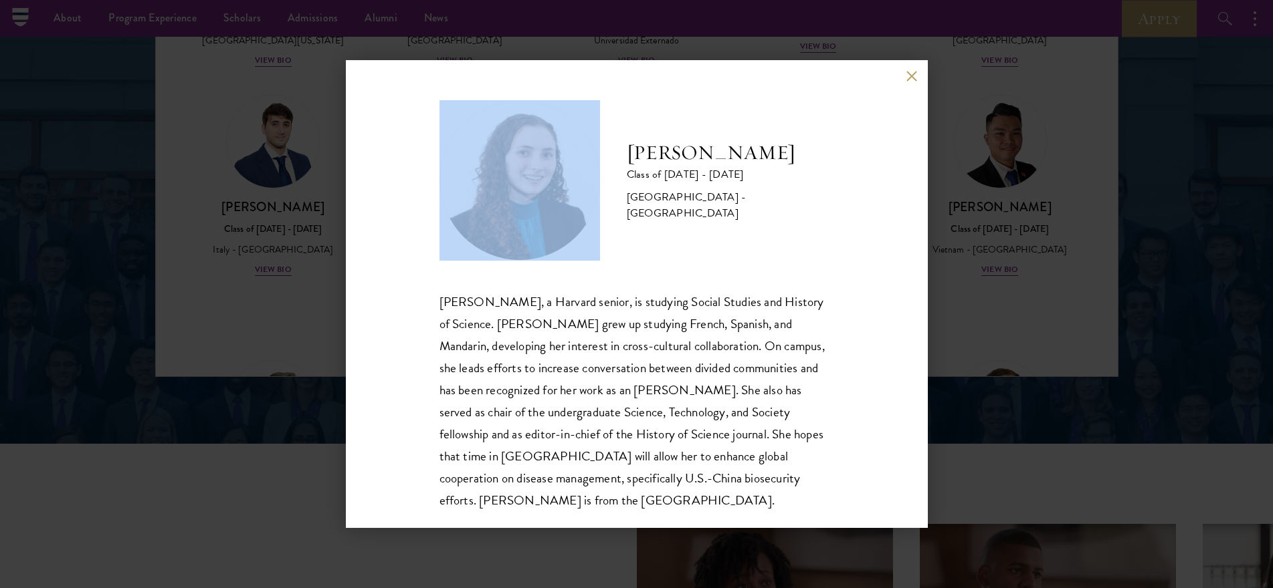
scroll to position [1, 0]
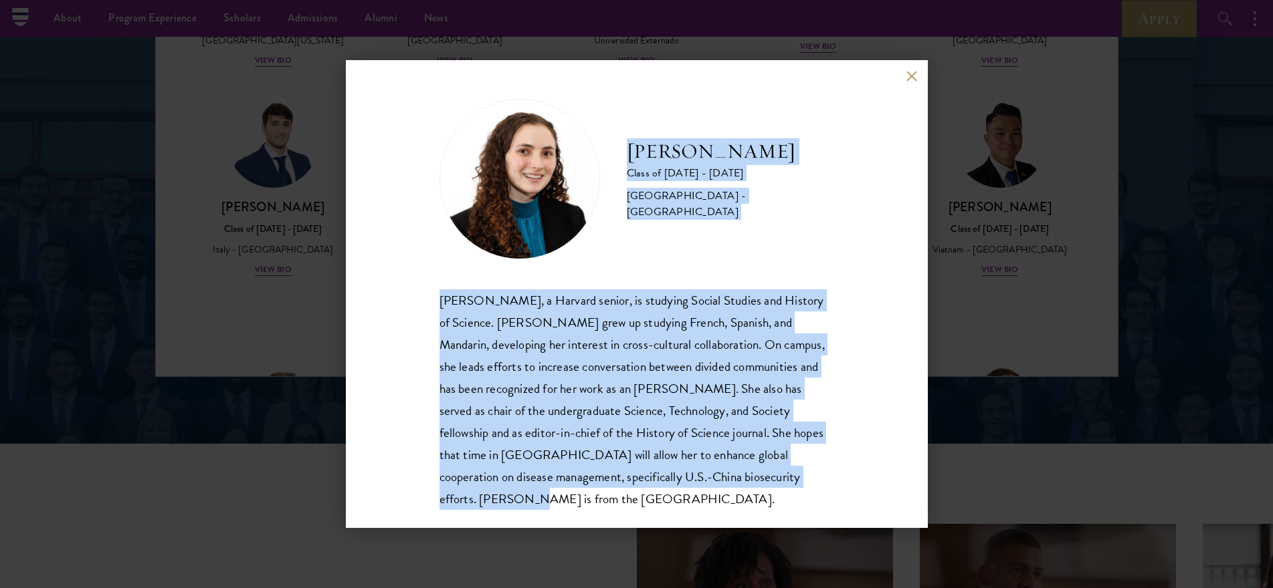
drag, startPoint x: 625, startPoint y: 153, endPoint x: 831, endPoint y: 483, distance: 388.7
click at [831, 483] on div "[PERSON_NAME] Class of [DATE] - [DATE] [GEOGRAPHIC_DATA] - [GEOGRAPHIC_DATA] [P…" at bounding box center [637, 294] width 582 height 468
click at [911, 78] on button at bounding box center [911, 75] width 11 height 11
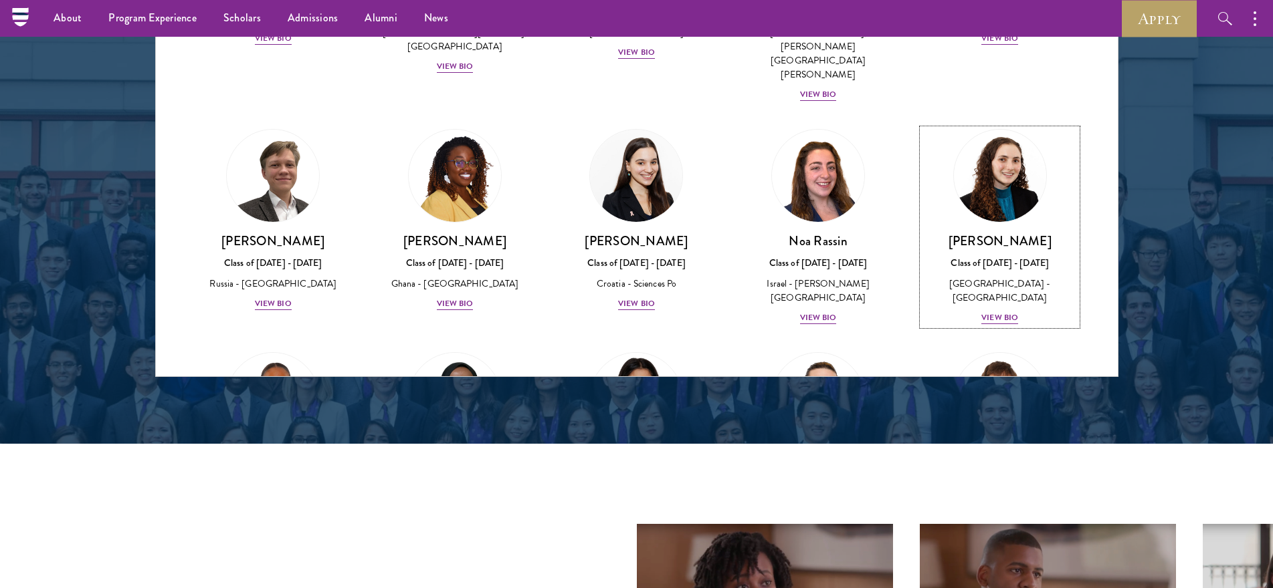
scroll to position [4786, 0]
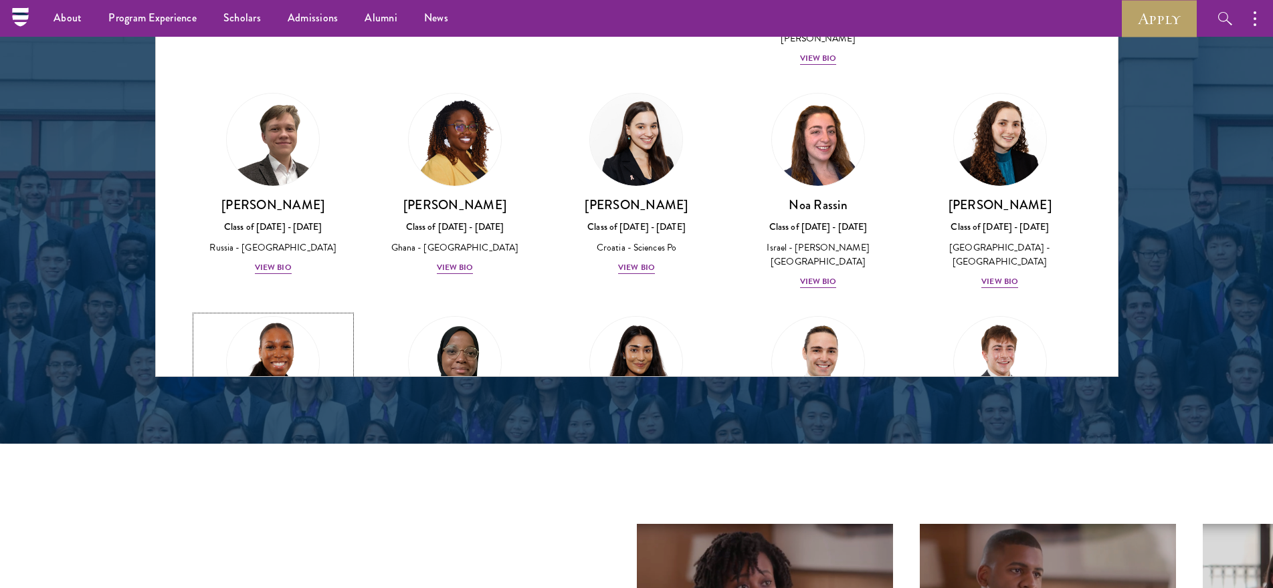
click at [254, 312] on img at bounding box center [273, 363] width 102 height 102
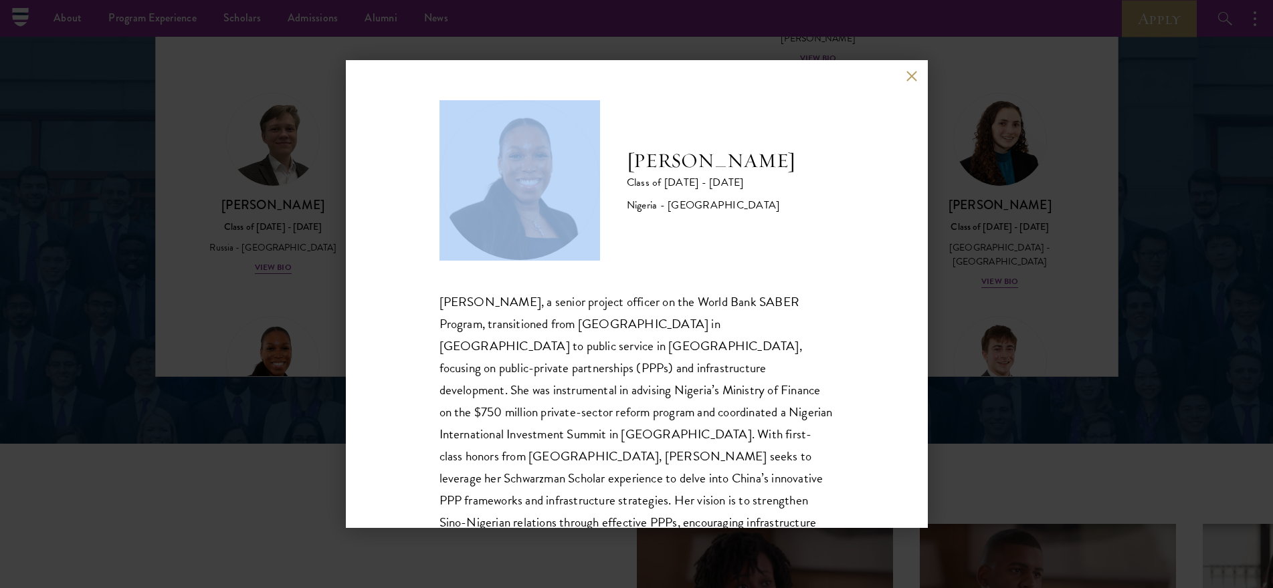
scroll to position [46, 0]
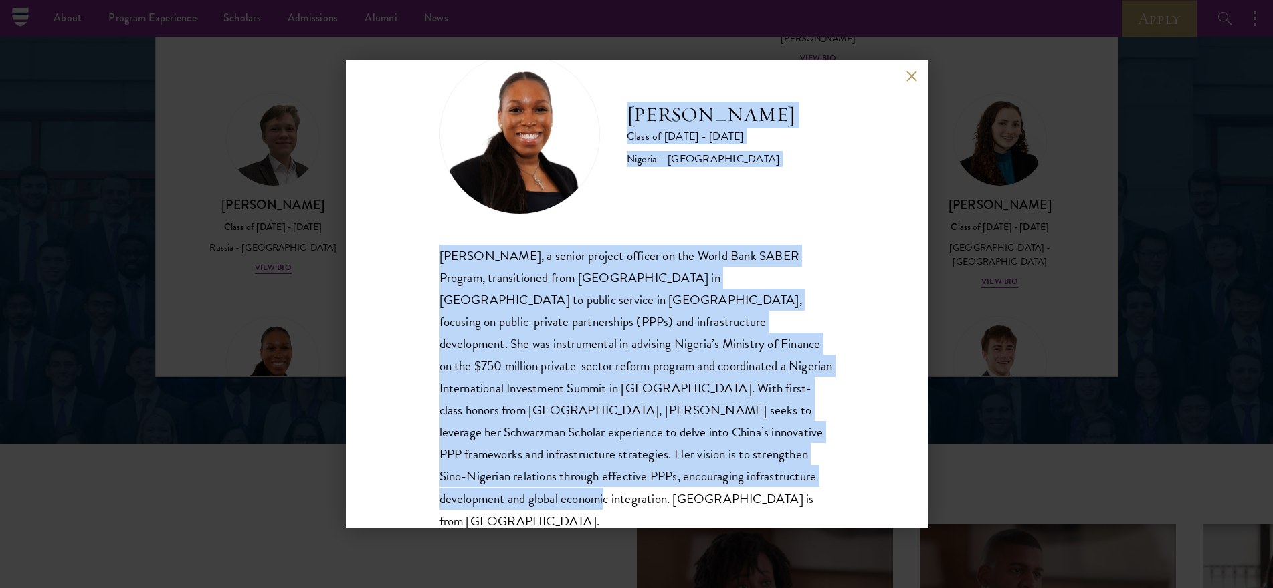
drag, startPoint x: 634, startPoint y: 158, endPoint x: 807, endPoint y: 494, distance: 378.3
click at [807, 494] on div "[PERSON_NAME] Class of [DATE] - [DATE] [GEOGRAPHIC_DATA] - [GEOGRAPHIC_DATA][PE…" at bounding box center [637, 294] width 582 height 468
click at [911, 75] on button at bounding box center [911, 75] width 11 height 11
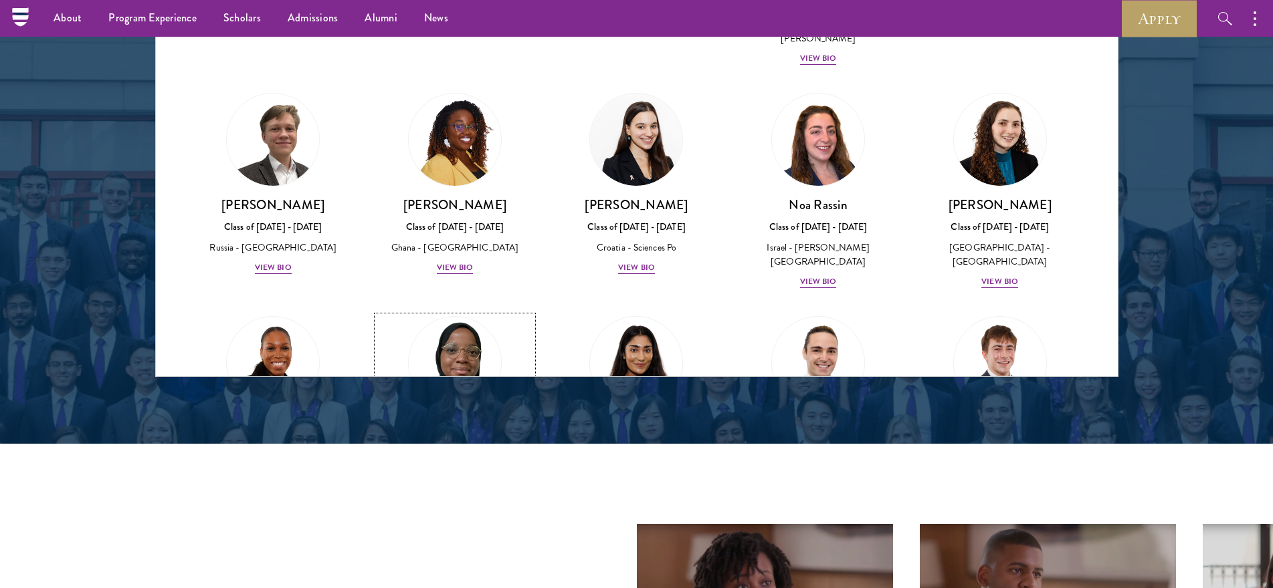
click at [476, 312] on img at bounding box center [455, 363] width 102 height 102
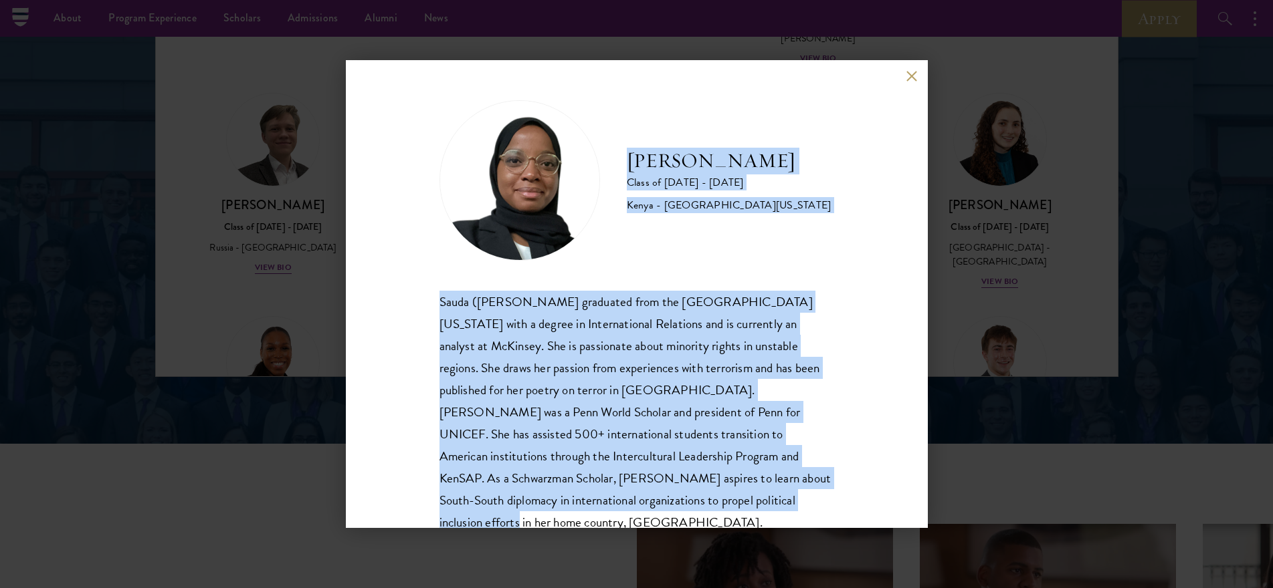
scroll to position [23, 0]
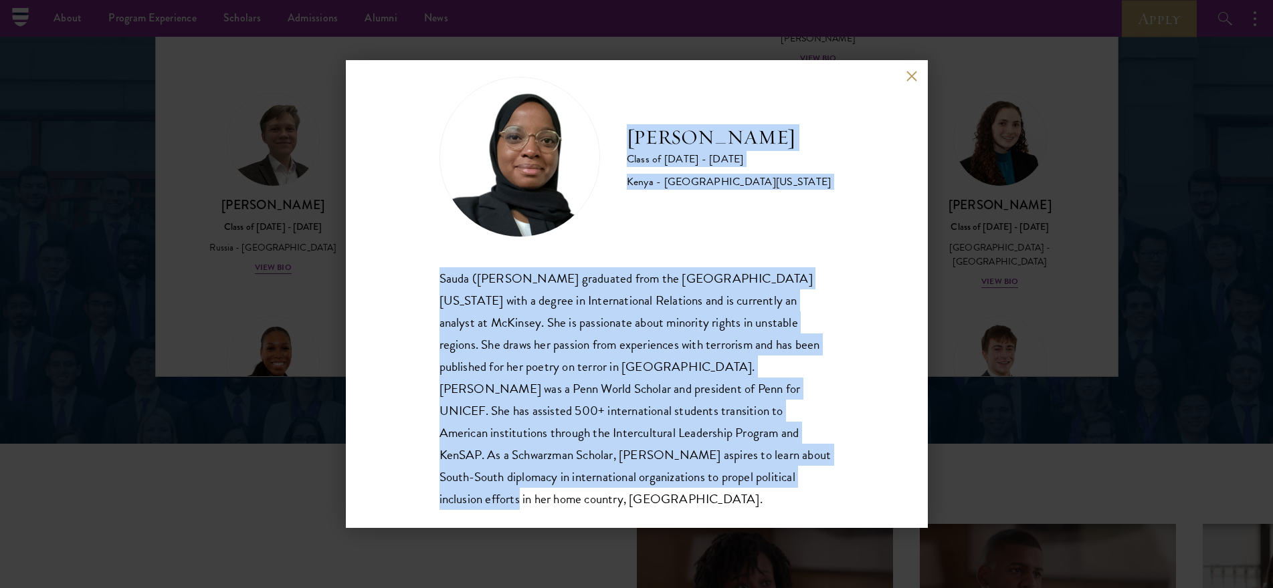
drag, startPoint x: 628, startPoint y: 160, endPoint x: 827, endPoint y: 505, distance: 397.6
click at [827, 505] on div "[PERSON_NAME] Class of [DATE] - [DATE] [GEOGRAPHIC_DATA] - [GEOGRAPHIC_DATA][US…" at bounding box center [637, 294] width 582 height 468
click at [910, 78] on button at bounding box center [911, 75] width 11 height 11
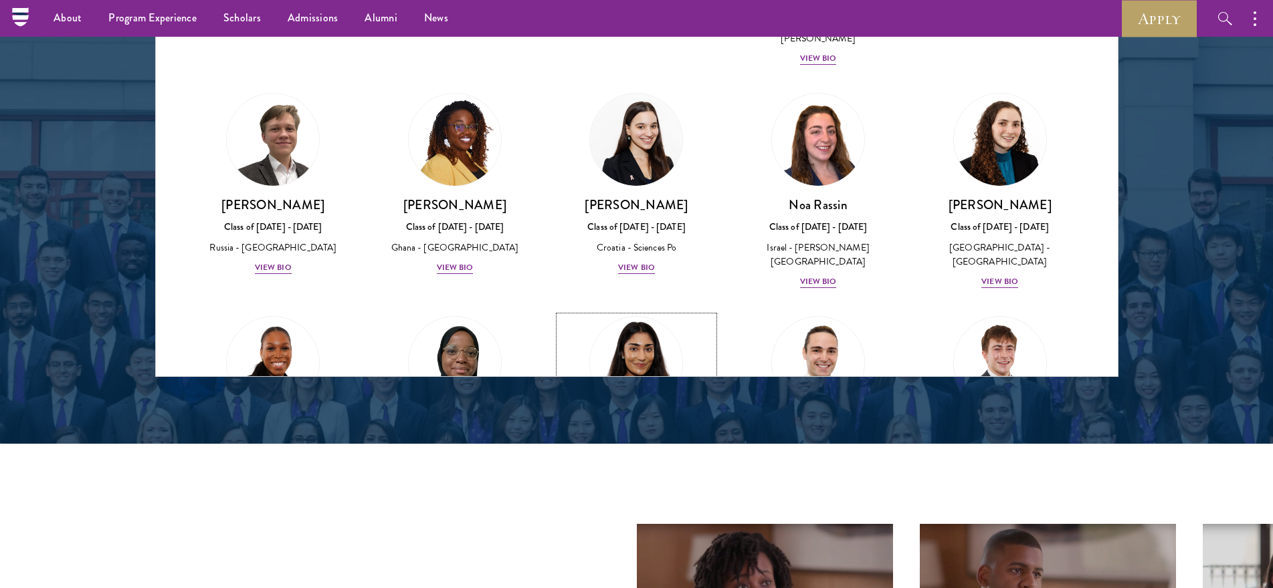
click at [679, 316] on link "[PERSON_NAME] Class of [DATE] - [DATE] [GEOGRAPHIC_DATA] - [GEOGRAPHIC_DATA] Vi…" at bounding box center [636, 414] width 155 height 197
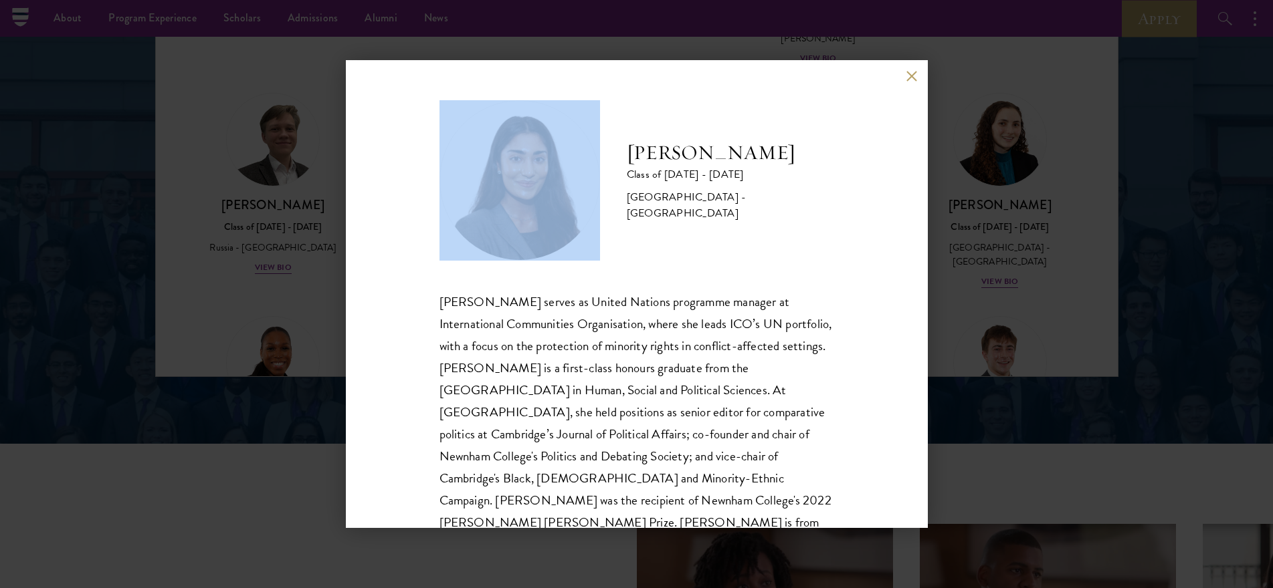
scroll to position [23, 0]
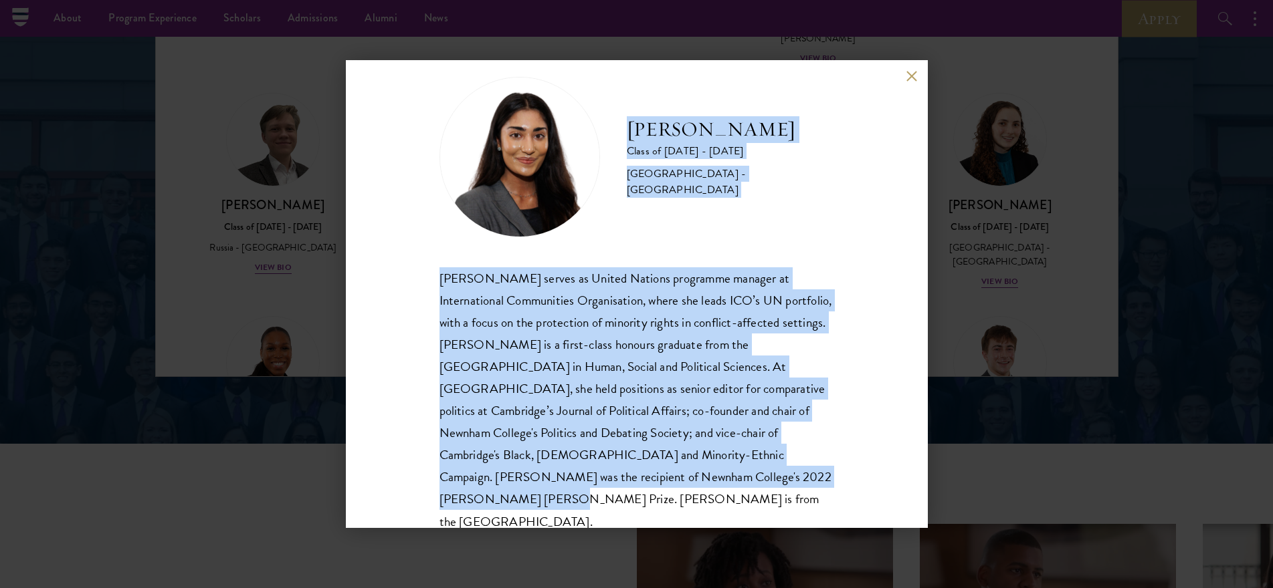
drag, startPoint x: 631, startPoint y: 156, endPoint x: 835, endPoint y: 497, distance: 397.1
click at [835, 497] on div "[PERSON_NAME] Class of [DATE] - [DATE] [GEOGRAPHIC_DATA] - [GEOGRAPHIC_DATA] [P…" at bounding box center [637, 294] width 582 height 468
click at [910, 74] on button at bounding box center [911, 75] width 11 height 11
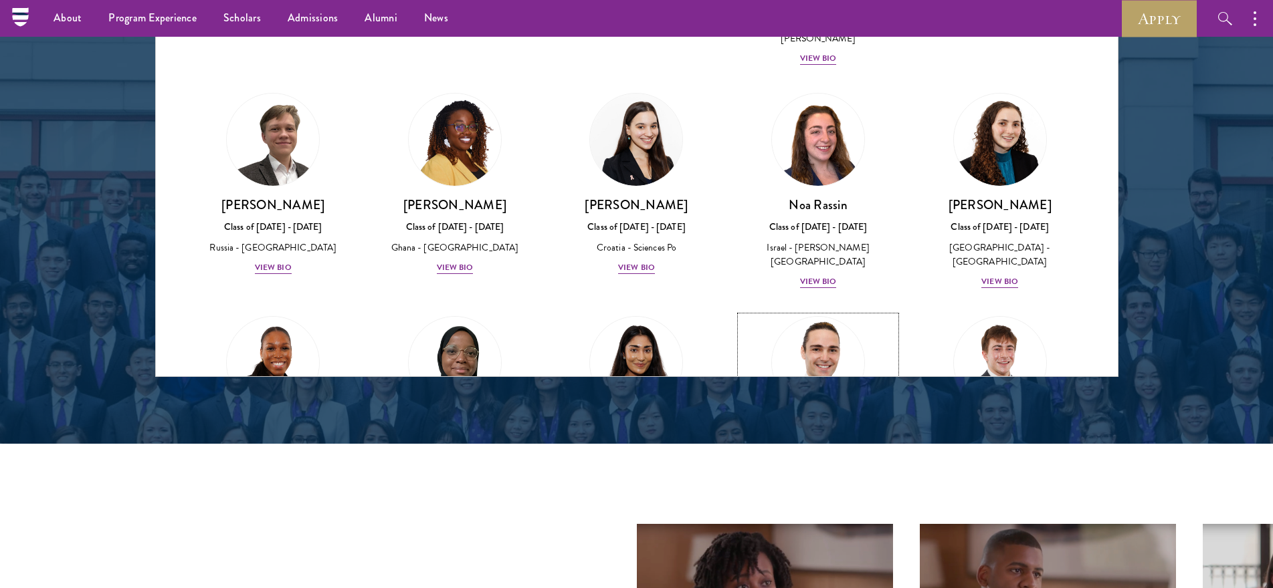
click at [831, 312] on img at bounding box center [818, 363] width 102 height 102
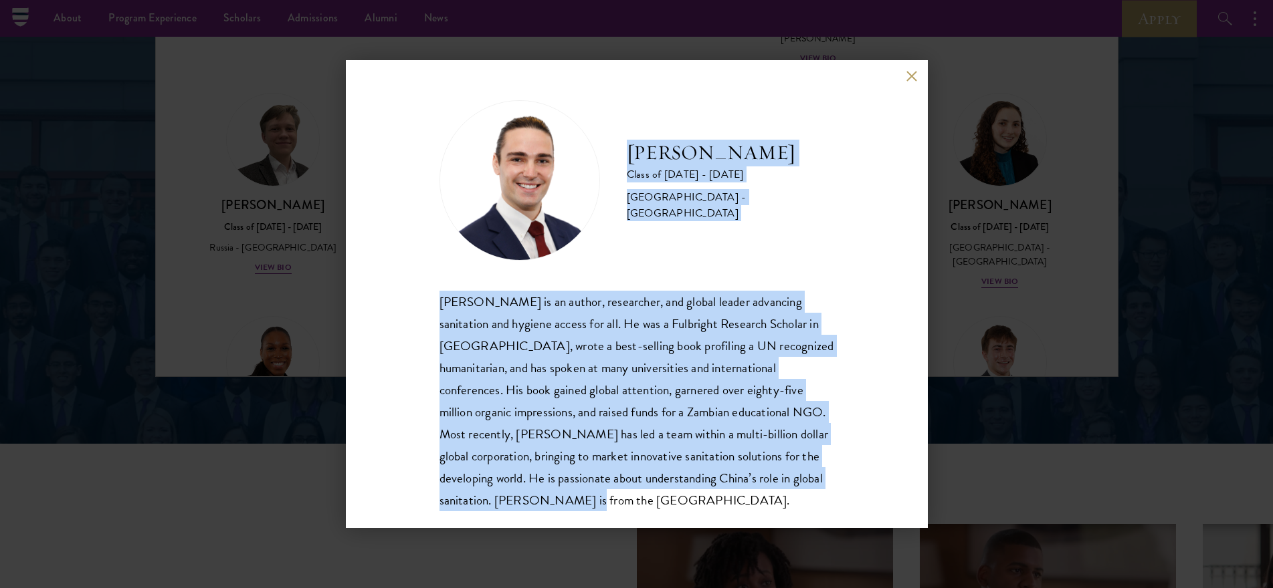
scroll to position [23, 0]
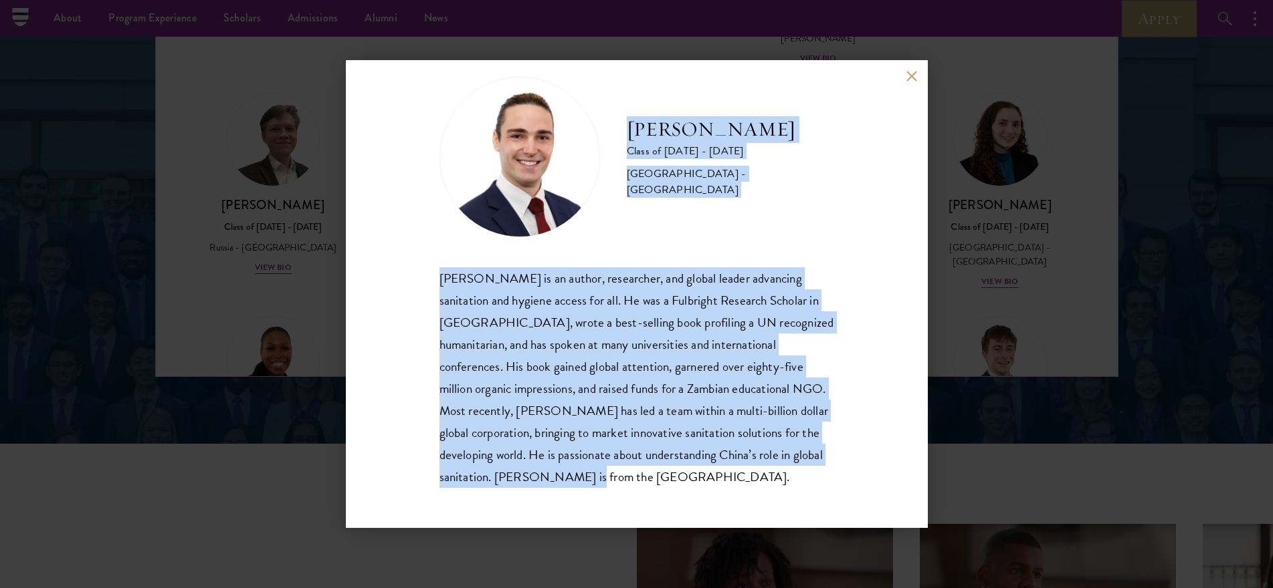
drag, startPoint x: 629, startPoint y: 151, endPoint x: 816, endPoint y: 479, distance: 377.4
click at [816, 479] on div "[PERSON_NAME] Class of [DATE] - [DATE] [GEOGRAPHIC_DATA] - [GEOGRAPHIC_DATA] [P…" at bounding box center [636, 282] width 395 height 411
click at [910, 80] on button at bounding box center [911, 75] width 11 height 11
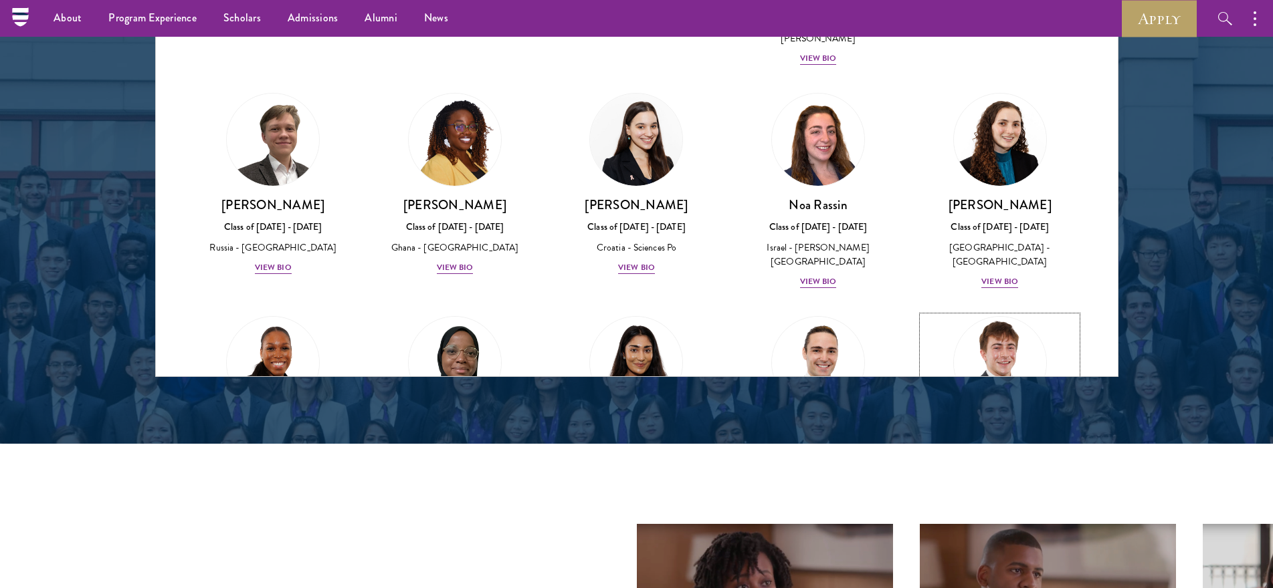
click at [960, 312] on img at bounding box center [1000, 363] width 102 height 102
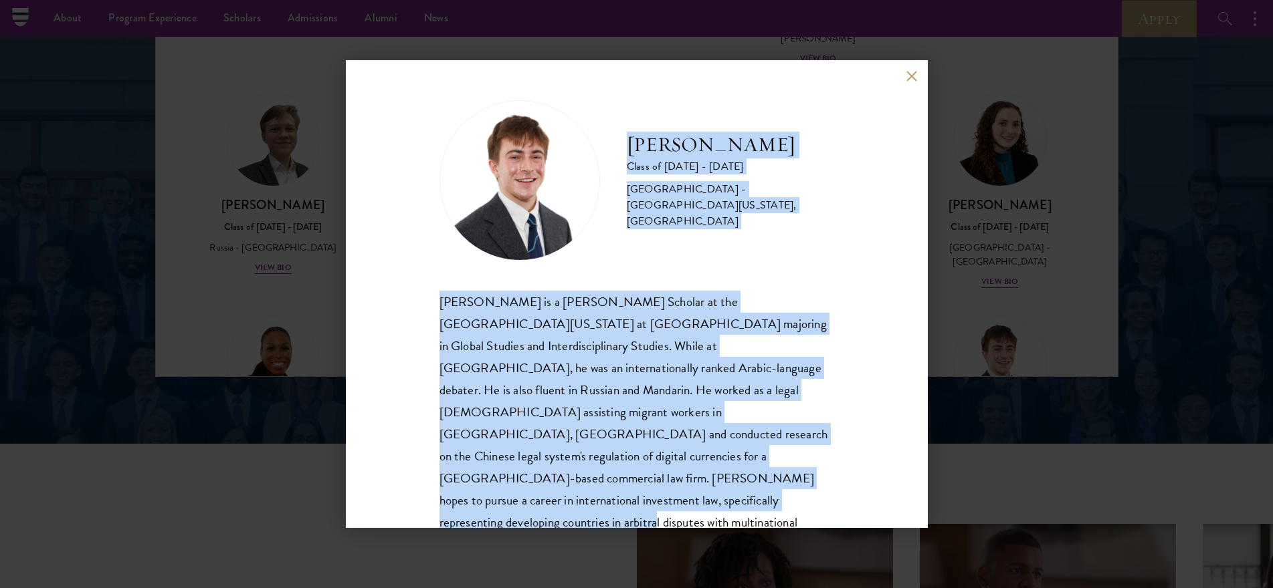
drag, startPoint x: 623, startPoint y: 150, endPoint x: 751, endPoint y: 505, distance: 377.6
click at [751, 505] on div "[PERSON_NAME] Class of [DATE] - [DATE] [GEOGRAPHIC_DATA] - [GEOGRAPHIC_DATA][US…" at bounding box center [636, 328] width 395 height 456
click at [908, 73] on button at bounding box center [911, 75] width 11 height 11
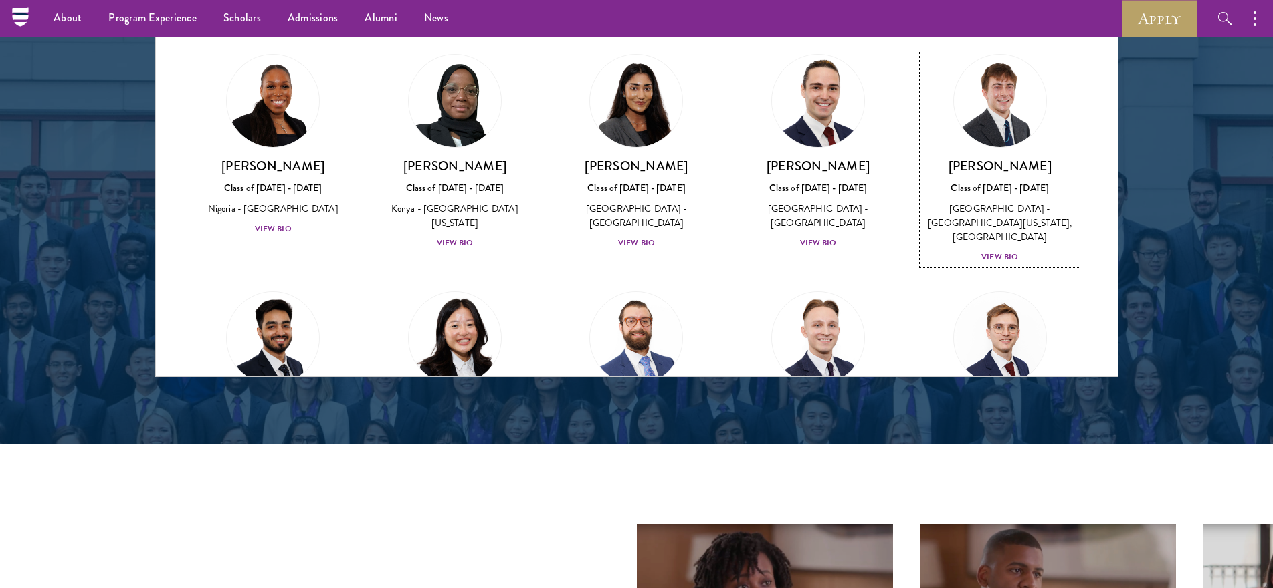
scroll to position [5053, 0]
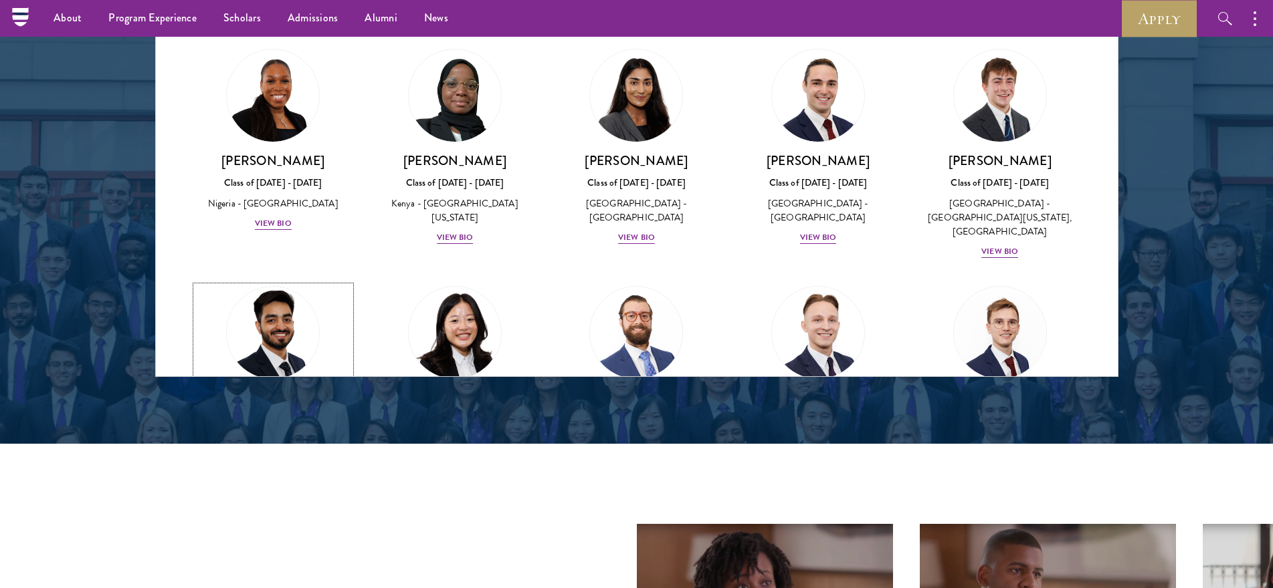
click at [263, 282] on img at bounding box center [273, 333] width 102 height 102
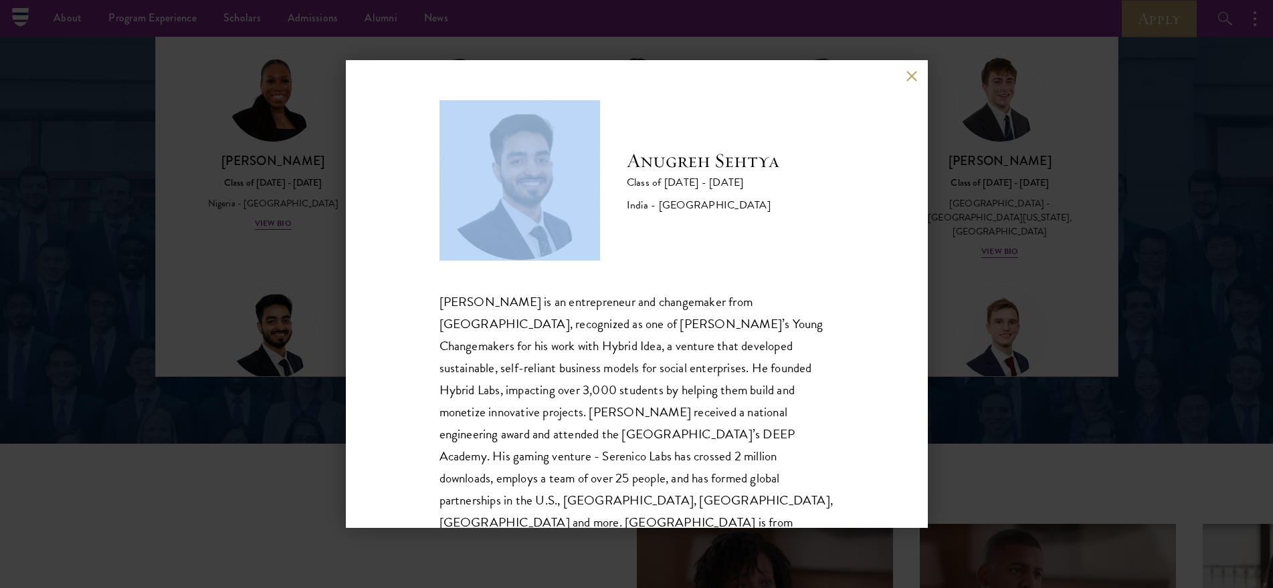
scroll to position [23, 0]
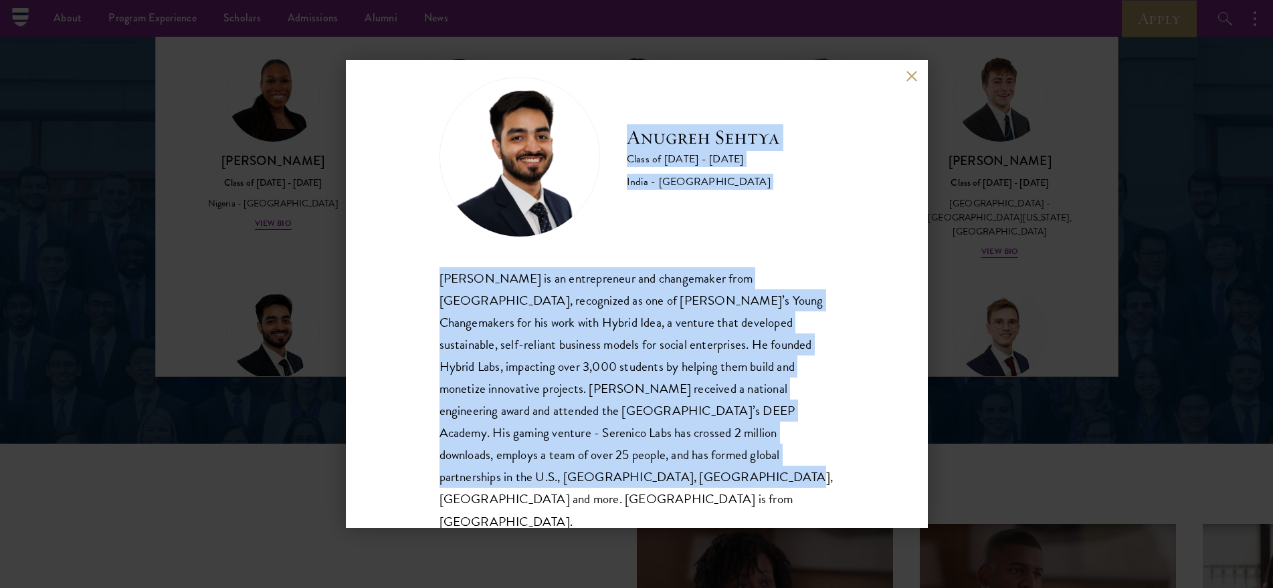
drag, startPoint x: 631, startPoint y: 158, endPoint x: 837, endPoint y: 519, distance: 415.1
click at [837, 519] on div "[PERSON_NAME] Class of [DATE] - [DATE] [GEOGRAPHIC_DATA] - [GEOGRAPHIC_DATA] [P…" at bounding box center [637, 294] width 582 height 468
click at [911, 77] on button at bounding box center [911, 75] width 11 height 11
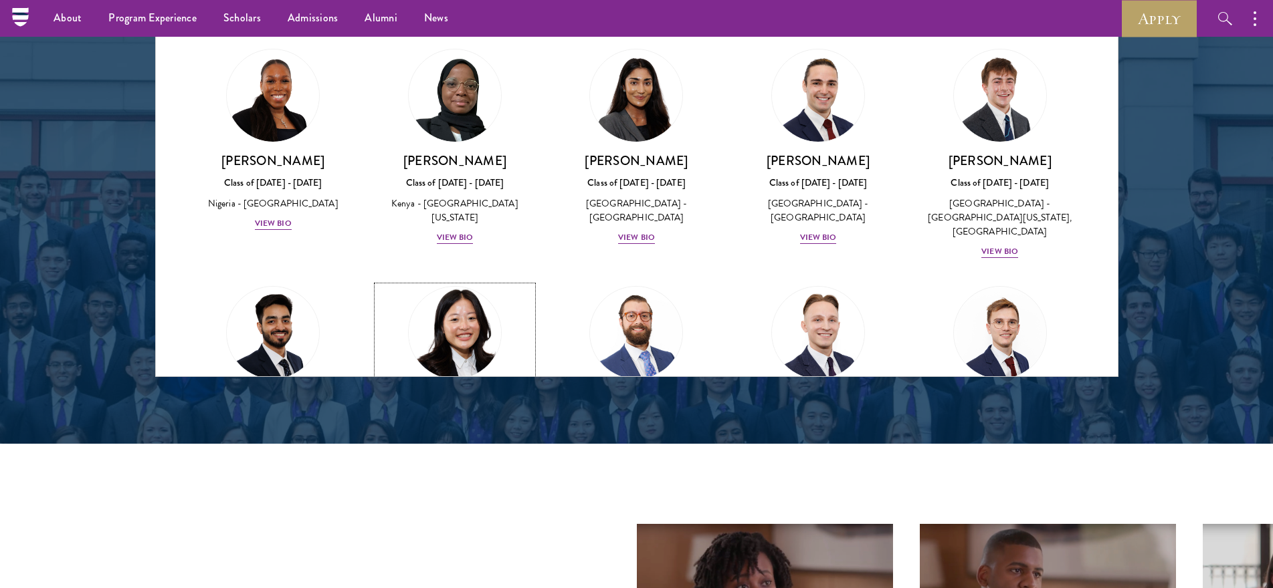
click at [449, 282] on img at bounding box center [455, 333] width 102 height 102
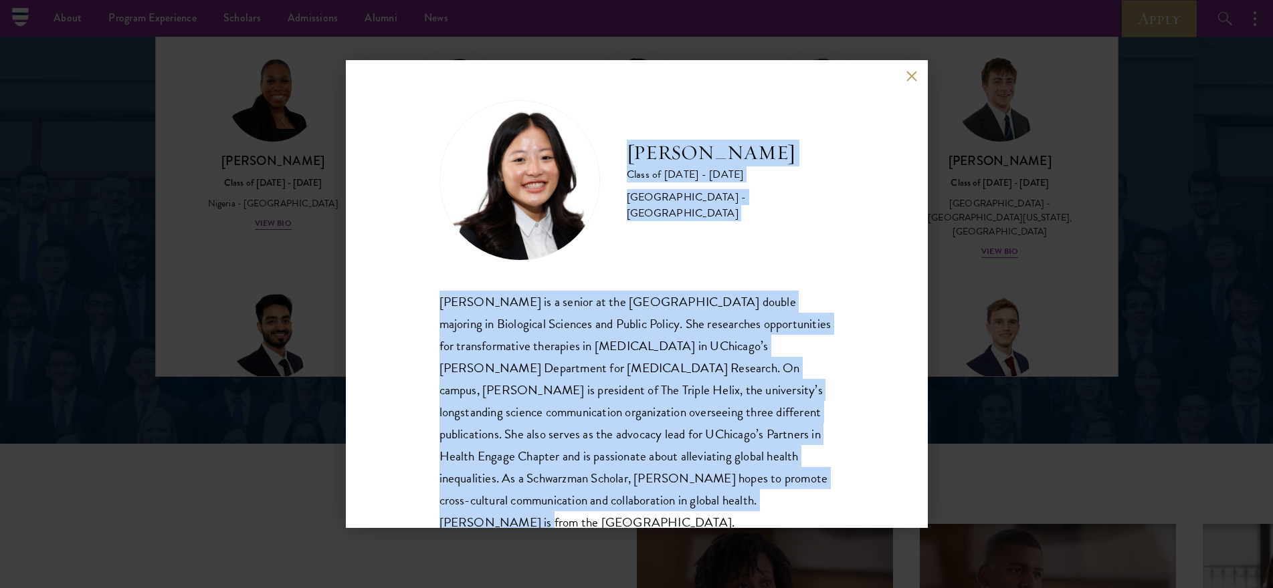
drag, startPoint x: 631, startPoint y: 154, endPoint x: 795, endPoint y: 506, distance: 388.9
click at [794, 508] on div "[PERSON_NAME] Class of [DATE] - [DATE] [GEOGRAPHIC_DATA] - [GEOGRAPHIC_DATA] [P…" at bounding box center [636, 317] width 395 height 434
click at [909, 81] on button at bounding box center [911, 75] width 11 height 11
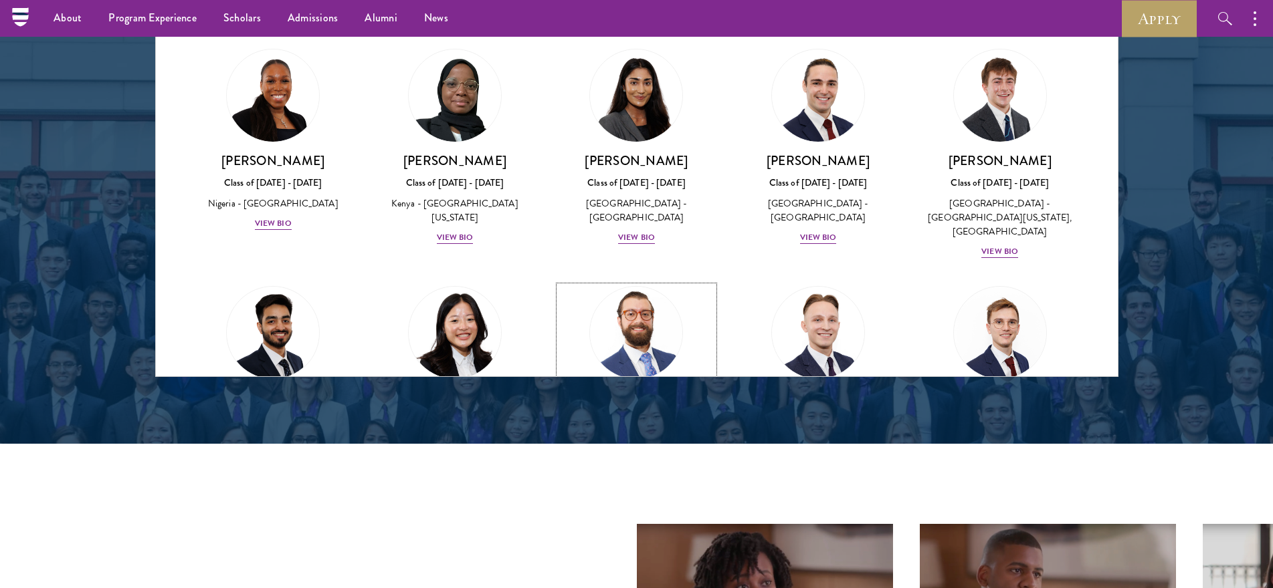
click at [616, 282] on img at bounding box center [637, 333] width 102 height 102
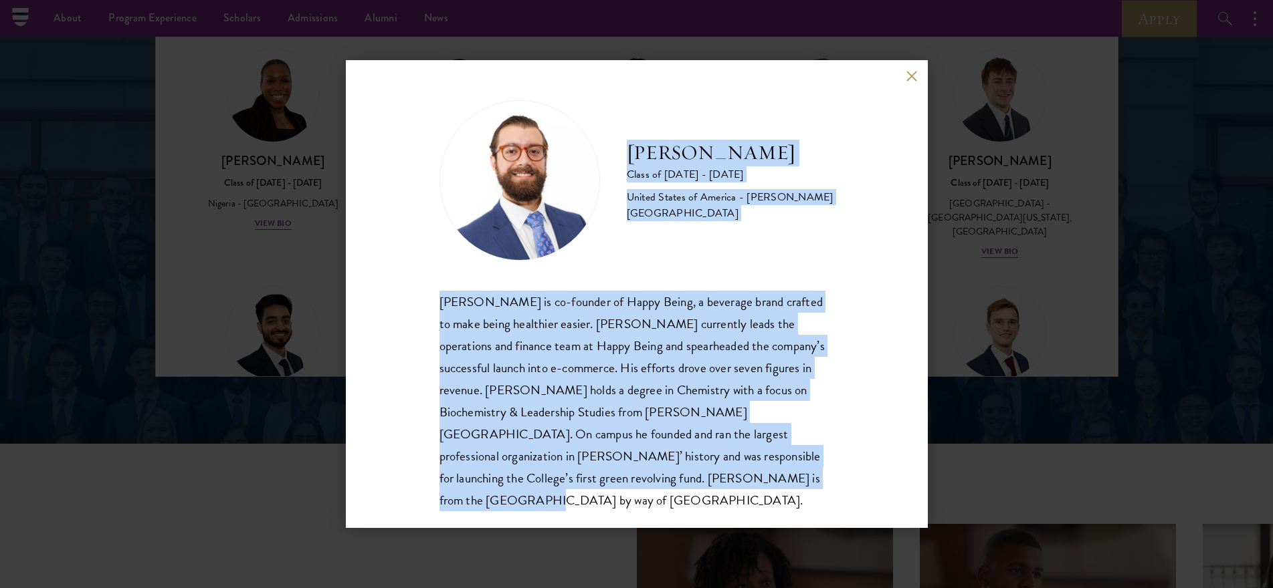
drag, startPoint x: 629, startPoint y: 140, endPoint x: 890, endPoint y: 505, distance: 448.5
click at [890, 505] on div "[PERSON_NAME] Class of [DATE] - [DATE] [GEOGRAPHIC_DATA] - [PERSON_NAME][GEOGRA…" at bounding box center [637, 294] width 582 height 468
click at [908, 80] on button at bounding box center [911, 75] width 11 height 11
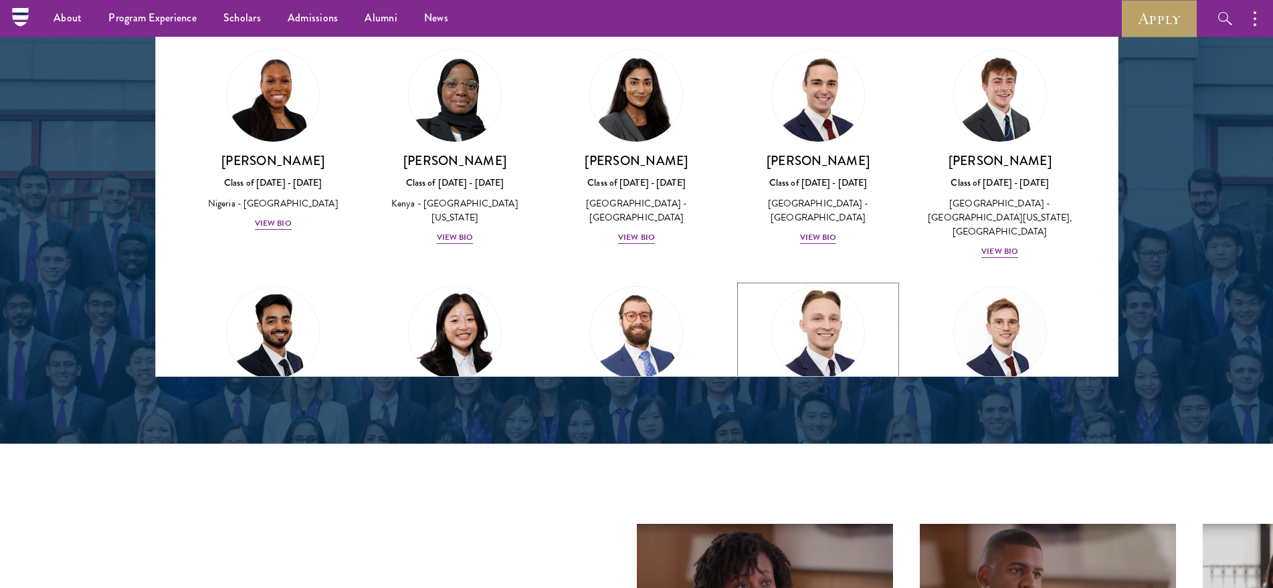
click at [812, 282] on img at bounding box center [818, 333] width 102 height 102
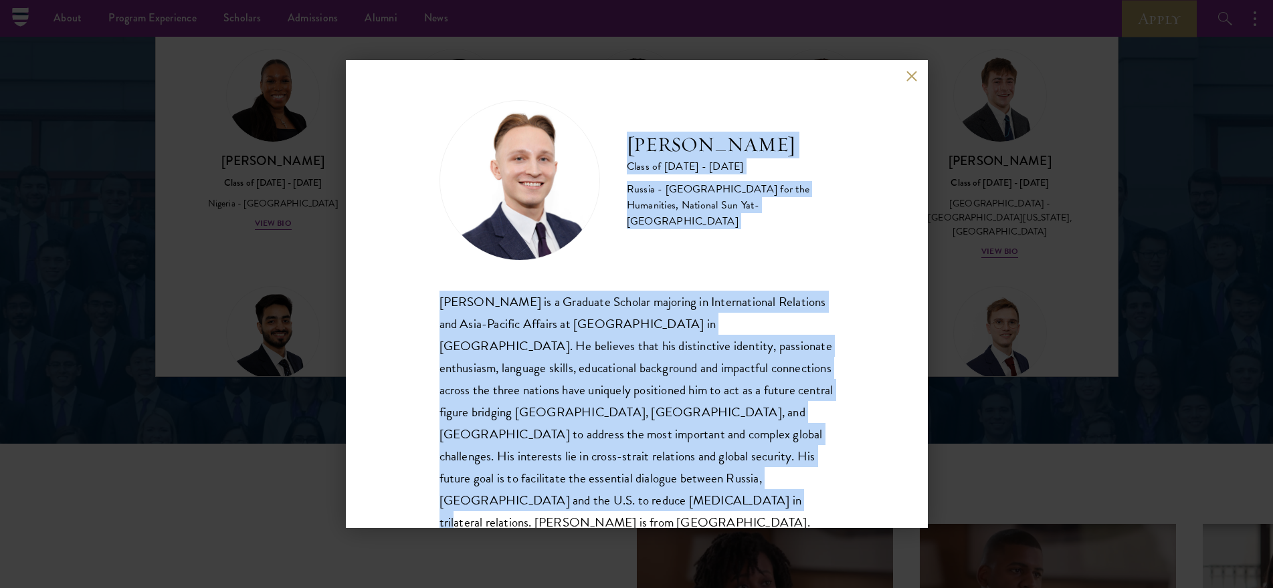
scroll to position [23, 0]
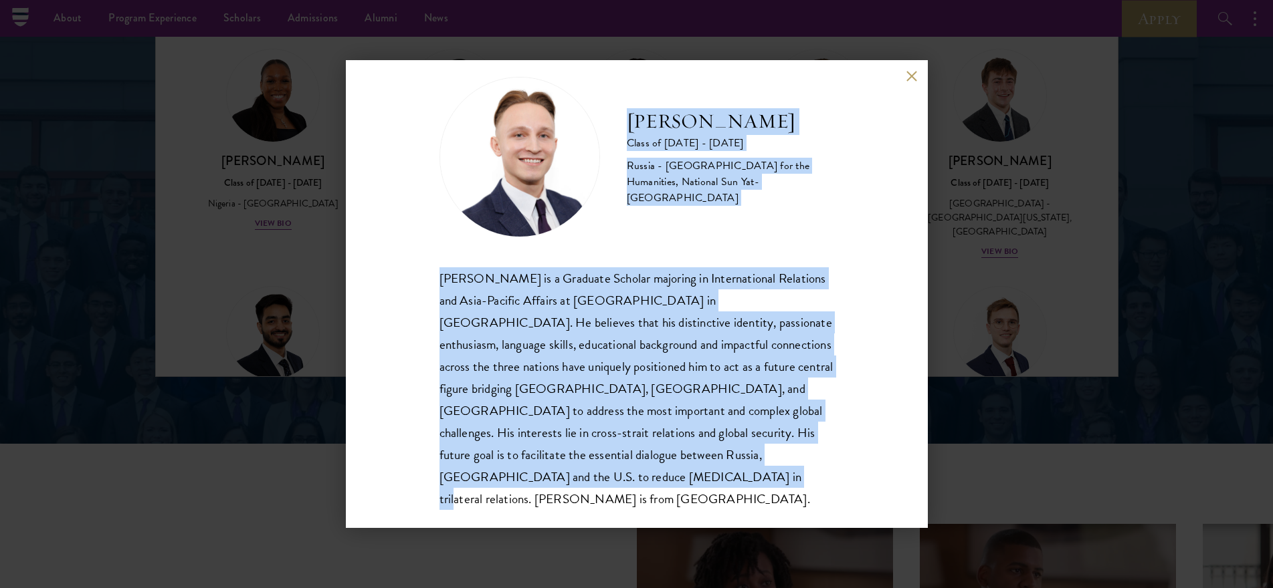
drag, startPoint x: 626, startPoint y: 149, endPoint x: 841, endPoint y: 519, distance: 427.6
click at [841, 519] on div "[PERSON_NAME] Class of [DATE] - [DATE] [GEOGRAPHIC_DATA] - [GEOGRAPHIC_DATA] fo…" at bounding box center [637, 294] width 582 height 468
click at [911, 75] on button at bounding box center [911, 75] width 11 height 11
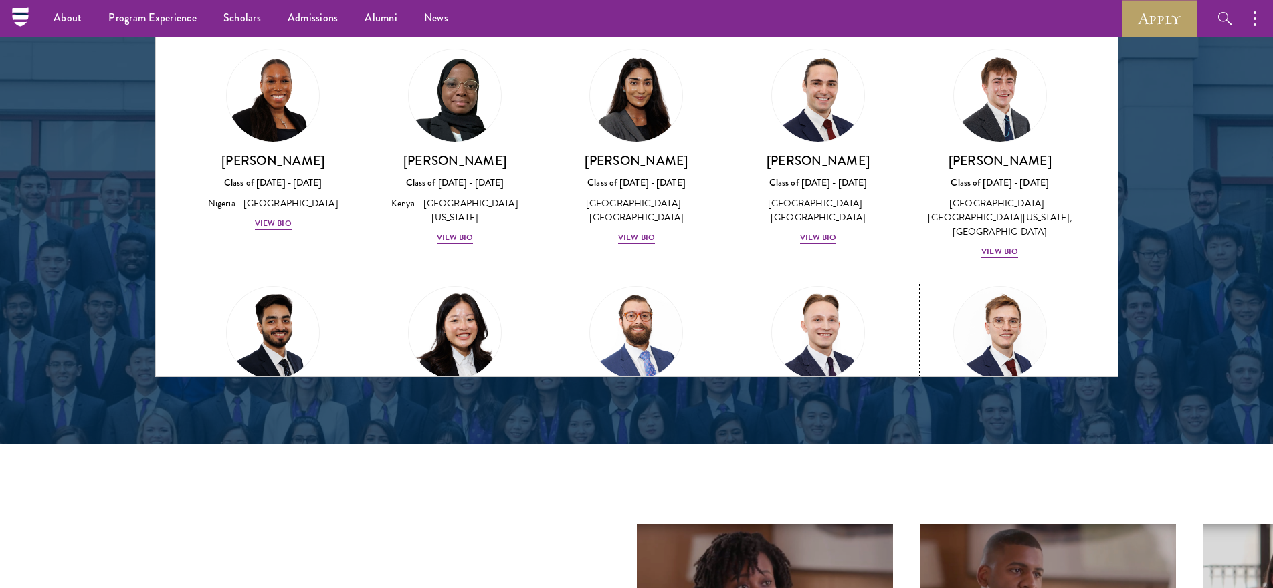
click at [1001, 282] on img at bounding box center [1000, 333] width 102 height 102
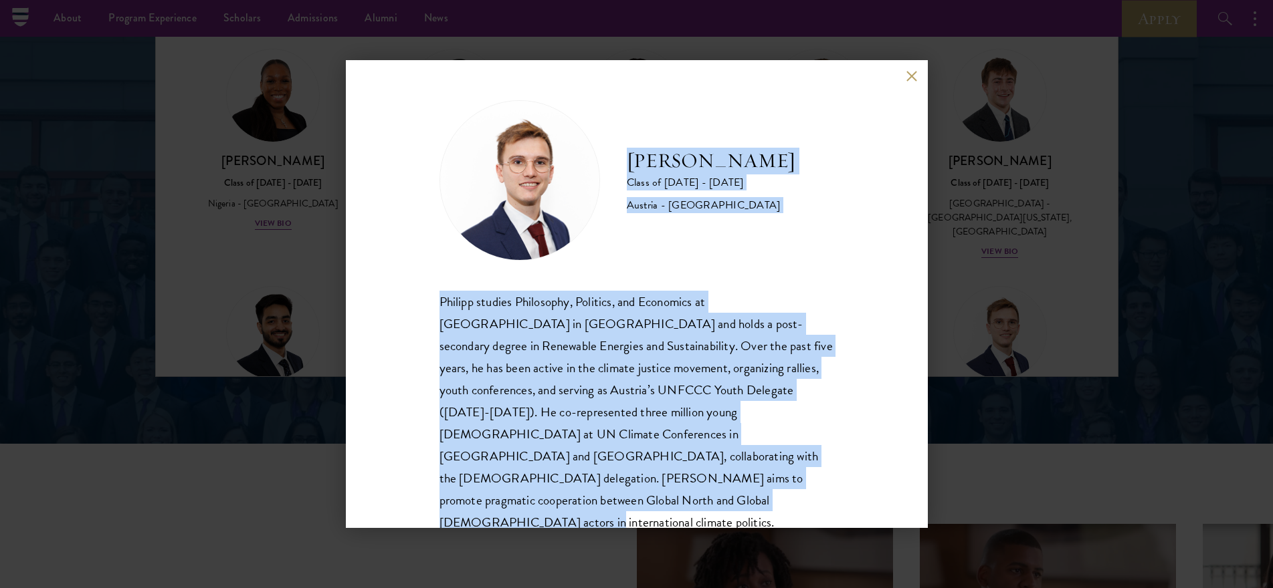
scroll to position [1, 0]
drag, startPoint x: 631, startPoint y: 142, endPoint x: 862, endPoint y: 527, distance: 449.0
click at [862, 527] on div "[PERSON_NAME] Class of [DATE] - [DATE] [GEOGRAPHIC_DATA] - [GEOGRAPHIC_DATA] [P…" at bounding box center [637, 294] width 582 height 468
click at [907, 76] on button at bounding box center [911, 75] width 11 height 11
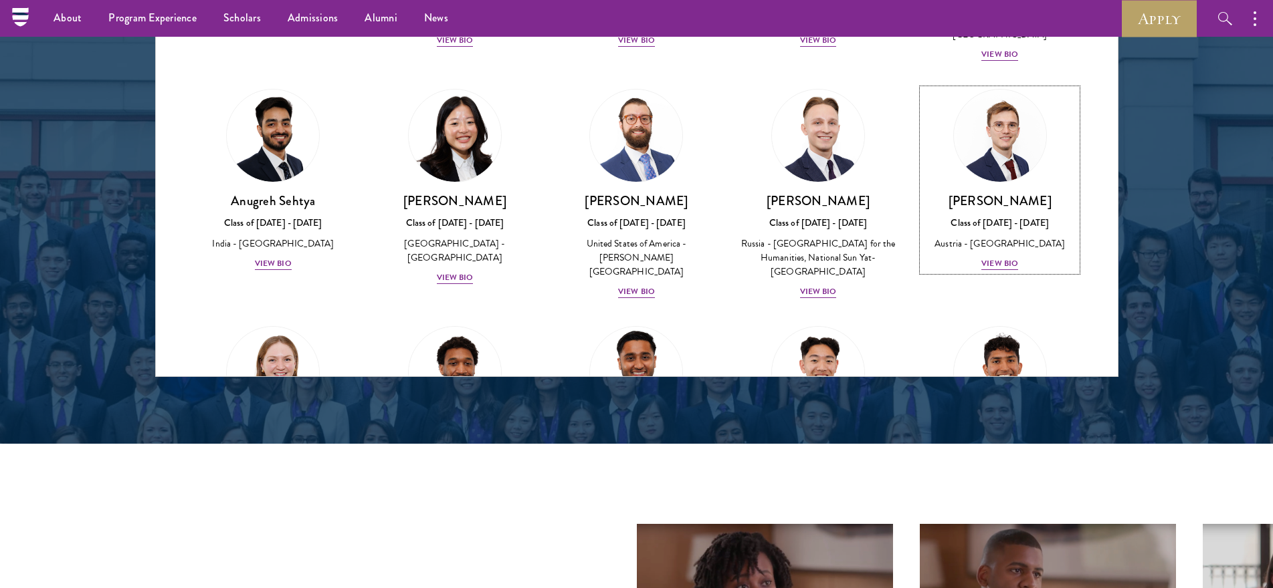
scroll to position [5254, 0]
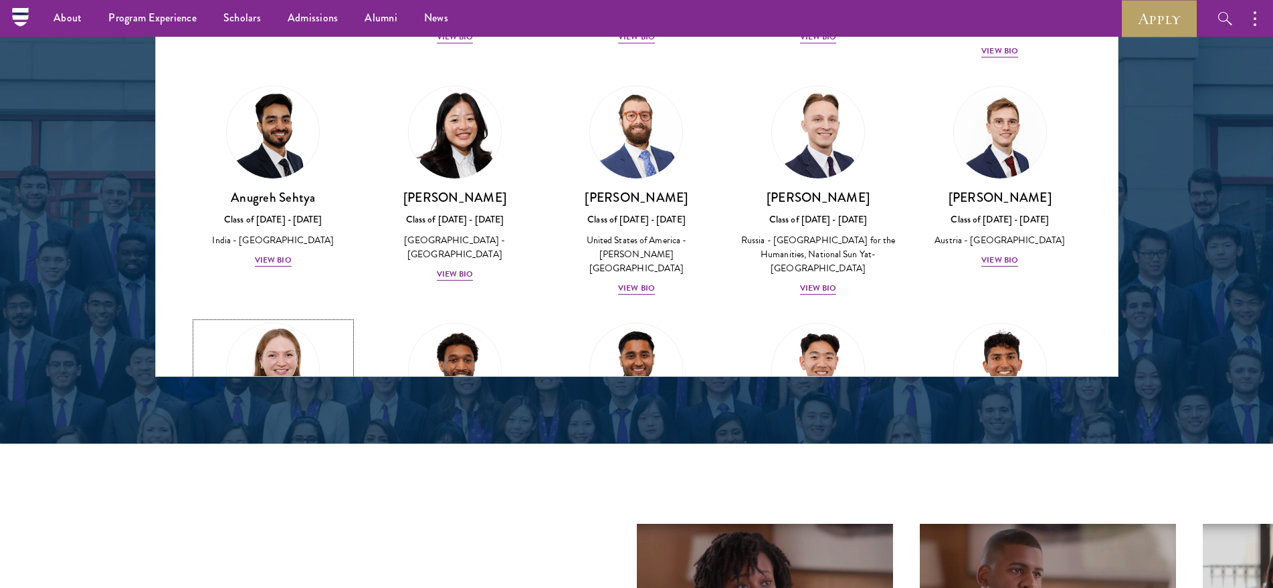
click at [255, 319] on img at bounding box center [273, 370] width 102 height 102
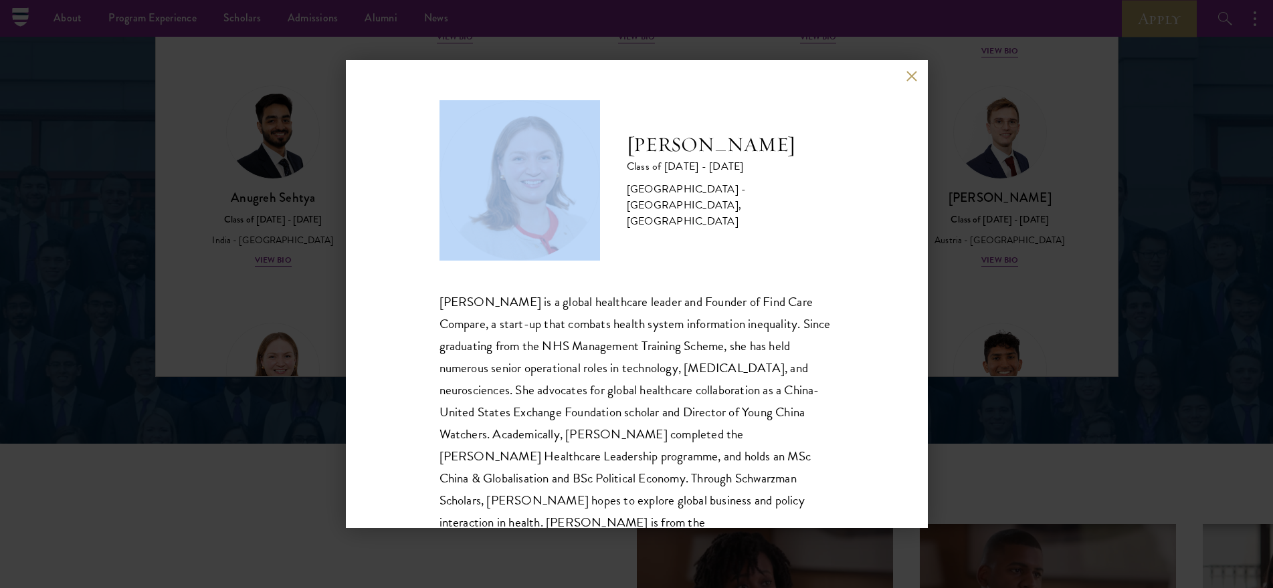
scroll to position [46, 0]
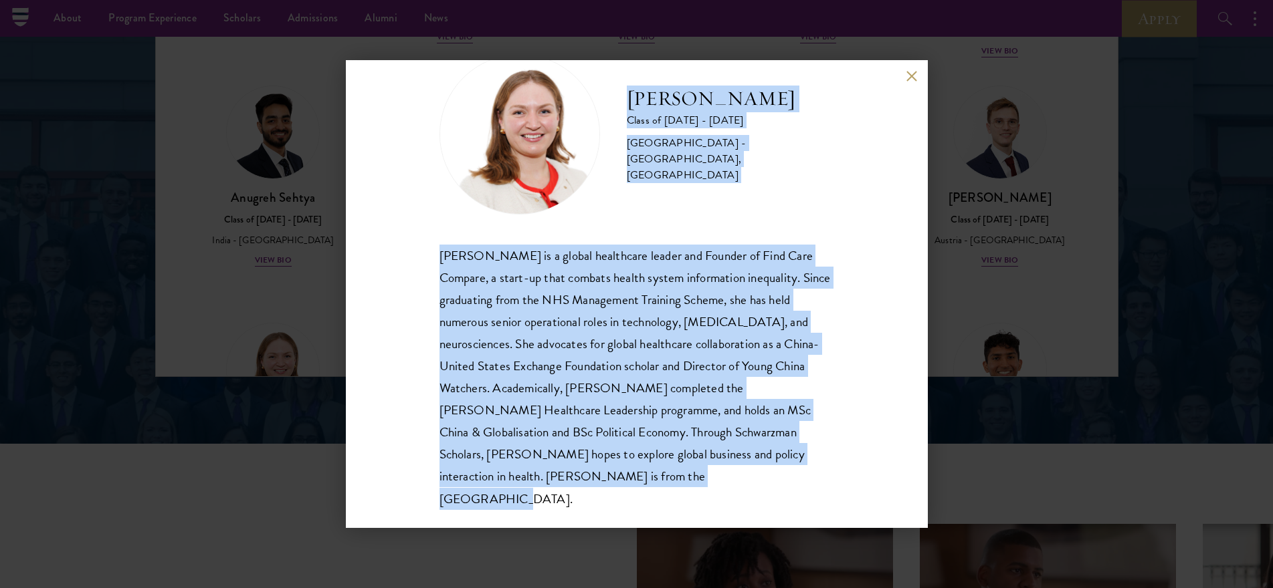
drag, startPoint x: 632, startPoint y: 137, endPoint x: 788, endPoint y: 489, distance: 385.3
click at [788, 489] on div "[PERSON_NAME] Class of [DATE] - [DATE] [GEOGRAPHIC_DATA] - [GEOGRAPHIC_DATA], […" at bounding box center [637, 294] width 582 height 468
drag, startPoint x: 906, startPoint y: 78, endPoint x: 897, endPoint y: 78, distance: 8.7
click at [906, 78] on button at bounding box center [911, 75] width 11 height 11
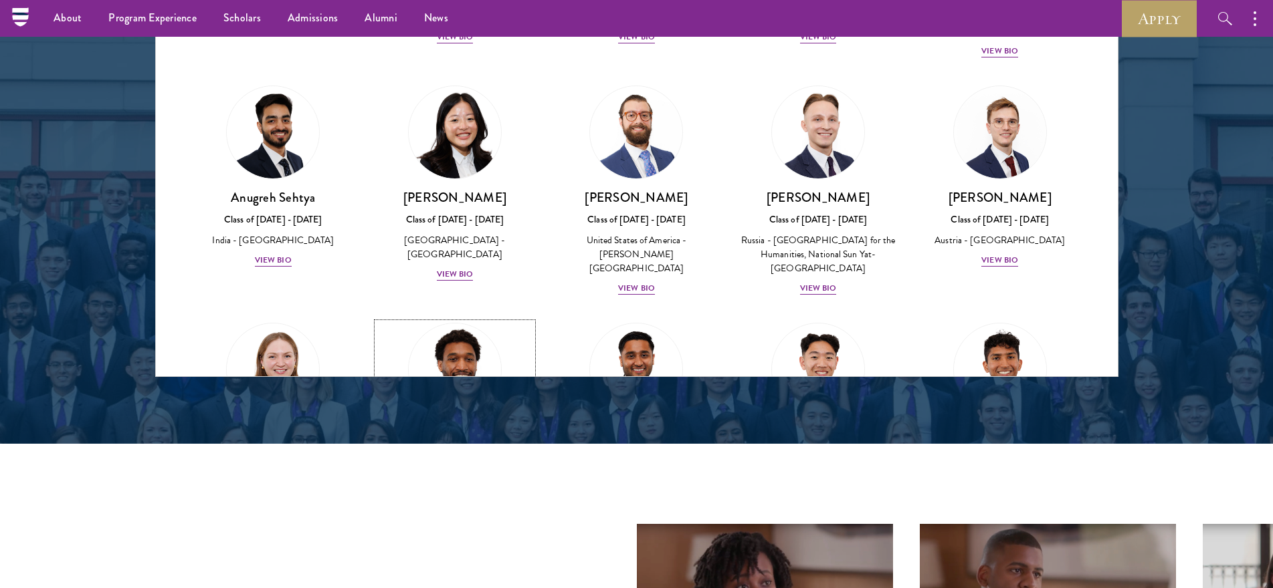
click at [500, 323] on link "[PERSON_NAME] Class of [DATE] - [DATE] [GEOGRAPHIC_DATA] - [GEOGRAPHIC_DATA], […" at bounding box center [454, 428] width 155 height 211
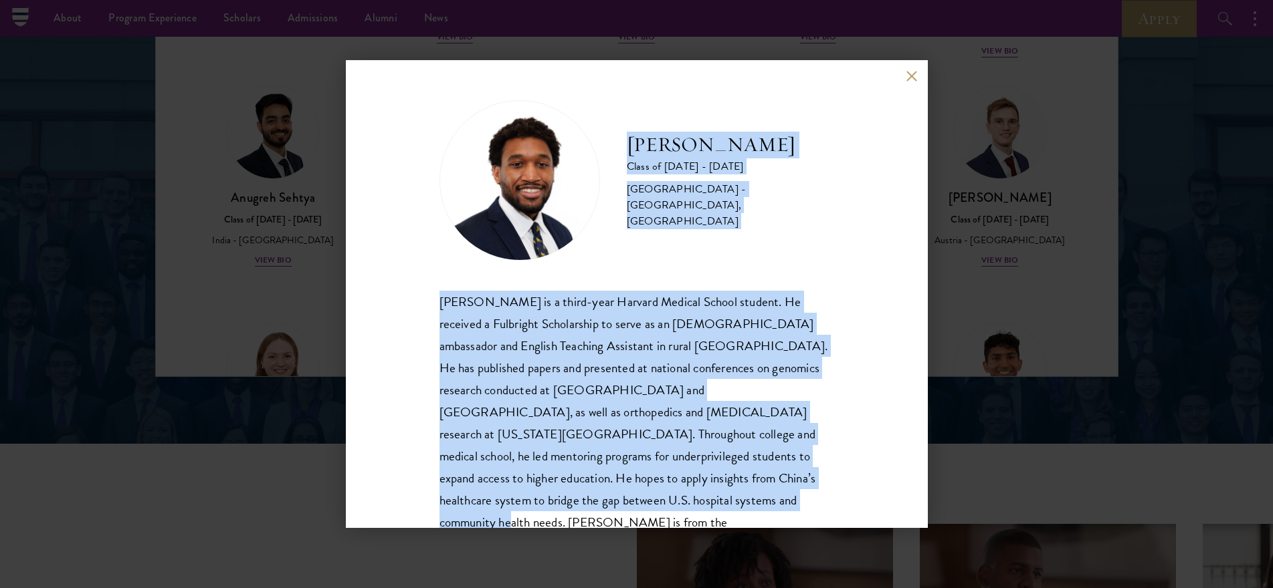
scroll to position [23, 0]
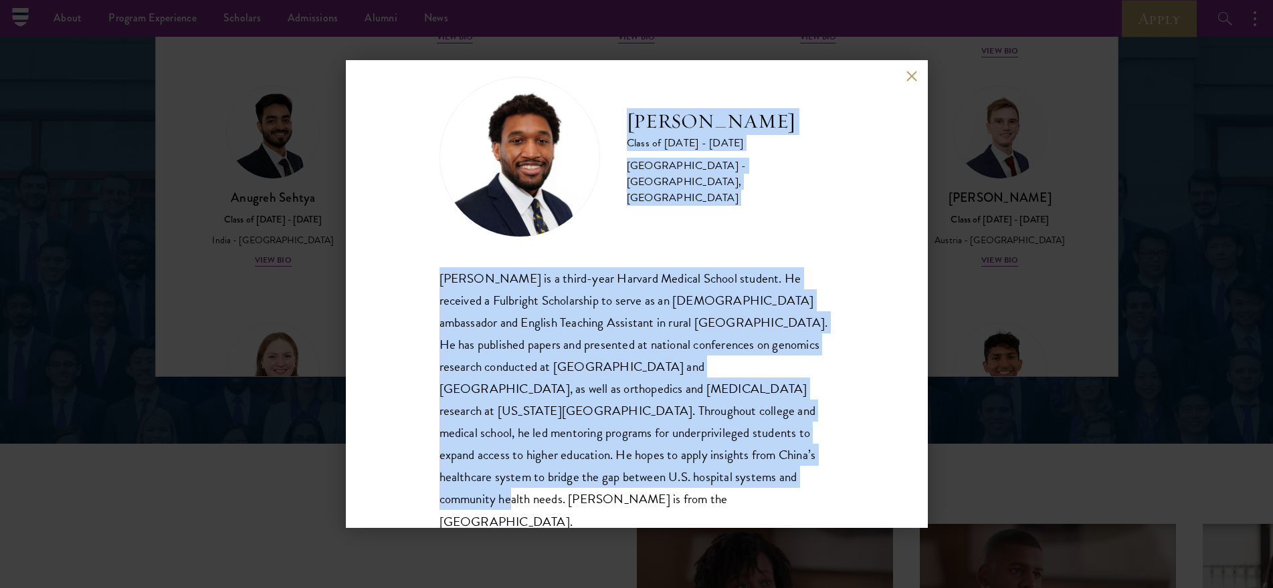
drag, startPoint x: 631, startPoint y: 150, endPoint x: 728, endPoint y: 473, distance: 337.2
click at [728, 473] on div "[PERSON_NAME] Class of [DATE] - [DATE] [GEOGRAPHIC_DATA] - [GEOGRAPHIC_DATA], […" at bounding box center [636, 305] width 395 height 456
click at [910, 76] on button at bounding box center [911, 75] width 11 height 11
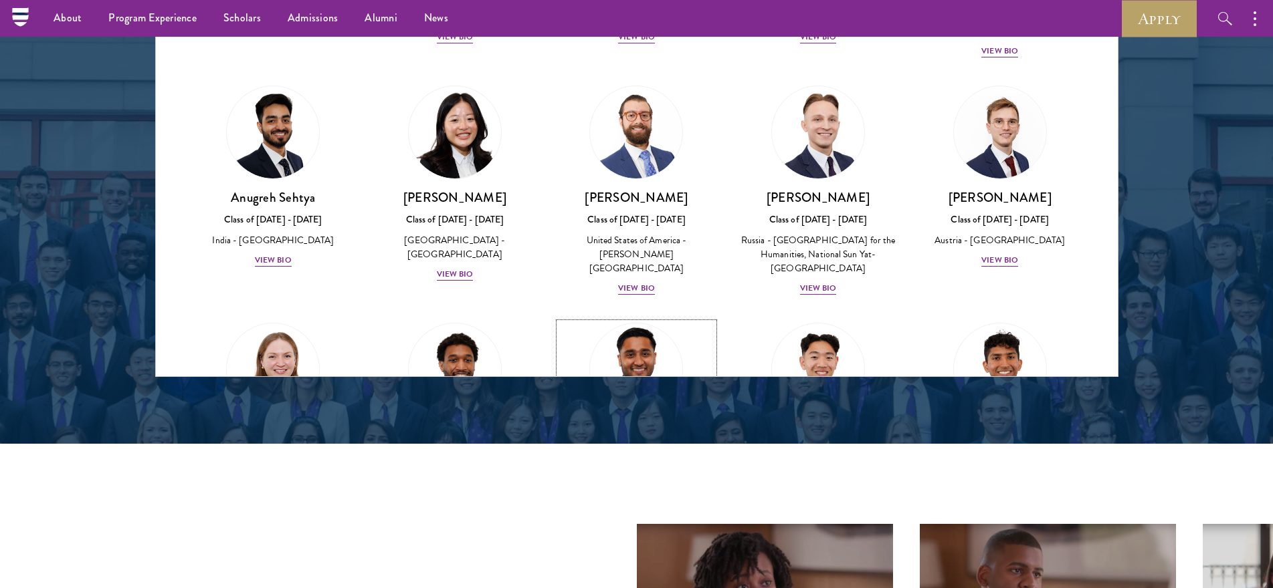
click at [648, 319] on img at bounding box center [637, 370] width 102 height 102
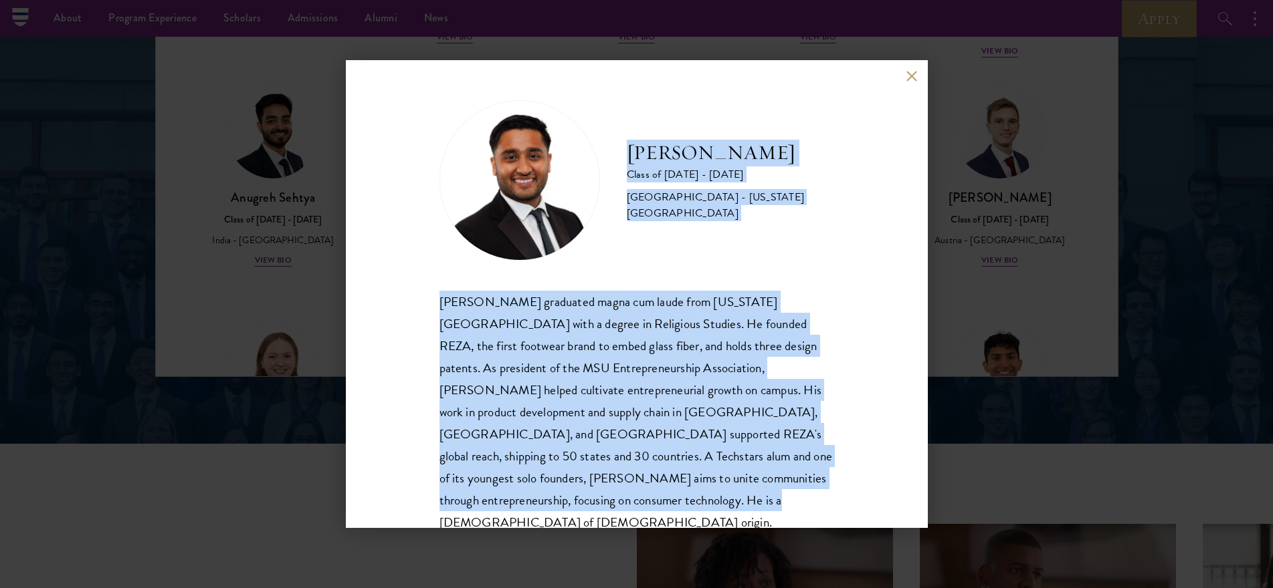
drag, startPoint x: 627, startPoint y: 149, endPoint x: 689, endPoint y: 508, distance: 364.3
click at [689, 508] on div "[PERSON_NAME] Class of [DATE] - [DATE] [GEOGRAPHIC_DATA] - [US_STATE][GEOGRAPHI…" at bounding box center [636, 317] width 395 height 434
click at [906, 80] on button at bounding box center [911, 75] width 11 height 11
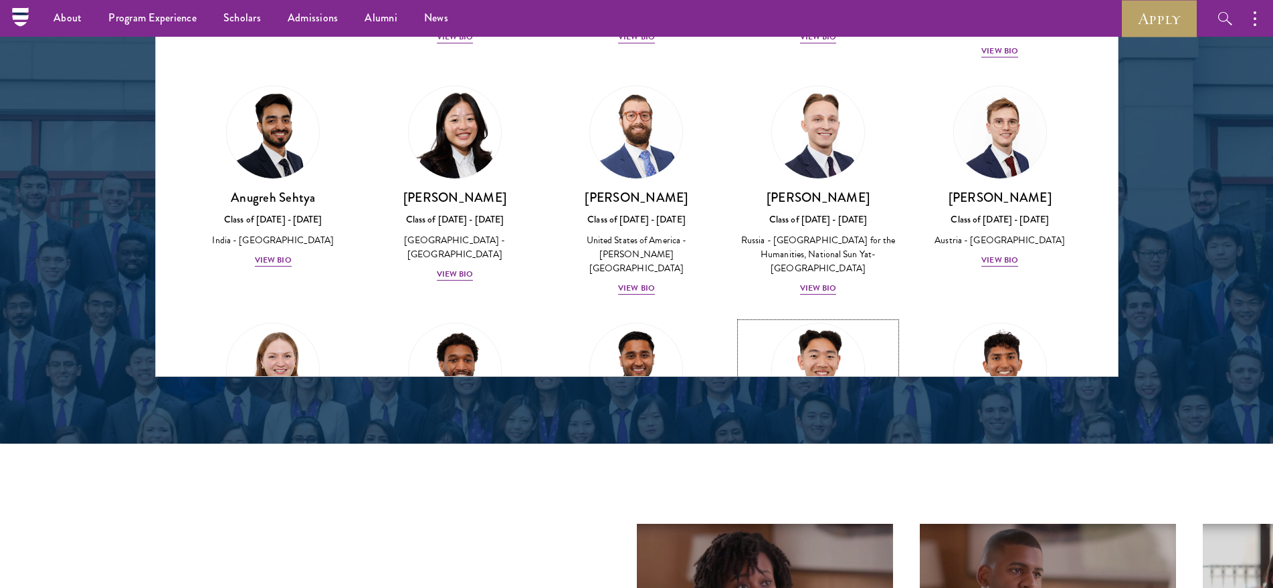
click at [835, 319] on img at bounding box center [818, 370] width 102 height 102
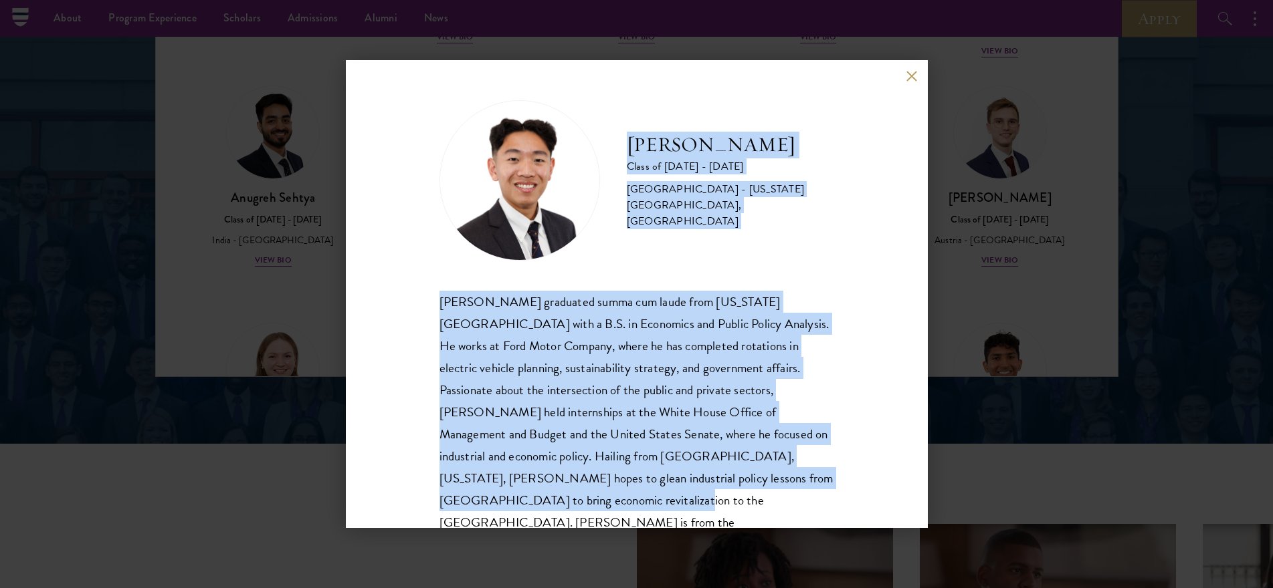
drag, startPoint x: 621, startPoint y: 149, endPoint x: 800, endPoint y: 500, distance: 393.3
click at [800, 500] on div "[PERSON_NAME] Class of [DATE] - [DATE] [GEOGRAPHIC_DATA] - [US_STATE][GEOGRAPHI…" at bounding box center [636, 328] width 395 height 456
click at [910, 74] on button at bounding box center [911, 75] width 11 height 11
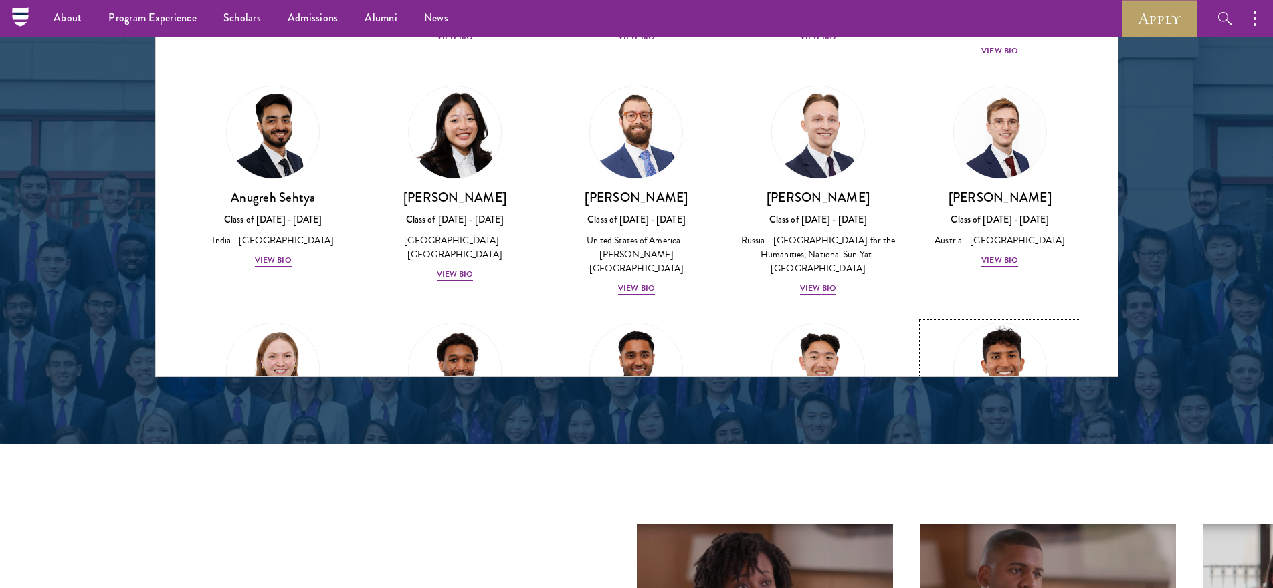
click at [1017, 319] on img at bounding box center [1000, 370] width 102 height 102
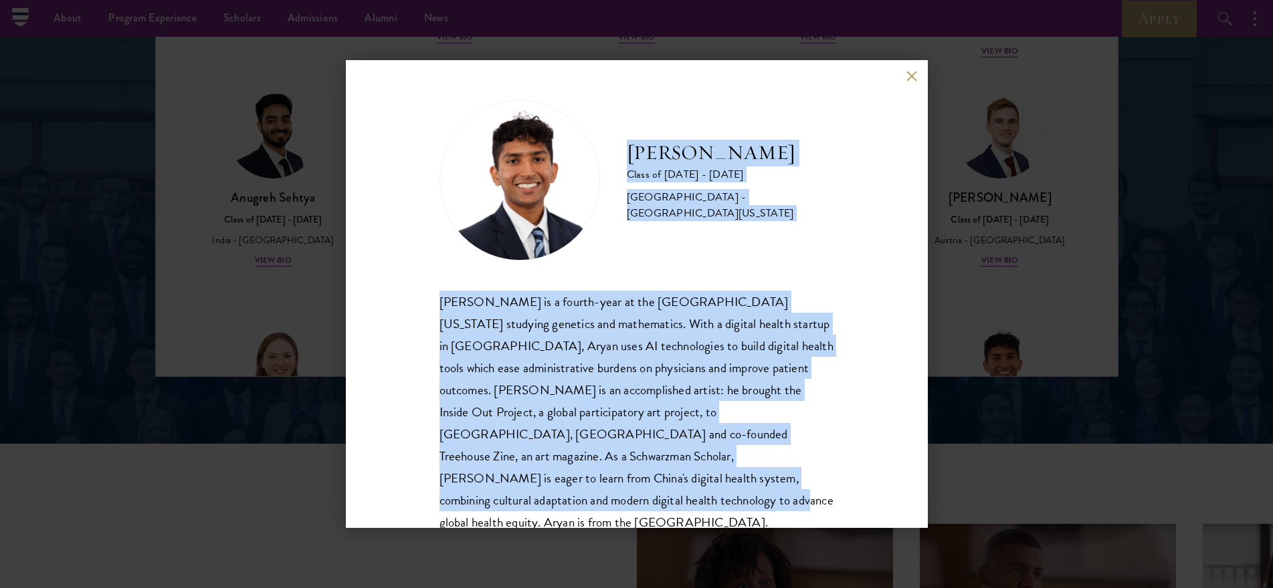
scroll to position [23, 0]
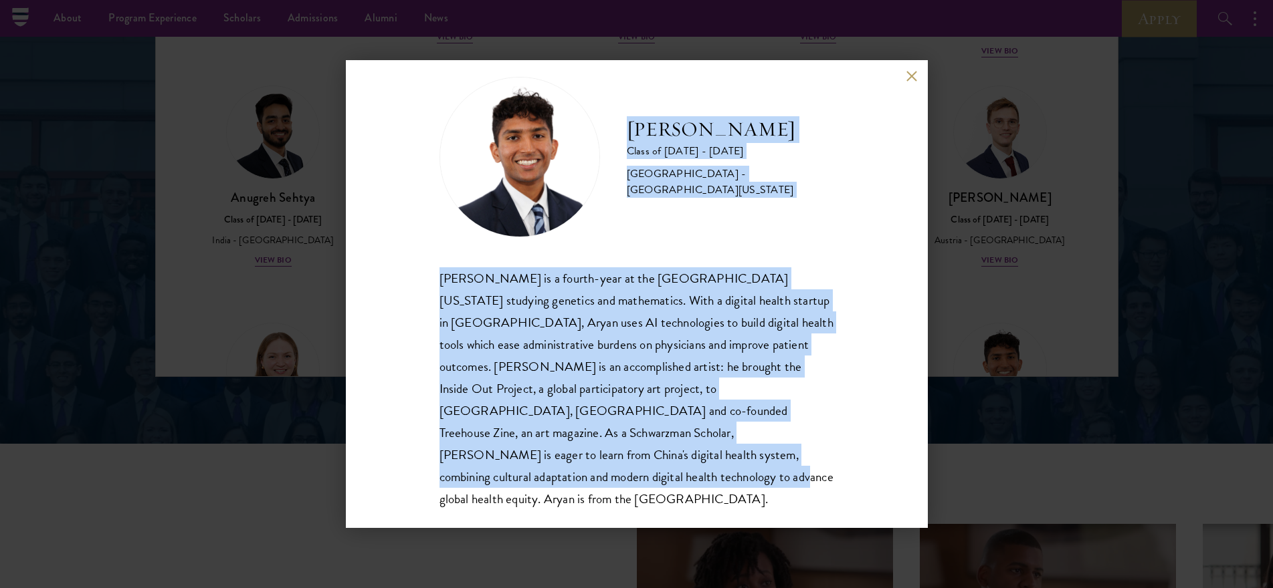
drag, startPoint x: 625, startPoint y: 154, endPoint x: 746, endPoint y: 526, distance: 391.6
click at [746, 526] on div "[PERSON_NAME] Class of [DATE] - [DATE] [GEOGRAPHIC_DATA] - [GEOGRAPHIC_DATA][US…" at bounding box center [637, 294] width 582 height 468
click at [911, 80] on button at bounding box center [911, 75] width 11 height 11
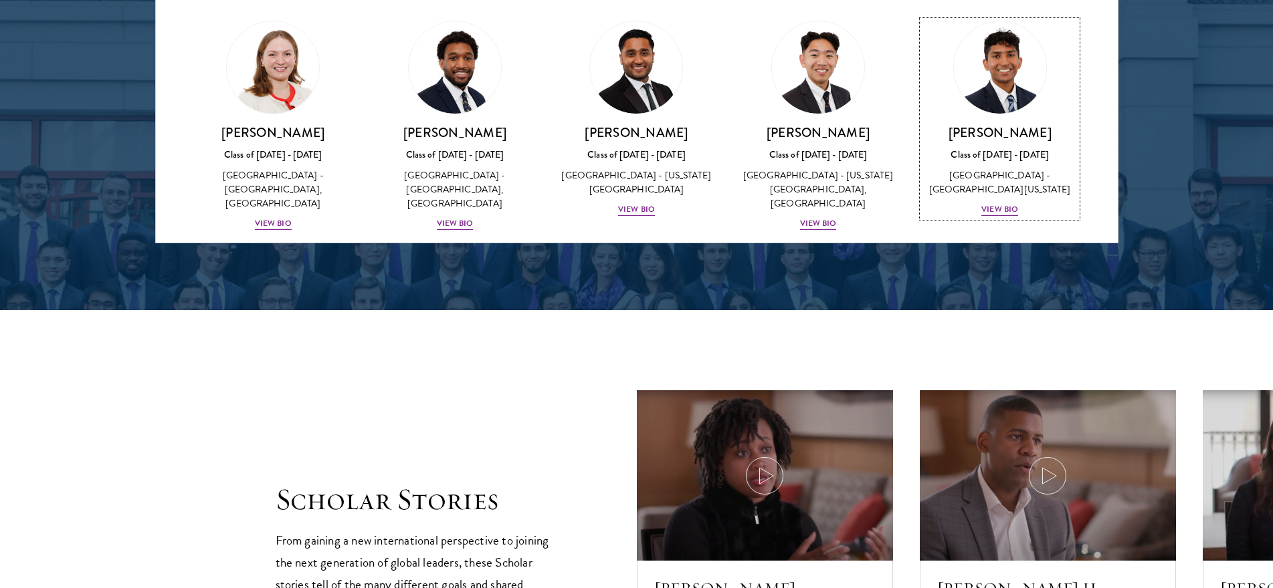
scroll to position [5388, 0]
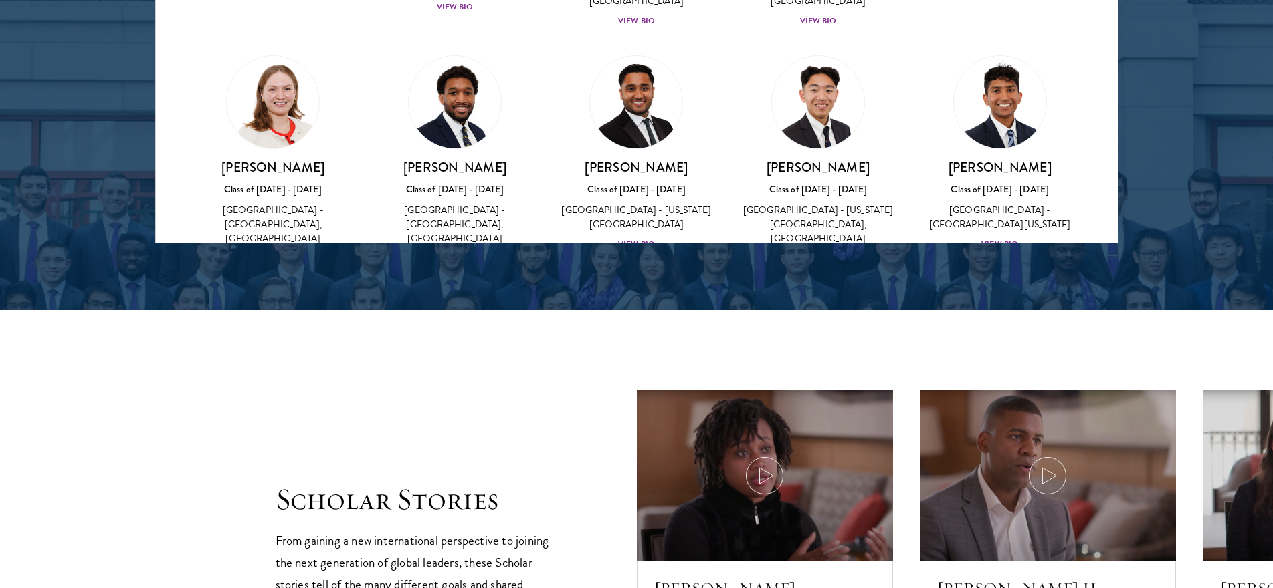
click at [248, 289] on img at bounding box center [273, 340] width 102 height 102
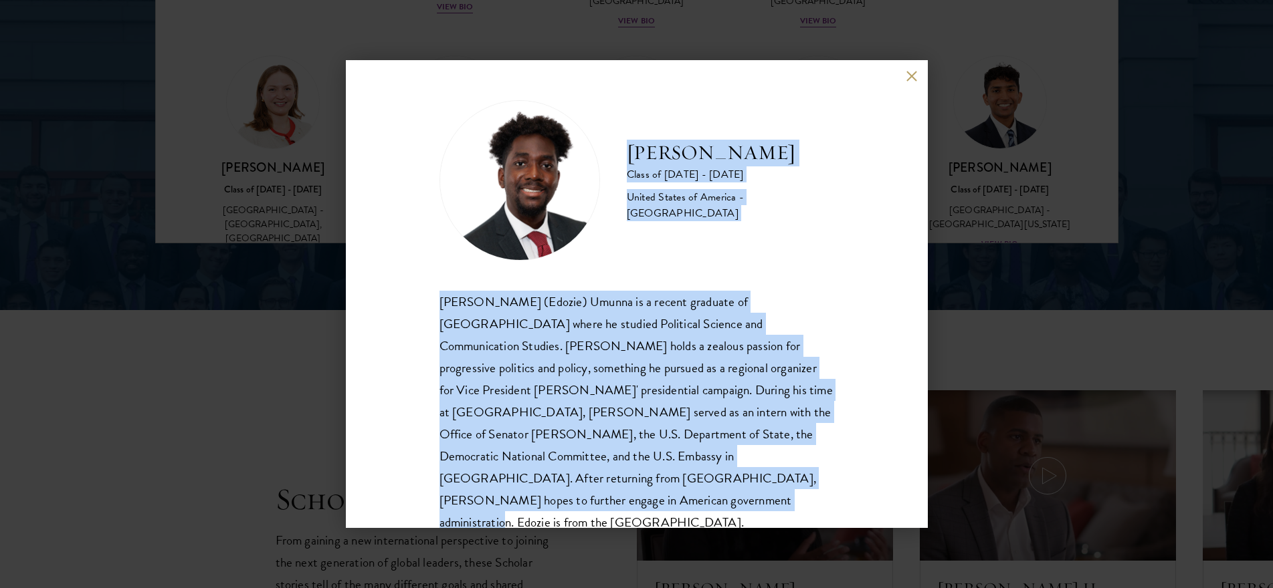
drag, startPoint x: 629, startPoint y: 153, endPoint x: 740, endPoint y: 508, distance: 371.2
click at [740, 508] on div "[PERSON_NAME] Class of [DATE] - [DATE] [GEOGRAPHIC_DATA] - [GEOGRAPHIC_DATA] [P…" at bounding box center [636, 317] width 395 height 434
click at [908, 79] on button at bounding box center [911, 75] width 11 height 11
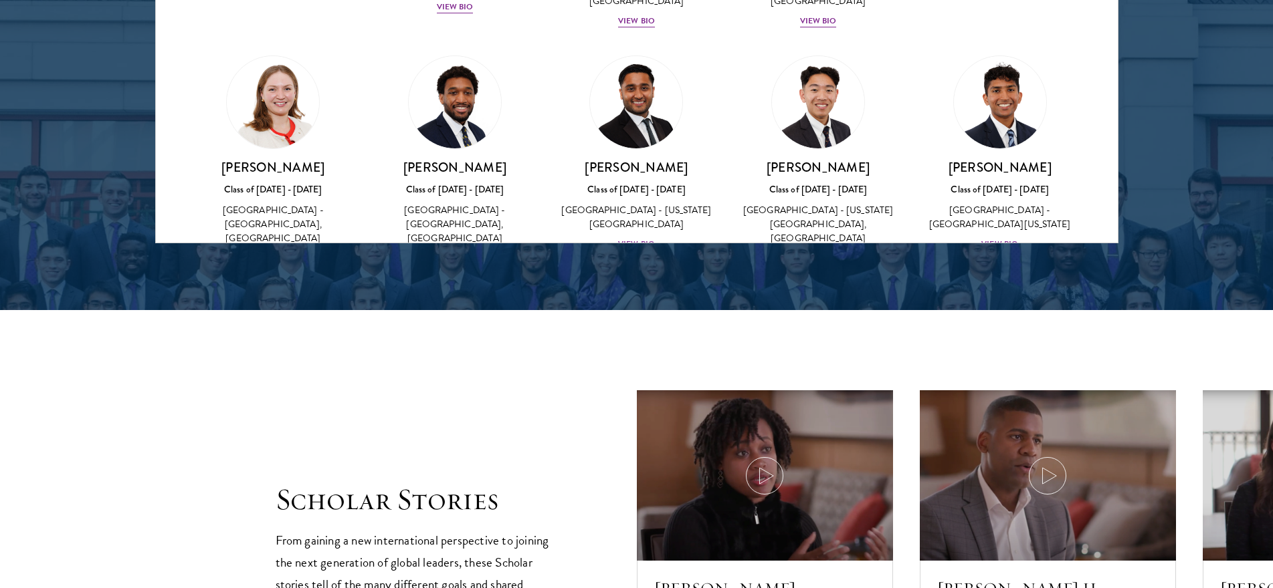
click at [467, 289] on img at bounding box center [455, 340] width 102 height 102
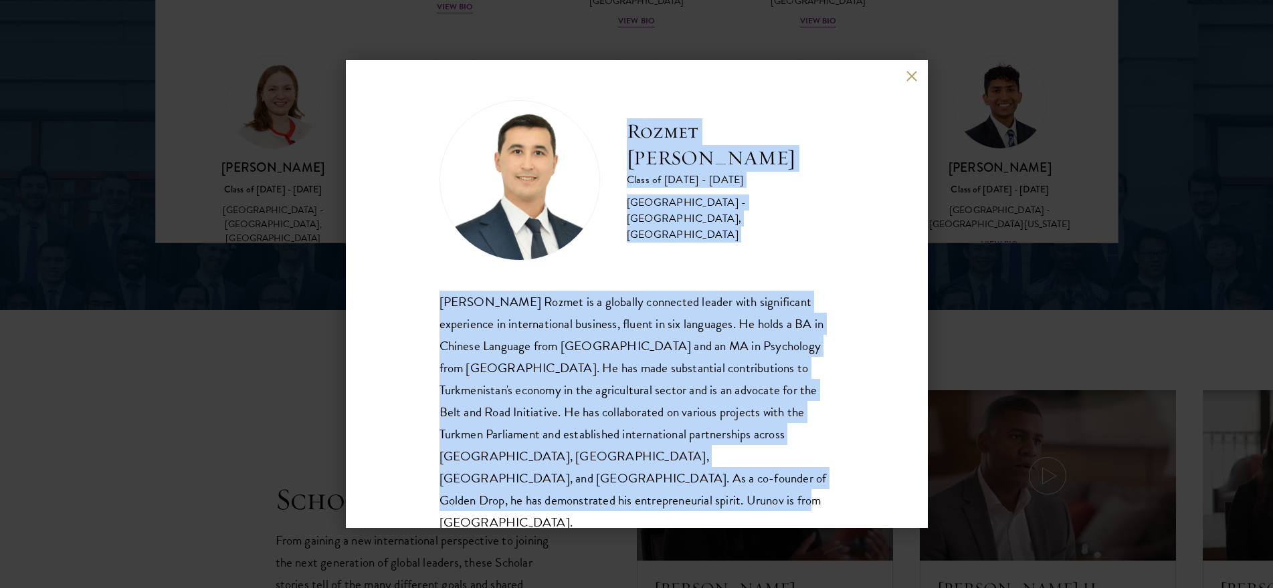
drag, startPoint x: 628, startPoint y: 148, endPoint x: 719, endPoint y: 514, distance: 376.9
click at [719, 514] on div "Rozmet Urunov Class of [DATE] - [DATE] [GEOGRAPHIC_DATA] - [GEOGRAPHIC_DATA], […" at bounding box center [637, 294] width 582 height 468
click at [910, 80] on button at bounding box center [911, 75] width 11 height 11
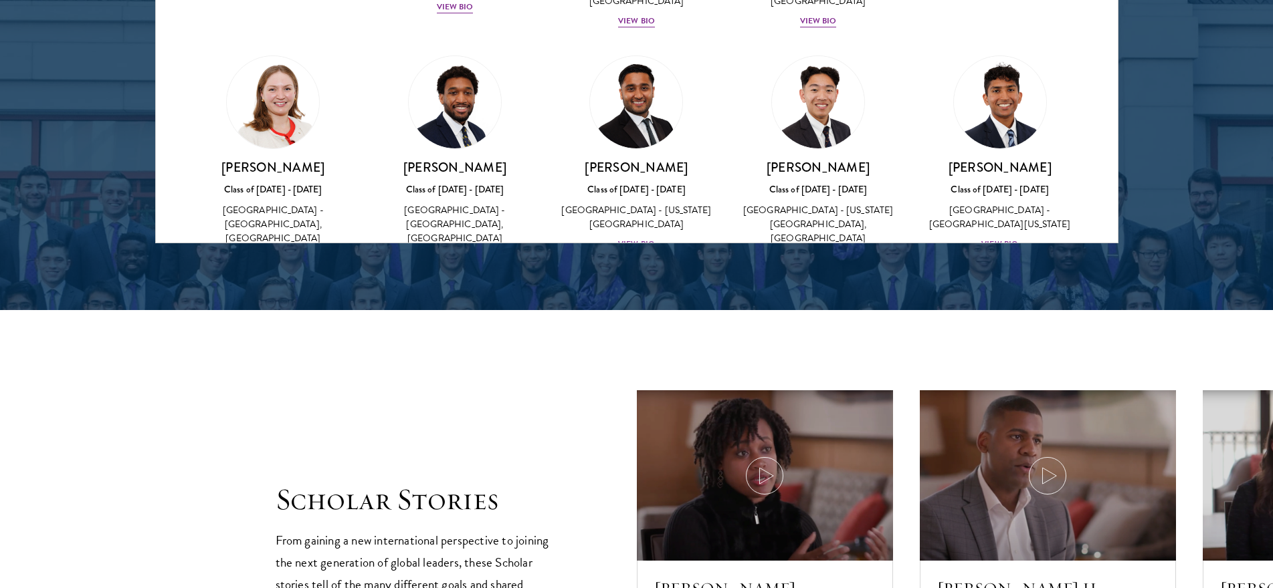
click at [638, 289] on img at bounding box center [637, 340] width 102 height 102
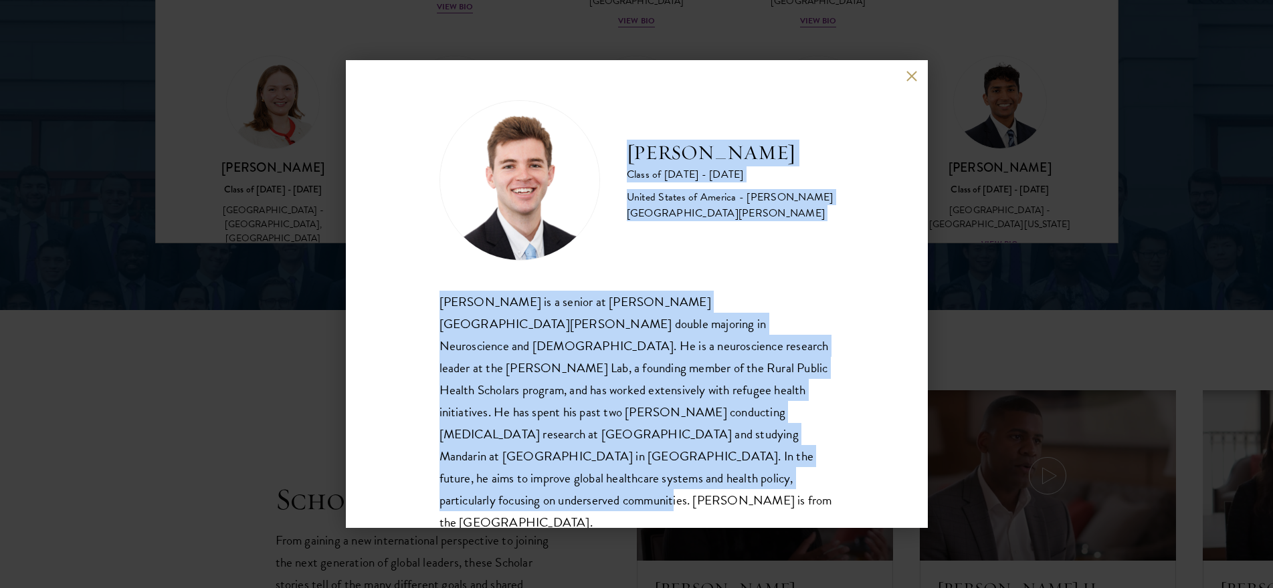
drag, startPoint x: 625, startPoint y: 154, endPoint x: 778, endPoint y: 486, distance: 365.9
click at [778, 486] on div "[PERSON_NAME] Class of [DATE] - [DATE] [GEOGRAPHIC_DATA] - [PERSON_NAME][GEOGRA…" at bounding box center [636, 317] width 395 height 434
click at [909, 78] on button at bounding box center [911, 75] width 11 height 11
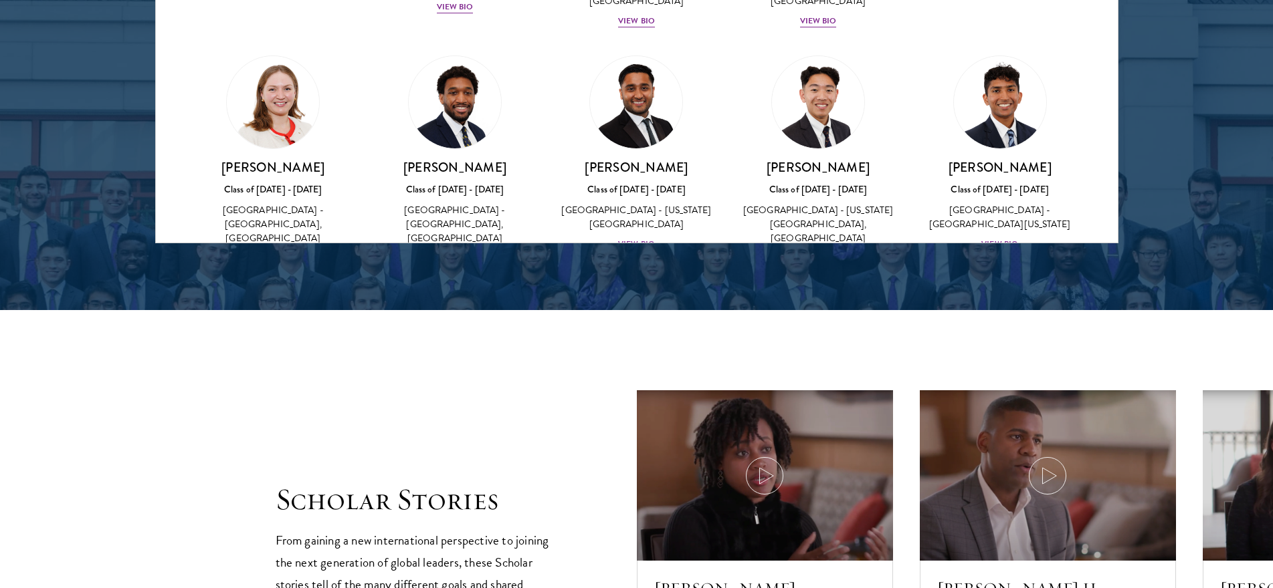
click at [823, 289] on img at bounding box center [818, 340] width 102 height 102
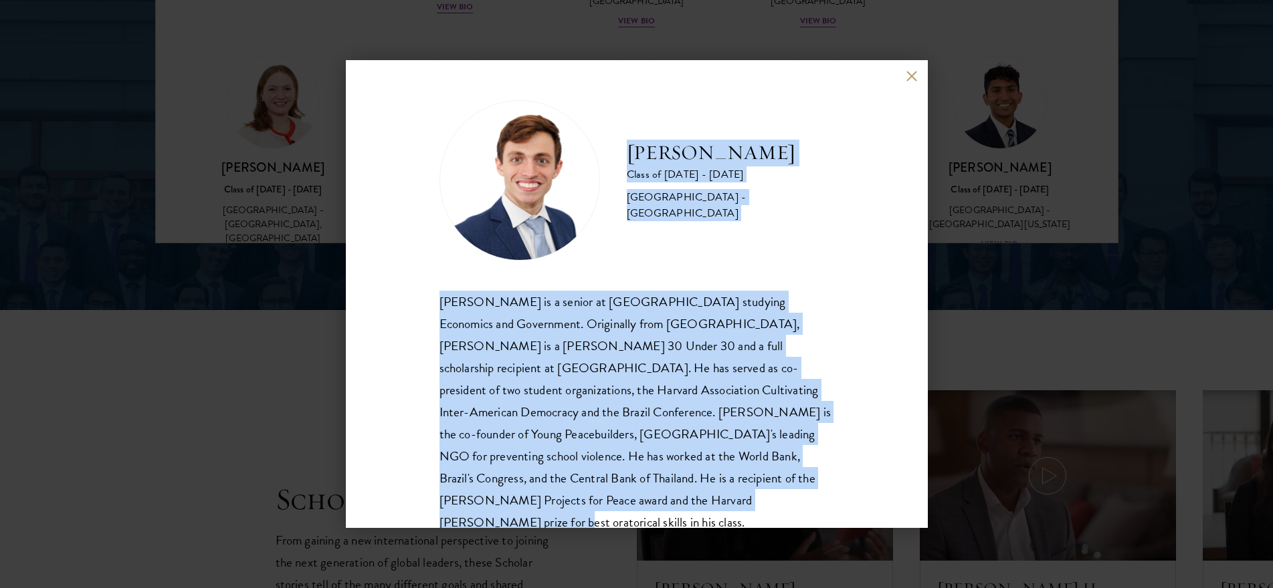
scroll to position [23, 0]
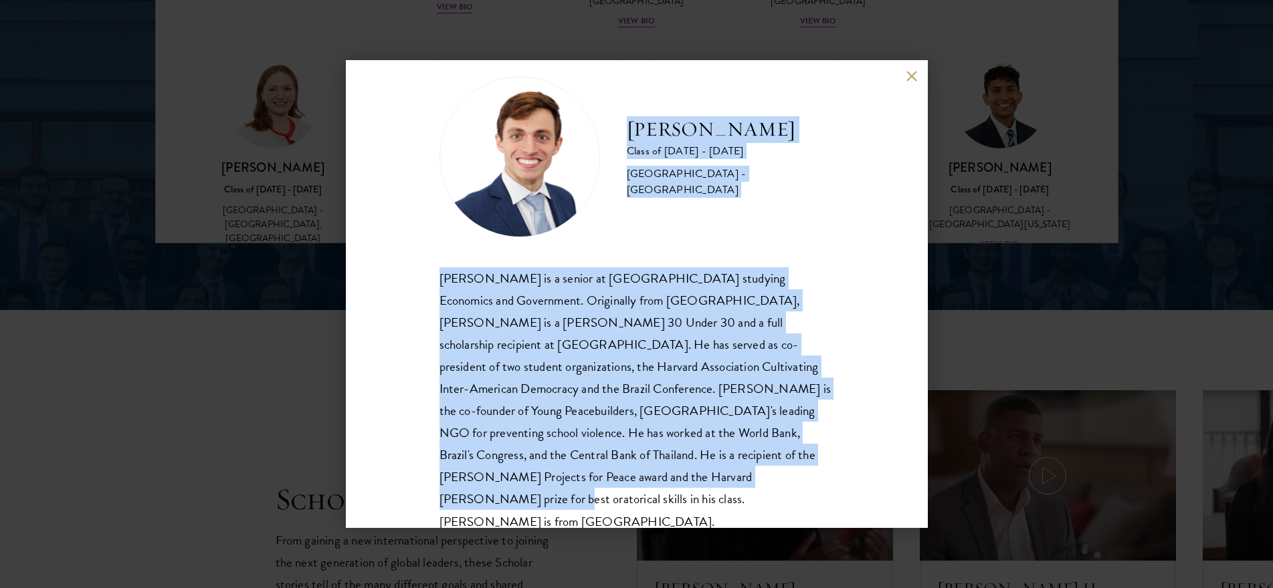
drag, startPoint x: 629, startPoint y: 128, endPoint x: 802, endPoint y: 477, distance: 389.4
click at [802, 477] on div "[PERSON_NAME] Class of [DATE] - [DATE] [GEOGRAPHIC_DATA] - [GEOGRAPHIC_DATA] [P…" at bounding box center [636, 305] width 395 height 456
click at [912, 74] on button at bounding box center [911, 75] width 11 height 11
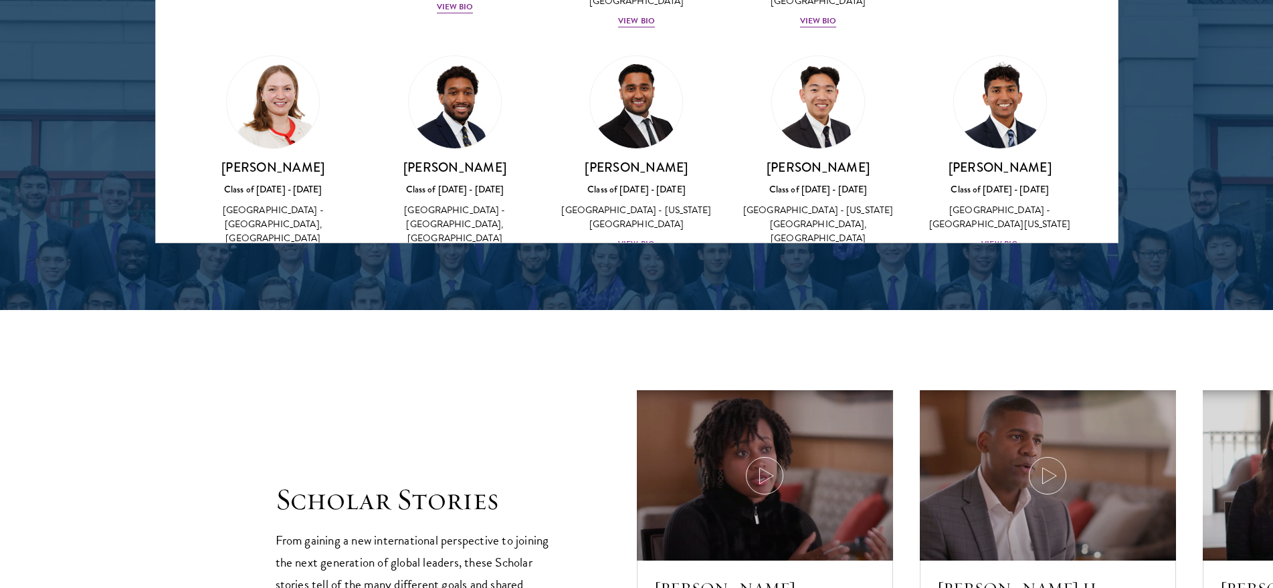
click at [997, 294] on img at bounding box center [1000, 340] width 92 height 92
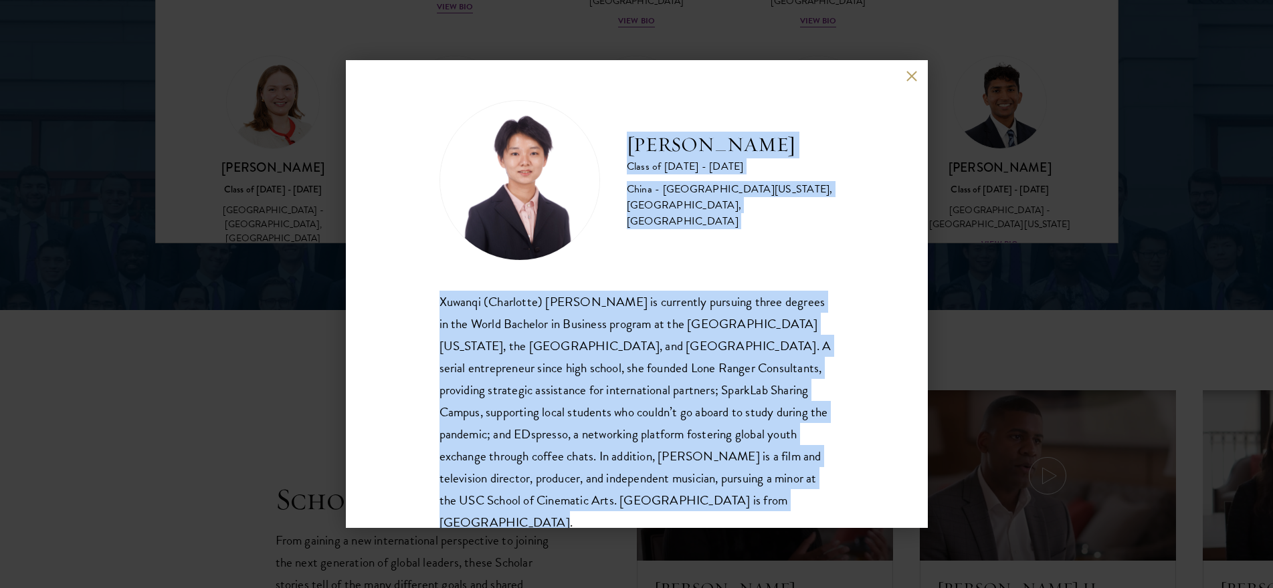
scroll to position [46, 0]
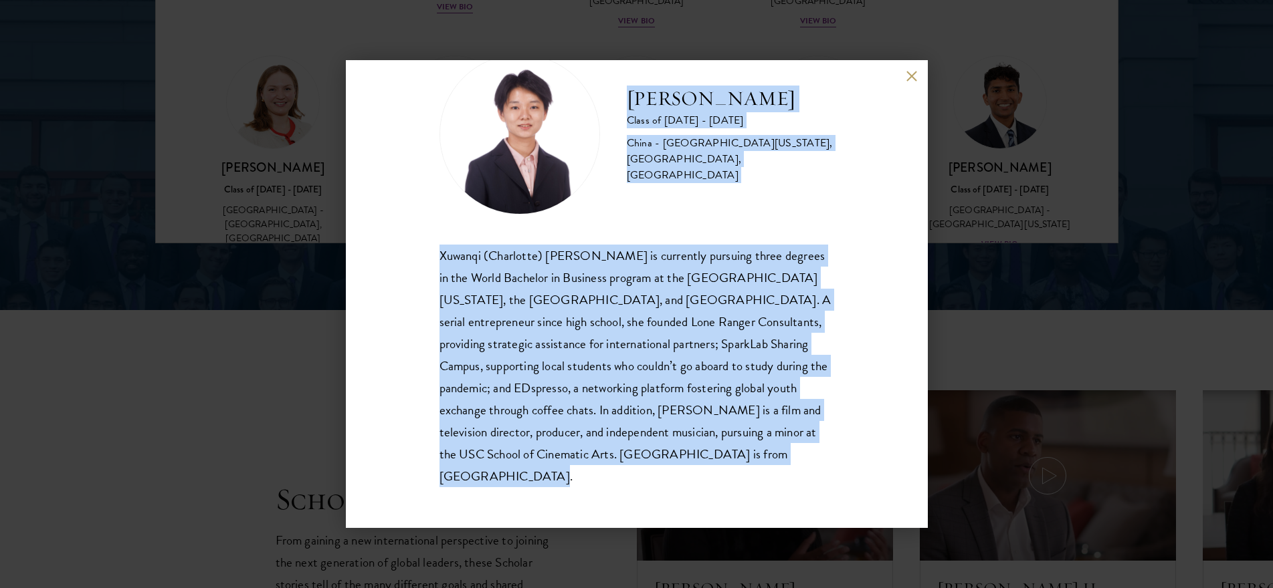
drag, startPoint x: 629, startPoint y: 144, endPoint x: 843, endPoint y: 483, distance: 401.8
click at [843, 483] on div "[PERSON_NAME] Class of [DATE] - [DATE] [GEOGRAPHIC_DATA] - [GEOGRAPHIC_DATA][US…" at bounding box center [637, 294] width 582 height 468
click at [910, 79] on button at bounding box center [911, 75] width 11 height 11
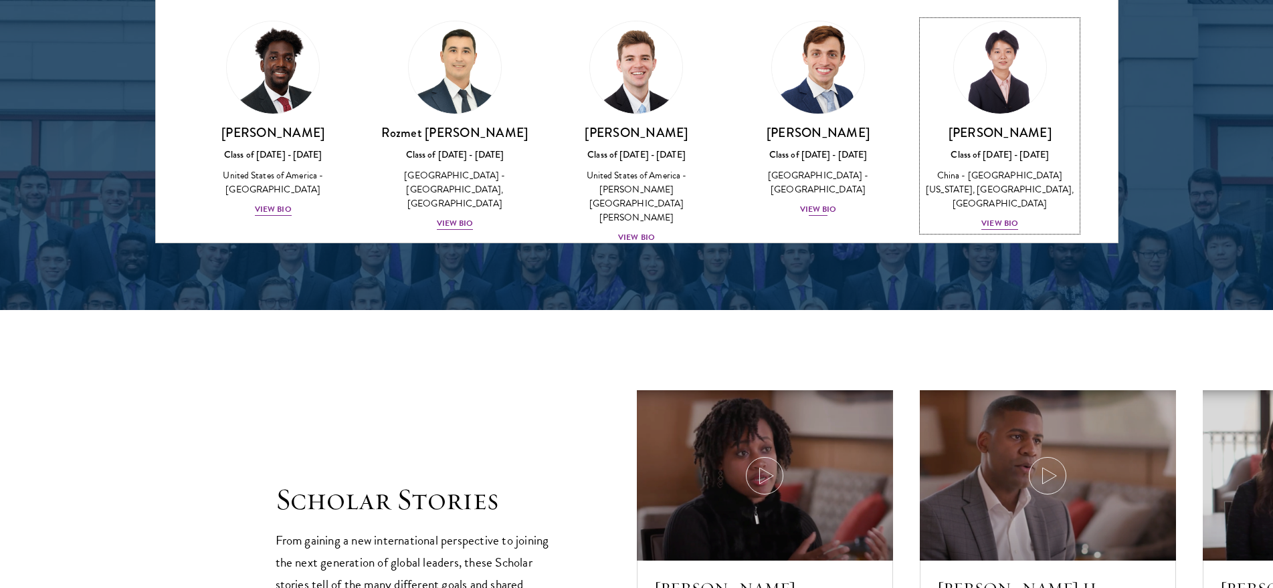
scroll to position [5664, 0]
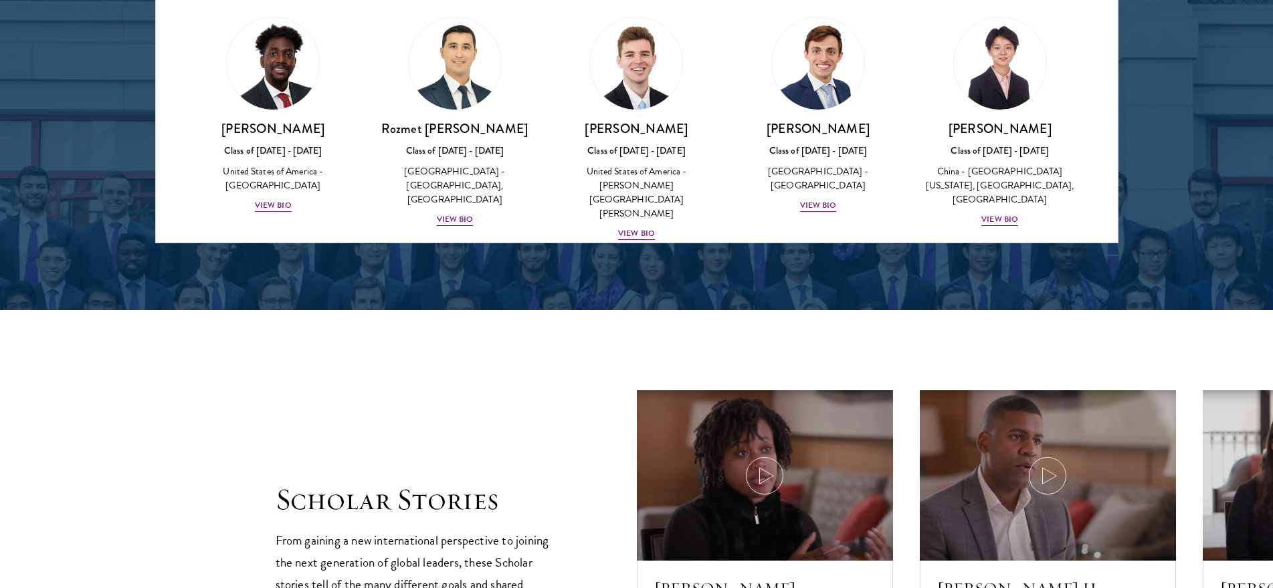
click at [278, 264] on img at bounding box center [273, 315] width 102 height 102
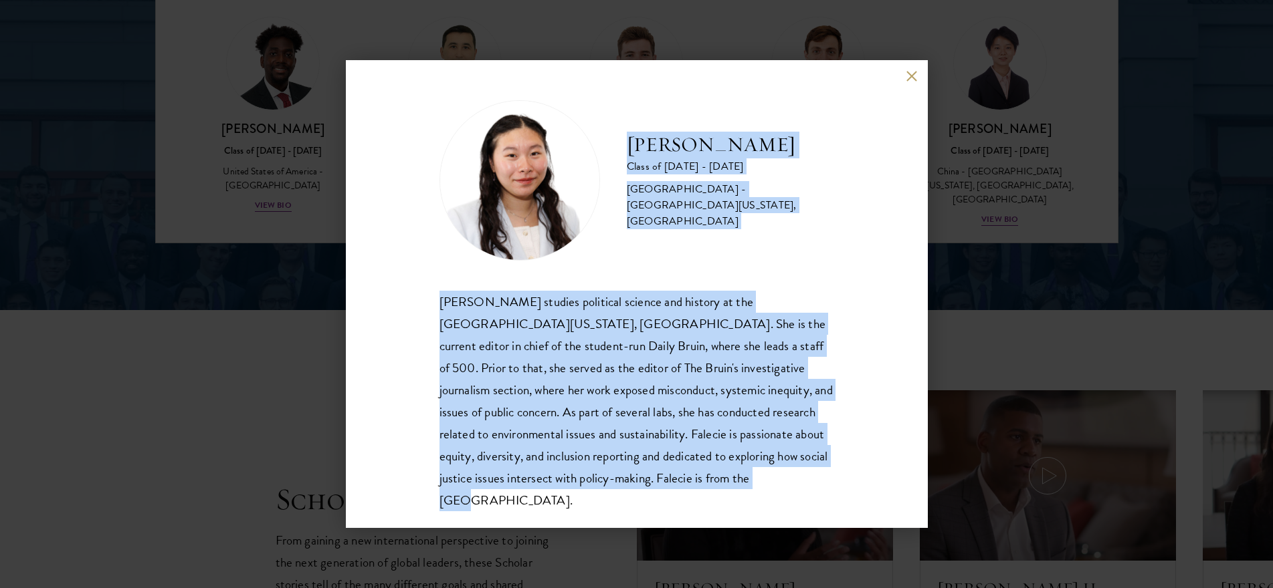
scroll to position [1, 0]
drag, startPoint x: 628, startPoint y: 150, endPoint x: 792, endPoint y: 516, distance: 401.7
click at [792, 516] on div "[PERSON_NAME] Class of [DATE] - [DATE] [GEOGRAPHIC_DATA] - [GEOGRAPHIC_DATA][US…" at bounding box center [637, 294] width 582 height 468
click at [907, 74] on button at bounding box center [911, 75] width 11 height 11
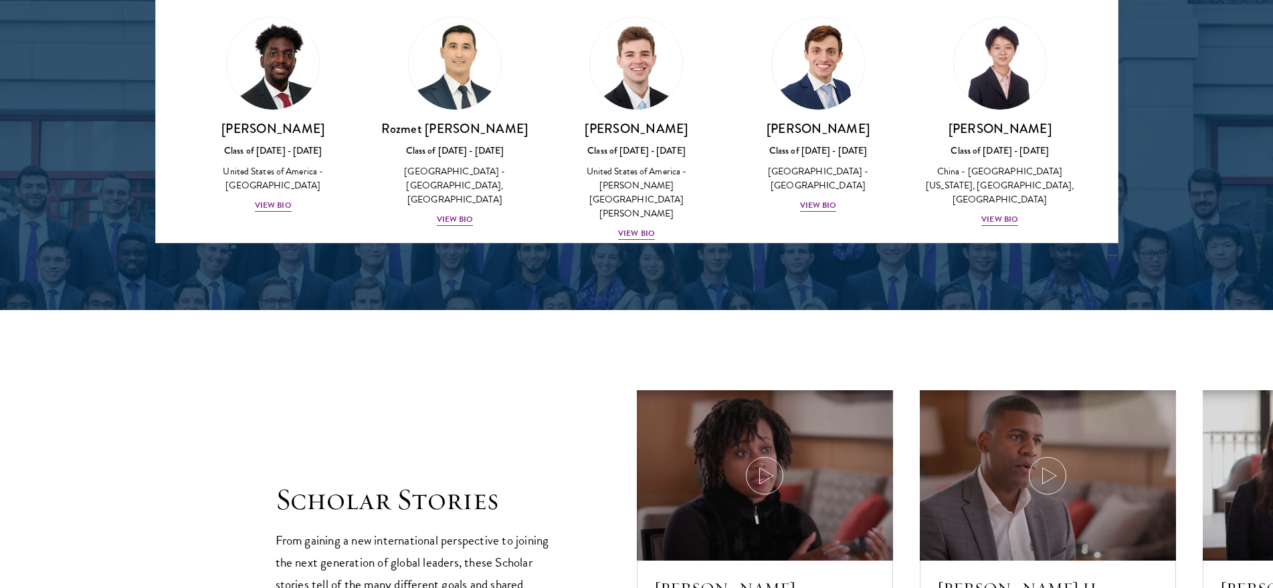
click at [489, 264] on img at bounding box center [455, 315] width 102 height 102
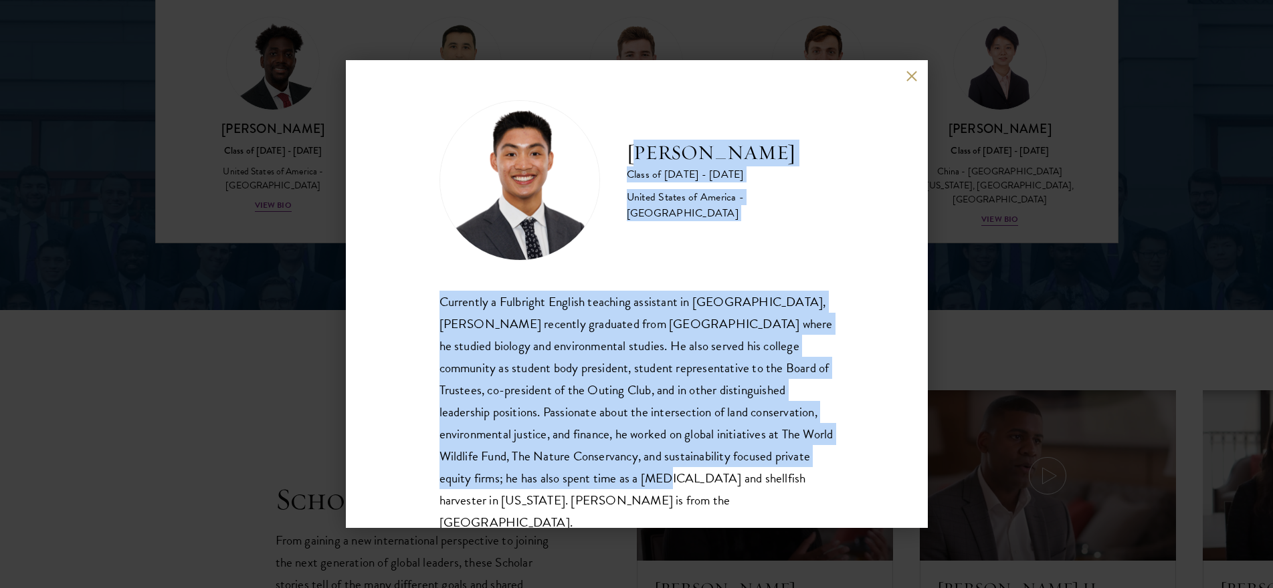
drag, startPoint x: 631, startPoint y: 162, endPoint x: 771, endPoint y: 466, distance: 334.2
click at [783, 481] on div "[PERSON_NAME] Class of [DATE] - [DATE] [GEOGRAPHIC_DATA] - [GEOGRAPHIC_DATA] Cu…" at bounding box center [636, 317] width 395 height 434
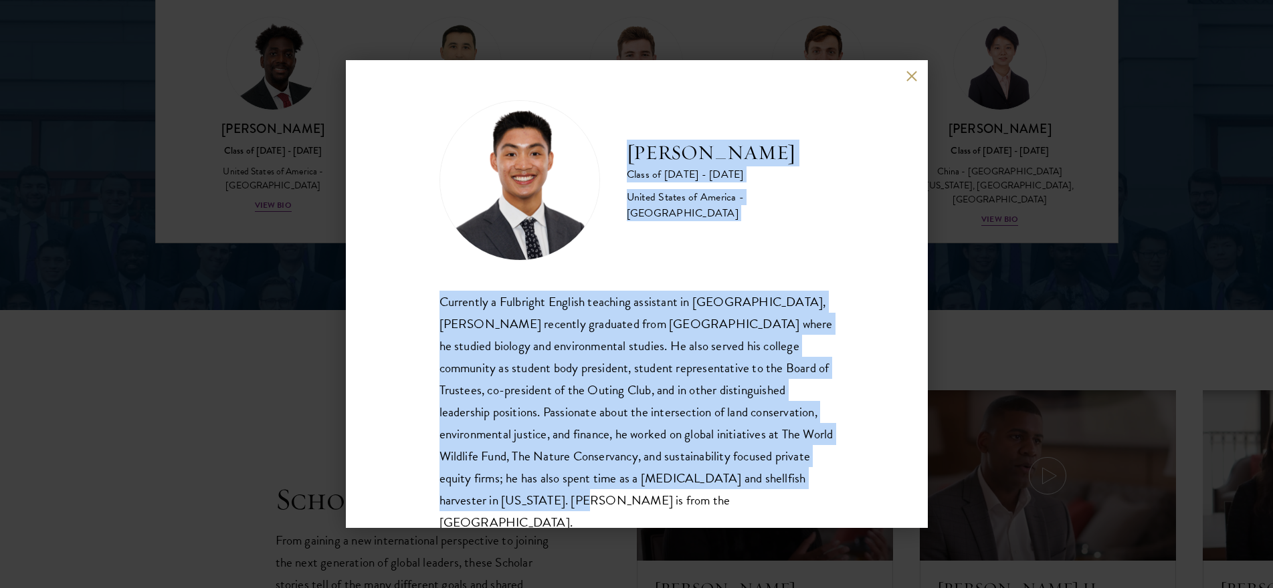
drag, startPoint x: 629, startPoint y: 154, endPoint x: 772, endPoint y: 510, distance: 383.5
click at [772, 510] on div "[PERSON_NAME] Class of [DATE] - [DATE] [GEOGRAPHIC_DATA] - [GEOGRAPHIC_DATA] Cu…" at bounding box center [636, 317] width 395 height 434
click at [906, 79] on button at bounding box center [911, 75] width 11 height 11
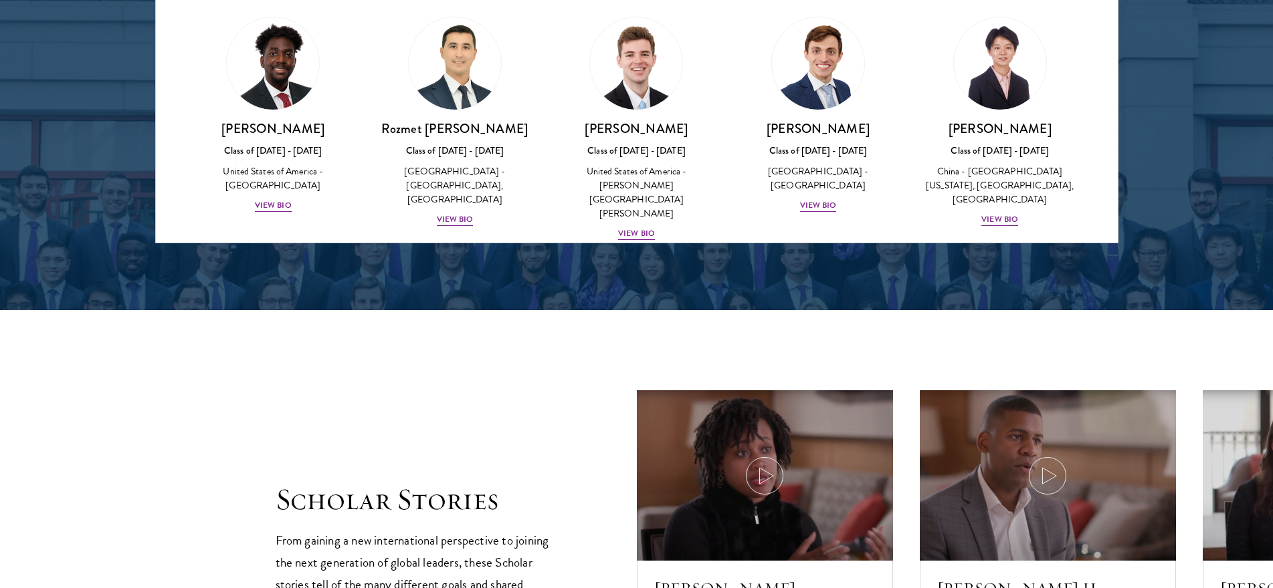
click at [646, 264] on img at bounding box center [637, 315] width 102 height 102
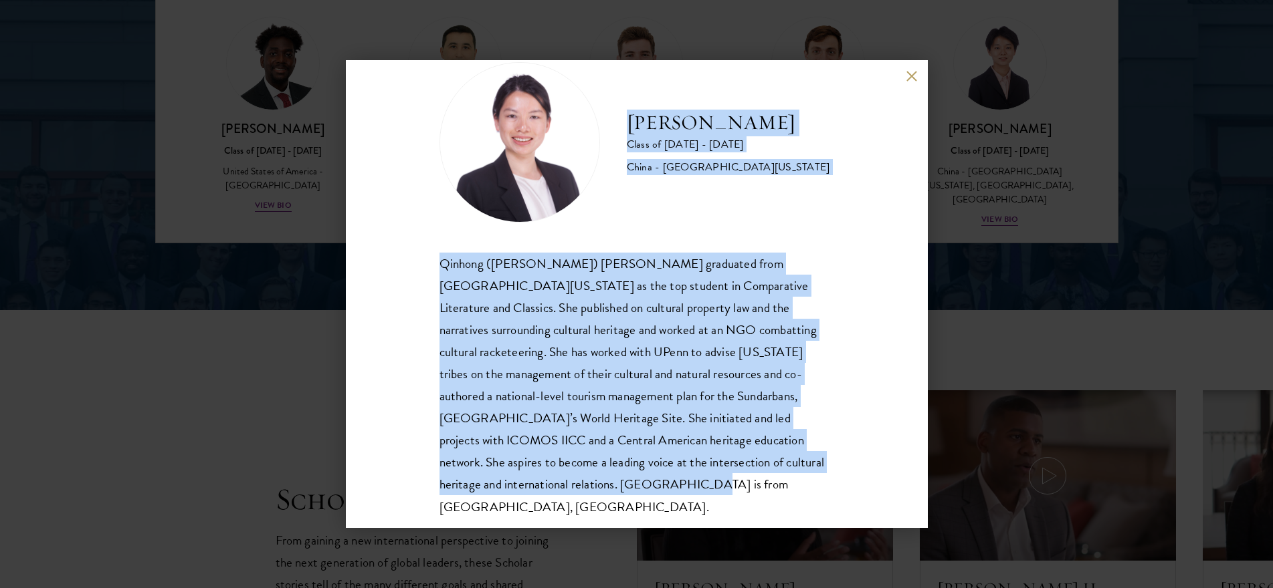
scroll to position [46, 0]
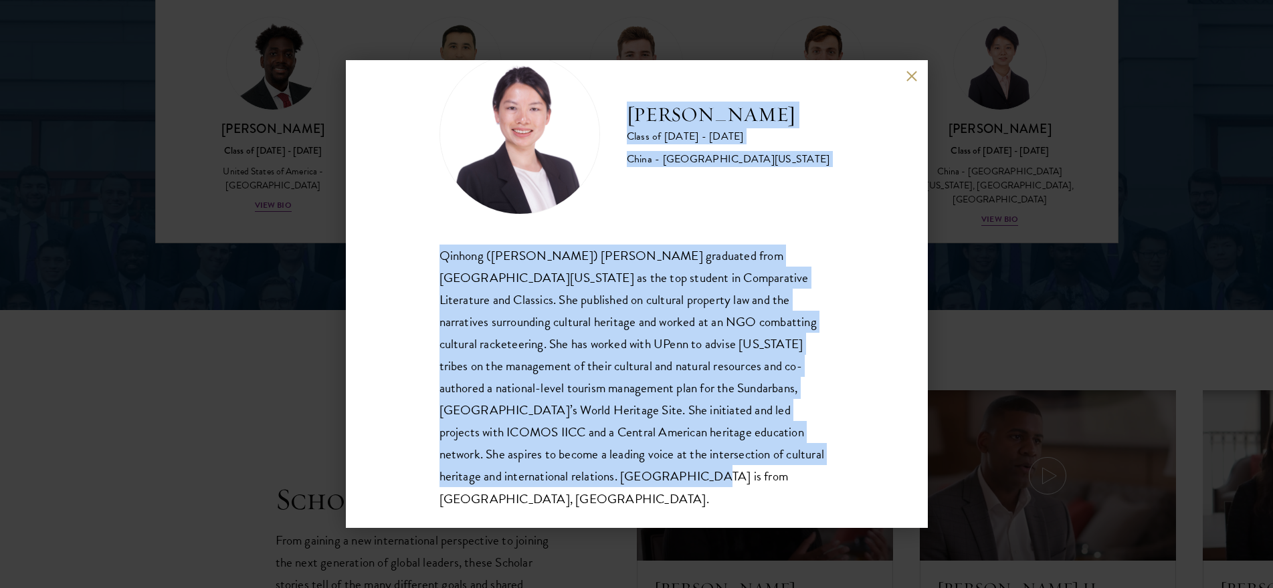
drag, startPoint x: 630, startPoint y: 151, endPoint x: 865, endPoint y: 520, distance: 437.4
click at [865, 520] on div "[PERSON_NAME] Class of [DATE] - [DATE] [GEOGRAPHIC_DATA] - [GEOGRAPHIC_DATA][US…" at bounding box center [637, 294] width 582 height 468
click at [909, 79] on button at bounding box center [911, 75] width 11 height 11
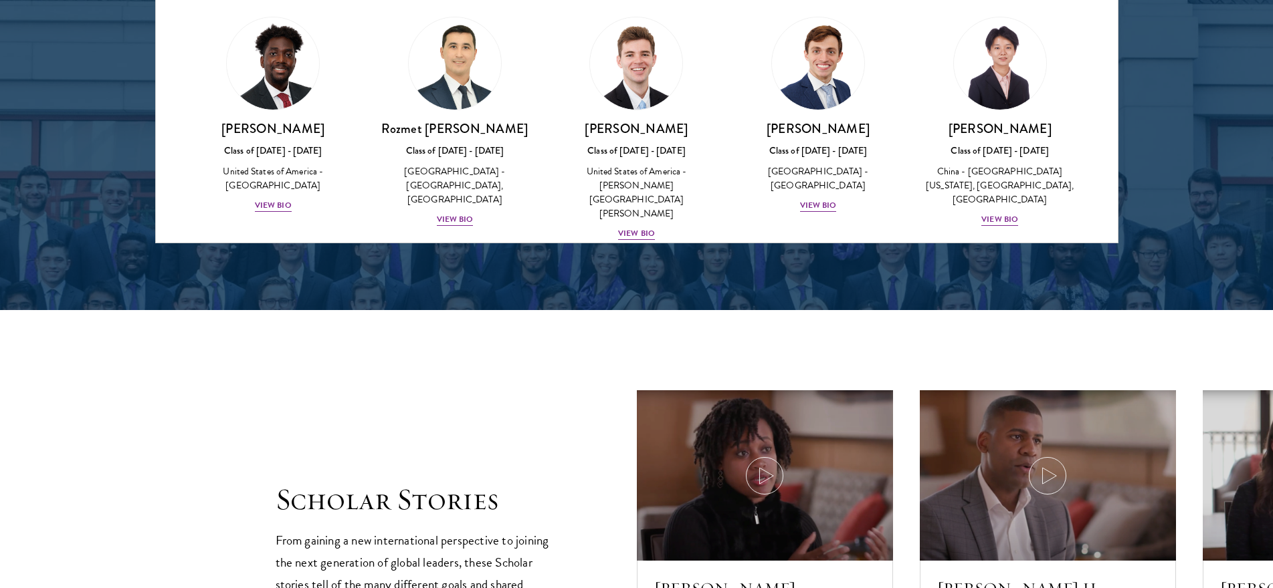
click at [861, 268] on link "[PERSON_NAME] Class of [DATE] - [DATE] [GEOGRAPHIC_DATA] - [GEOGRAPHIC_DATA] Vi…" at bounding box center [817, 359] width 155 height 183
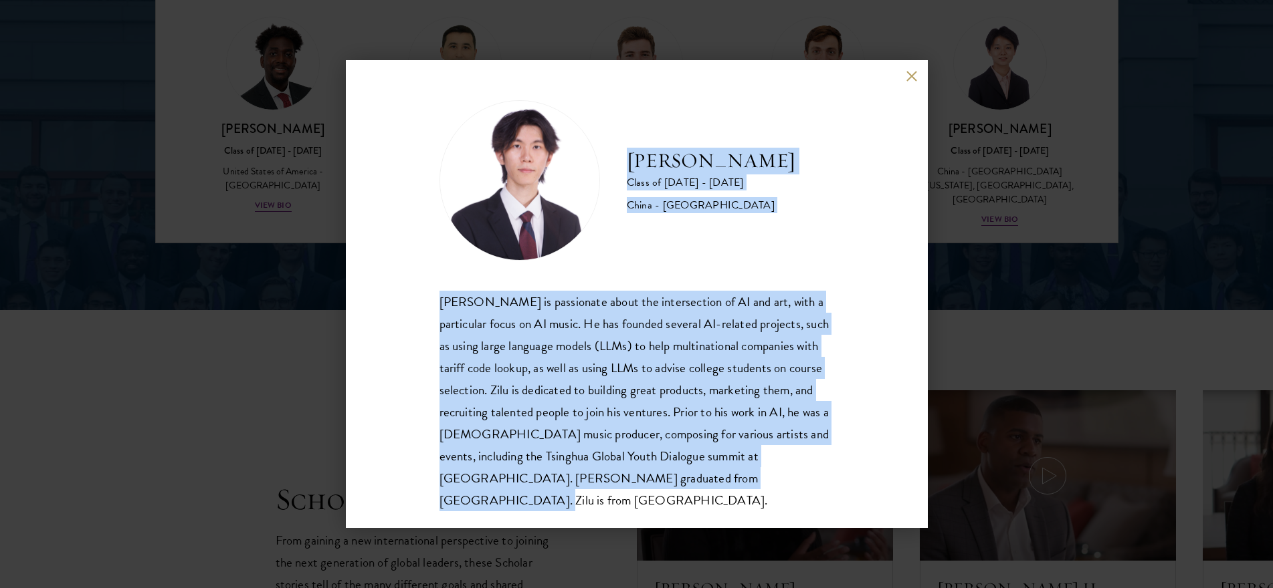
drag, startPoint x: 630, startPoint y: 156, endPoint x: 856, endPoint y: 489, distance: 403.0
click at [856, 489] on div "[PERSON_NAME] Class of [DATE] - [DATE] [GEOGRAPHIC_DATA] - [GEOGRAPHIC_DATA] [P…" at bounding box center [637, 294] width 582 height 468
click at [908, 70] on button at bounding box center [911, 75] width 11 height 11
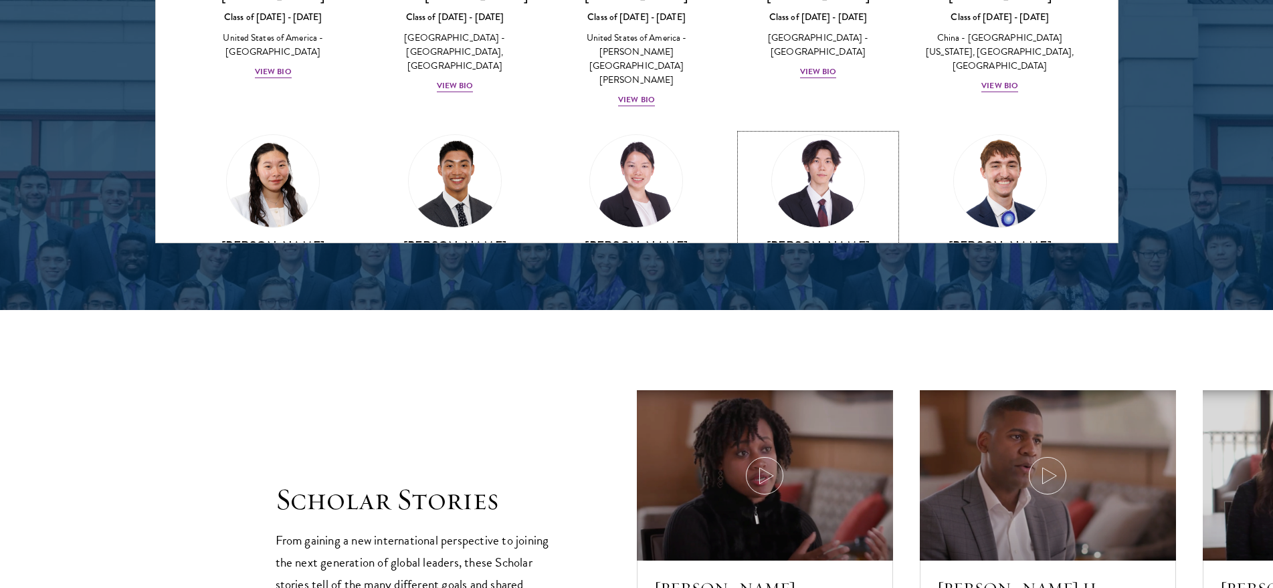
scroll to position [5664, 0]
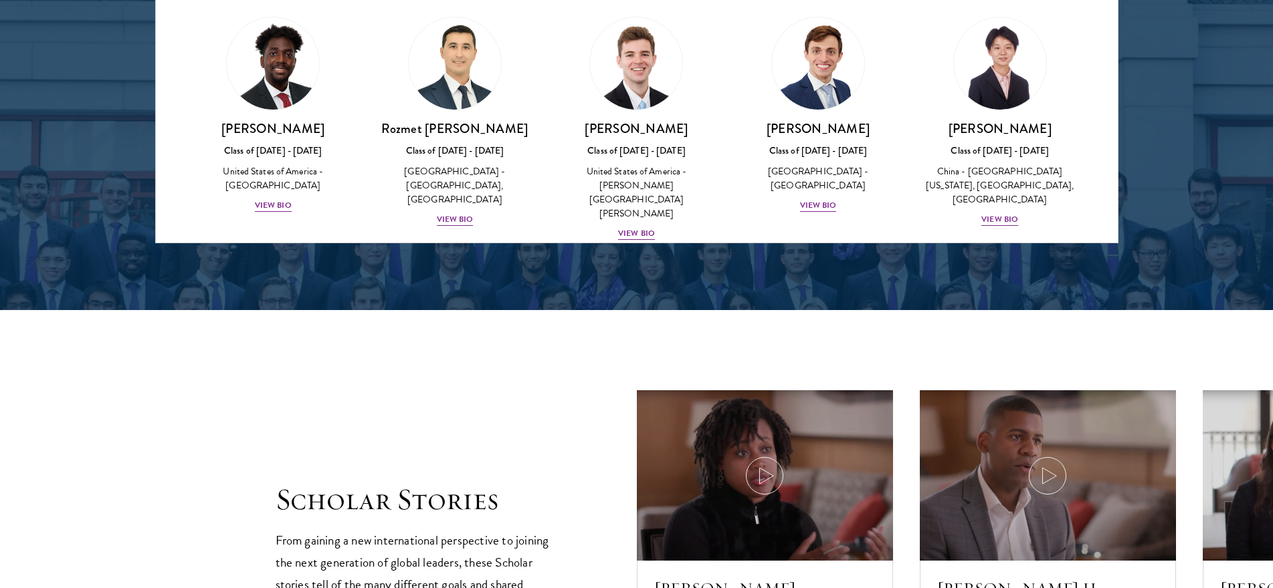
click at [993, 264] on img at bounding box center [1000, 315] width 102 height 102
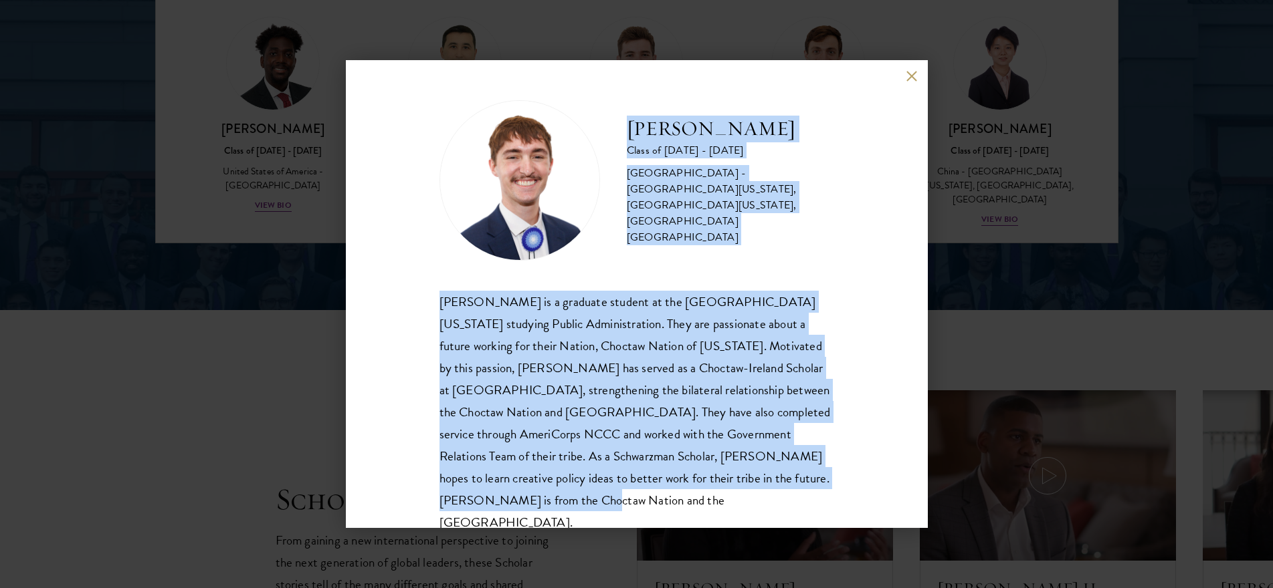
scroll to position [23, 0]
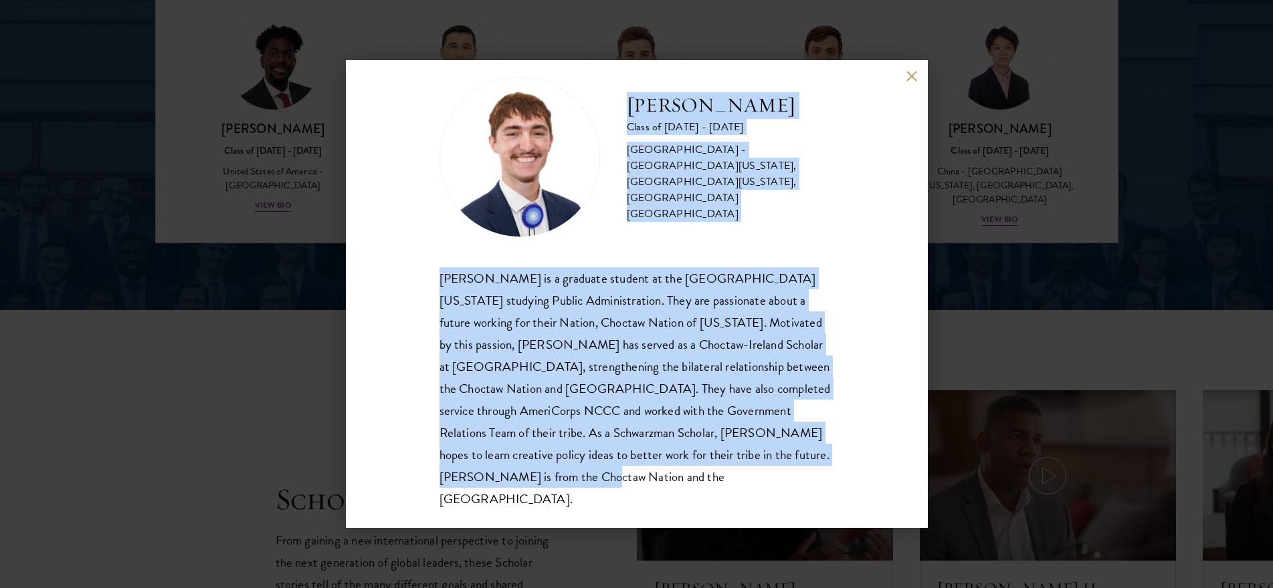
drag, startPoint x: 630, startPoint y: 136, endPoint x: 808, endPoint y: 507, distance: 411.0
click at [808, 507] on div "[PERSON_NAME] Class of [DATE] - [DATE] [GEOGRAPHIC_DATA] - [GEOGRAPHIC_DATA][US…" at bounding box center [637, 294] width 582 height 468
click at [906, 80] on button at bounding box center [911, 75] width 11 height 11
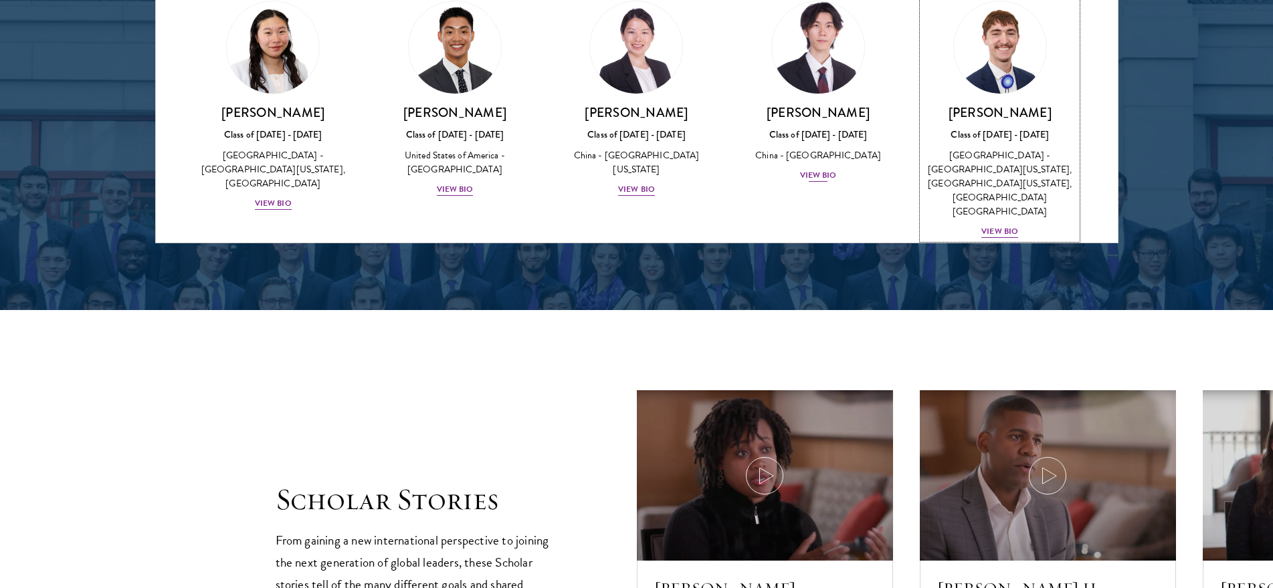
scroll to position [5865, 0]
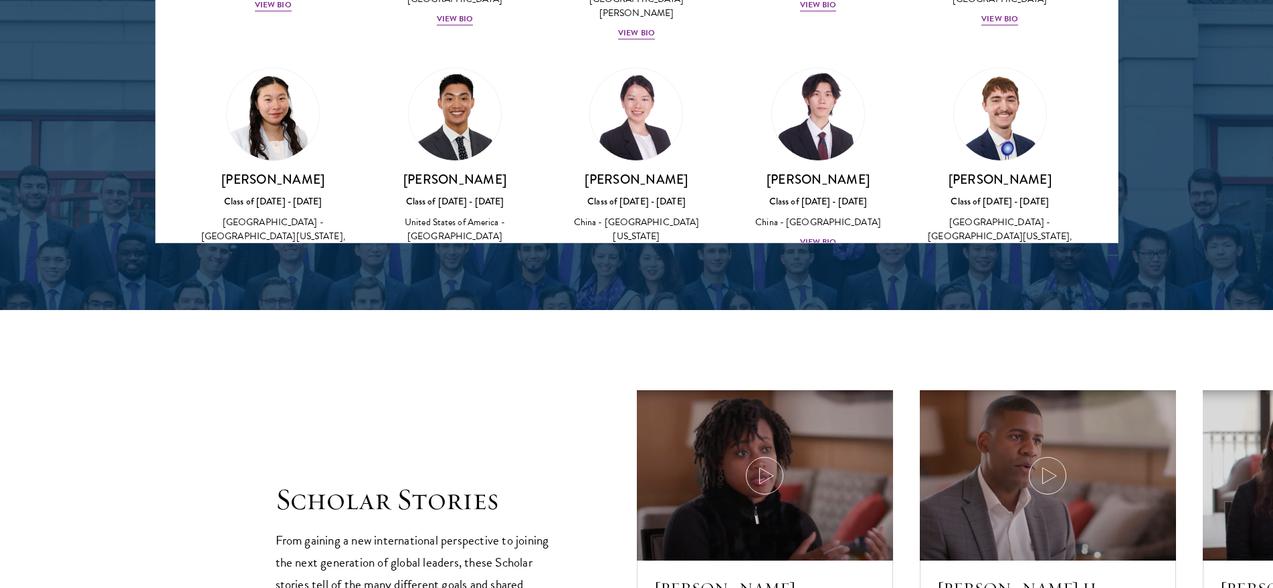
click at [268, 329] on img at bounding box center [273, 380] width 102 height 102
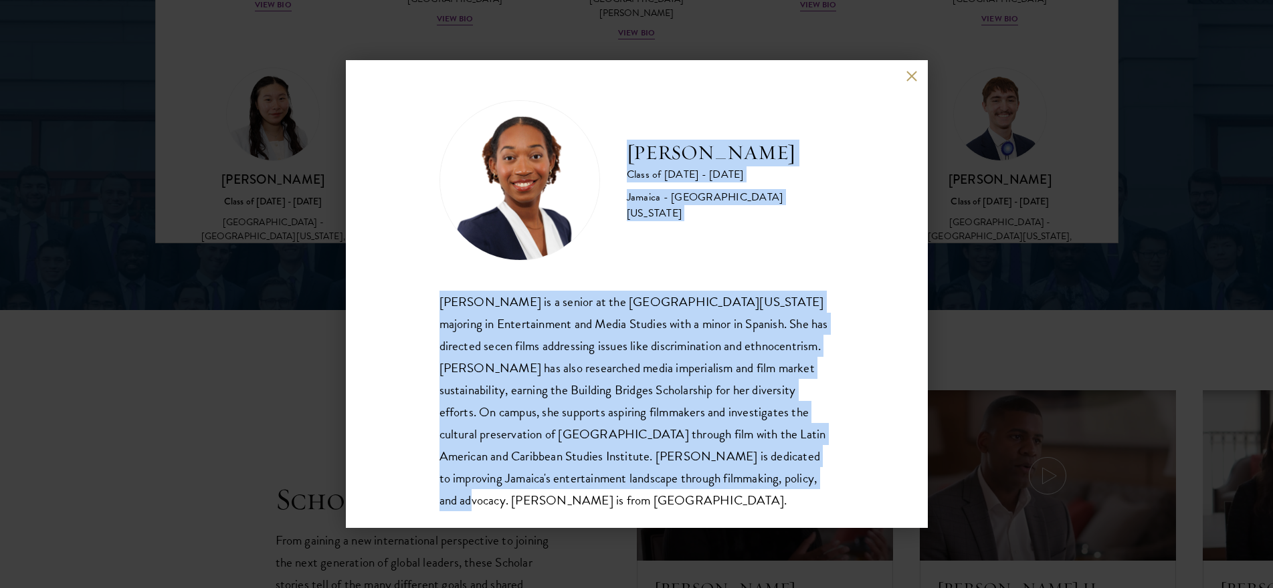
scroll to position [23, 0]
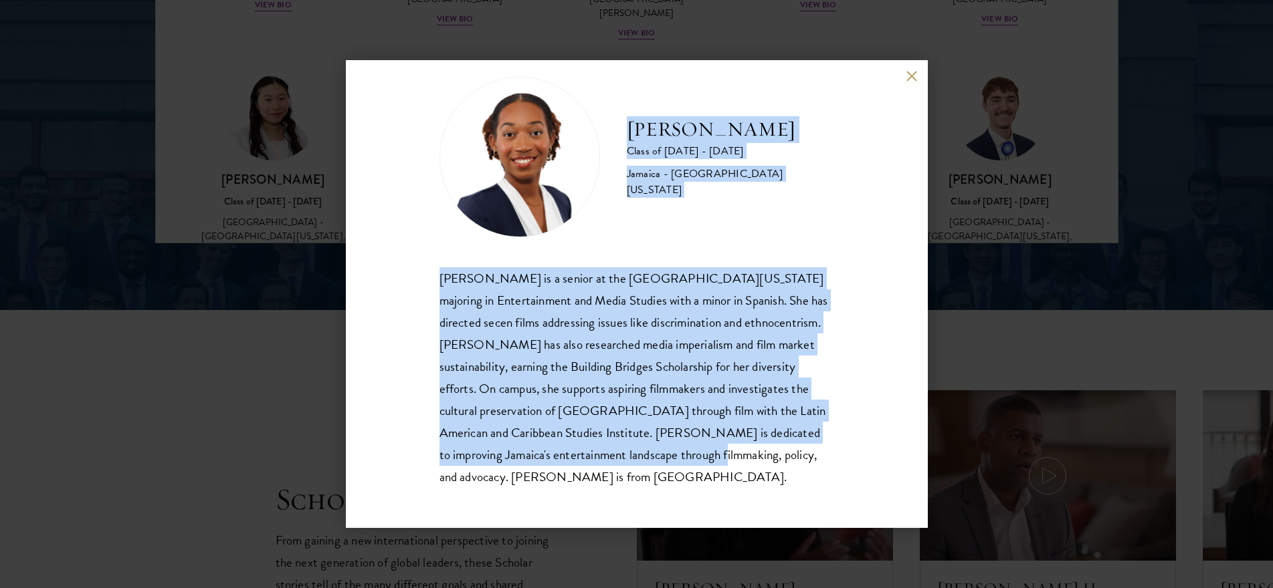
drag, startPoint x: 627, startPoint y: 157, endPoint x: 776, endPoint y: 462, distance: 339.4
click at [776, 462] on div "[PERSON_NAME] Class of [DATE] - [DATE] [GEOGRAPHIC_DATA] - [GEOGRAPHIC_DATA][US…" at bounding box center [636, 282] width 395 height 411
click at [681, 235] on div "[PERSON_NAME] Class of [DATE] - [DATE] [GEOGRAPHIC_DATA] - [GEOGRAPHIC_DATA][US…" at bounding box center [636, 157] width 395 height 160
drag, startPoint x: 633, startPoint y: 140, endPoint x: 651, endPoint y: 232, distance: 94.0
click at [681, 464] on div "[PERSON_NAME] Class of [DATE] - [DATE] [GEOGRAPHIC_DATA] - [GEOGRAPHIC_DATA][US…" at bounding box center [636, 282] width 395 height 411
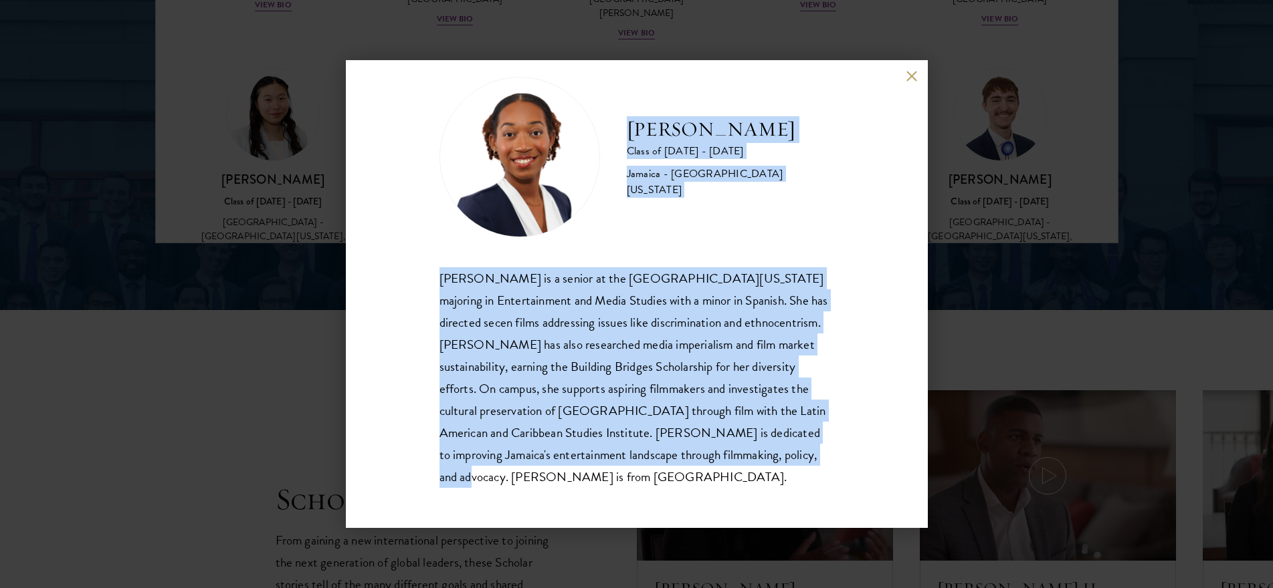
drag, startPoint x: 626, startPoint y: 133, endPoint x: 685, endPoint y: 477, distance: 349.5
click at [685, 477] on div "[PERSON_NAME] Class of [DATE] - [DATE] [GEOGRAPHIC_DATA] - [GEOGRAPHIC_DATA][US…" at bounding box center [636, 282] width 395 height 411
click at [915, 75] on button at bounding box center [911, 75] width 11 height 11
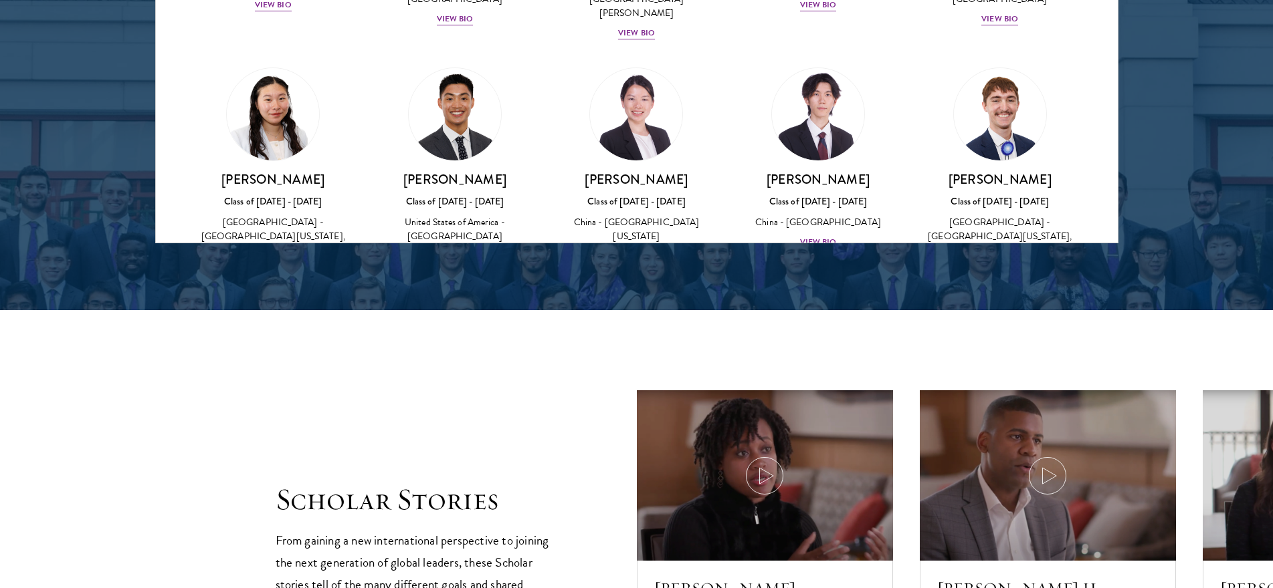
click at [475, 329] on img at bounding box center [455, 380] width 102 height 102
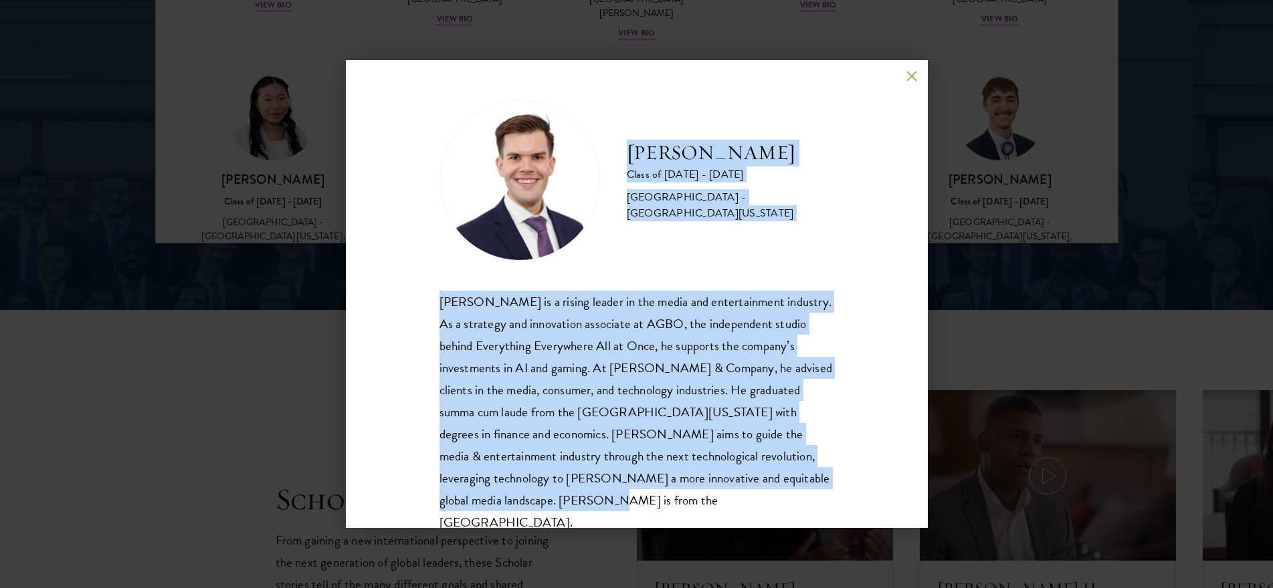
drag, startPoint x: 629, startPoint y: 149, endPoint x: 762, endPoint y: 496, distance: 371.1
click at [762, 496] on div "[PERSON_NAME] Class of [DATE] - [DATE] [GEOGRAPHIC_DATA] - [GEOGRAPHIC_DATA][US…" at bounding box center [636, 317] width 395 height 434
drag, startPoint x: 905, startPoint y: 77, endPoint x: 859, endPoint y: 91, distance: 48.2
click at [906, 76] on button at bounding box center [911, 75] width 11 height 11
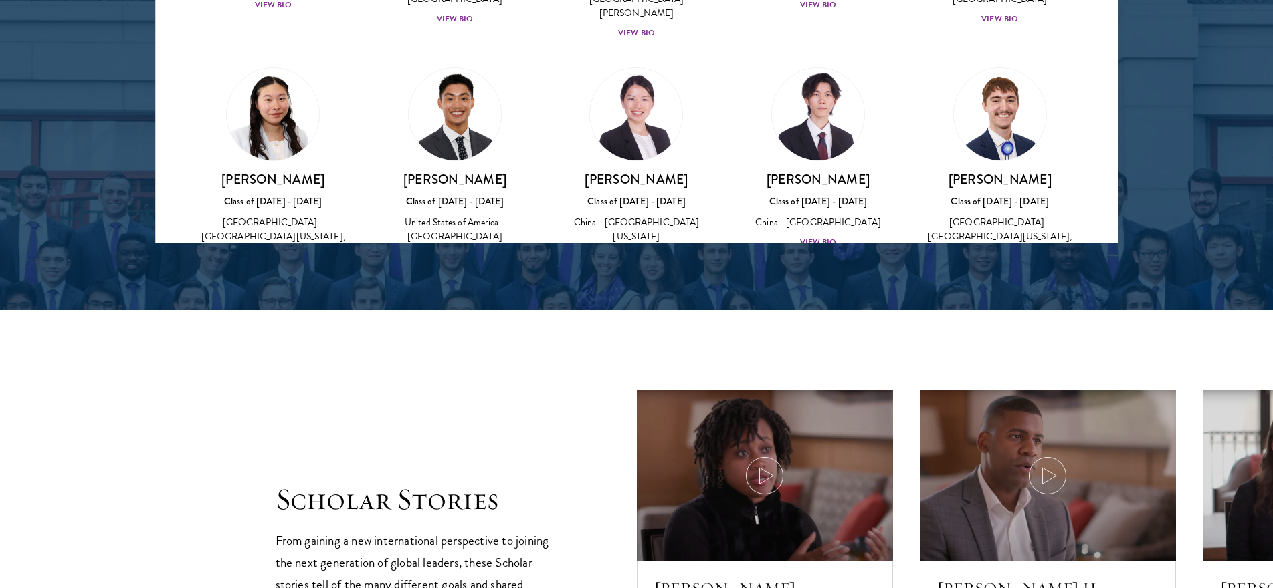
click at [645, 329] on img at bounding box center [637, 380] width 102 height 102
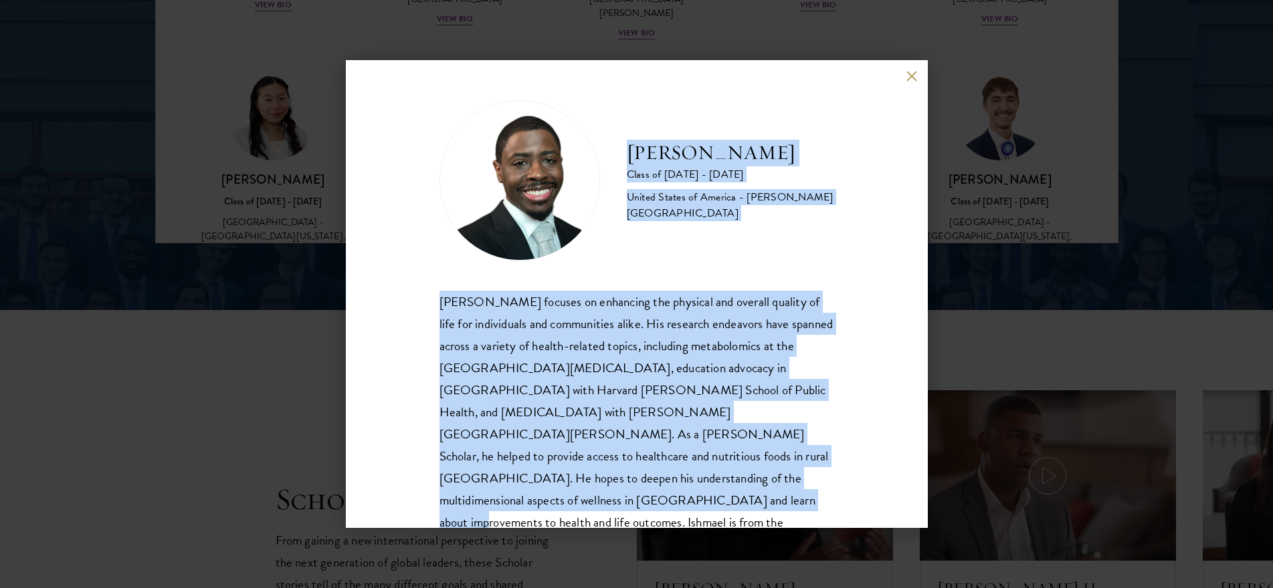
scroll to position [23, 0]
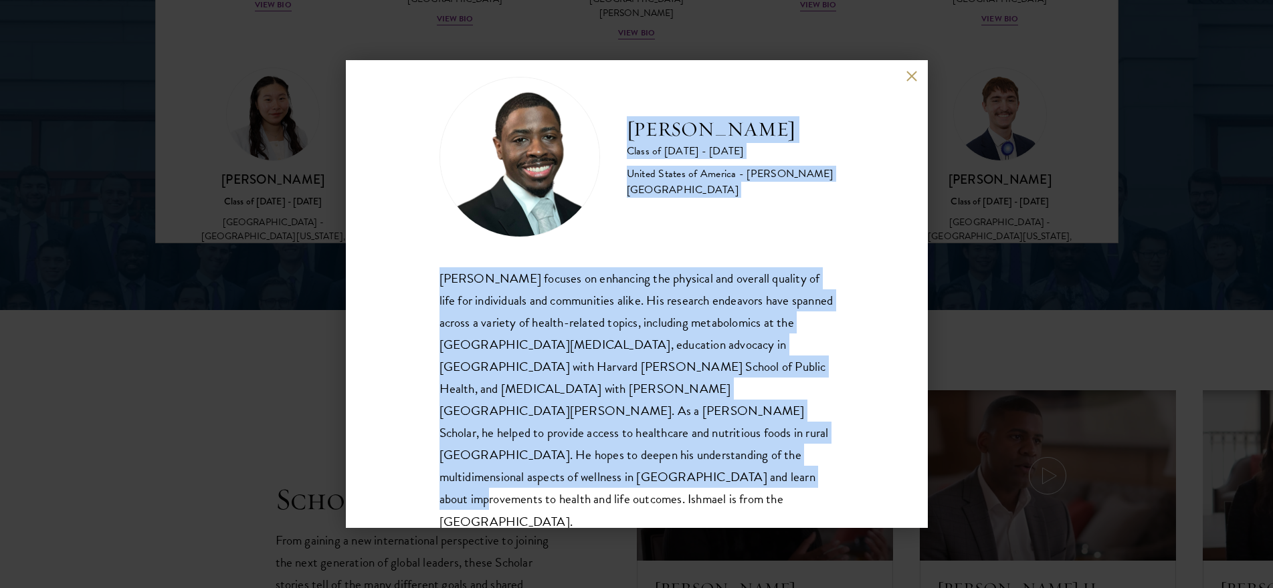
drag, startPoint x: 627, startPoint y: 146, endPoint x: 752, endPoint y: 521, distance: 395.4
click at [752, 521] on div "[PERSON_NAME] Class of [DATE] - [DATE] [GEOGRAPHIC_DATA] - [PERSON_NAME][GEOGRA…" at bounding box center [637, 294] width 582 height 468
click at [907, 79] on button at bounding box center [911, 75] width 11 height 11
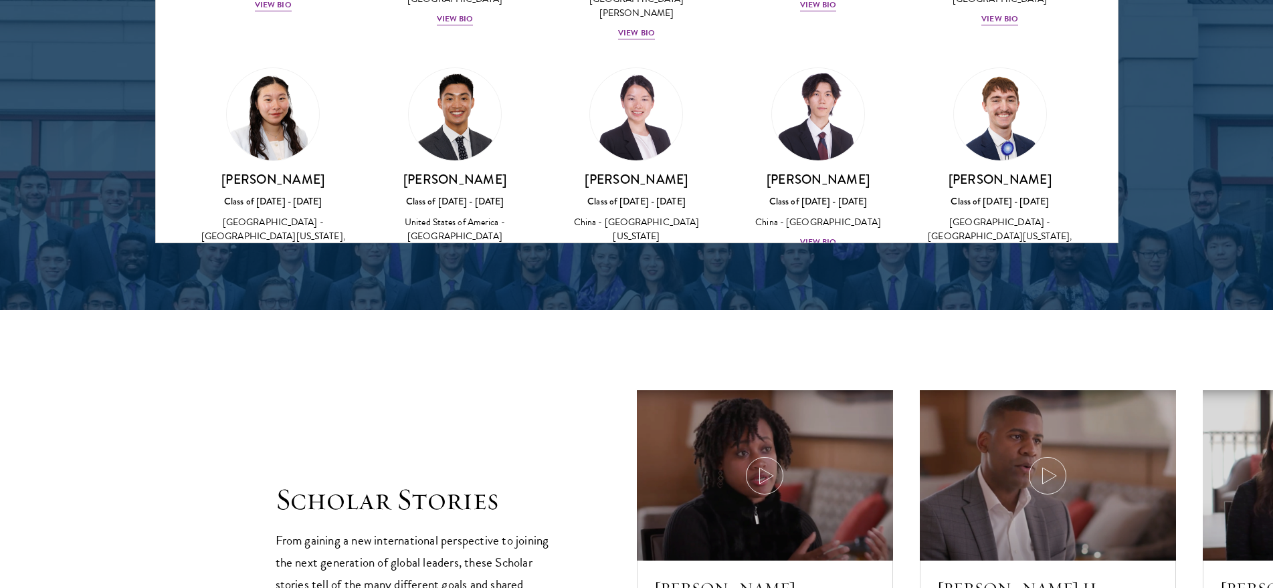
click at [809, 329] on img at bounding box center [818, 380] width 102 height 102
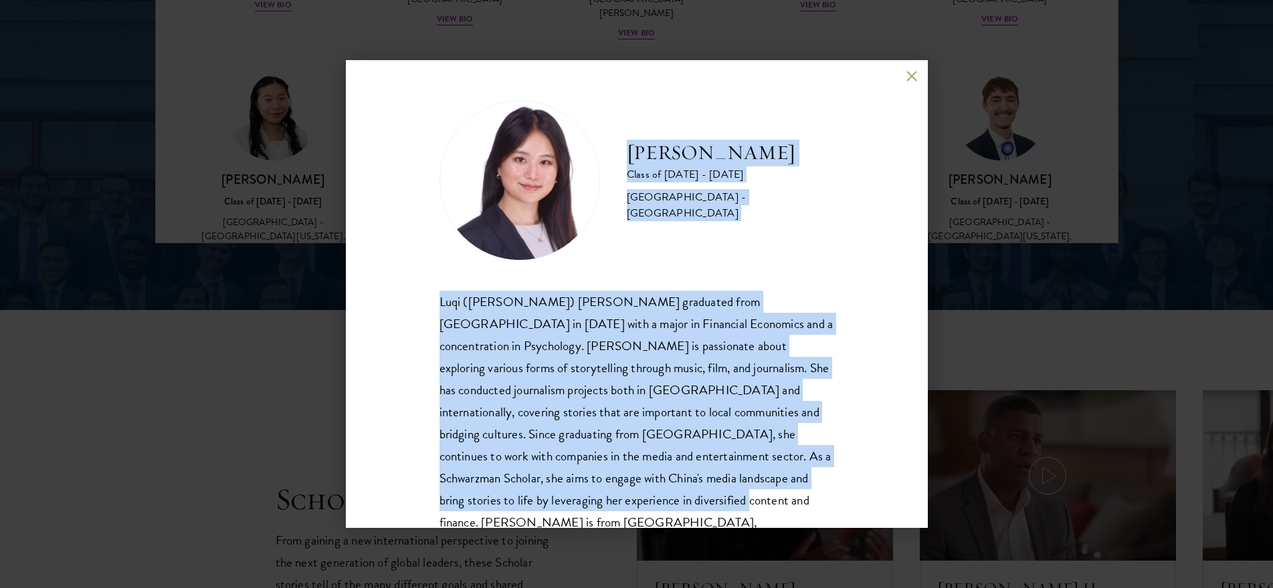
scroll to position [23, 0]
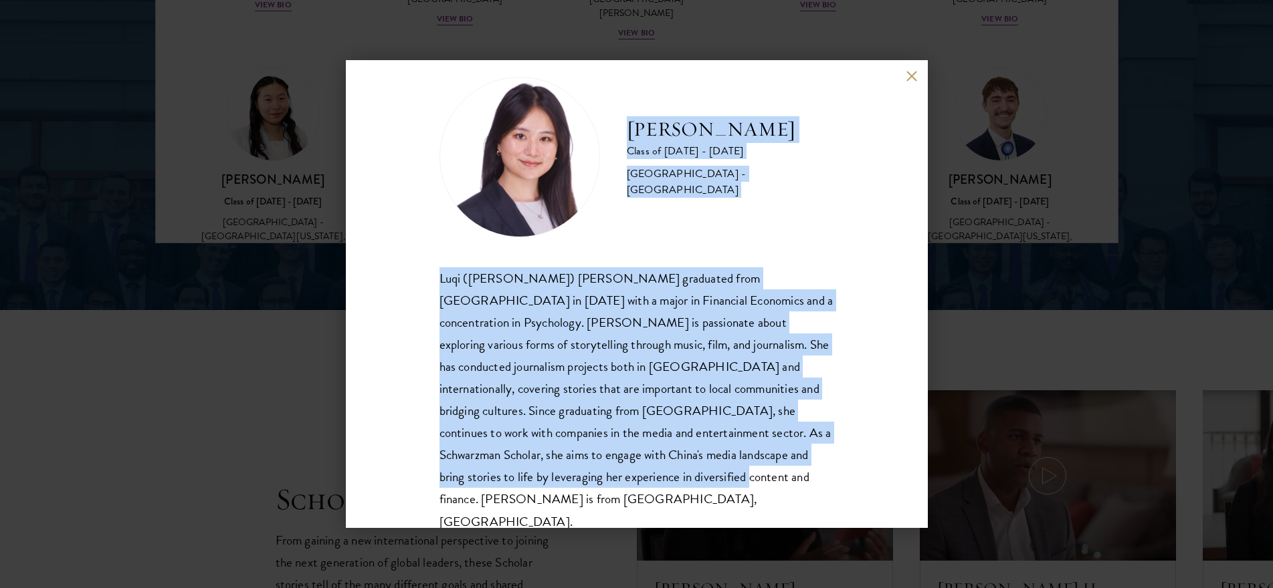
drag, startPoint x: 626, startPoint y: 164, endPoint x: 817, endPoint y: 526, distance: 409.2
click at [817, 526] on div "[PERSON_NAME] Class of [DATE] - [DATE] [GEOGRAPHIC_DATA] - [GEOGRAPHIC_DATA] Lu…" at bounding box center [637, 294] width 582 height 468
click at [909, 76] on button at bounding box center [911, 75] width 11 height 11
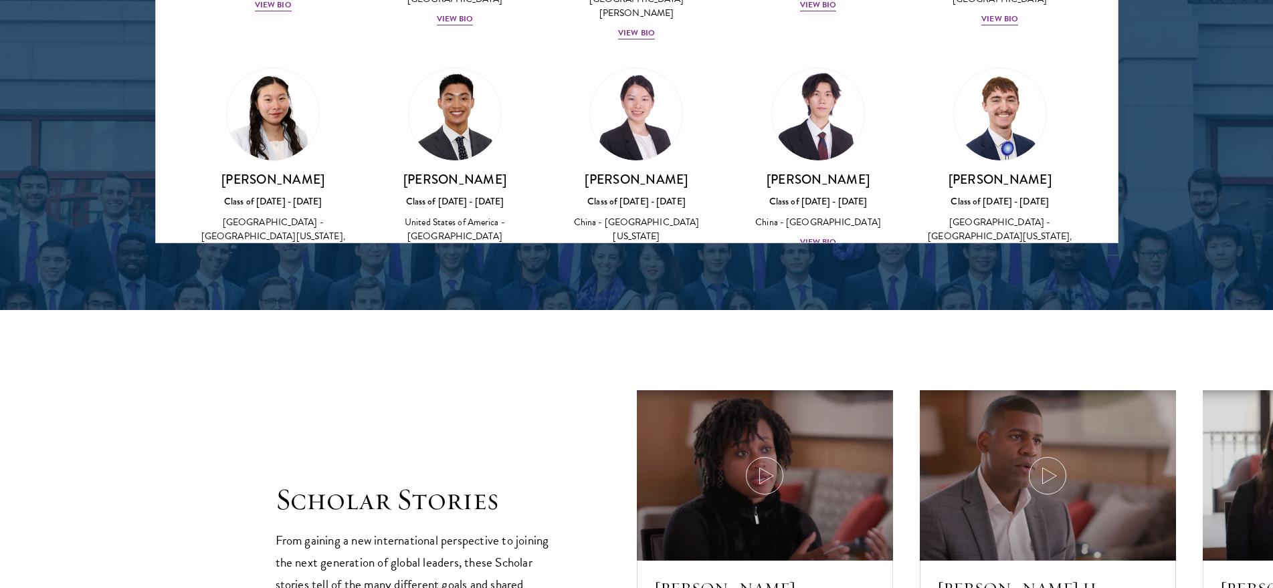
click at [1004, 329] on img at bounding box center [1000, 380] width 102 height 102
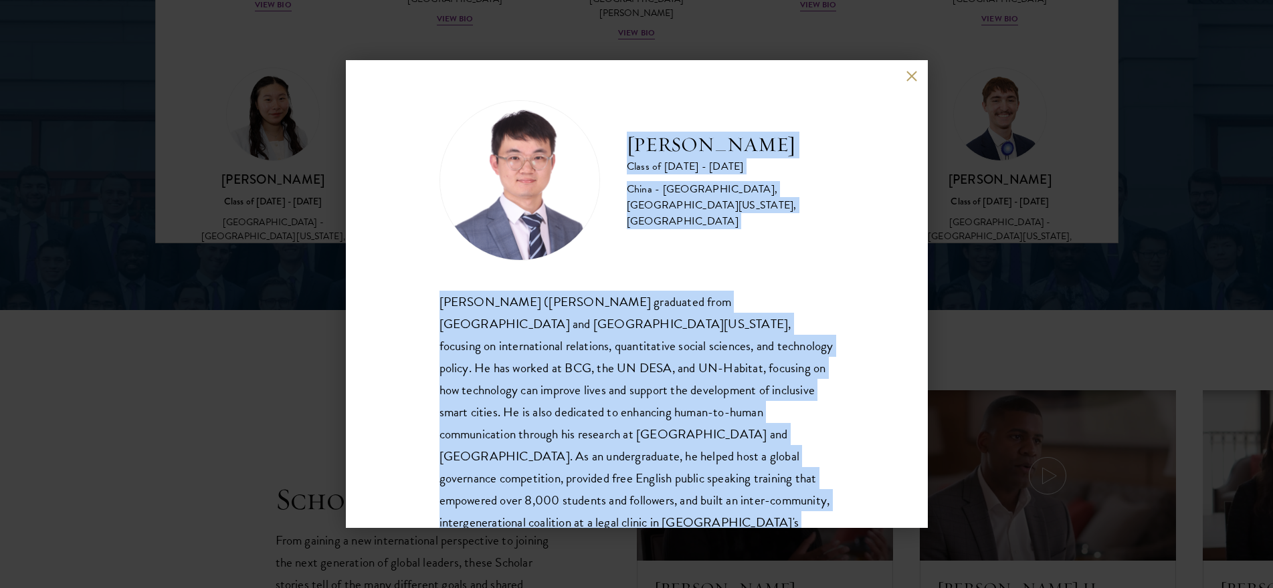
scroll to position [68, 0]
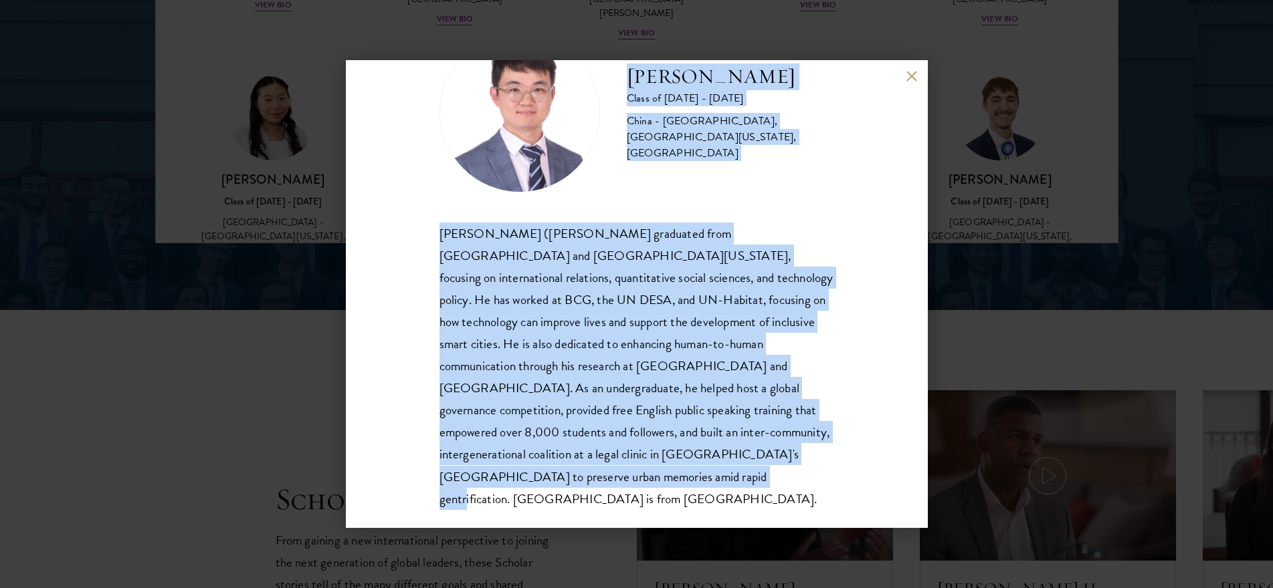
drag, startPoint x: 625, startPoint y: 145, endPoint x: 819, endPoint y: 516, distance: 418.2
click at [819, 516] on div "[PERSON_NAME] Class of [DATE] - [DATE] [GEOGRAPHIC_DATA] - [GEOGRAPHIC_DATA], […" at bounding box center [637, 294] width 582 height 468
drag, startPoint x: 908, startPoint y: 78, endPoint x: 850, endPoint y: 97, distance: 61.3
click at [908, 78] on button at bounding box center [911, 75] width 11 height 11
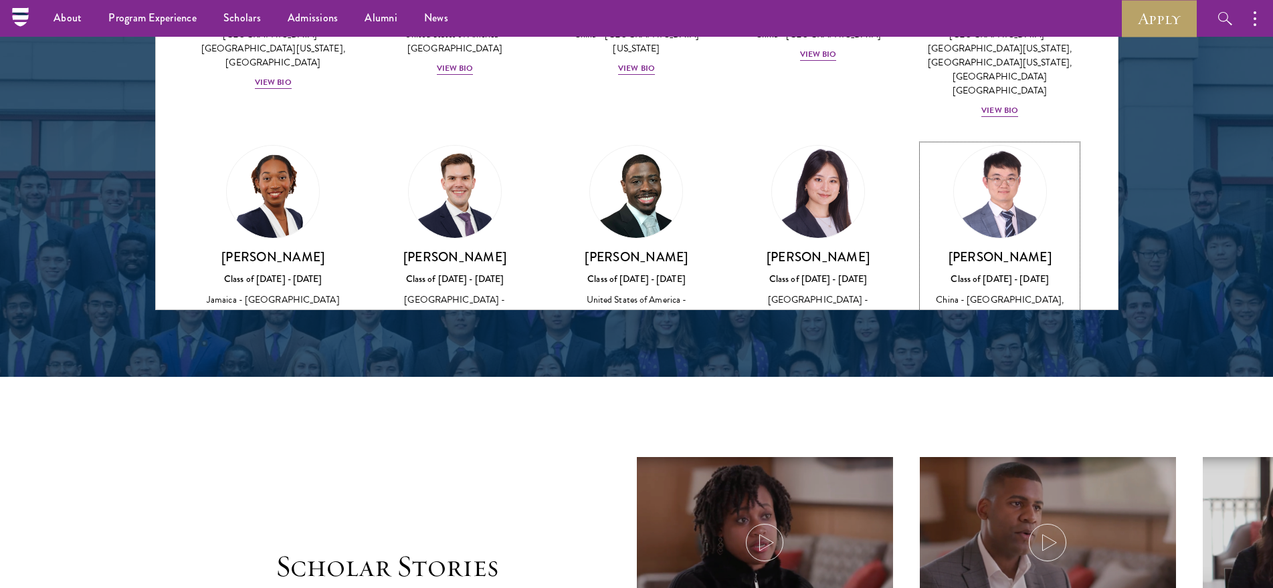
scroll to position [6132, 0]
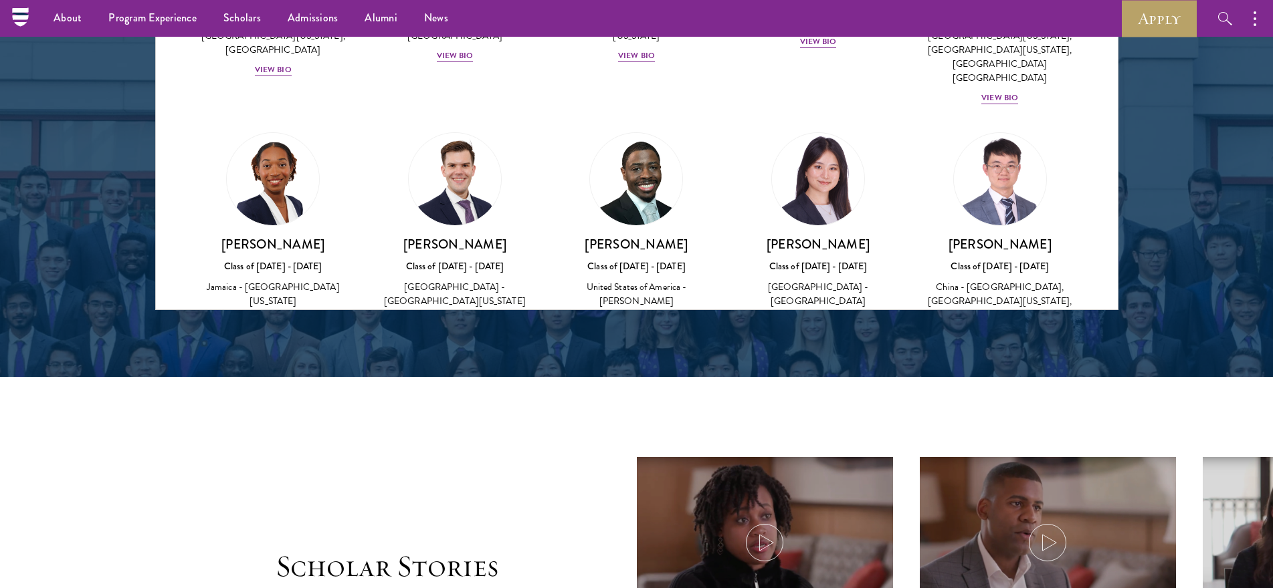
click at [280, 366] on img at bounding box center [273, 417] width 102 height 102
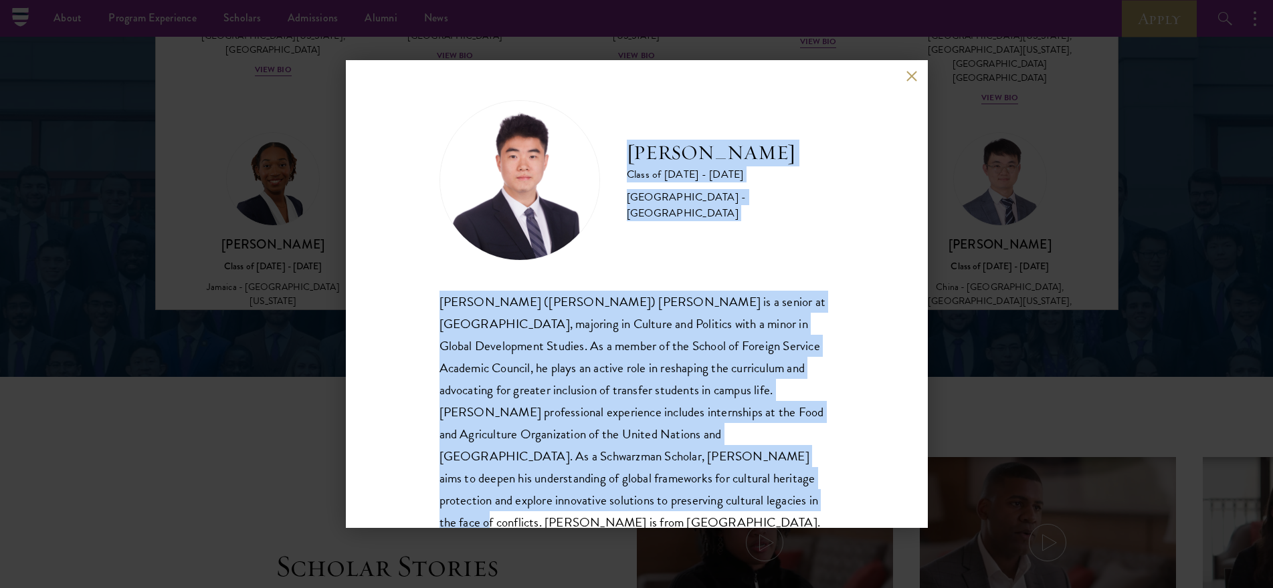
drag, startPoint x: 631, startPoint y: 161, endPoint x: 766, endPoint y: 510, distance: 374.1
click at [766, 510] on div "[PERSON_NAME] Class of [DATE] - [DATE] [GEOGRAPHIC_DATA] - [GEOGRAPHIC_DATA] [P…" at bounding box center [636, 317] width 395 height 434
drag, startPoint x: 909, startPoint y: 77, endPoint x: 849, endPoint y: 89, distance: 62.0
click at [909, 77] on button at bounding box center [911, 75] width 11 height 11
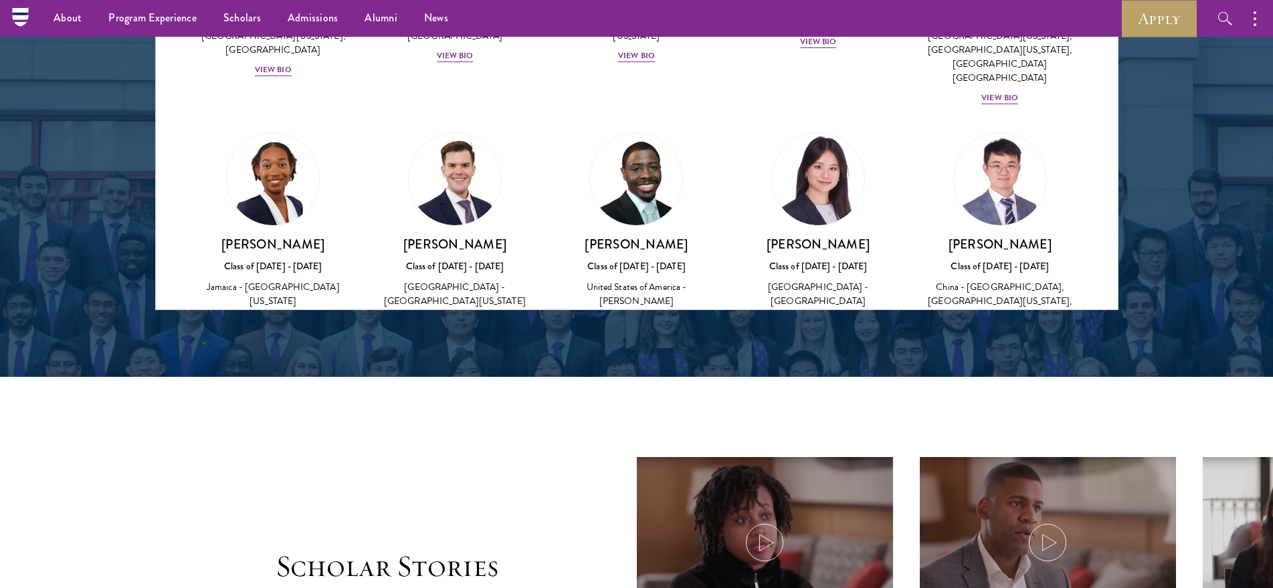
click at [484, 366] on img at bounding box center [455, 417] width 102 height 102
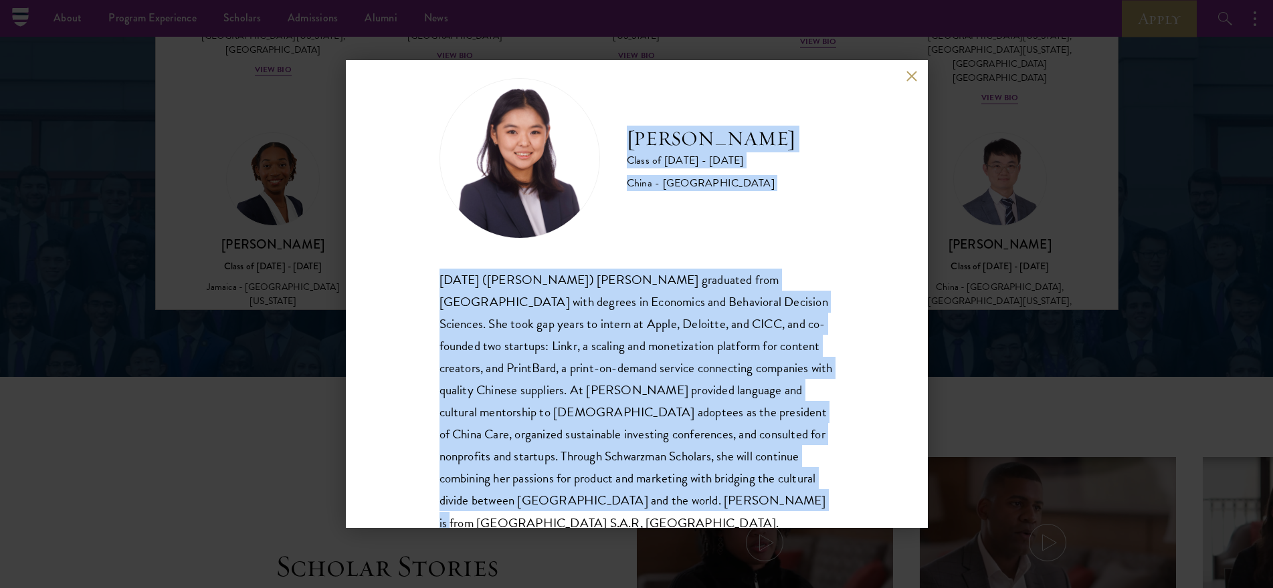
scroll to position [46, 0]
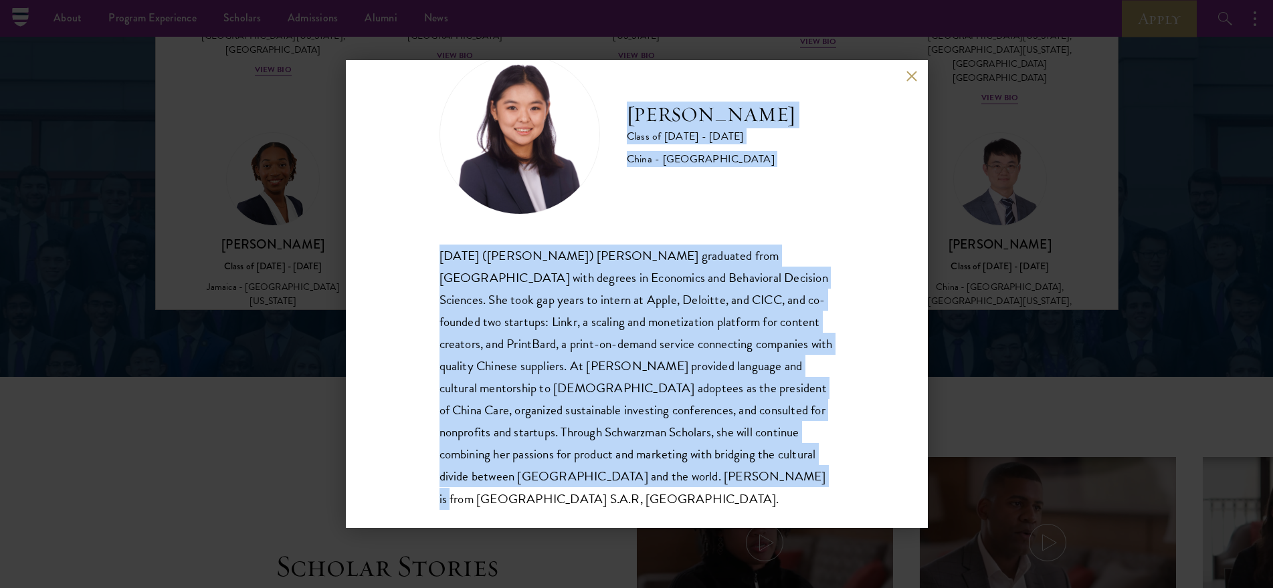
drag, startPoint x: 623, startPoint y: 175, endPoint x: 796, endPoint y: 520, distance: 386.7
click at [796, 520] on div "[PERSON_NAME] Class of [DATE] - [DATE] [GEOGRAPHIC_DATA] - [GEOGRAPHIC_DATA] [D…" at bounding box center [637, 294] width 582 height 468
drag, startPoint x: 908, startPoint y: 78, endPoint x: 866, endPoint y: 86, distance: 42.9
click at [908, 78] on button at bounding box center [911, 75] width 11 height 11
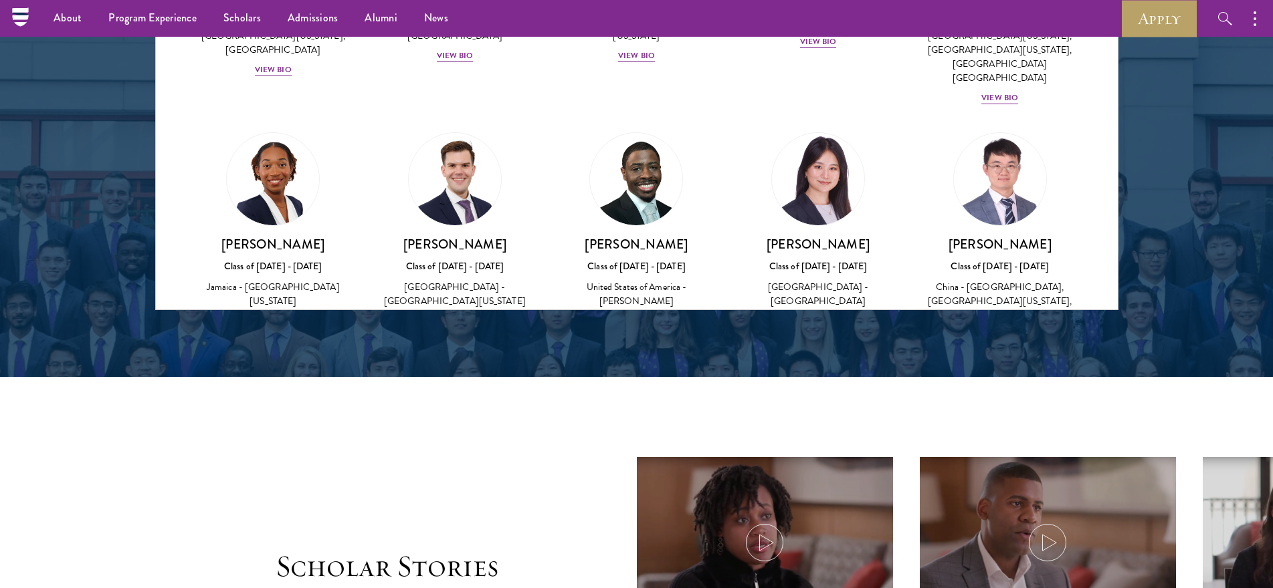
click at [658, 366] on img at bounding box center [637, 417] width 102 height 102
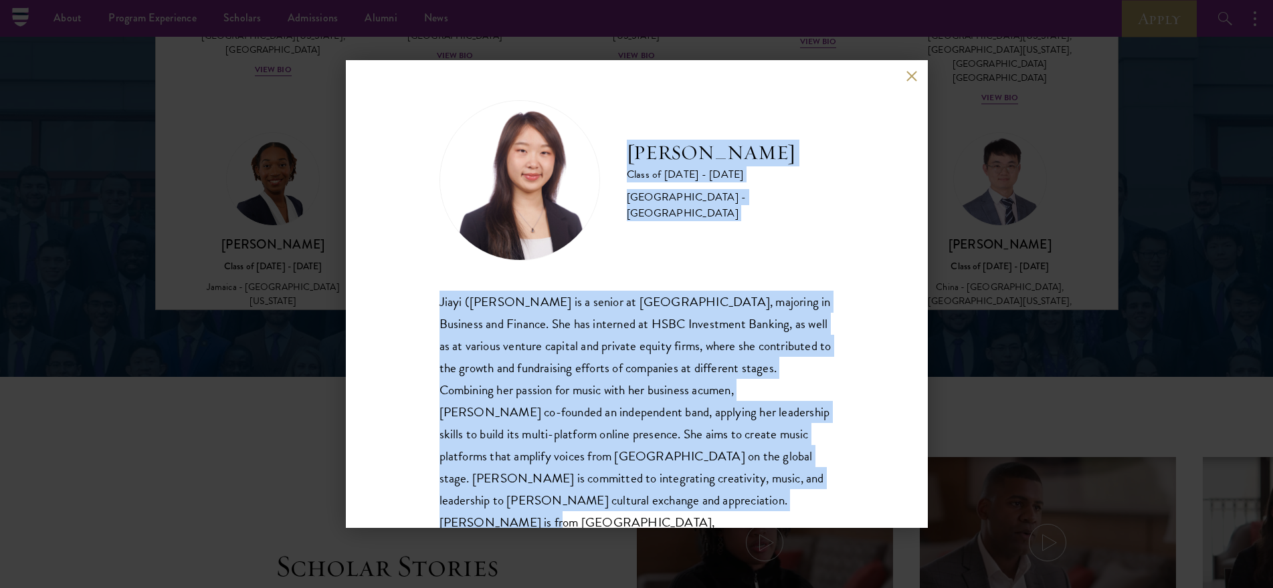
scroll to position [23, 0]
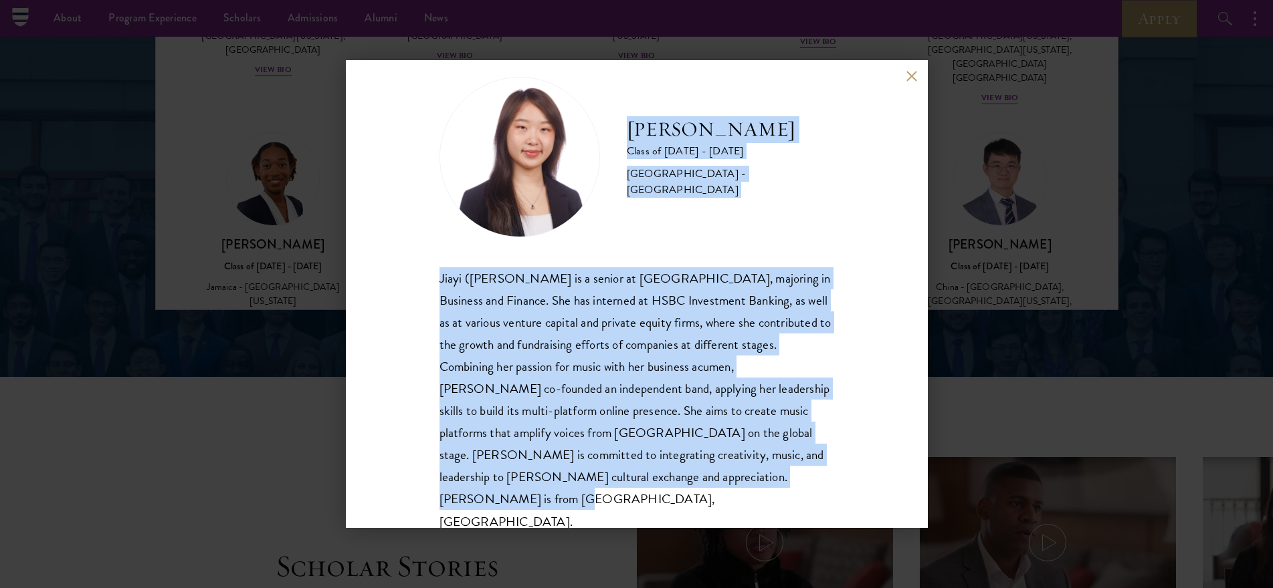
drag, startPoint x: 630, startPoint y: 155, endPoint x: 802, endPoint y: 504, distance: 389.1
click at [801, 506] on div "[PERSON_NAME] Class of [DATE] - [DATE] [GEOGRAPHIC_DATA] - [GEOGRAPHIC_DATA] [P…" at bounding box center [637, 294] width 582 height 468
click at [908, 80] on button at bounding box center [911, 75] width 11 height 11
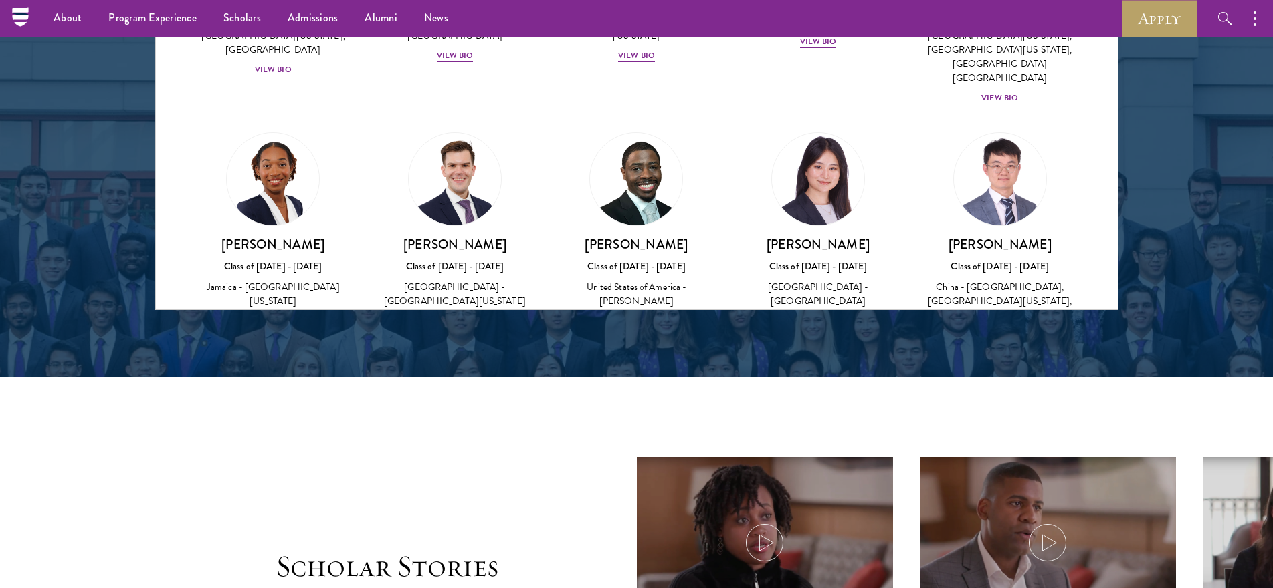
click at [836, 366] on img at bounding box center [818, 417] width 102 height 102
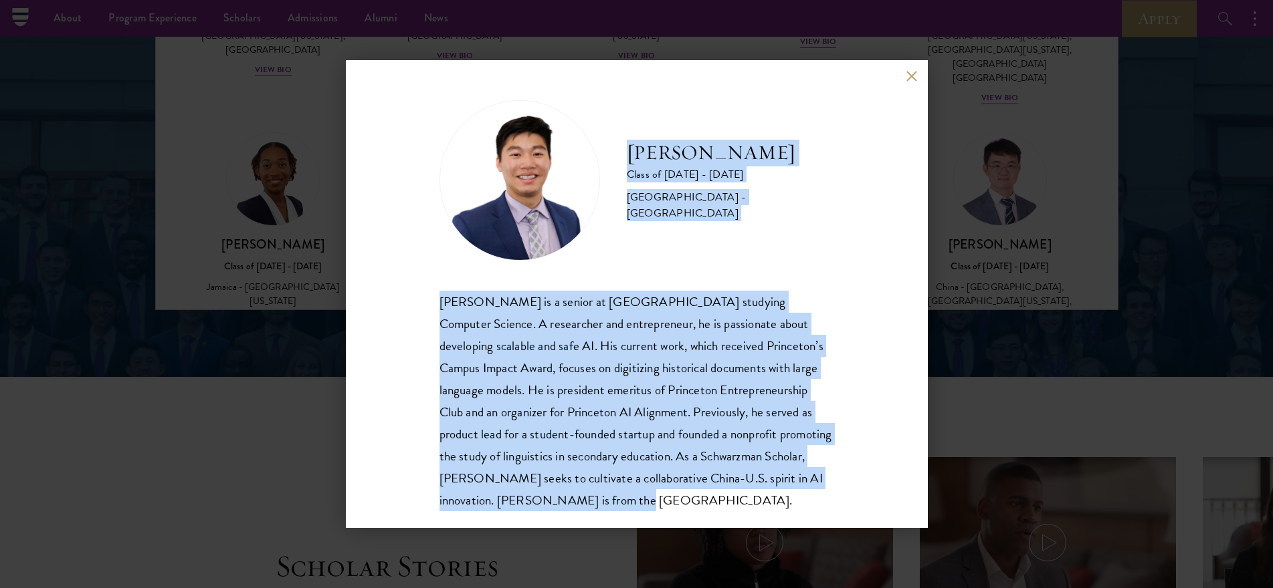
drag, startPoint x: 629, startPoint y: 148, endPoint x: 800, endPoint y: 504, distance: 394.5
click at [800, 504] on div "[PERSON_NAME] Class of [DATE] - [DATE] [GEOGRAPHIC_DATA] - [GEOGRAPHIC_DATA] [P…" at bounding box center [636, 305] width 395 height 411
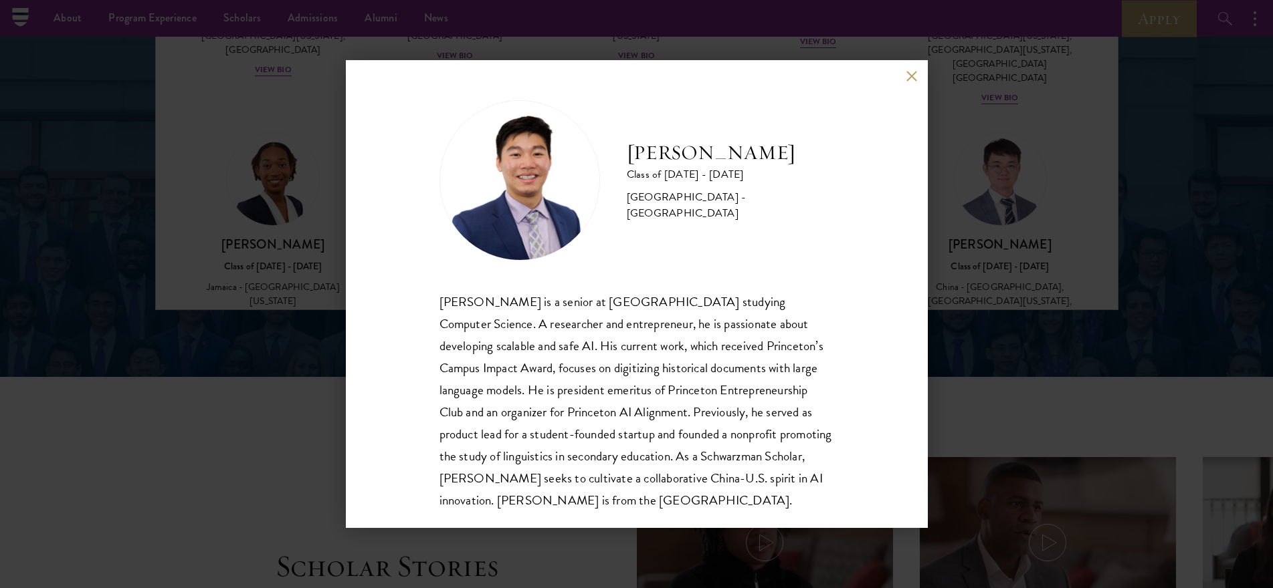
click at [990, 192] on div "[PERSON_NAME] Class of [DATE] - [DATE] [GEOGRAPHIC_DATA] - [GEOGRAPHIC_DATA] [P…" at bounding box center [636, 294] width 1273 height 588
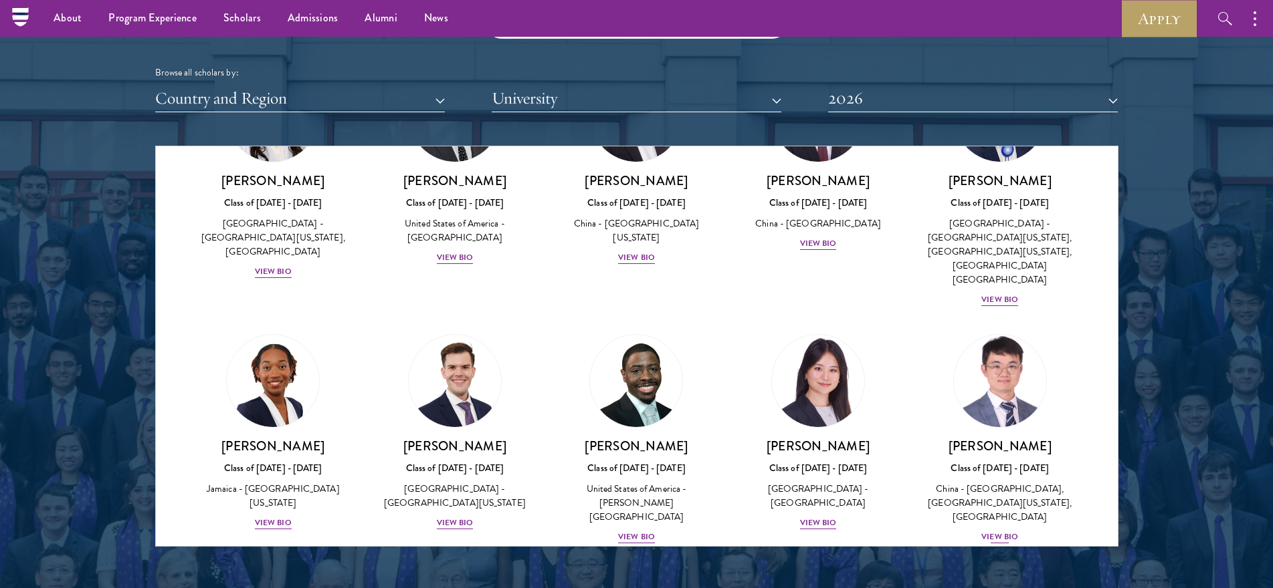
scroll to position [6158, 0]
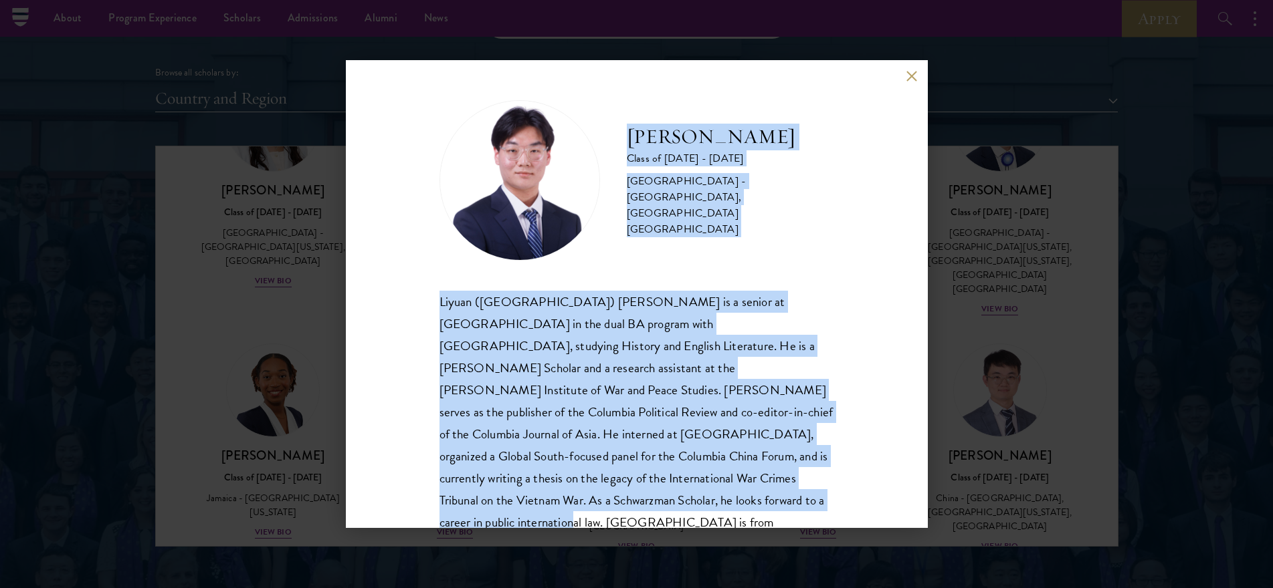
scroll to position [23, 0]
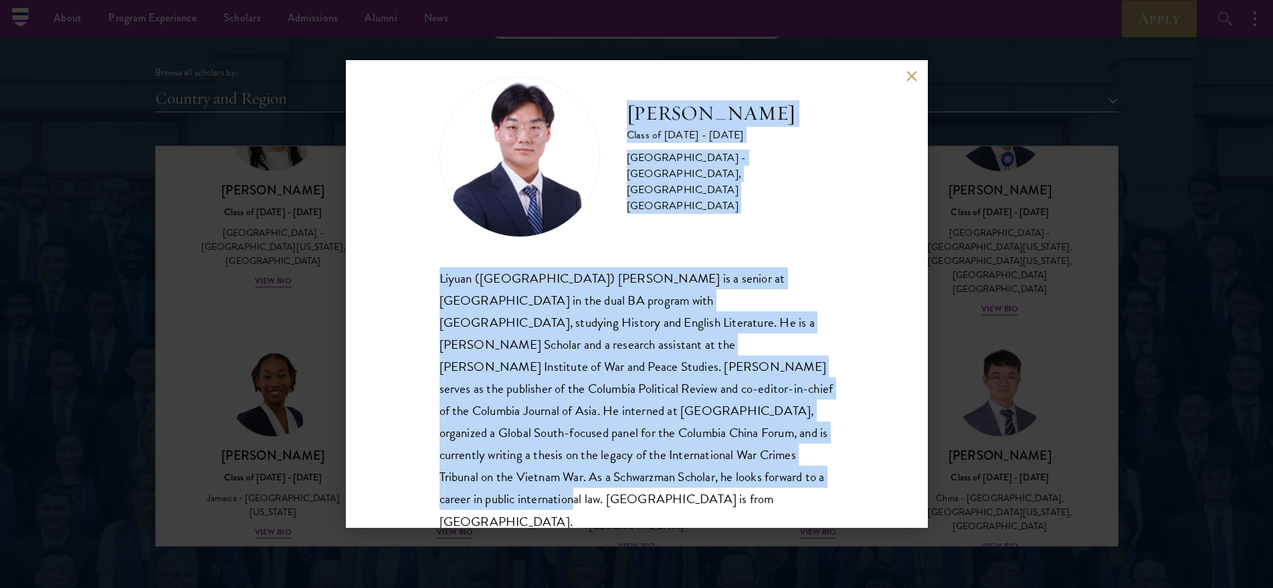
drag, startPoint x: 626, startPoint y: 153, endPoint x: 810, endPoint y: 479, distance: 374.6
click at [810, 479] on div "[PERSON_NAME] Class of [DATE] - [DATE] [GEOGRAPHIC_DATA] - [GEOGRAPHIC_DATA], […" at bounding box center [636, 305] width 395 height 456
click at [907, 78] on button at bounding box center [911, 75] width 11 height 11
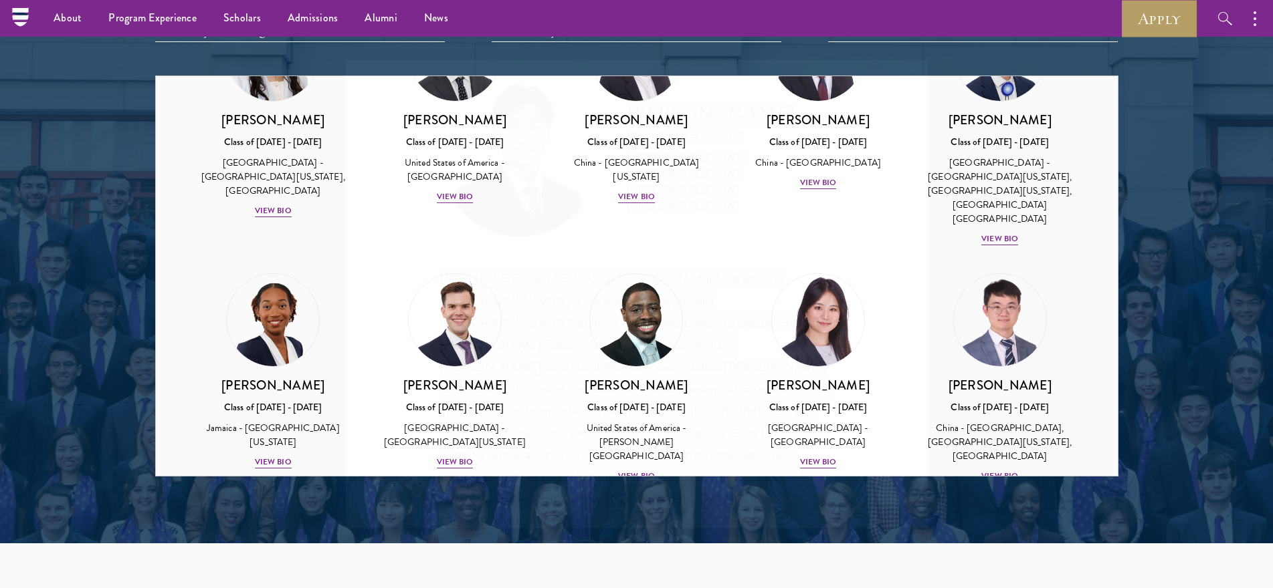
scroll to position [1763, 0]
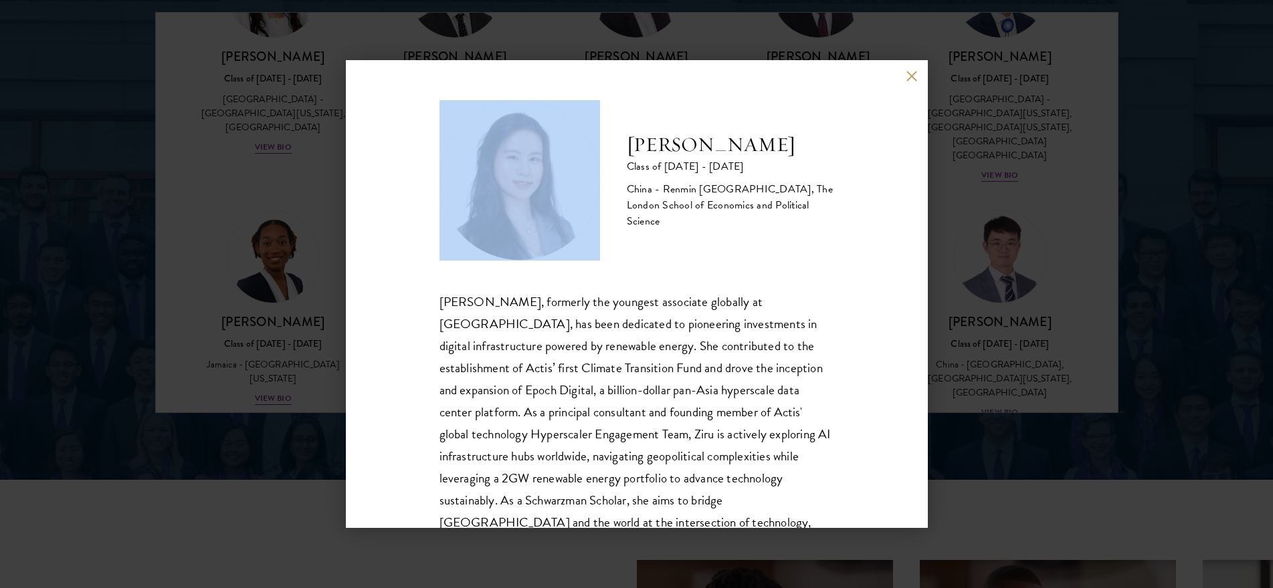
scroll to position [68, 0]
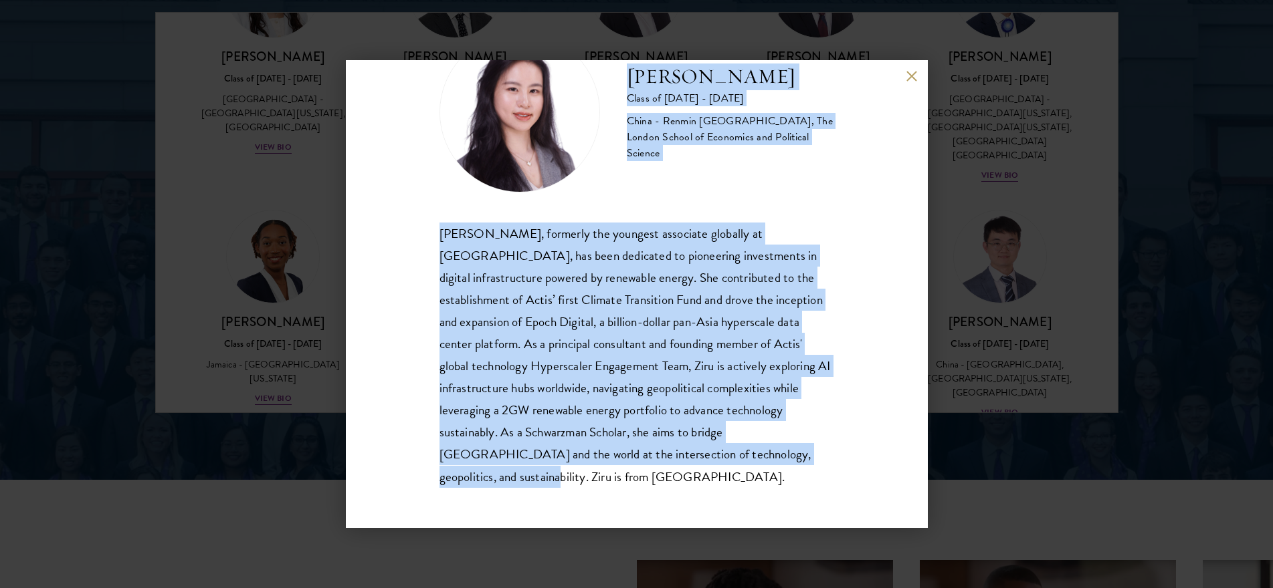
drag, startPoint x: 629, startPoint y: 140, endPoint x: 808, endPoint y: 504, distance: 404.9
click at [808, 504] on div "[PERSON_NAME] Class of [DATE] - [DATE] [GEOGRAPHIC_DATA] - Renmin [GEOGRAPHIC_D…" at bounding box center [637, 294] width 582 height 468
click at [907, 78] on button at bounding box center [911, 75] width 11 height 11
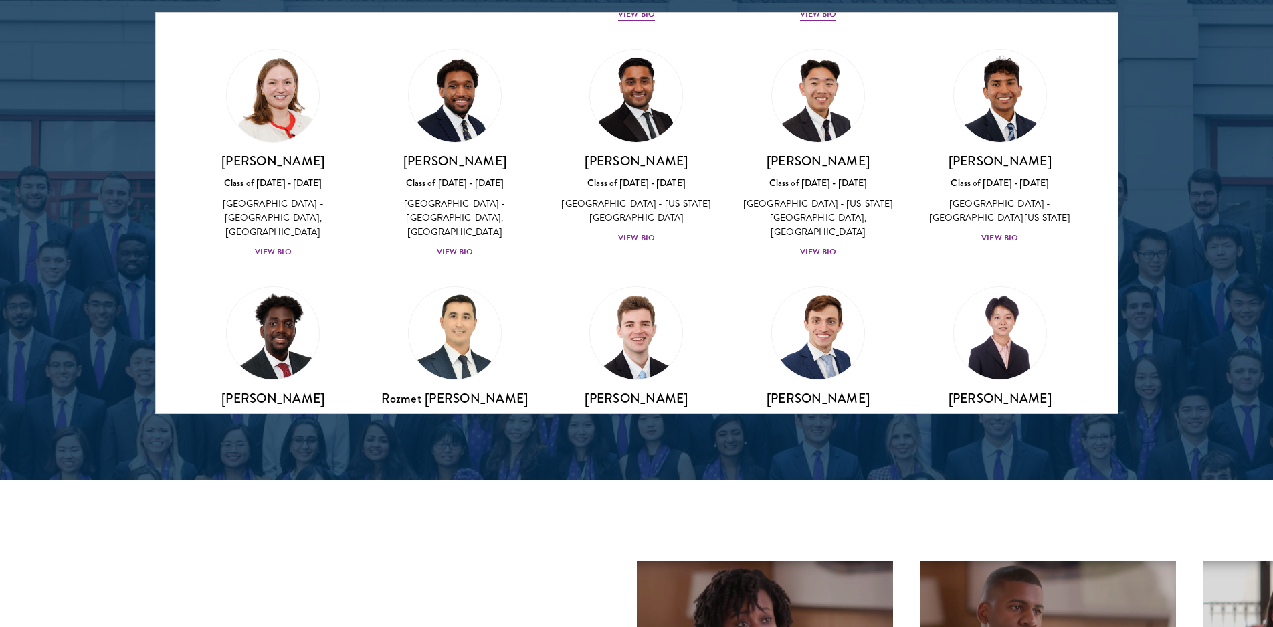
scroll to position [5516, 0]
